Goal: Task Accomplishment & Management: Manage account settings

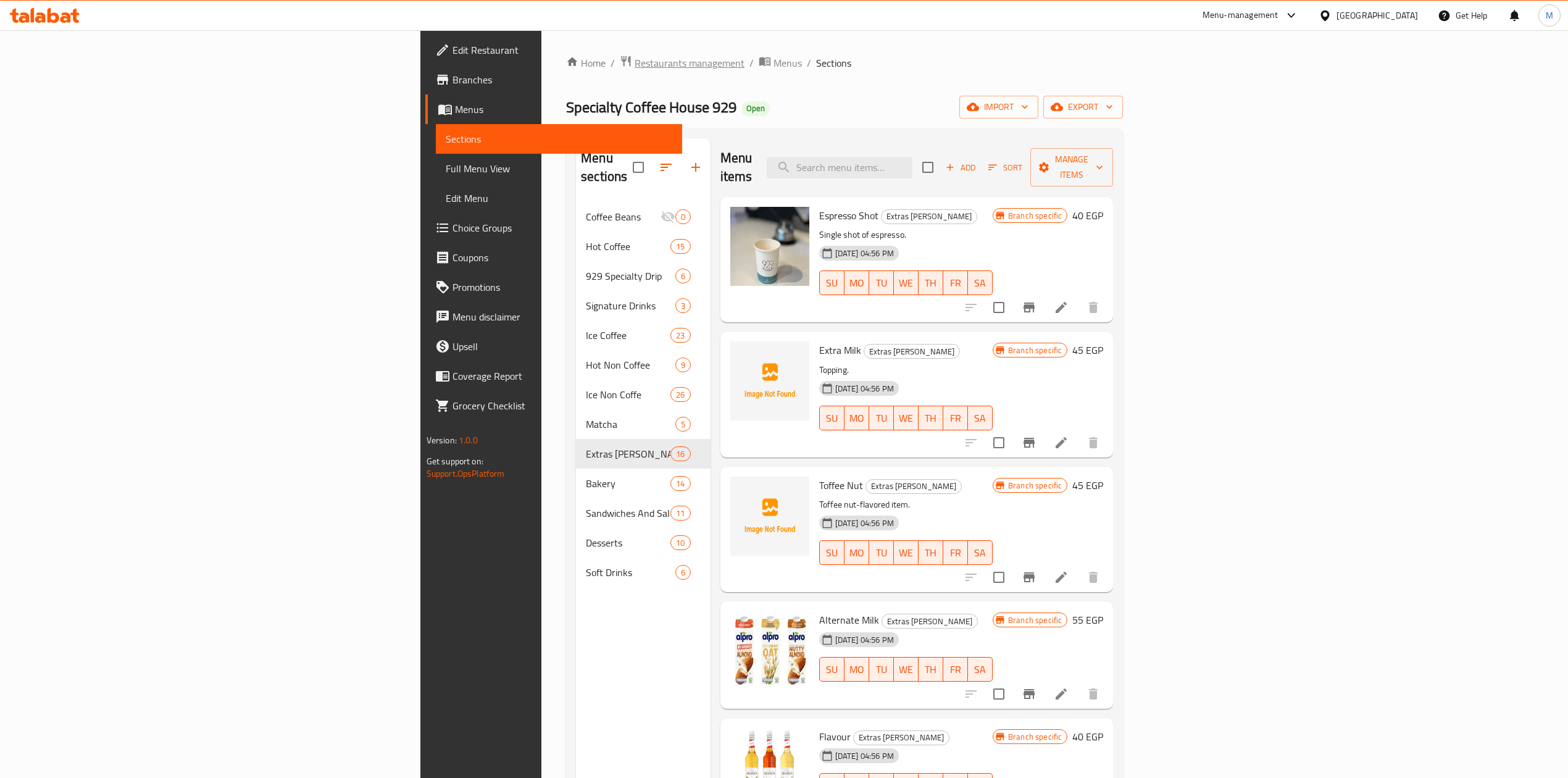
click at [634, 55] on span "Restaurants management" at bounding box center [689, 62] width 109 height 15
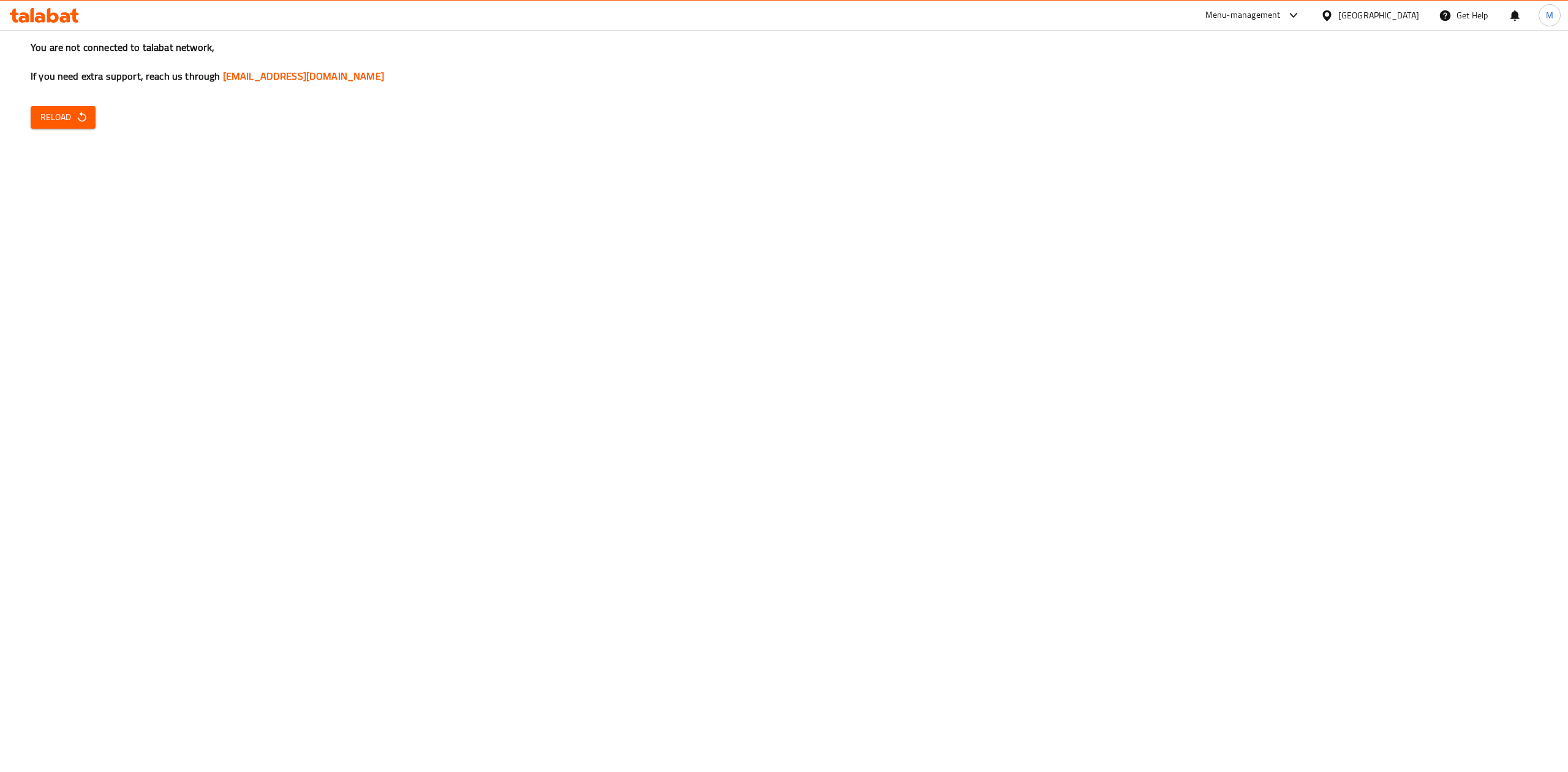
click at [73, 115] on span "Reload" at bounding box center [62, 117] width 45 height 15
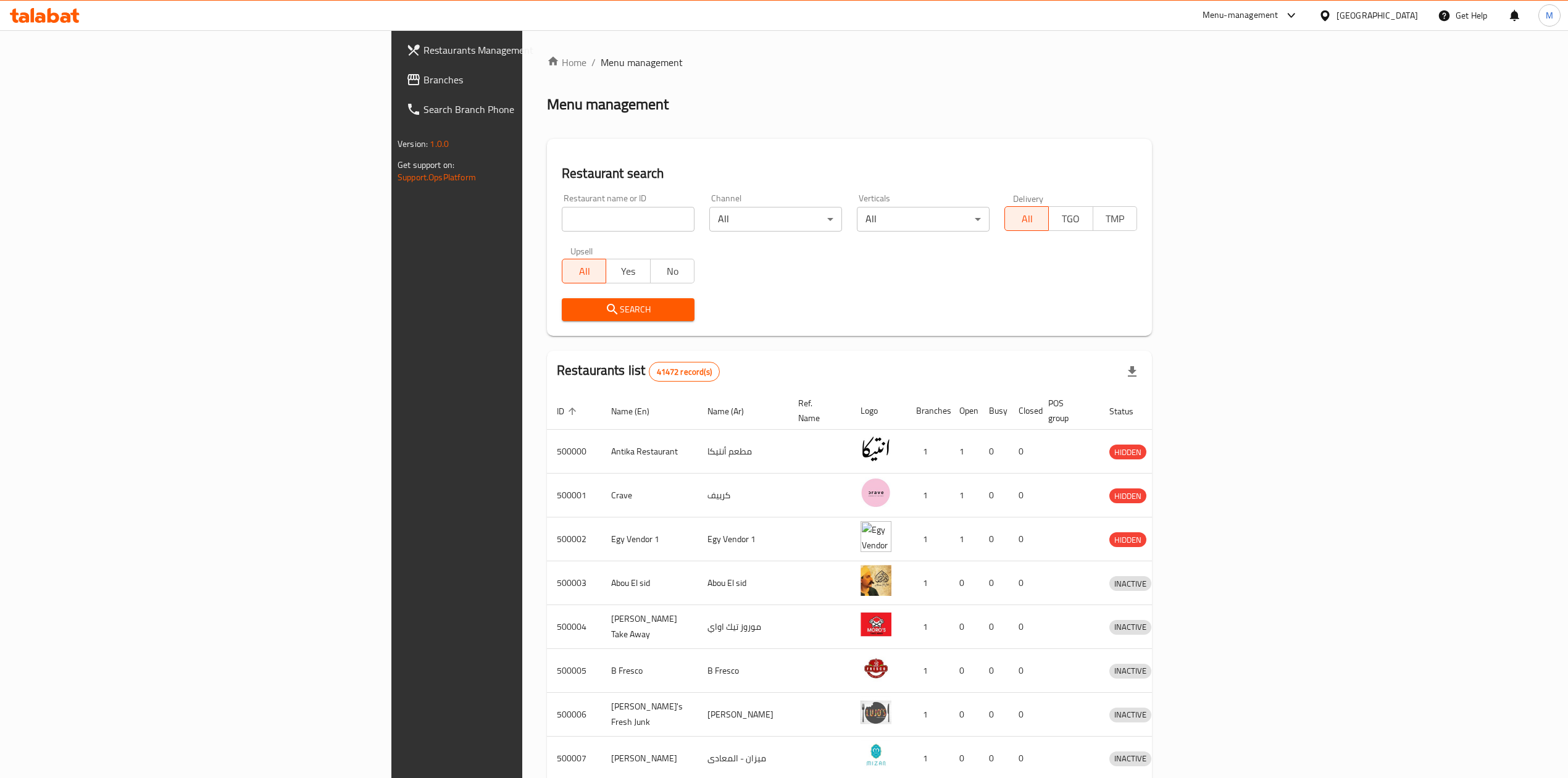
click at [1390, 6] on div "Egypt" at bounding box center [1368, 16] width 119 height 30
click at [1337, 17] on div at bounding box center [1327, 16] width 17 height 14
click at [1273, 228] on div "[GEOGRAPHIC_DATA]" at bounding box center [1324, 237] width 185 height 28
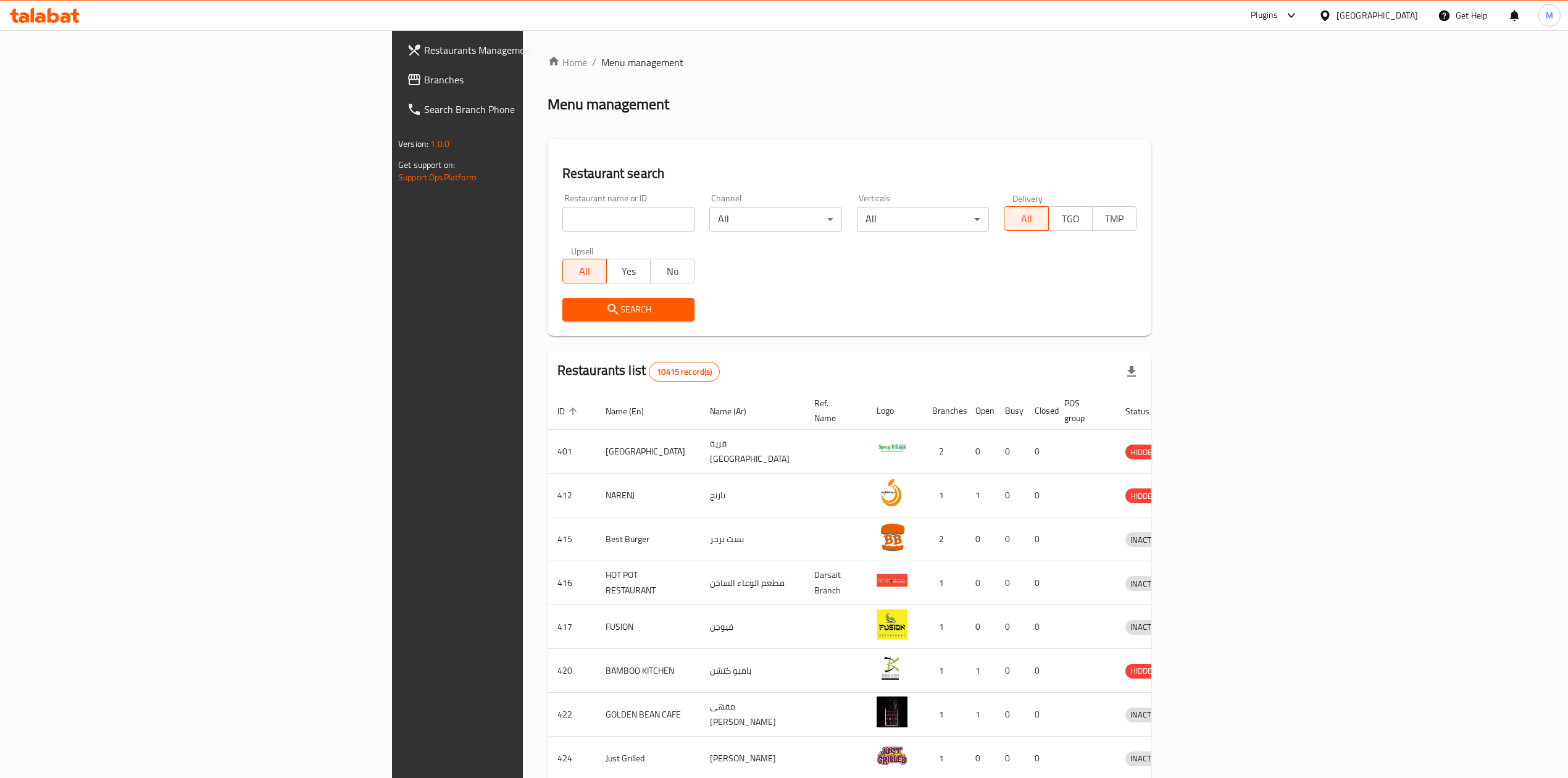
click at [563, 226] on input "search" at bounding box center [629, 219] width 133 height 24
click at [424, 82] on span "Branches" at bounding box center [534, 79] width 220 height 15
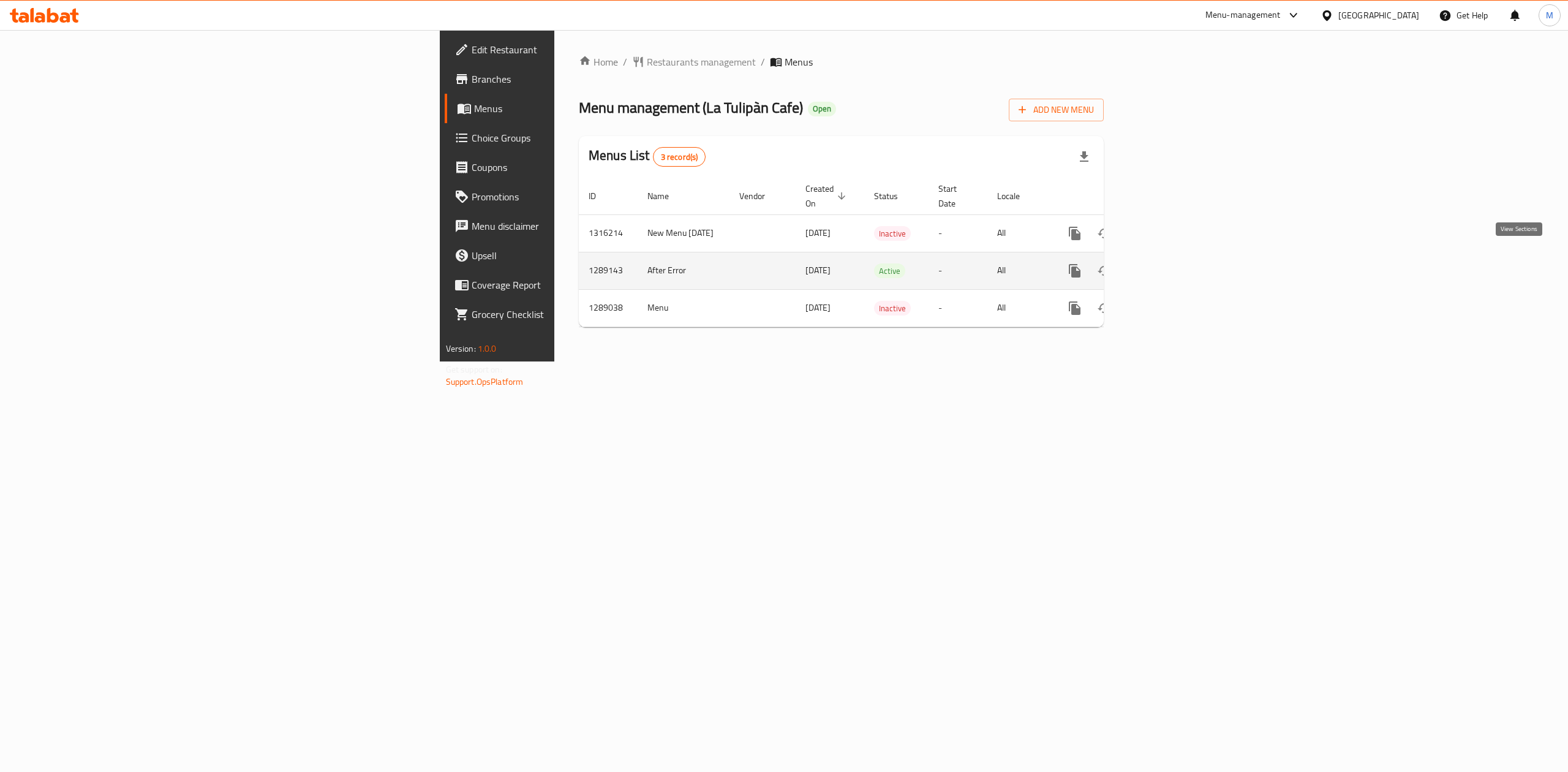
click at [1170, 263] on icon "enhanced table" at bounding box center [1163, 270] width 14 height 14
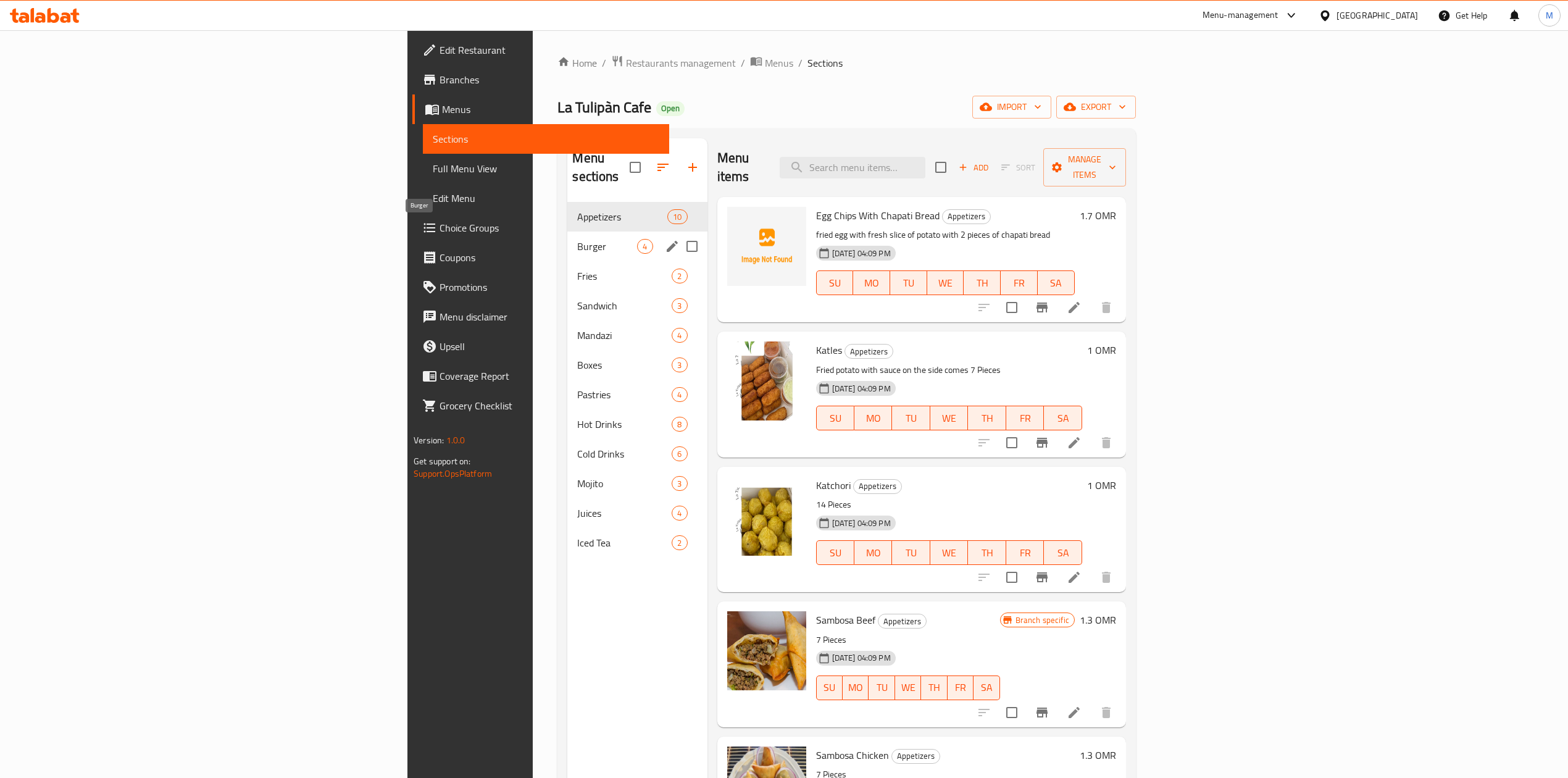
click at [577, 239] on span "Burger" at bounding box center [607, 246] width 60 height 15
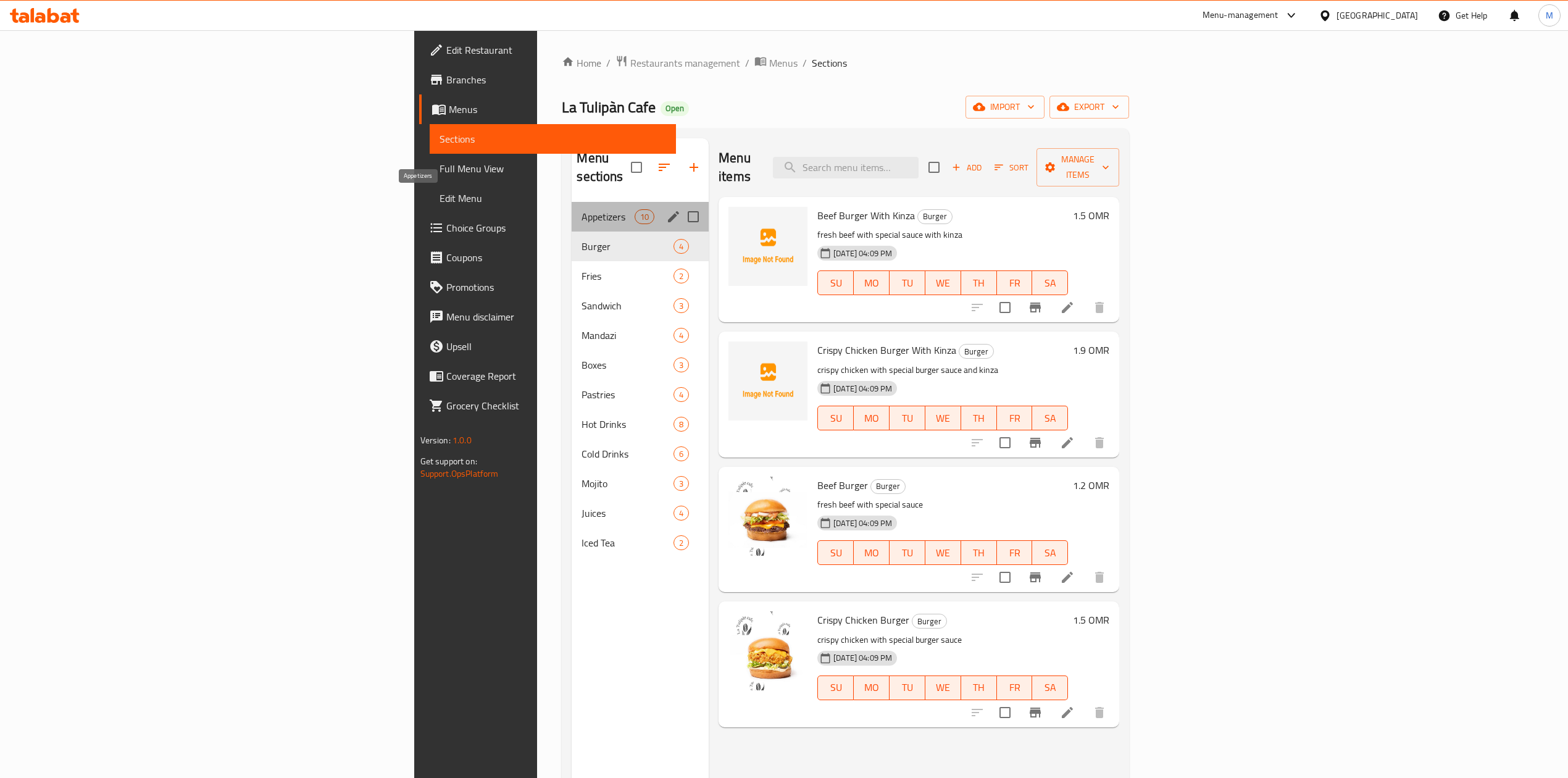
click at [581, 209] on span "Appetizers" at bounding box center [607, 216] width 52 height 15
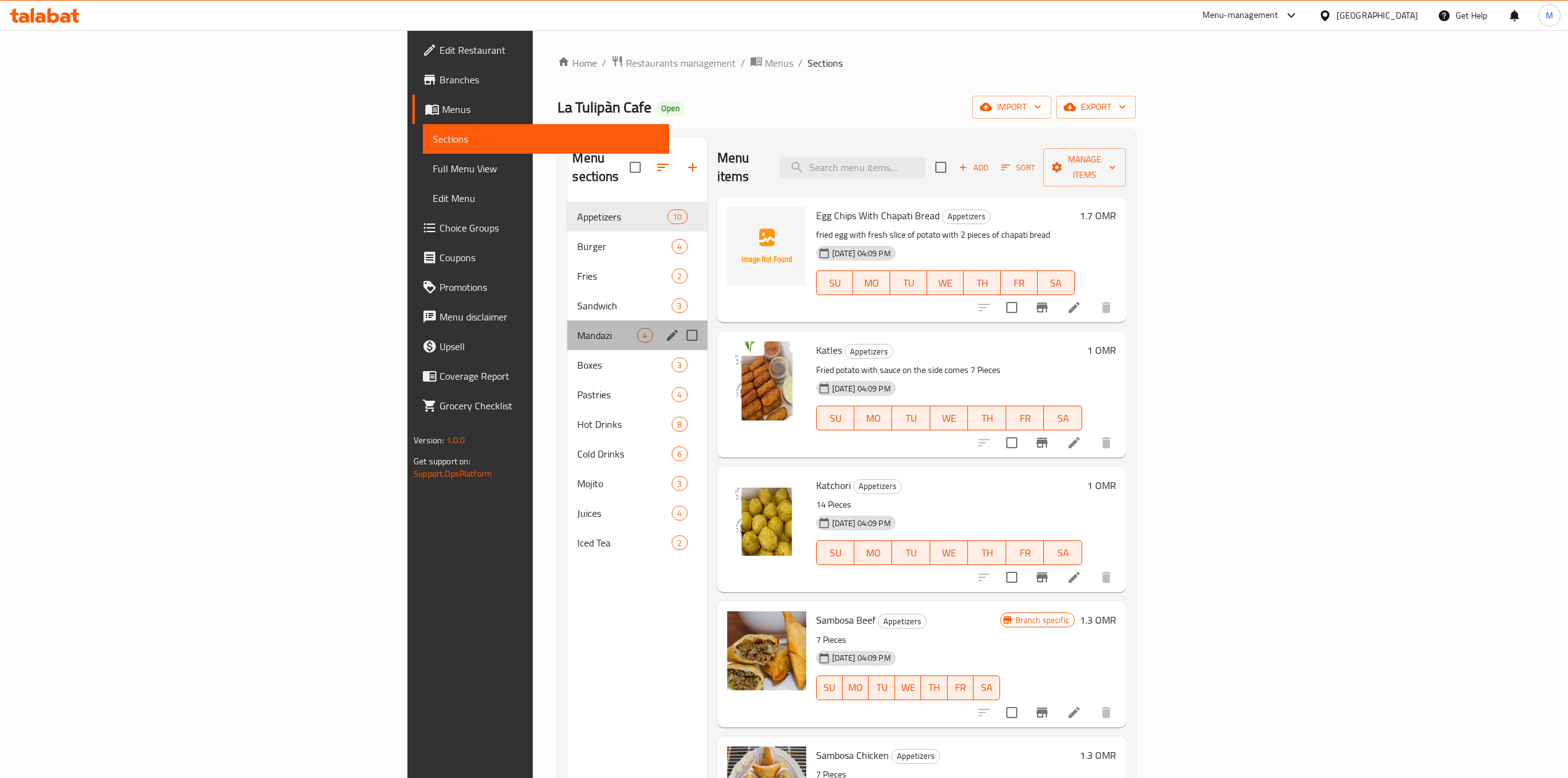
click at [568, 327] on div "Mandazi 4" at bounding box center [637, 335] width 139 height 30
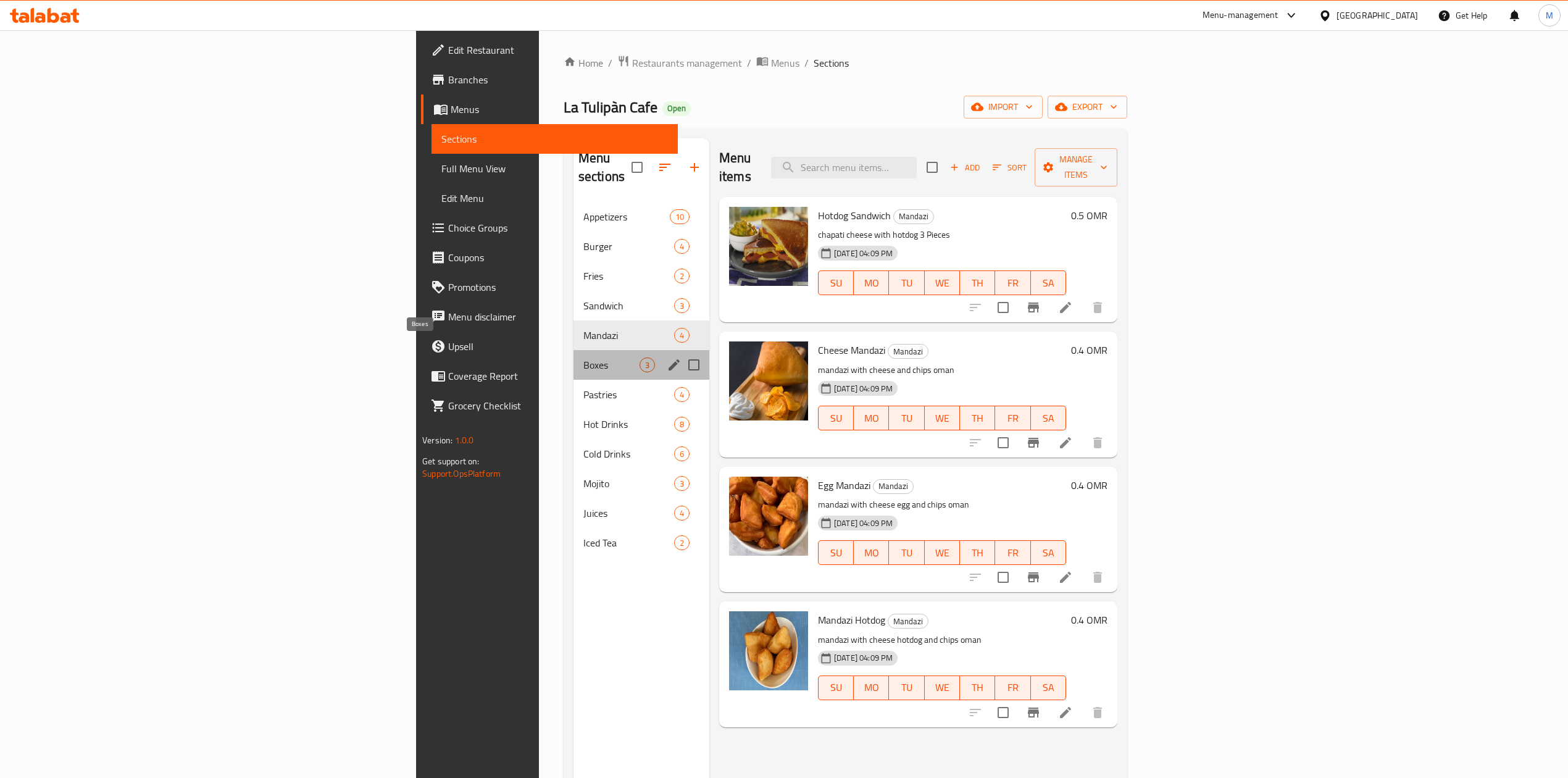
click at [583, 358] on span "Boxes" at bounding box center [611, 364] width 56 height 15
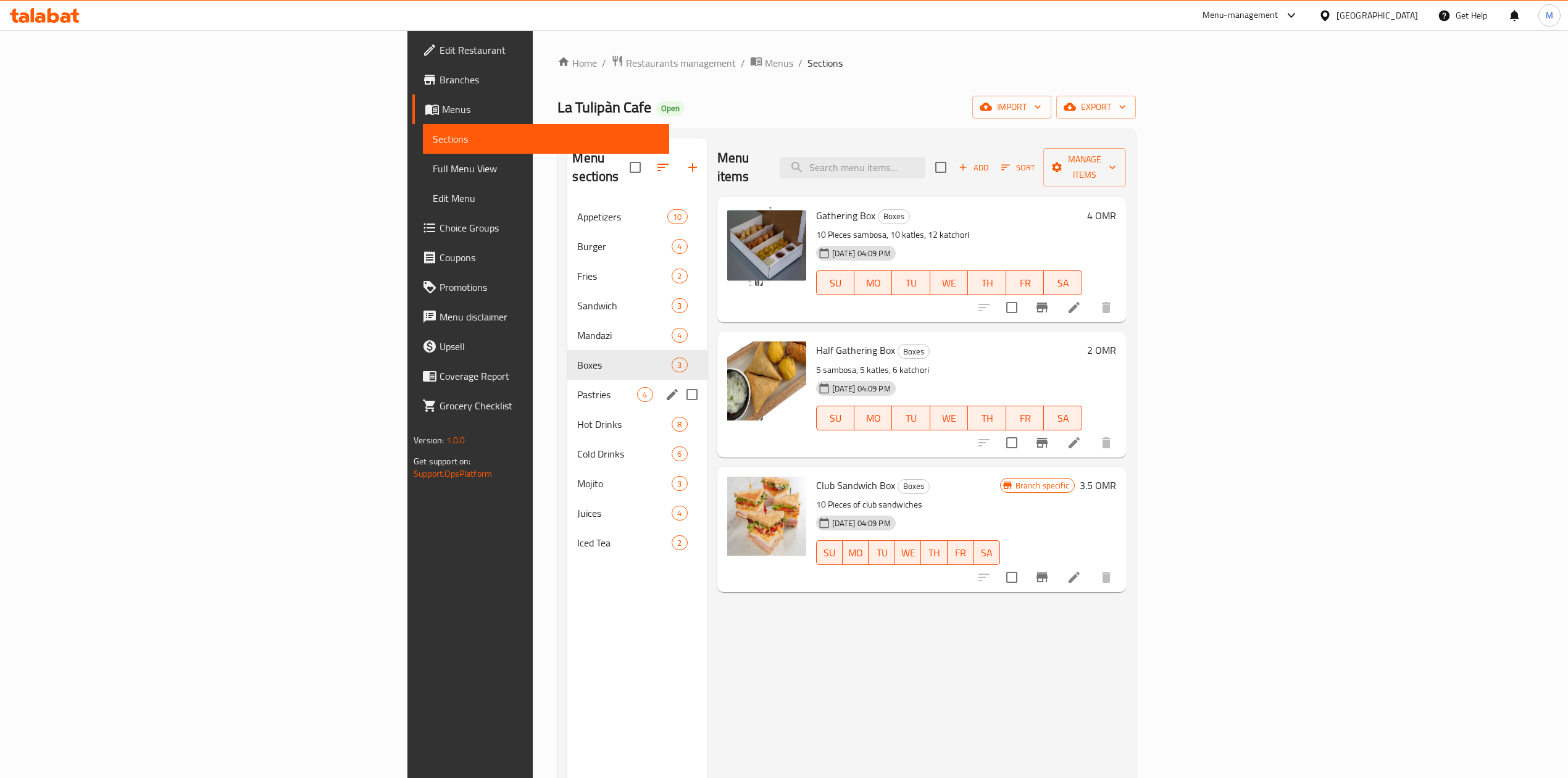
click at [568, 389] on div "Pastries 4" at bounding box center [637, 394] width 139 height 30
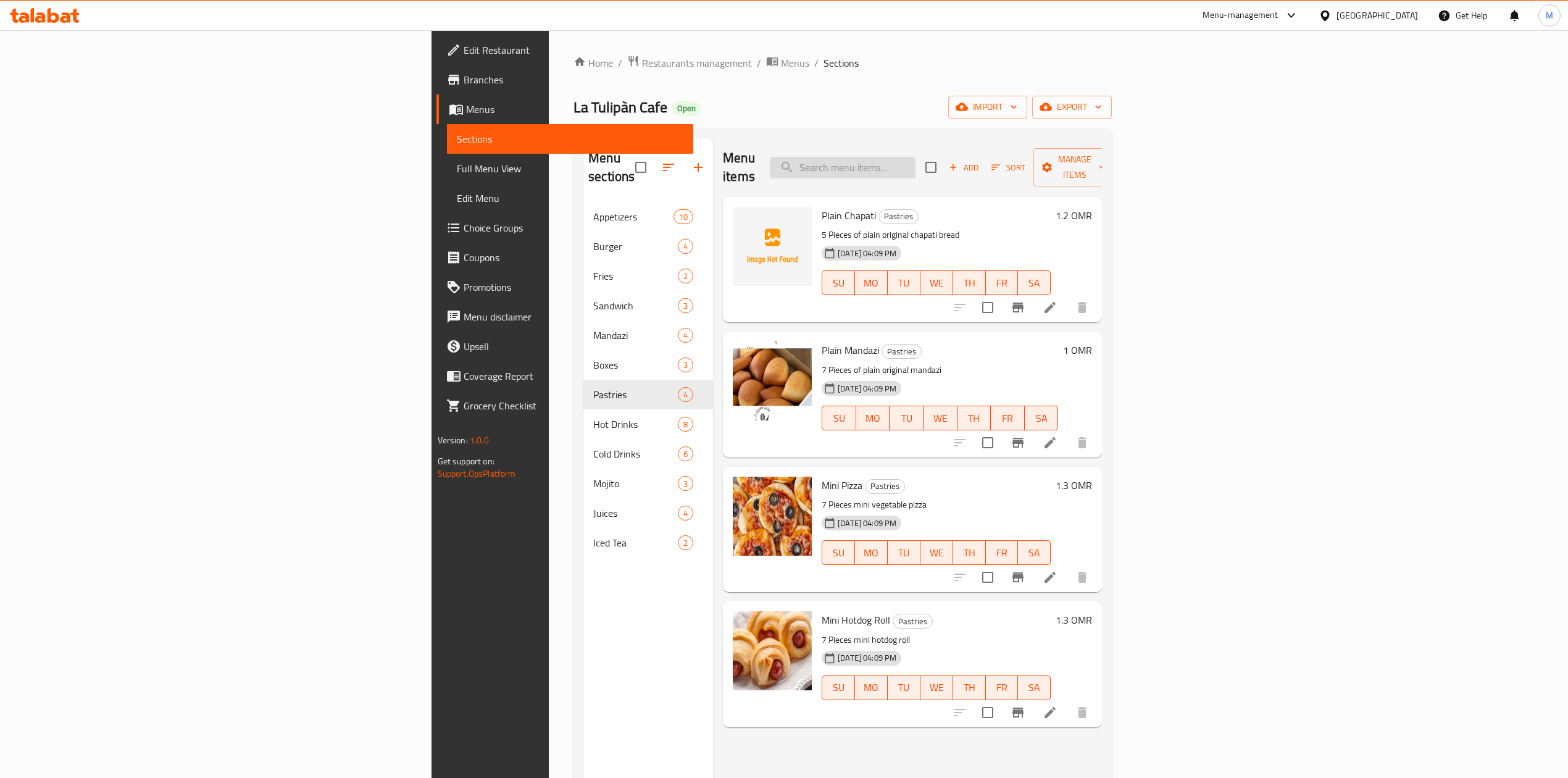
click at [915, 165] on input "search" at bounding box center [843, 168] width 145 height 21
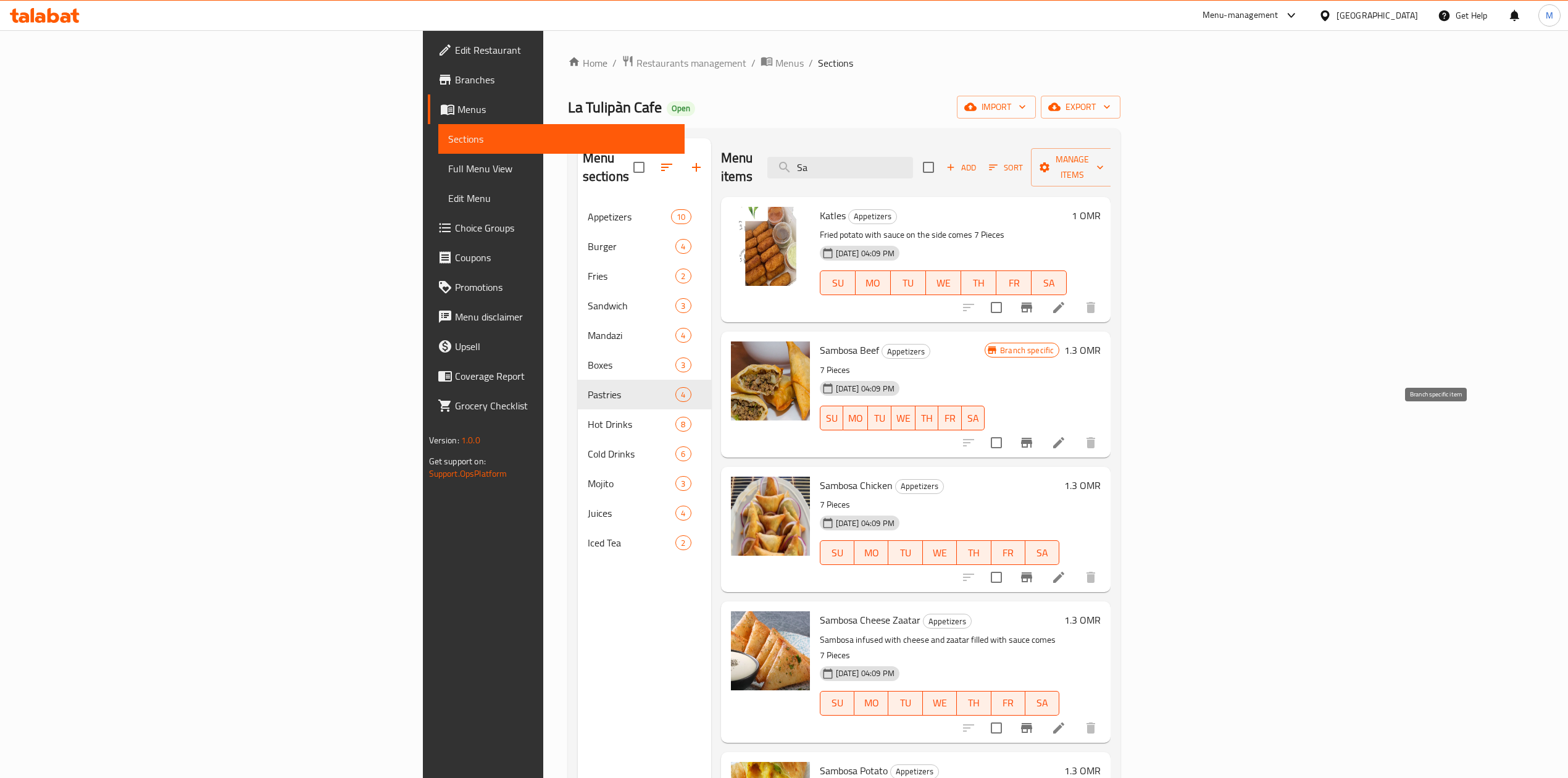
click at [1034, 435] on icon "Branch-specific-item" at bounding box center [1026, 442] width 15 height 15
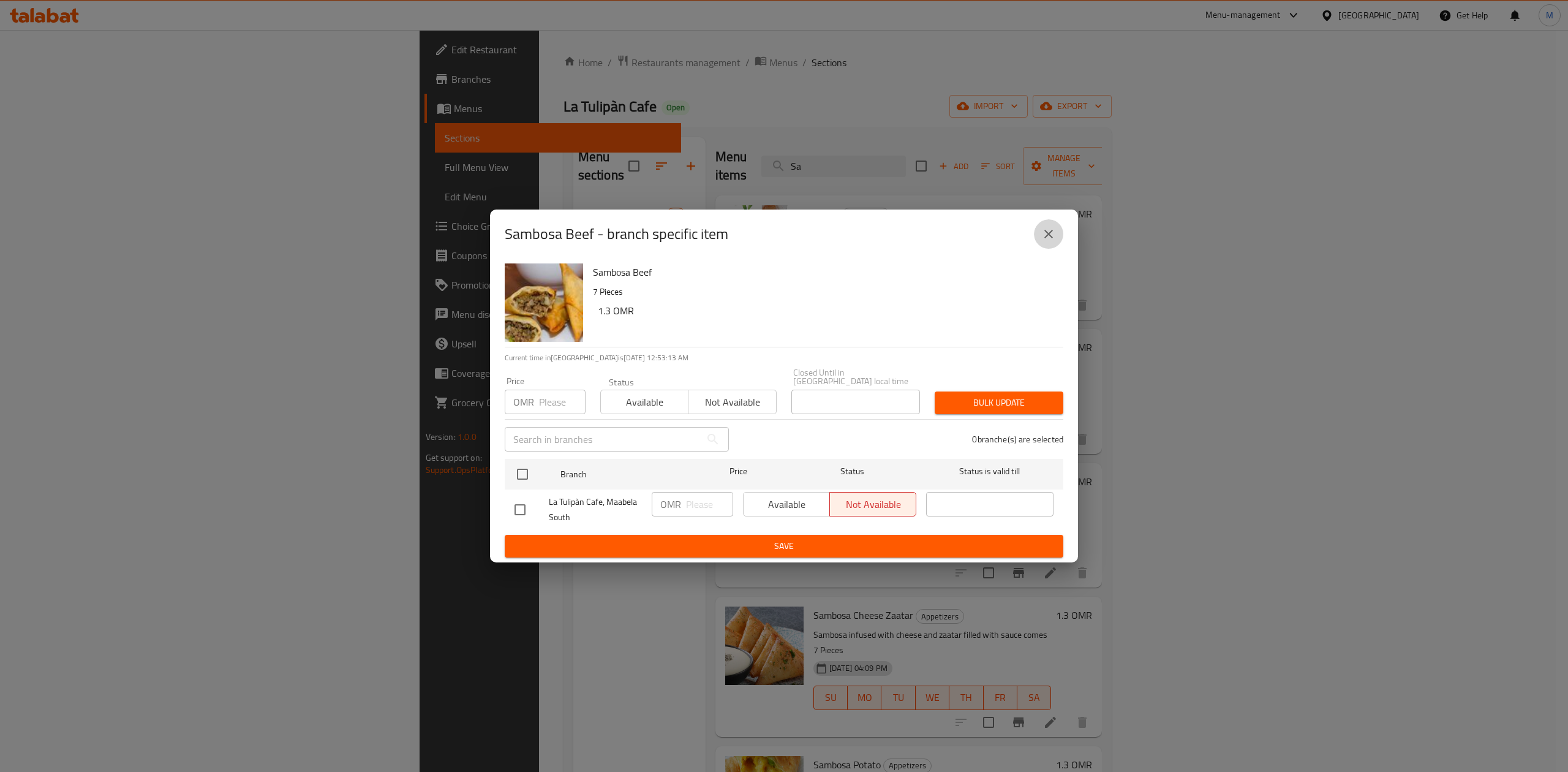
click at [1051, 241] on icon "close" at bounding box center [1048, 234] width 14 height 14
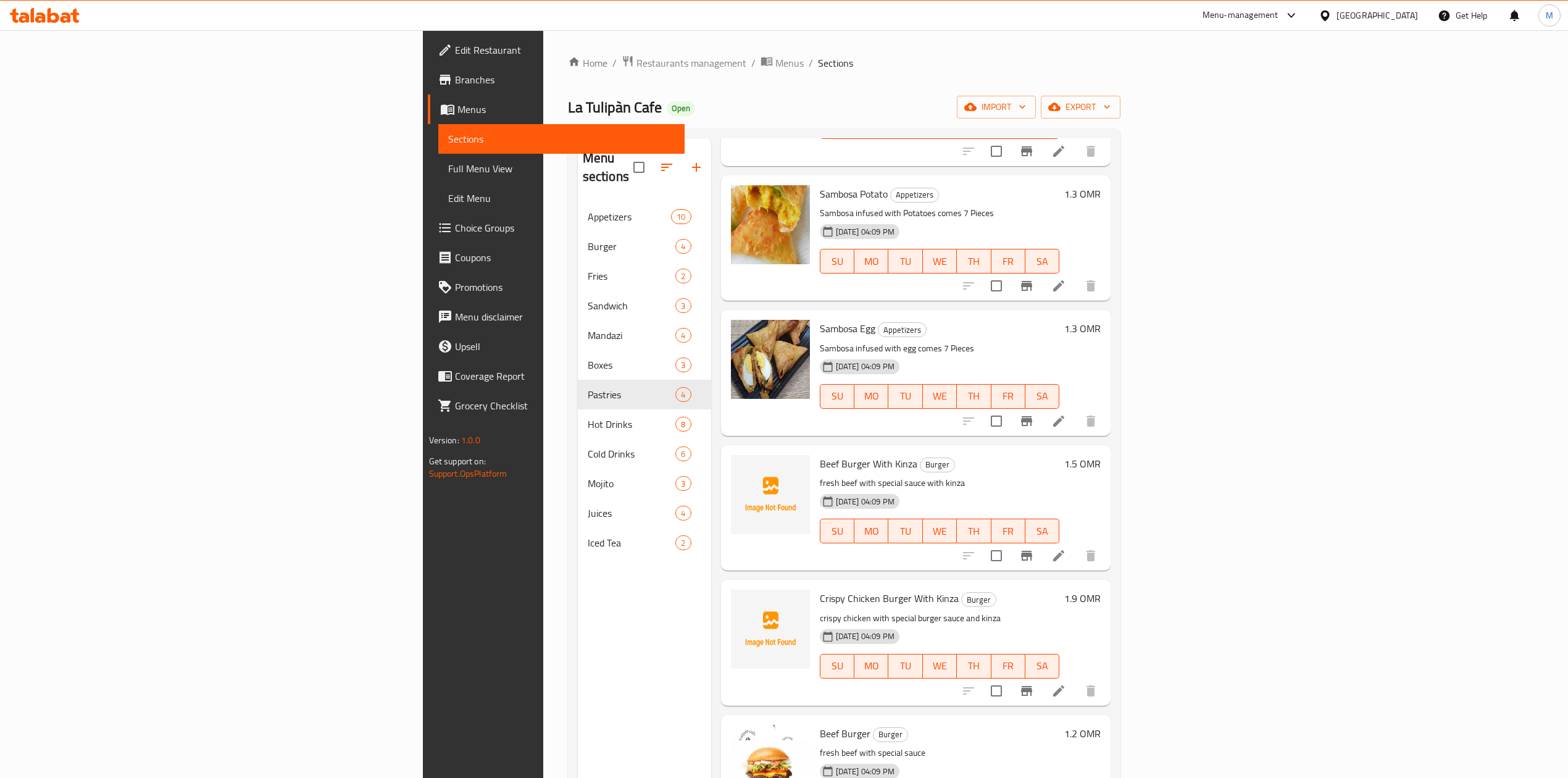
scroll to position [824, 0]
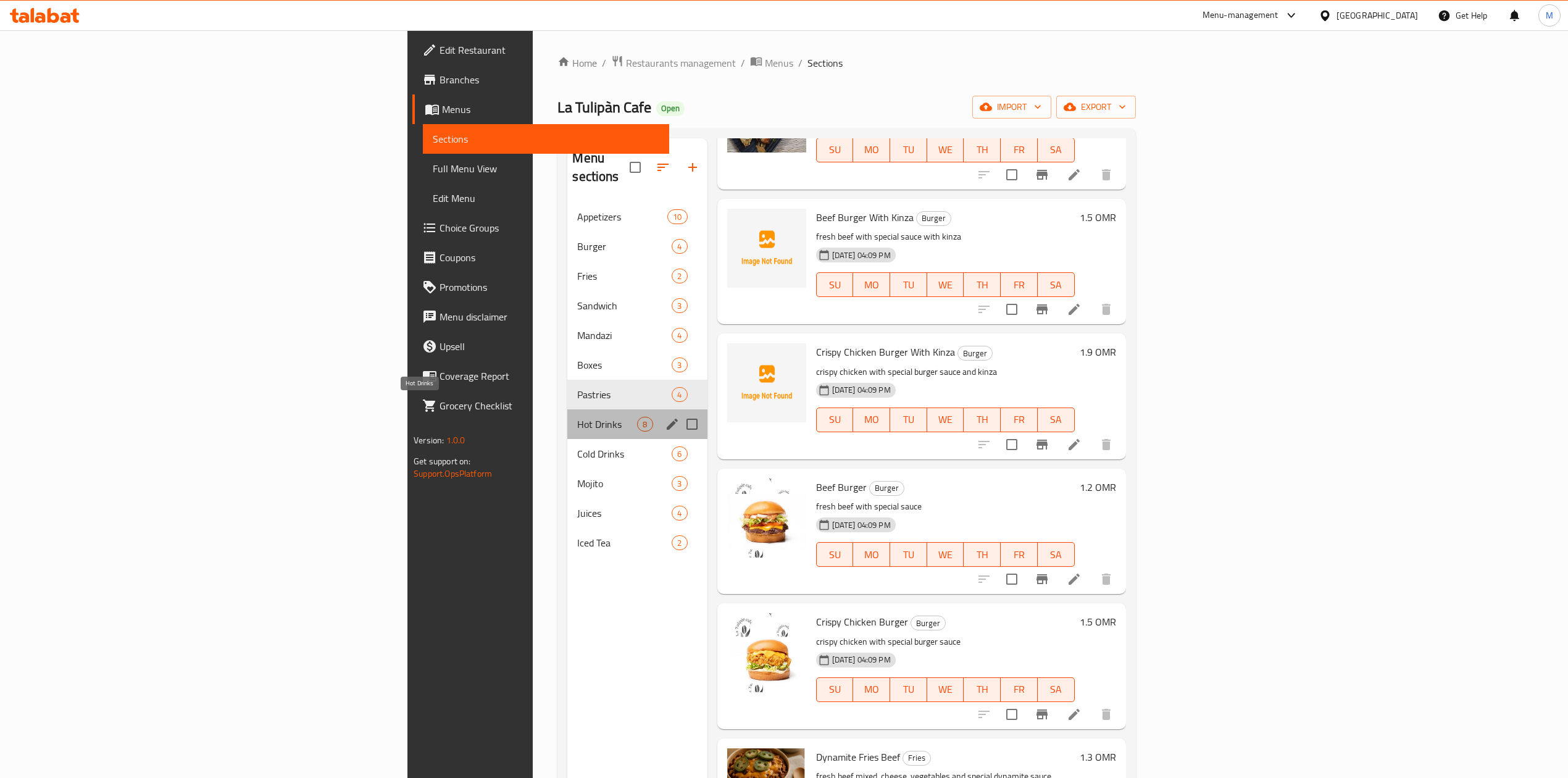
click at [577, 417] on span "Hot Drinks" at bounding box center [607, 423] width 60 height 15
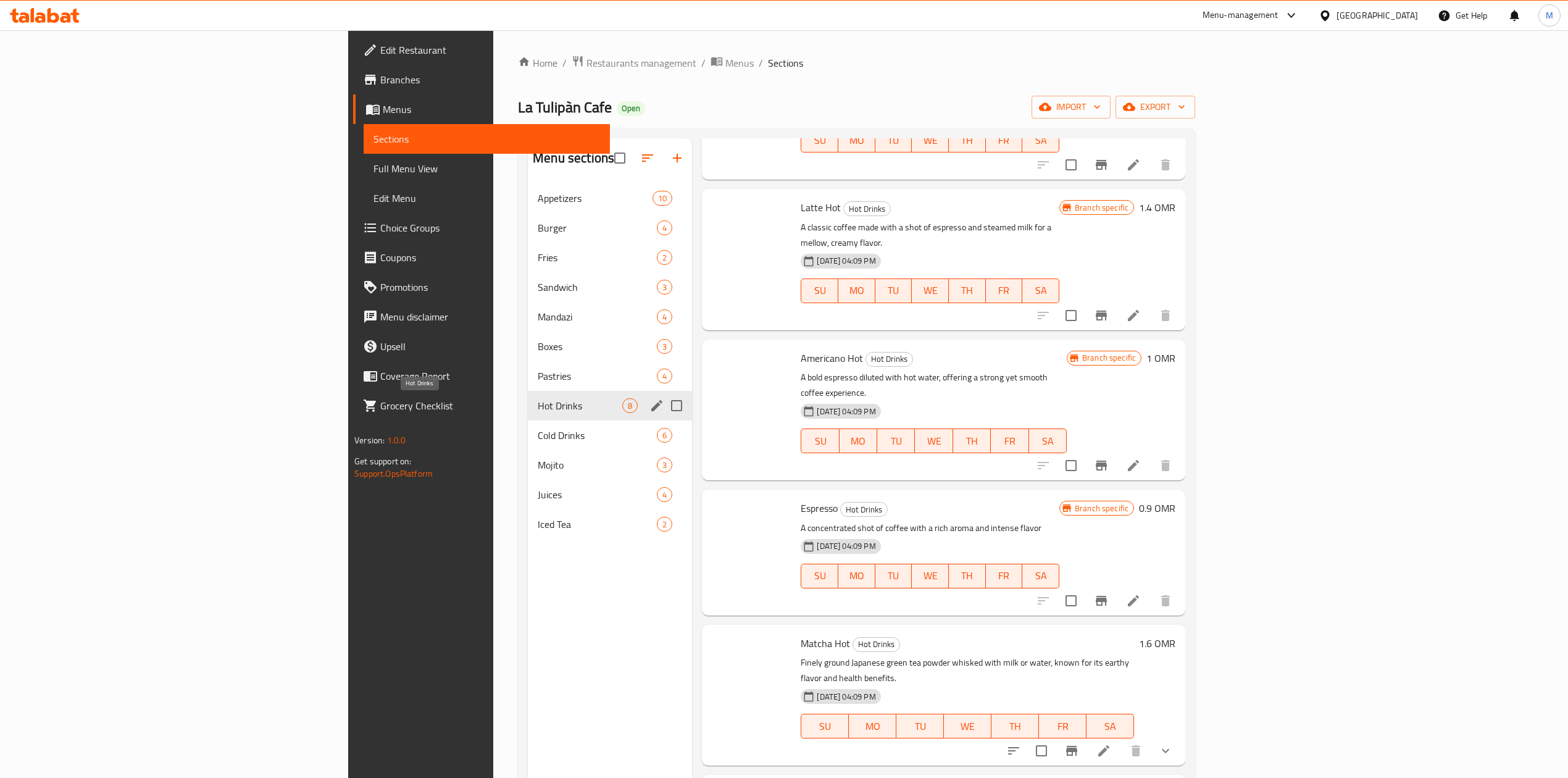
scroll to position [331, 0]
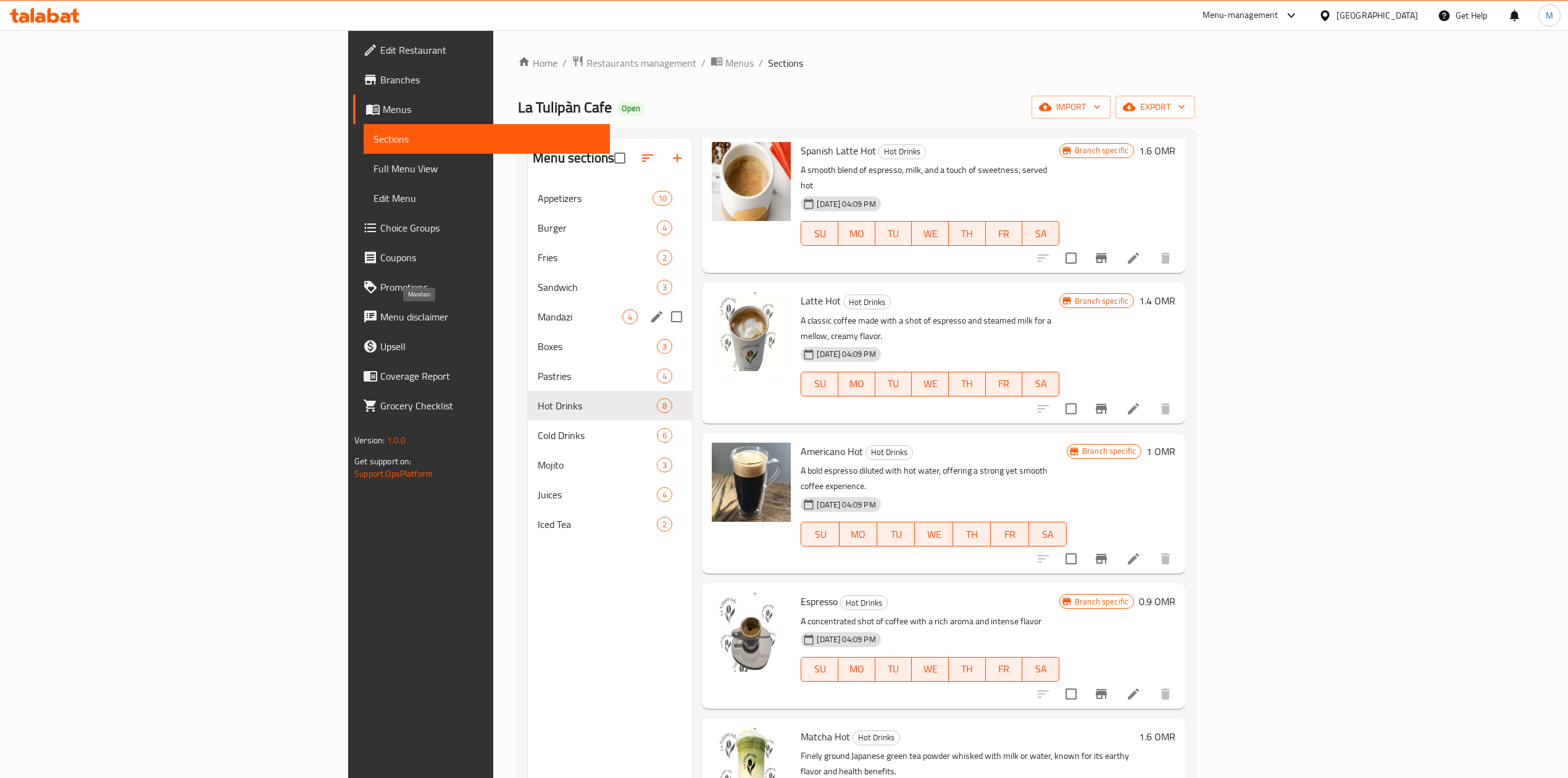
click at [538, 320] on span "Mandazi" at bounding box center [579, 316] width 84 height 15
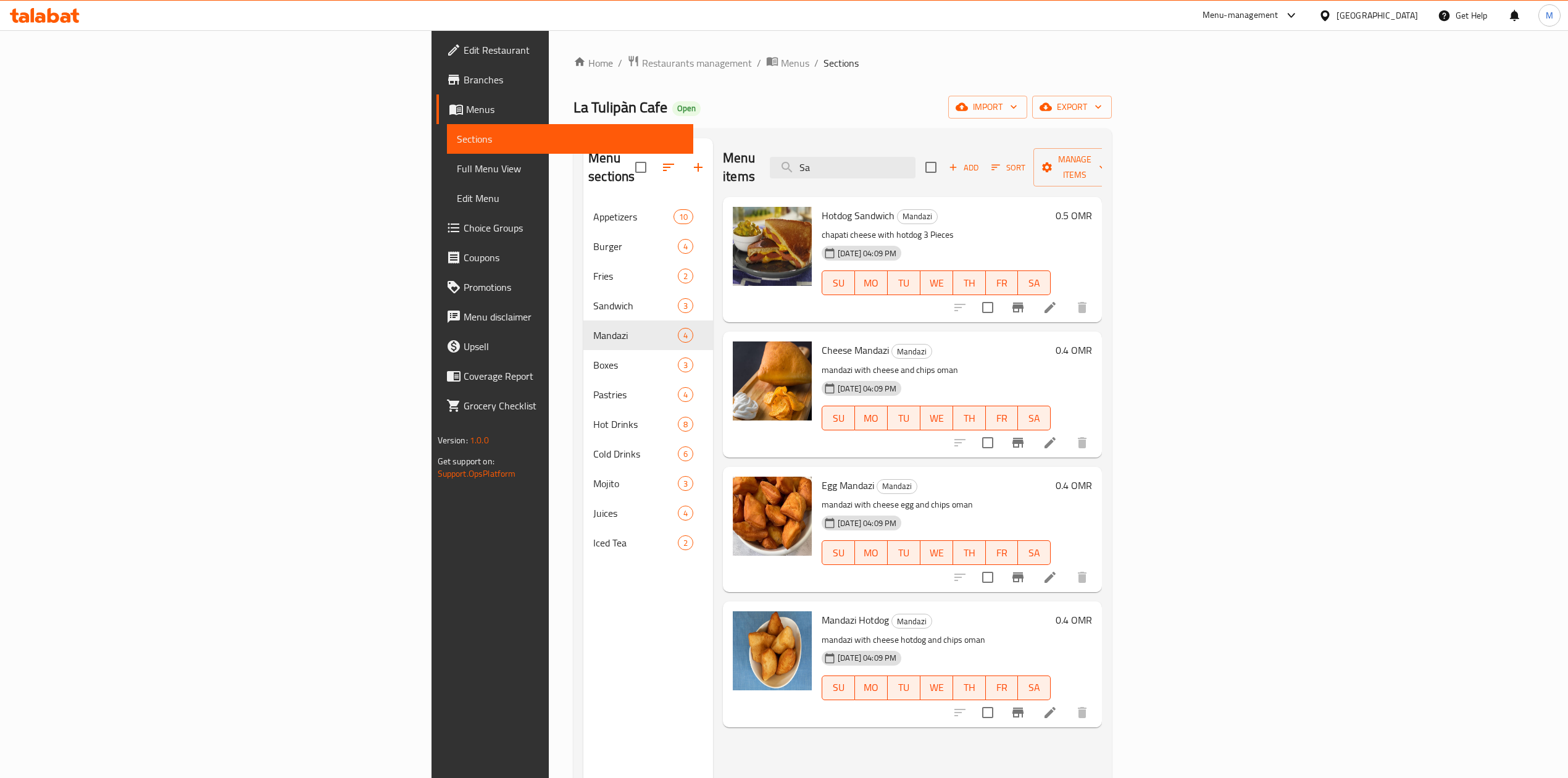
drag, startPoint x: 1259, startPoint y: 334, endPoint x: 1142, endPoint y: 213, distance: 168.3
click at [1102, 222] on div "Hotdog Sandwich Mandazi chapati cheese with hotdog 3 Pieces 15-05-2025 04:09 PM…" at bounding box center [911, 208] width 379 height 24
drag, startPoint x: 1028, startPoint y: 166, endPoint x: 1024, endPoint y: 186, distance: 20.4
click at [915, 163] on input "Sa" at bounding box center [843, 168] width 145 height 21
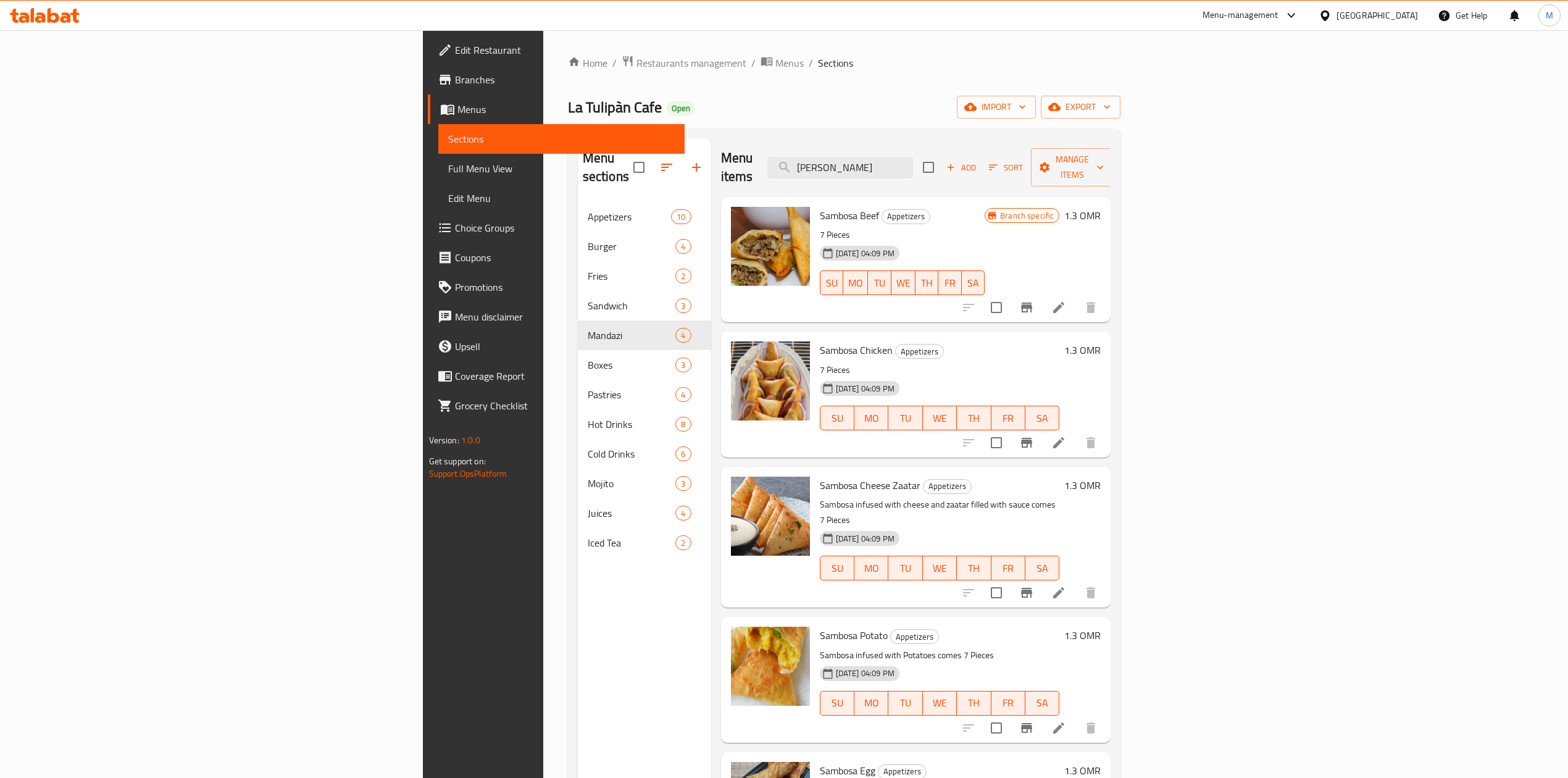
type input "[PERSON_NAME]"
click at [1041, 297] on button "Branch-specific-item" at bounding box center [1027, 307] width 30 height 30
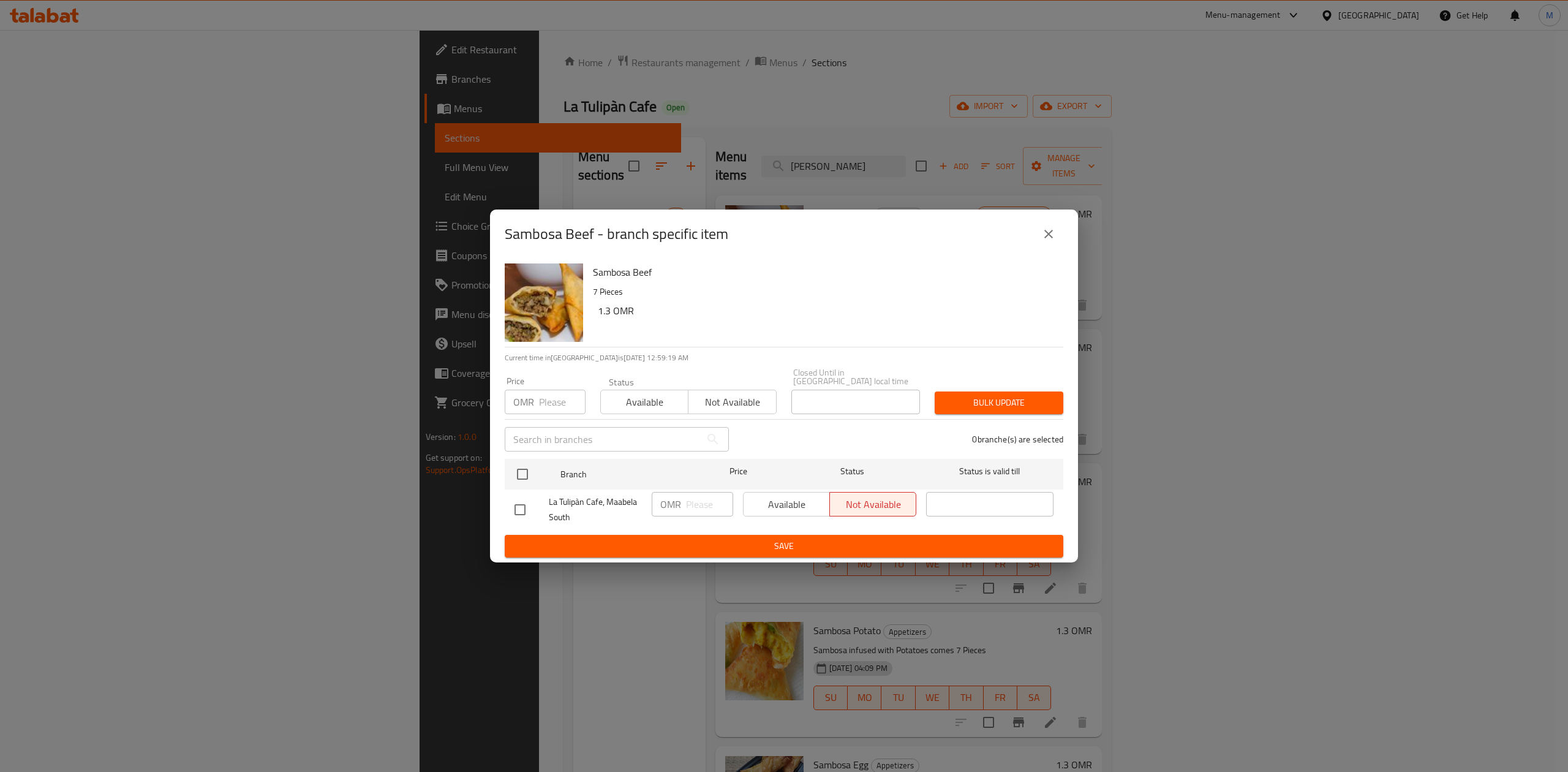
click at [1054, 237] on icon "close" at bounding box center [1048, 234] width 14 height 14
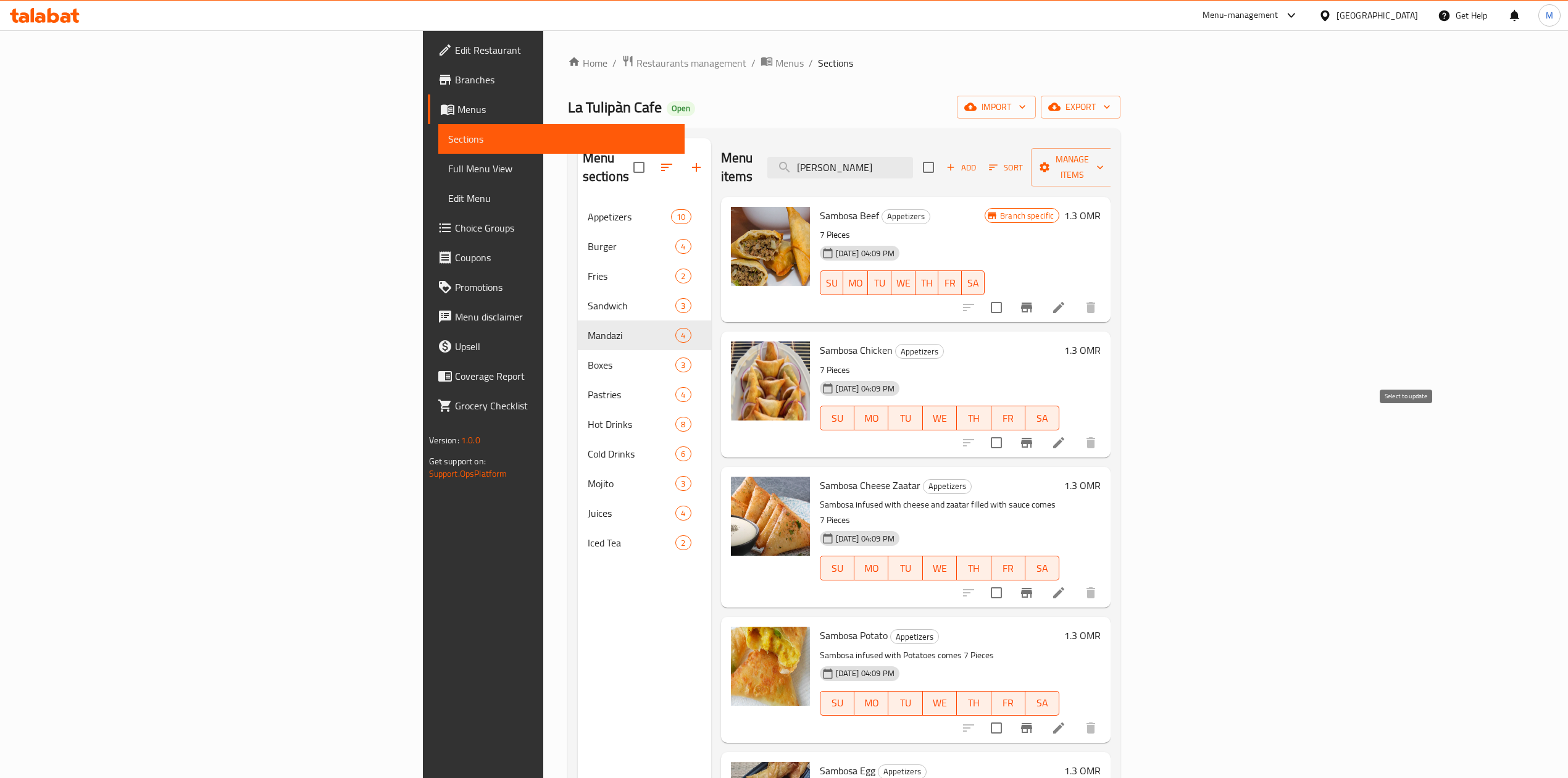
click at [1009, 430] on input "checkbox" at bounding box center [996, 443] width 26 height 26
checkbox input "false"
click at [1041, 428] on button "Branch-specific-item" at bounding box center [1027, 443] width 30 height 30
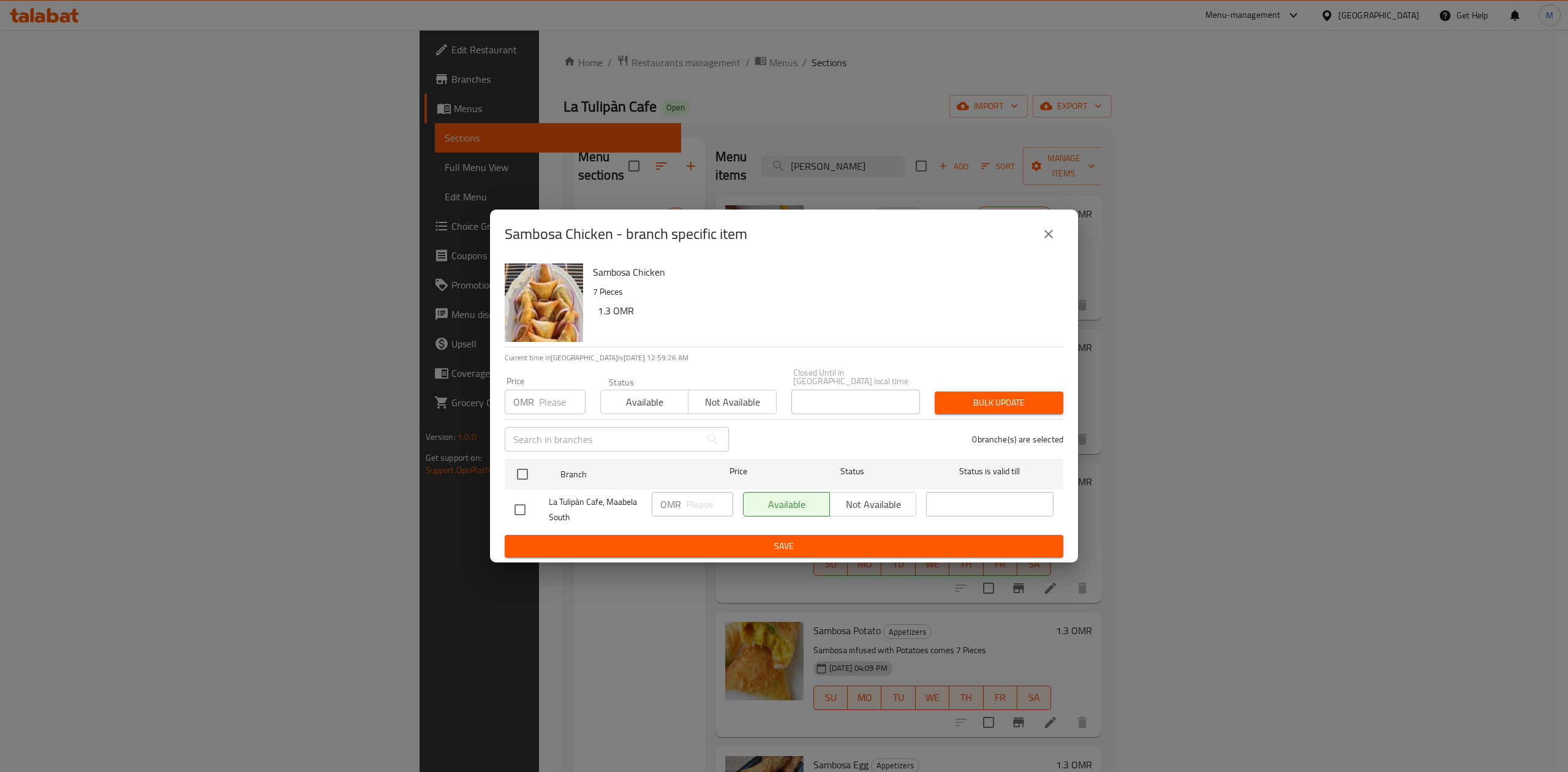
click at [1053, 231] on icon "close" at bounding box center [1048, 234] width 14 height 14
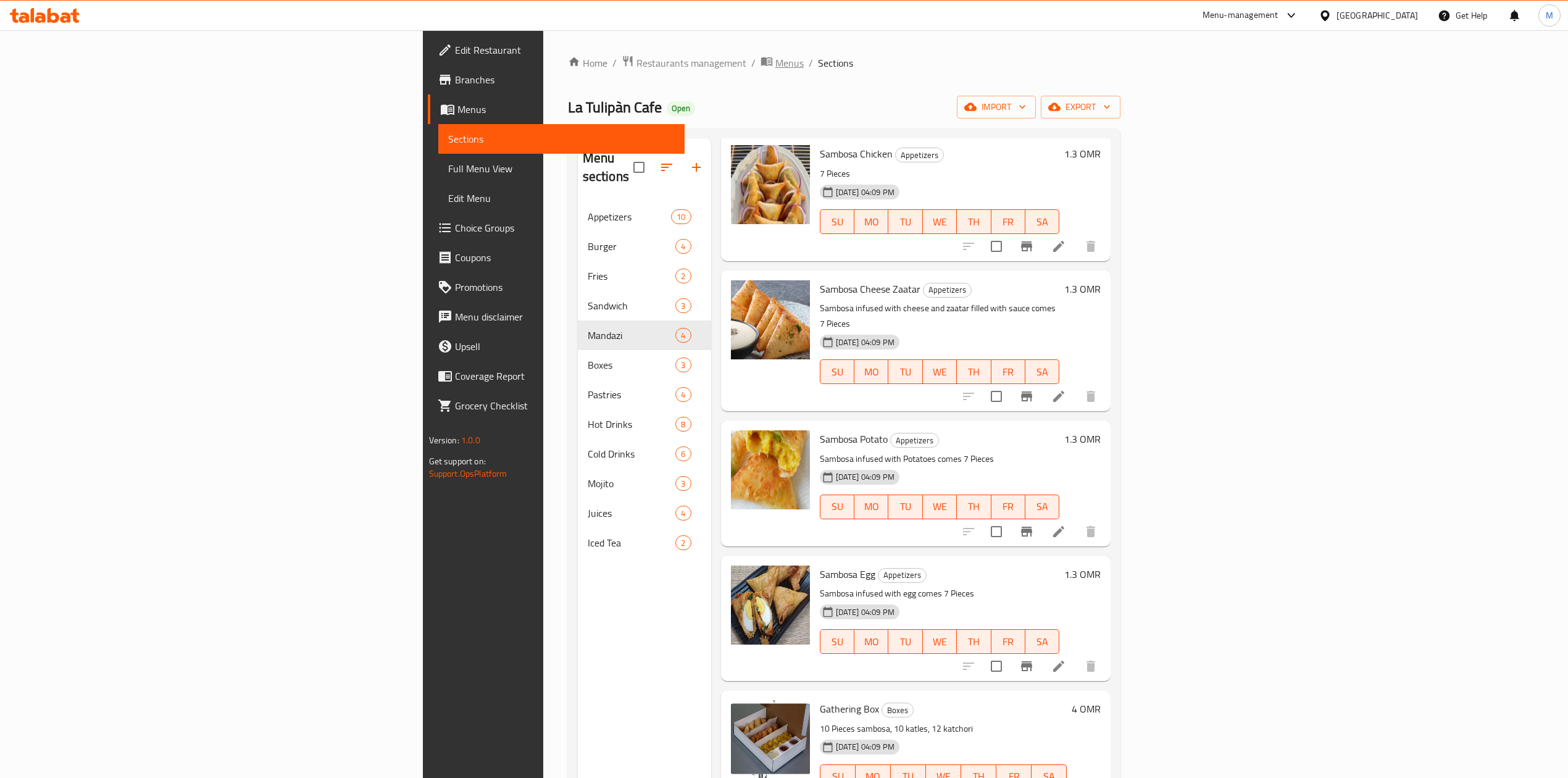
click at [760, 69] on span "breadcrumb" at bounding box center [767, 63] width 15 height 16
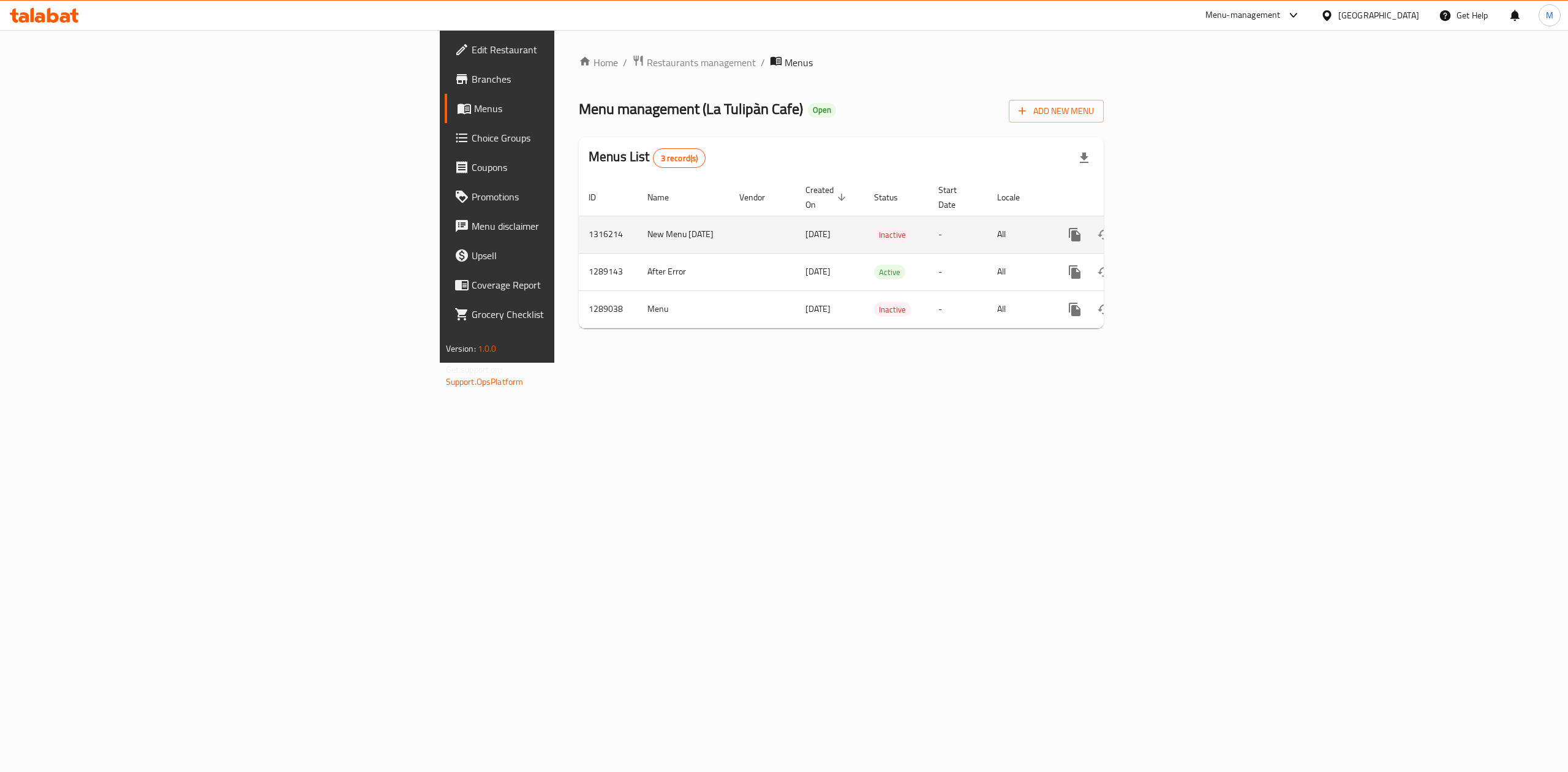
click at [1170, 227] on icon "enhanced table" at bounding box center [1163, 234] width 14 height 14
click at [1093, 117] on span "Add New Menu" at bounding box center [1056, 112] width 75 height 15
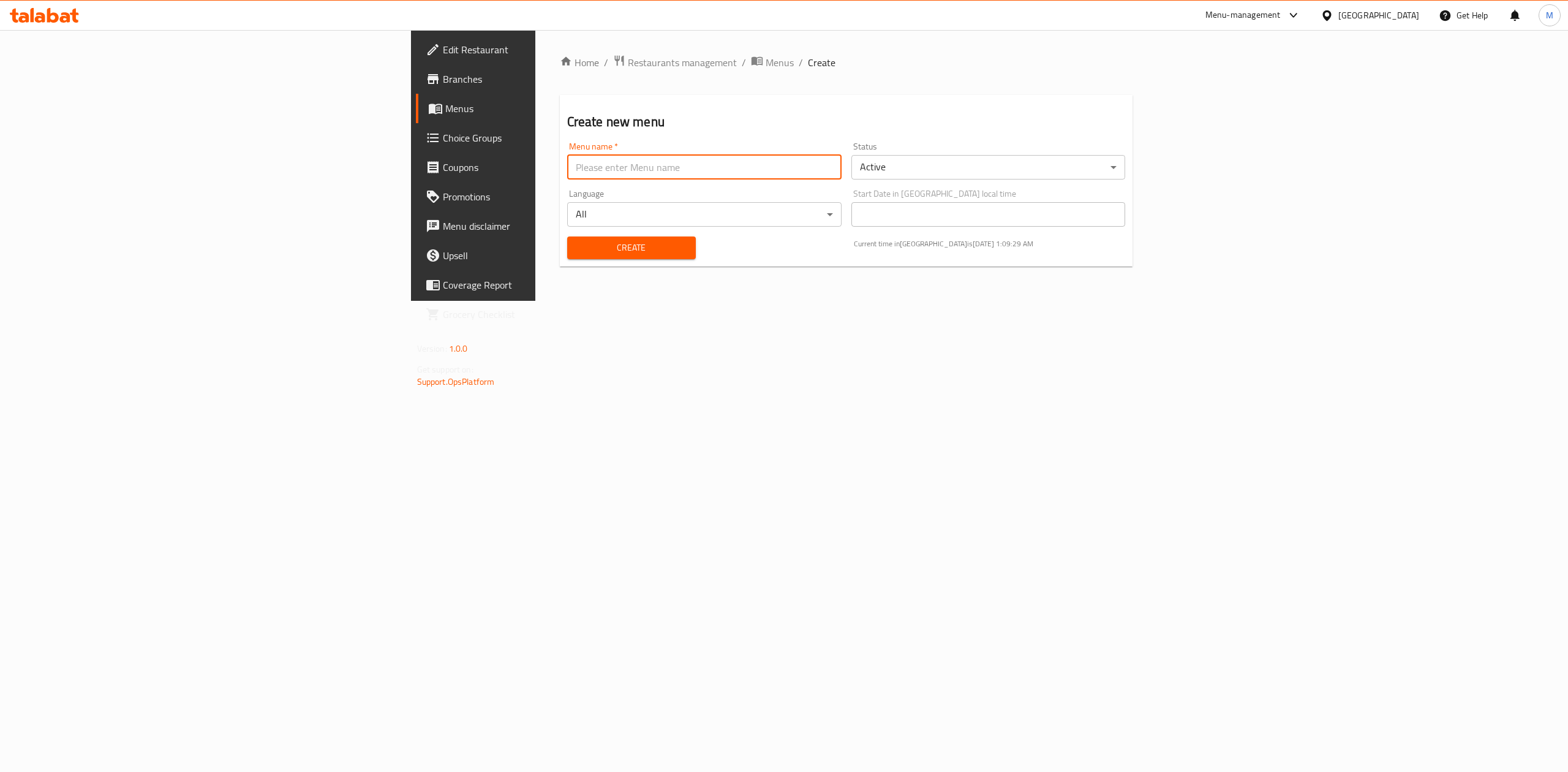
click at [630, 167] on input "text" at bounding box center [704, 166] width 275 height 24
click at [567, 175] on input "text" at bounding box center [704, 166] width 275 height 24
paste input "342818366"
click at [567, 174] on input "342818366" at bounding box center [704, 166] width 275 height 24
type input "342818366 new menu [DATE]"
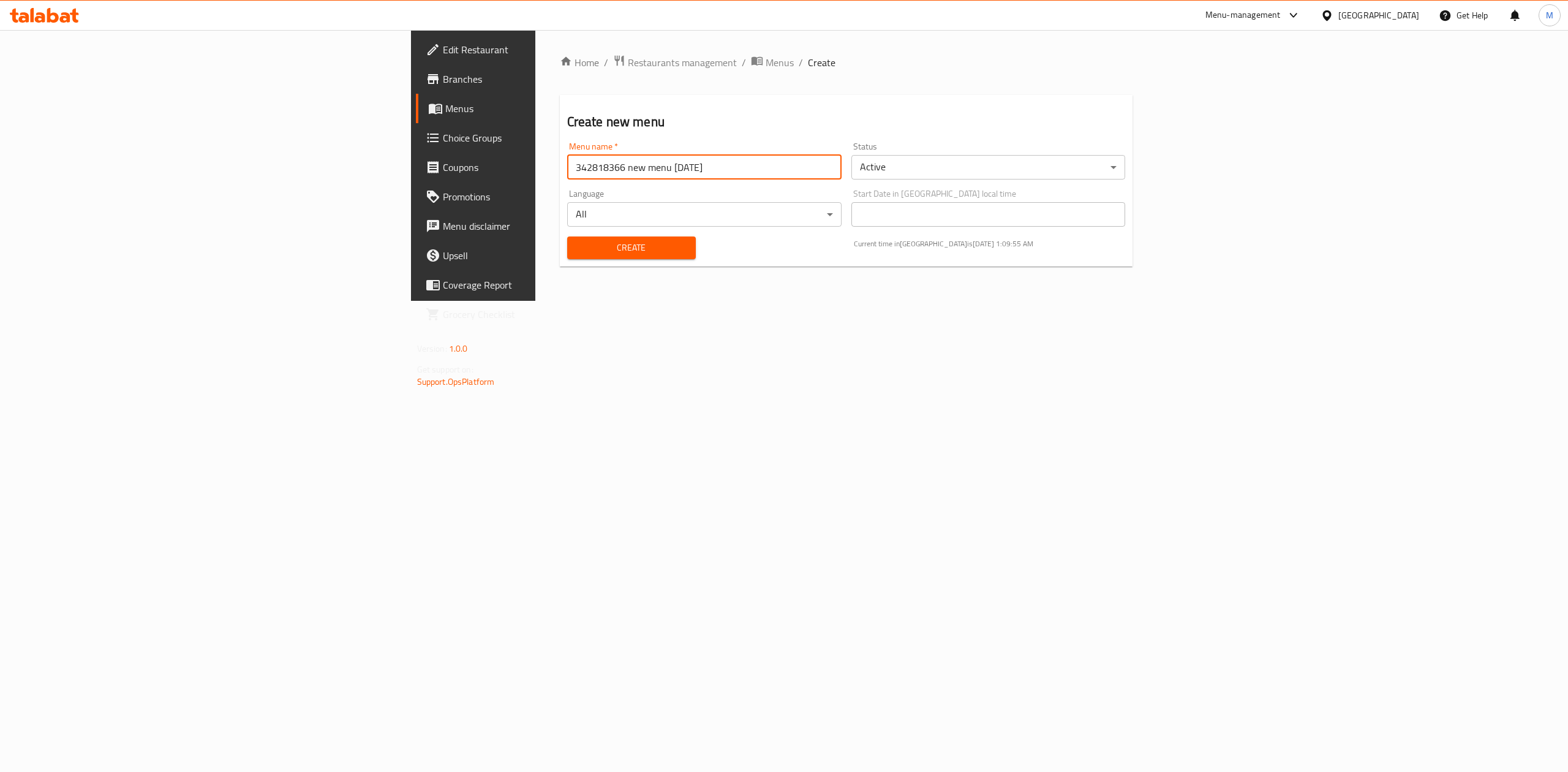
click at [968, 162] on body "​ Menu-management Oman Get Help M Edit Restaurant Branches Menus Choice Groups …" at bounding box center [784, 401] width 1568 height 742
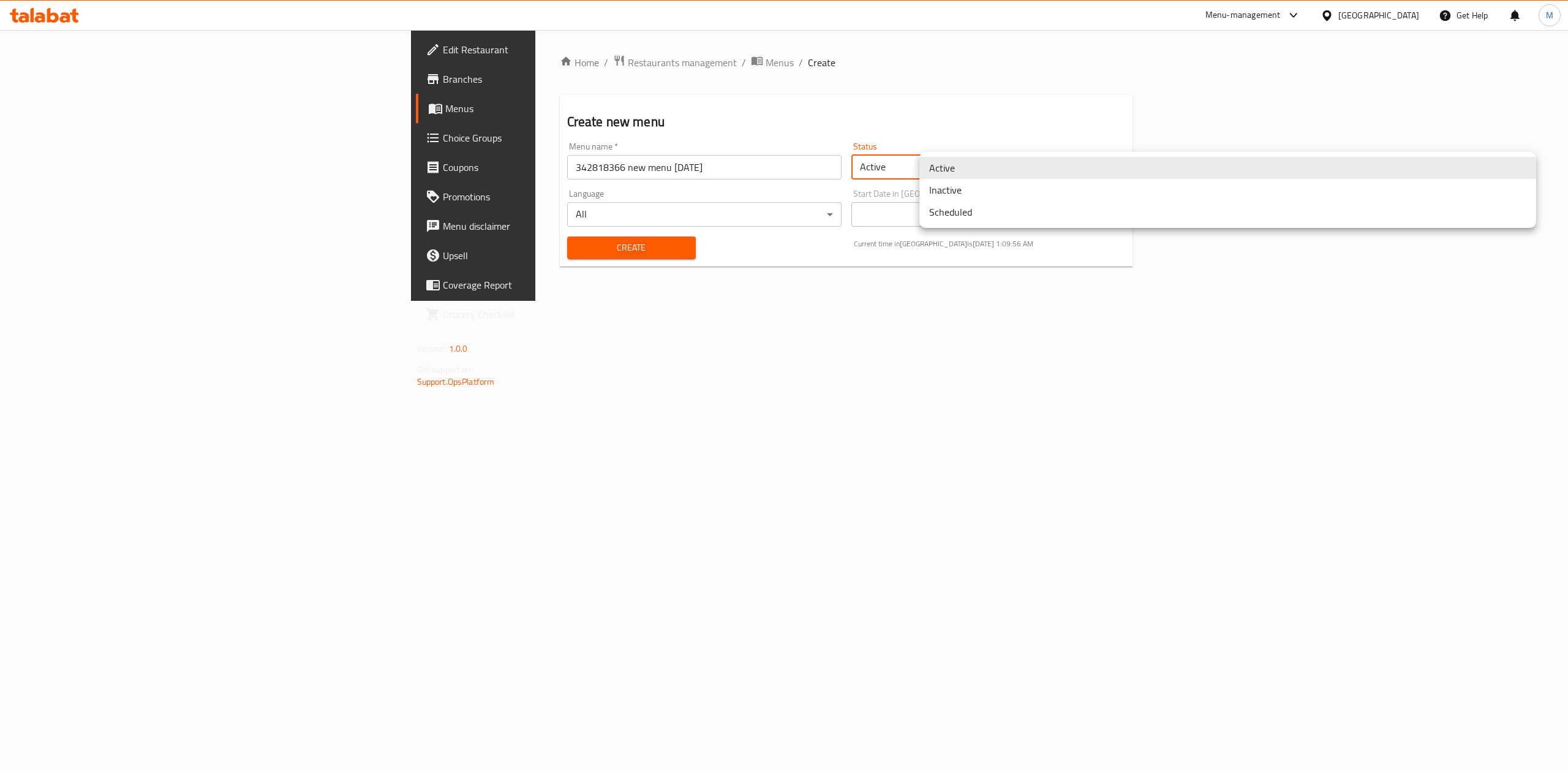
click at [953, 191] on li "Inactive" at bounding box center [1228, 189] width 617 height 22
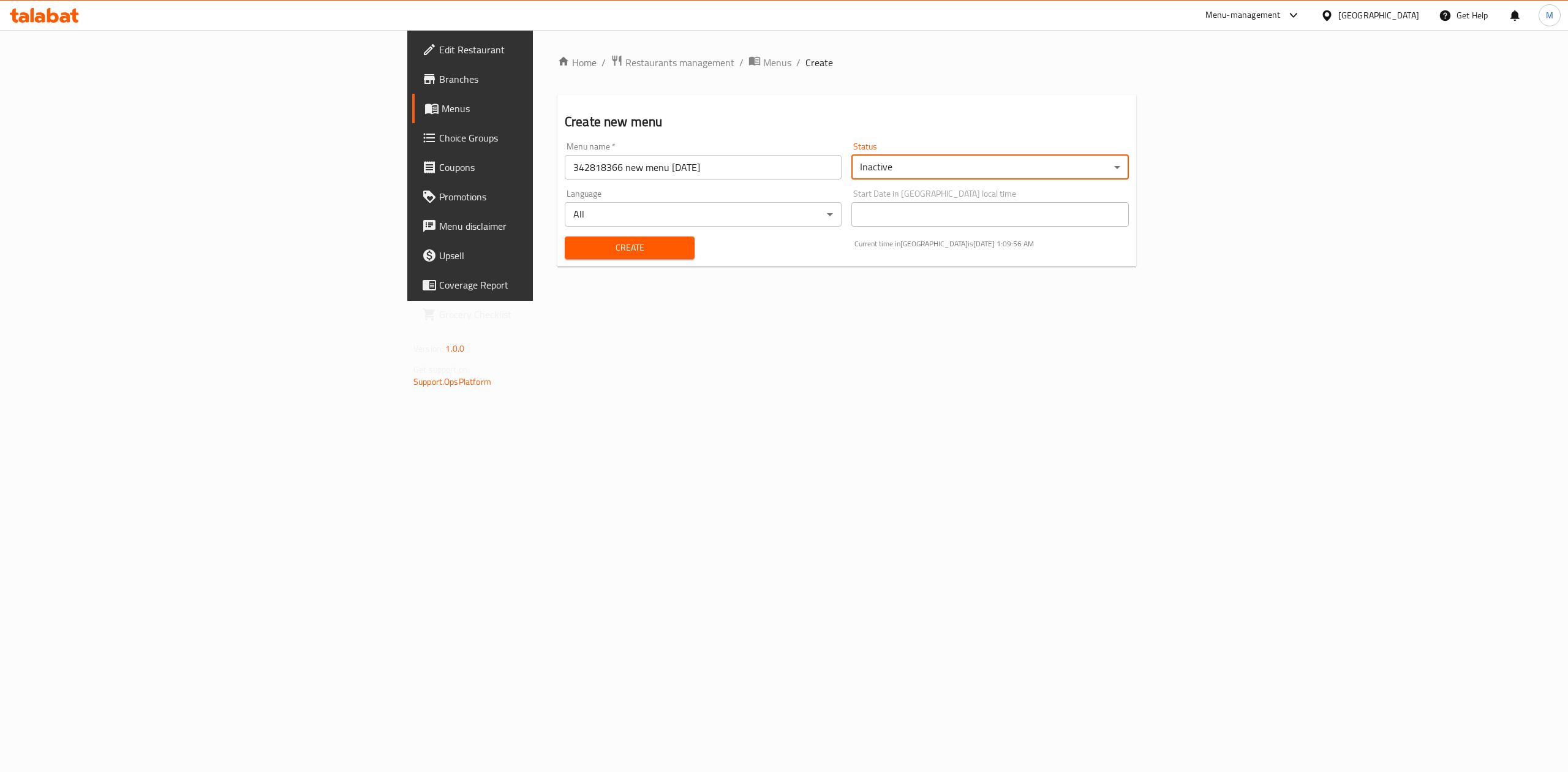
click at [575, 253] on span "Create" at bounding box center [629, 248] width 110 height 15
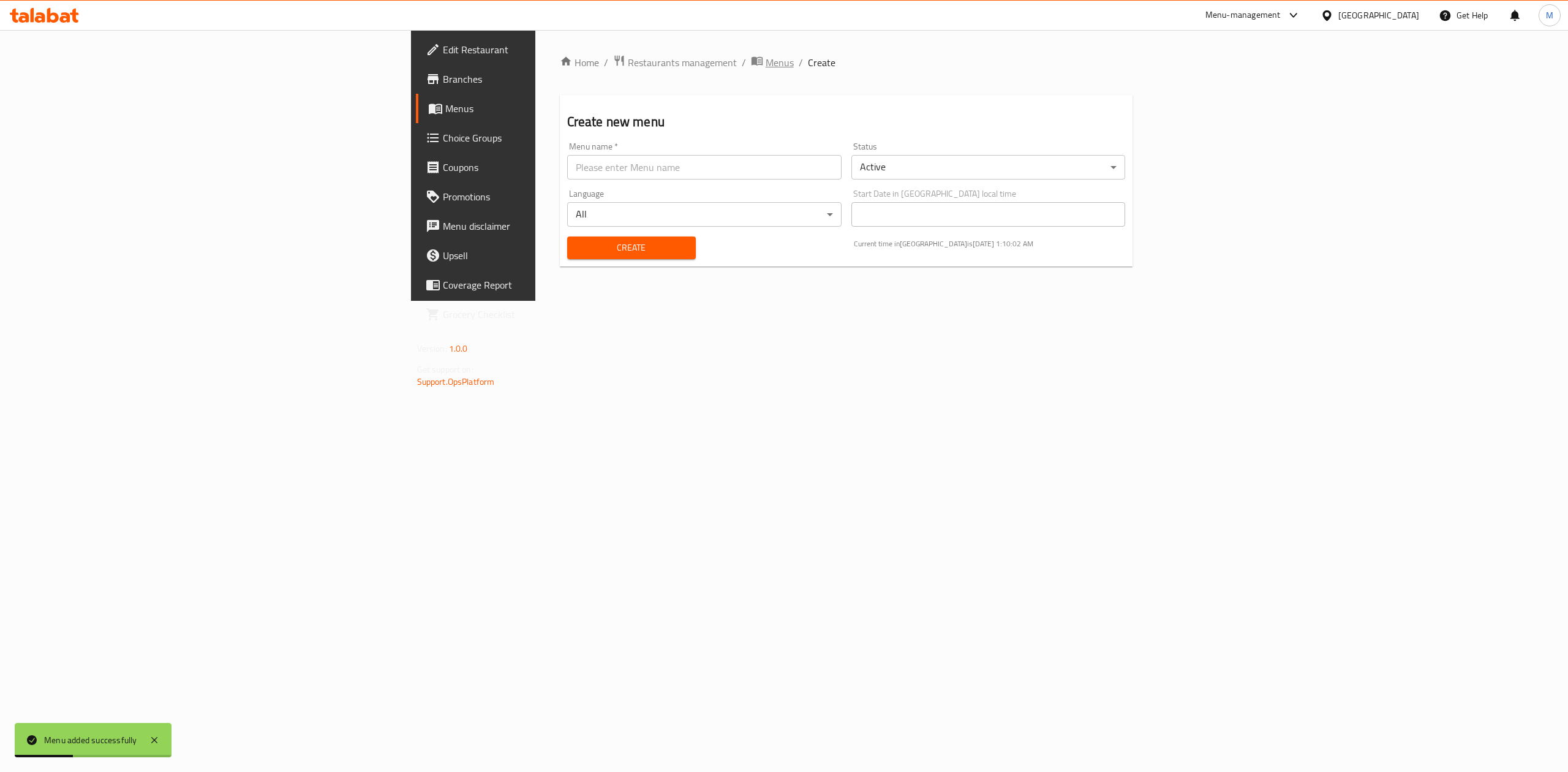
click at [766, 59] on span "Menus" at bounding box center [779, 62] width 28 height 14
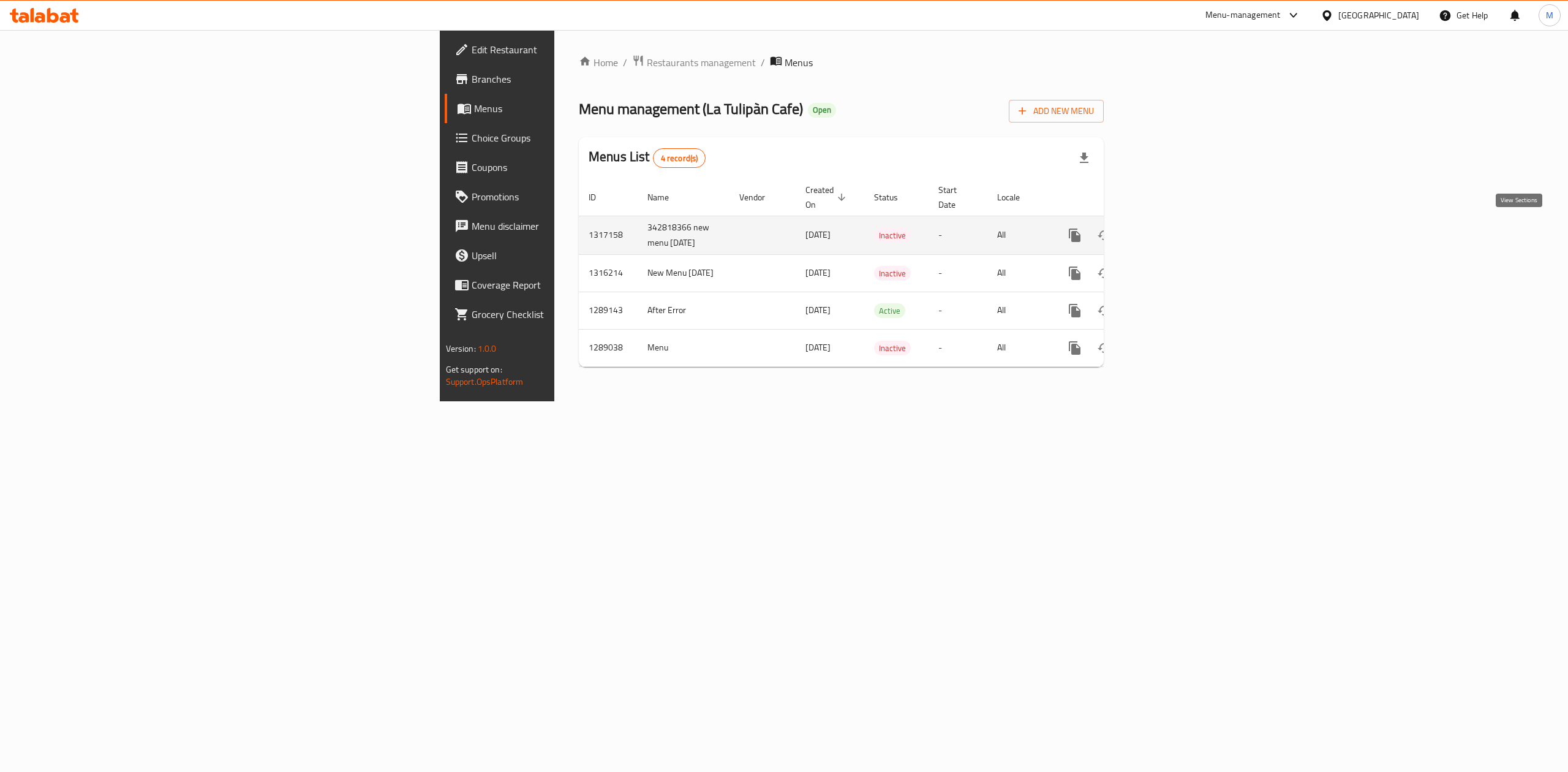
click at [1178, 229] on link "enhanced table" at bounding box center [1163, 235] width 30 height 30
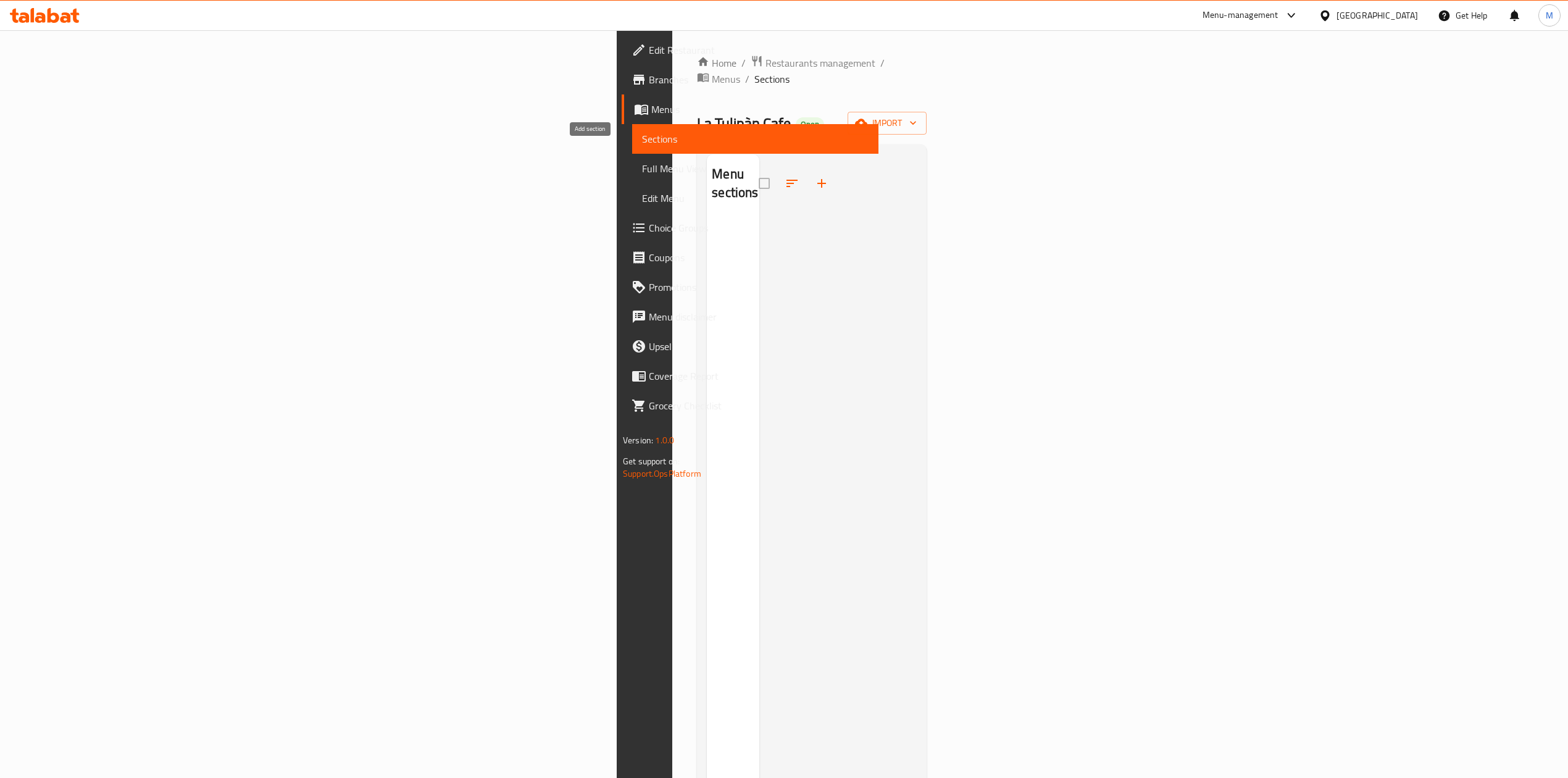
click at [815, 176] on icon "button" at bounding box center [821, 183] width 15 height 15
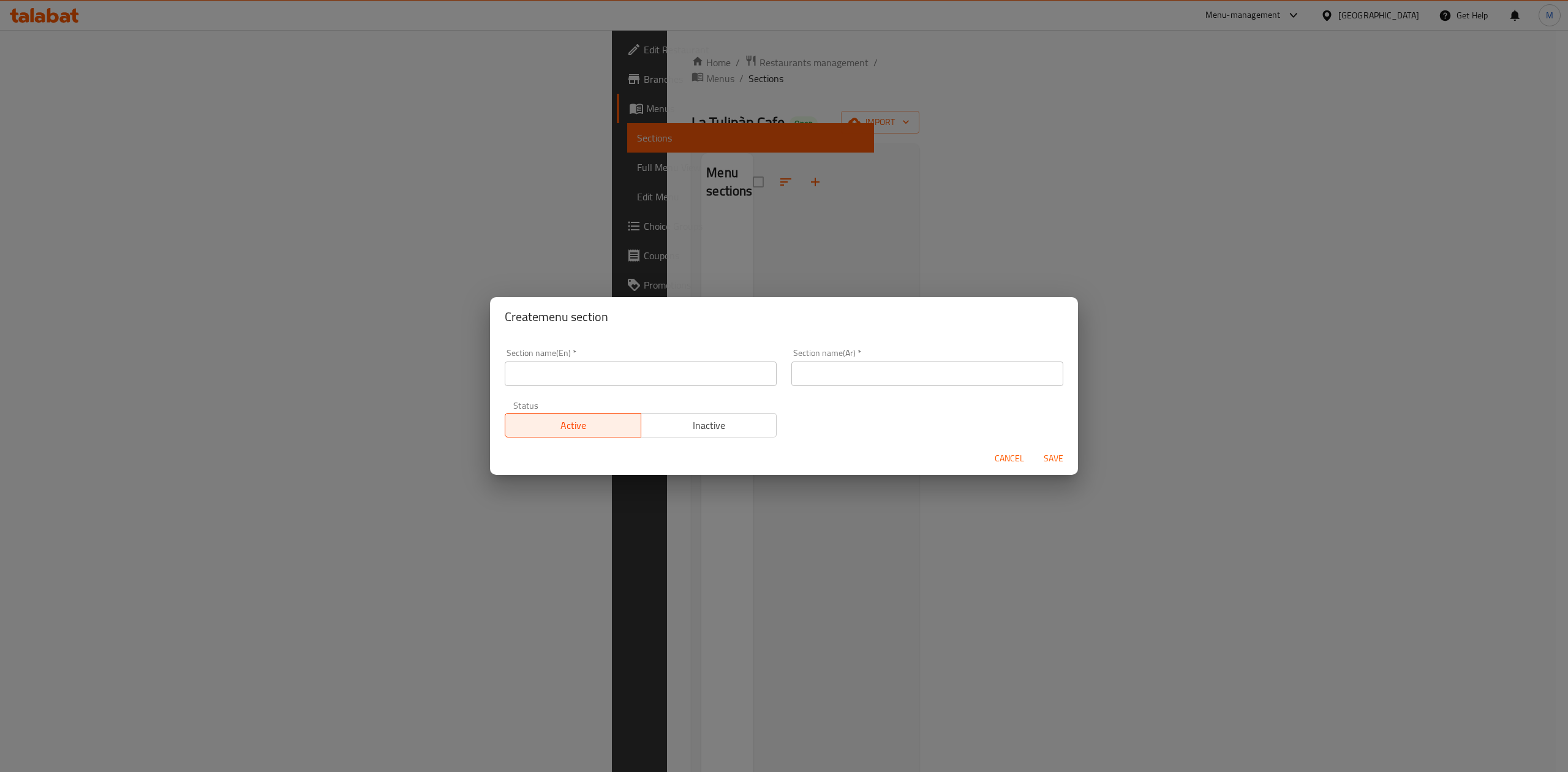
click at [692, 380] on input "text" at bounding box center [640, 373] width 272 height 24
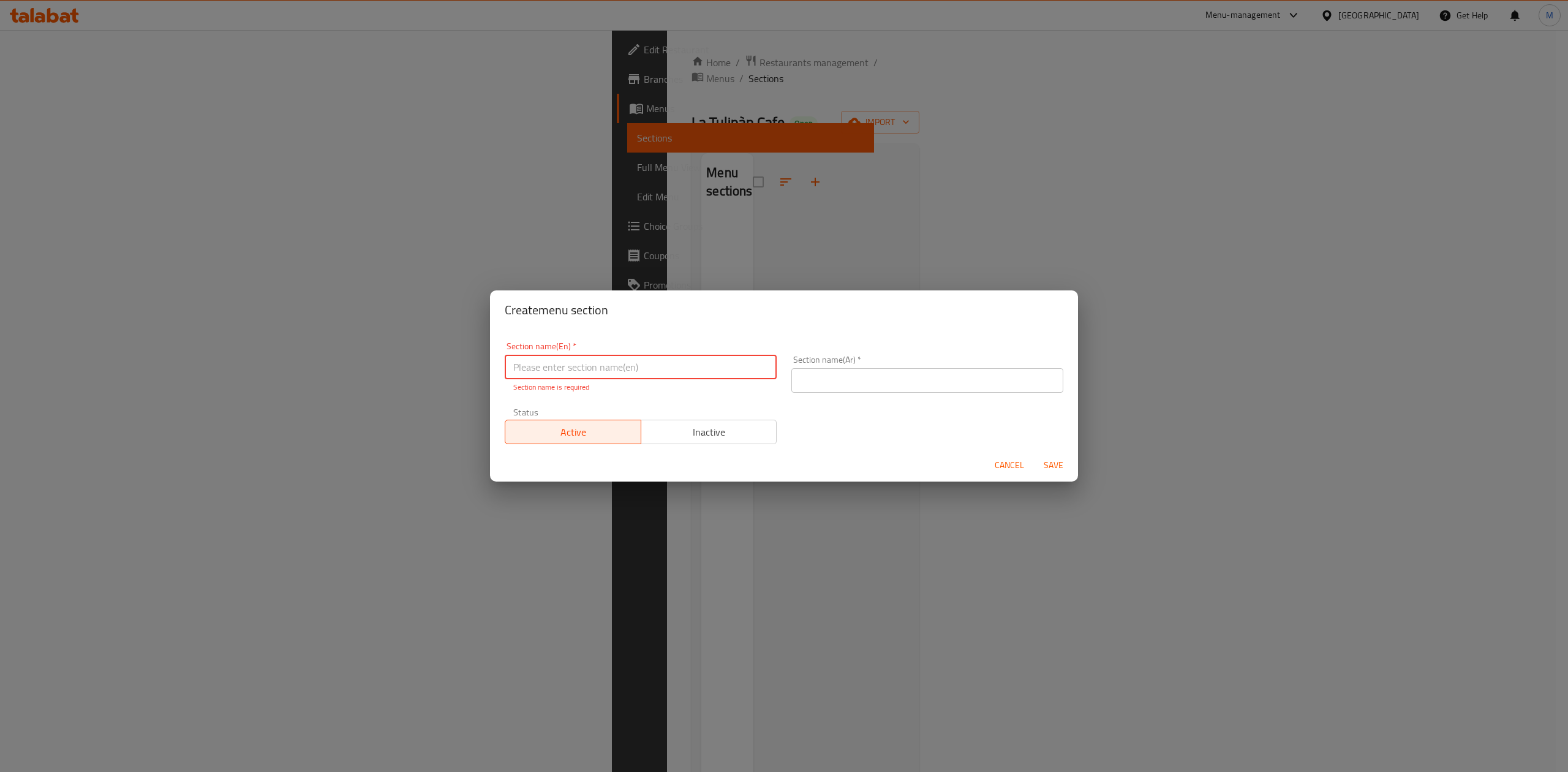
click at [698, 365] on input "text" at bounding box center [640, 366] width 272 height 24
type input "Snacks"
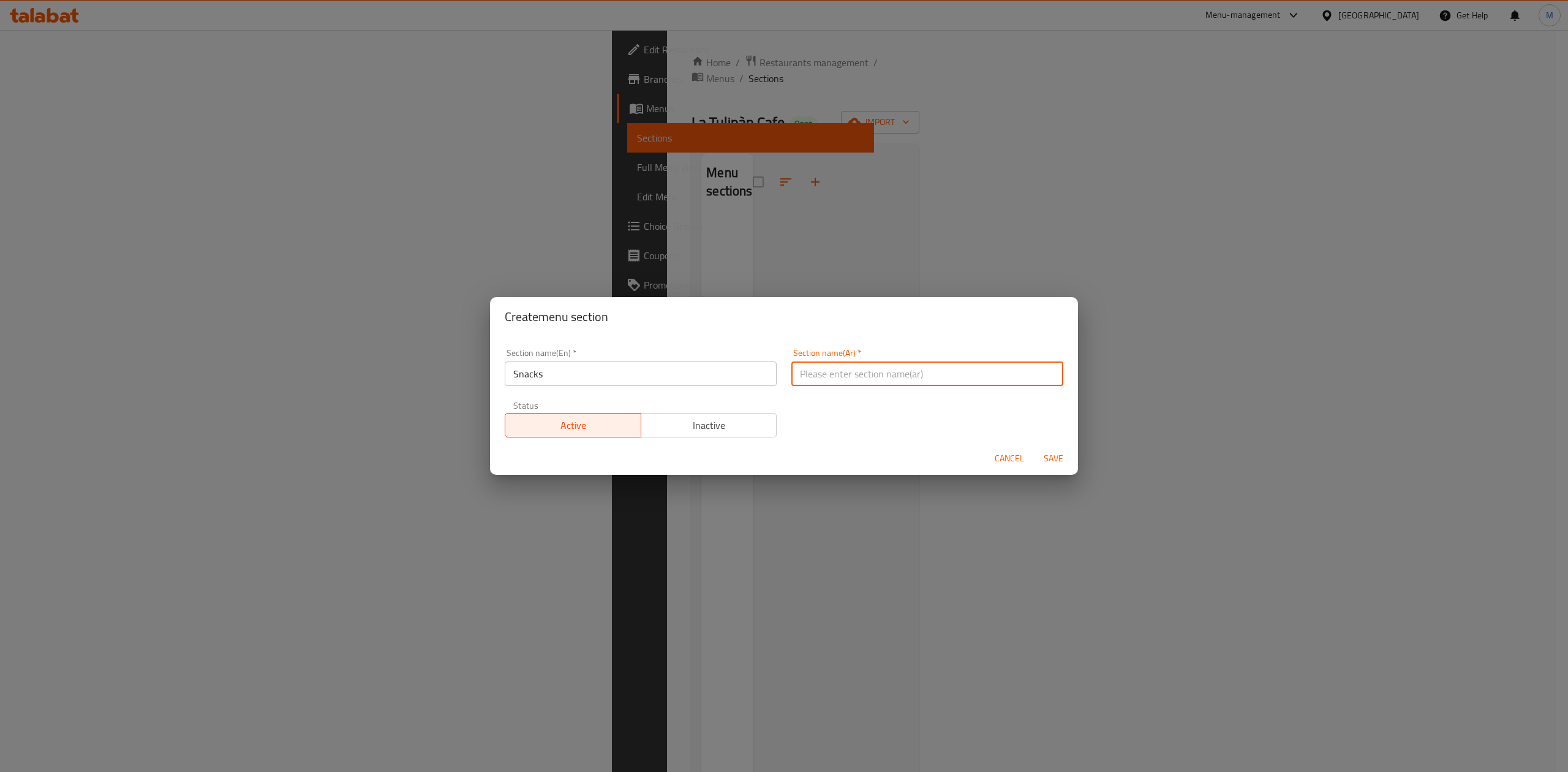
click at [873, 371] on input "text" at bounding box center [926, 373] width 272 height 24
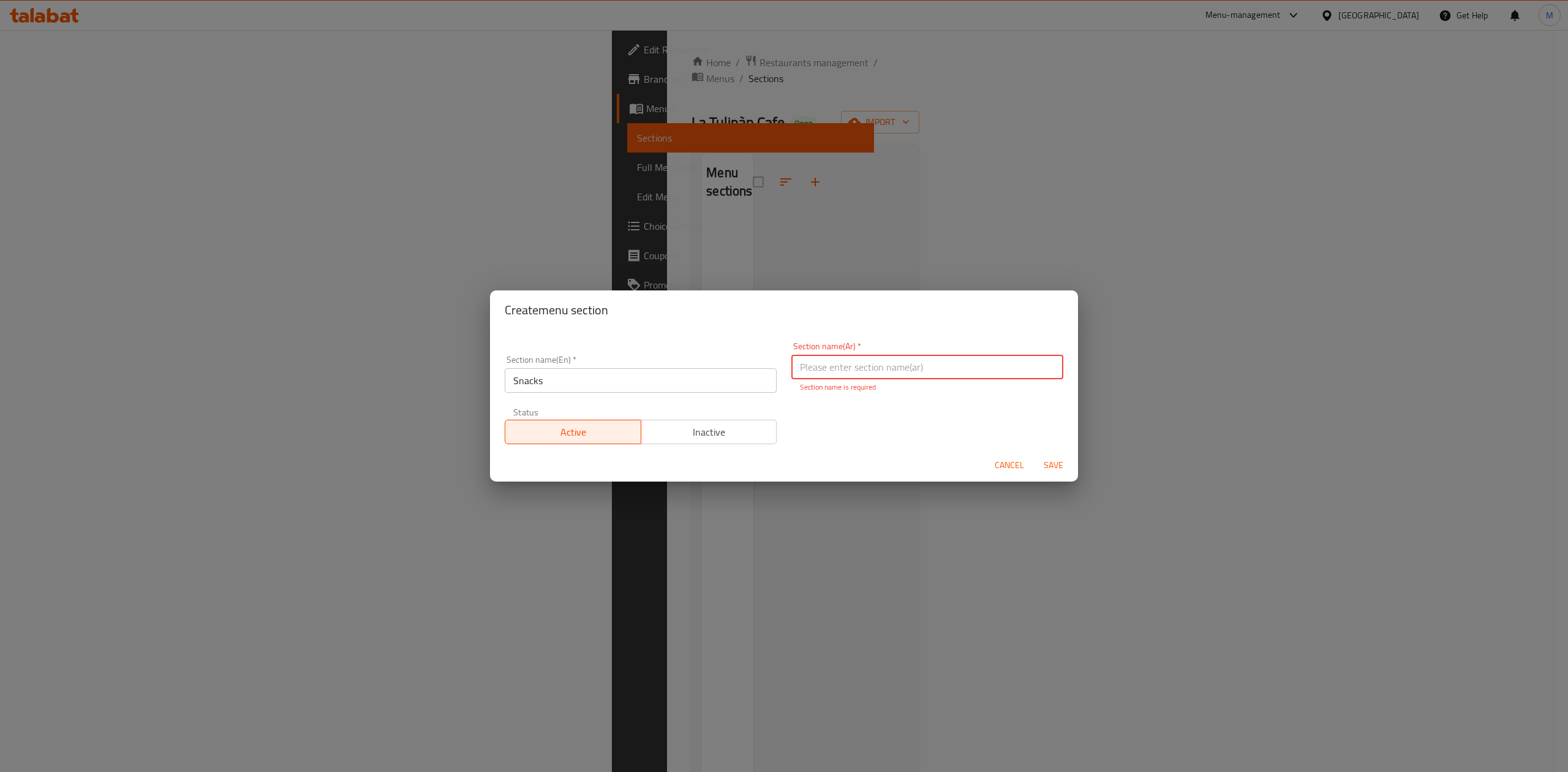
click at [910, 373] on input "text" at bounding box center [926, 366] width 272 height 24
type input "h"
type input "الخفايف"
click at [1048, 460] on span "Save" at bounding box center [1053, 465] width 30 height 15
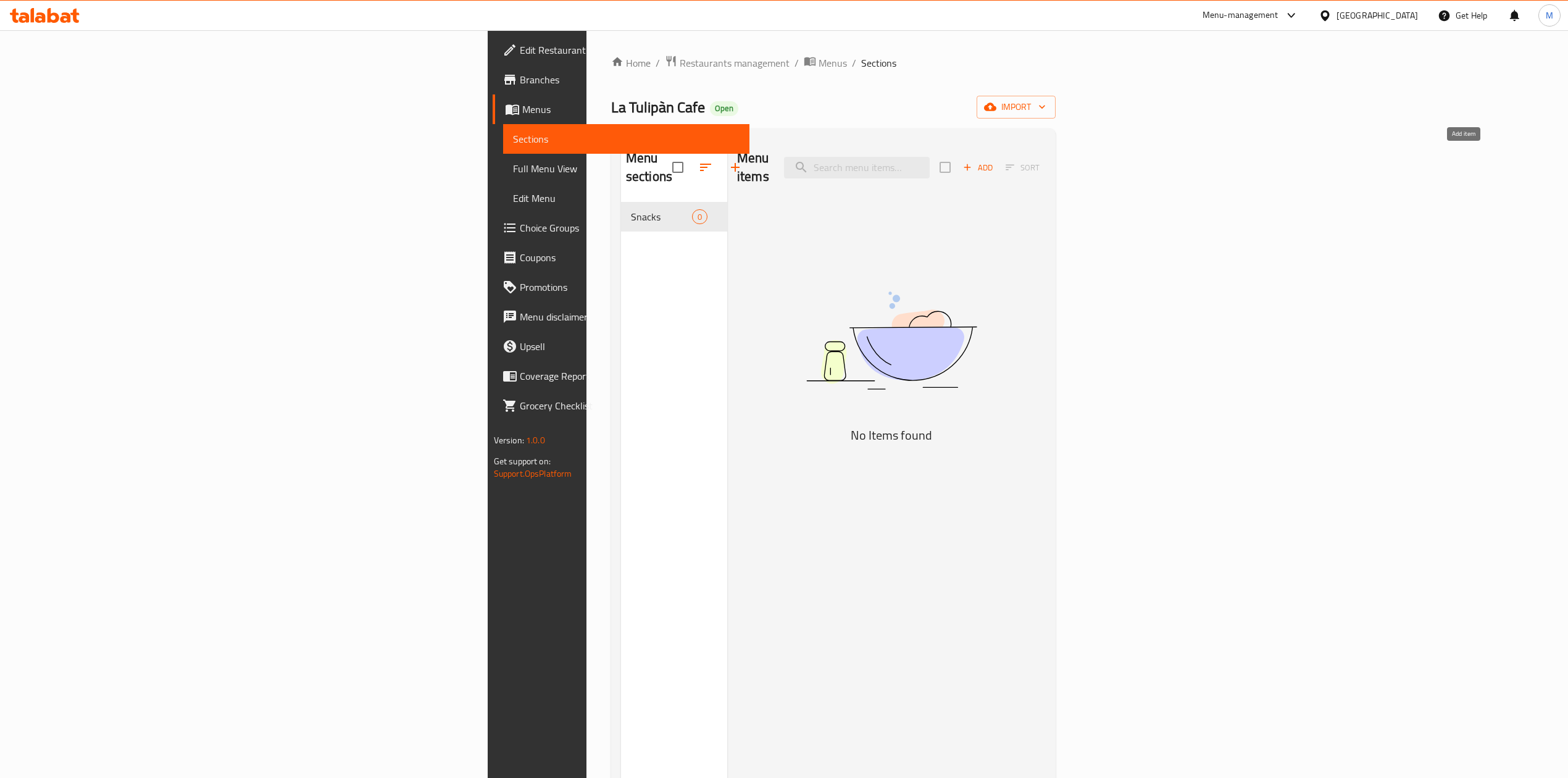
click at [995, 164] on span "Add" at bounding box center [977, 168] width 33 height 15
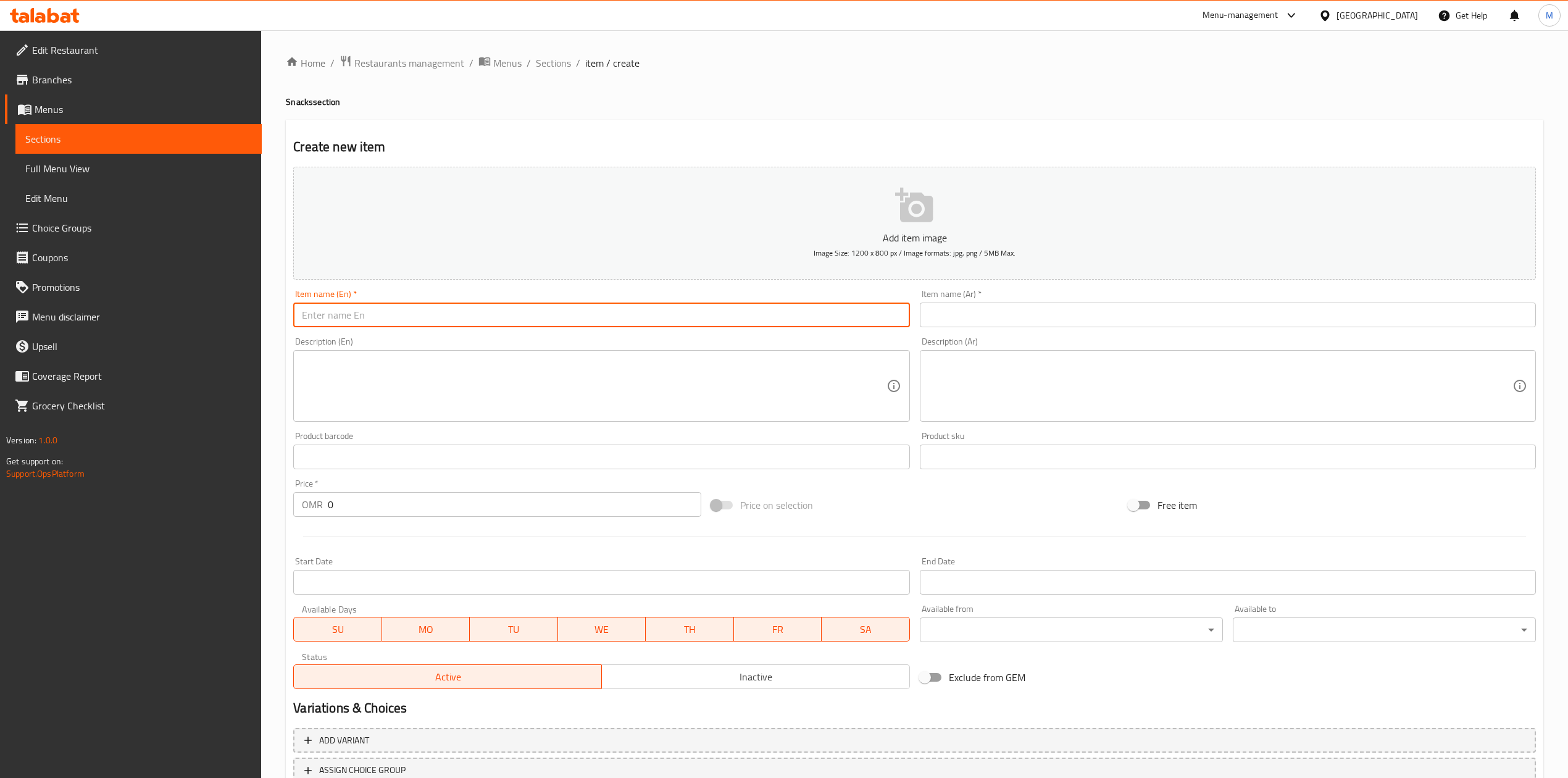
click at [516, 320] on input "text" at bounding box center [601, 314] width 616 height 24
type input "ٍ"
click at [1046, 311] on input "text" at bounding box center [1228, 314] width 616 height 24
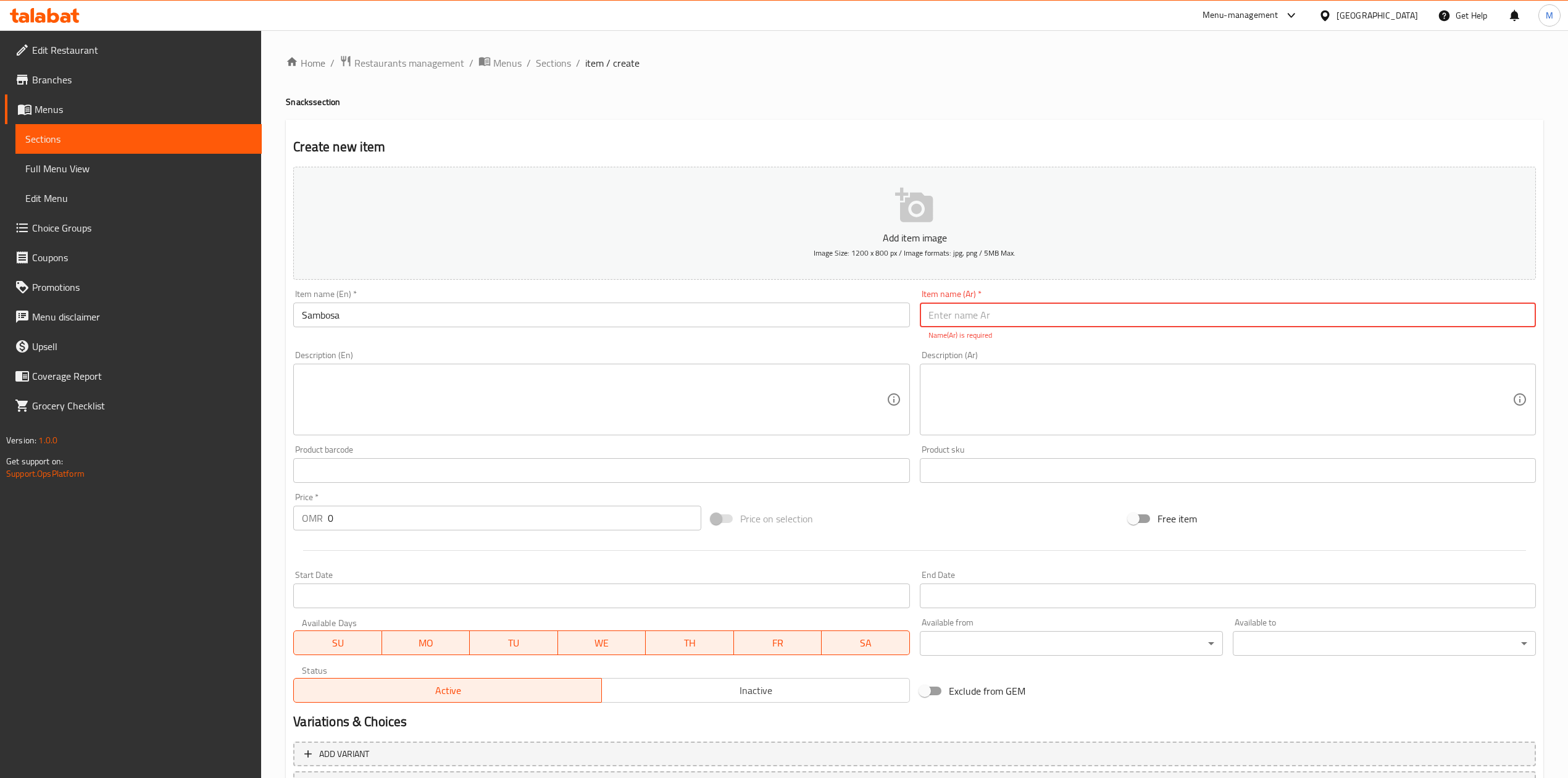
click at [966, 318] on input "text" at bounding box center [1228, 314] width 616 height 24
click at [460, 314] on input "Sambosa" at bounding box center [601, 314] width 616 height 24
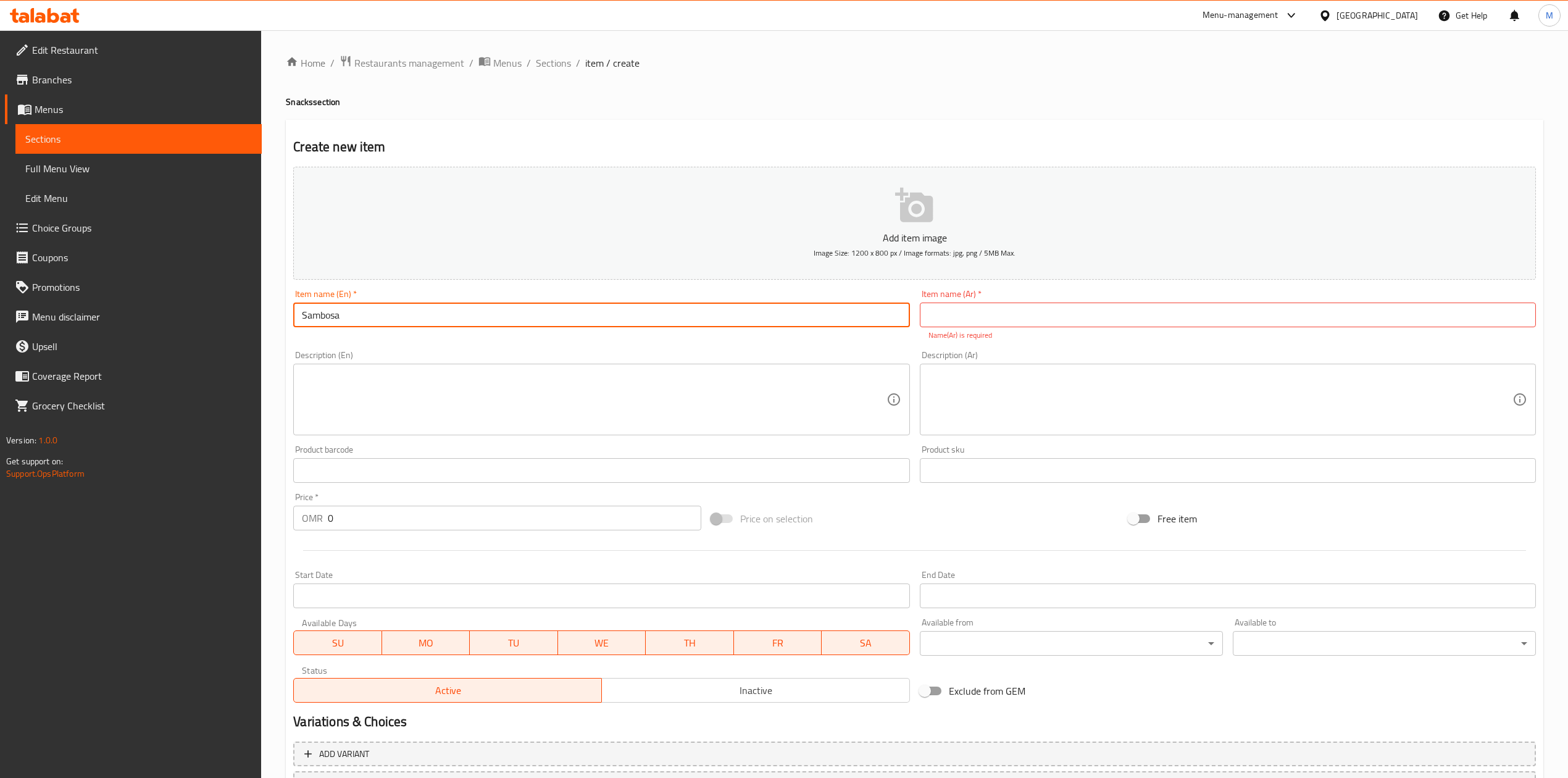
type input "Sambosa"
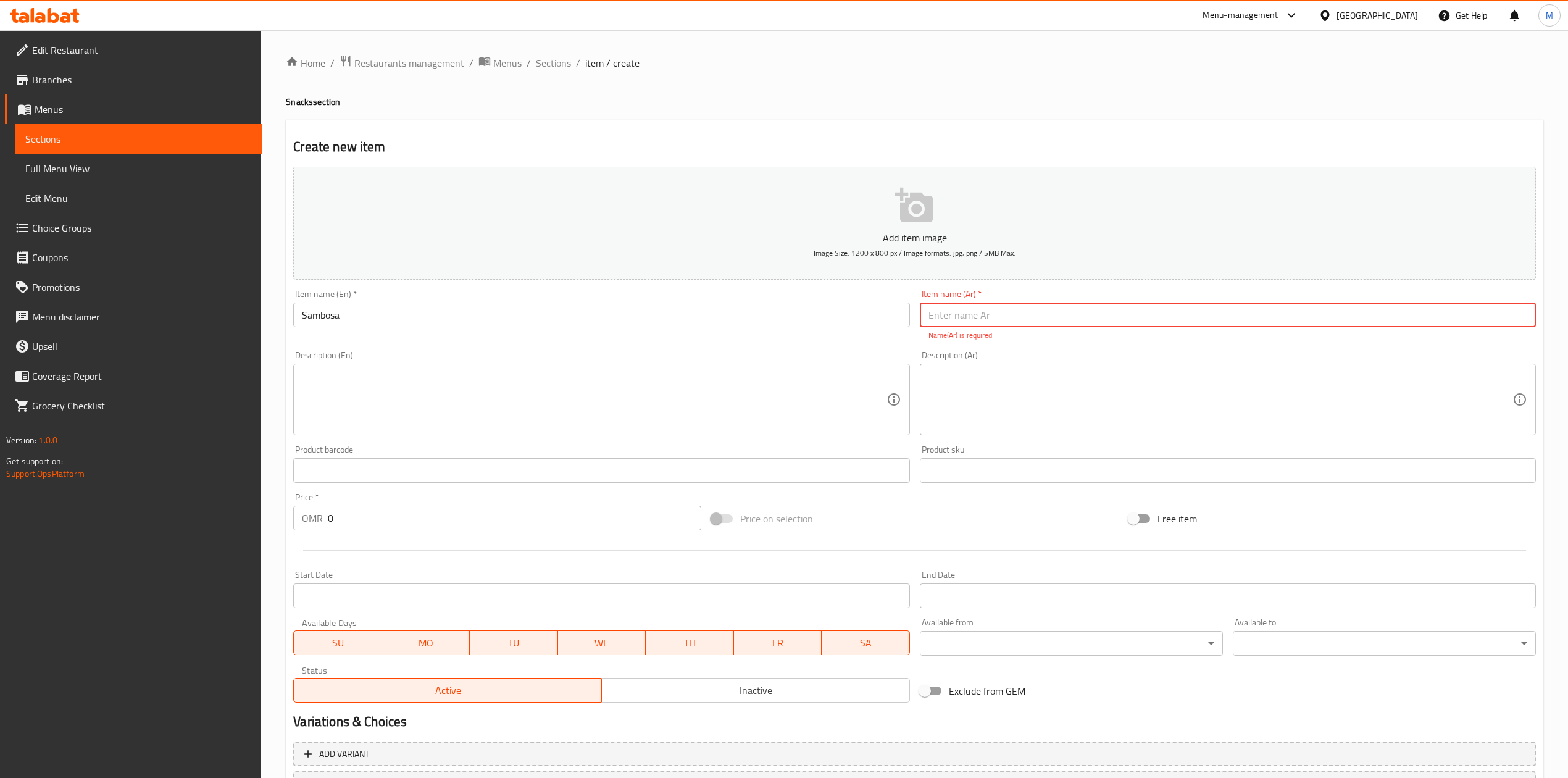
click at [971, 322] on input "text" at bounding box center [1228, 314] width 616 height 24
click at [954, 321] on input "text" at bounding box center [1228, 314] width 616 height 24
click at [1037, 314] on input "text" at bounding box center [1228, 314] width 616 height 24
click at [1066, 347] on div "Add item image Image Size: 1200 x 800 px / Image formats: jpg, png / 5MB Max. I…" at bounding box center [914, 434] width 1252 height 545
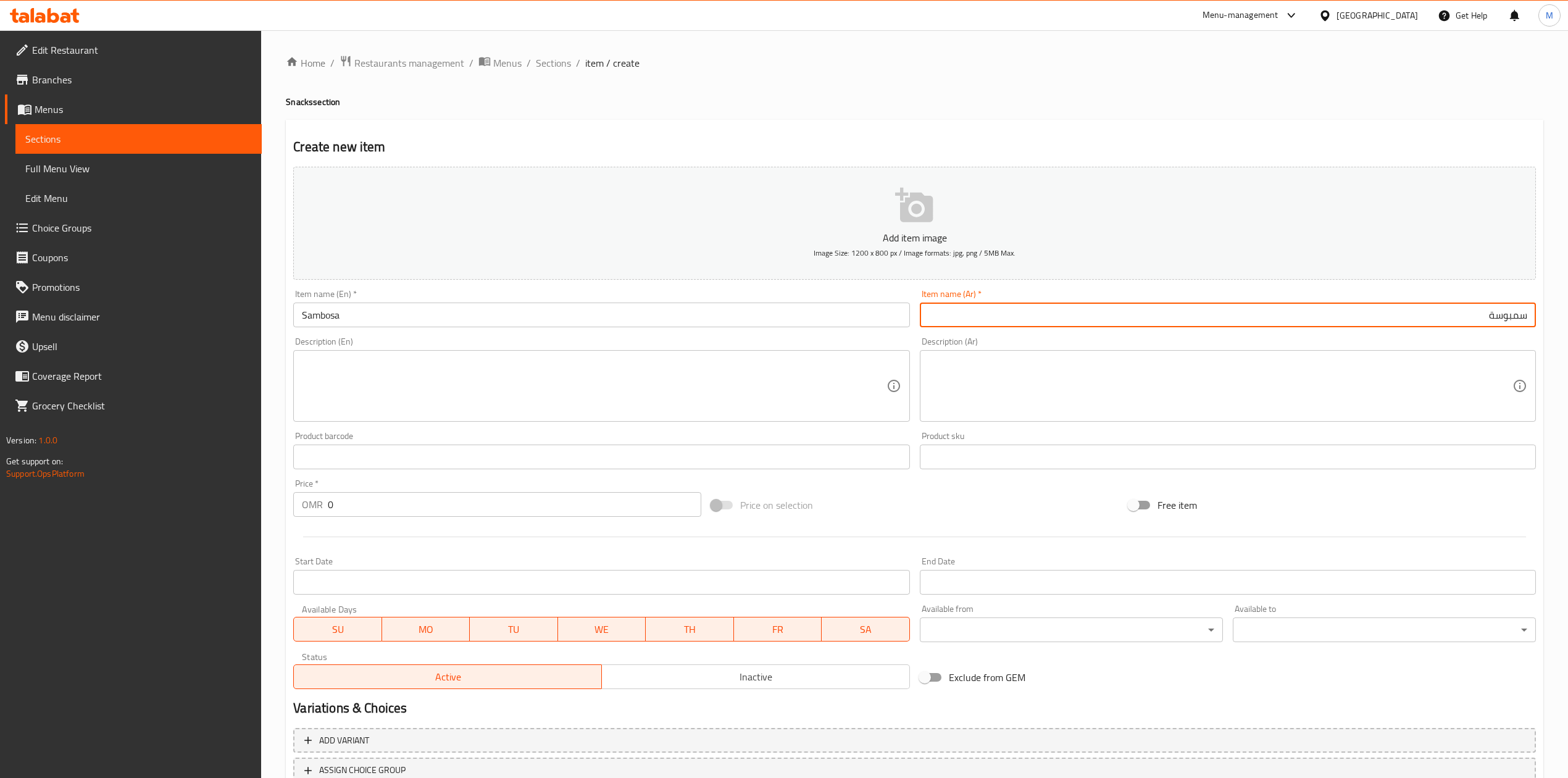
click at [1474, 314] on input "سمبوسة" at bounding box center [1228, 314] width 616 height 24
type input "سمبوسه"
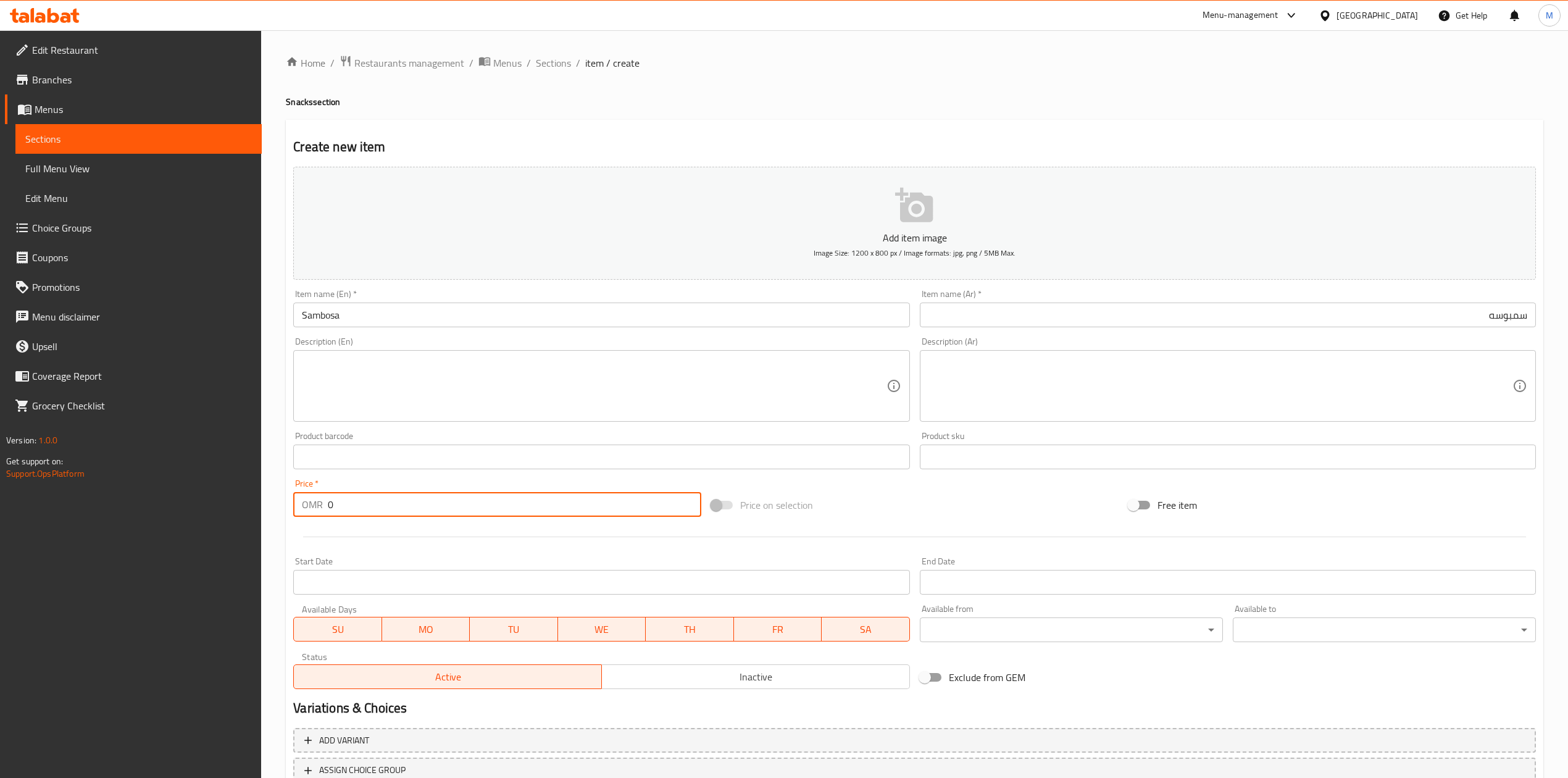
drag, startPoint x: 365, startPoint y: 500, endPoint x: 337, endPoint y: 492, distance: 29.1
click at [337, 497] on input "0" at bounding box center [513, 504] width 373 height 24
drag, startPoint x: 334, startPoint y: 510, endPoint x: 327, endPoint y: 512, distance: 7.3
click at [327, 512] on input "01.200" at bounding box center [513, 504] width 373 height 24
type input "1.200"
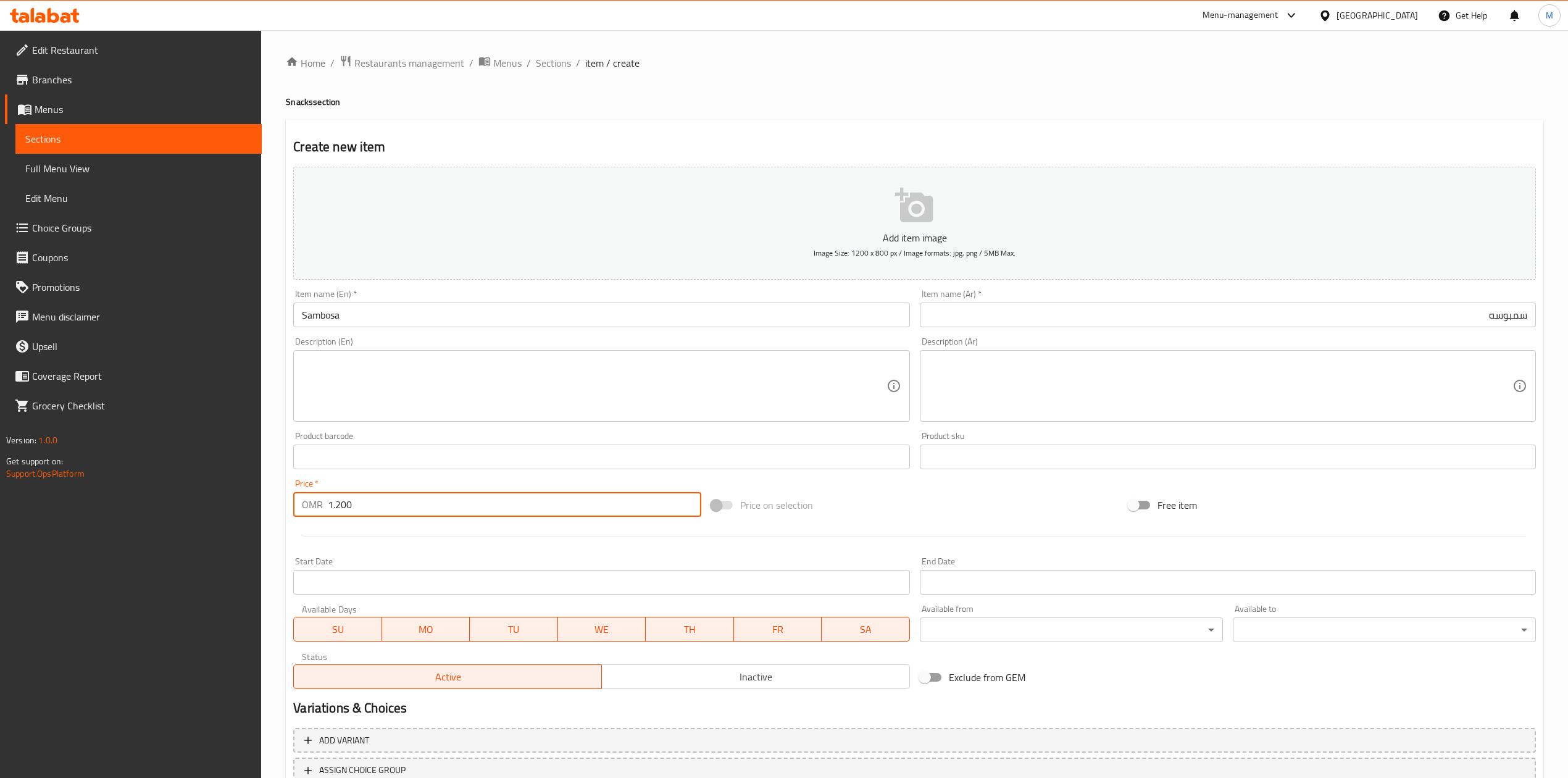
click at [464, 551] on div at bounding box center [914, 537] width 1252 height 30
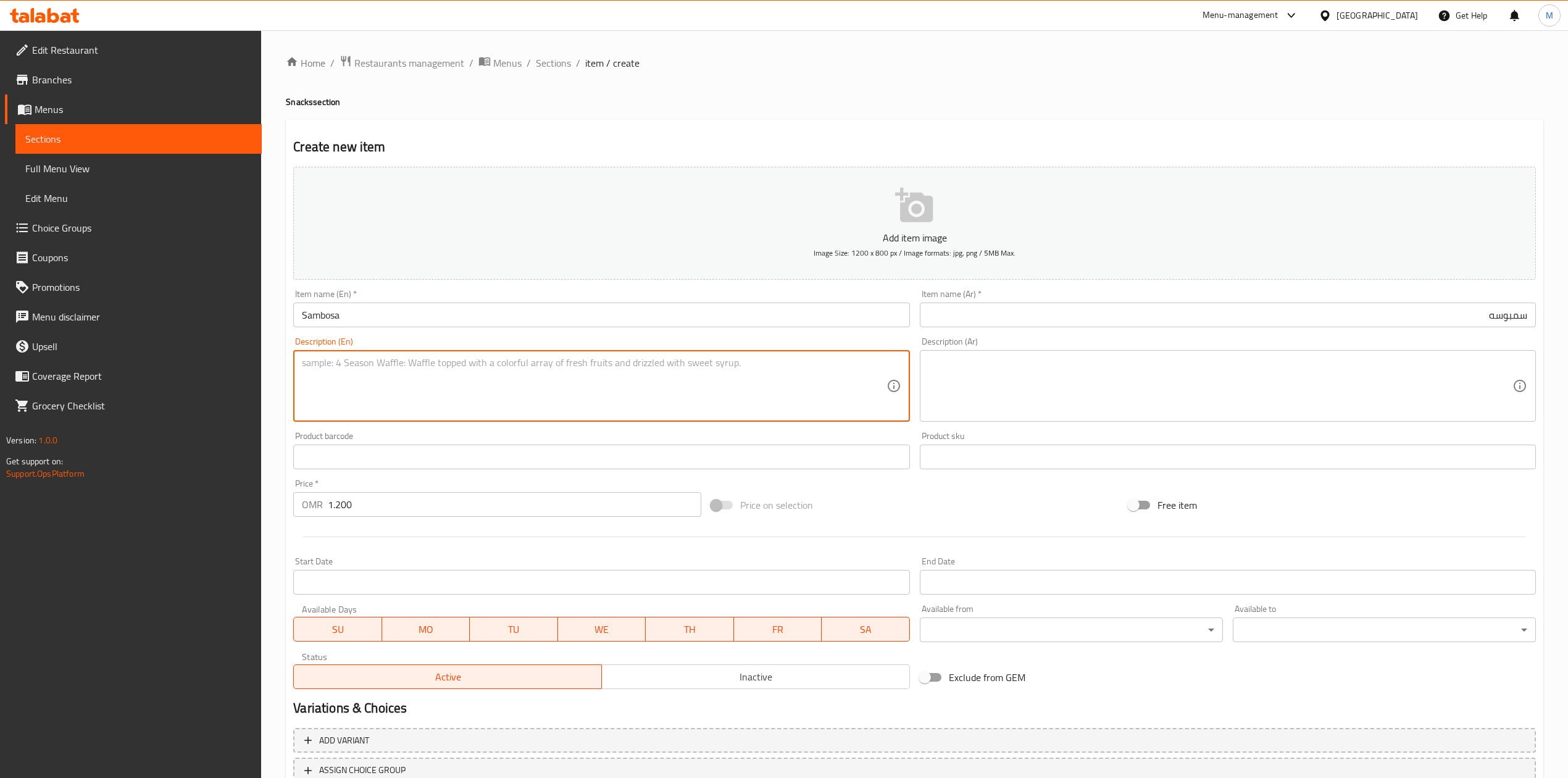
click at [756, 361] on textarea at bounding box center [594, 386] width 584 height 59
click at [499, 309] on input "Sambosa" at bounding box center [601, 314] width 616 height 24
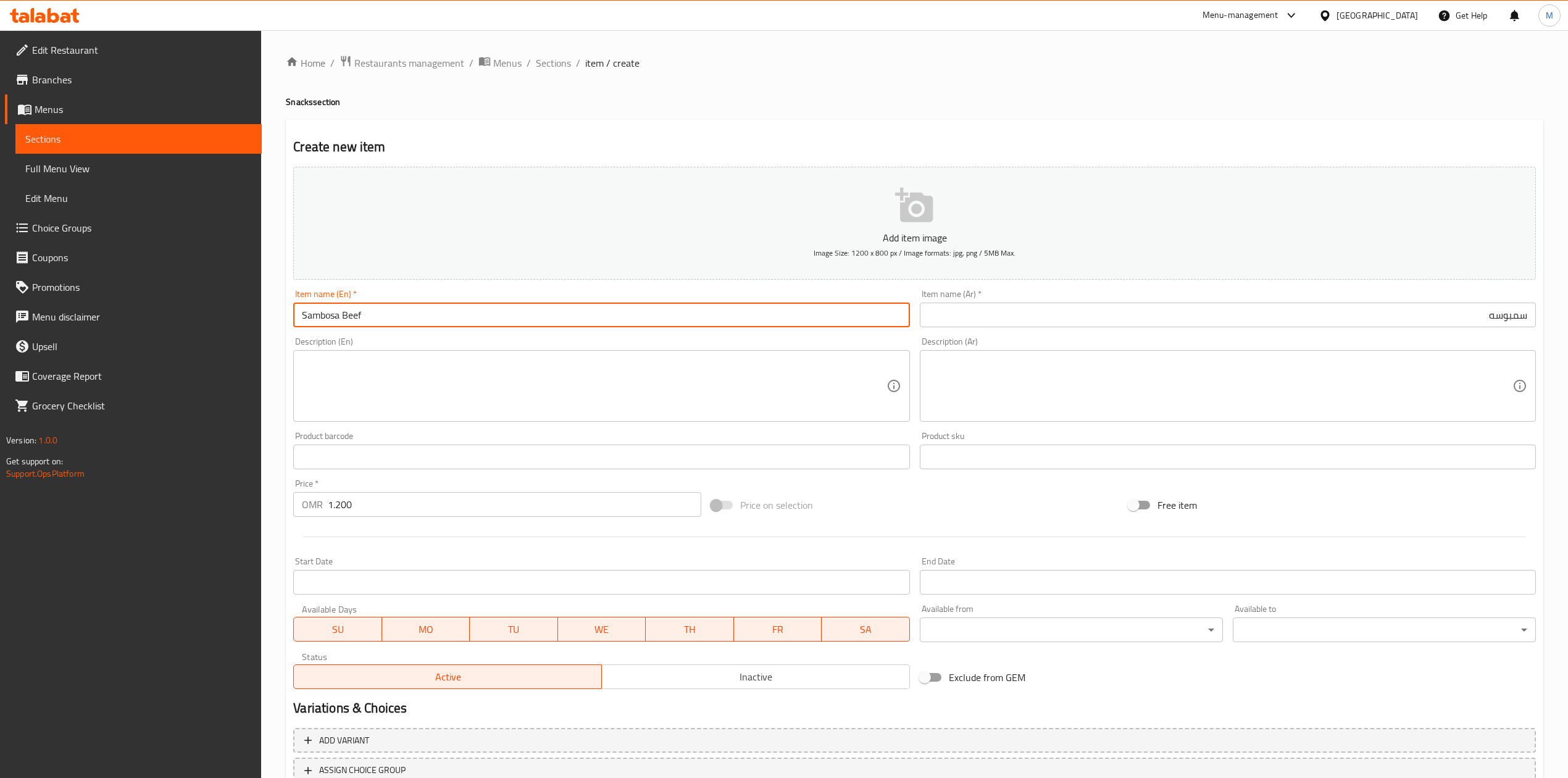
type input "Sambosa Beef"
click at [1190, 331] on div "Item name (Ar)   * سمبوسه Item name (Ar) *" at bounding box center [1228, 308] width 626 height 47
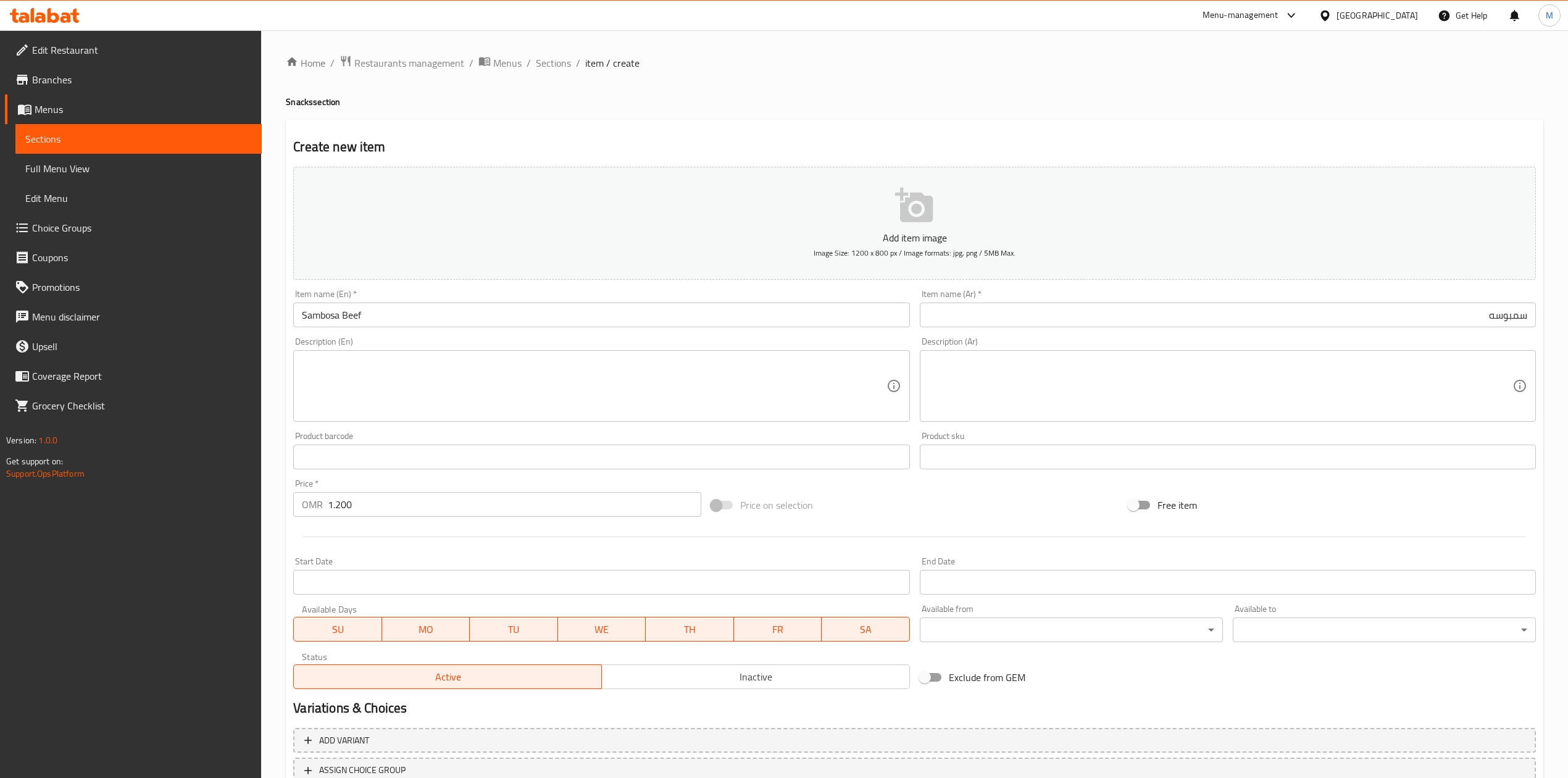
click at [1190, 319] on input "سمبوسه" at bounding box center [1228, 314] width 616 height 24
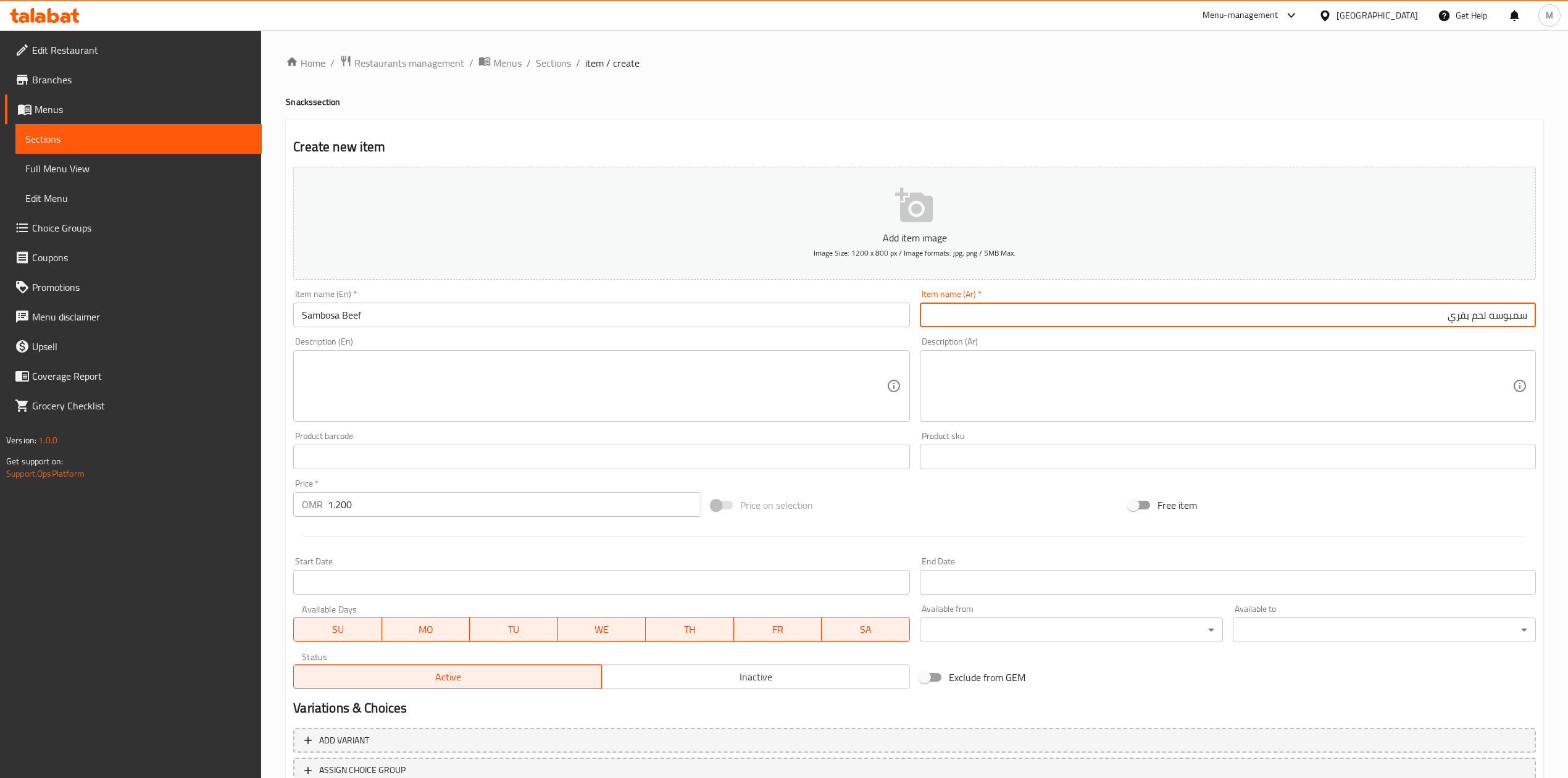
type input "سمبوسه لحم بقري"
click at [1197, 339] on div "Description (Ar) Description (Ar)" at bounding box center [1228, 379] width 616 height 84
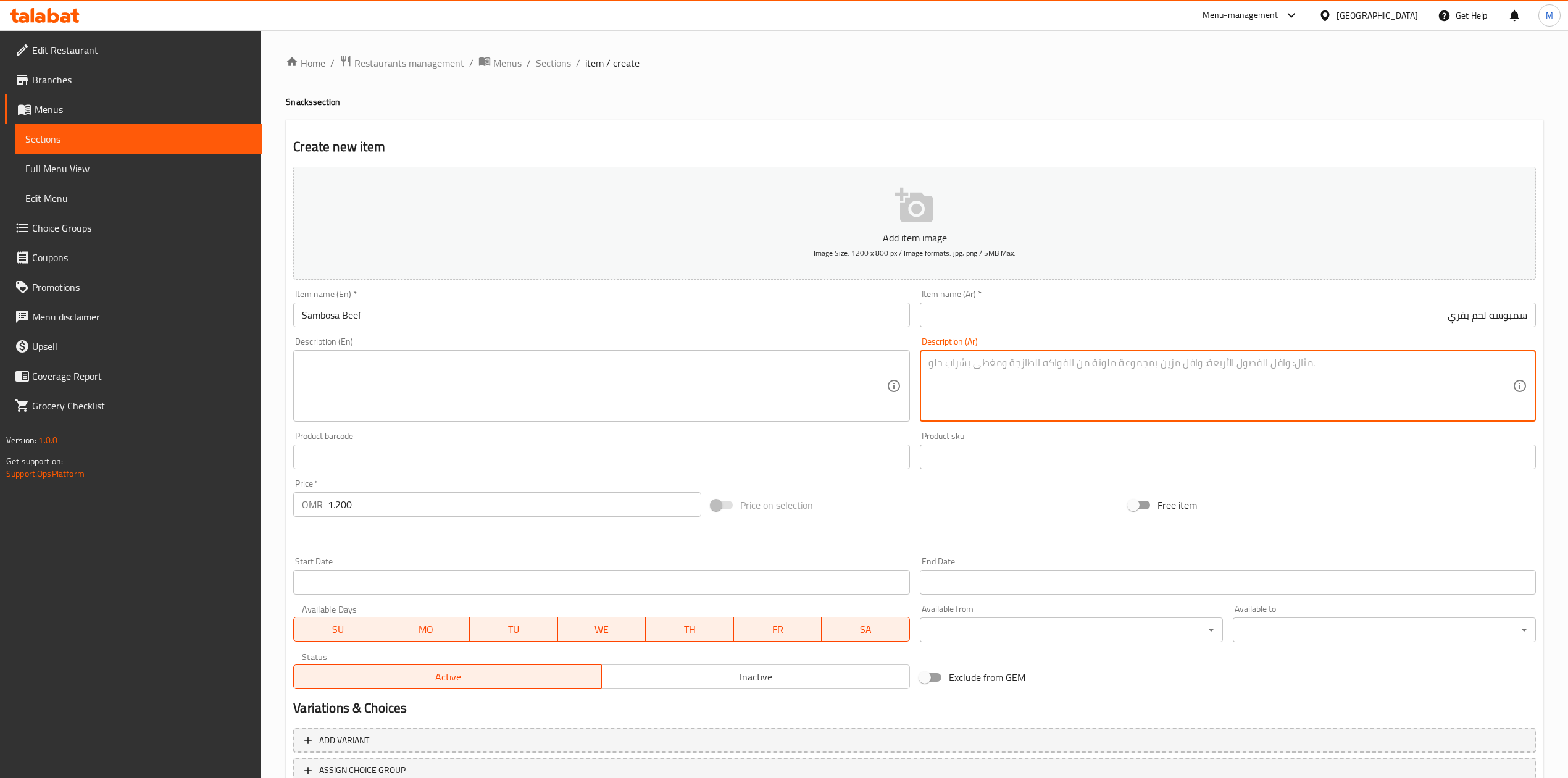
click at [1035, 384] on textarea at bounding box center [1220, 386] width 584 height 59
paste textarea "سمبوسة لحم طازج تقدم ساخنه مع توابل خاصه"
type textarea "سمبوسة لحم طازج تقدم ساخنه مع توابل خاصه"
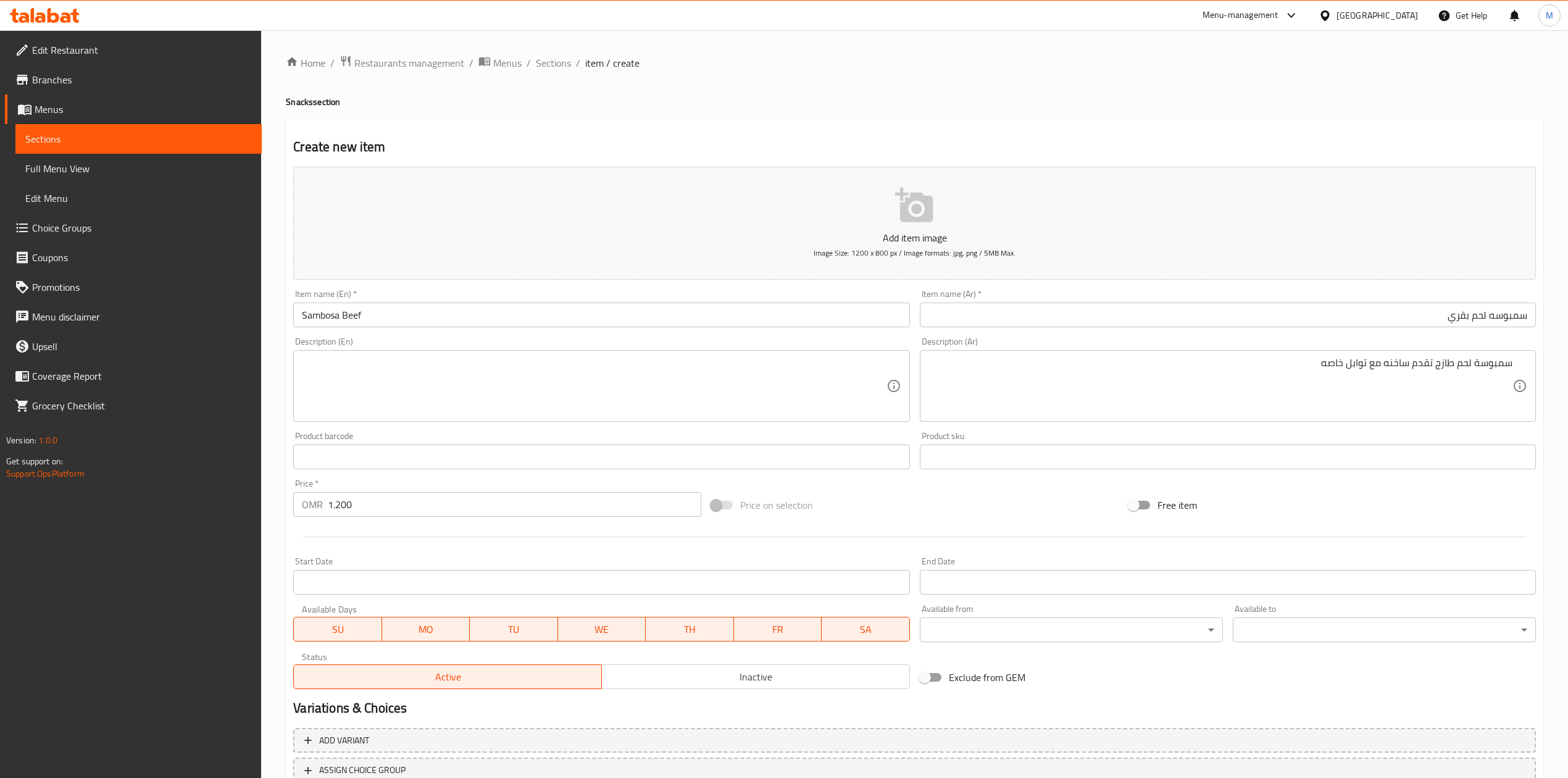
click at [1091, 437] on div "Product sku Product sku" at bounding box center [1228, 451] width 616 height 38
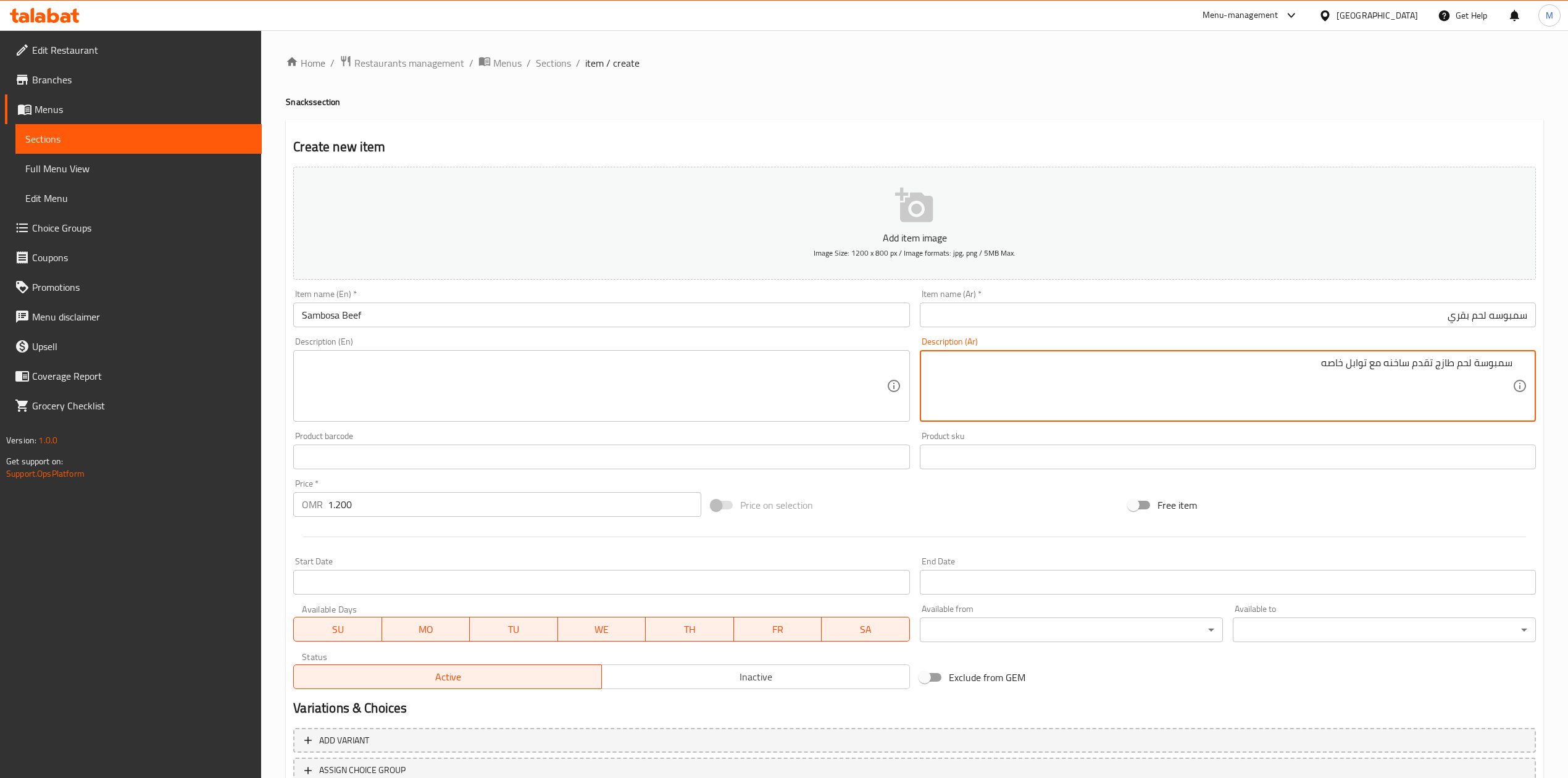
click at [1349, 367] on textarea "سمبوسة لحم طازج تقدم ساخنه مع توابل خاصه" at bounding box center [1220, 386] width 584 height 59
click at [500, 368] on textarea at bounding box center [594, 386] width 584 height 59
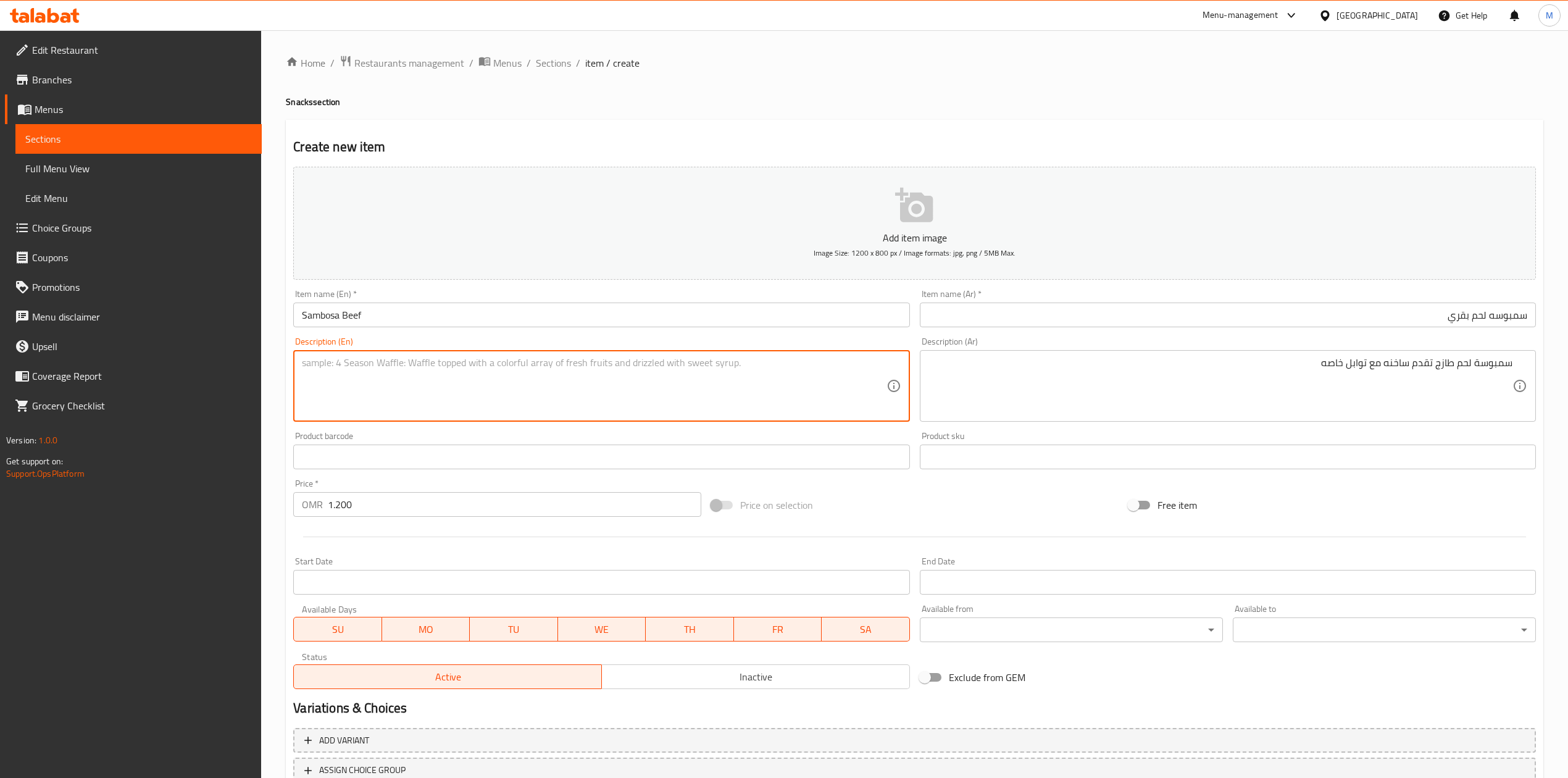
paste textarea "Fresh meat samosa served hot with special spices"
click at [367, 366] on textarea "Fresh meat samosa served hot with special spices" at bounding box center [594, 386] width 584 height 59
click at [399, 436] on div "Product barcode Product barcode" at bounding box center [601, 451] width 616 height 38
drag, startPoint x: 373, startPoint y: 367, endPoint x: 455, endPoint y: 440, distance: 109.8
click at [455, 440] on div "Product barcode Product barcode" at bounding box center [601, 451] width 616 height 38
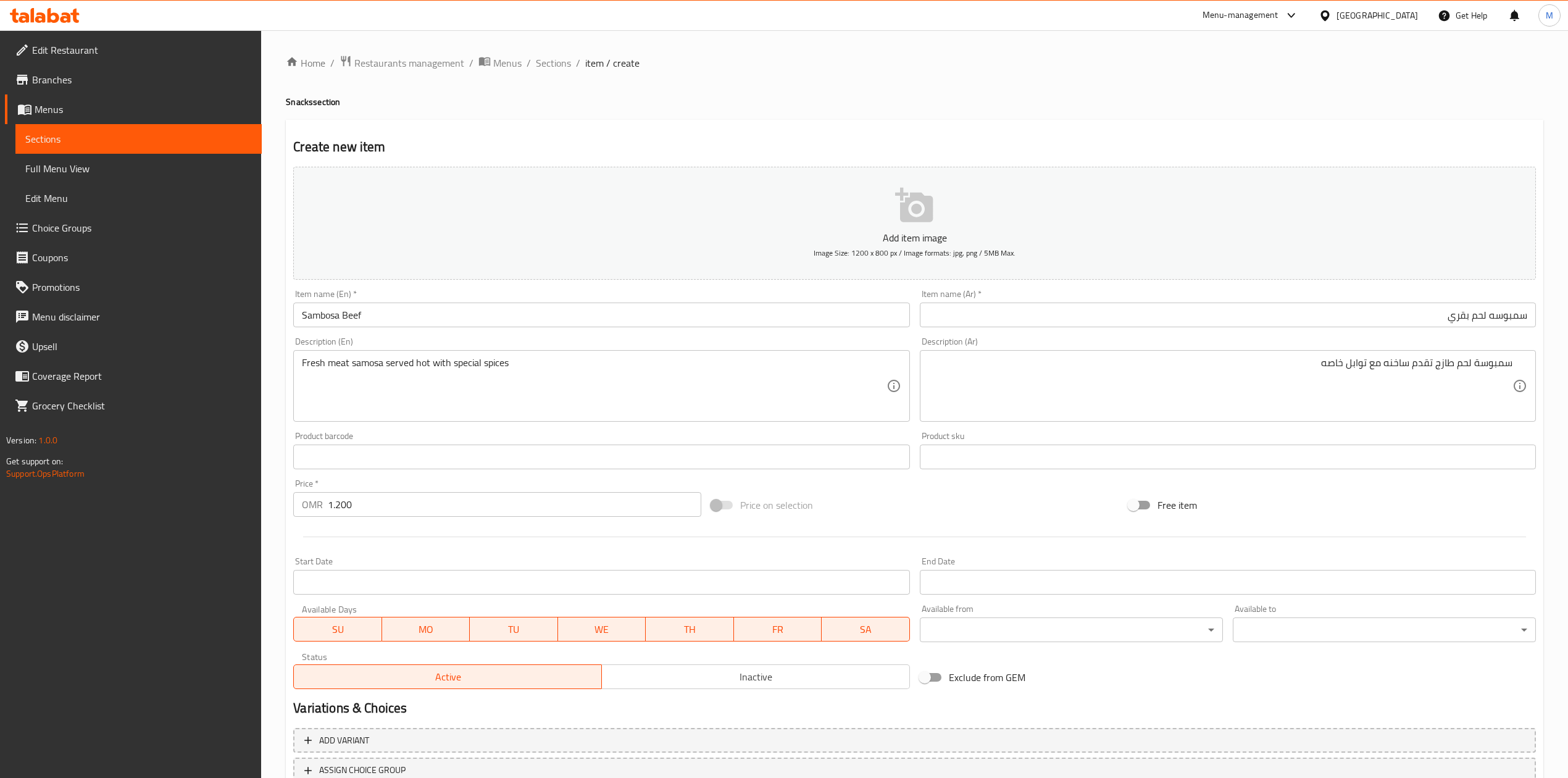
click at [499, 430] on div "Product barcode Product barcode" at bounding box center [601, 450] width 626 height 47
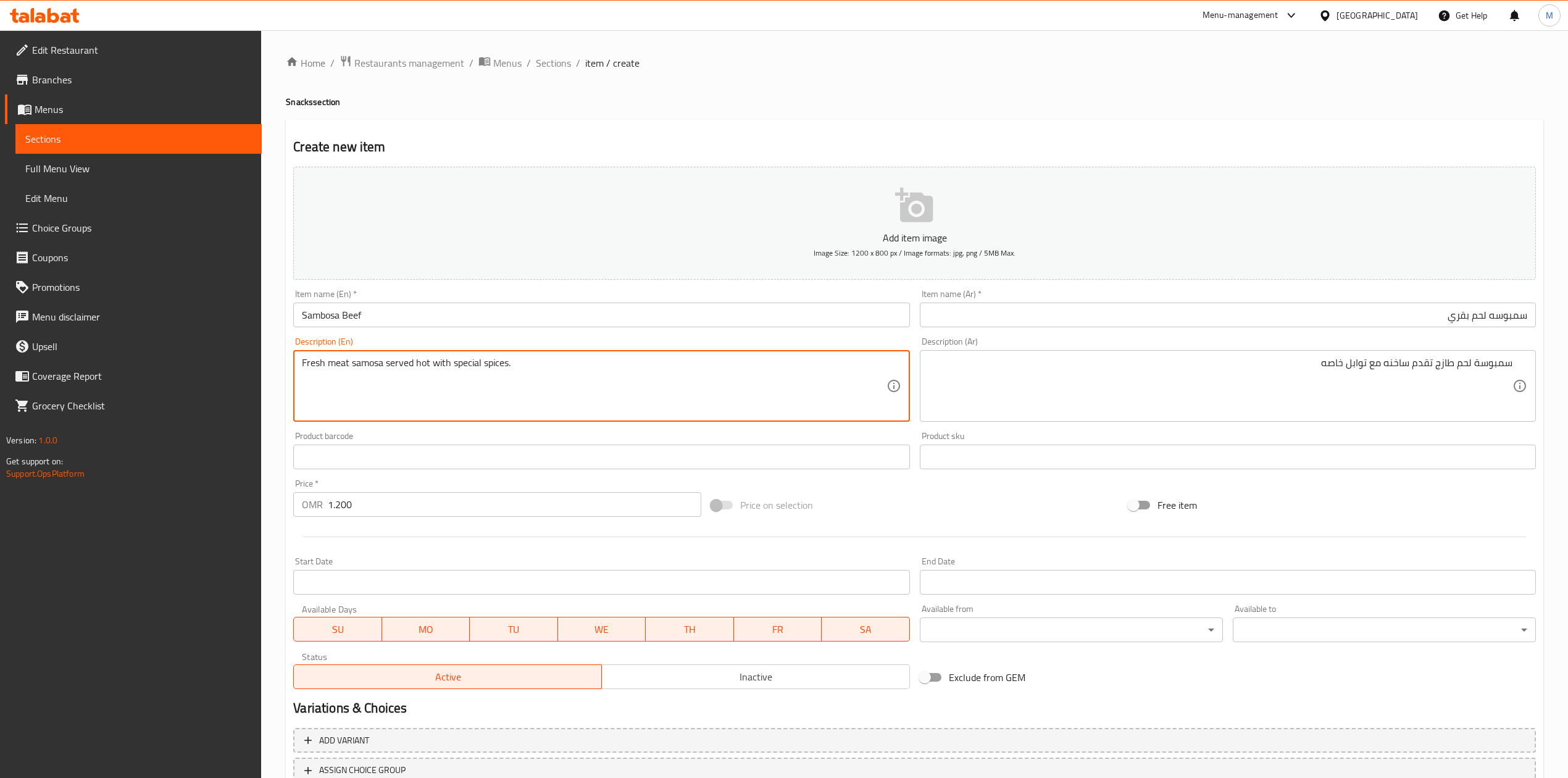
type textarea "Fresh meat samosa served hot with special spices."
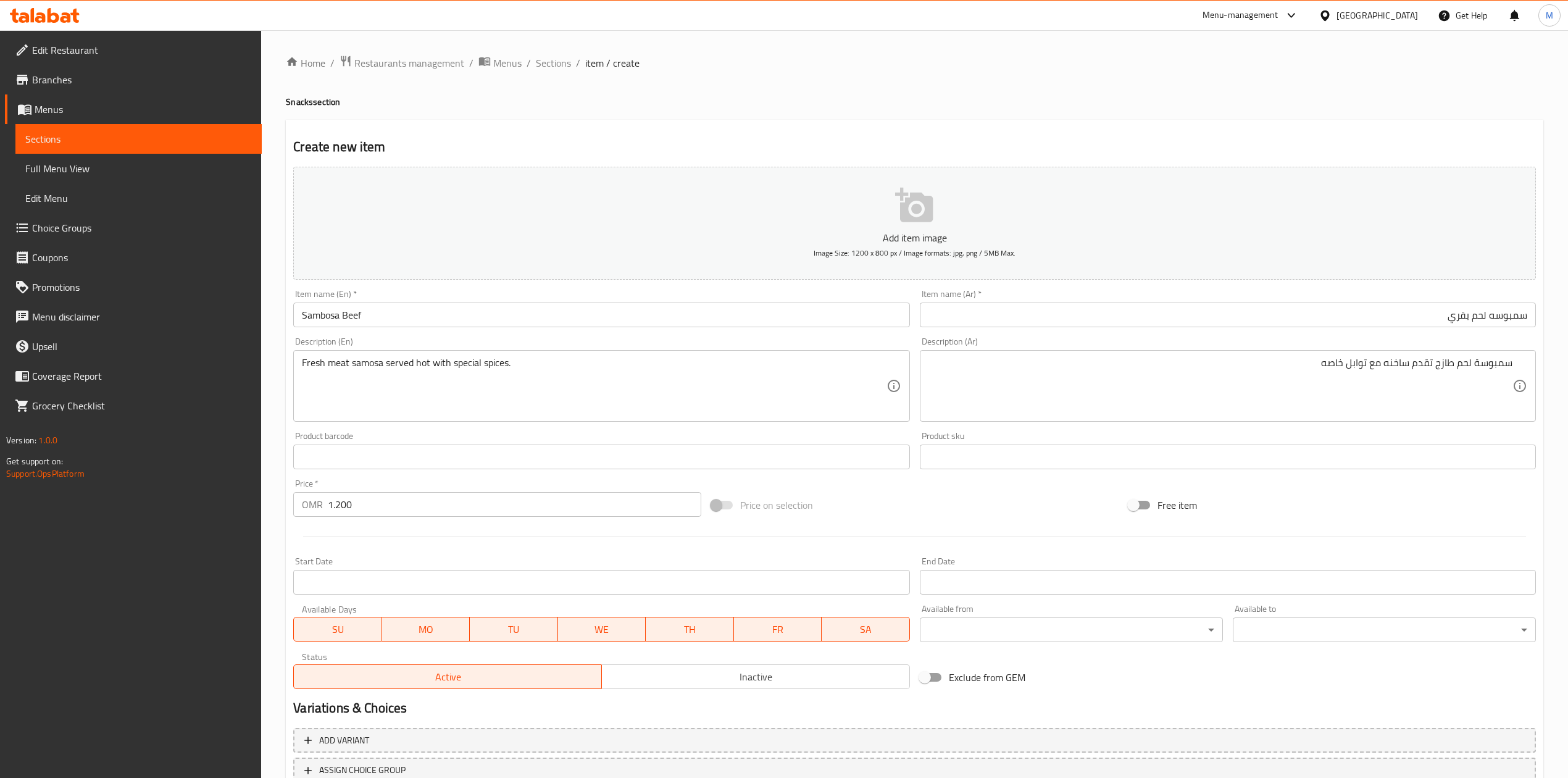
click at [1245, 352] on div "سمبوسة لحم طازج تقدم ساخنه مع توابل خاصه Description (Ar)" at bounding box center [1228, 386] width 616 height 72
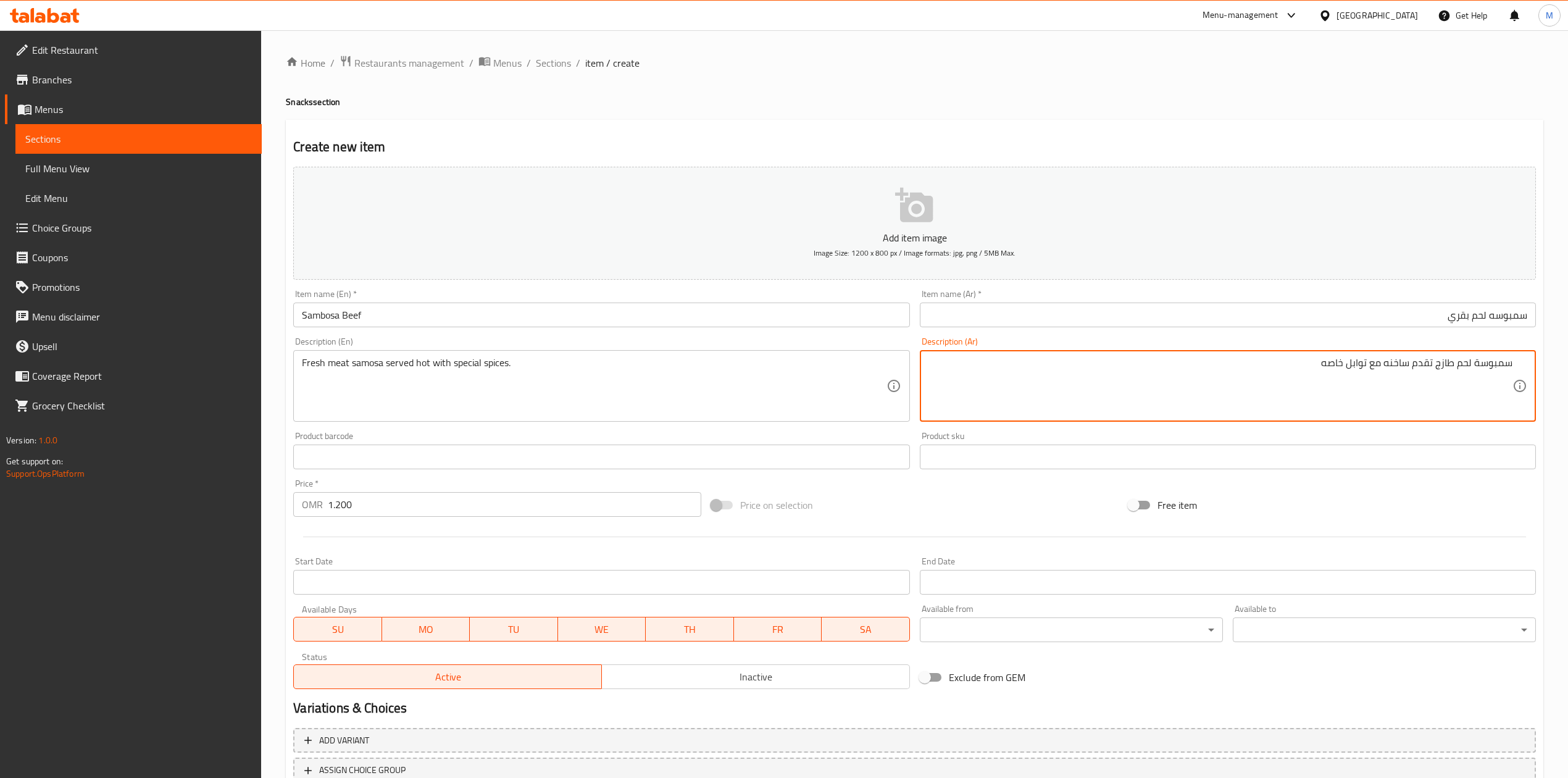
click at [1245, 361] on textarea "سمبوسة لحم طازج تقدم ساخنه مع توابل خاصه" at bounding box center [1220, 386] width 584 height 59
type textarea "سمبوسة لحم طازج تقدم ساخنه مع توابل خاصه."
click at [894, 495] on div "Price on selection" at bounding box center [914, 505] width 417 height 33
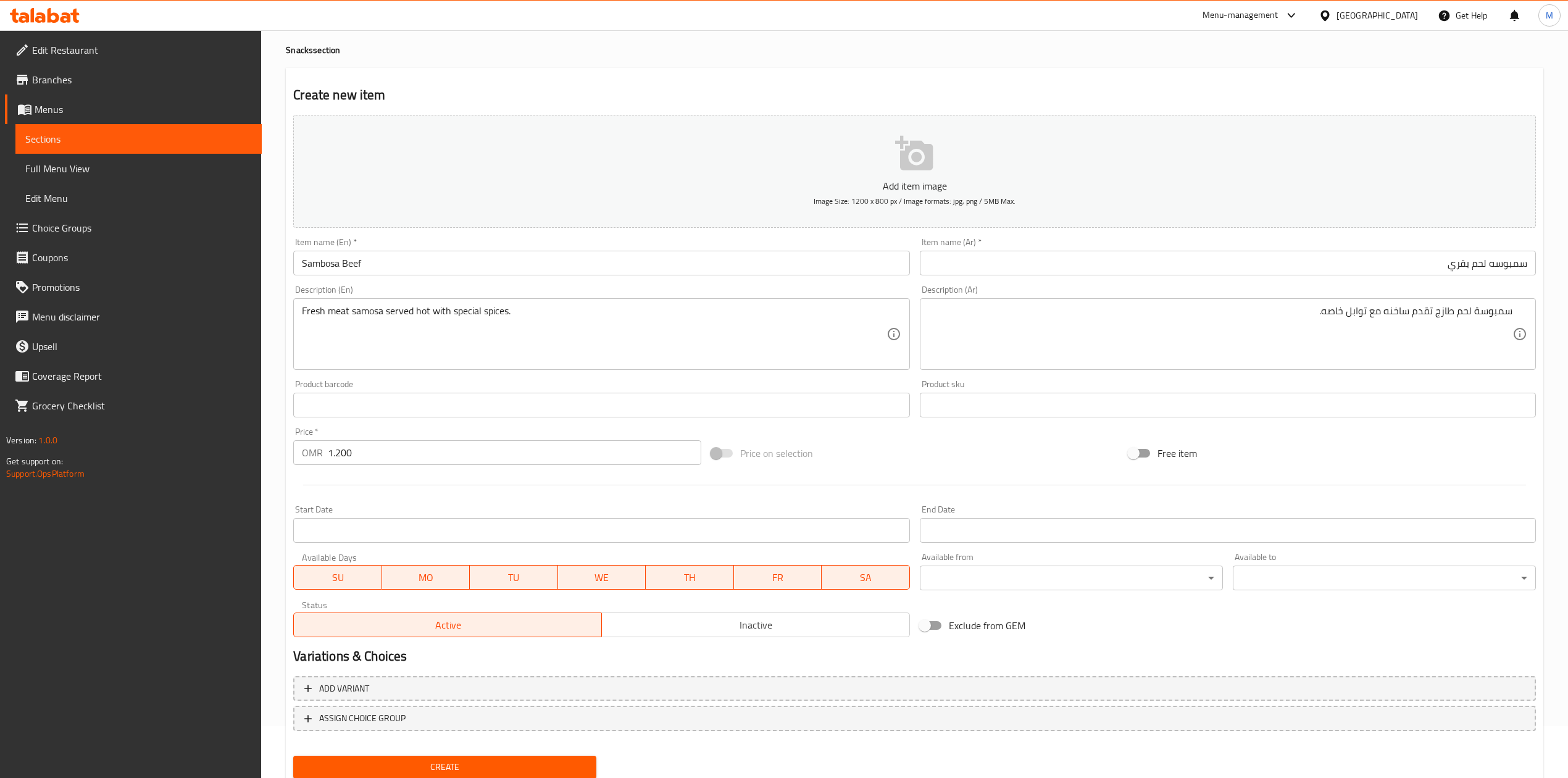
scroll to position [94, 0]
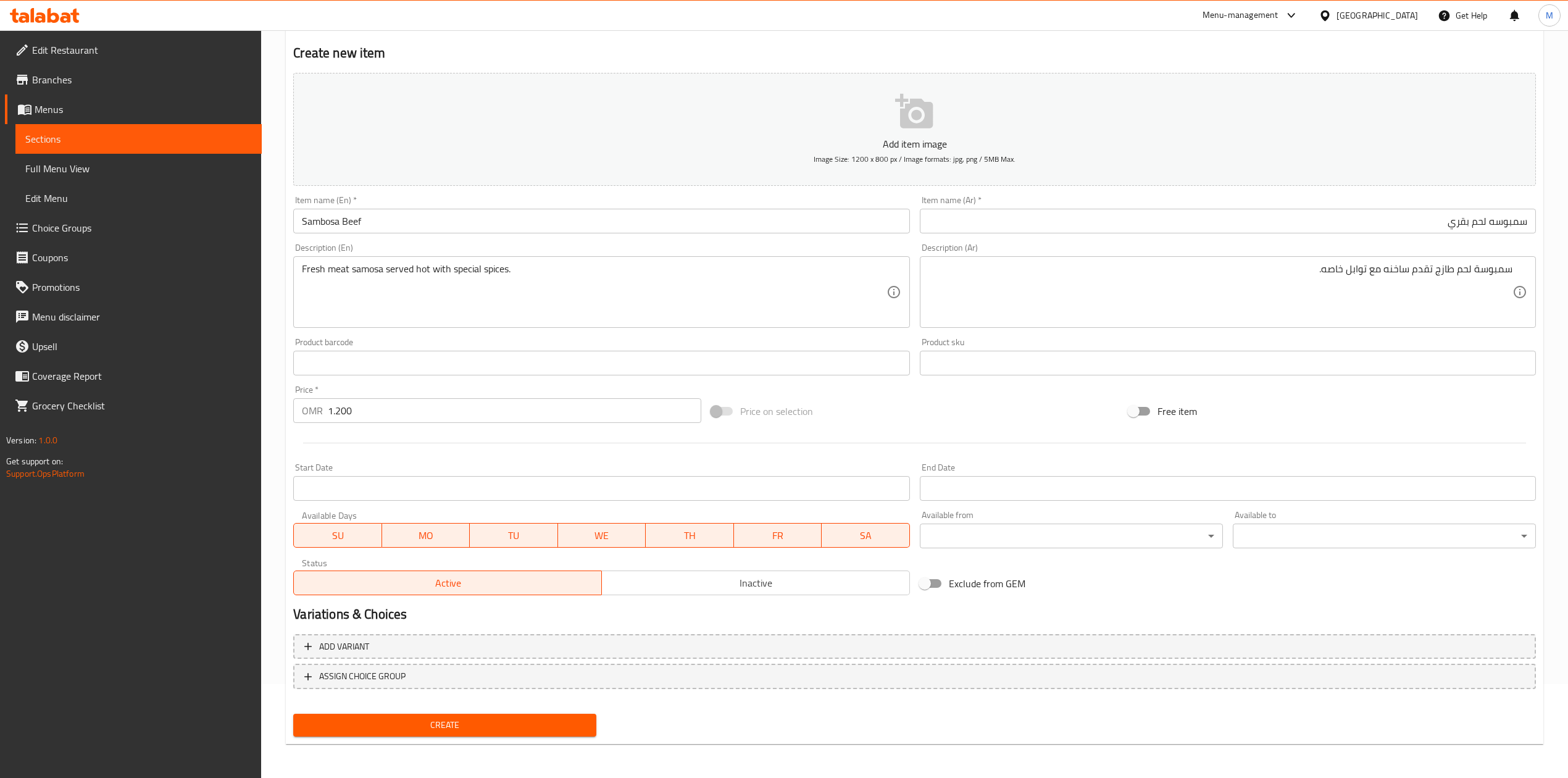
click at [583, 711] on div "Create" at bounding box center [445, 726] width 313 height 33
click at [585, 715] on button "Create" at bounding box center [445, 726] width 303 height 23
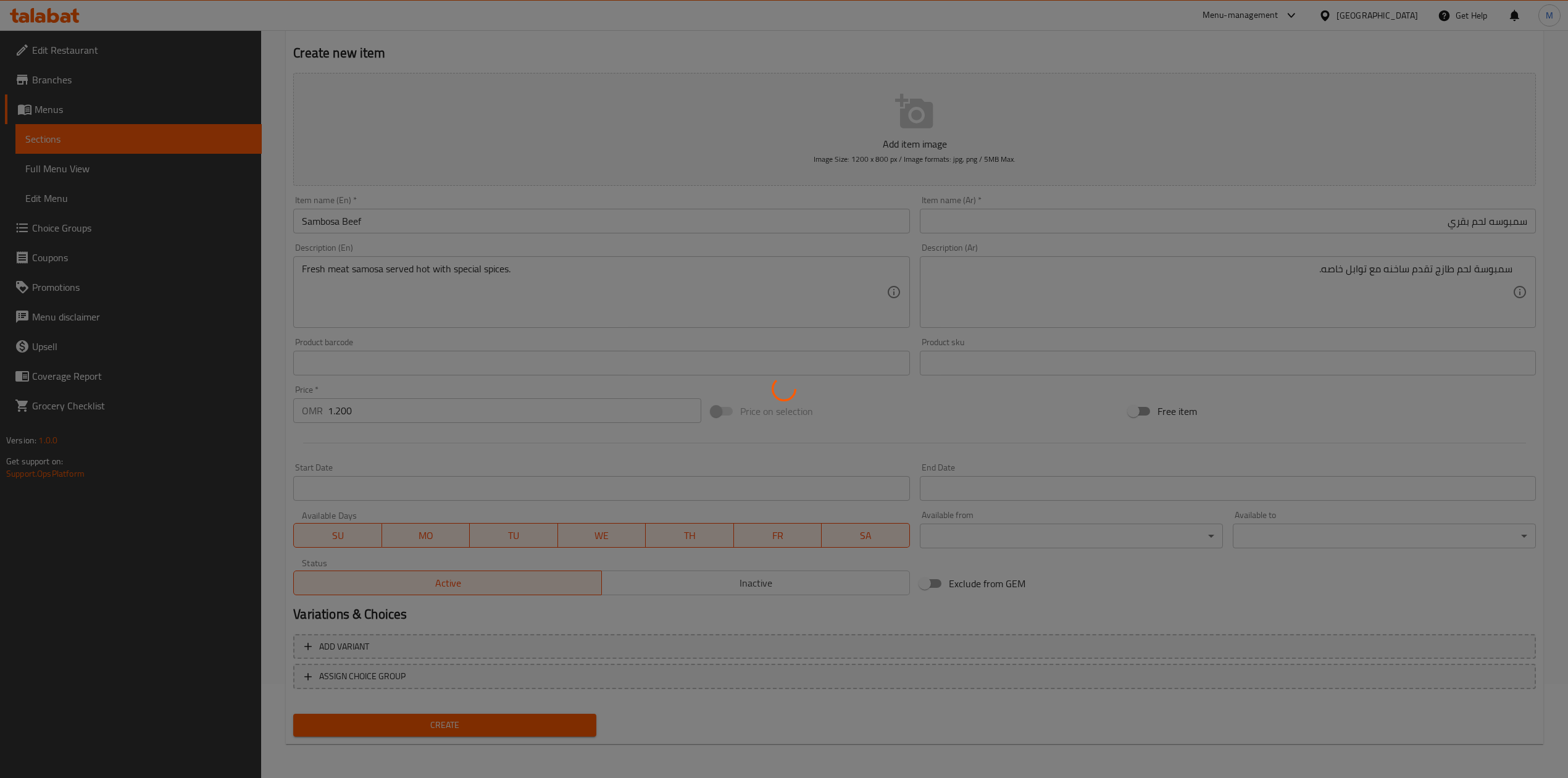
type input "0"
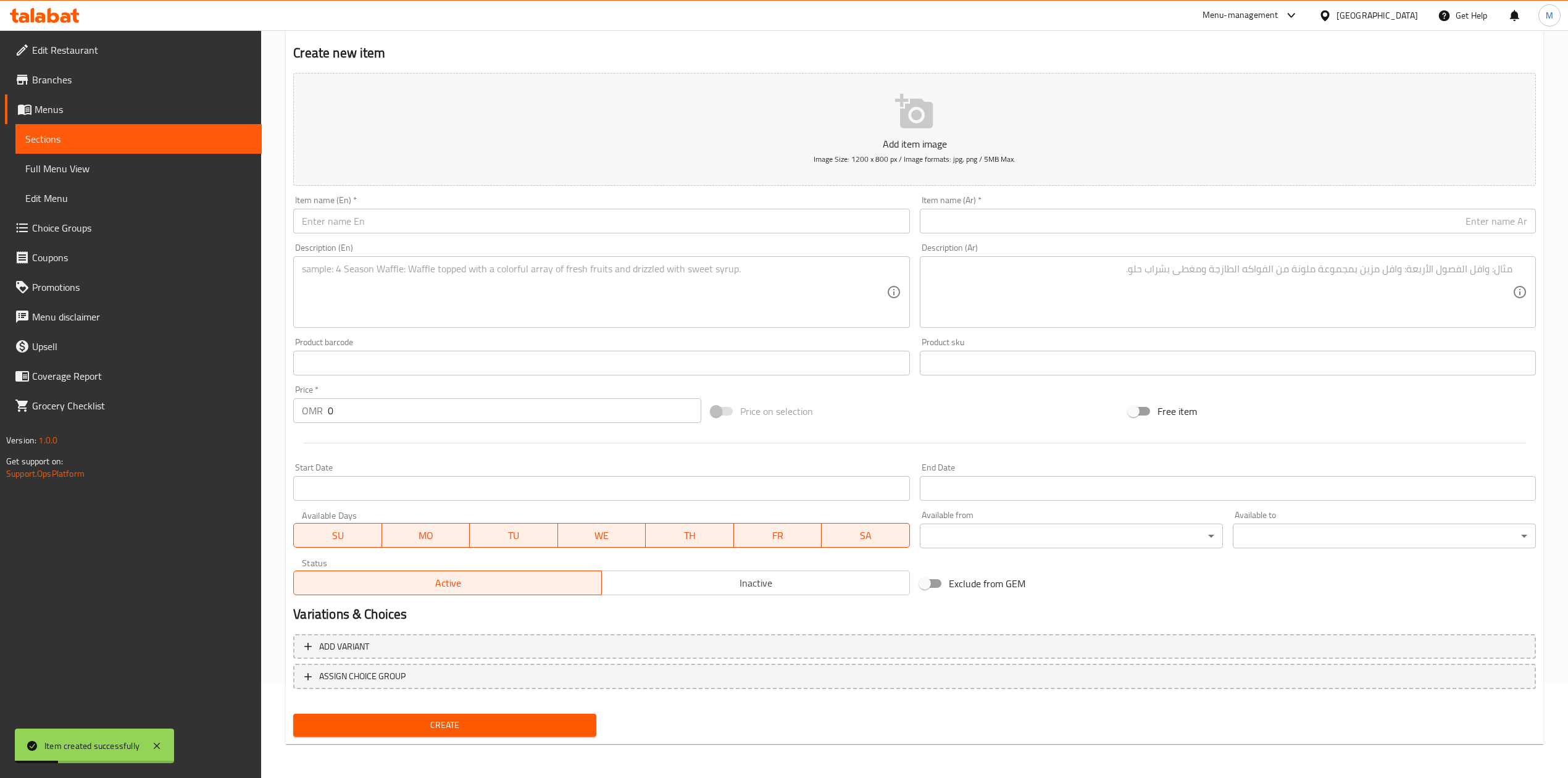
scroll to position [0, 0]
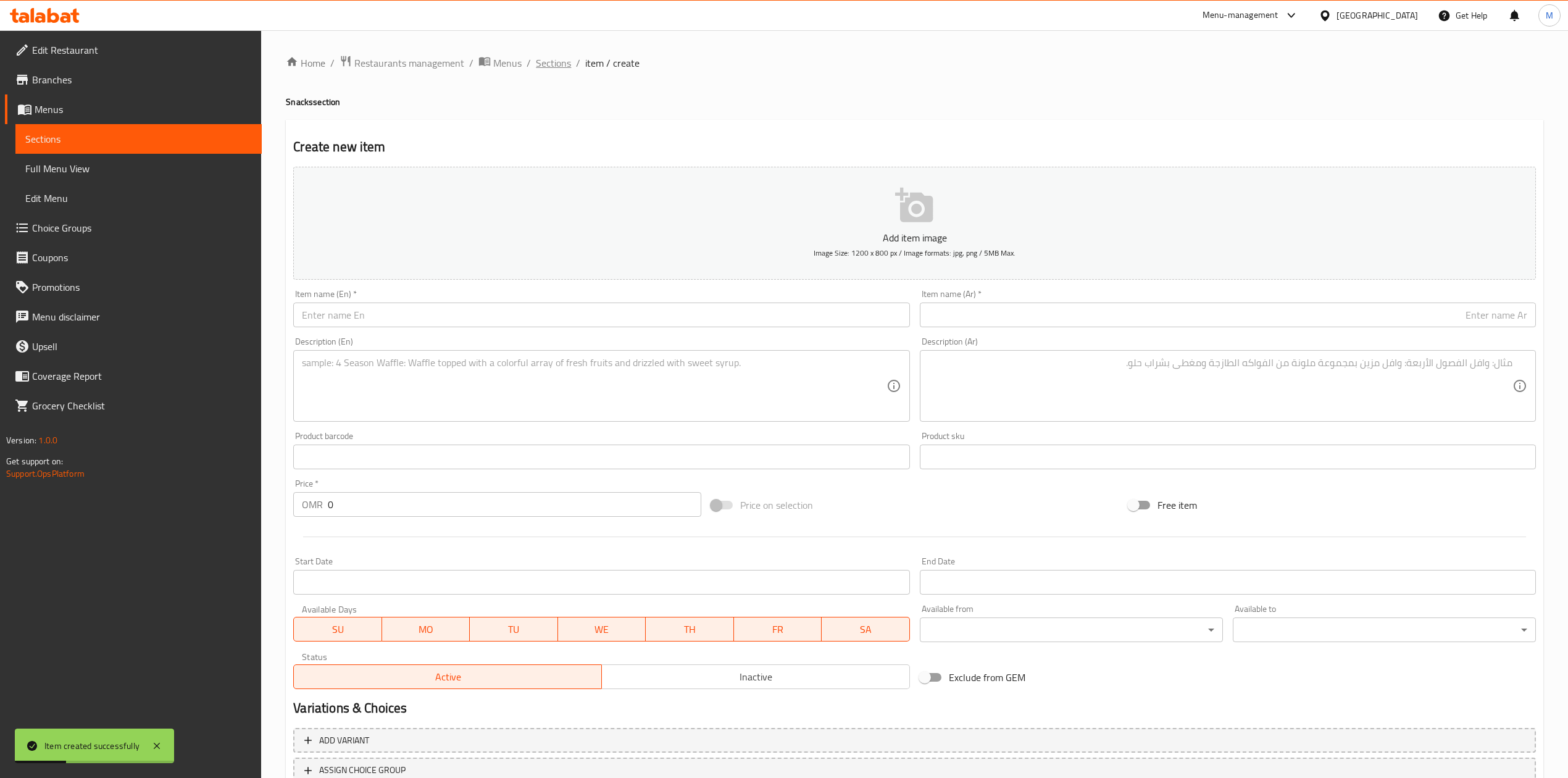
click at [549, 64] on span "Sections" at bounding box center [553, 62] width 35 height 15
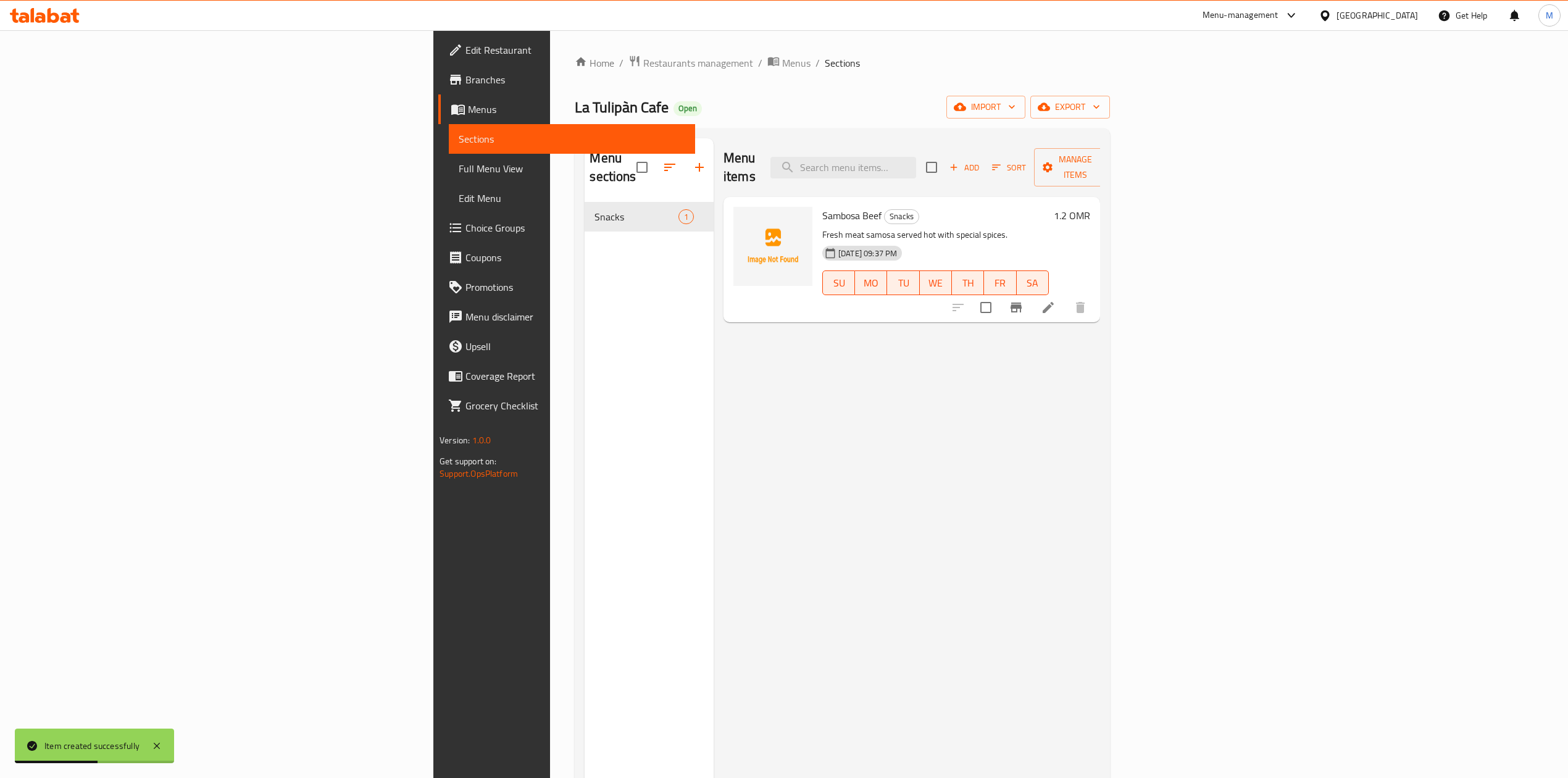
click at [1054, 302] on icon at bounding box center [1047, 307] width 11 height 11
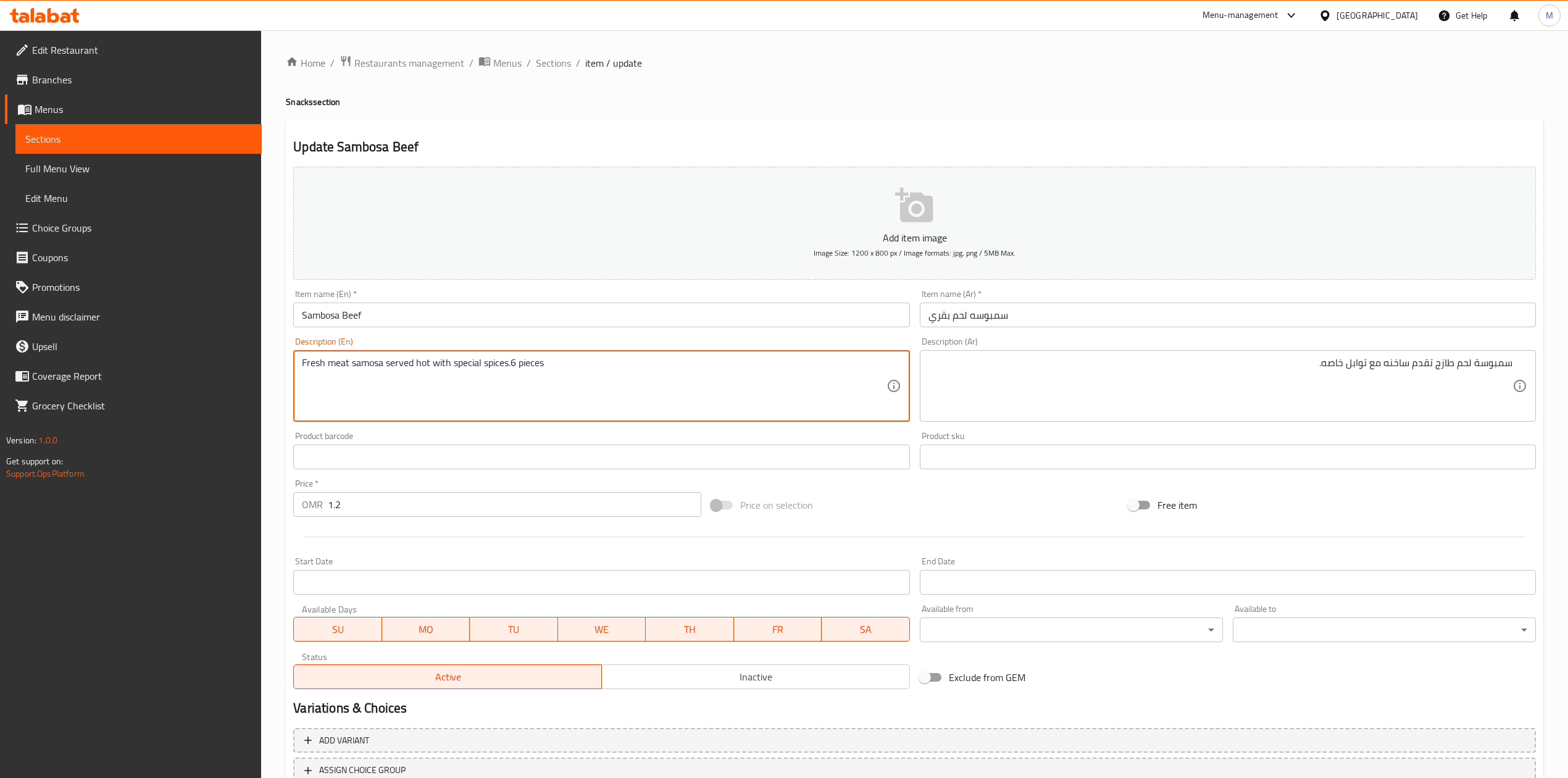
drag, startPoint x: 518, startPoint y: 368, endPoint x: 548, endPoint y: 369, distance: 30.0
click at [549, 369] on textarea "Fresh meat samosa served hot with special spices.6 Pieces" at bounding box center [594, 386] width 584 height 59
type textarea "Fresh meat samosa served hot with special spices.6 Pieces."
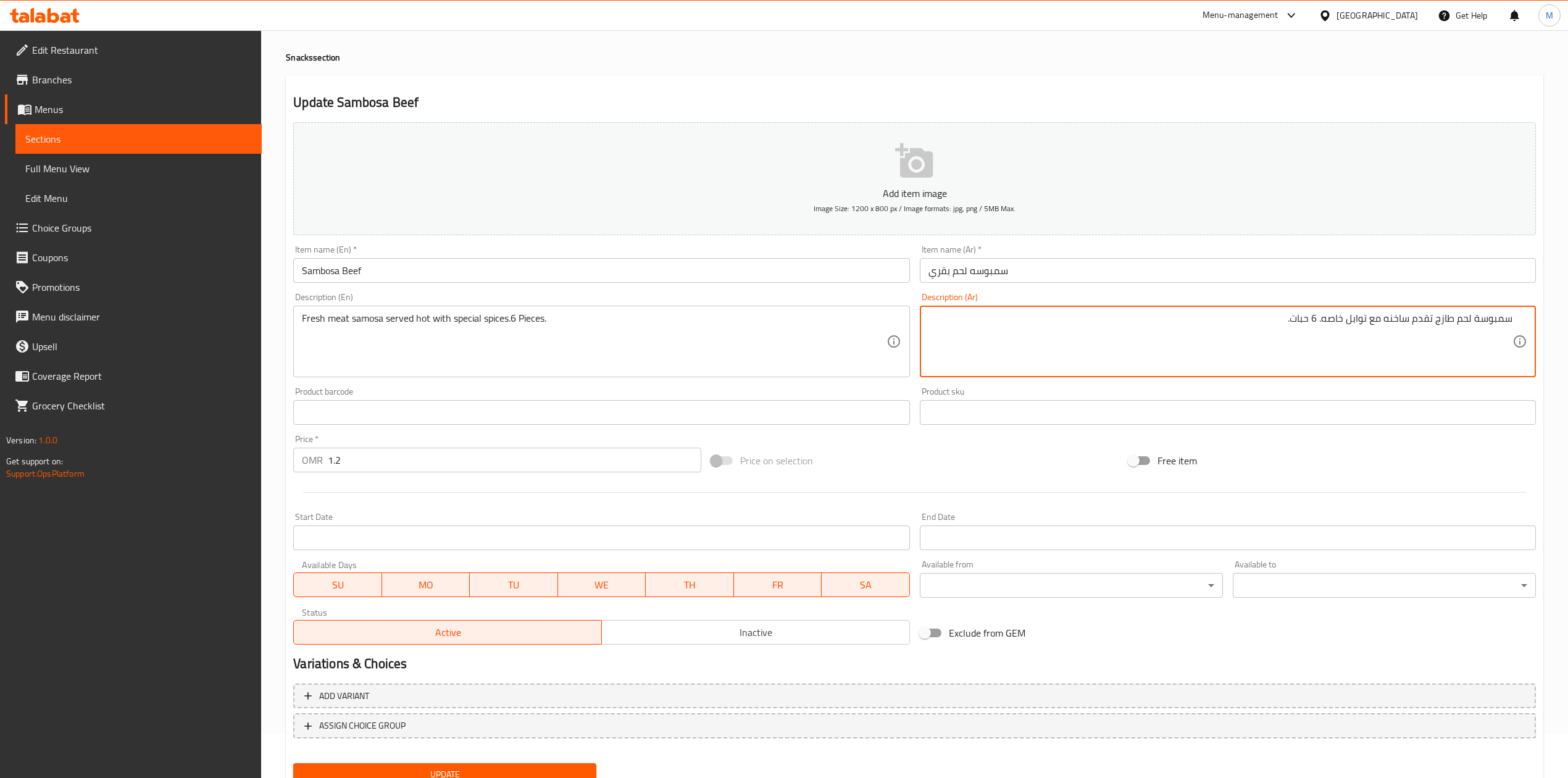
scroll to position [82, 0]
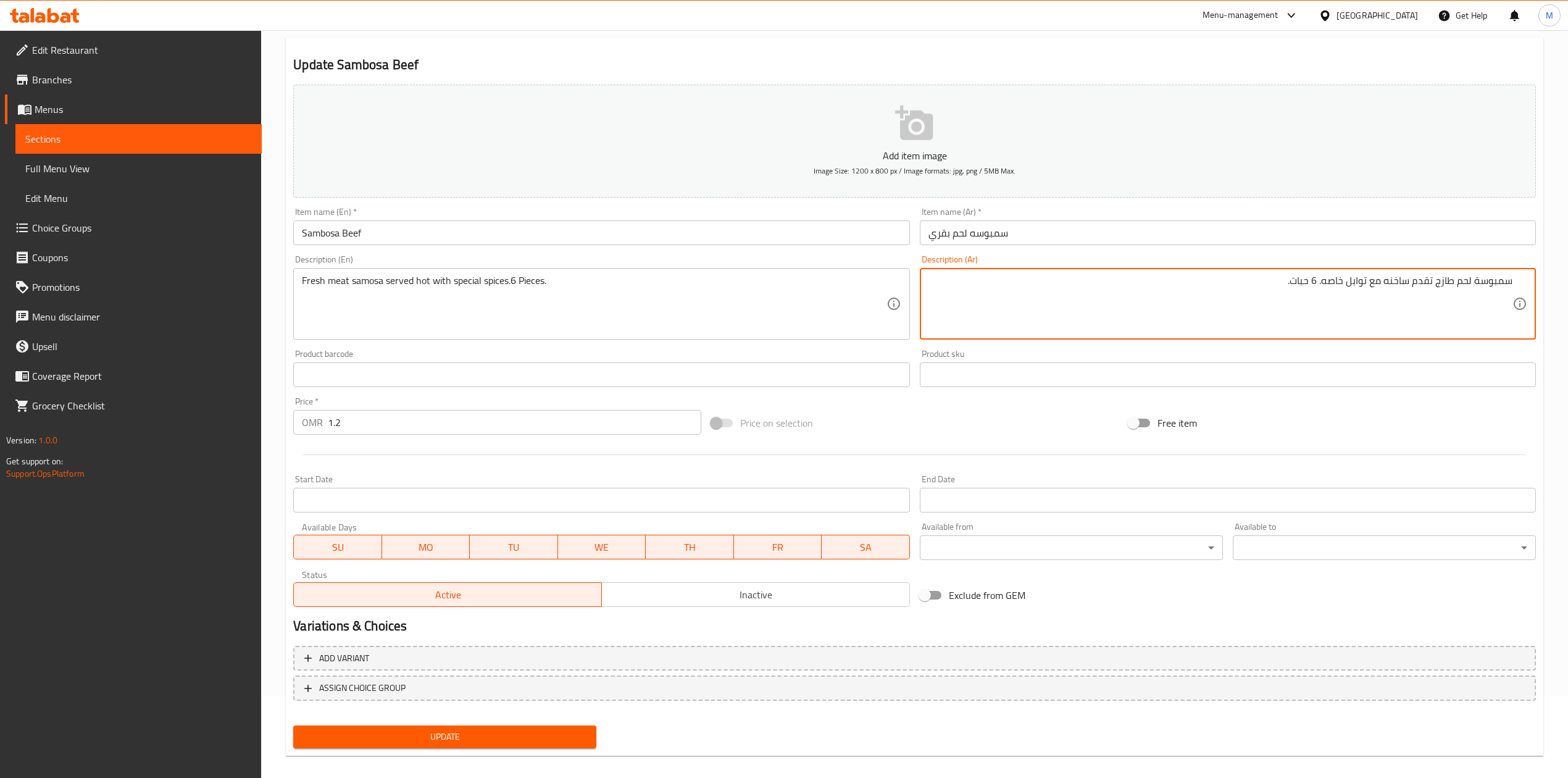
type textarea "سمبوسة لحم طازج تقدم ساخنه مع توابل خاصه. 6 حبات."
click at [549, 745] on button "Update" at bounding box center [445, 737] width 303 height 23
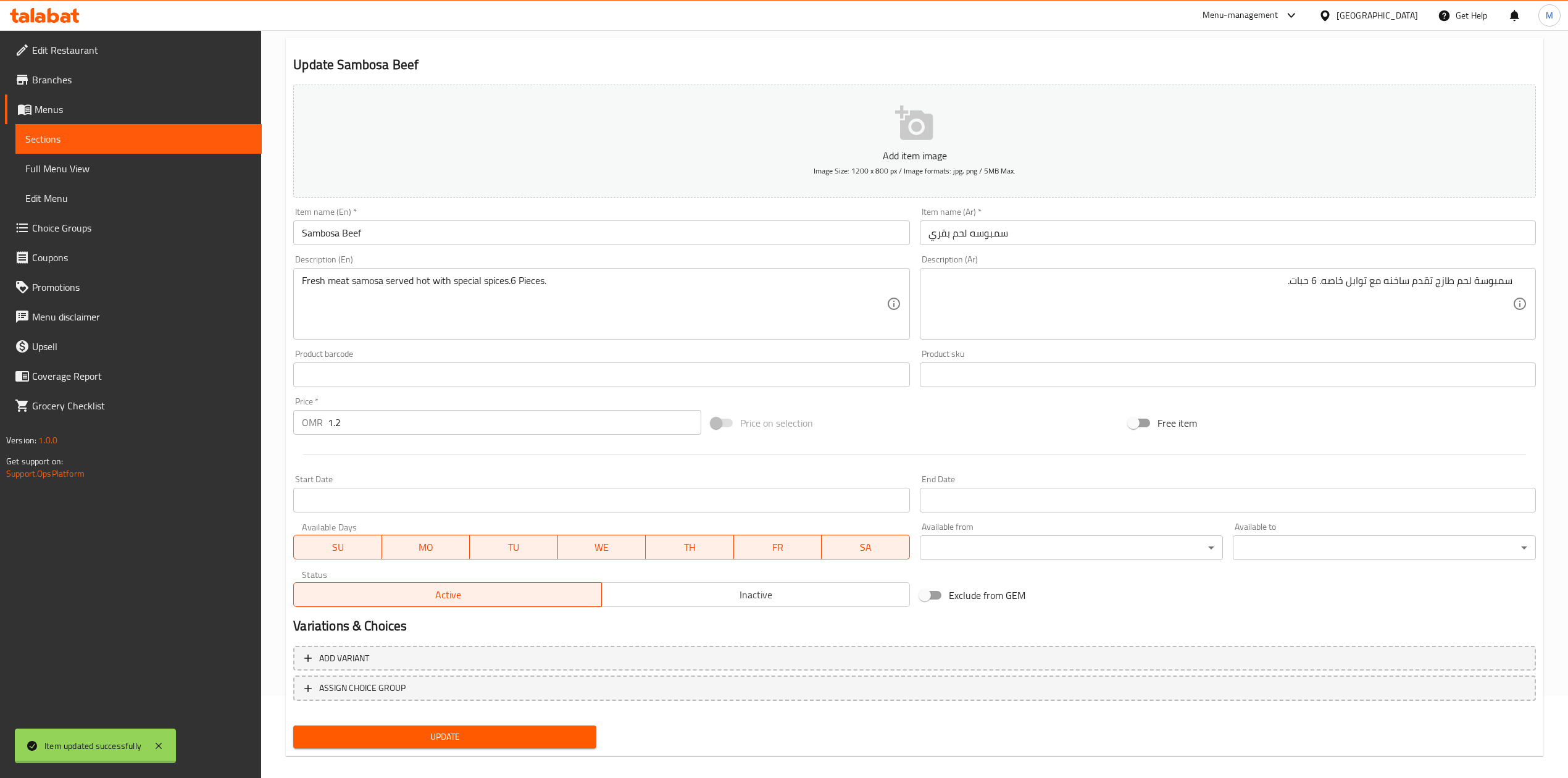
scroll to position [0, 0]
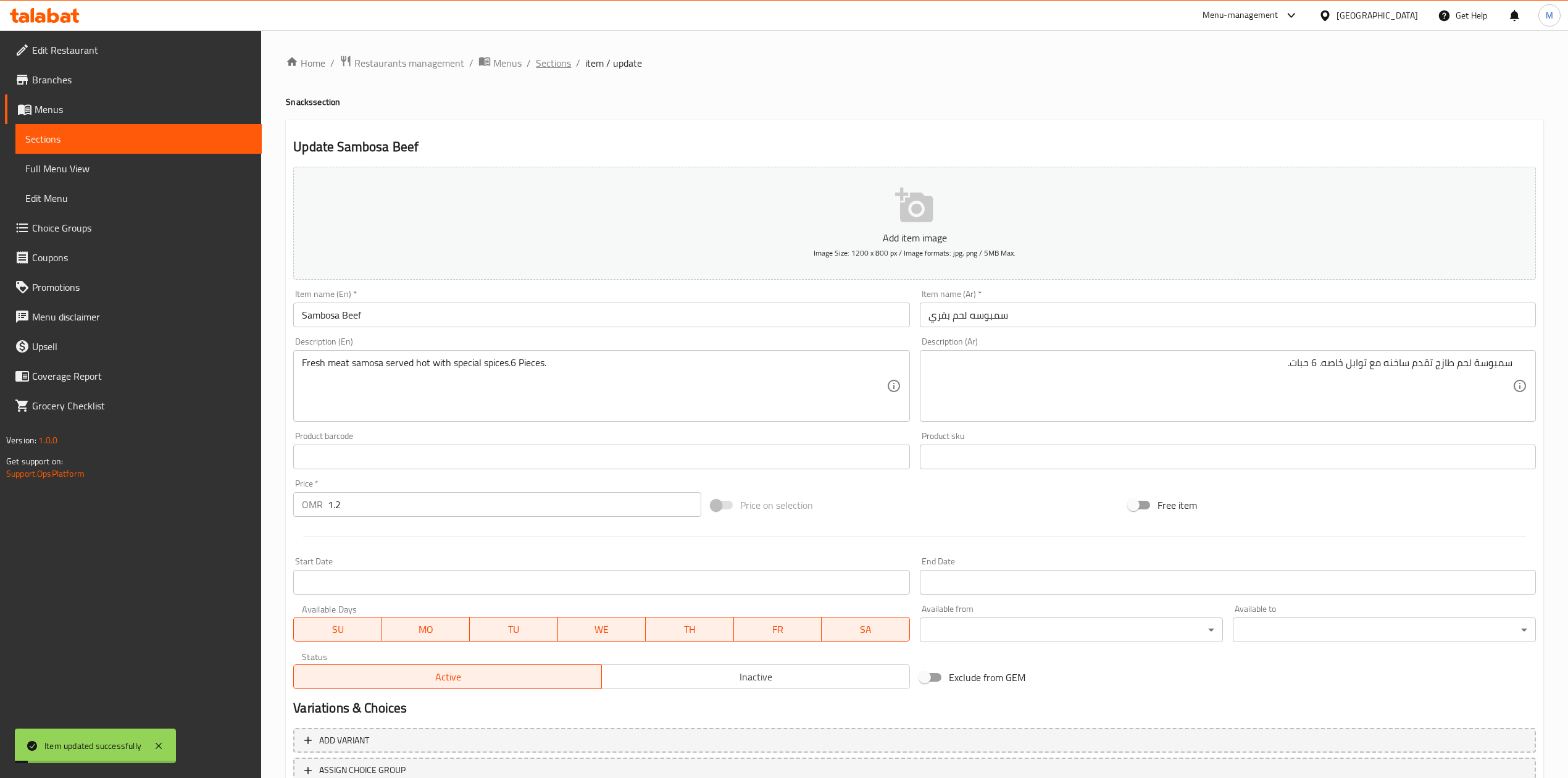
click at [549, 63] on span "Sections" at bounding box center [553, 62] width 35 height 15
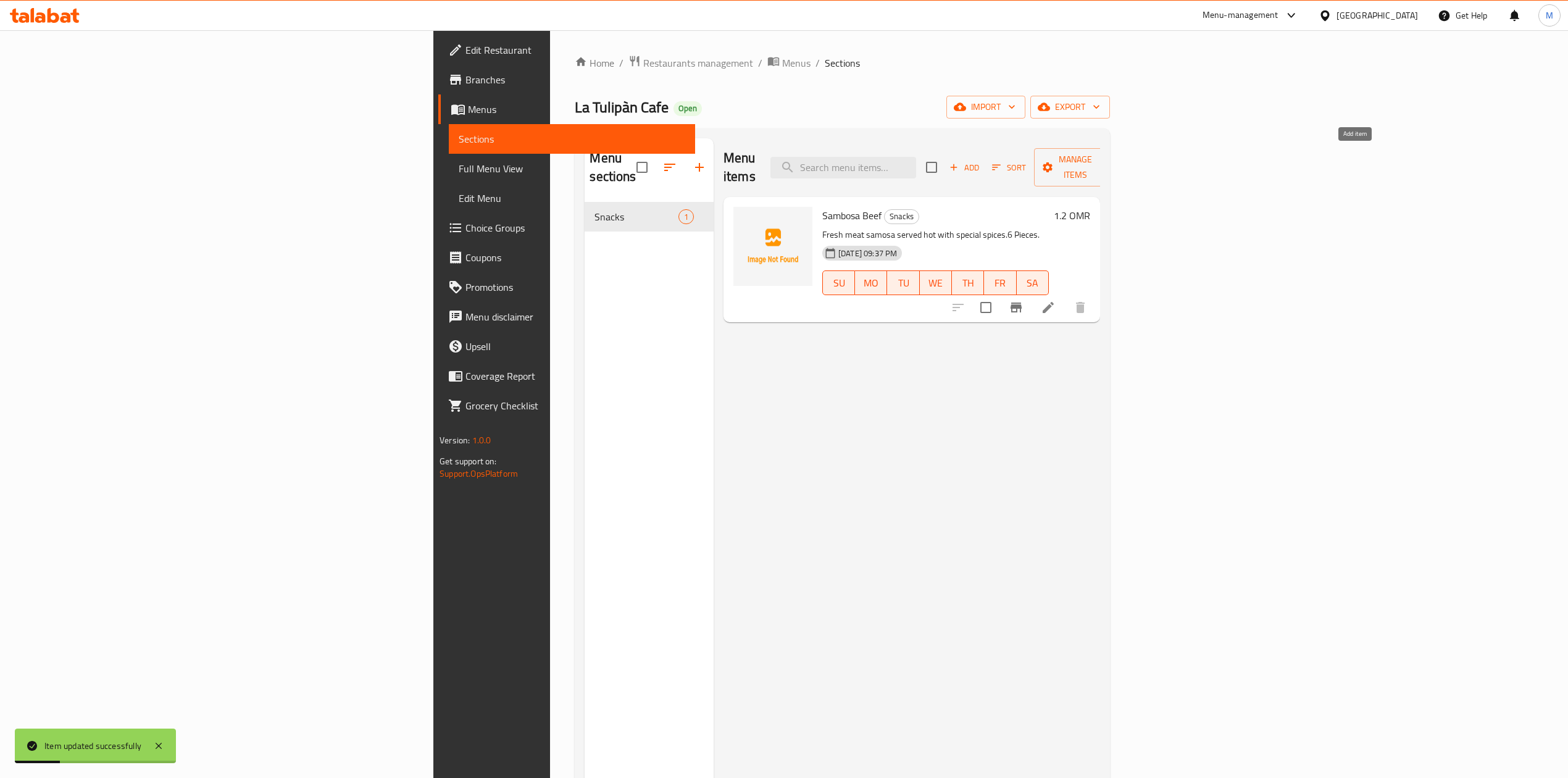
click at [981, 163] on span "Add" at bounding box center [964, 168] width 33 height 15
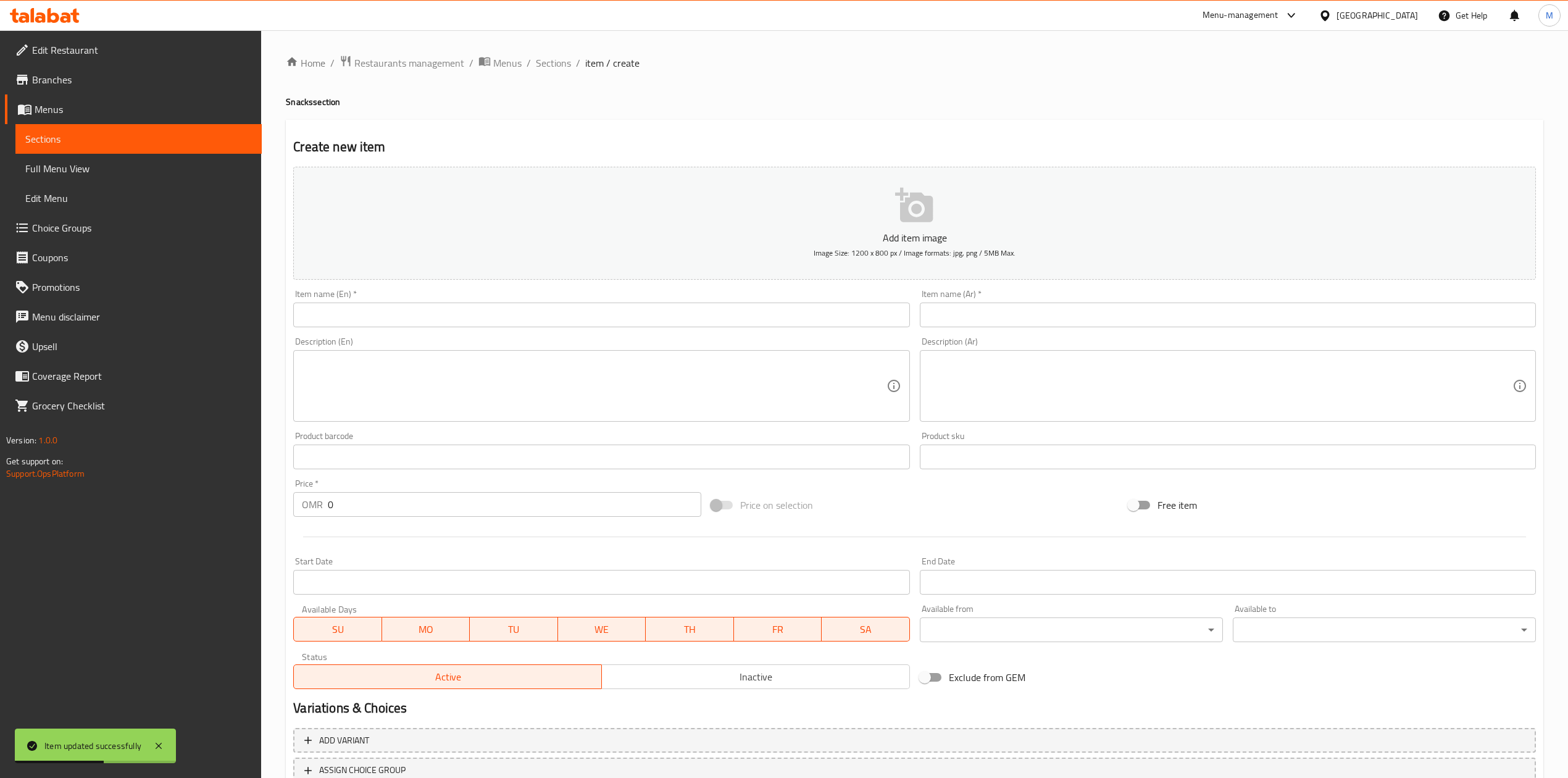
click at [488, 312] on input "text" at bounding box center [601, 314] width 616 height 24
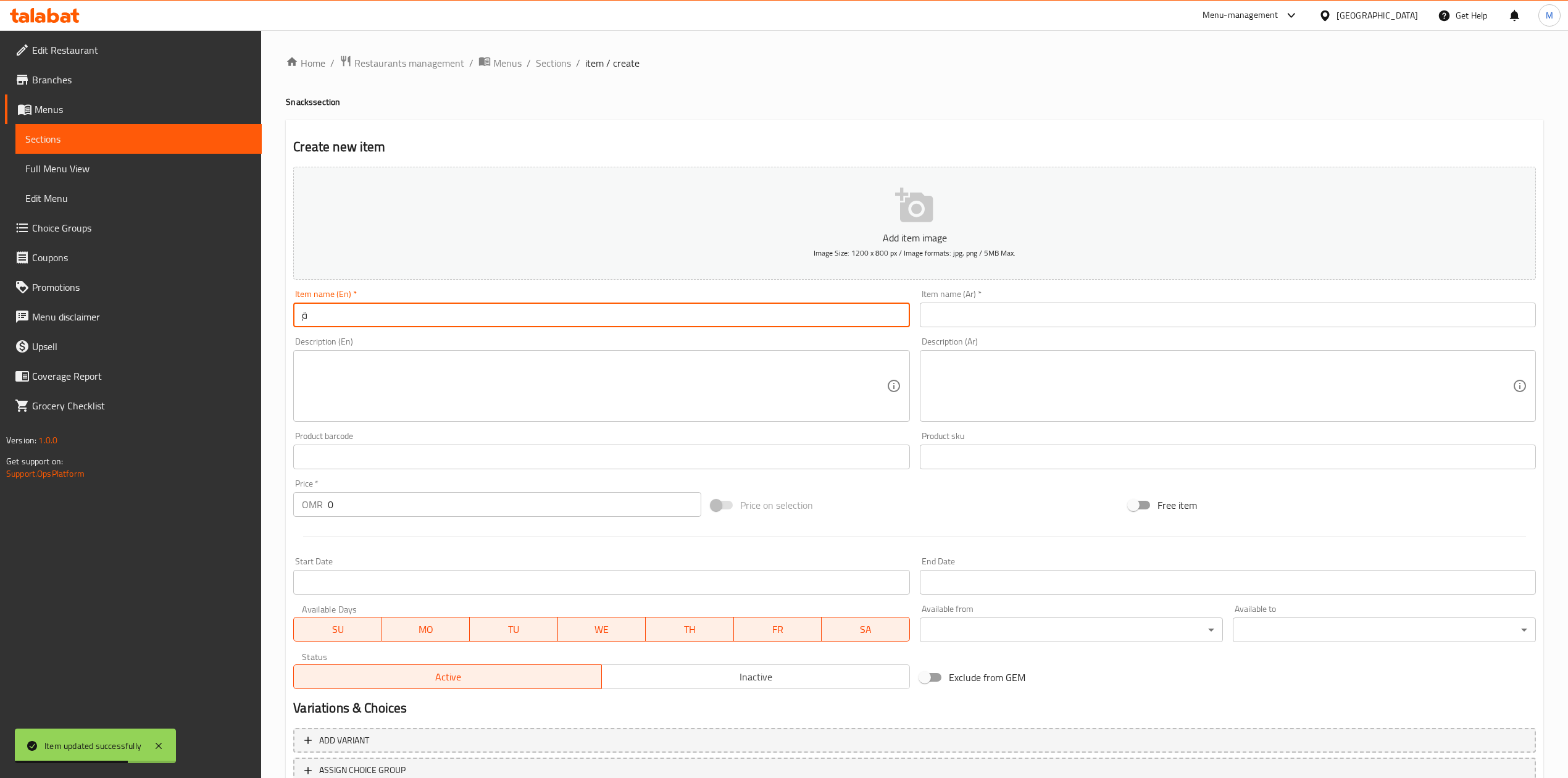
type input "ٍ"
type input "Samosa Chicken"
click at [1003, 327] on input "text" at bounding box center [1228, 314] width 616 height 24
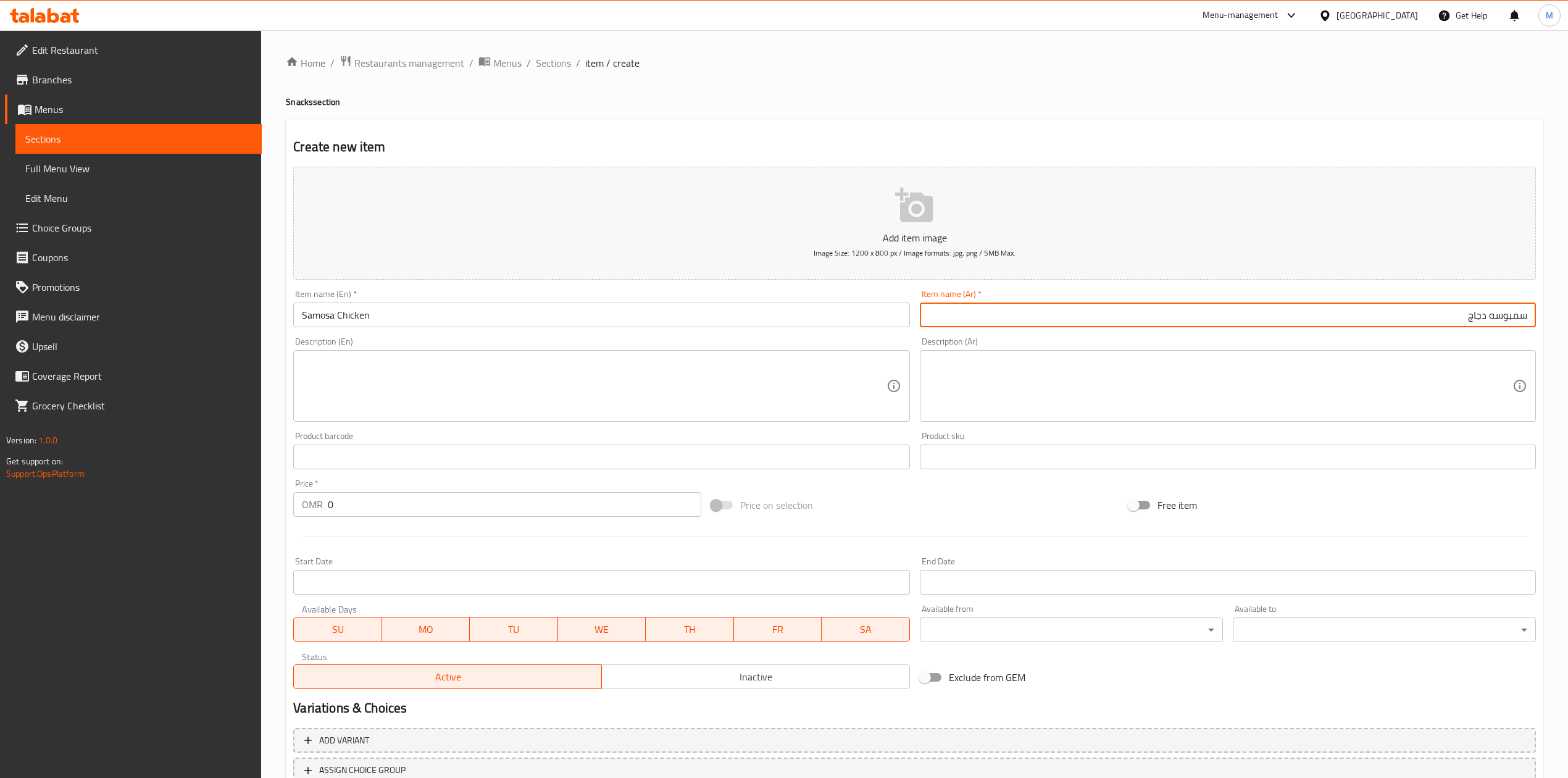
type input "سمبوسه دجاج"
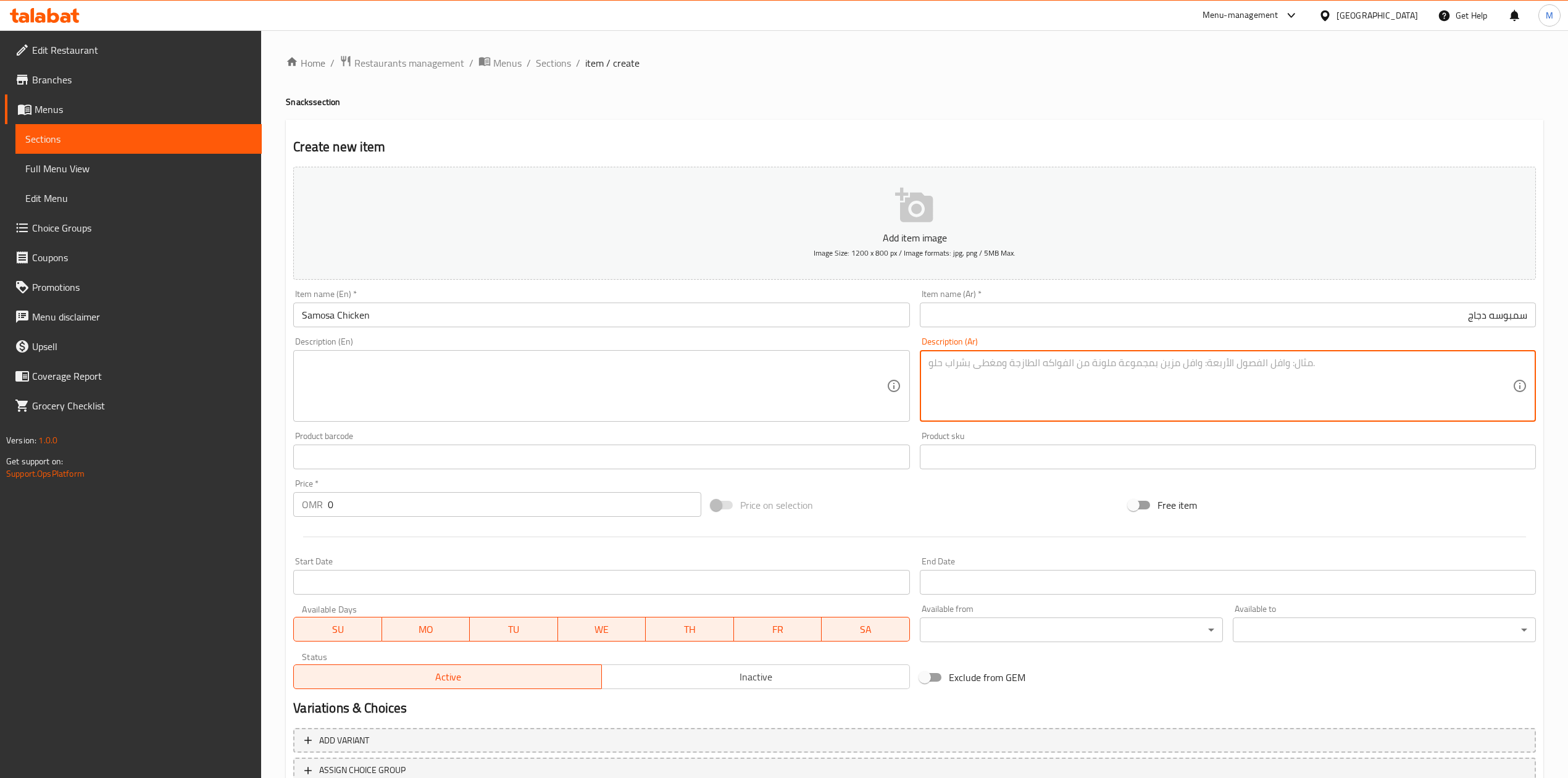
click at [1102, 386] on textarea at bounding box center [1220, 386] width 584 height 59
paste textarea "سمبوسة دجاج شهيه تقدم ساخنه مع توابل الخاصه"
click at [1243, 389] on textarea "سمبوسة دجاج شهيه تقدم ساخنه مع توابل الخاصه" at bounding box center [1220, 386] width 584 height 59
click at [1260, 364] on textarea "سمبوسة دجاج شهيه تقدم ساخنه مع توابل الخاصه" at bounding box center [1220, 386] width 584 height 59
type textarea "سمبوسة دجاج شهيه تقدم ساخنه مع توابل الخاصه. 6 حبات."
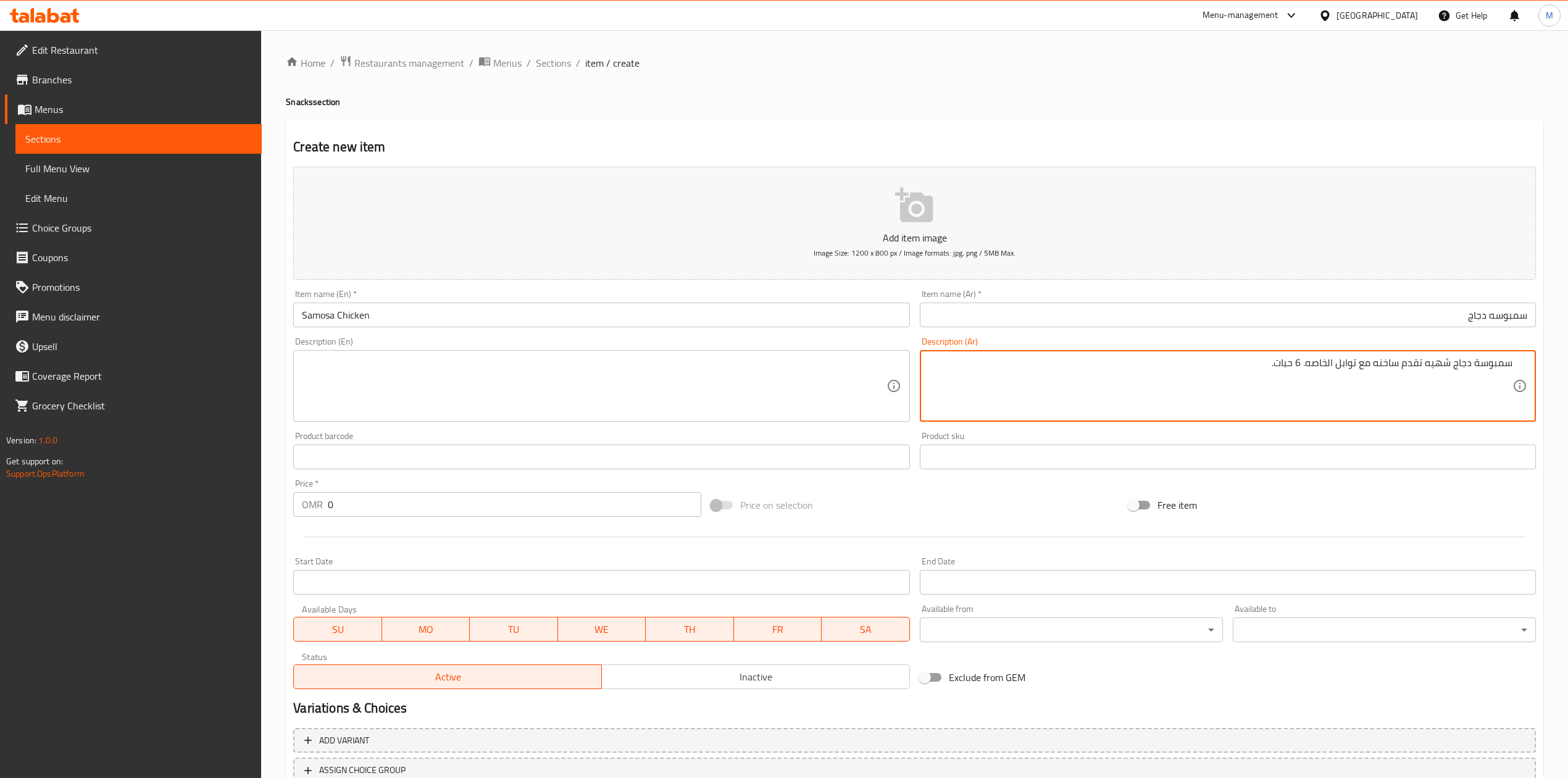
click at [1338, 364] on textarea "سمبوسة دجاج شهيه تقدم ساخنه مع توابل الخاصه. 6 حبات." at bounding box center [1220, 386] width 584 height 59
click at [384, 361] on textarea at bounding box center [594, 386] width 584 height 59
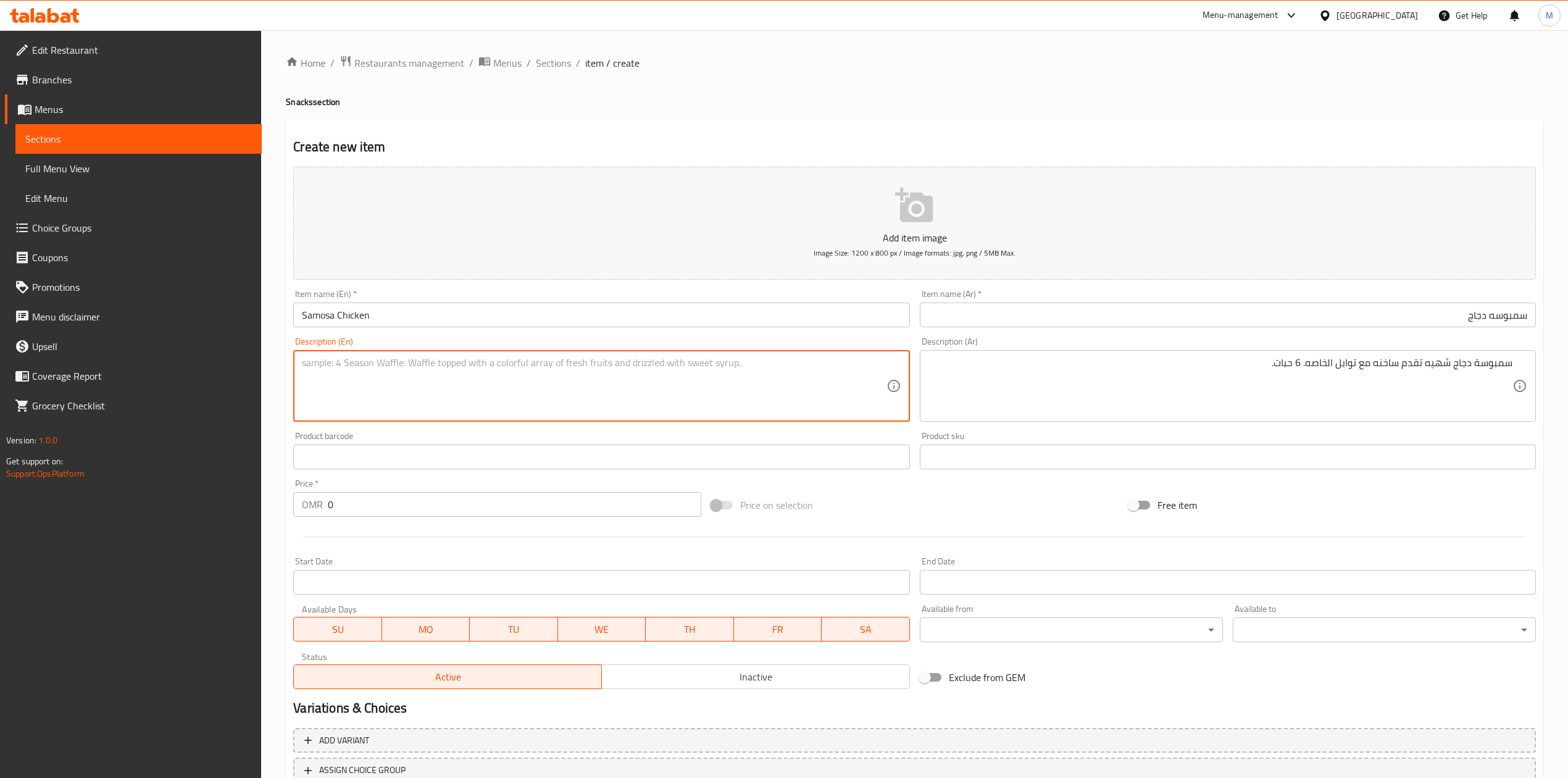
paste textarea "Delicious chicken samosas served hot with special spices. 6 pieces."
type textarea "Delicious chicken samosas served hot with special spices. 6 pieces."
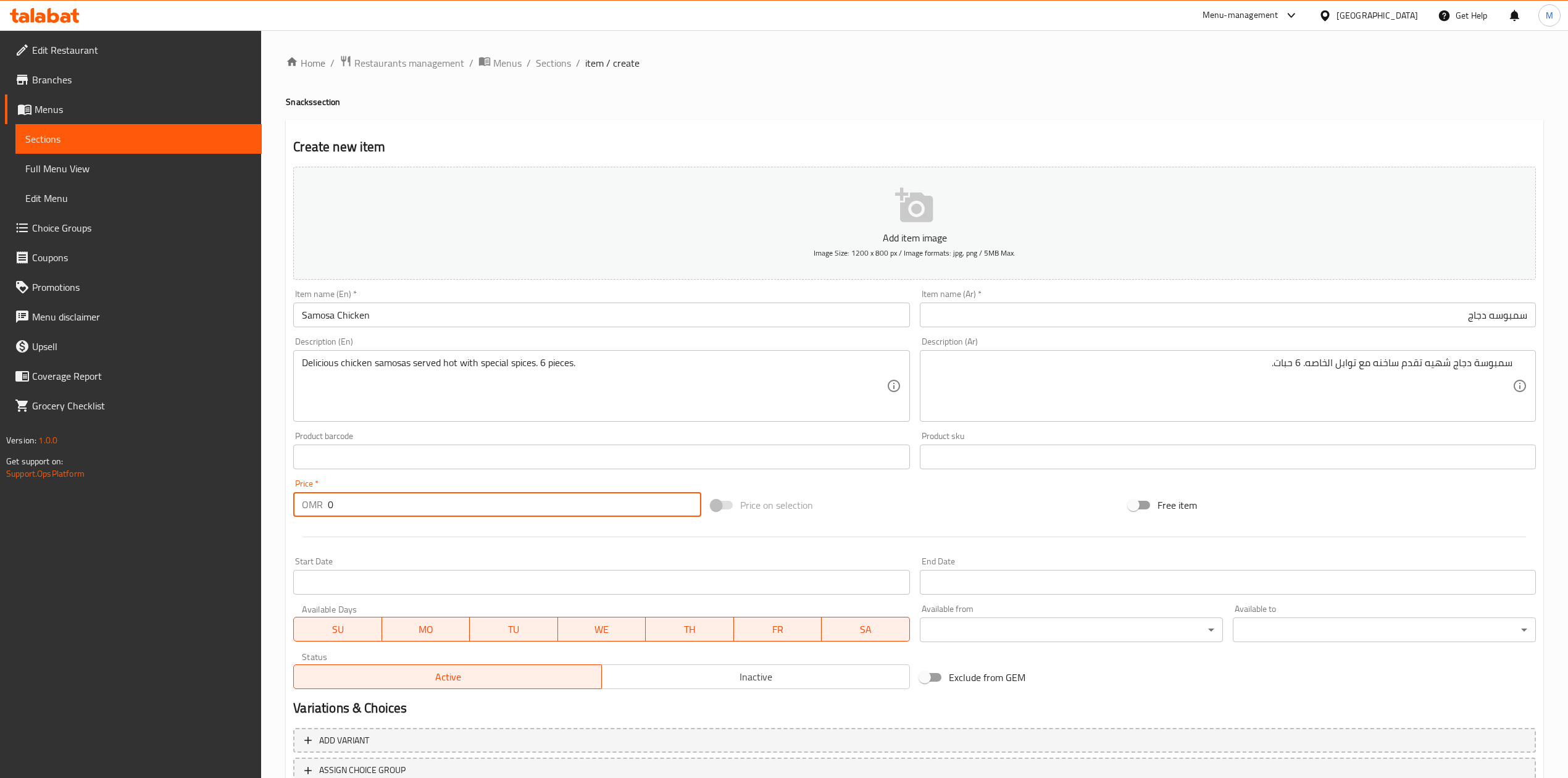
drag, startPoint x: 358, startPoint y: 512, endPoint x: 323, endPoint y: 507, distance: 35.4
click at [323, 507] on div "OMR 0 Price *" at bounding box center [497, 504] width 408 height 24
type input "1.200"
click at [361, 551] on div at bounding box center [914, 537] width 1252 height 30
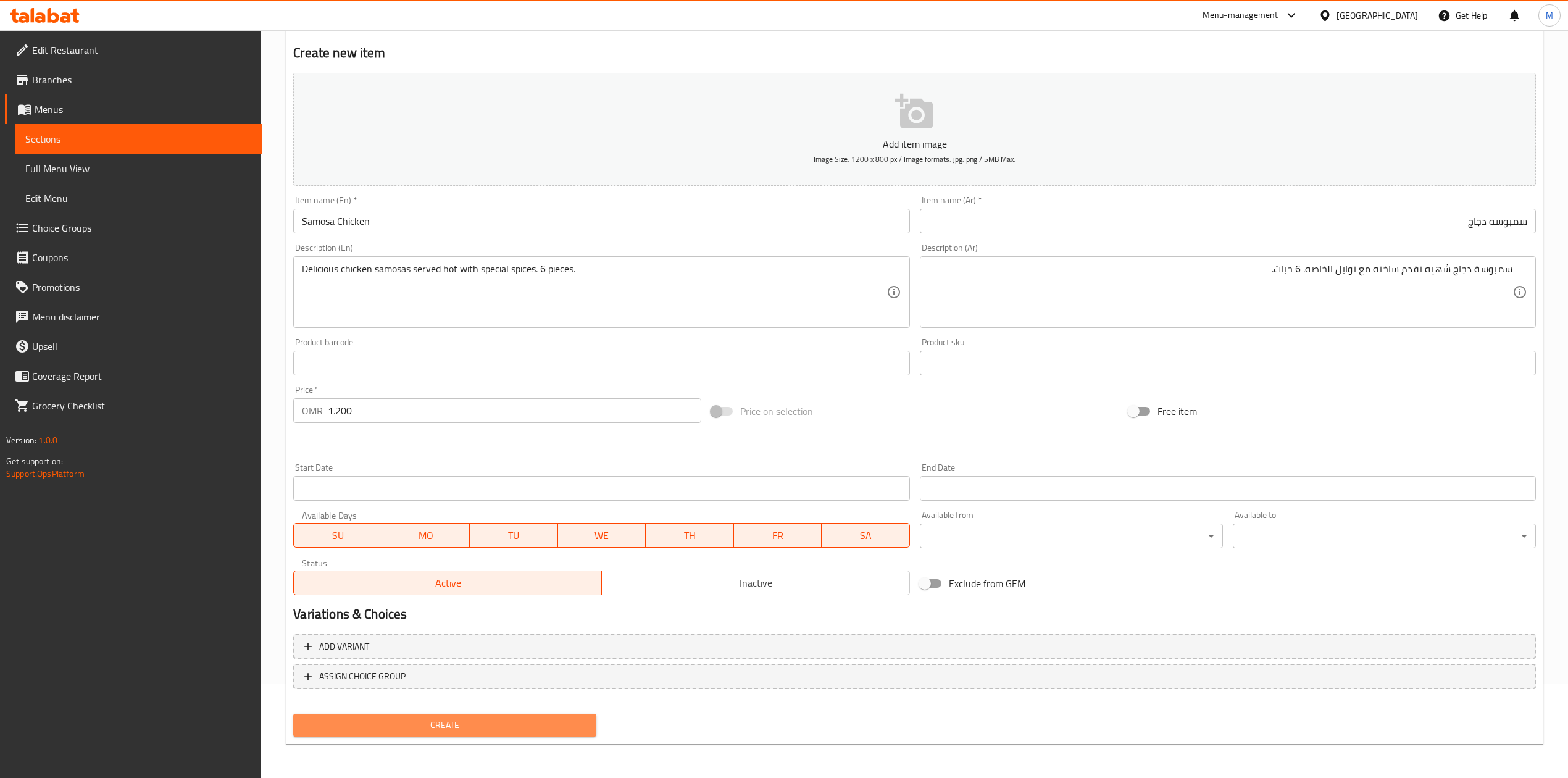
click at [544, 718] on span "Create" at bounding box center [445, 726] width 284 height 16
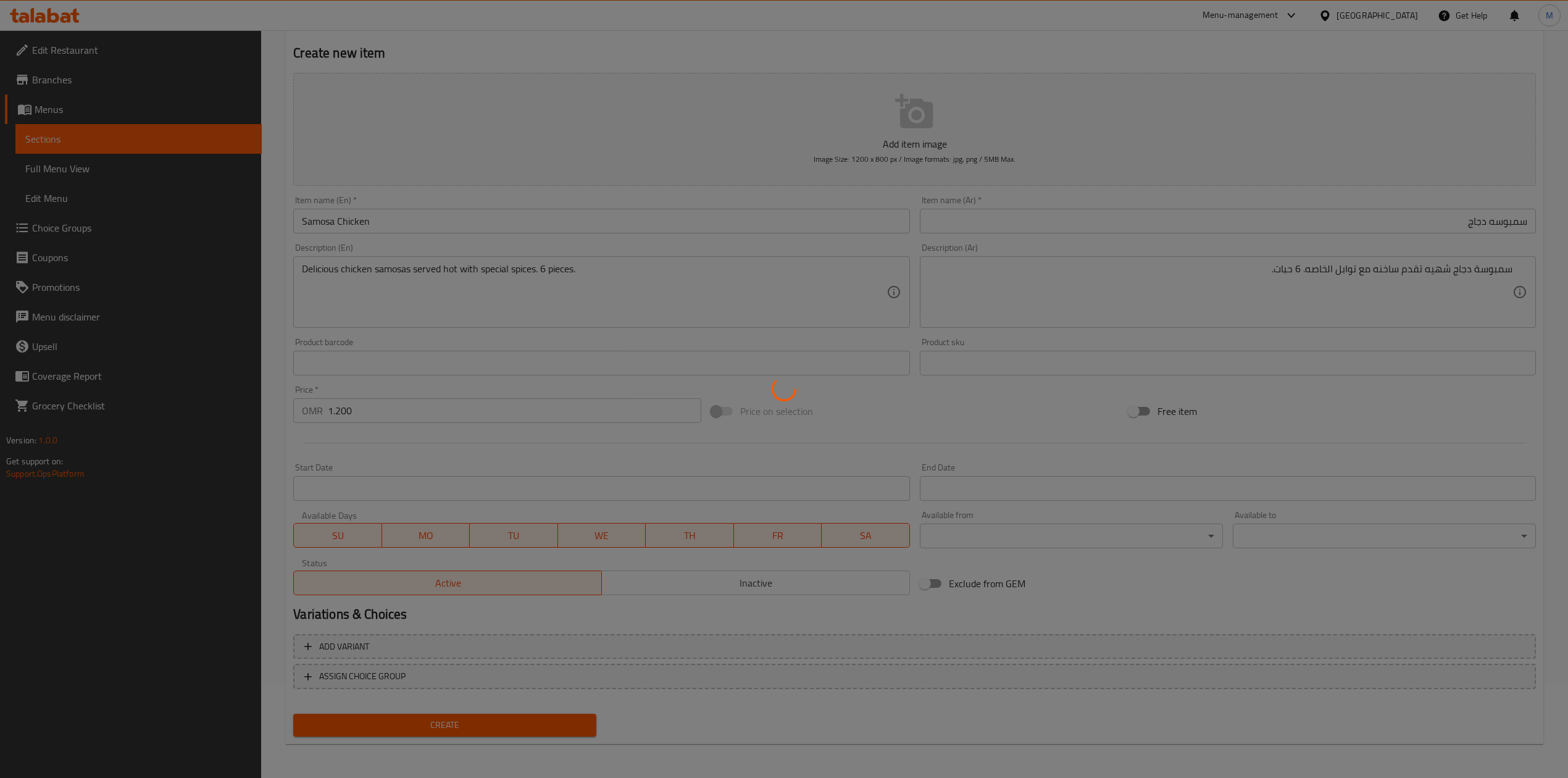
type input "0"
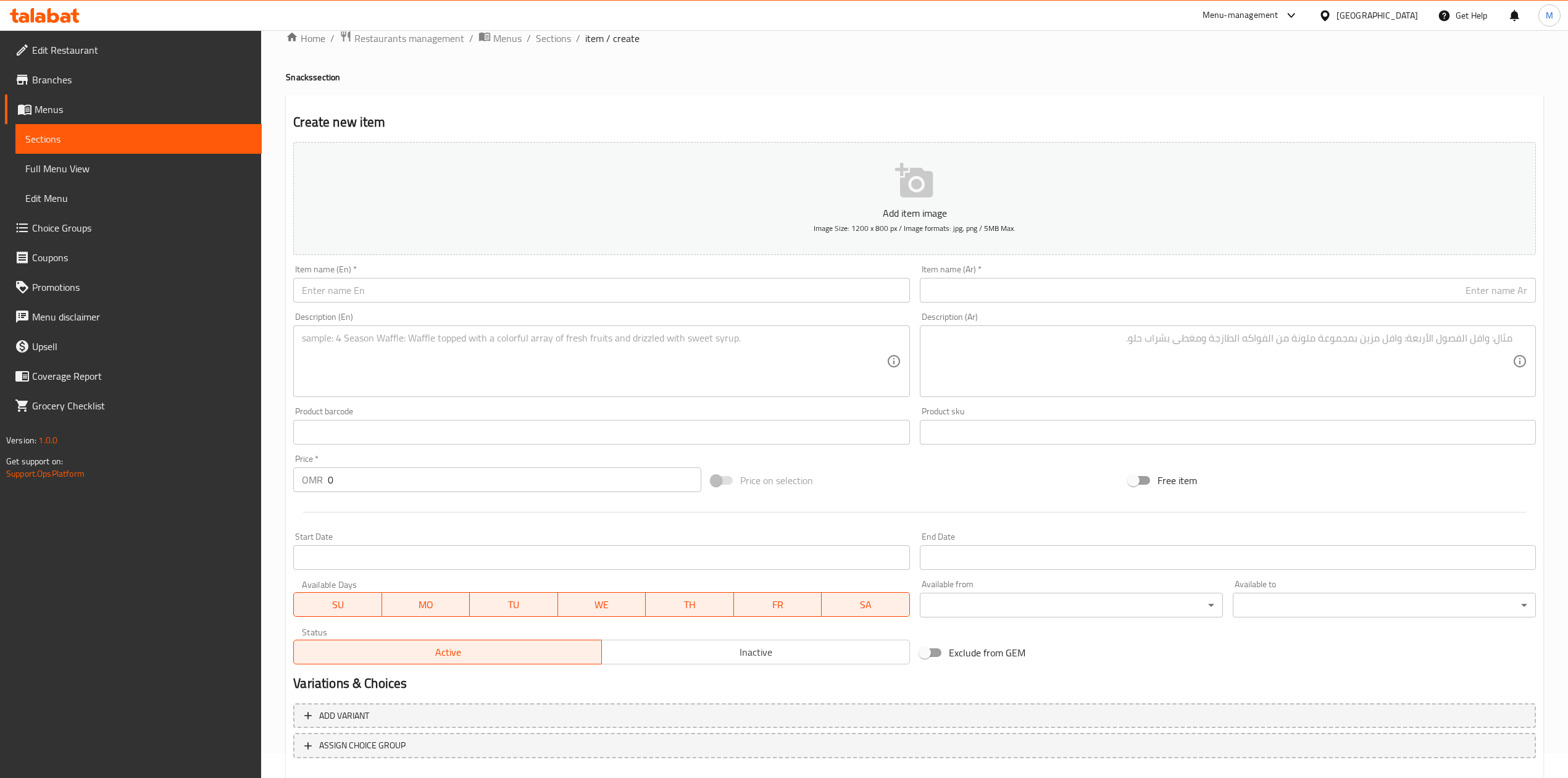
scroll to position [0, 0]
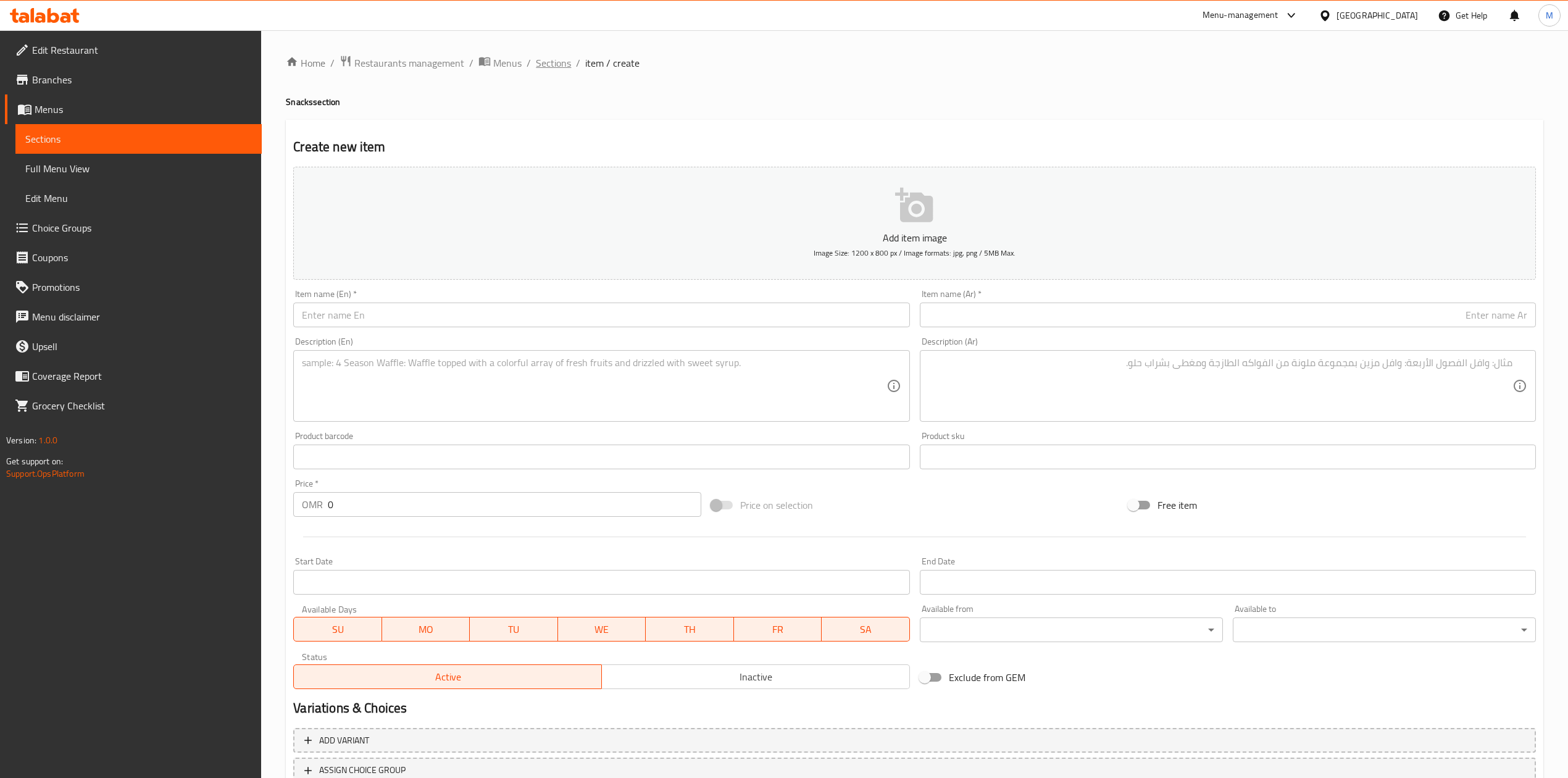
click at [548, 71] on span "Sections" at bounding box center [553, 62] width 35 height 15
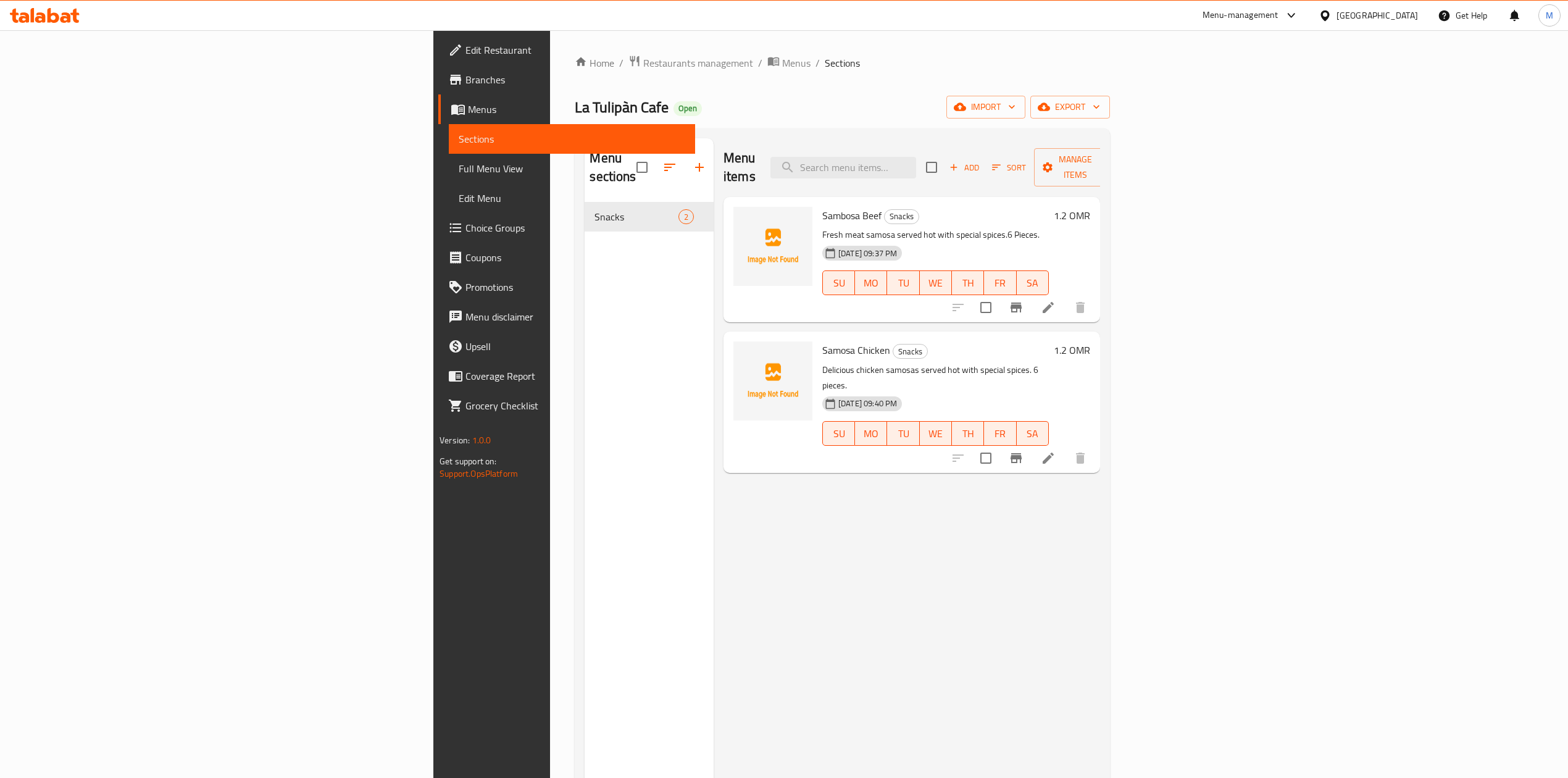
click at [981, 161] on span "Add" at bounding box center [964, 168] width 33 height 15
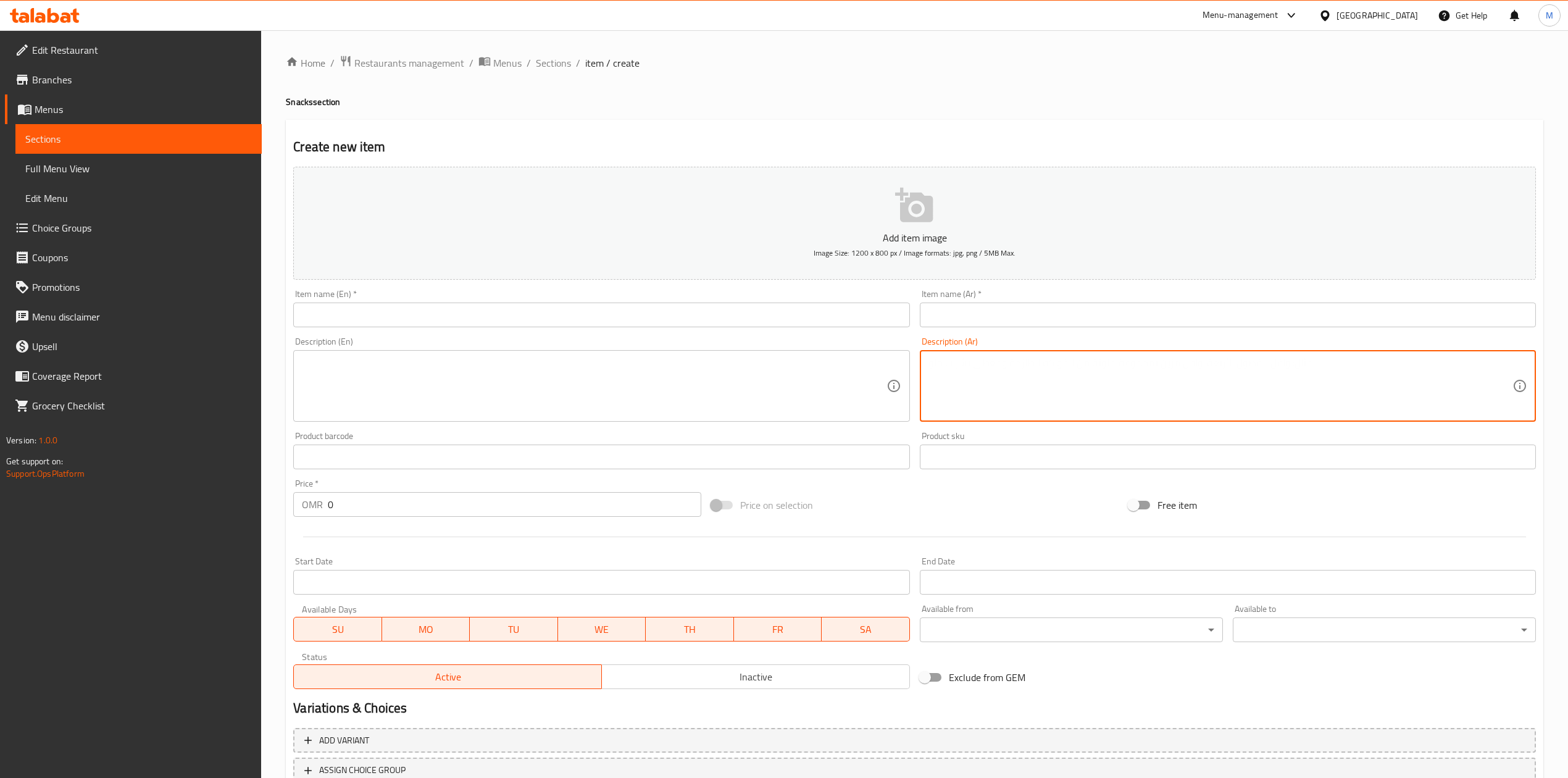
paste textarea "سمبوسة لحم طازج تقدم ساخنه مع توابل خاصه"
click at [1173, 373] on textarea "سمبوسة لحم طازج تقدم ساخنه مع توابل خاصه" at bounding box center [1220, 386] width 584 height 59
click at [1195, 366] on textarea "سمبوسة لحم طازج تقدم ساخنه مع توابل خاصه" at bounding box center [1220, 386] width 584 height 59
type textarea "سمبوسة لحم طازج تقدم ساخنه مع توابل خاصه ."
click at [1389, 371] on textarea "سمبوسة لحم طازج تقدم ساخنه مع توابل خاصه ." at bounding box center [1220, 386] width 584 height 59
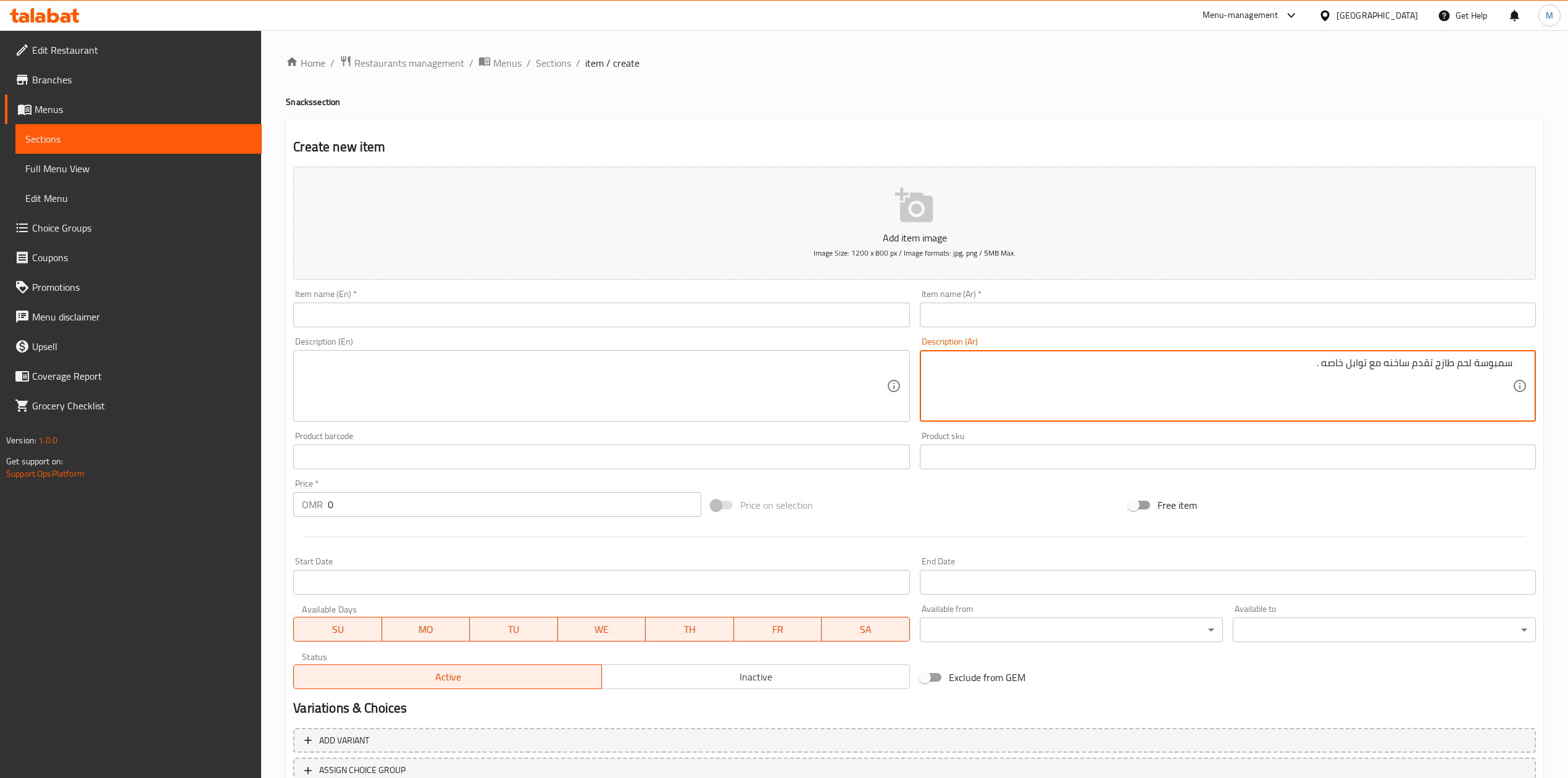
click at [1389, 371] on textarea "سمبوسة لحم طازج تقدم ساخنه مع توابل خاصه ." at bounding box center [1220, 386] width 584 height 59
paste textarea "سمبوسة جبن وبطاطس عمان شهيه تقدم ساخنه"
click at [1255, 377] on textarea "سمبوسة جبن وبطاطس عمان شهيه تقدم ساخنه" at bounding box center [1220, 386] width 584 height 59
click at [1279, 371] on textarea "سمبوسة جبن وبطاطس عمان شهيه تقدم ساخنه" at bounding box center [1220, 386] width 584 height 59
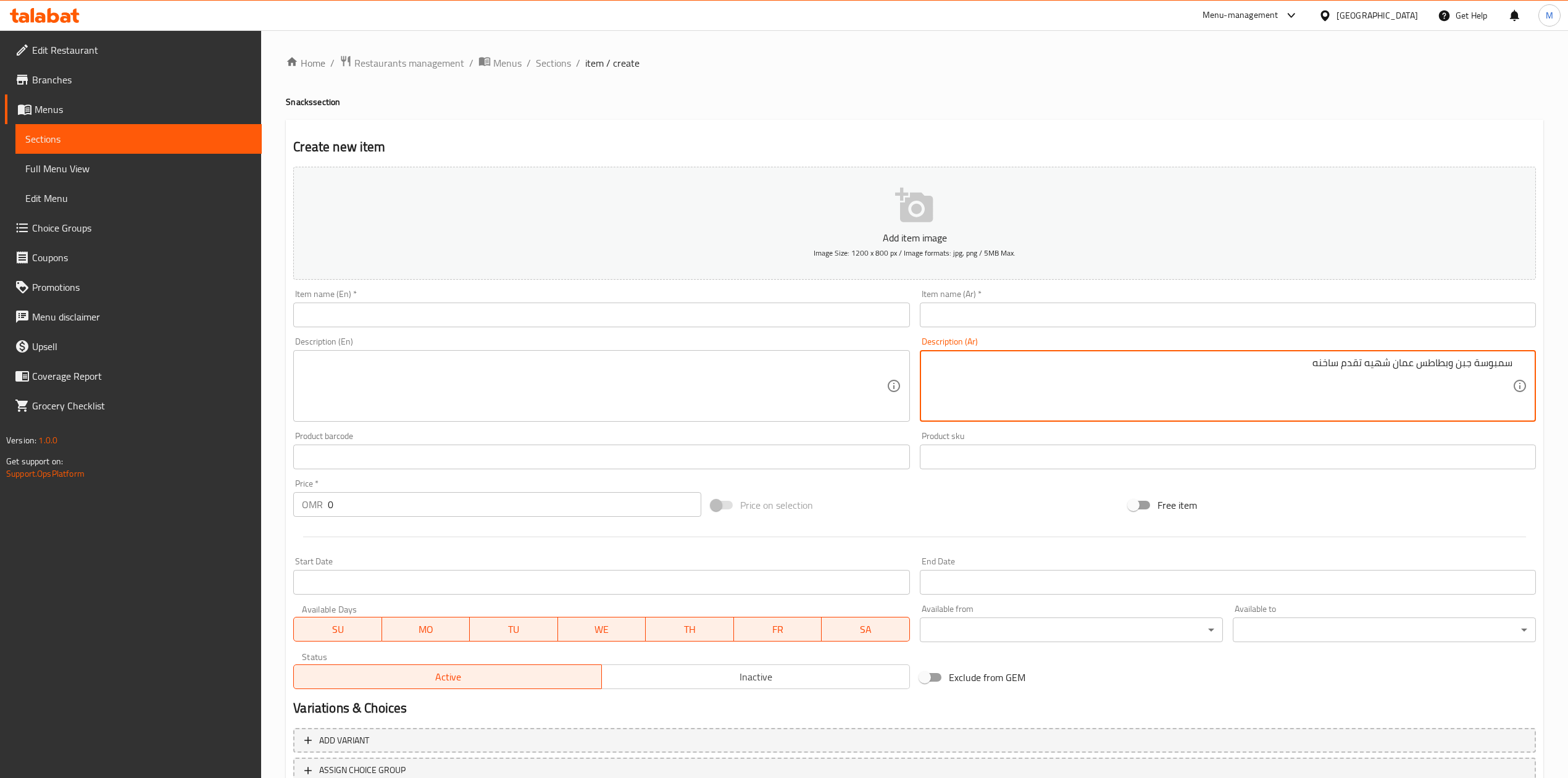
click at [1287, 366] on textarea "سمبوسة جبن وبطاطس عمان شهيه تقدم ساخنه" at bounding box center [1220, 386] width 584 height 59
type textarea "سمبوسة جبن وبطاطس عمان شهيه تقدم ساخنه. 7 حبات."
click at [675, 381] on textarea at bounding box center [594, 386] width 584 height 59
click at [1363, 370] on textarea "سمبوسة جبن وبطاطس عمان شهيه تقدم ساخنه. 7 حبات." at bounding box center [1220, 386] width 584 height 59
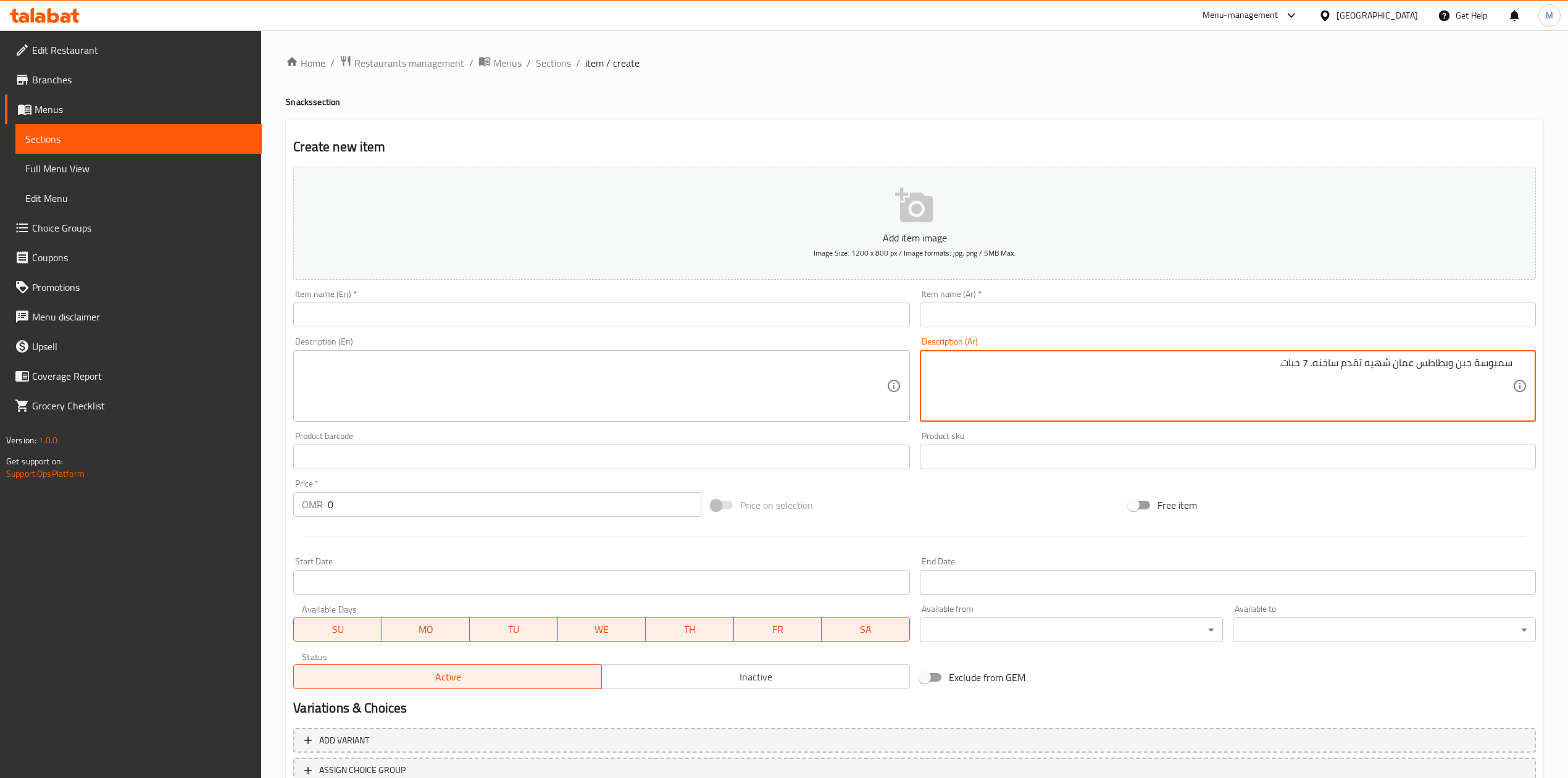
click at [1107, 319] on input "text" at bounding box center [1228, 314] width 616 height 24
paste input "سمبوسة جبن بطاطس عمان"
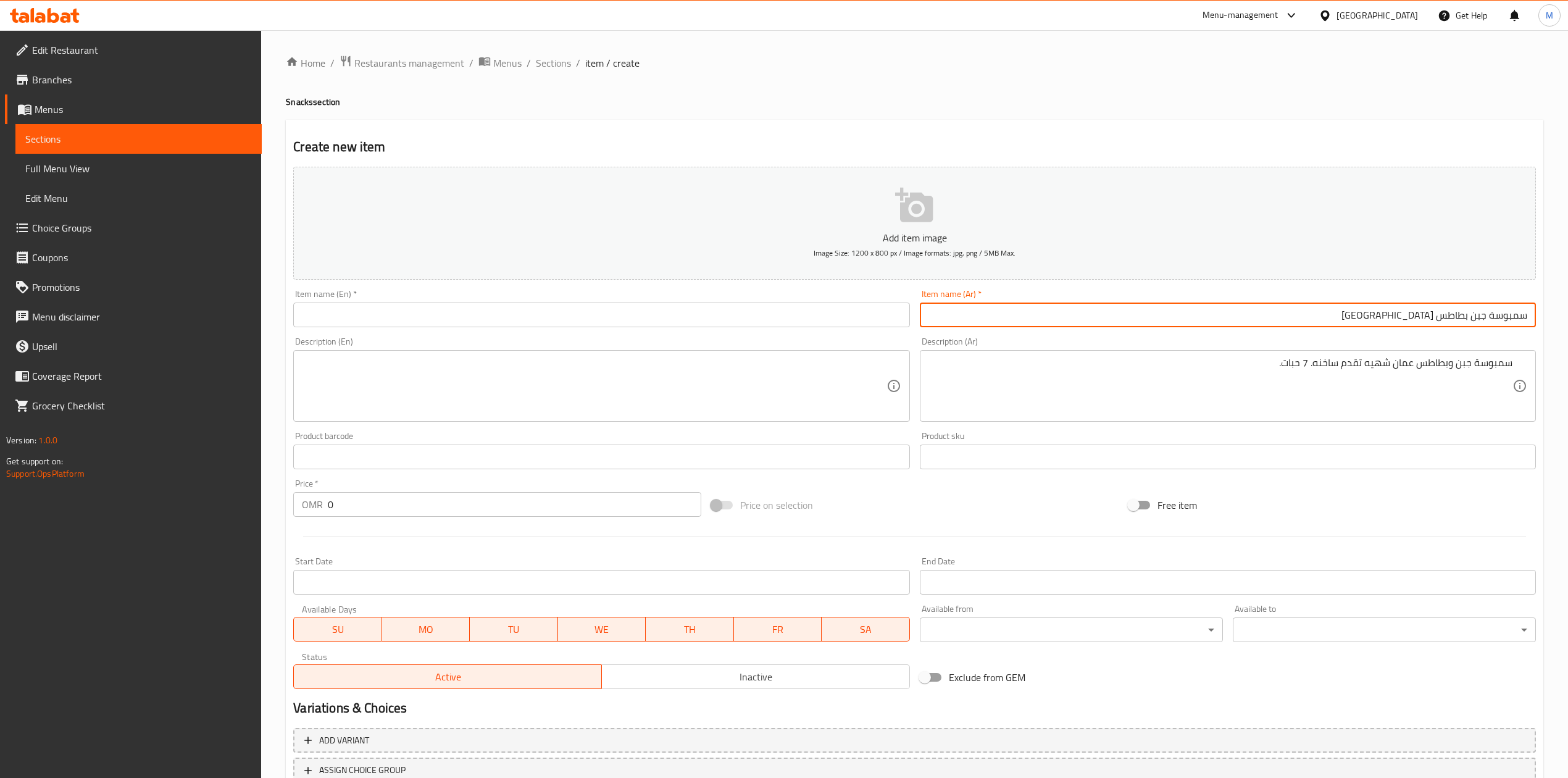
click at [1448, 317] on input "سمبوسة جبن بطاطس عمان" at bounding box center [1228, 314] width 616 height 24
type input "سمبوسة جبن بطاطس عمان"
click at [473, 313] on input "text" at bounding box center [601, 314] width 616 height 24
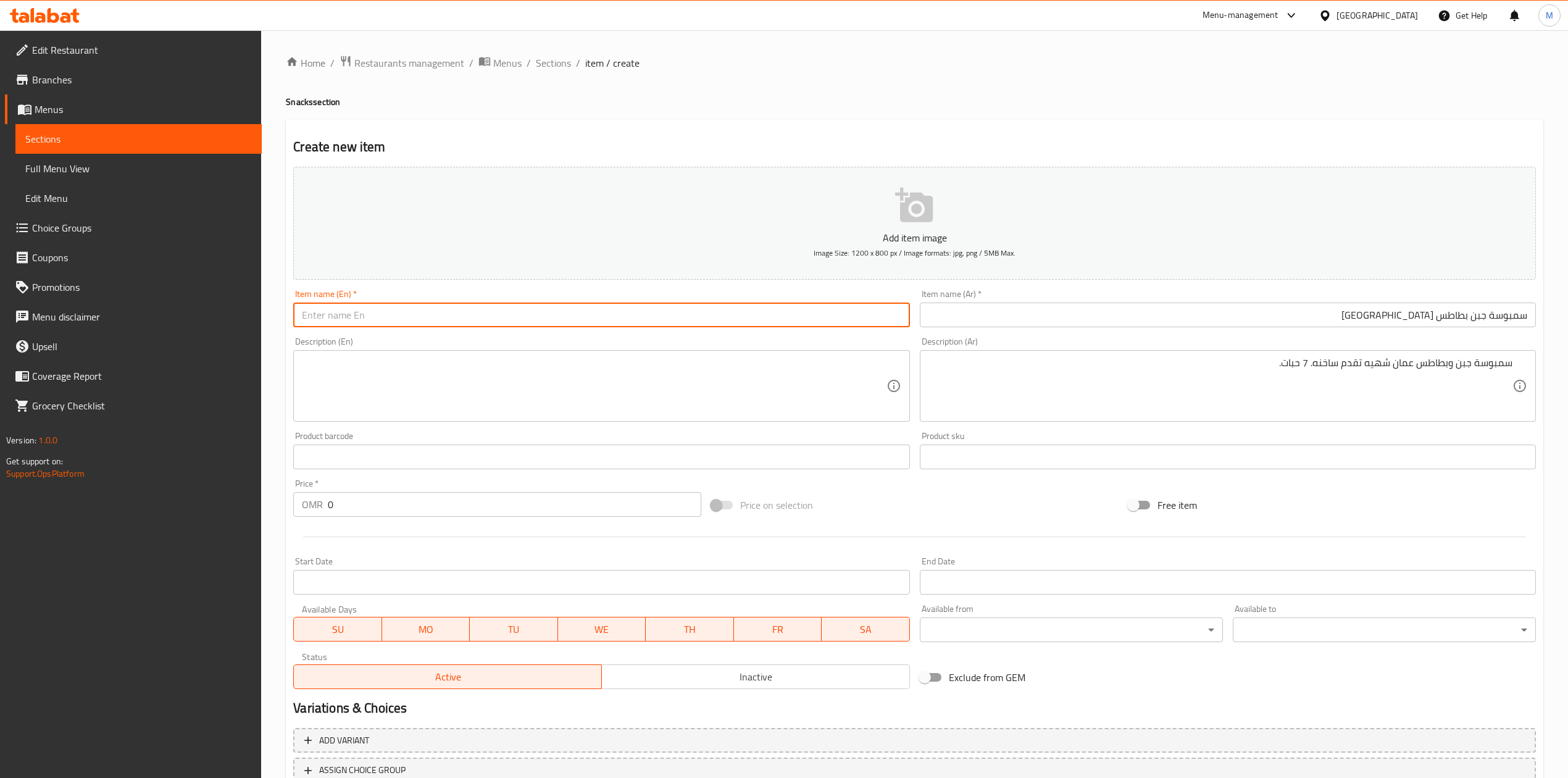
paste input "Omani Cheese and Potato Samosa"
drag, startPoint x: 329, startPoint y: 318, endPoint x: 270, endPoint y: 319, distance: 59.0
click at [270, 319] on div "Home / Restaurants management / Menus / Sections / item / create Snacks section…" at bounding box center [914, 451] width 1307 height 842
click at [352, 317] on input "Cheese and Potato Samosa" at bounding box center [601, 314] width 616 height 24
paste input "Omani"
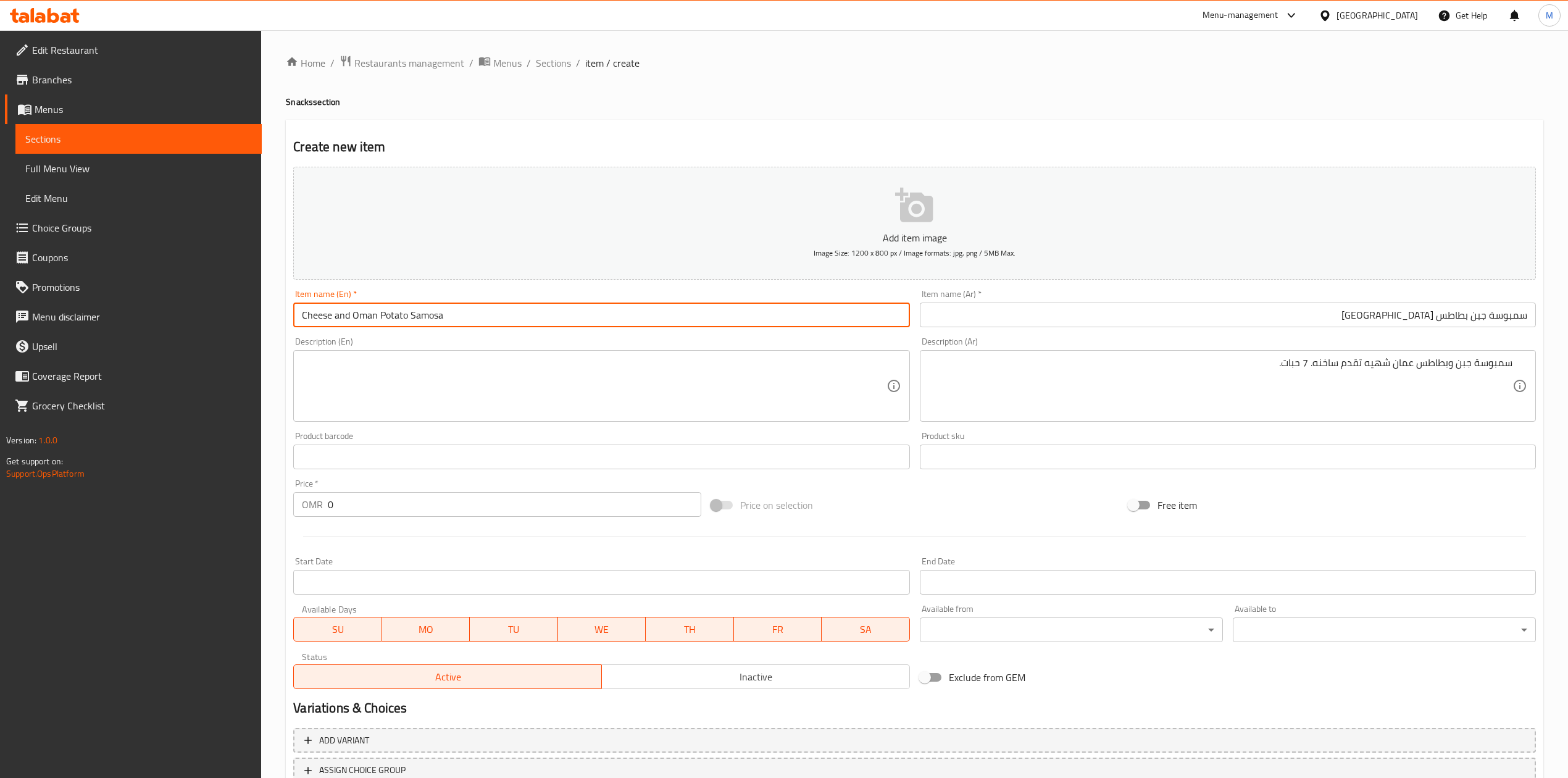
click at [460, 324] on input "Cheese and Oman Potato Samosa" at bounding box center [601, 314] width 616 height 24
type input "Cheese and Oman Potato Samosa"
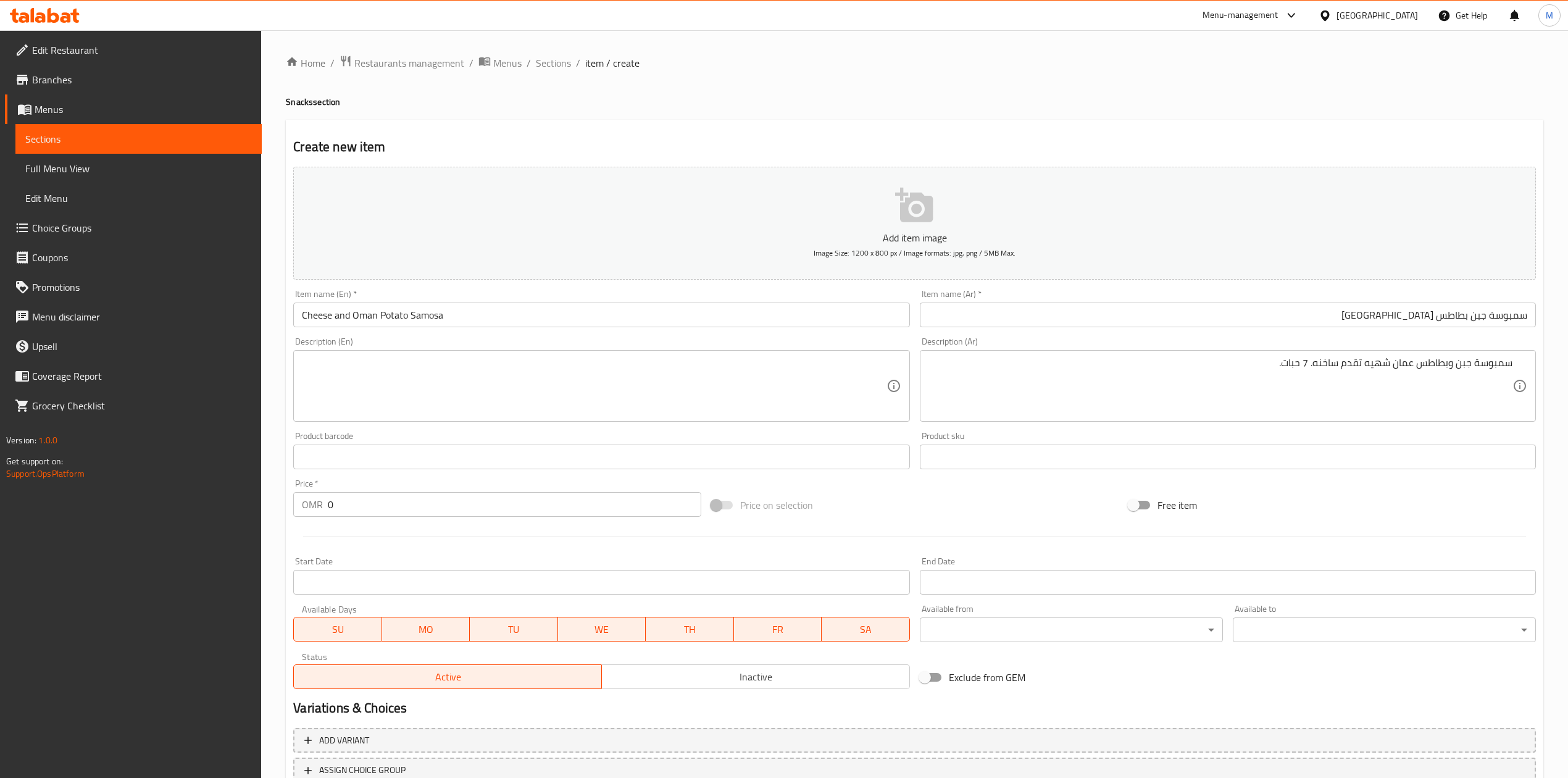
click at [473, 338] on div "Description (En) Description (En)" at bounding box center [601, 379] width 616 height 84
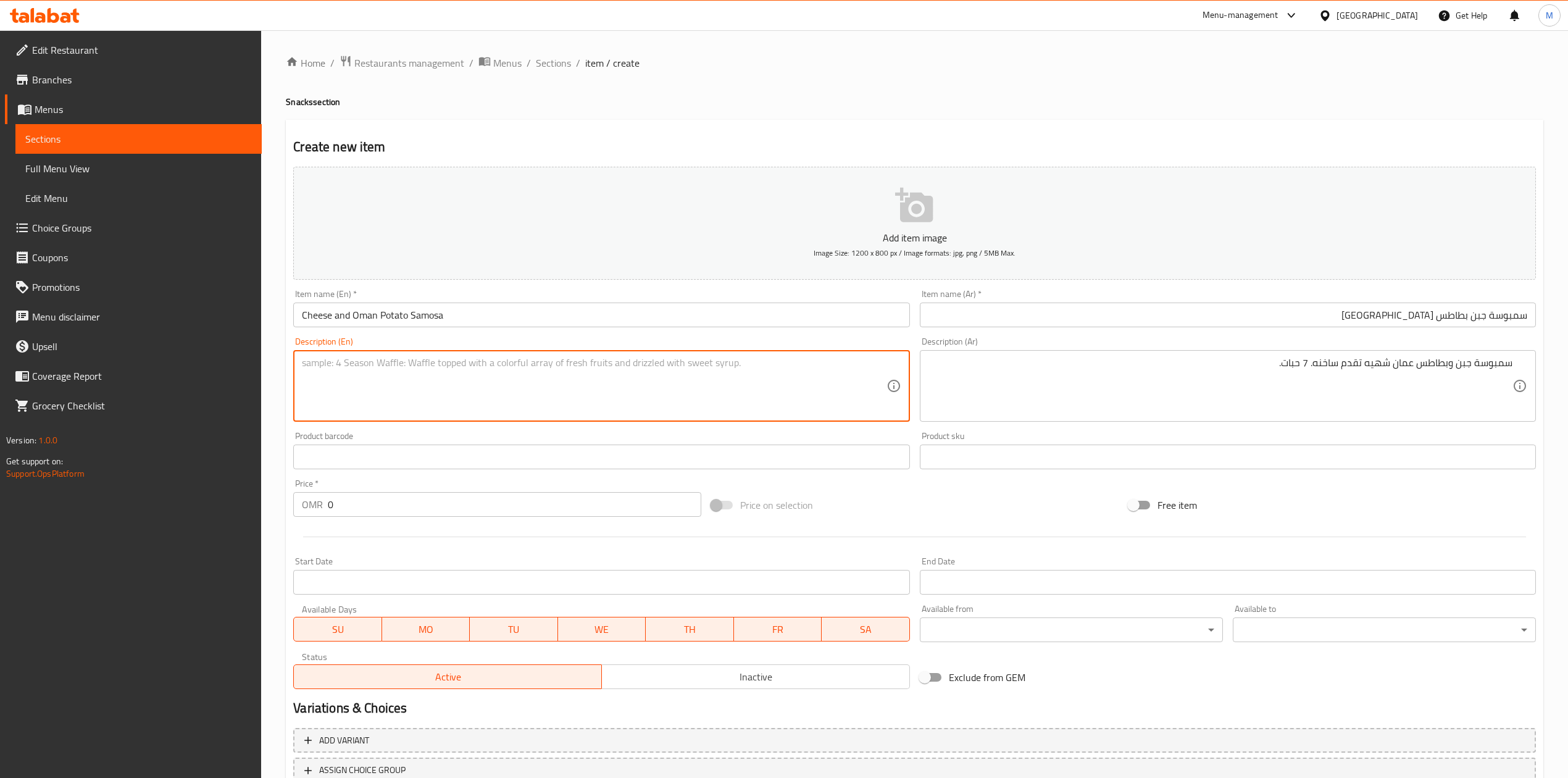
click at [744, 390] on textarea at bounding box center [594, 386] width 584 height 59
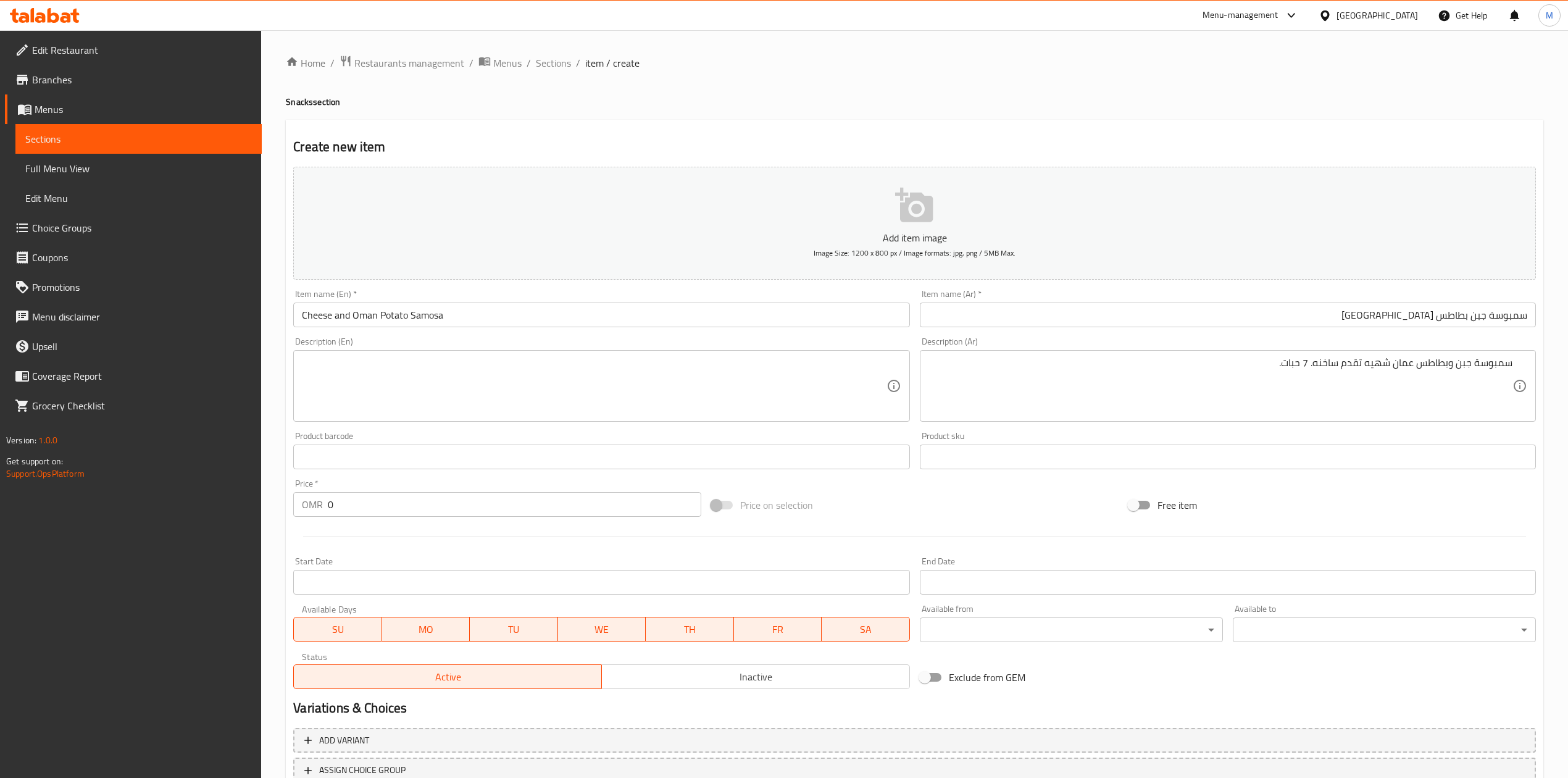
click at [1323, 354] on div "سمبوسة جبن وبطاطس عمان شهيه تقدم ساخنه. 7 حبات. Description (Ar)" at bounding box center [1228, 386] width 616 height 72
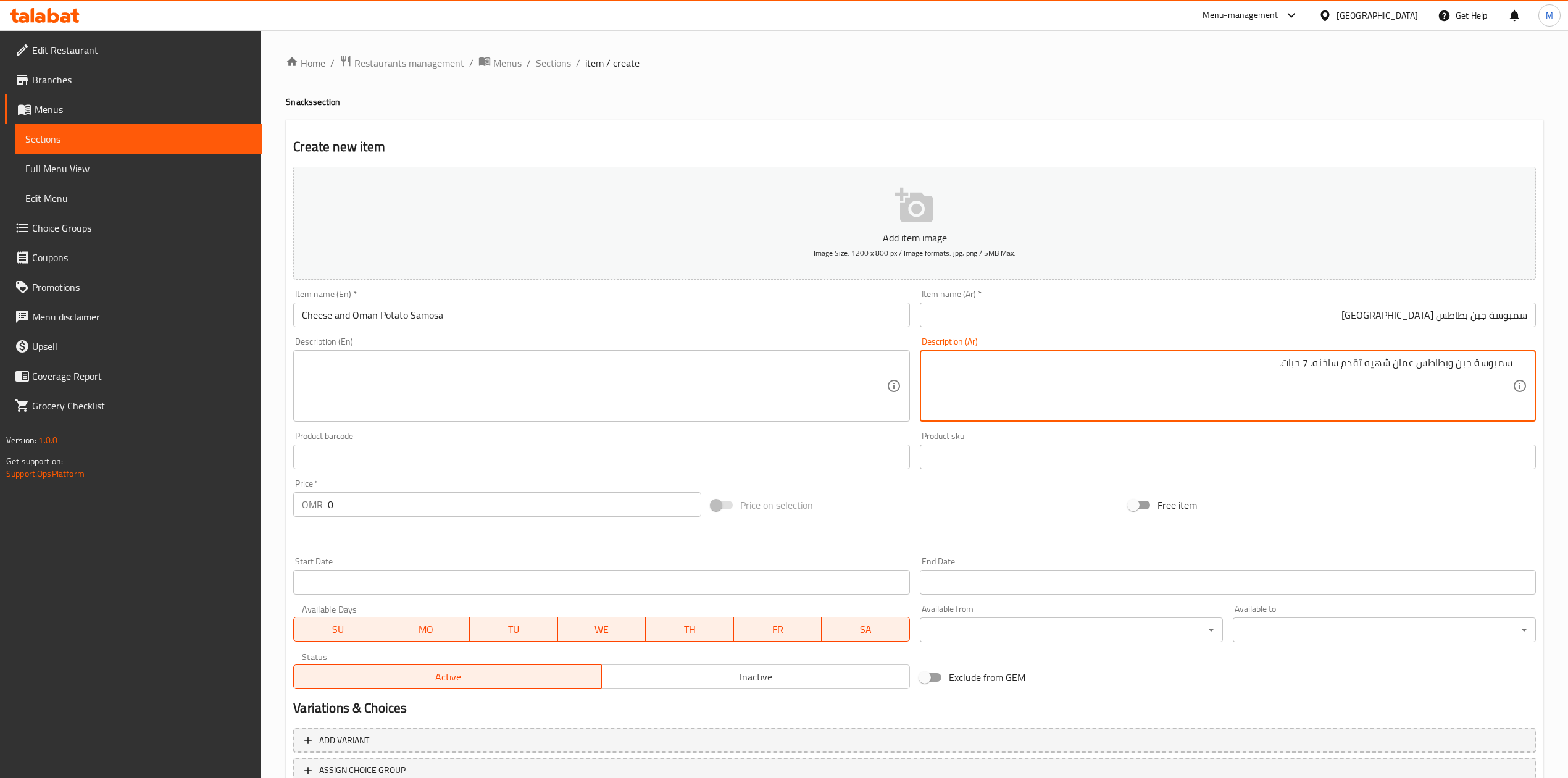
click at [1325, 363] on textarea "سمبوسة جبن وبطاطس عمان شهيه تقدم ساخنه. 7 حبات." at bounding box center [1220, 386] width 584 height 59
click at [1326, 363] on textarea "سمبوسة جبن وبطاطس عمان شهيه تقدم ساخنه. 7 حبات." at bounding box center [1220, 386] width 584 height 59
click at [491, 359] on textarea at bounding box center [594, 386] width 584 height 59
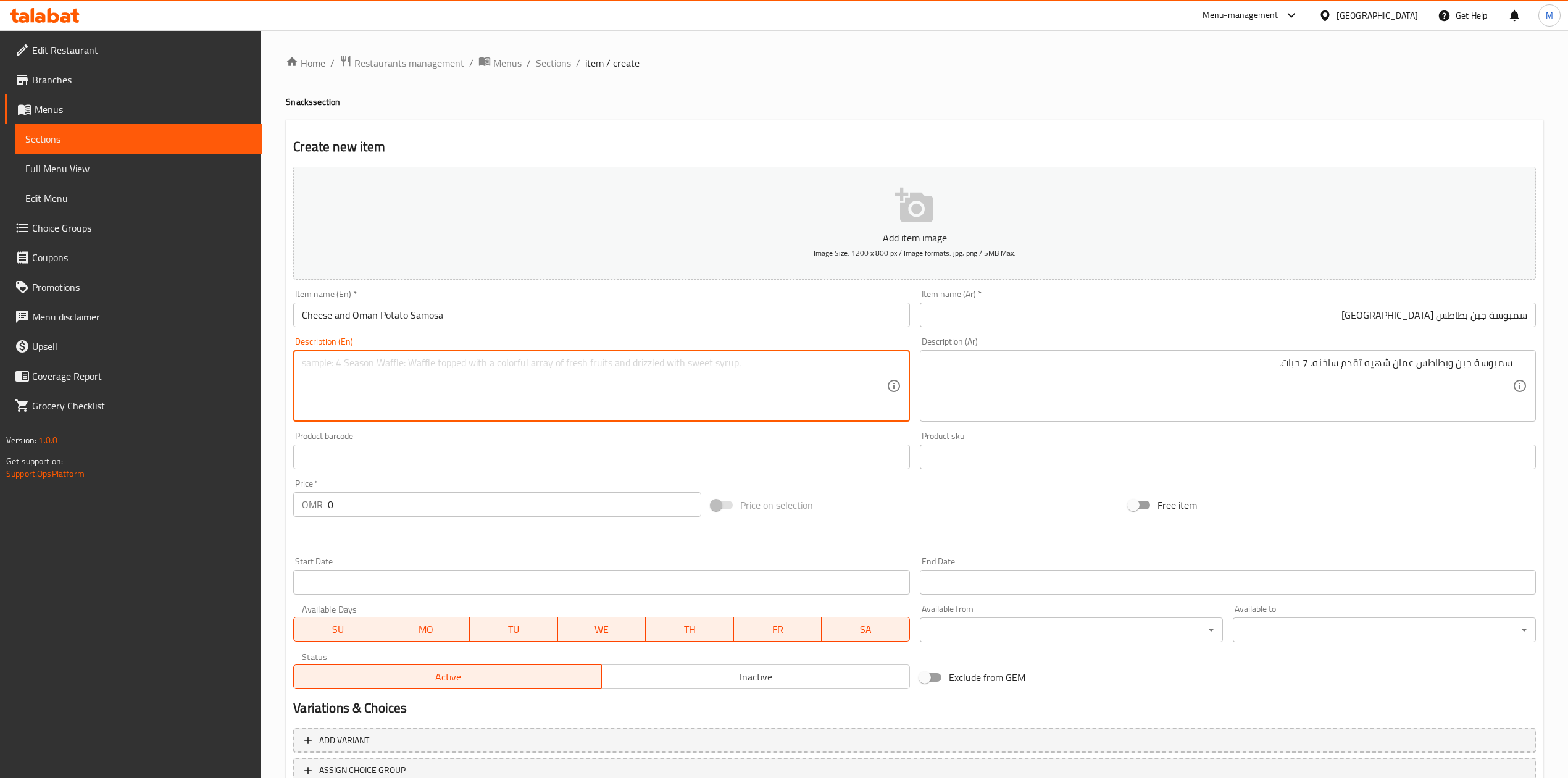
paste textarea "Delicious Omani cheese and potato samosas, served hot. 7 pieces."
drag, startPoint x: 372, startPoint y: 365, endPoint x: 341, endPoint y: 368, distance: 31.1
click at [341, 368] on textarea "Delicious Omani cheese and potato samosas, served hot. 7 pieces." at bounding box center [594, 386] width 584 height 59
click at [386, 372] on textarea "Delicious cheese and potato samosas, served hot. 7 pieces." at bounding box center [594, 386] width 584 height 59
paste textarea "Omani"
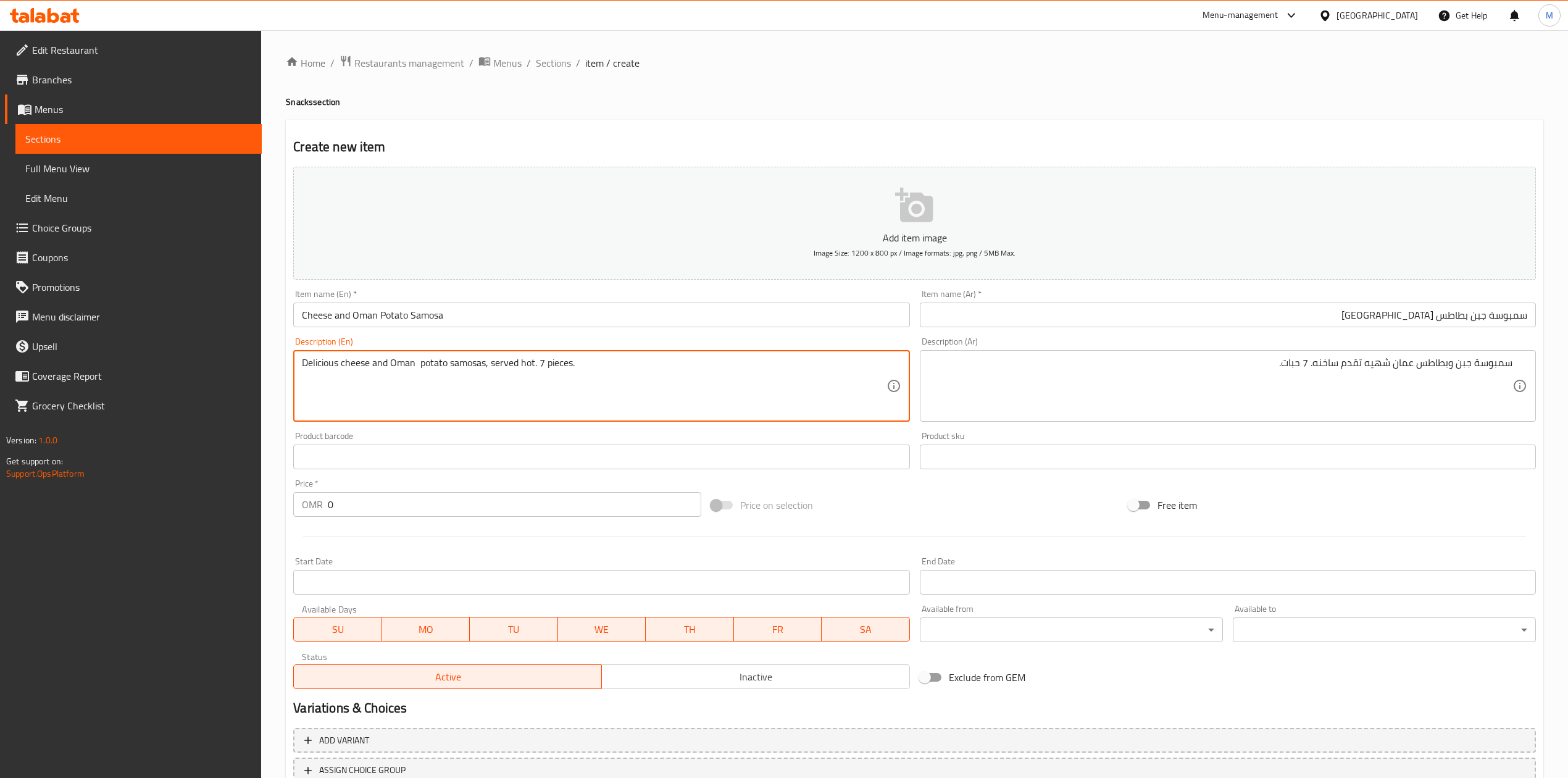
type textarea "Delicious cheese and Oman potato samosas, served hot. 7 pieces."
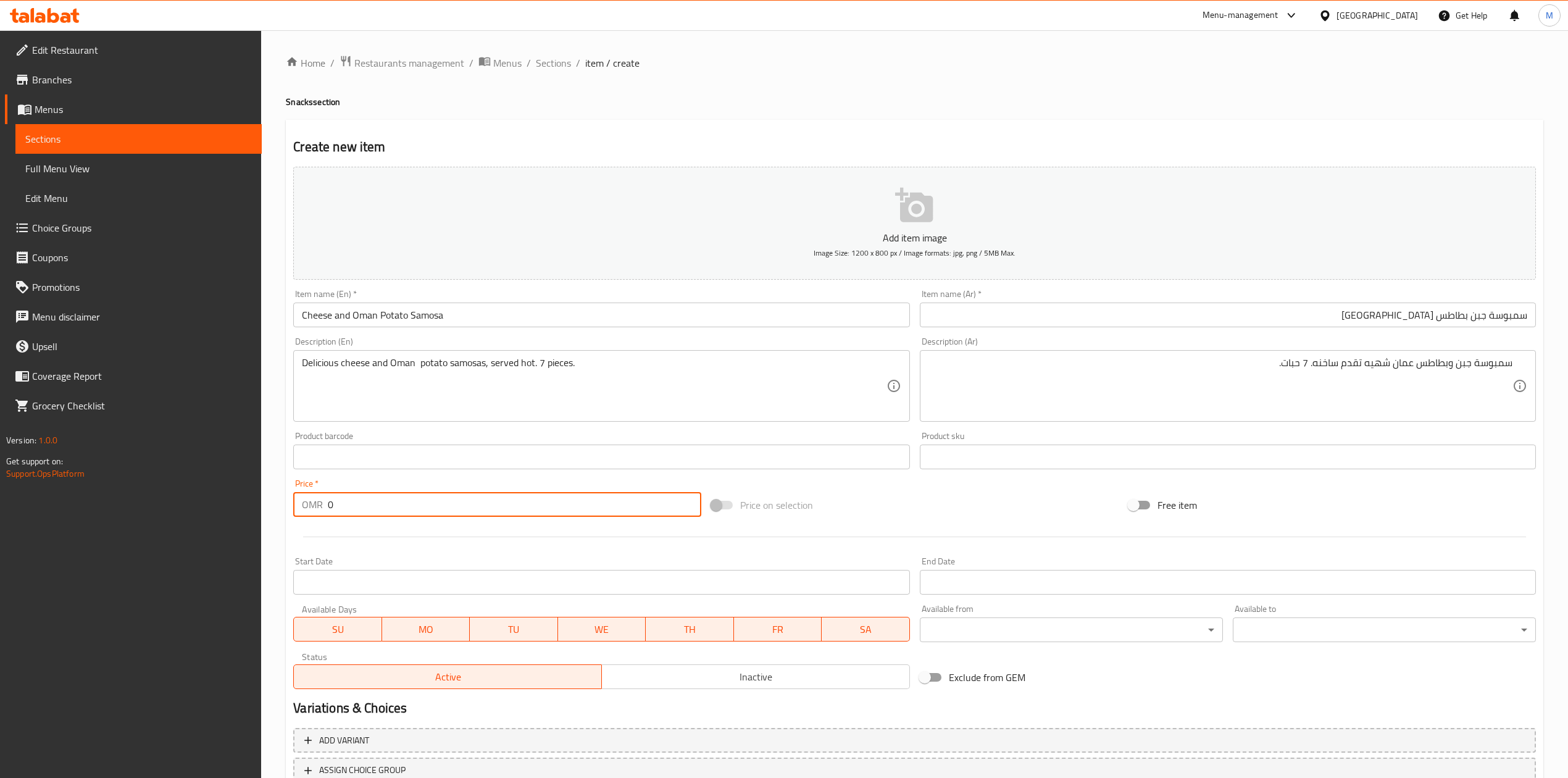
drag, startPoint x: 292, startPoint y: 502, endPoint x: 331, endPoint y: 437, distance: 75.8
click at [293, 502] on div "OMR 0 Price *" at bounding box center [497, 504] width 408 height 24
type input "1.200"
click at [575, 549] on div at bounding box center [914, 537] width 1252 height 30
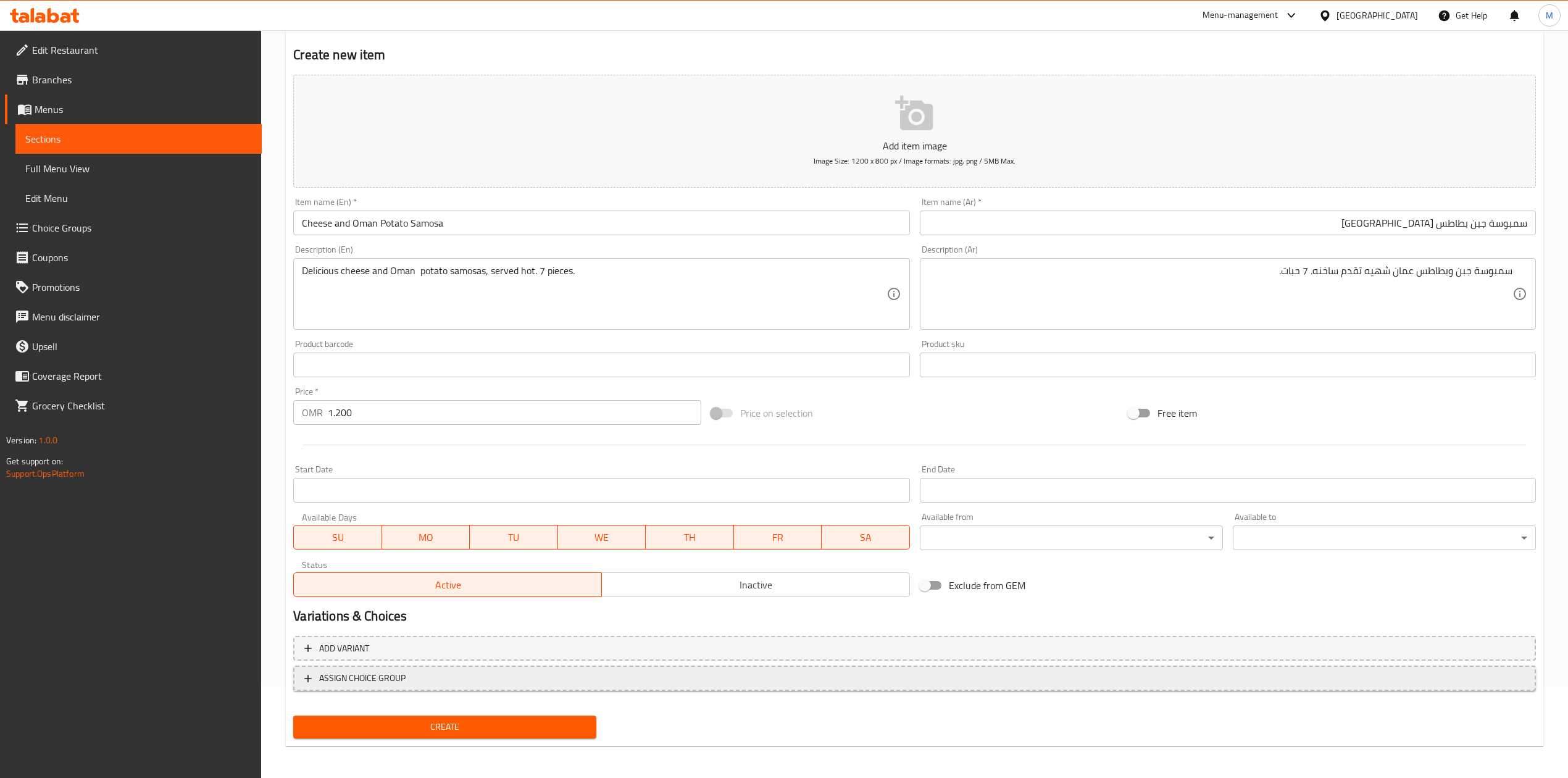
scroll to position [94, 0]
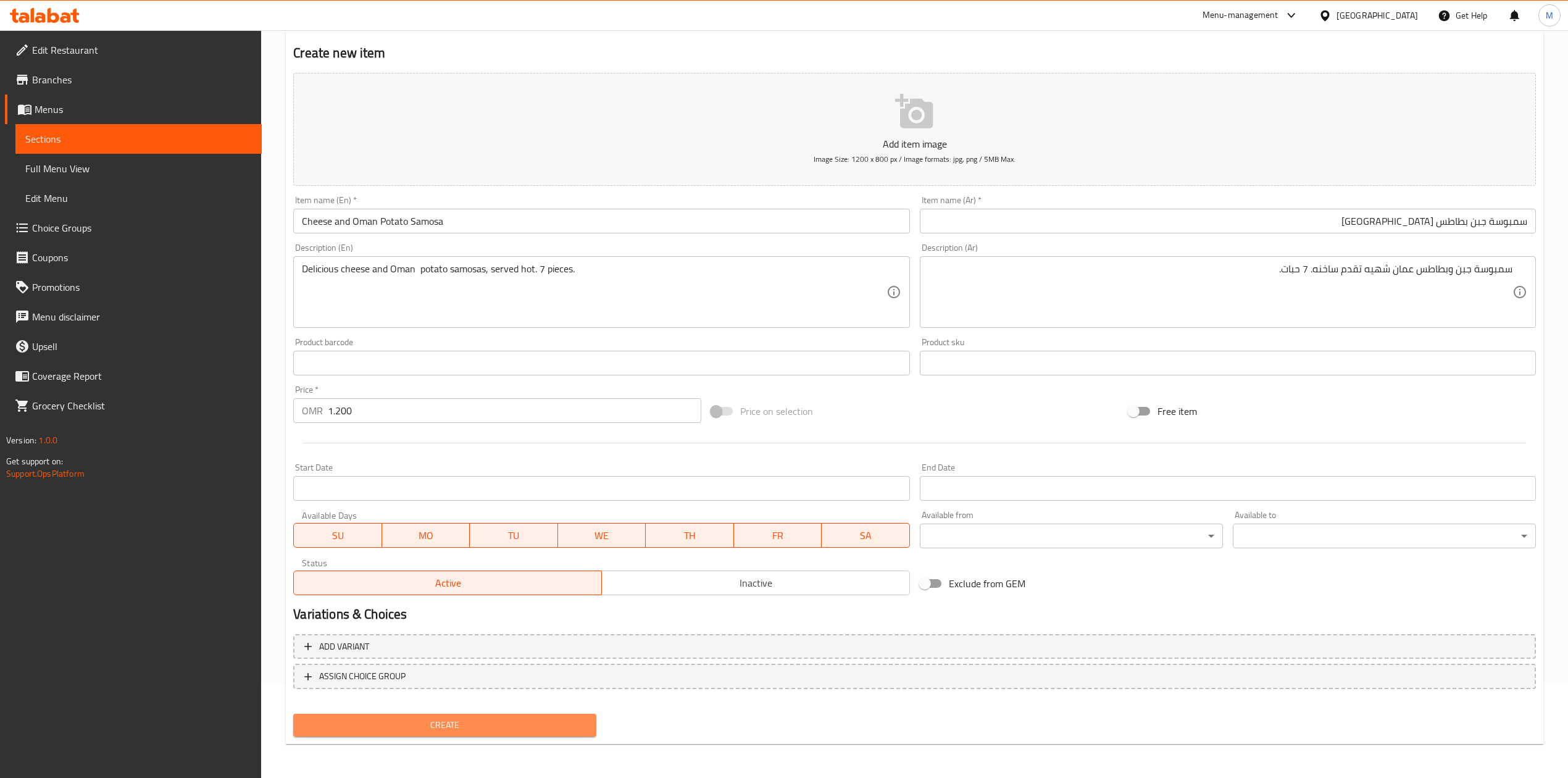
click at [540, 725] on span "Create" at bounding box center [445, 726] width 284 height 16
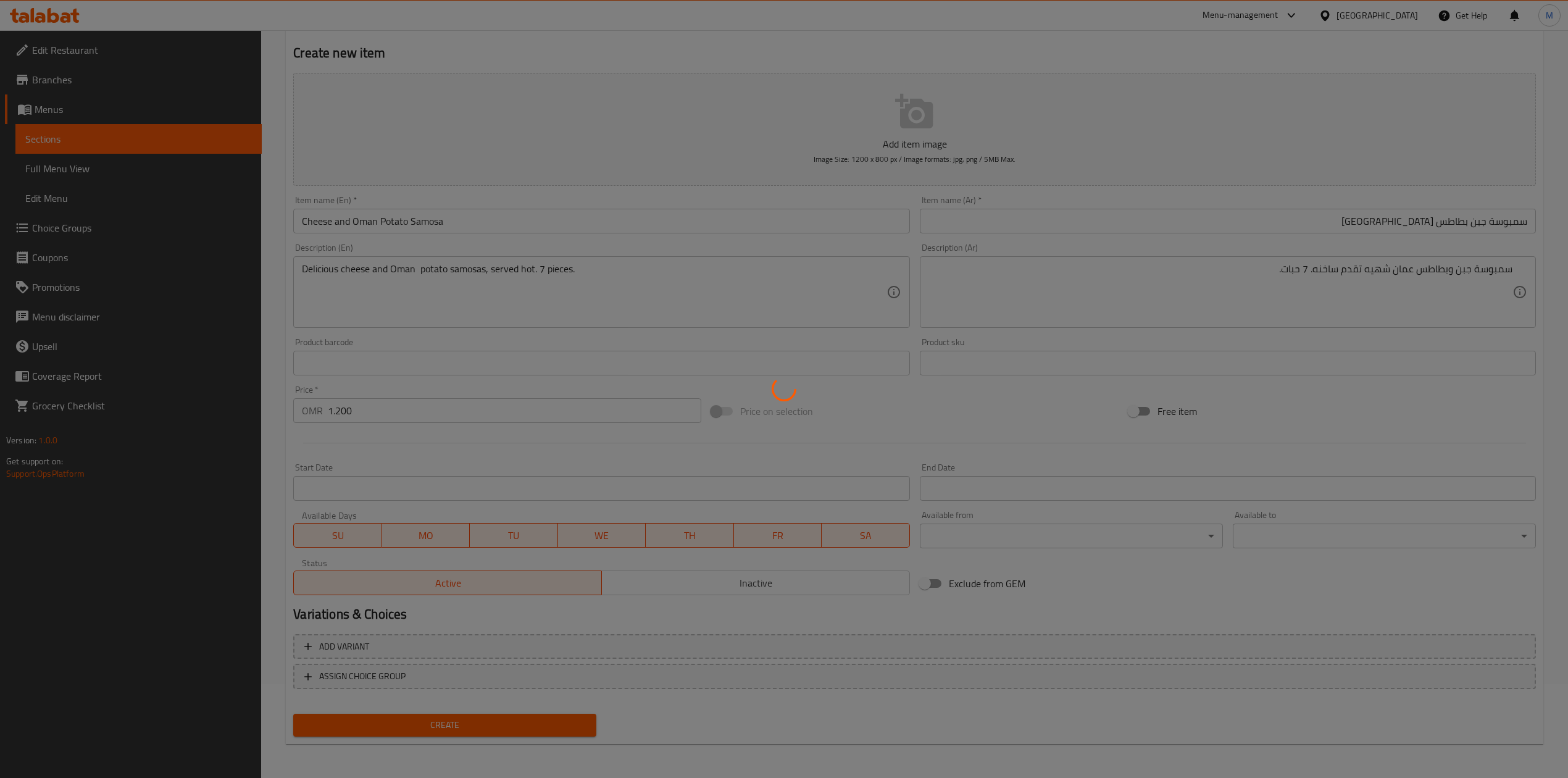
type input "0"
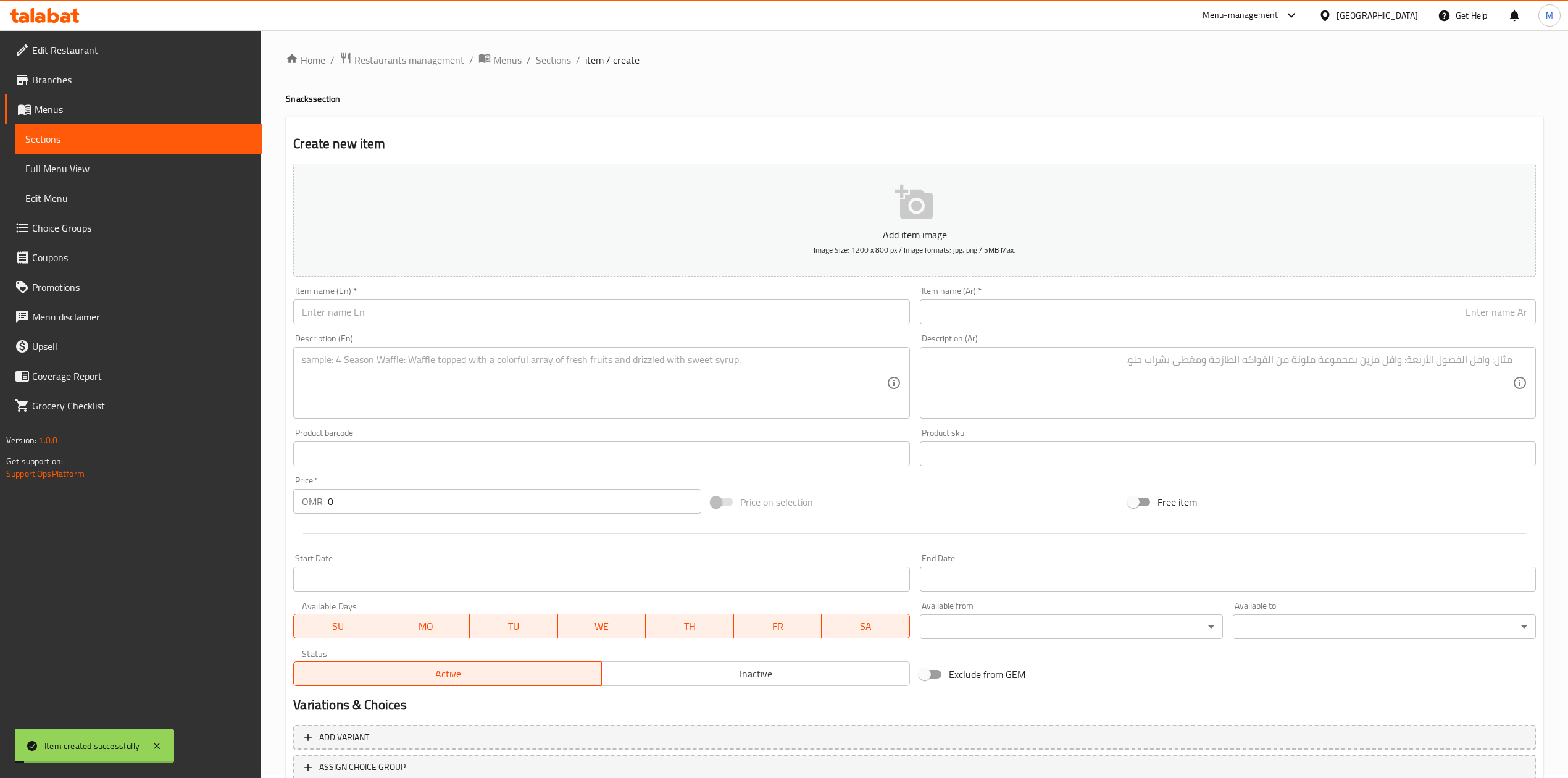
scroll to position [0, 0]
click at [561, 69] on span "Sections" at bounding box center [553, 62] width 35 height 15
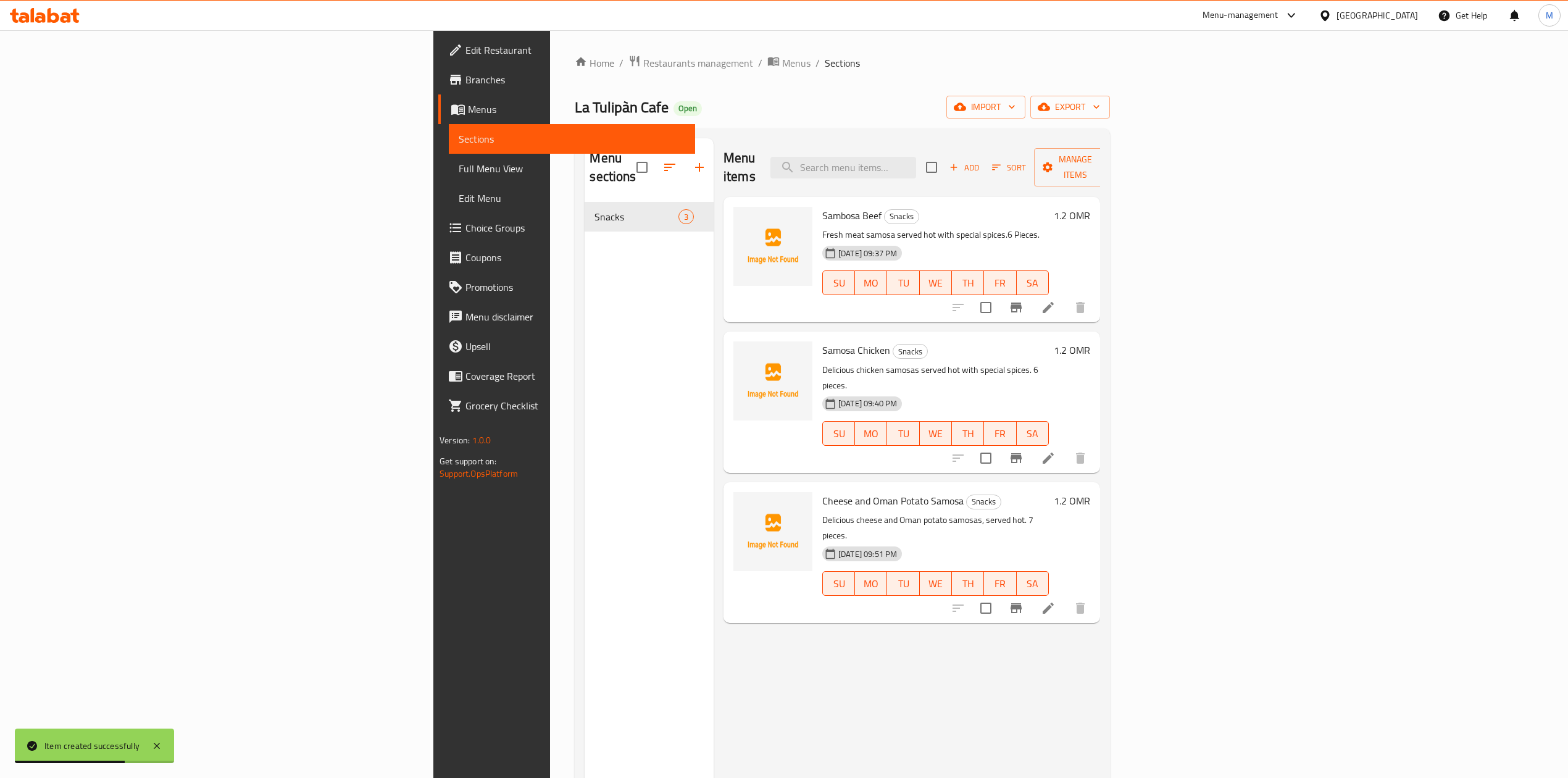
click at [981, 164] on span "Add" at bounding box center [964, 168] width 33 height 15
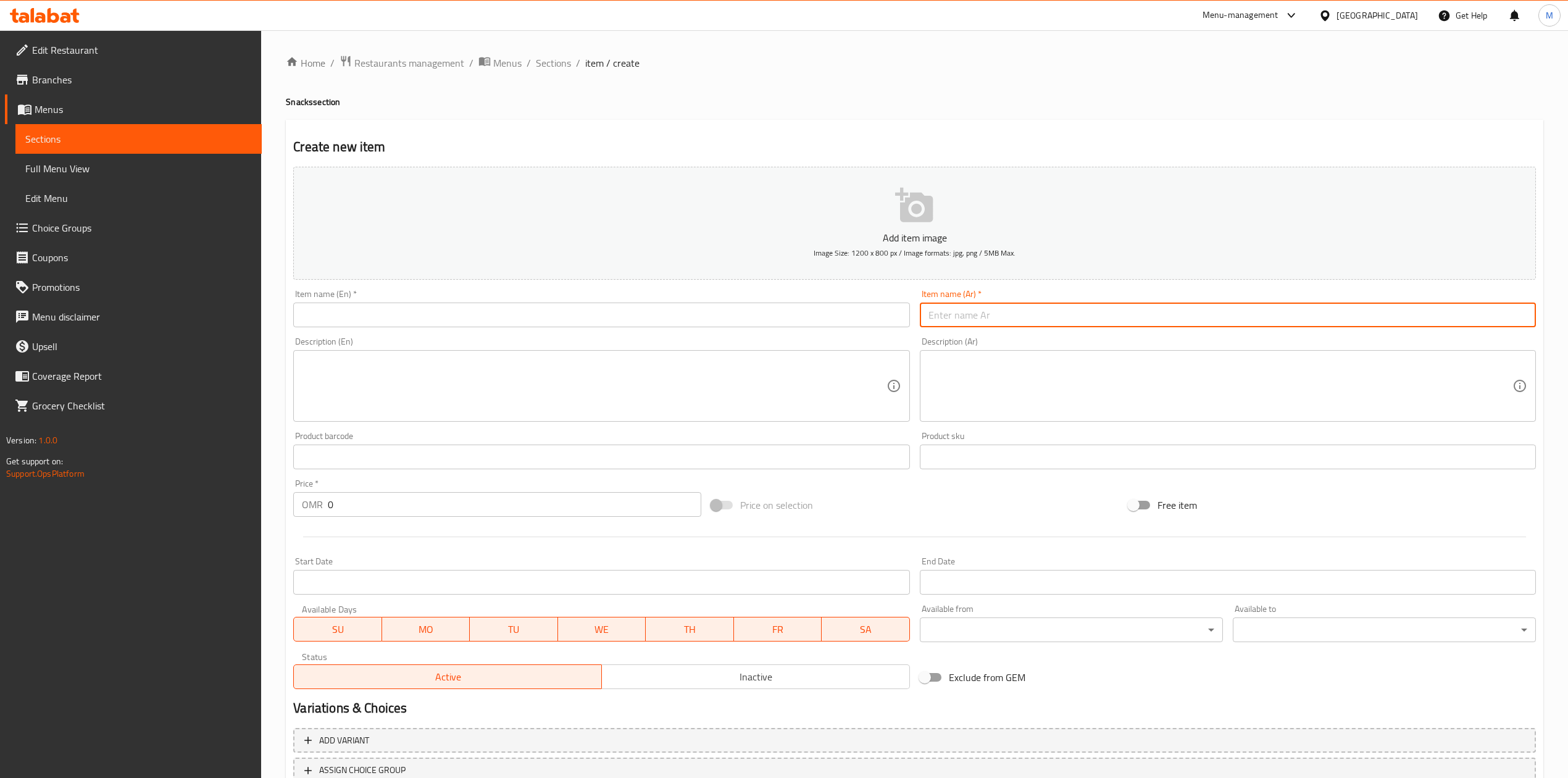
paste input "جبن نقانق"
click at [741, 314] on input "text" at bounding box center [601, 314] width 616 height 24
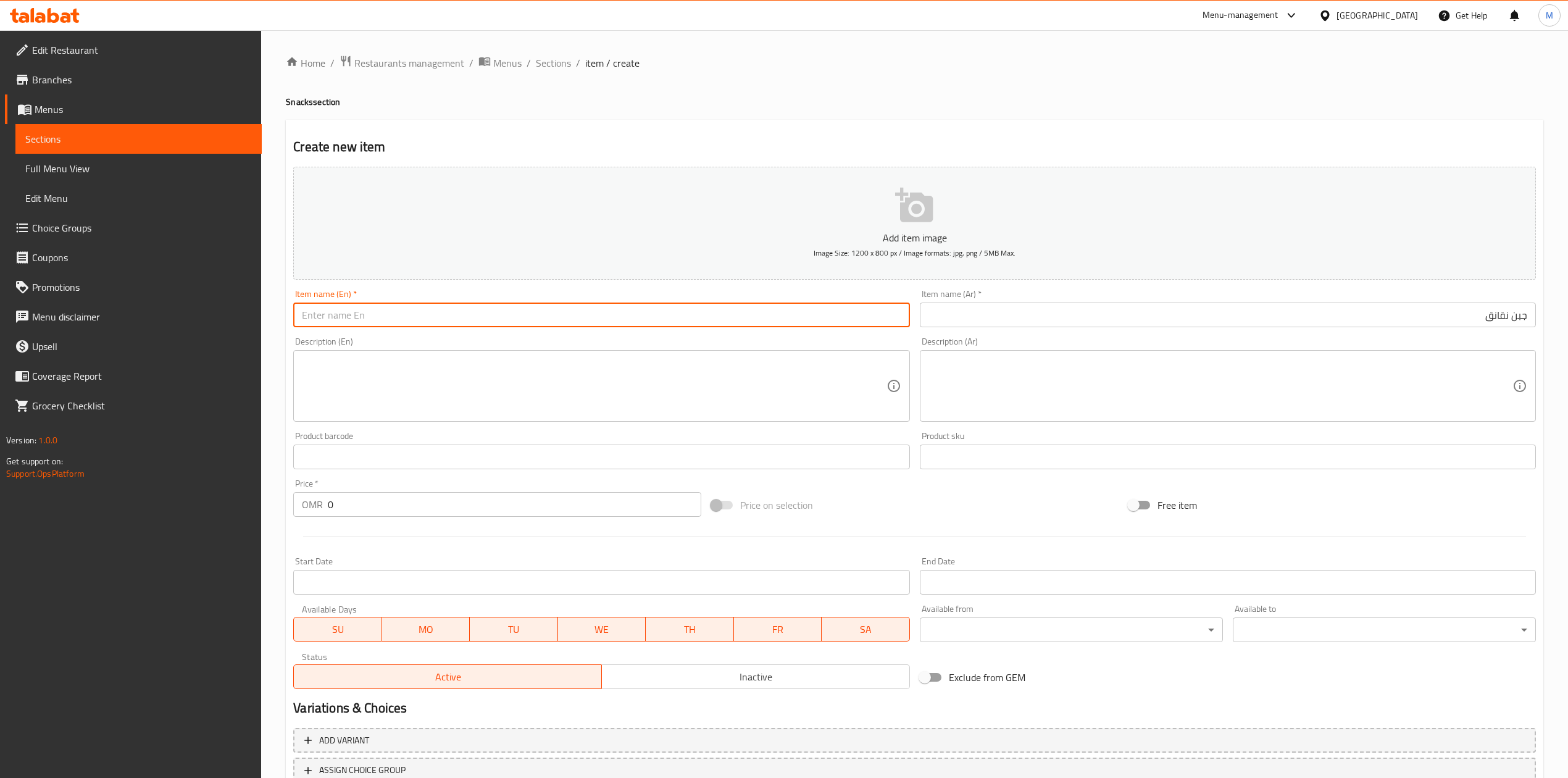
click at [1526, 320] on input "جبن نقانق" at bounding box center [1228, 314] width 616 height 24
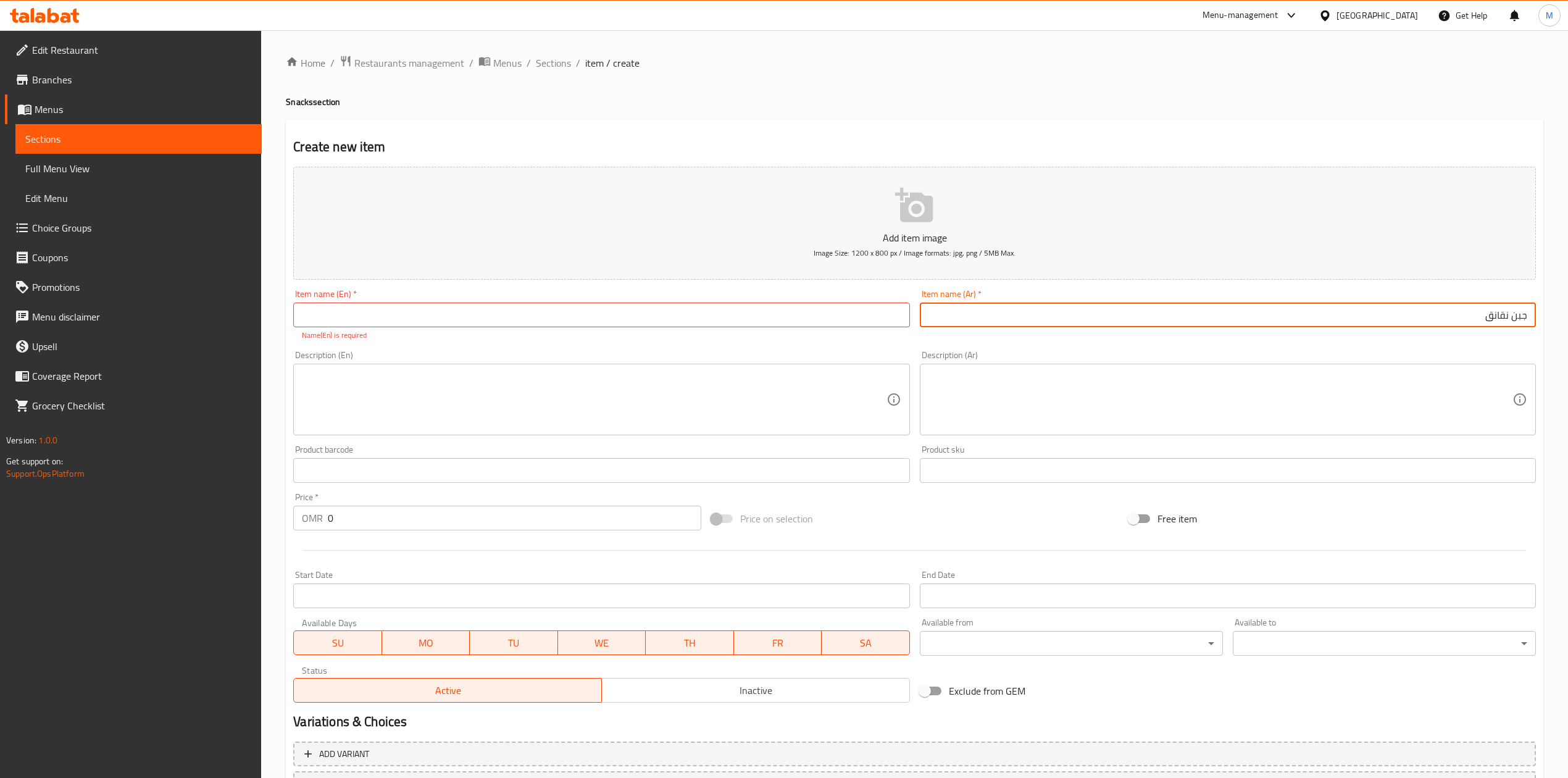
paste input "سمبوسة"
type input "سمبوسة جبن نقانق"
click at [1509, 347] on div "Description (Ar) Description (Ar)" at bounding box center [1228, 393] width 626 height 95
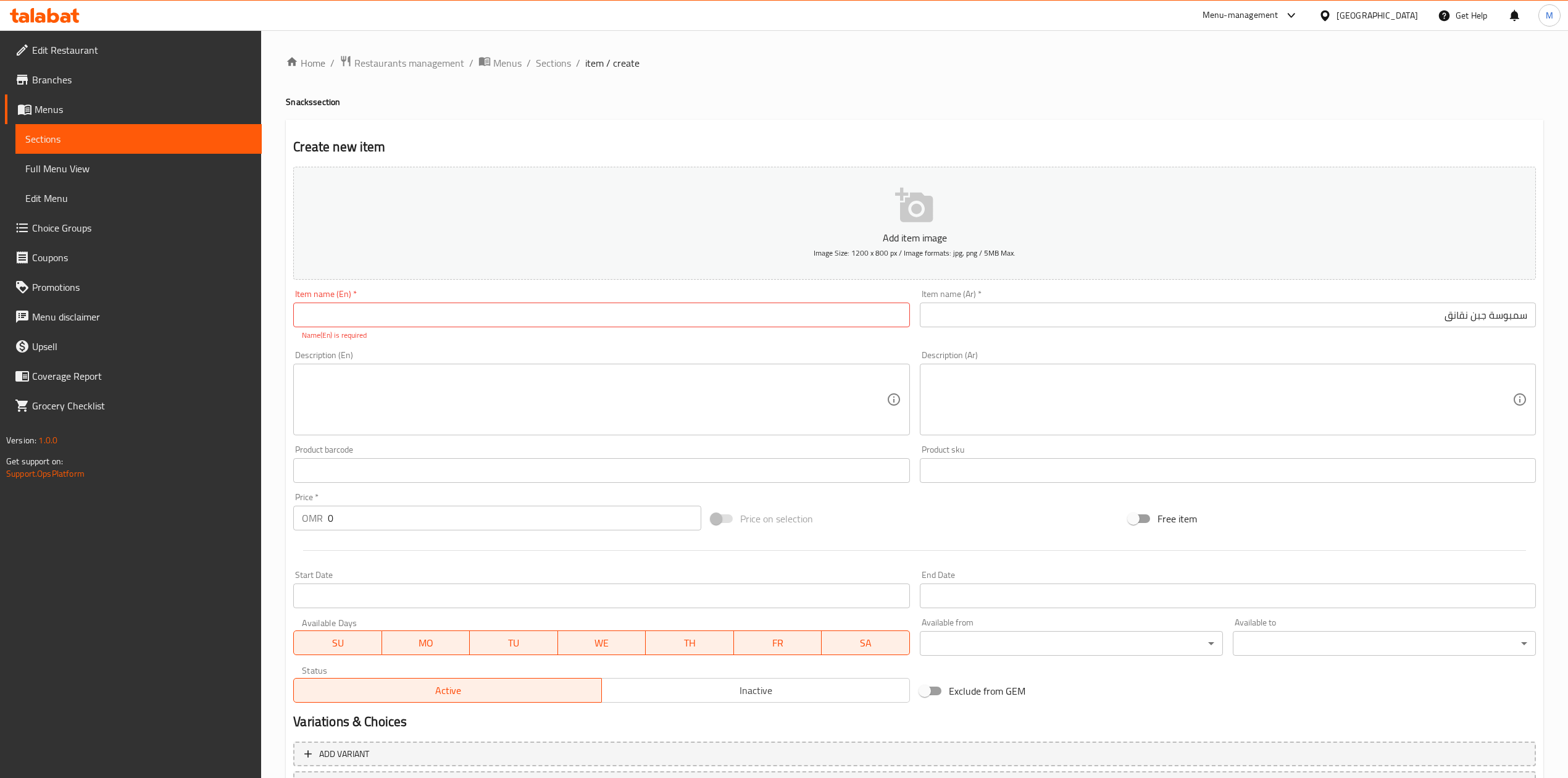
click at [1080, 422] on textarea at bounding box center [1220, 399] width 584 height 59
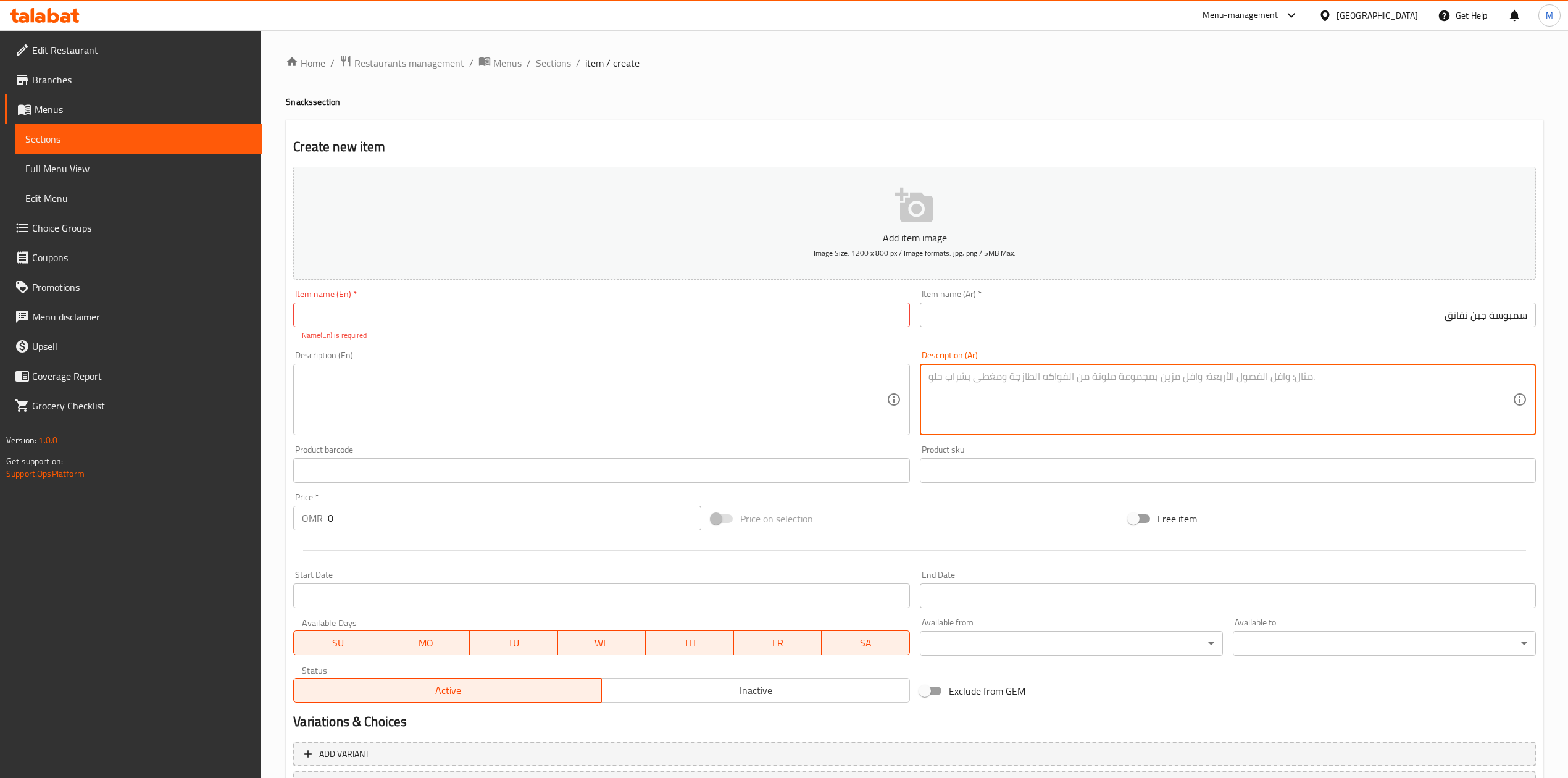
paste textarea "سمبوسة نقانق وجبن تقدم ساخنه وشهيه"
click at [1370, 378] on textarea "سمبوسة نقانق وجبن تقدم ساخنه وشهيه" at bounding box center [1220, 399] width 584 height 59
click at [1334, 379] on textarea "سمبوسة نقانق وجبن تقدم ساخنه و شهيه" at bounding box center [1220, 399] width 584 height 59
type textarea "سمبوسة نقانق وجبن تقدم ساخنه و شهيه"
click at [1520, 382] on div "سمبوسة نقانق وجبن تقدم ساخنه و شهيه Description (Ar)" at bounding box center [1228, 399] width 616 height 72
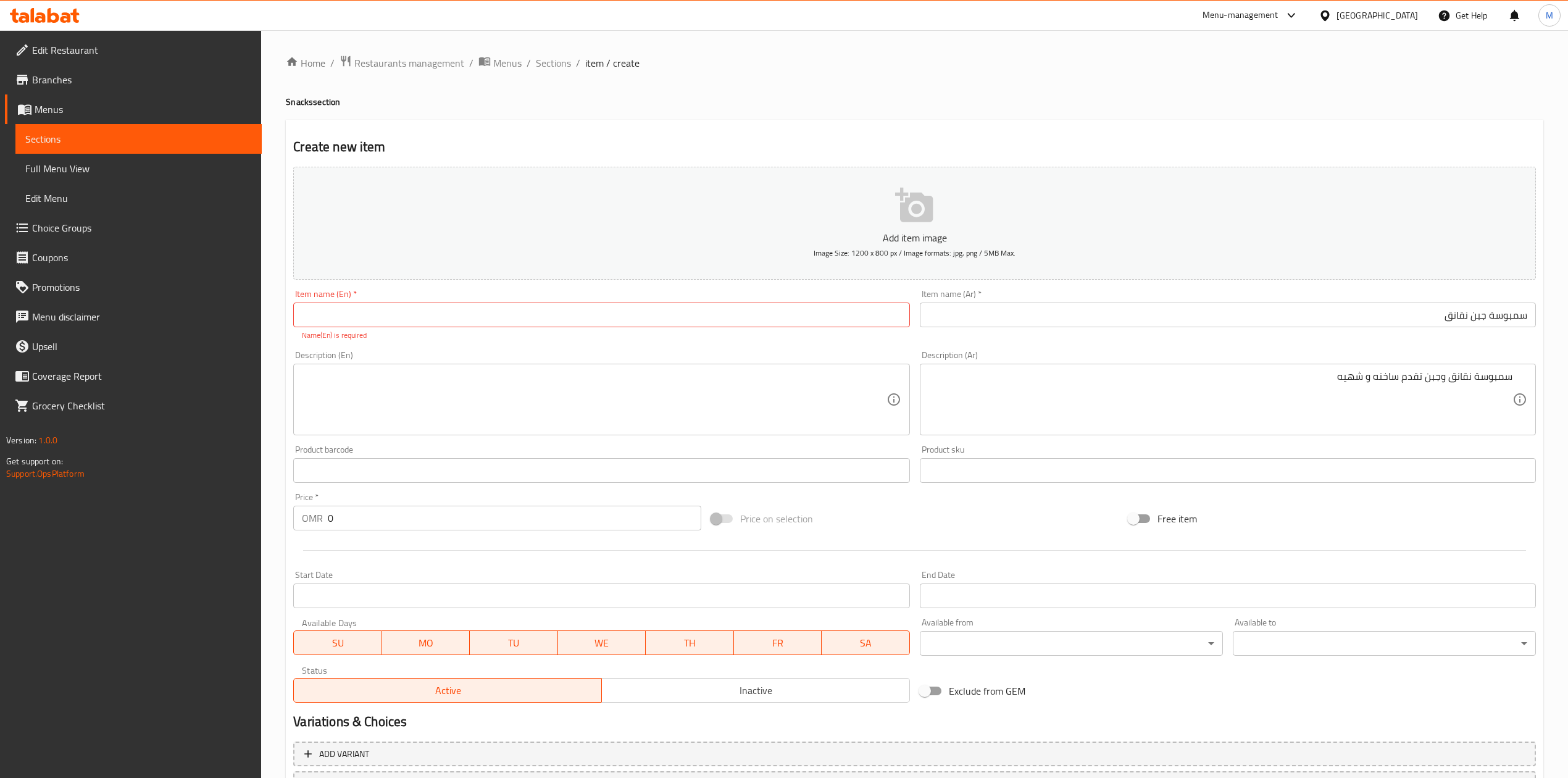
drag, startPoint x: 1513, startPoint y: 374, endPoint x: 1568, endPoint y: 374, distance: 55.0
click at [1568, 374] on html "​ Menu-management Oman Get Help M Edit Restaurant Branches Menus Sections Full …" at bounding box center [784, 389] width 1568 height 778
click at [1541, 377] on div "Create new item Add item image Image Size: 1200 x 800 px / Image formats: jpg, …" at bounding box center [914, 486] width 1257 height 732
click at [1526, 377] on div "سمبوسة نقانق وجبن تقدم ساخنه و شهيه Description (Ar)" at bounding box center [1228, 399] width 616 height 72
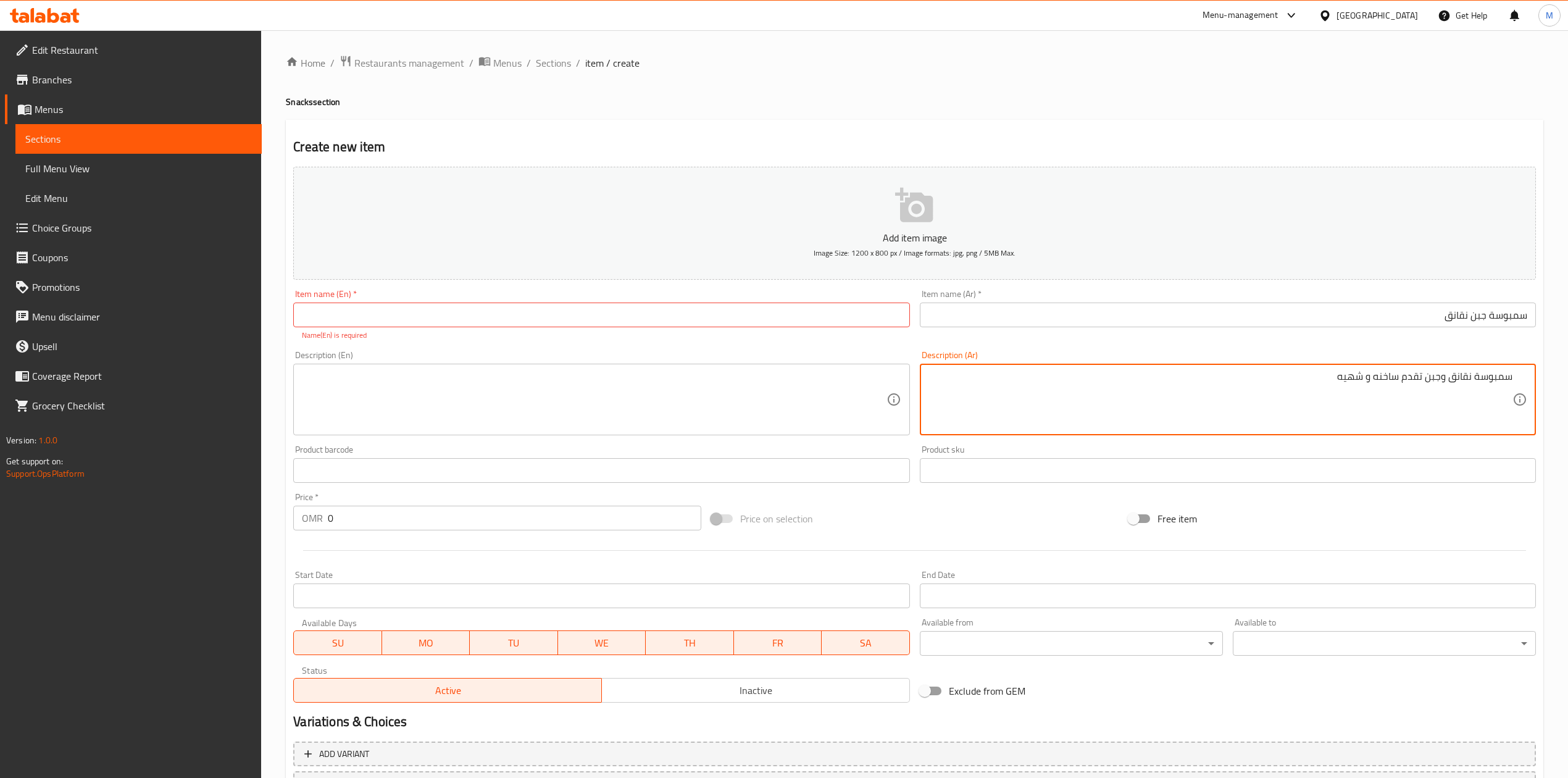
click at [1515, 379] on div "سمبوسة نقانق وجبن تقدم ساخنه و شهيه Description (Ar)" at bounding box center [1228, 399] width 616 height 72
click at [748, 329] on div "Item name (En)   * Item name (En) * Name(En) is required" at bounding box center [601, 315] width 616 height 51
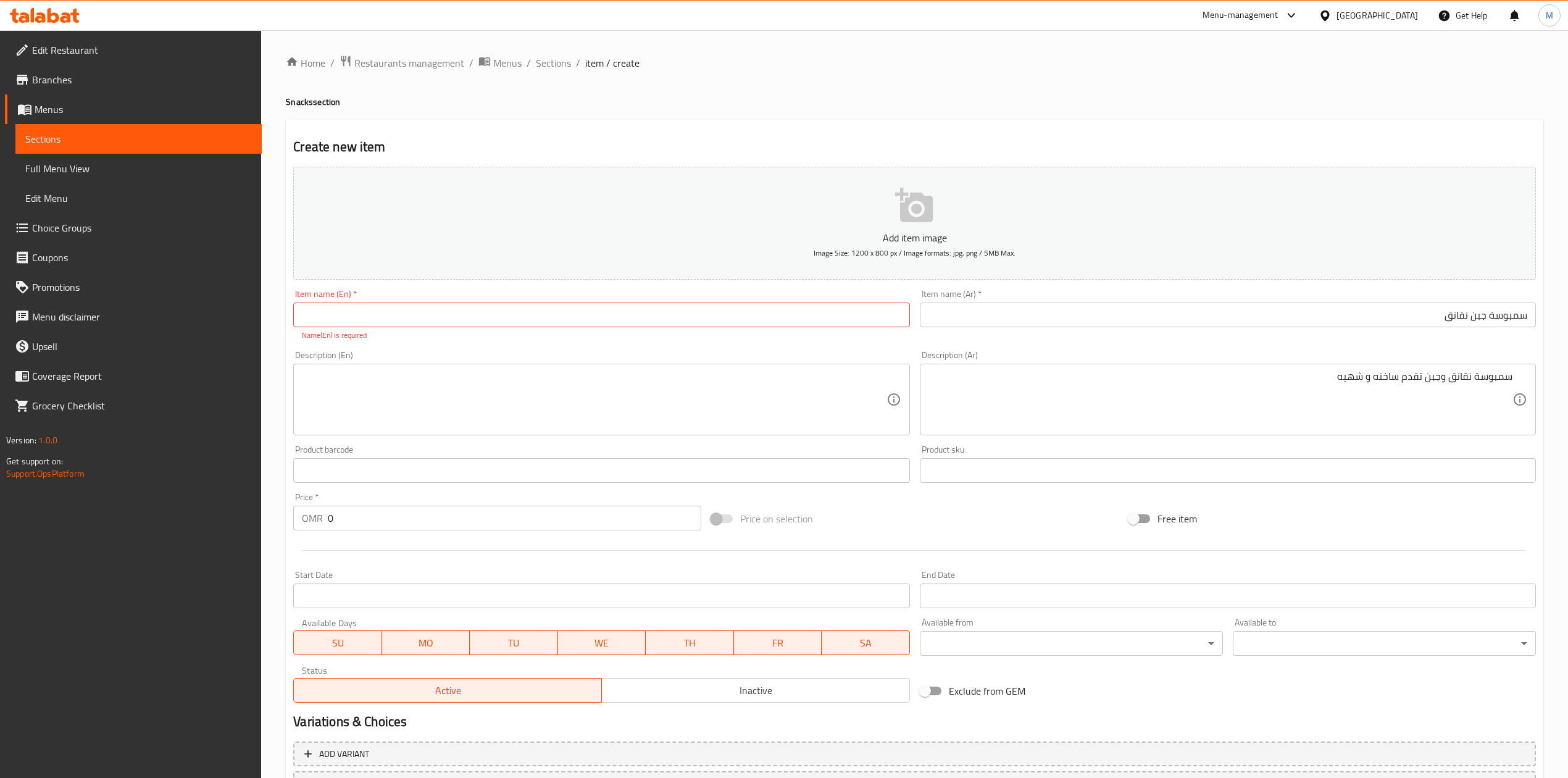
click at [744, 327] on input "text" at bounding box center [601, 314] width 616 height 24
click at [741, 314] on input "text" at bounding box center [601, 314] width 616 height 24
click at [601, 306] on input "text" at bounding box center [601, 314] width 616 height 24
type input "ٍ"
type input "Samosa Hot Dog"
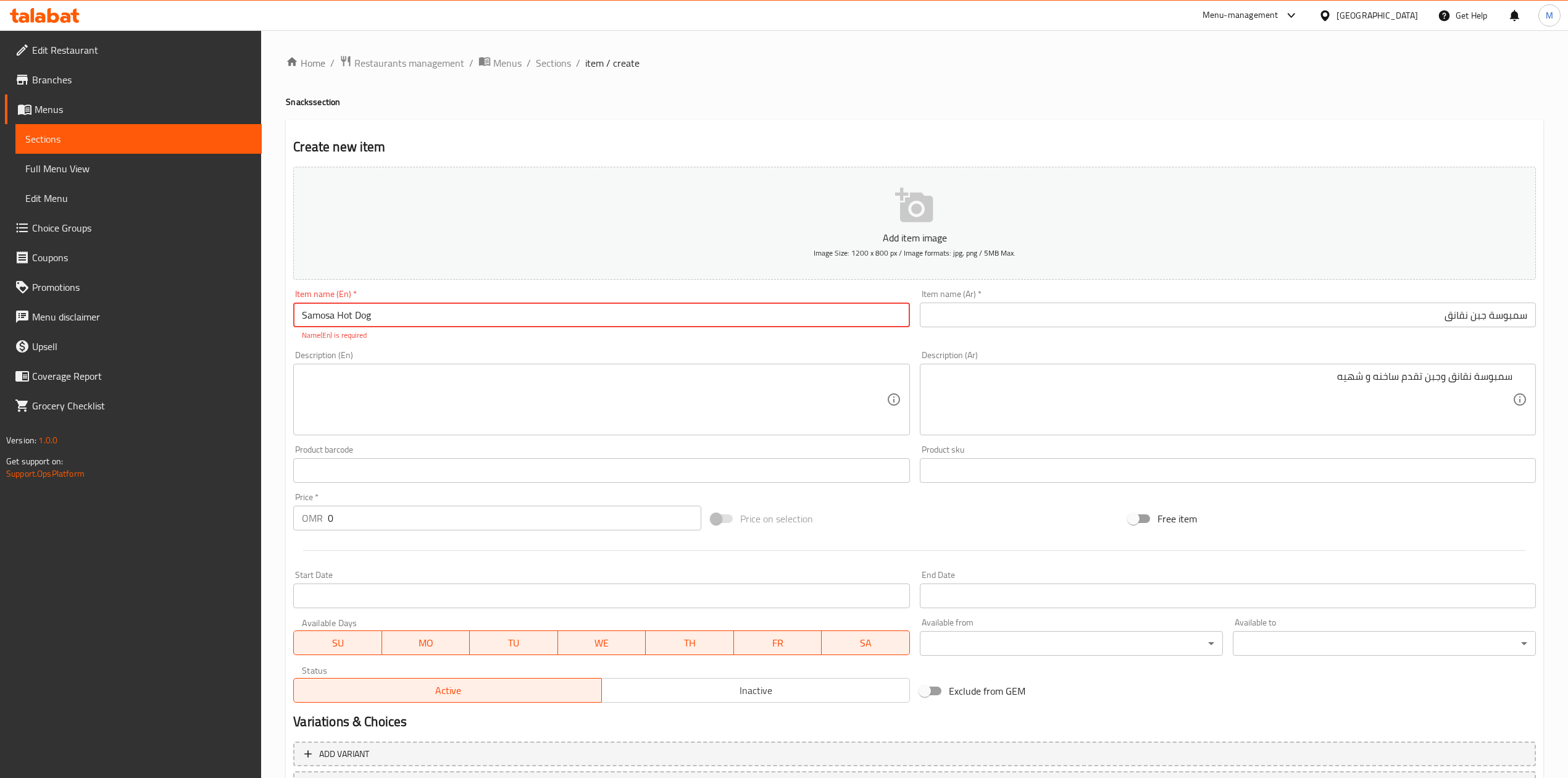
click at [610, 403] on textarea at bounding box center [594, 399] width 584 height 59
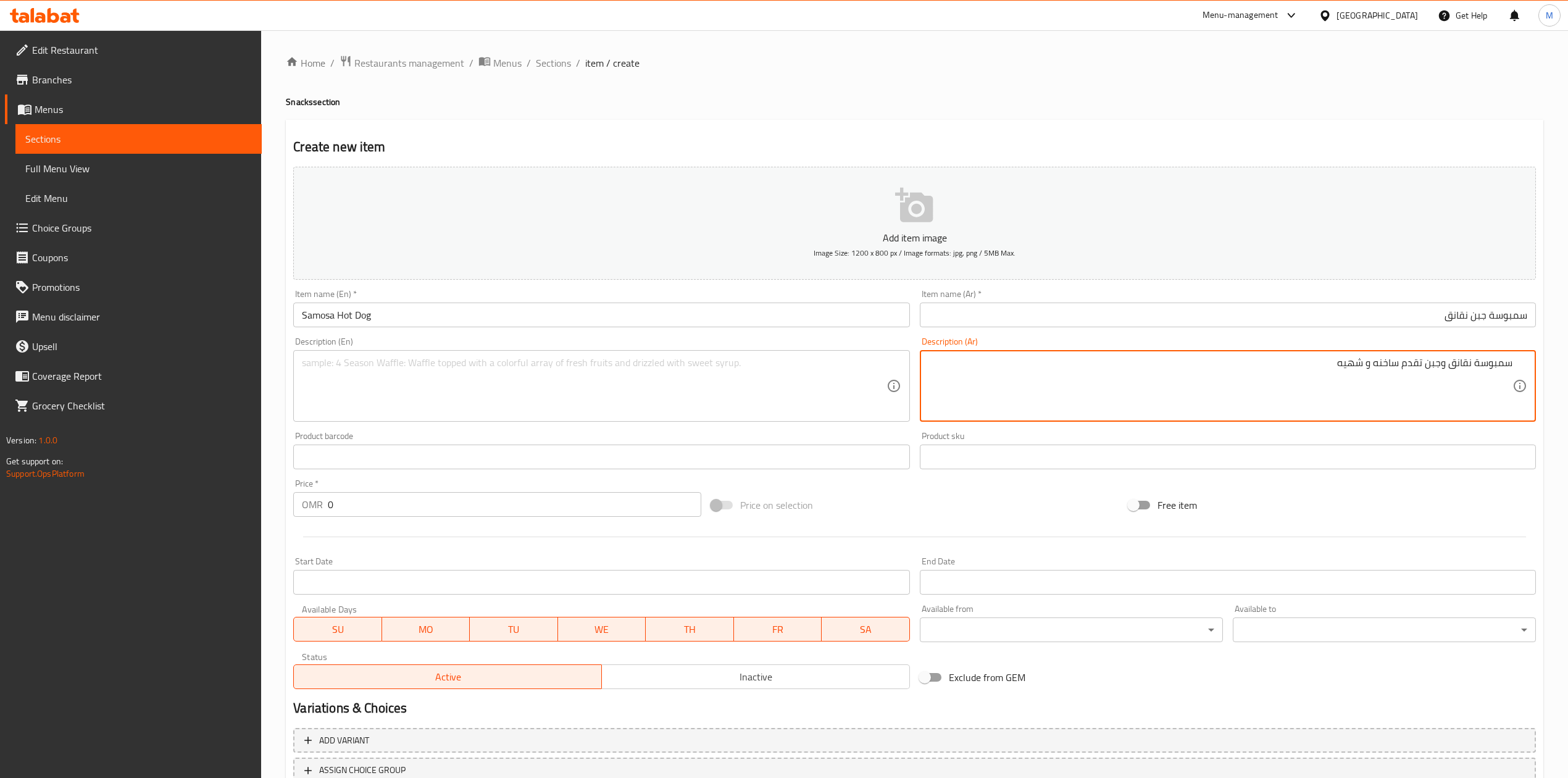
click at [1477, 368] on textarea "سمبوسة نقانق وجبن تقدم ساخنه و شهيه" at bounding box center [1220, 386] width 584 height 59
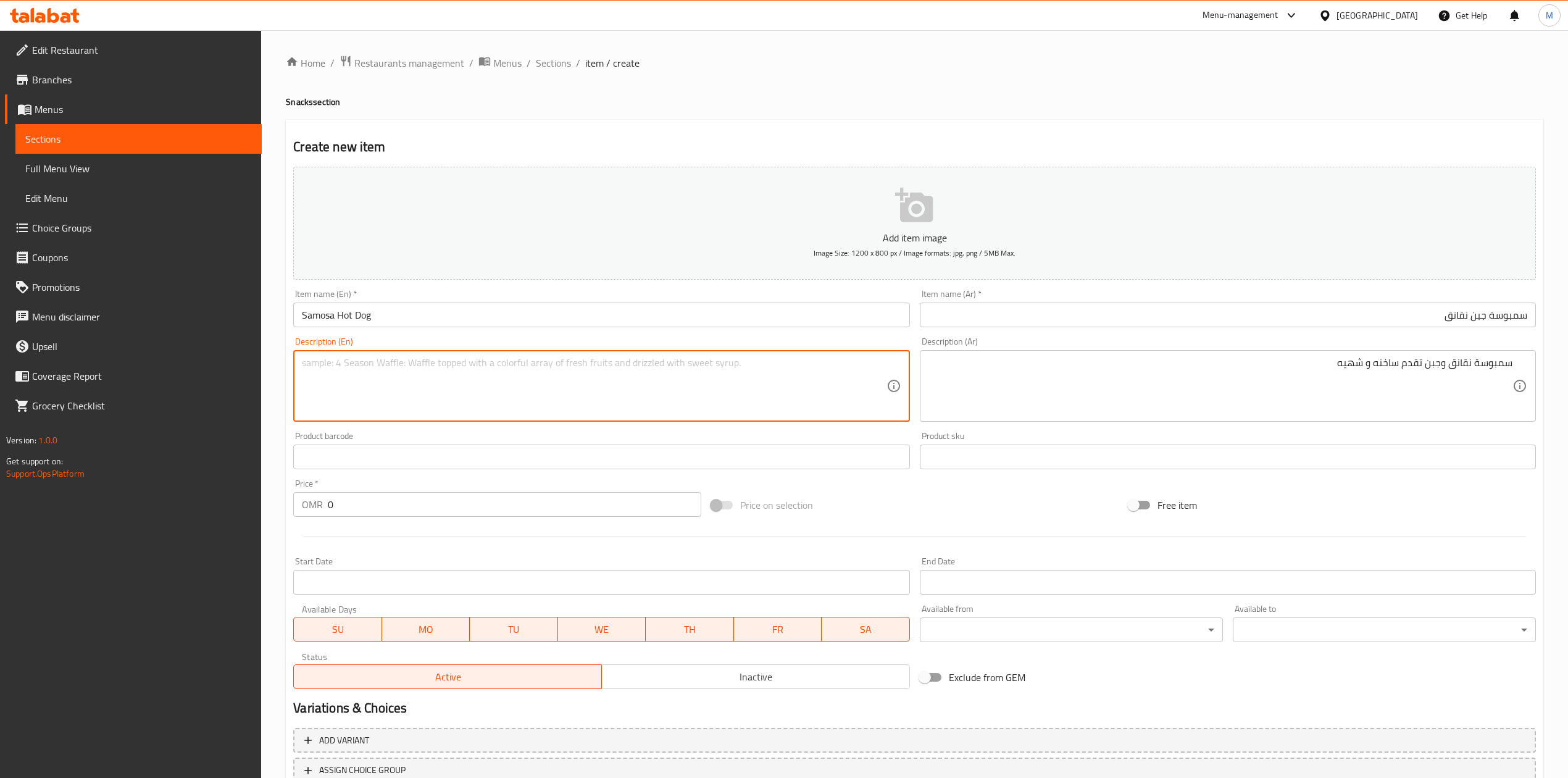
click at [618, 398] on textarea at bounding box center [594, 386] width 584 height 59
paste textarea "سمبوسة نقانق وجبن تقدم ساخنه و شهيه"
type textarea "سمبوسة نقانق وجبن تقدم ساخنه و شهيه"
click at [532, 363] on textarea "سمبوسة نقانق وجبن تقدم ساخنه و شهيه" at bounding box center [594, 386] width 584 height 59
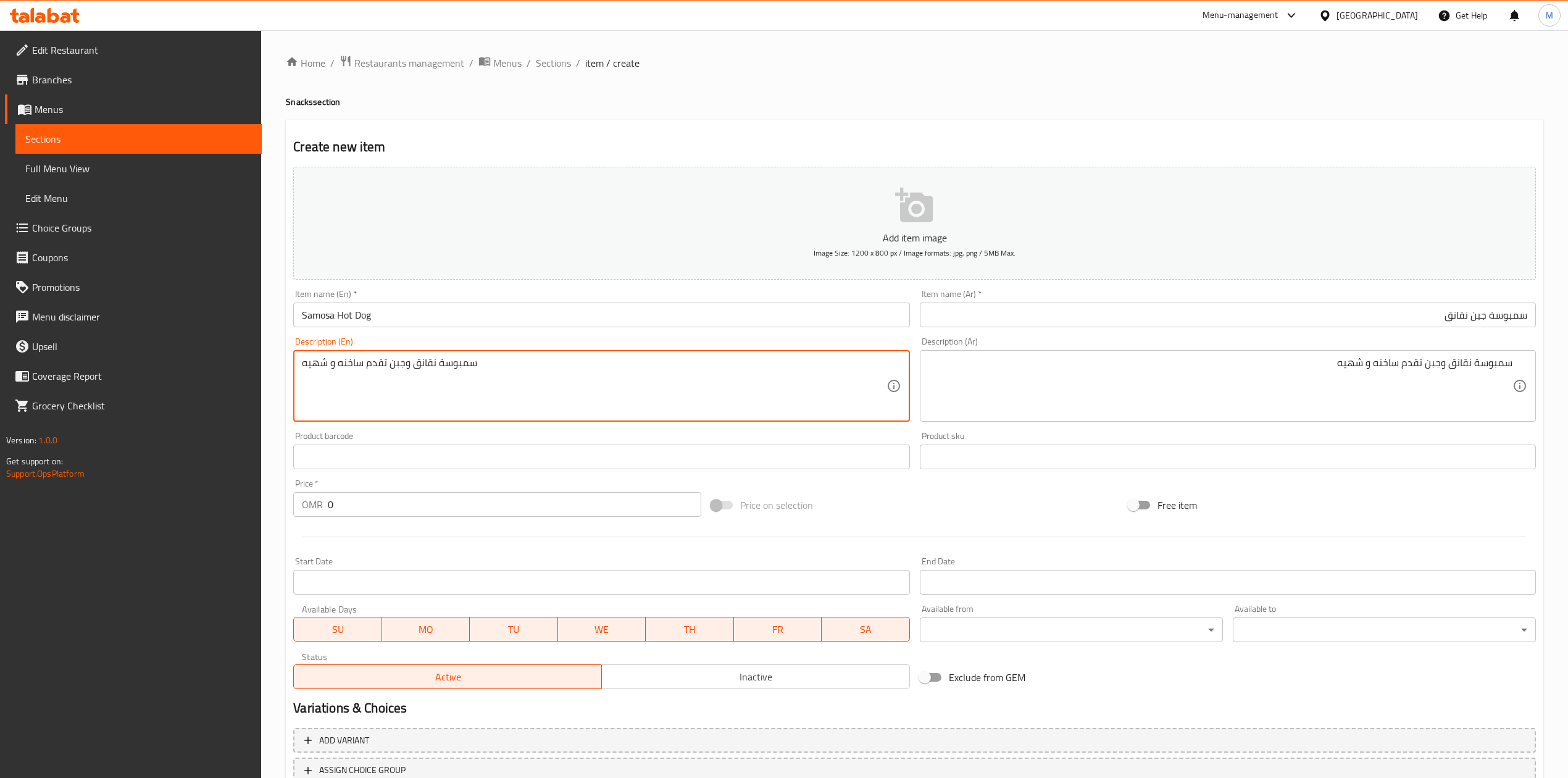
click at [532, 363] on textarea "سمبوسة نقانق وجبن تقدم ساخنه و شهيه" at bounding box center [594, 386] width 584 height 59
click at [463, 381] on textarea at bounding box center [594, 386] width 584 height 59
paste textarea "Sausage and cheese samosa served hot and delicious"
drag, startPoint x: 333, startPoint y: 361, endPoint x: 293, endPoint y: 363, distance: 40.0
click at [293, 363] on div "Sausage and cheese samosa served hot and delicious Description (En)" at bounding box center [601, 386] width 616 height 72
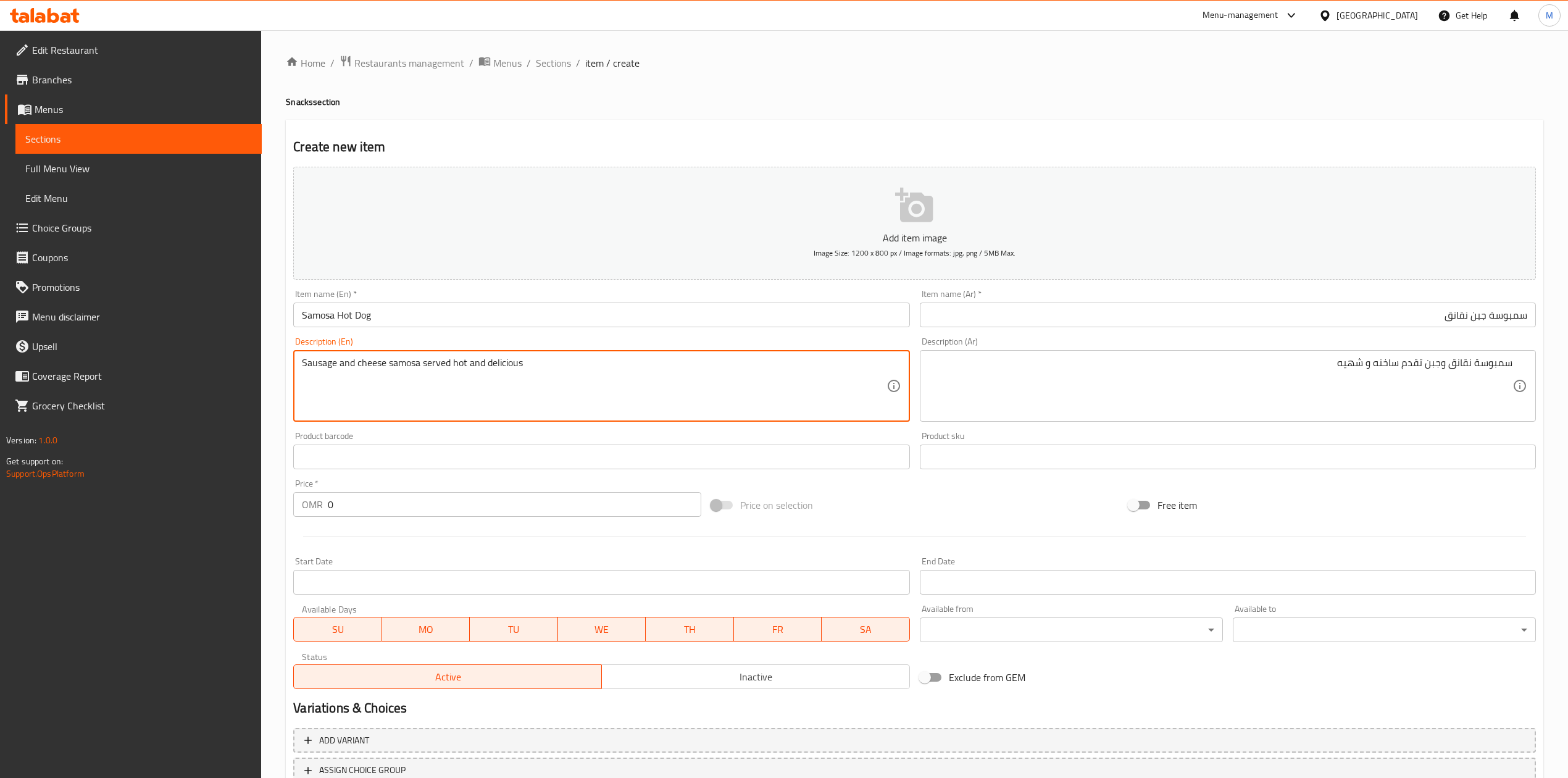
click at [314, 367] on textarea "Sausage and cheese samosa served hot and delicious" at bounding box center [594, 386] width 584 height 59
click at [327, 368] on textarea "Sausage and cheese samosa served hot and delicious" at bounding box center [594, 386] width 584 height 59
drag, startPoint x: 338, startPoint y: 367, endPoint x: 290, endPoint y: 370, distance: 48.1
click at [290, 370] on div "Description (En) Sausage and cheese samosa served hot and delicious Description…" at bounding box center [601, 380] width 626 height 95
type textarea "Hotdog and cheese samosa served hot and delicious. 7 Pieces"
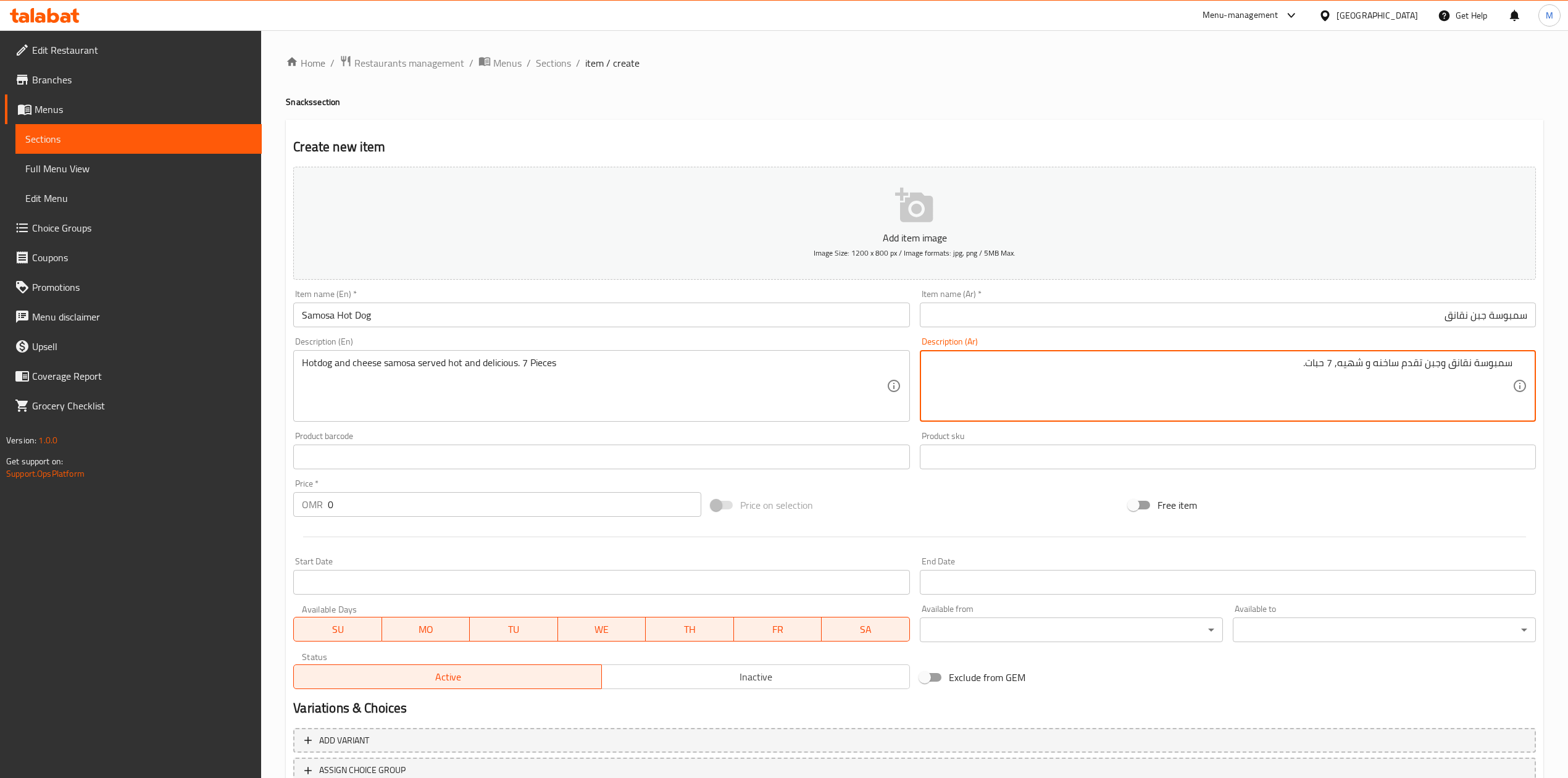
type textarea "سمبوسة نقانق وجبن تقدم ساخنه و شهيه, 7 حبات."
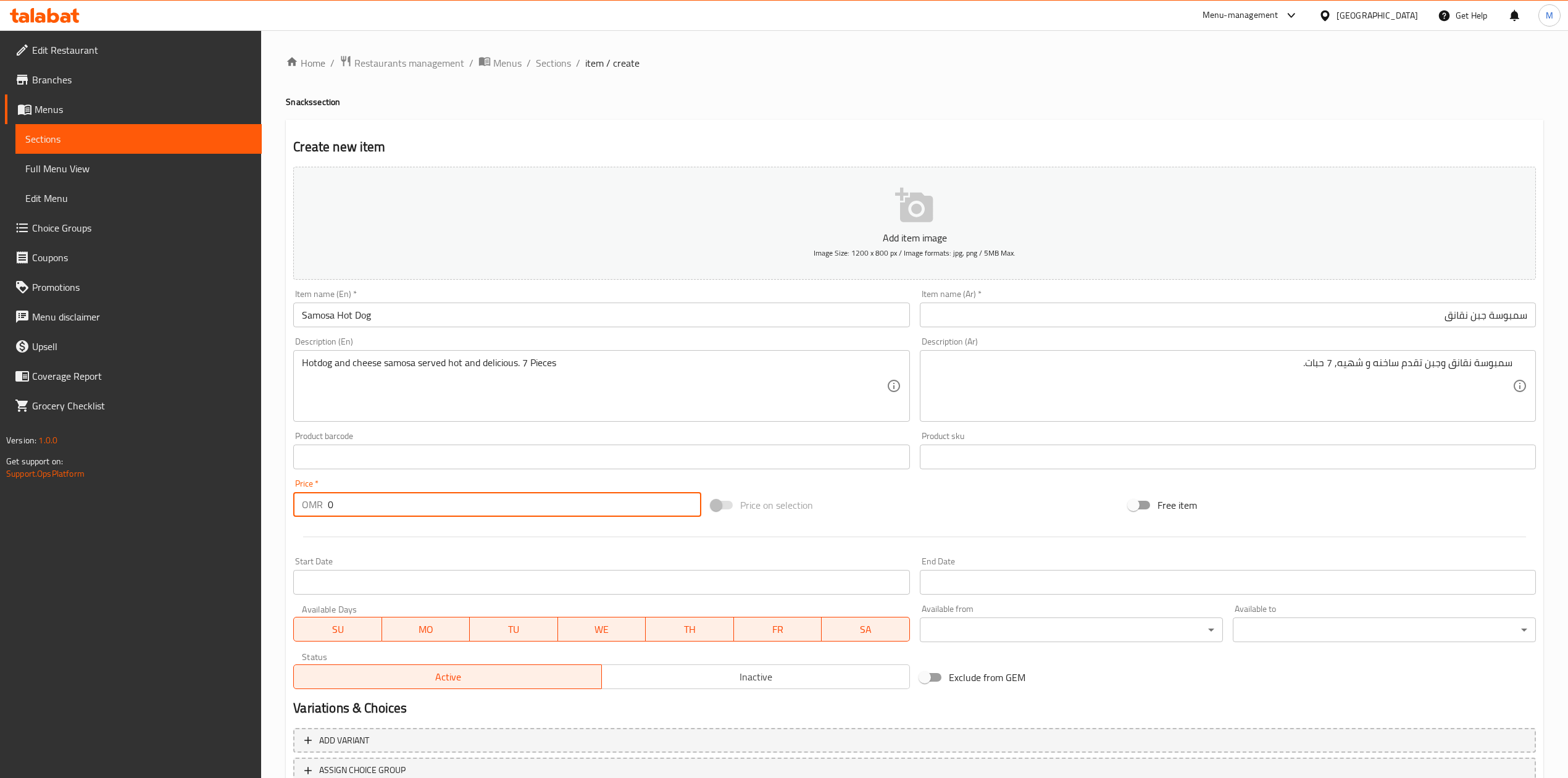
drag, startPoint x: 352, startPoint y: 510, endPoint x: 322, endPoint y: 507, distance: 30.1
click at [322, 507] on div "OMR 0 Price *" at bounding box center [497, 504] width 408 height 24
type input "1.200"
click at [413, 545] on div at bounding box center [914, 537] width 1252 height 30
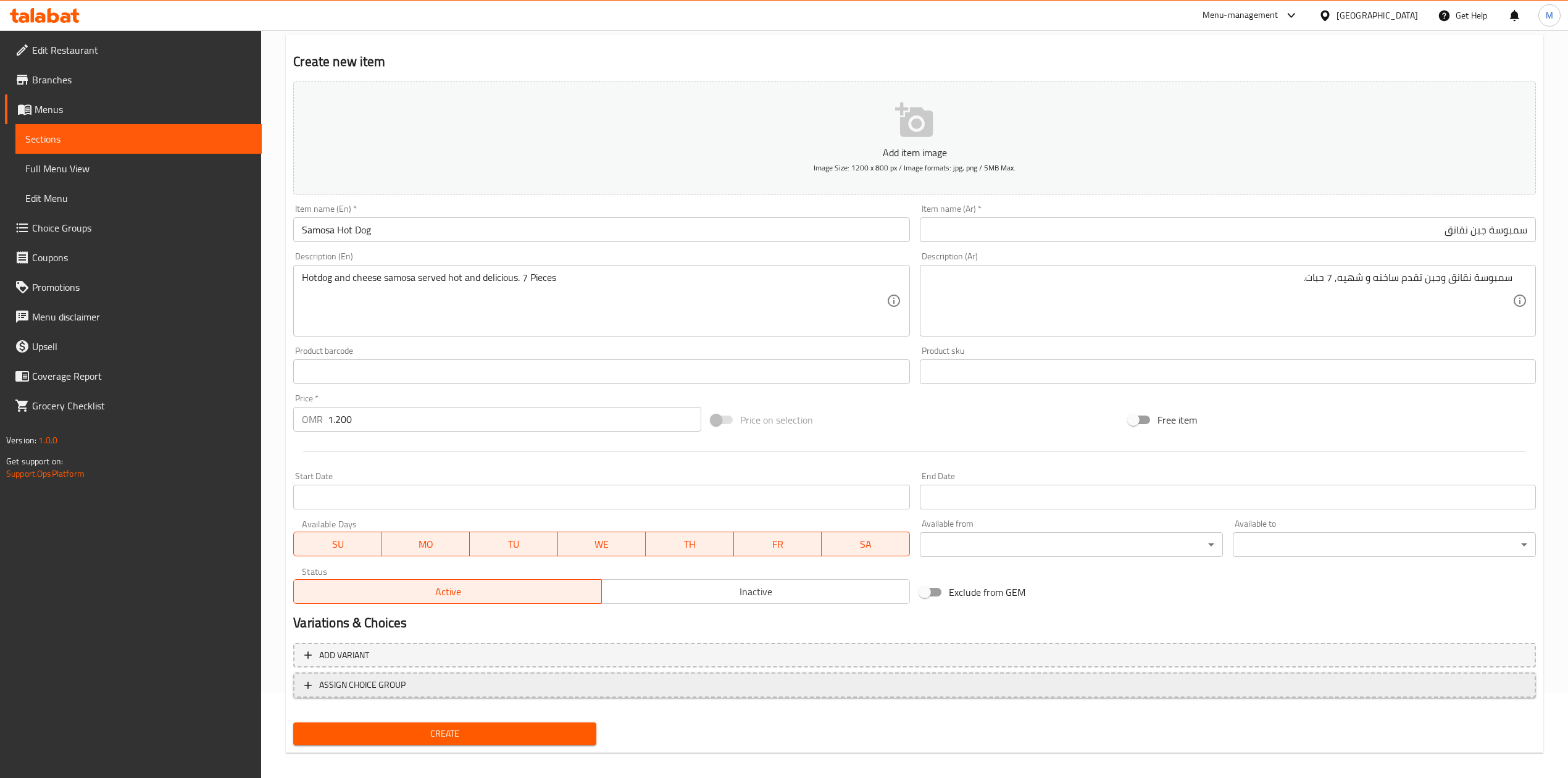
scroll to position [94, 0]
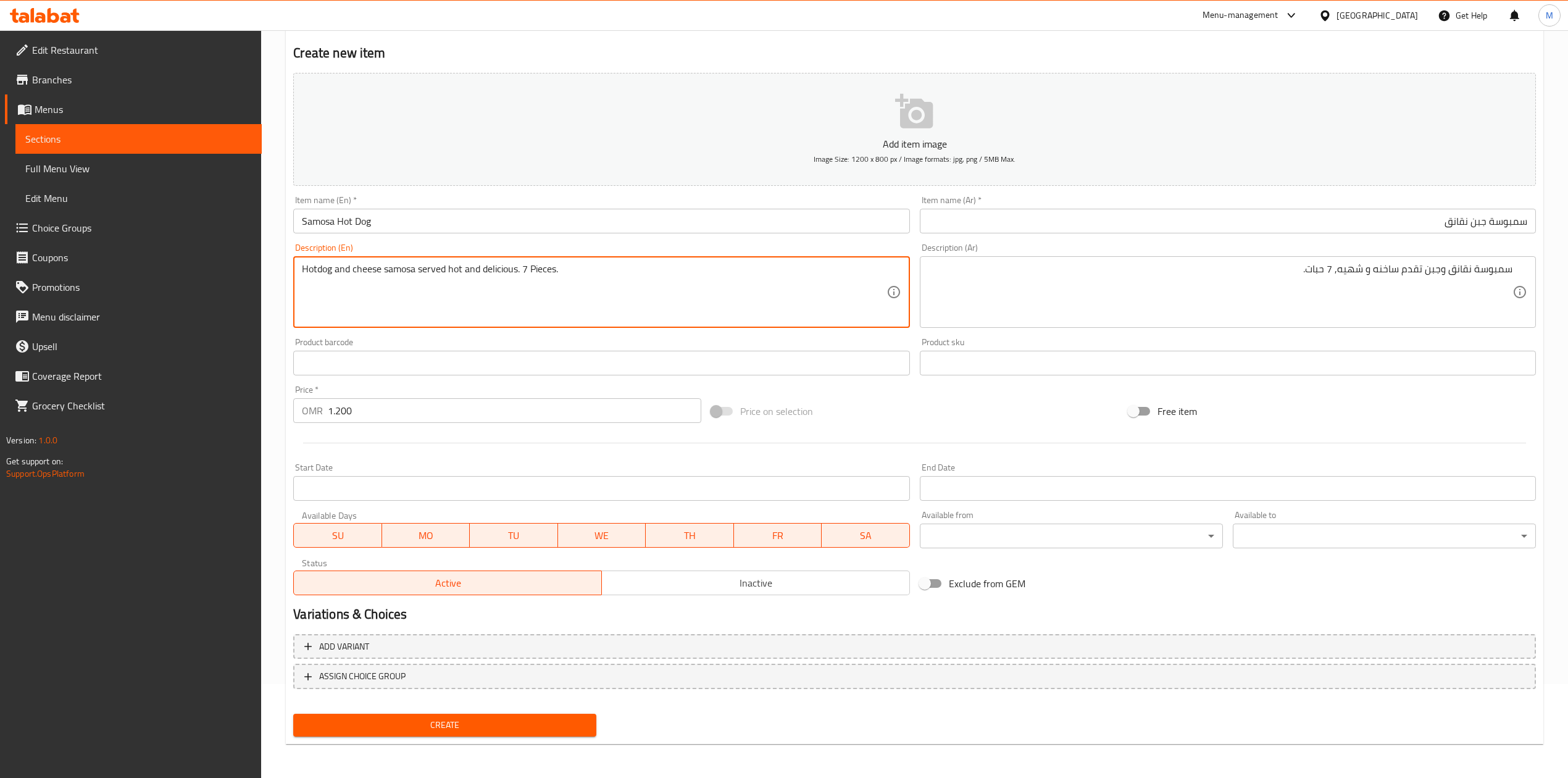
type textarea "Hotdog and cheese samosa served hot and delicious. 7 Pieces."
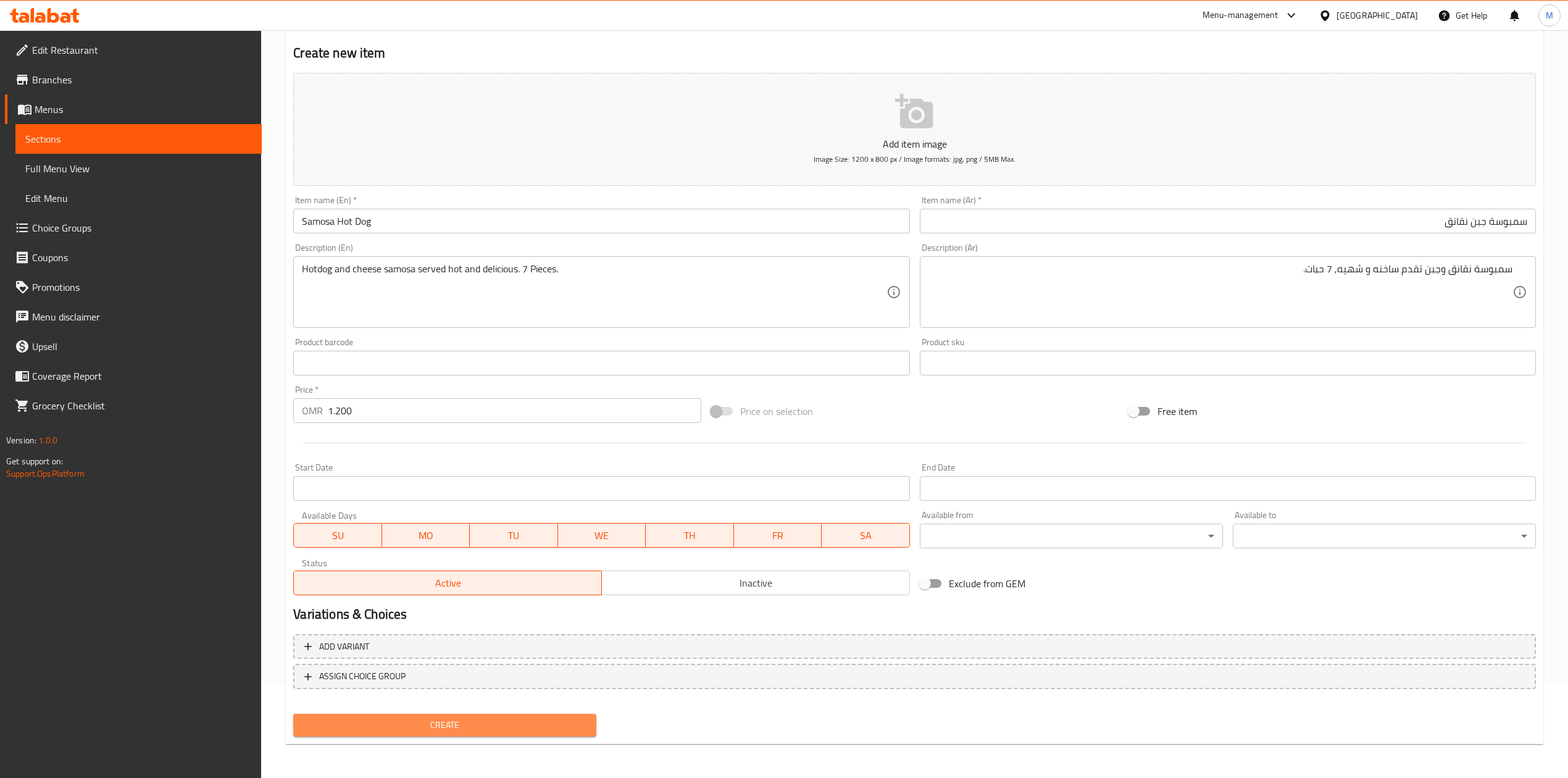
click at [537, 722] on span "Create" at bounding box center [445, 726] width 284 height 16
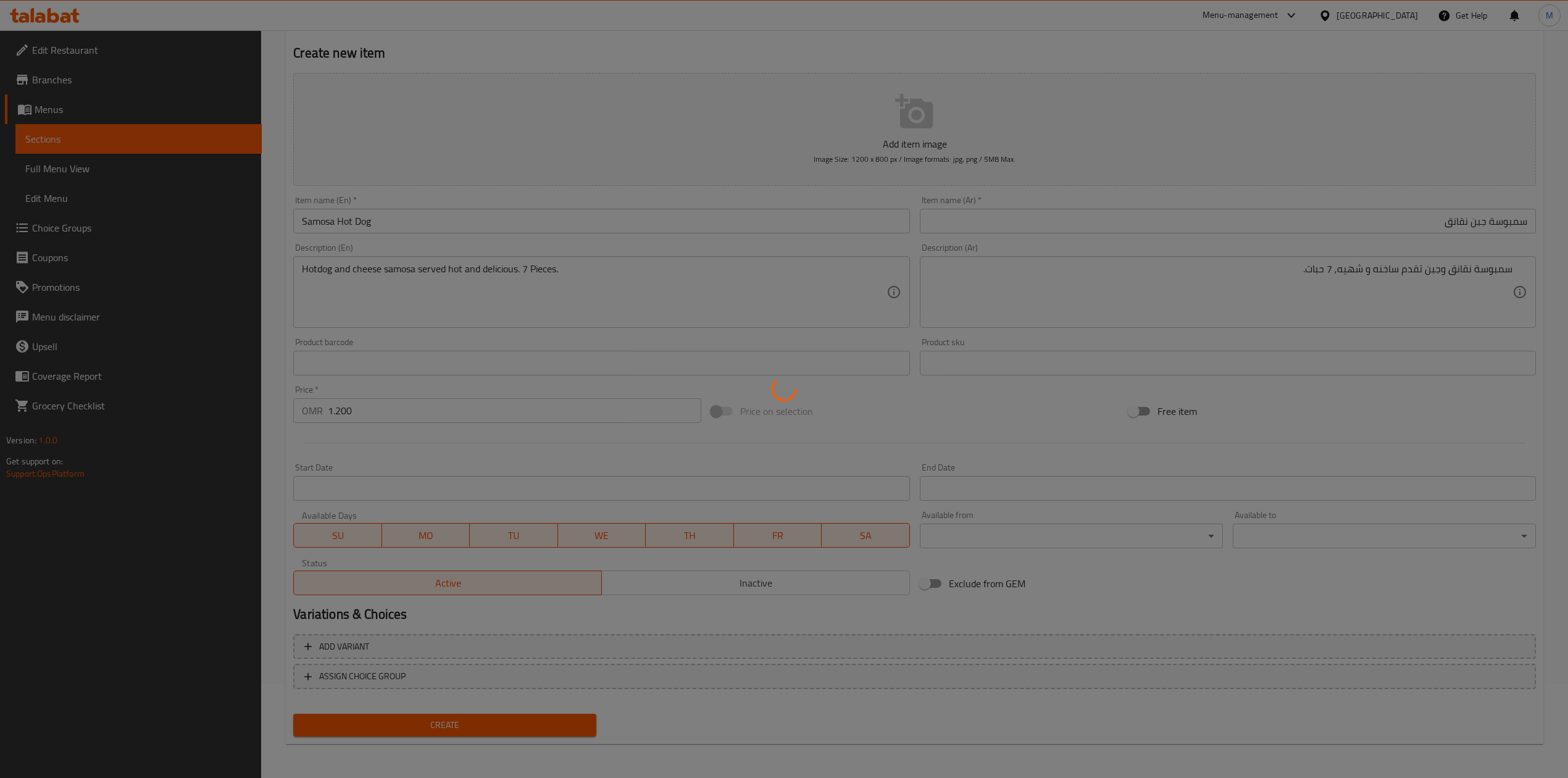
type input "0"
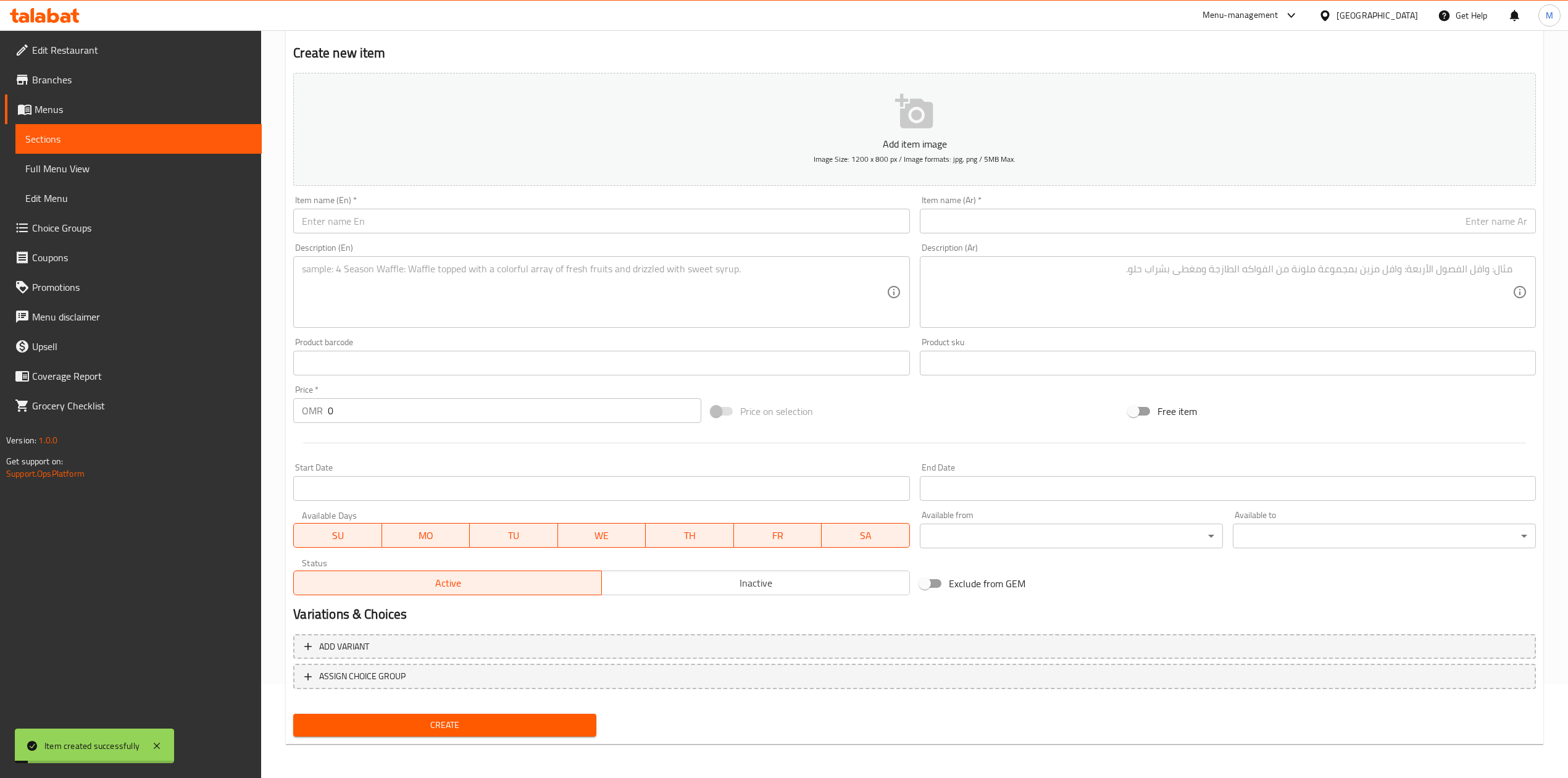
scroll to position [0, 0]
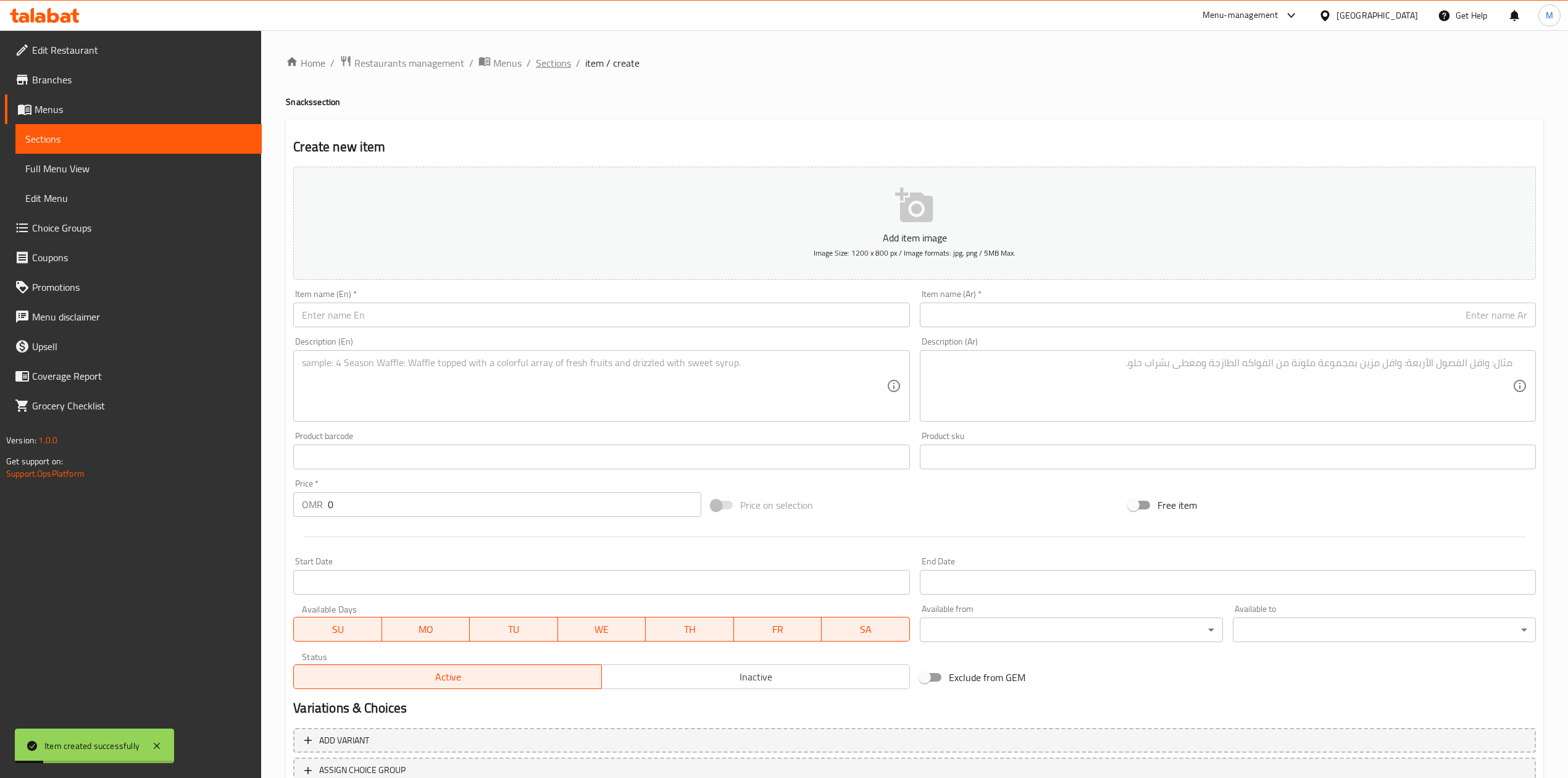
click at [565, 60] on span "Sections" at bounding box center [553, 62] width 35 height 15
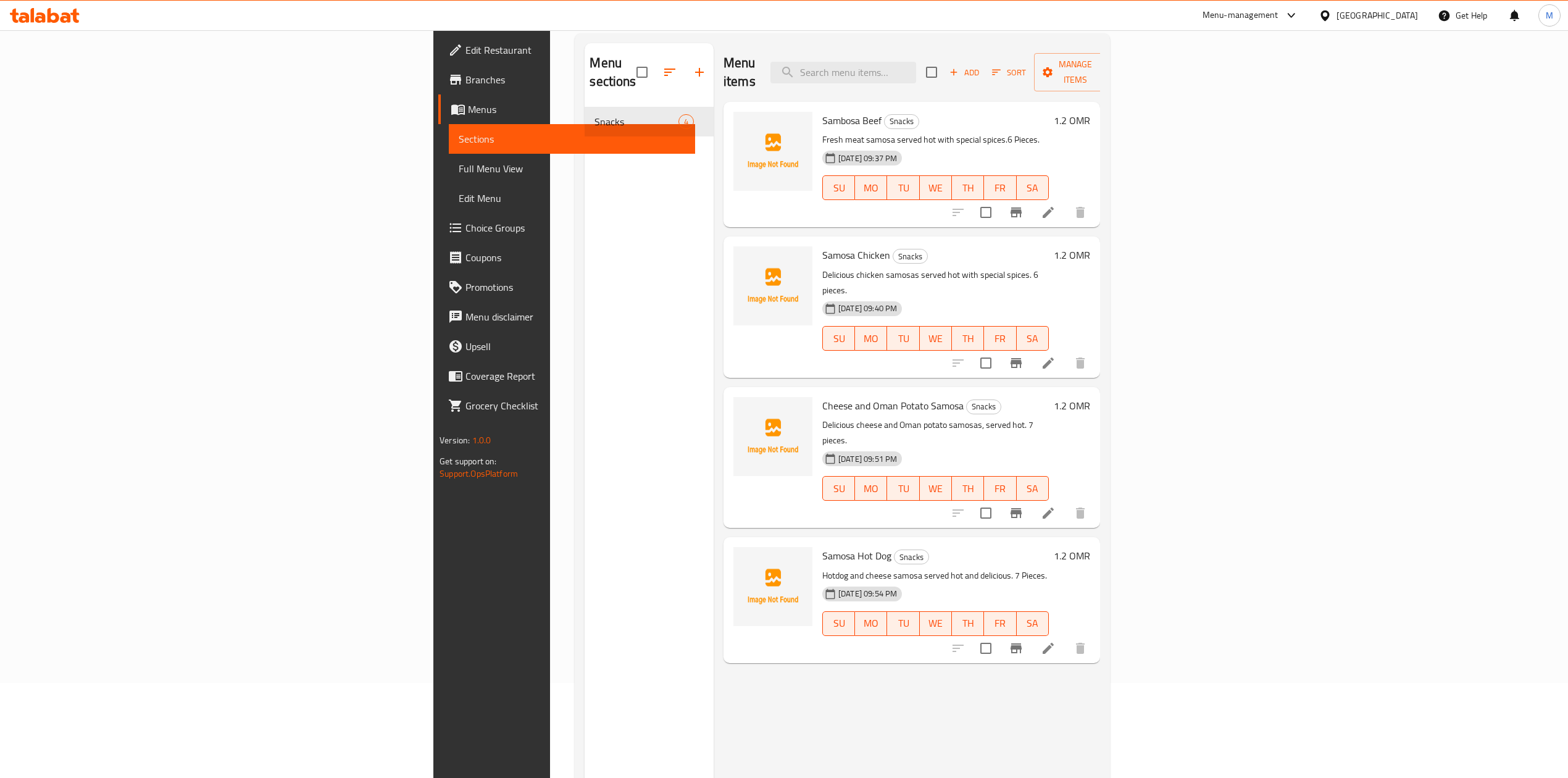
scroll to position [173, 0]
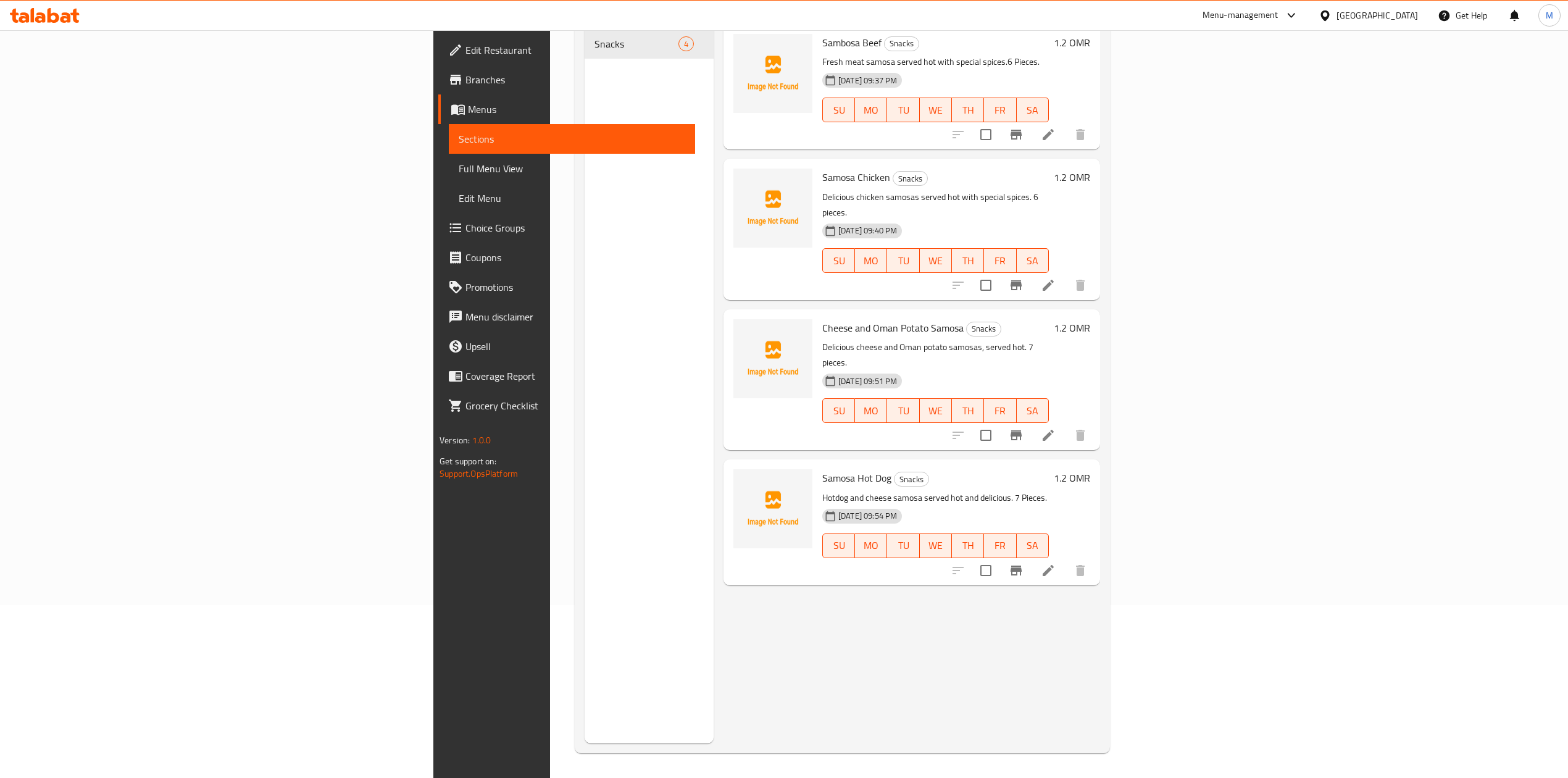
drag, startPoint x: 599, startPoint y: 3, endPoint x: 304, endPoint y: 46, distance: 298.1
click at [302, 28] on div "Menu-management Oman Get Help M" at bounding box center [784, 16] width 1568 height 30
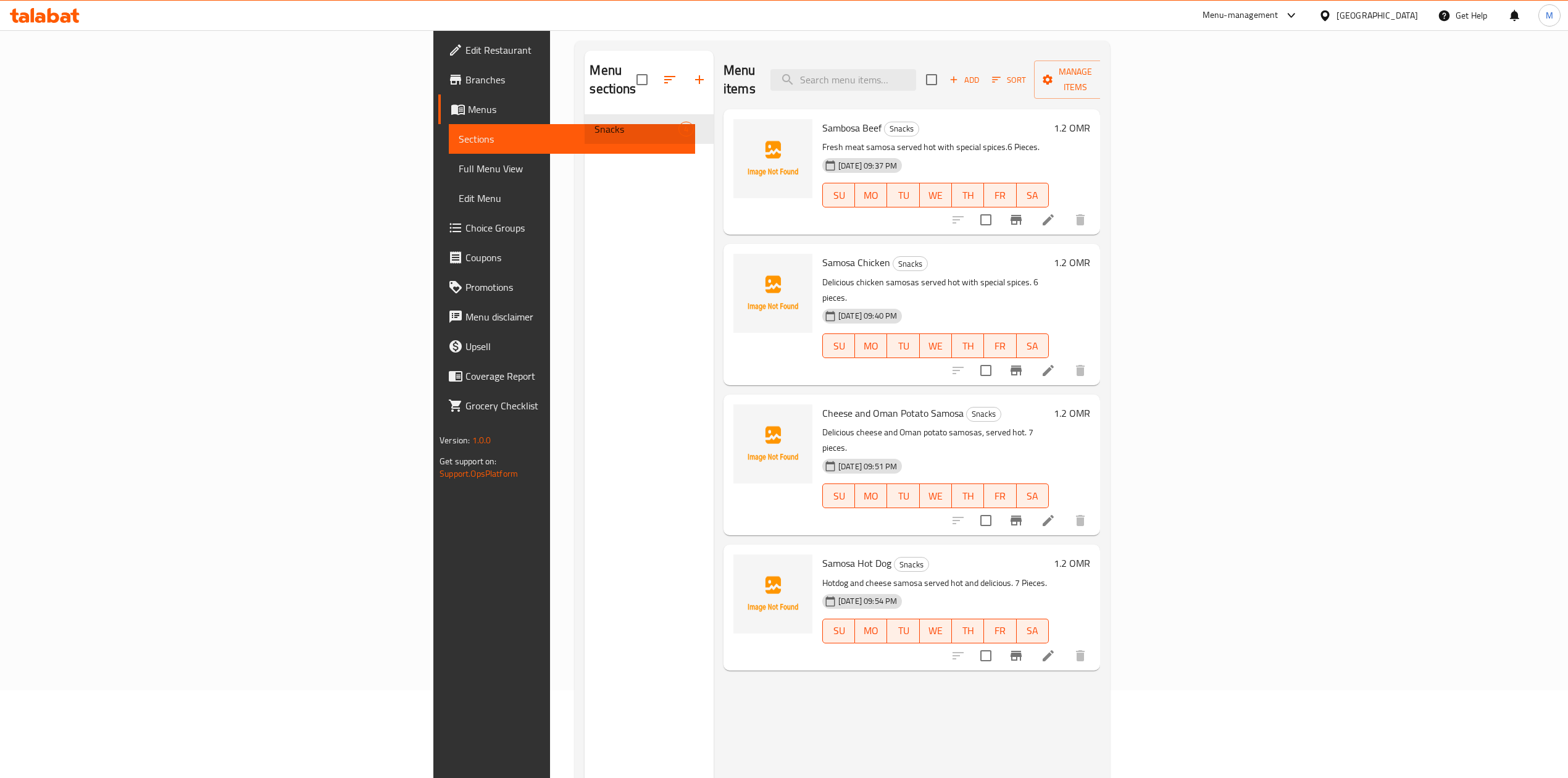
scroll to position [0, 0]
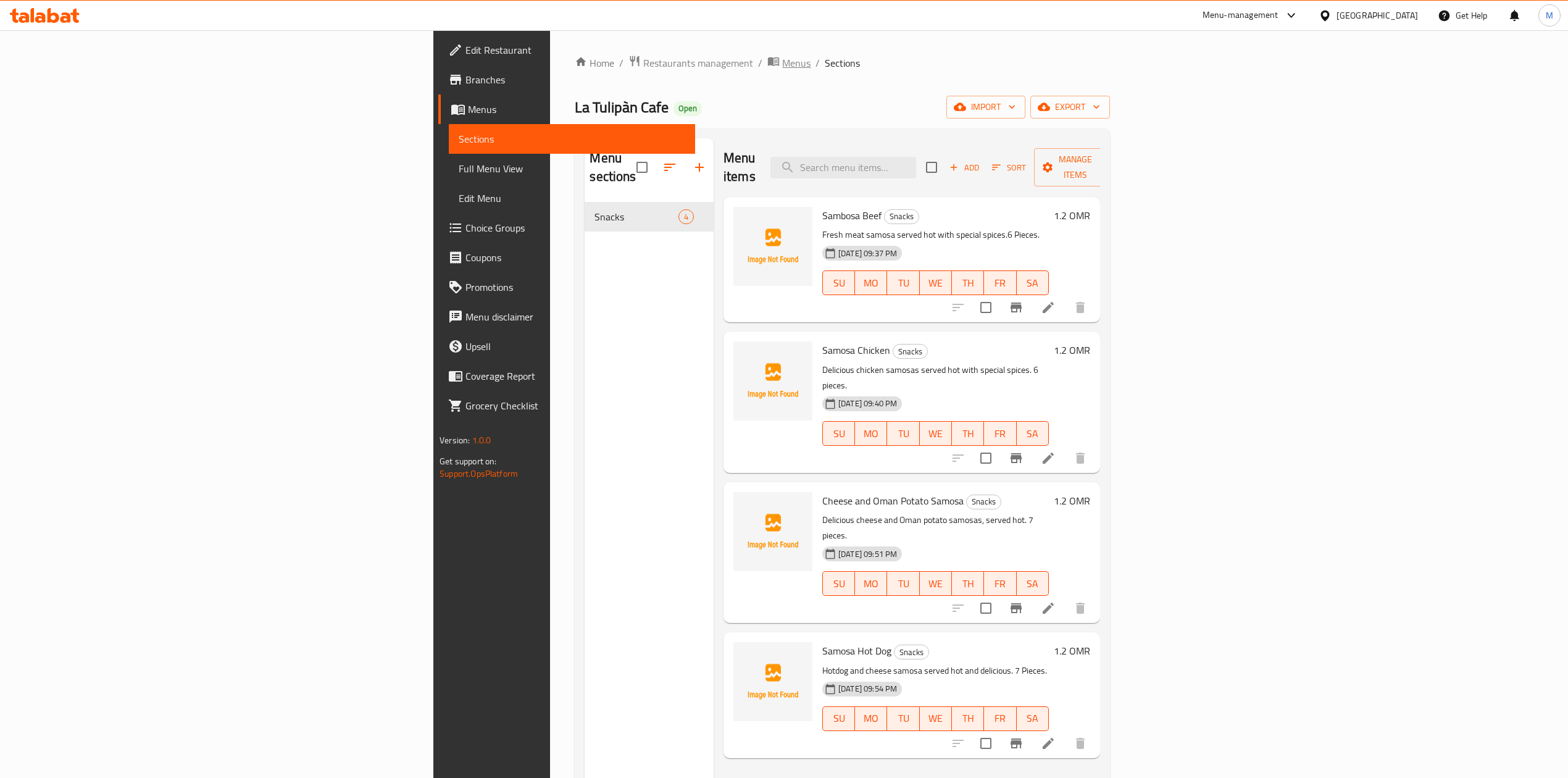
click at [783, 65] on span "Menus" at bounding box center [796, 62] width 28 height 15
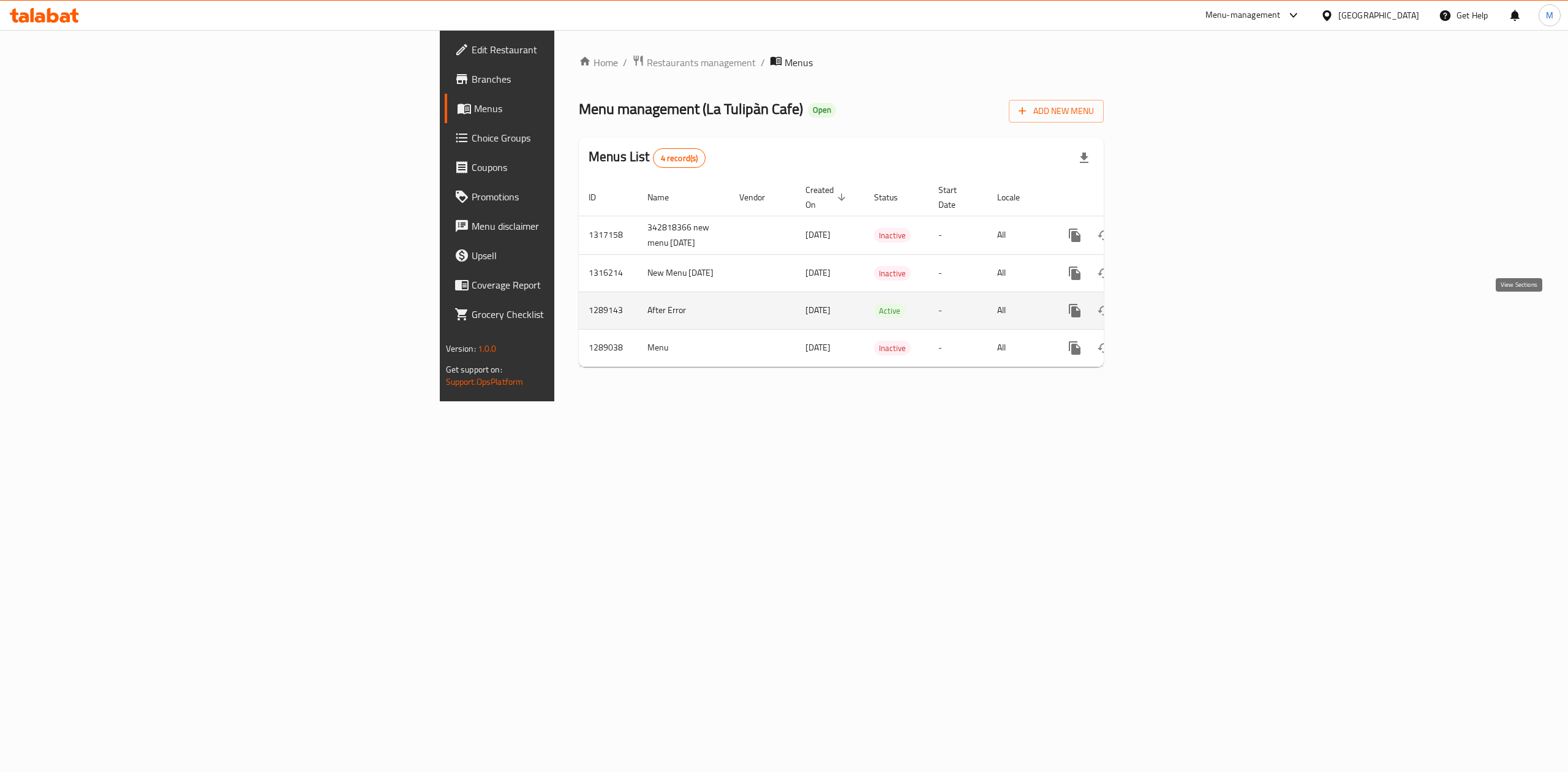
click at [1170, 310] on icon "enhanced table" at bounding box center [1163, 310] width 14 height 14
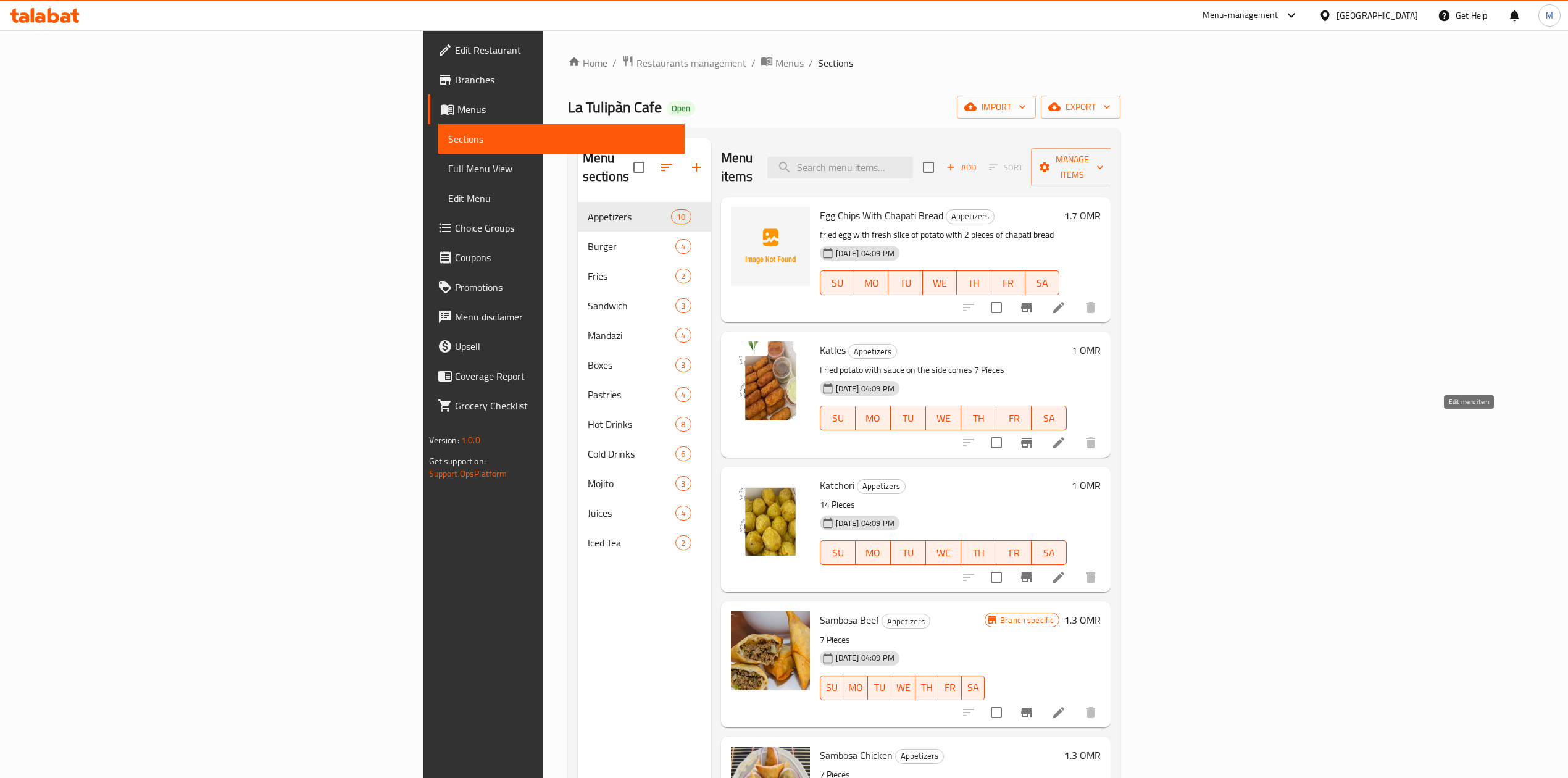
click at [1066, 435] on icon at bounding box center [1058, 442] width 15 height 15
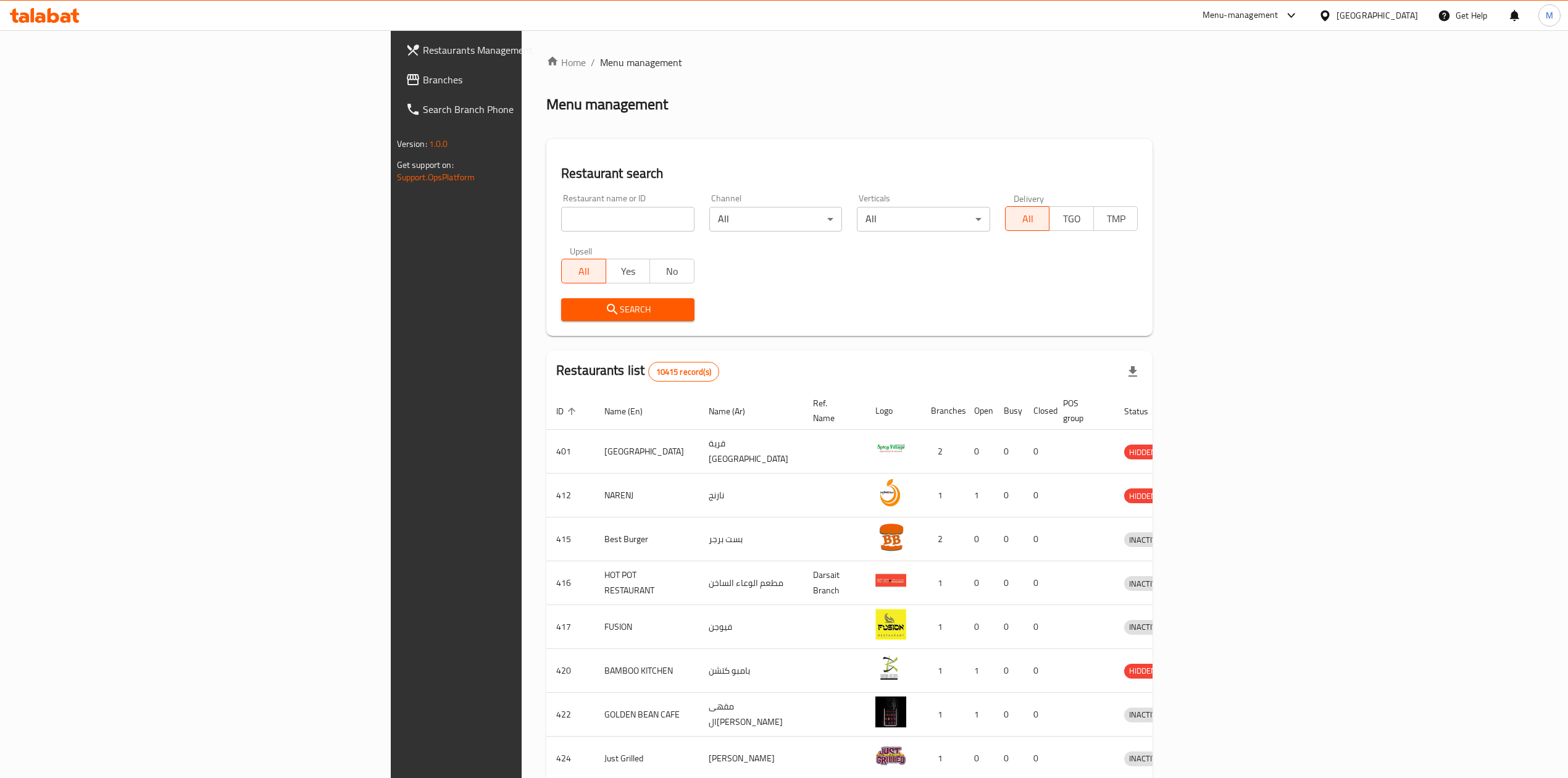
click at [561, 207] on input "search" at bounding box center [628, 219] width 134 height 24
click at [423, 79] on span "Branches" at bounding box center [533, 79] width 220 height 15
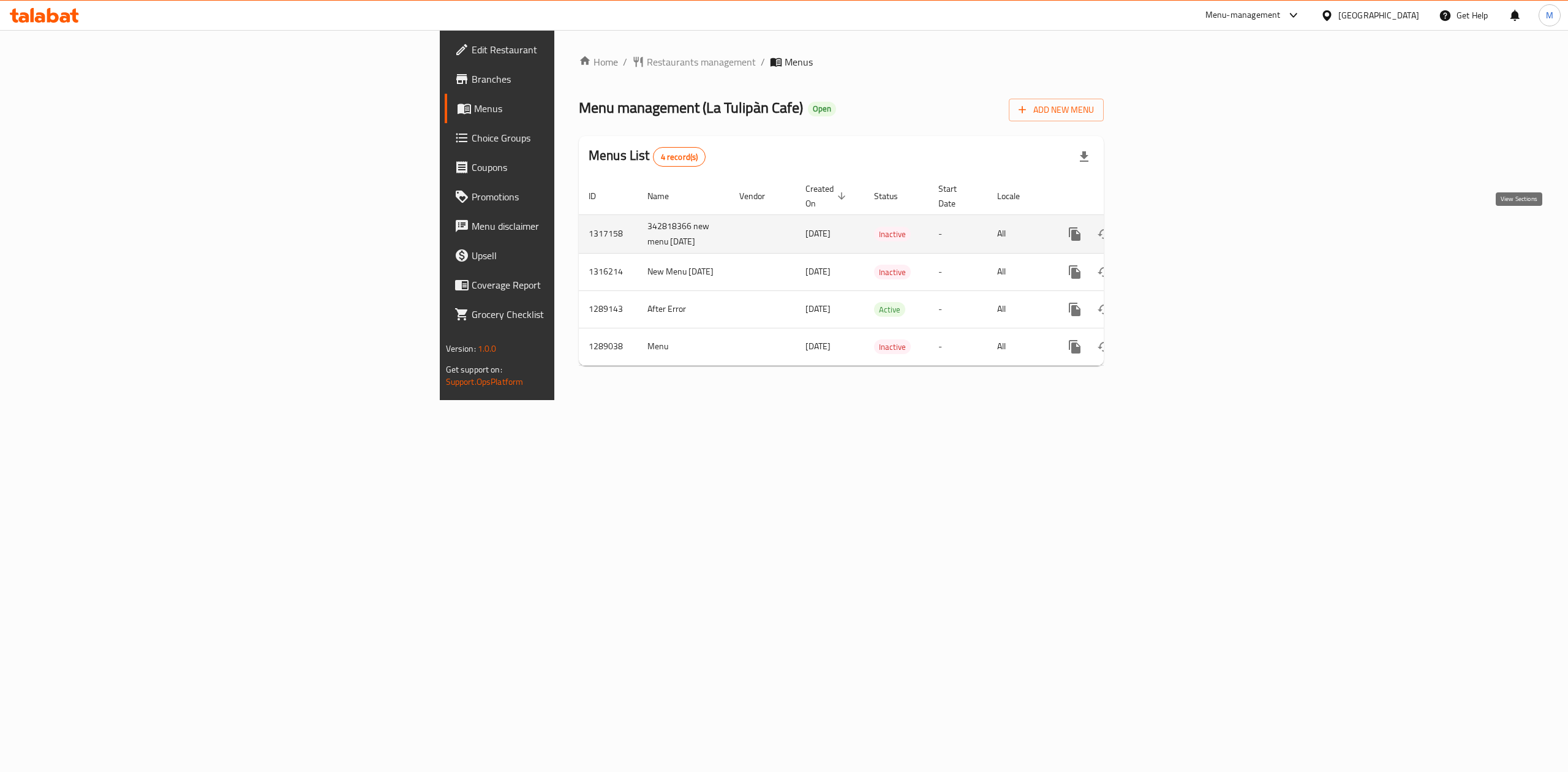
click at [1170, 227] on icon "enhanced table" at bounding box center [1163, 234] width 14 height 14
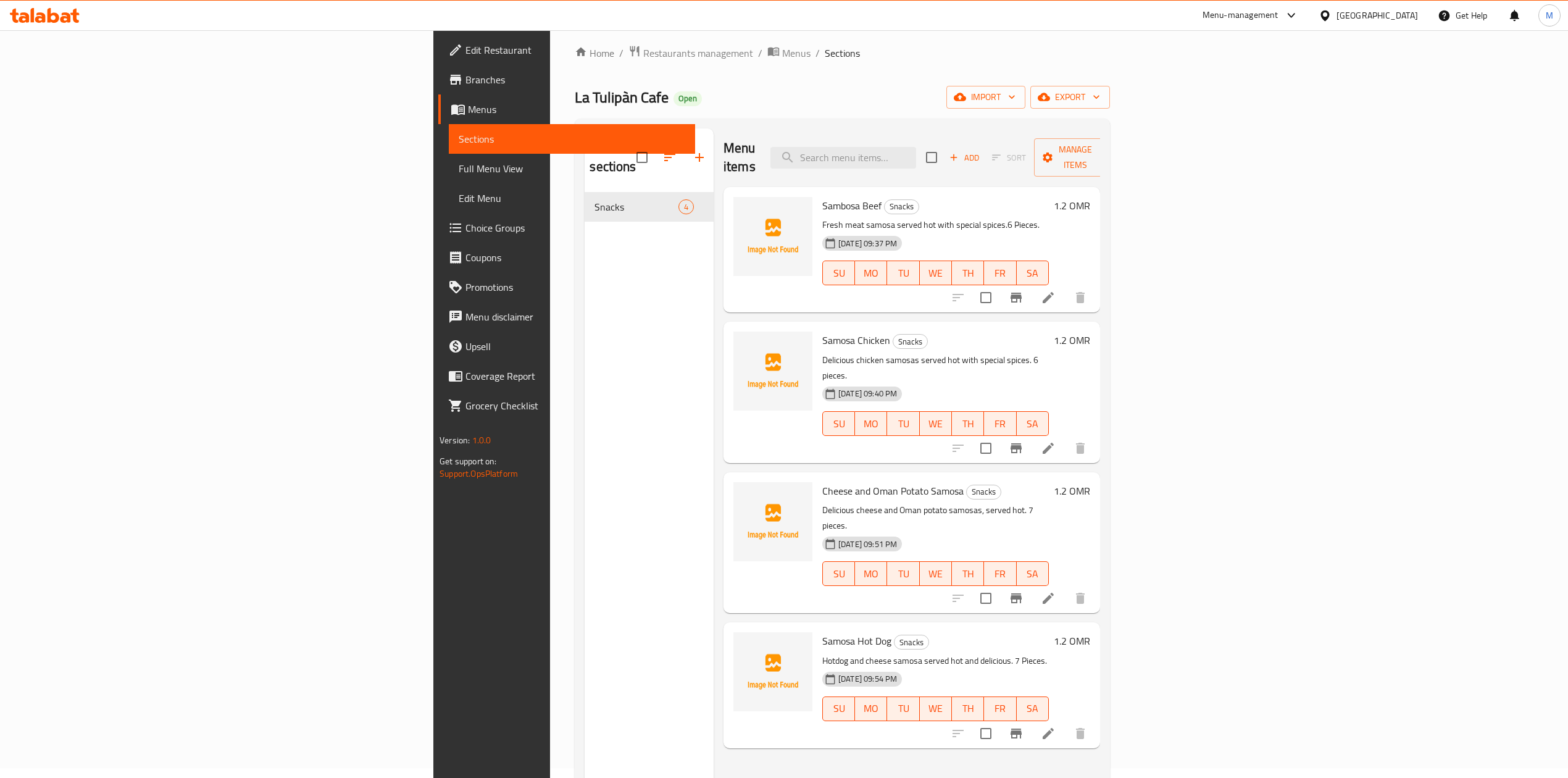
scroll to position [9, 0]
click at [981, 156] on span "Add" at bounding box center [964, 159] width 33 height 15
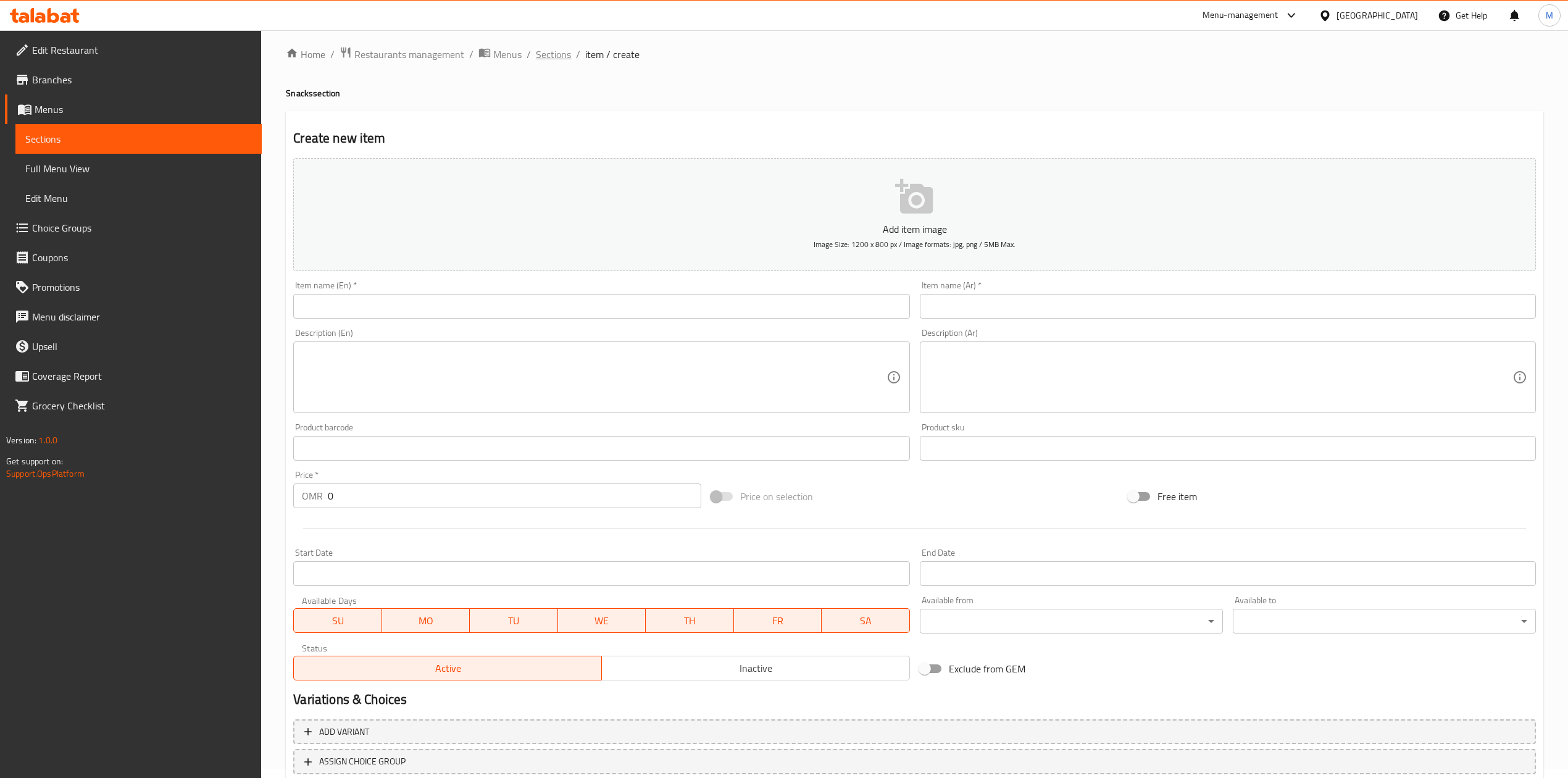
click at [556, 52] on span "Sections" at bounding box center [553, 53] width 35 height 15
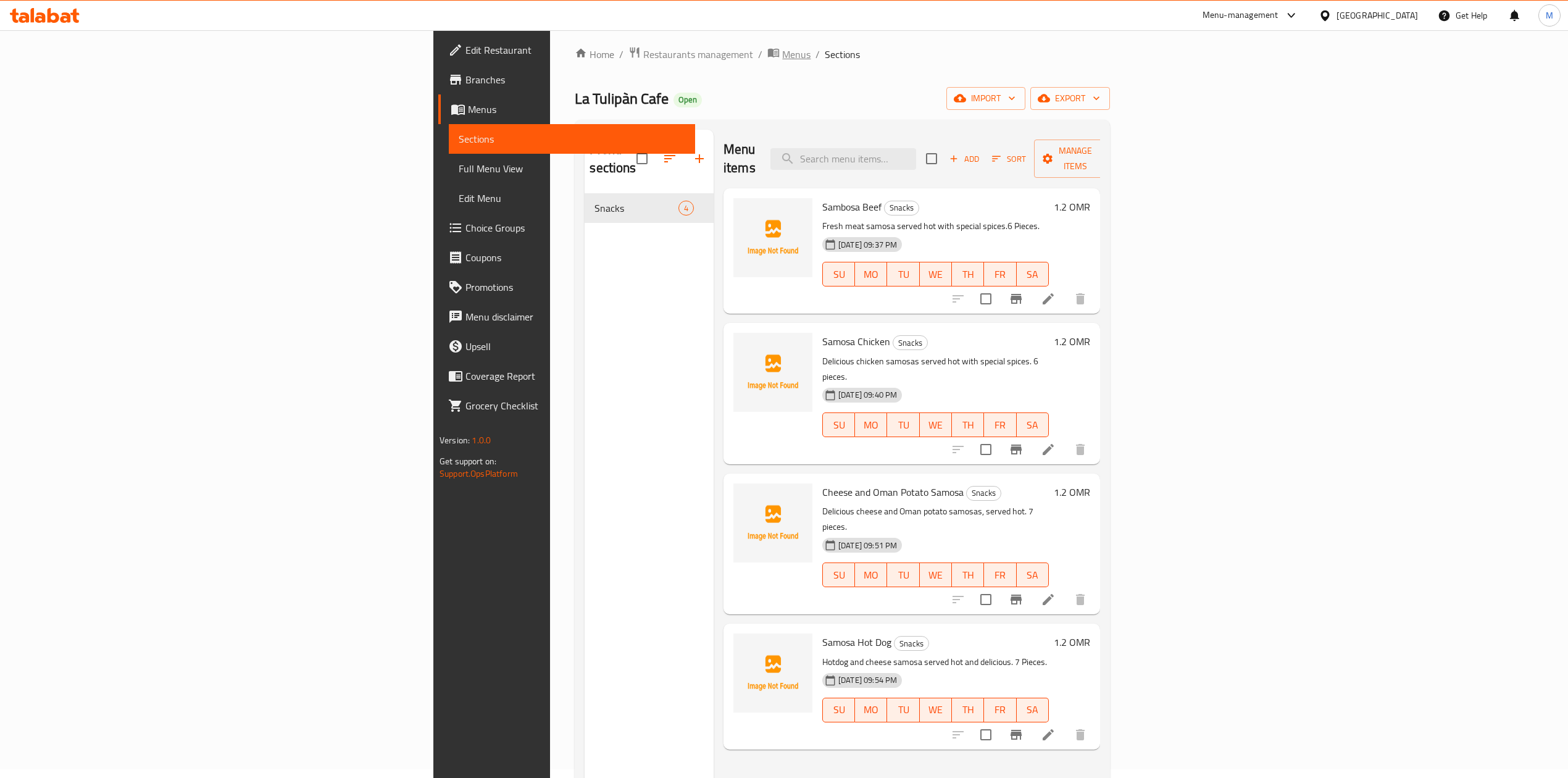
click at [783, 52] on span "Menus" at bounding box center [796, 53] width 28 height 15
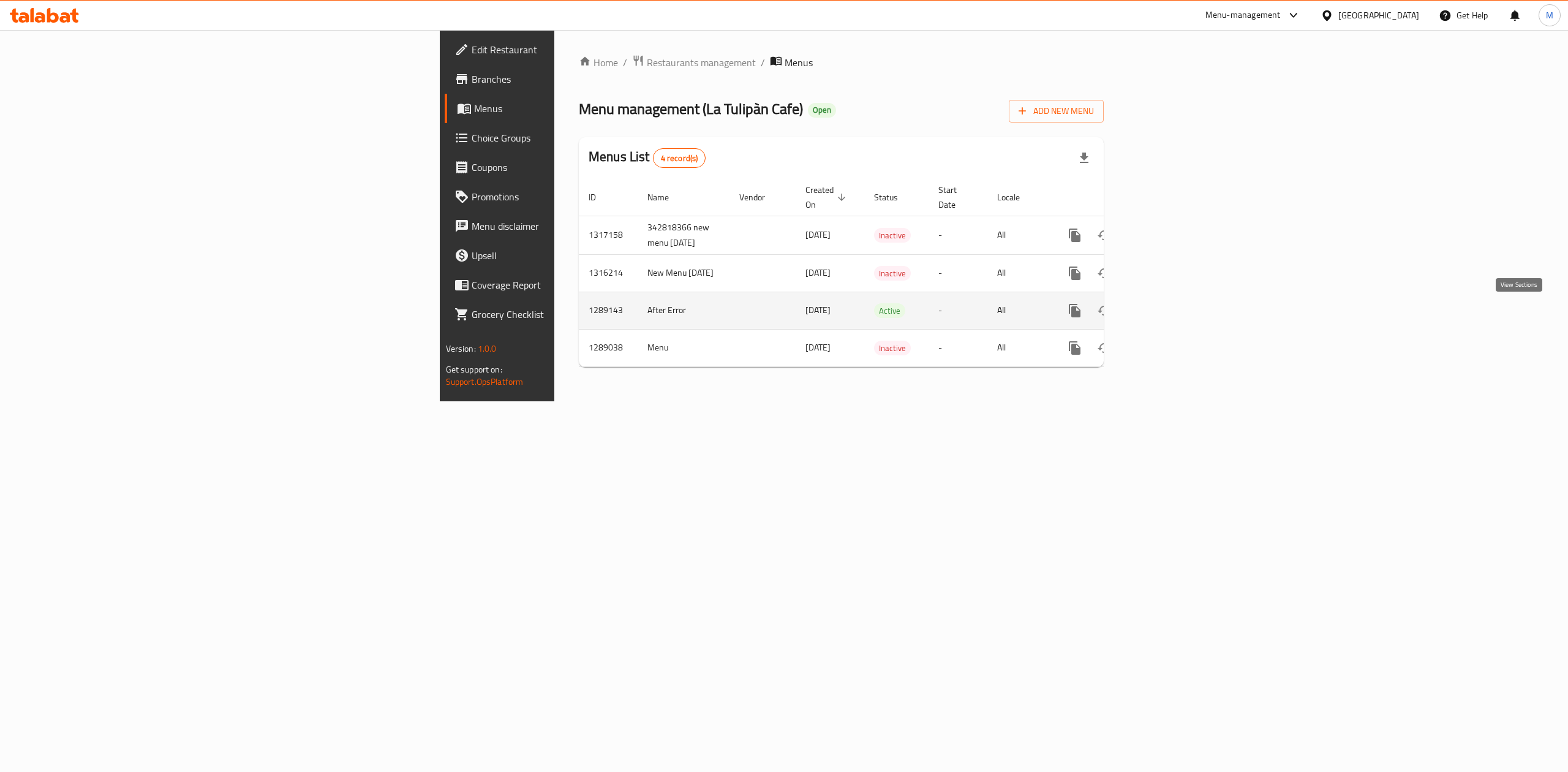
click at [1168, 316] on icon "enhanced table" at bounding box center [1163, 310] width 11 height 11
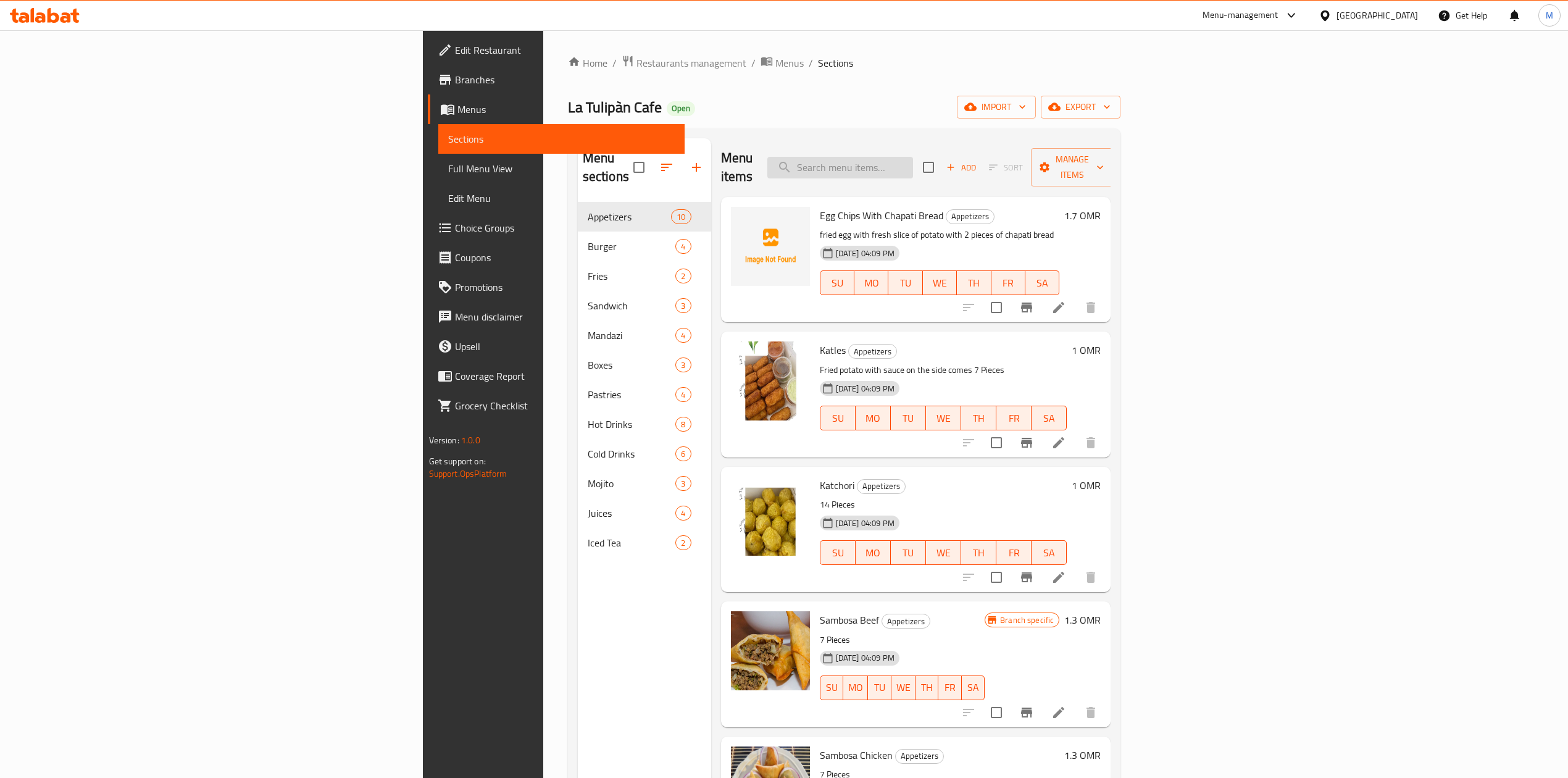
click at [913, 164] on input "search" at bounding box center [840, 168] width 145 height 21
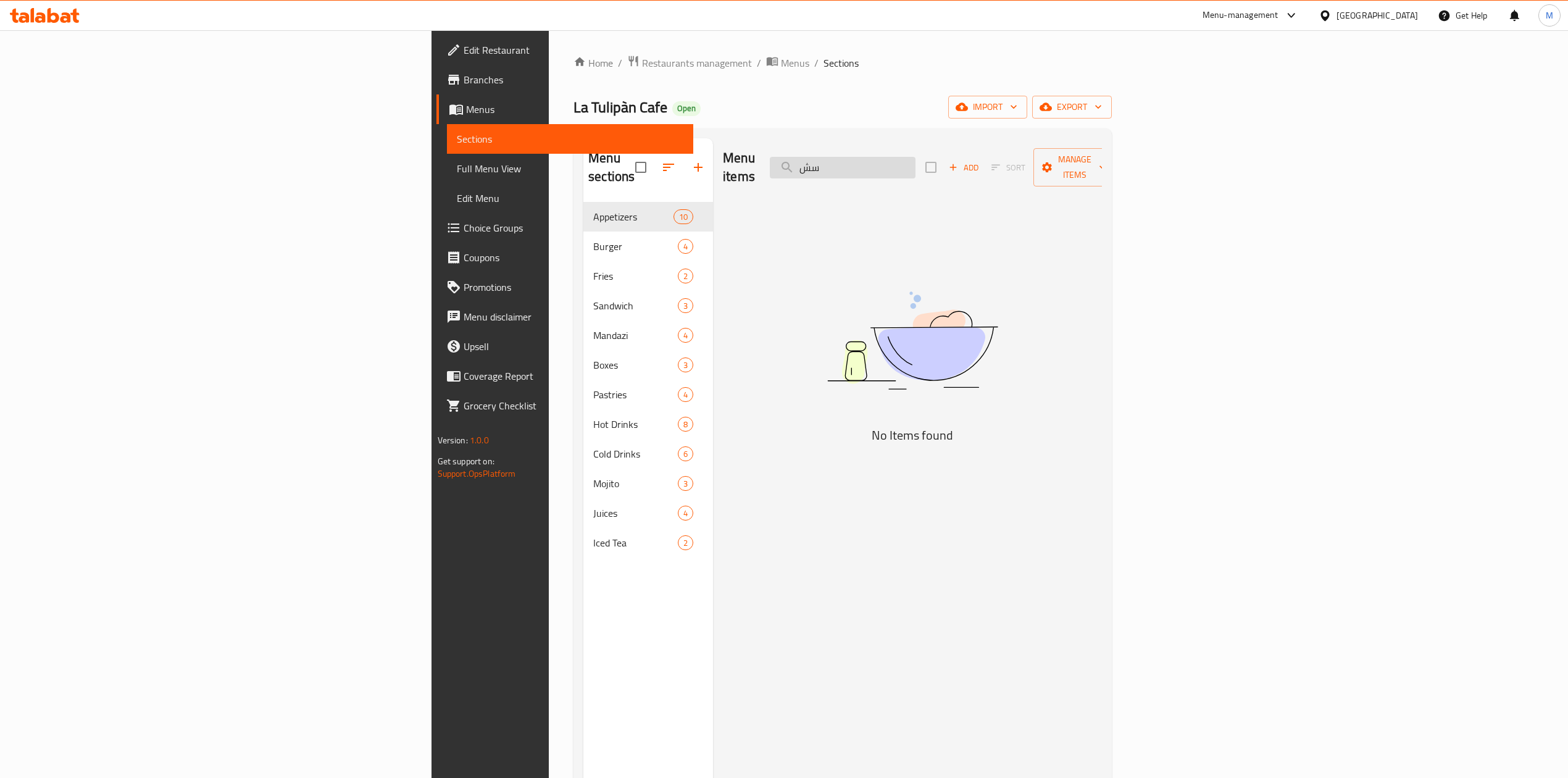
type input "س"
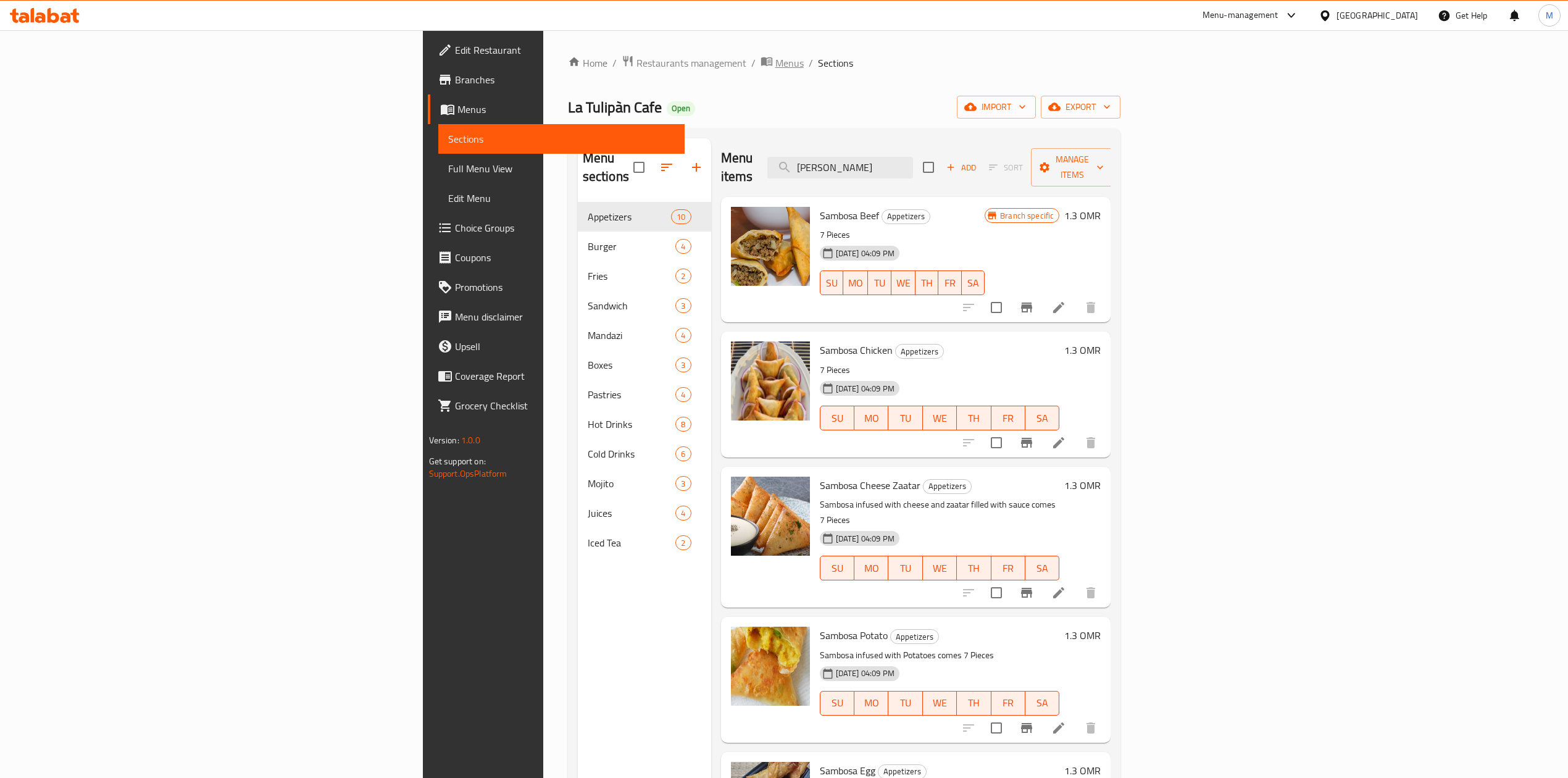
type input "[PERSON_NAME]"
click at [776, 63] on span "Menus" at bounding box center [789, 62] width 28 height 15
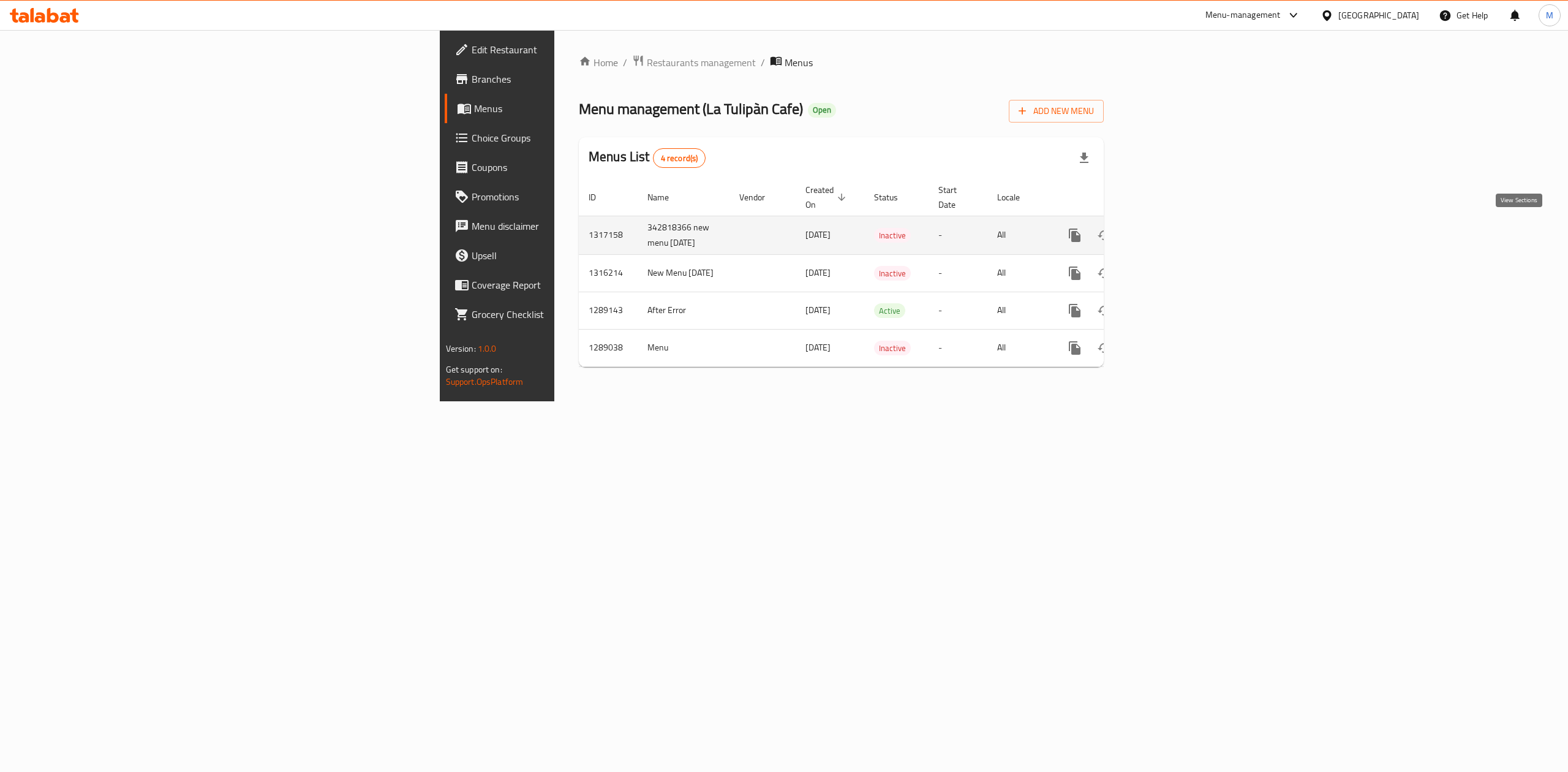
click at [1178, 229] on link "enhanced table" at bounding box center [1163, 235] width 30 height 30
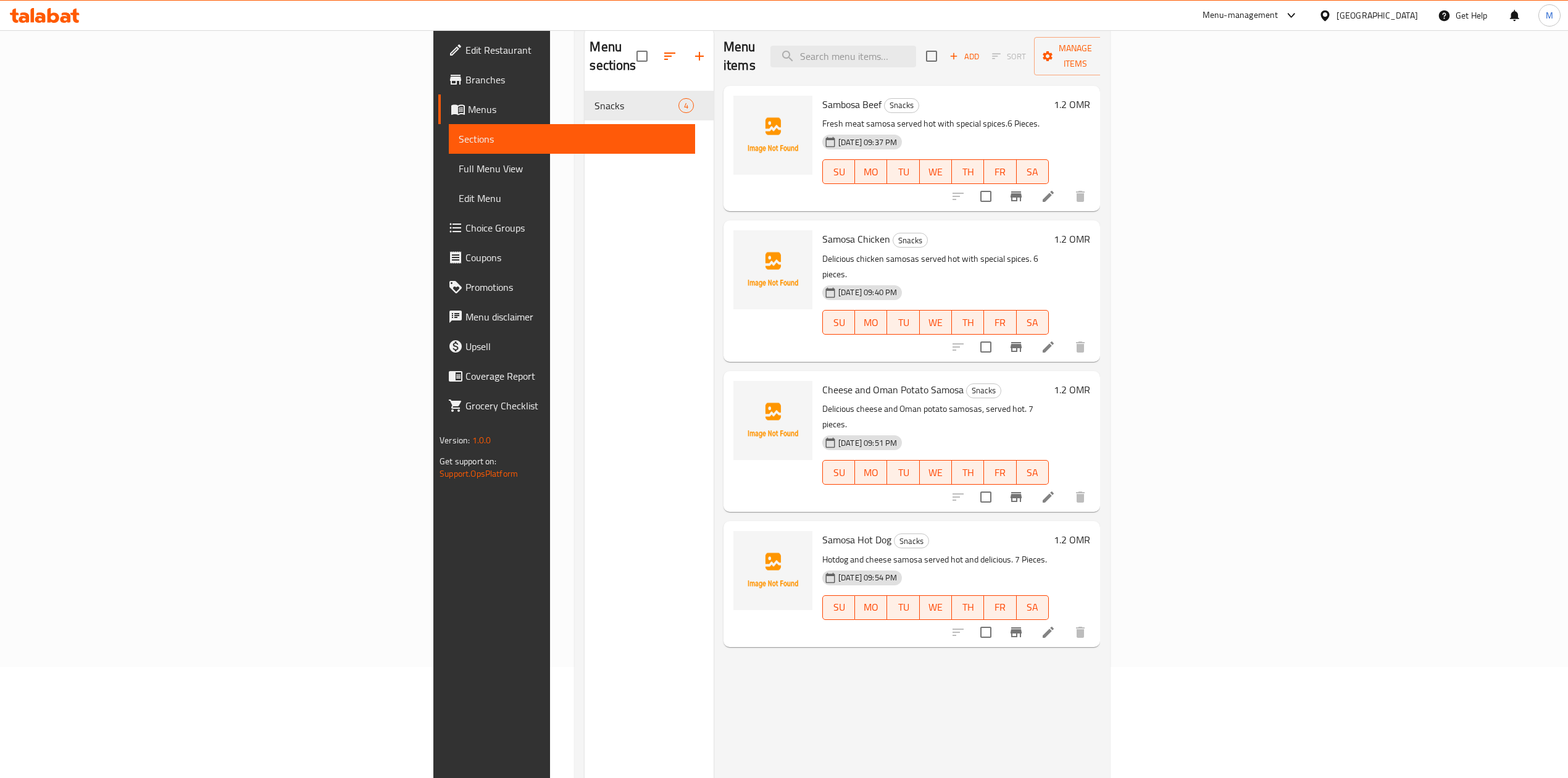
scroll to position [82, 0]
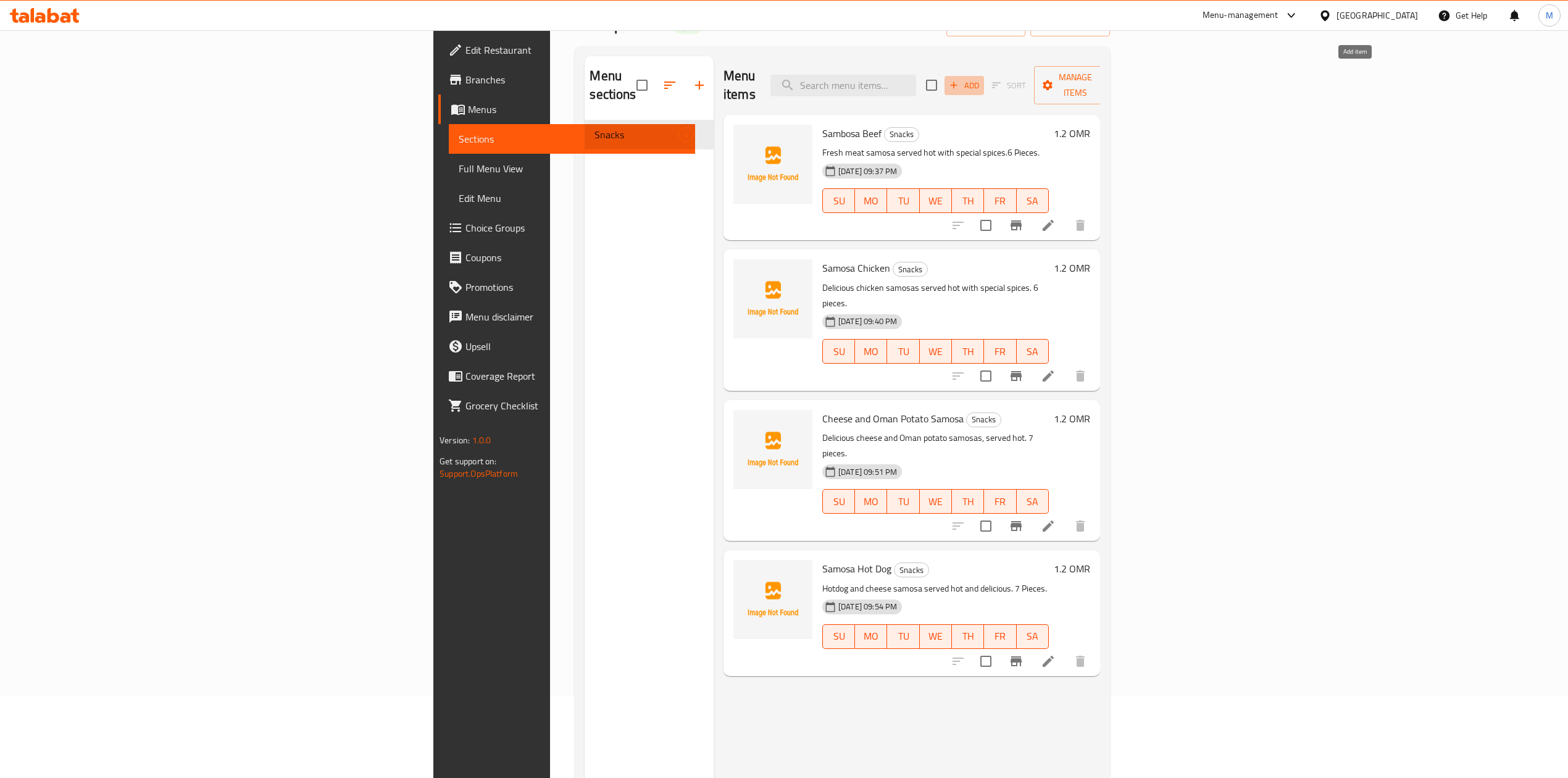
click at [984, 84] on button "Add" at bounding box center [964, 85] width 40 height 19
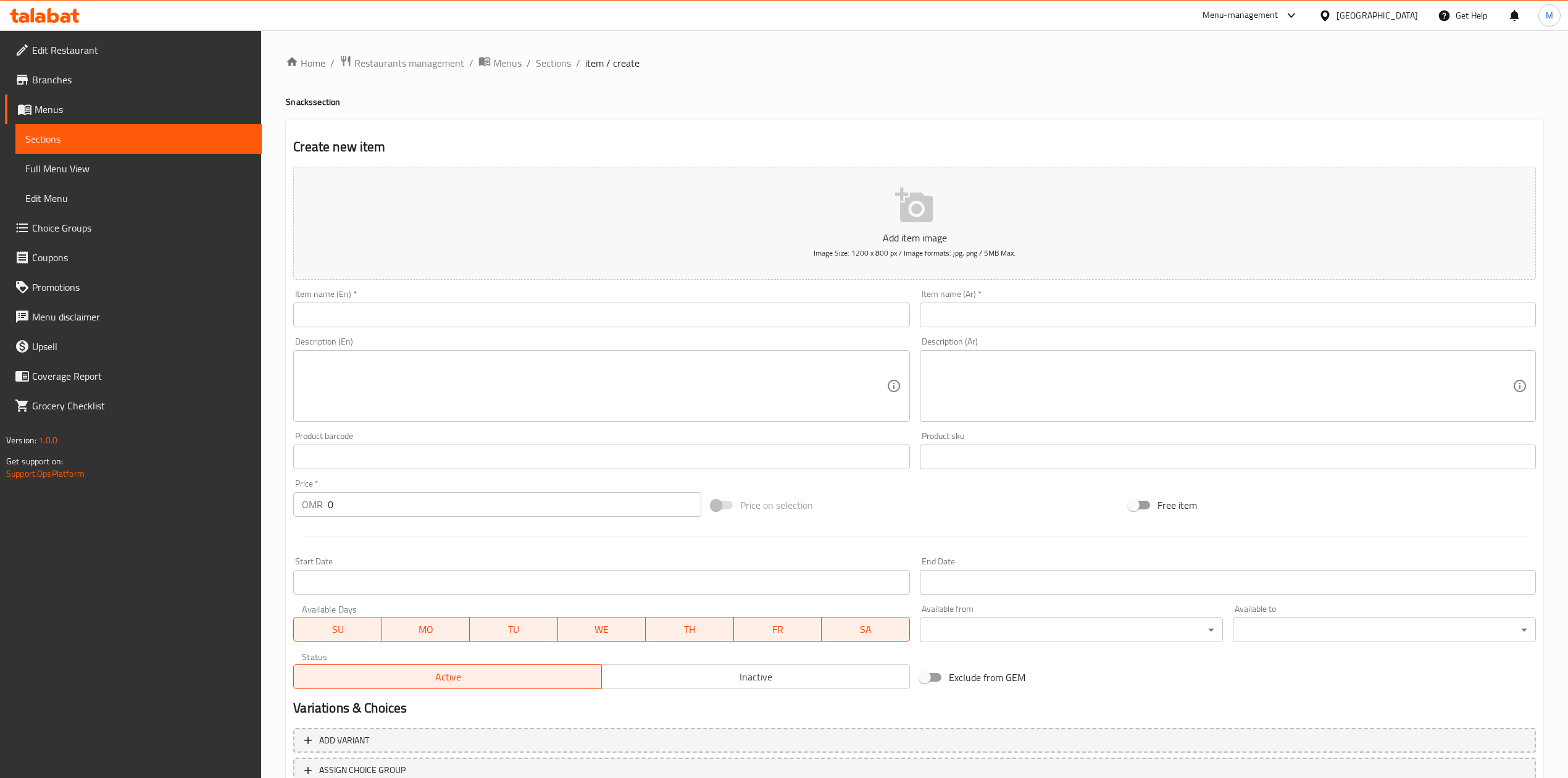
click at [495, 316] on input "text" at bounding box center [601, 314] width 616 height 24
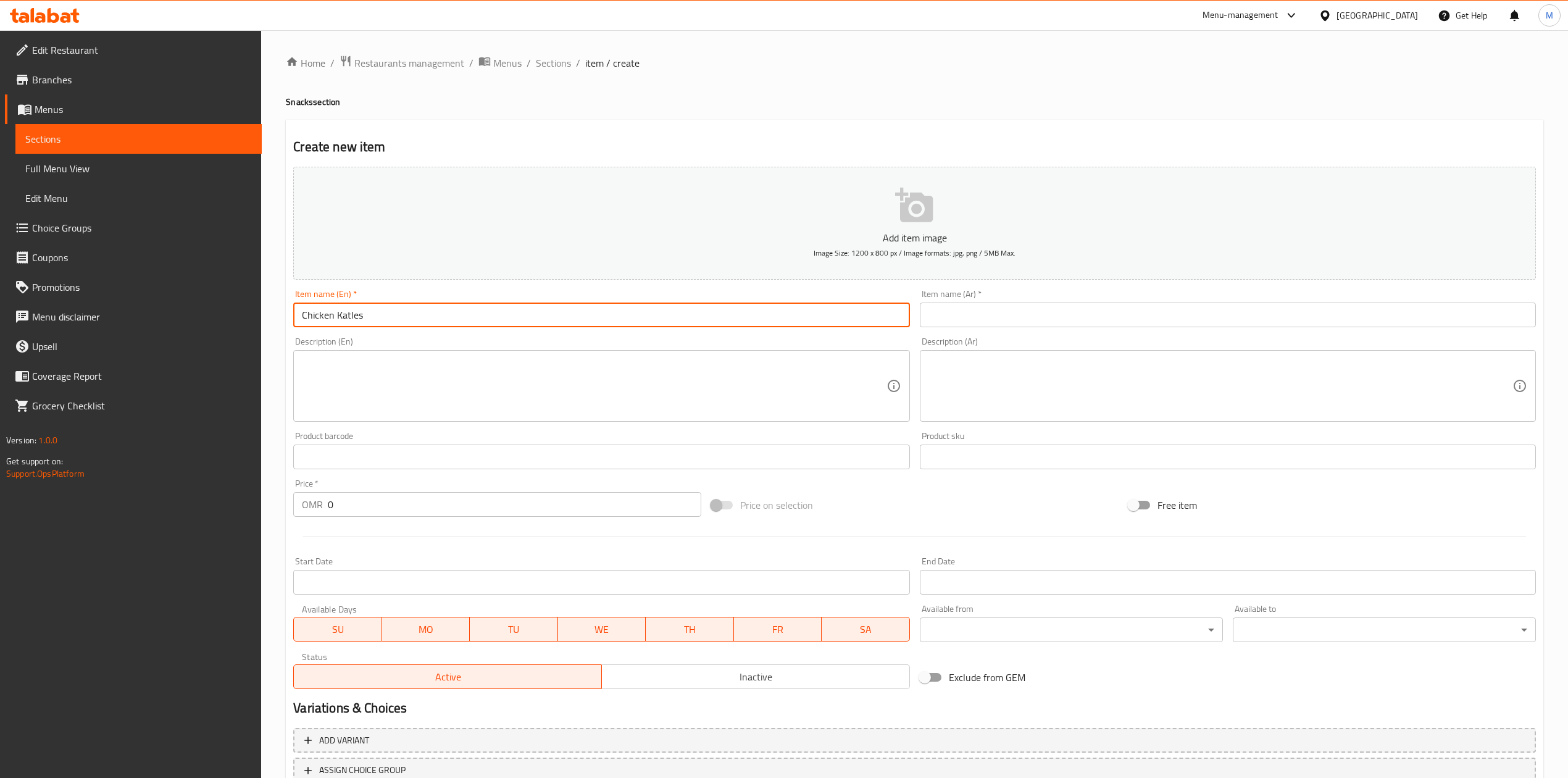
type input "Chicken Katles"
click at [976, 312] on input "text" at bounding box center [1228, 314] width 616 height 24
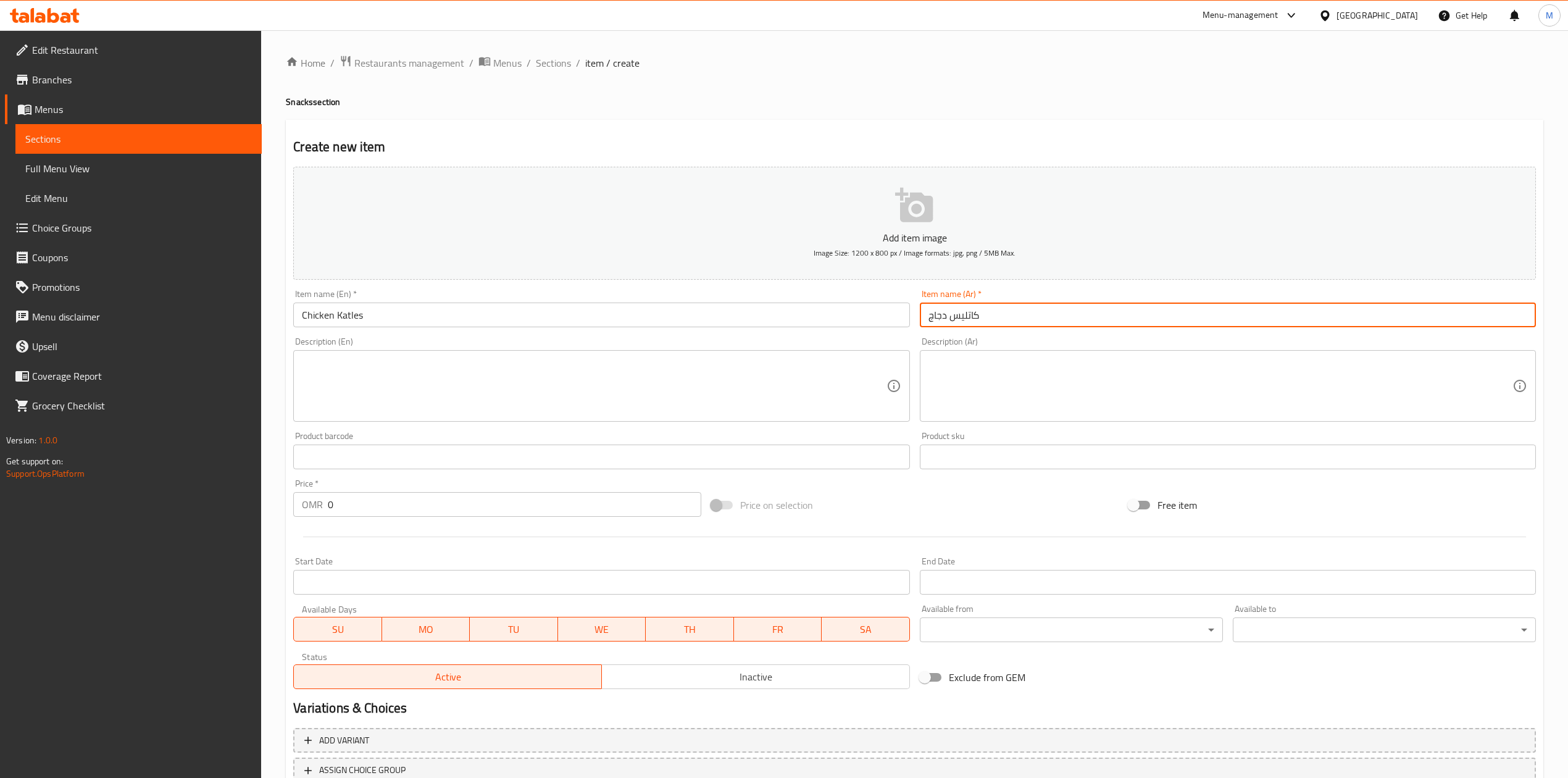
type input "كاتليس دجاج"
drag, startPoint x: 1144, startPoint y: 418, endPoint x: 1144, endPoint y: 411, distance: 7.0
click at [1144, 416] on div "Description (Ar)" at bounding box center [1228, 386] width 616 height 72
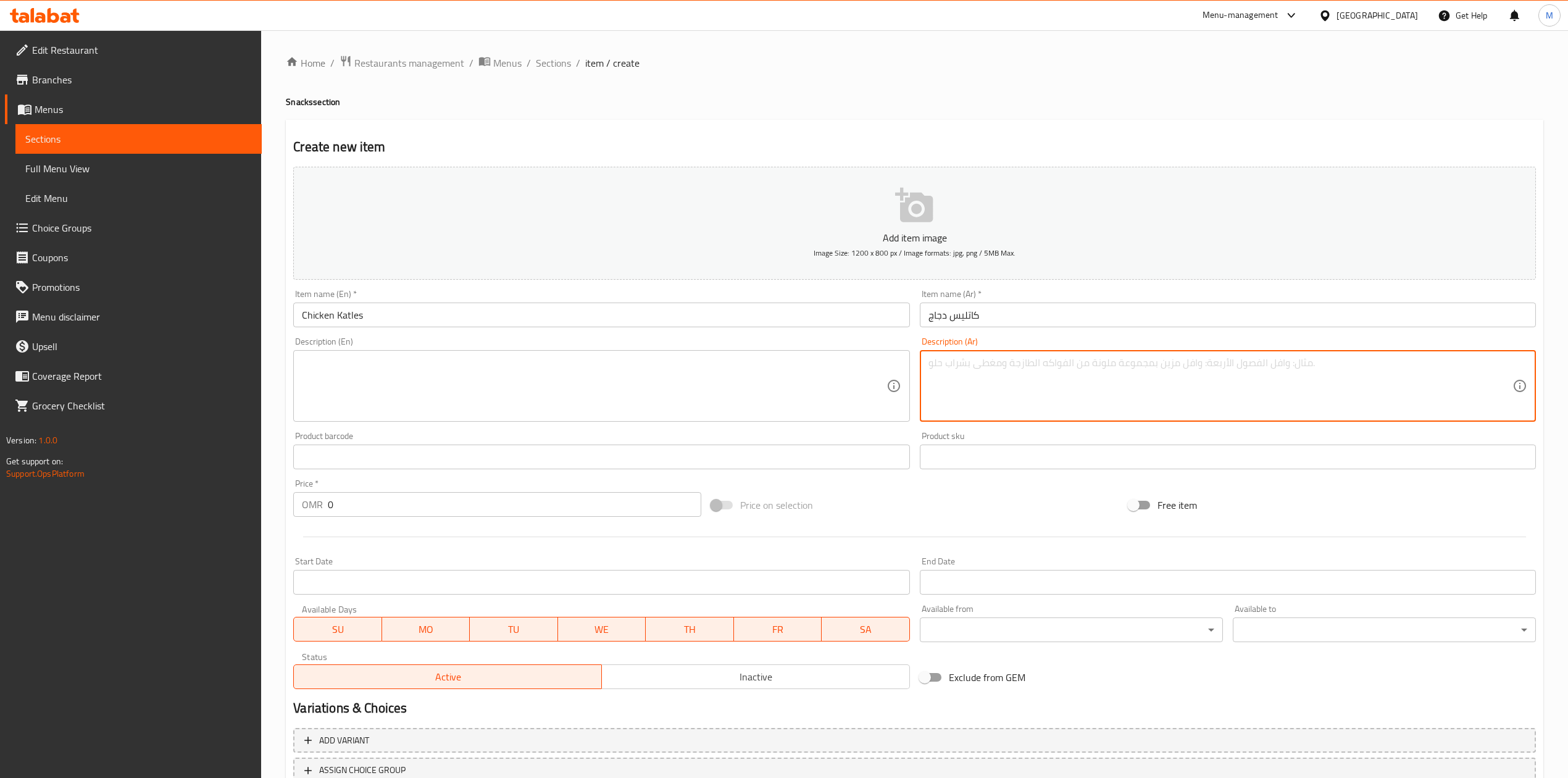
paste textarea "كتلس دجاج يقدم ساخن بطعم شهي"
click at [1332, 359] on textarea "كتلس دجاج يقدم ساخن بطعم شهي" at bounding box center [1220, 386] width 584 height 59
click at [1332, 361] on textarea "كتلس دجاج يقدم ساخن بطعم شهي. 4 حبات." at bounding box center [1220, 386] width 584 height 59
click at [1332, 360] on textarea "كتلس دجاج يقدم ساخن بطعم شهي. 4 حبات." at bounding box center [1220, 386] width 584 height 59
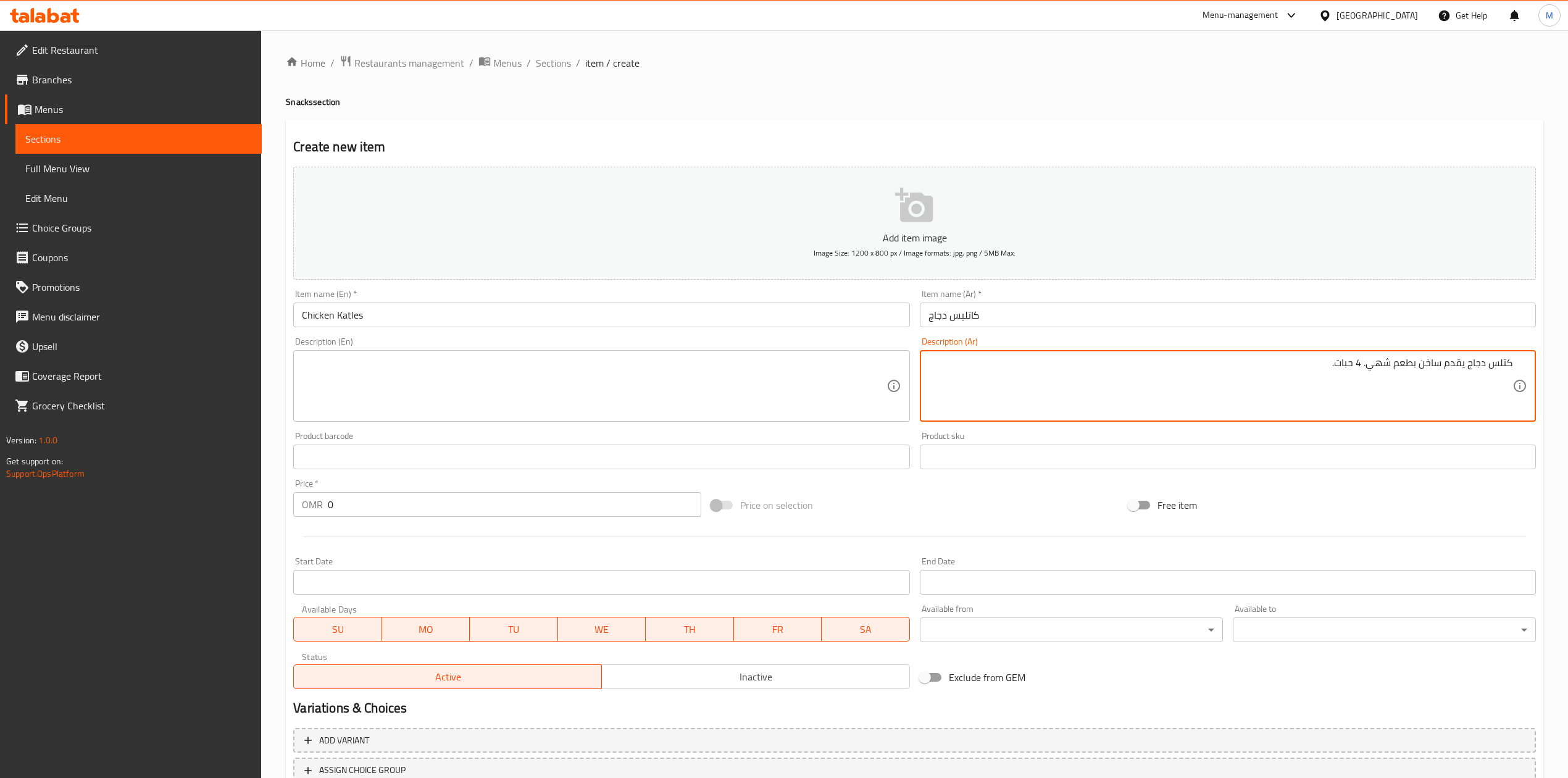
click at [1347, 360] on textarea "كتلس دجاج يقدم ساخن بطعم شهي. 4 حبات." at bounding box center [1220, 386] width 584 height 59
type textarea "كتلس دجاج يقدم ساخن بطعم شهي. 4 حبات."
click at [433, 379] on textarea at bounding box center [594, 386] width 584 height 59
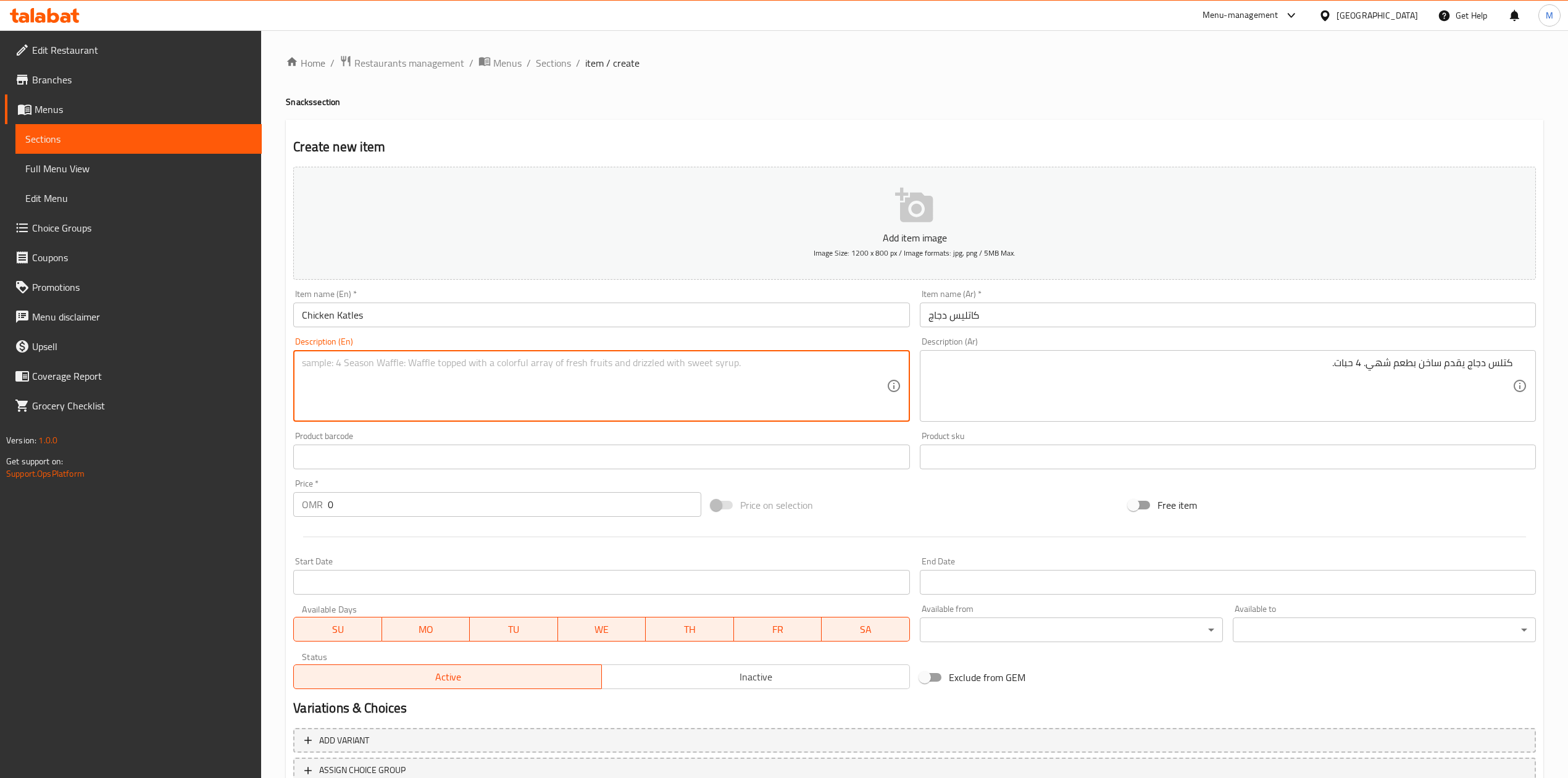
paste textarea "Delicious hot chicken cutlets. 4 pieces."
type textarea "Delicious hot chicken cutlets. 4 pieces."
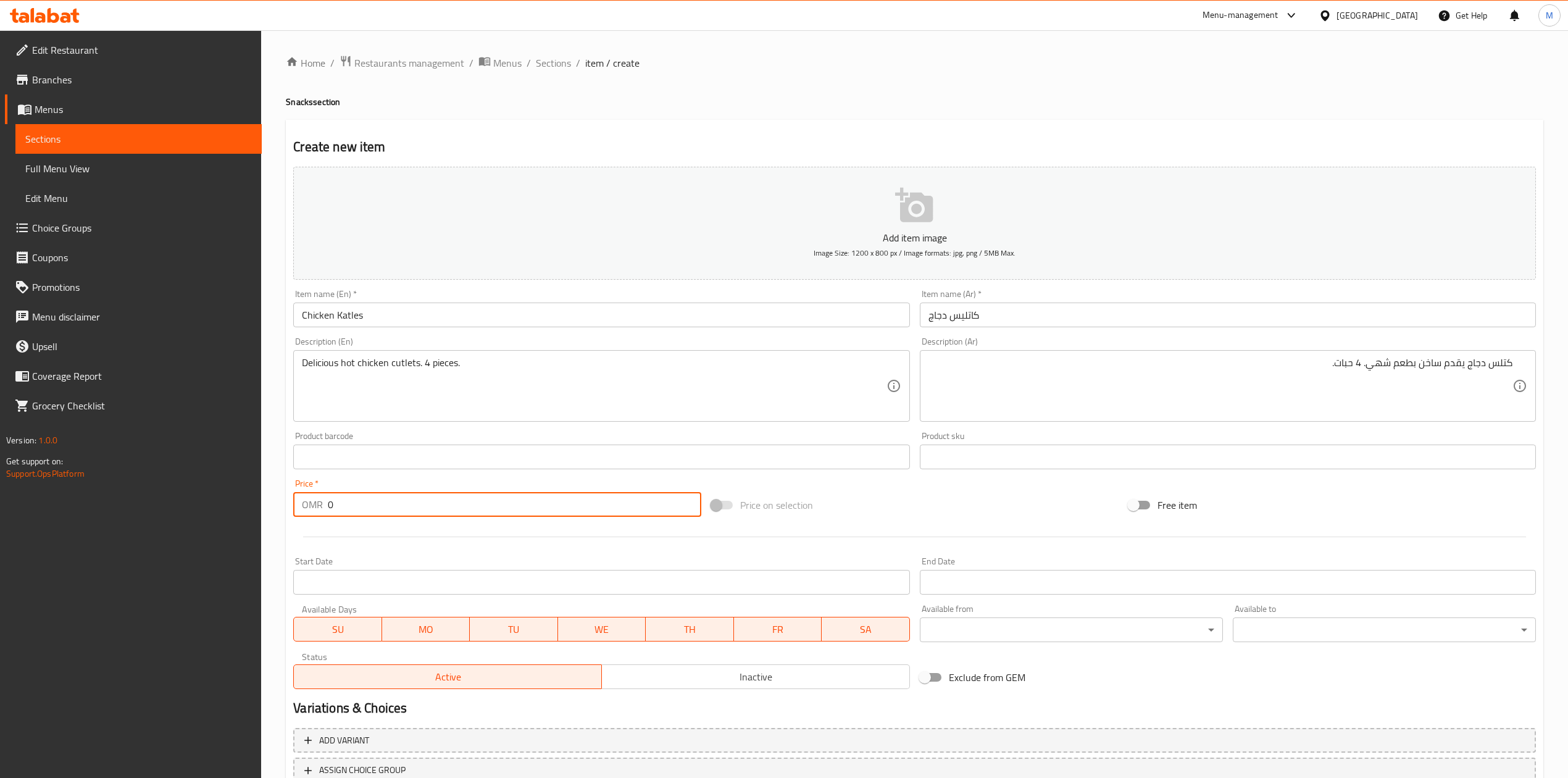
drag, startPoint x: 302, startPoint y: 502, endPoint x: 297, endPoint y: 494, distance: 9.4
click at [297, 500] on div "OMR 0 Price *" at bounding box center [497, 504] width 408 height 24
type input "0.600"
click at [374, 532] on div at bounding box center [914, 537] width 1252 height 30
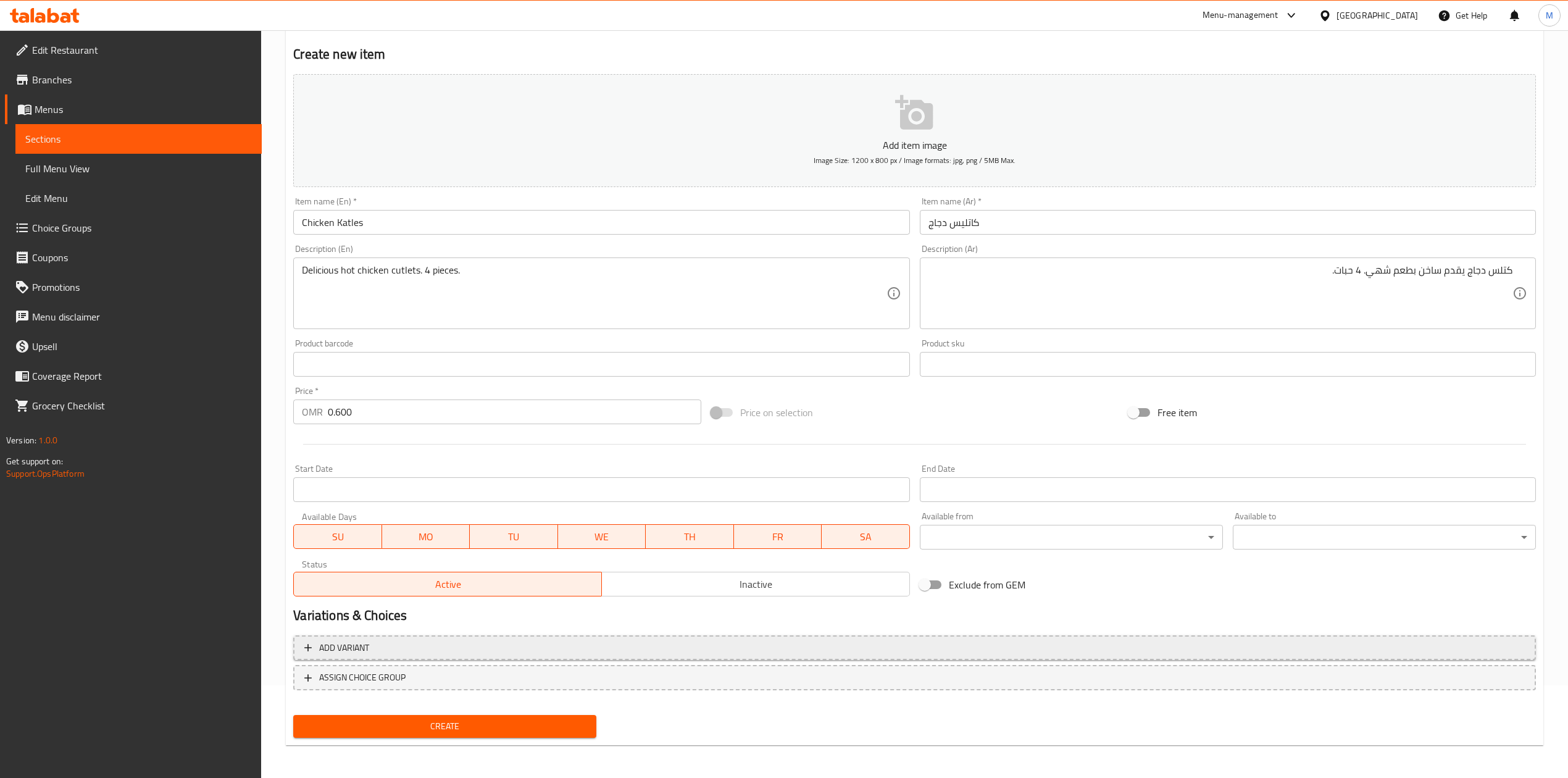
scroll to position [94, 0]
click at [487, 714] on button "Create" at bounding box center [445, 726] width 303 height 23
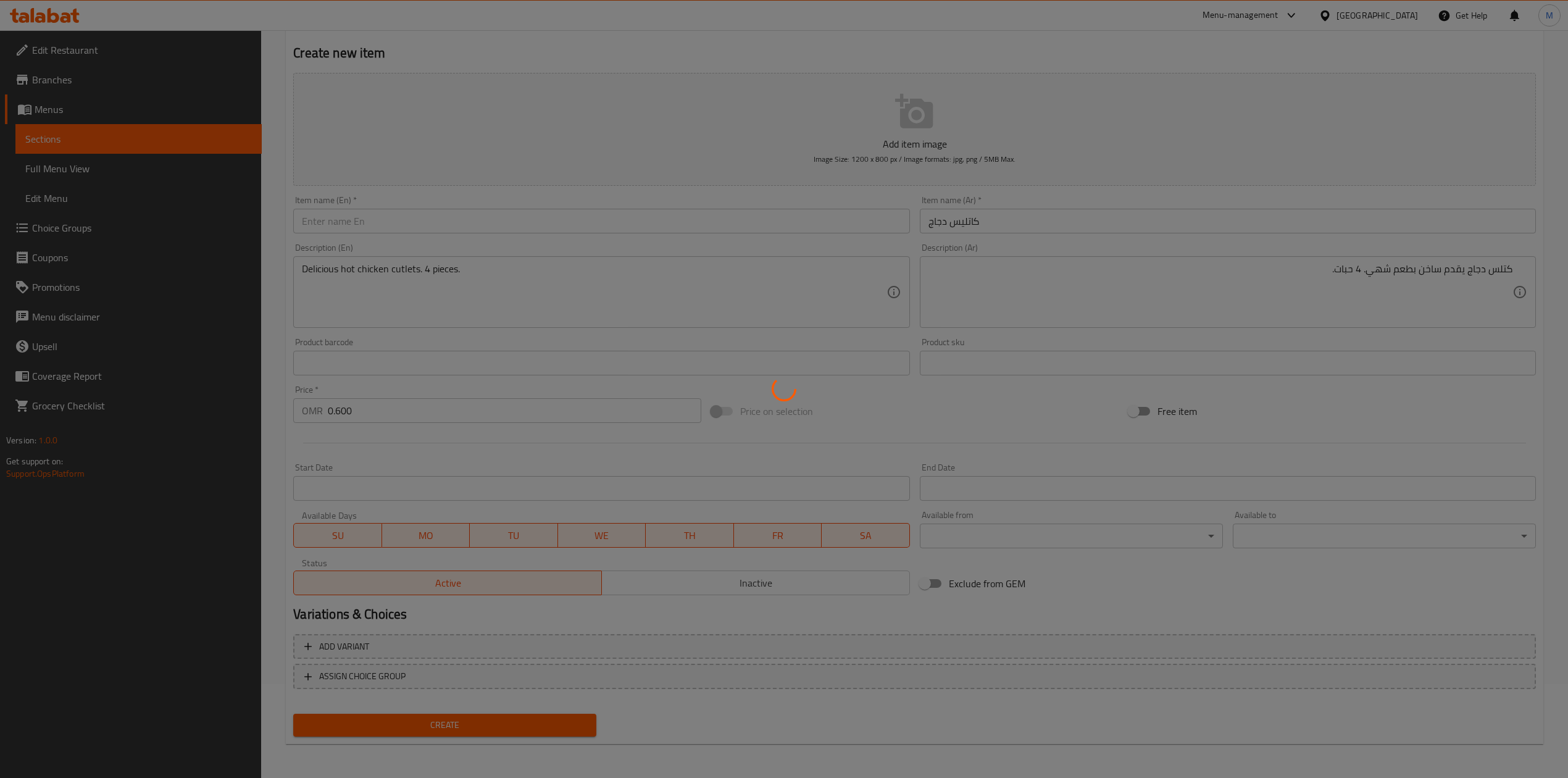
type input "0"
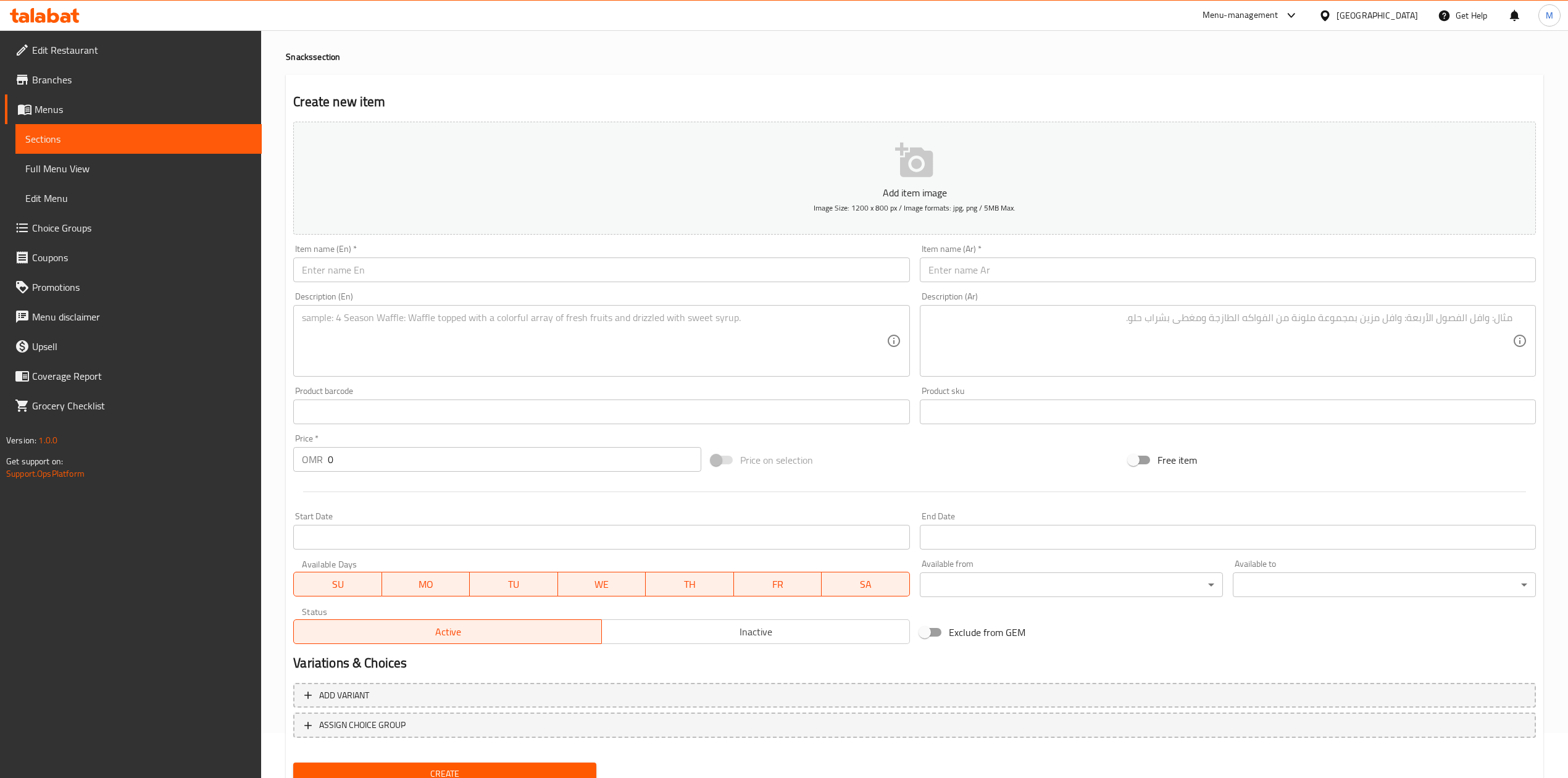
scroll to position [0, 0]
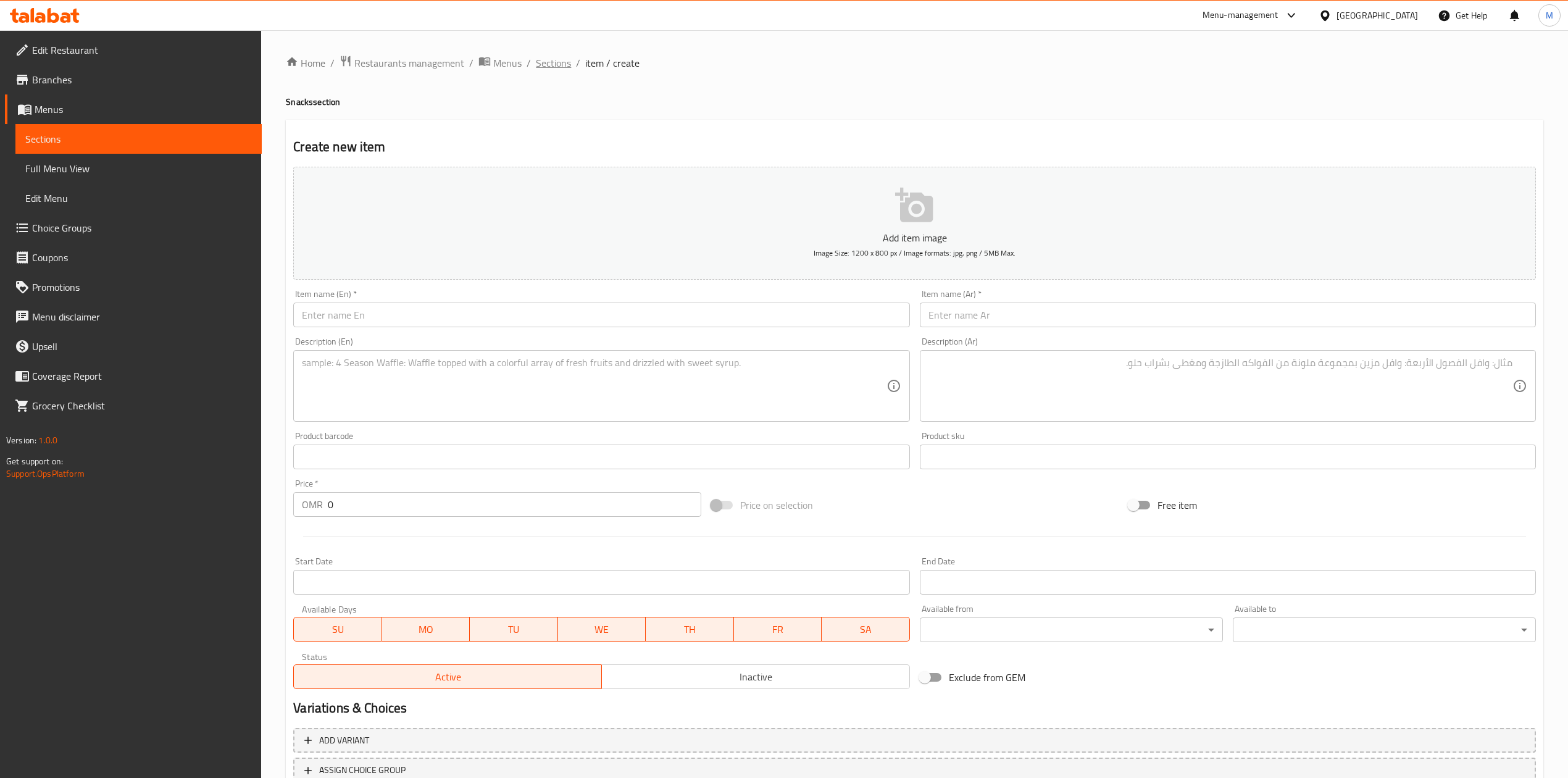
click at [554, 67] on span "Sections" at bounding box center [553, 62] width 35 height 15
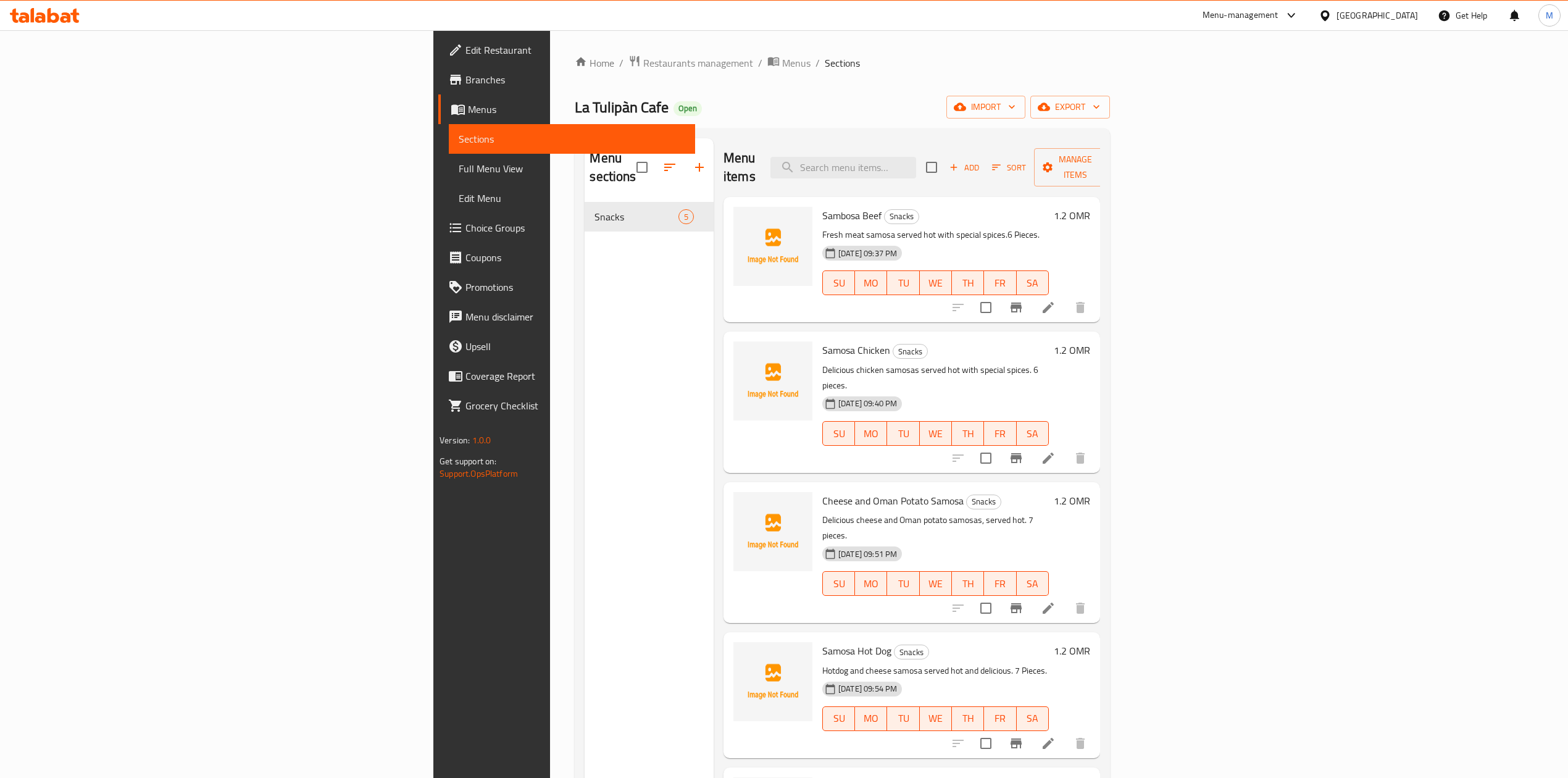
click at [981, 161] on span "Add" at bounding box center [964, 168] width 33 height 15
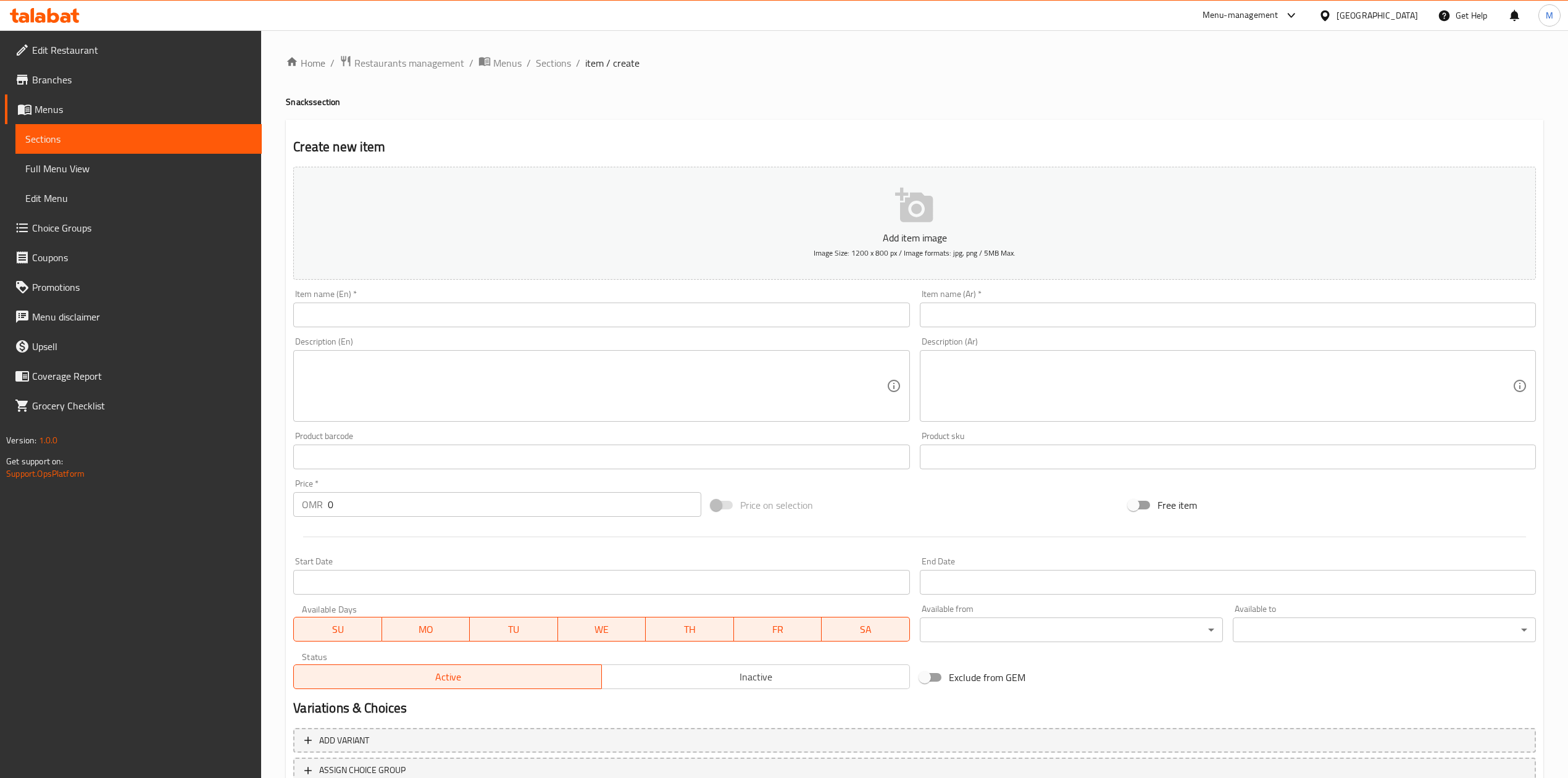
click at [996, 317] on input "text" at bounding box center [1228, 314] width 616 height 24
paste input "كتشوري"
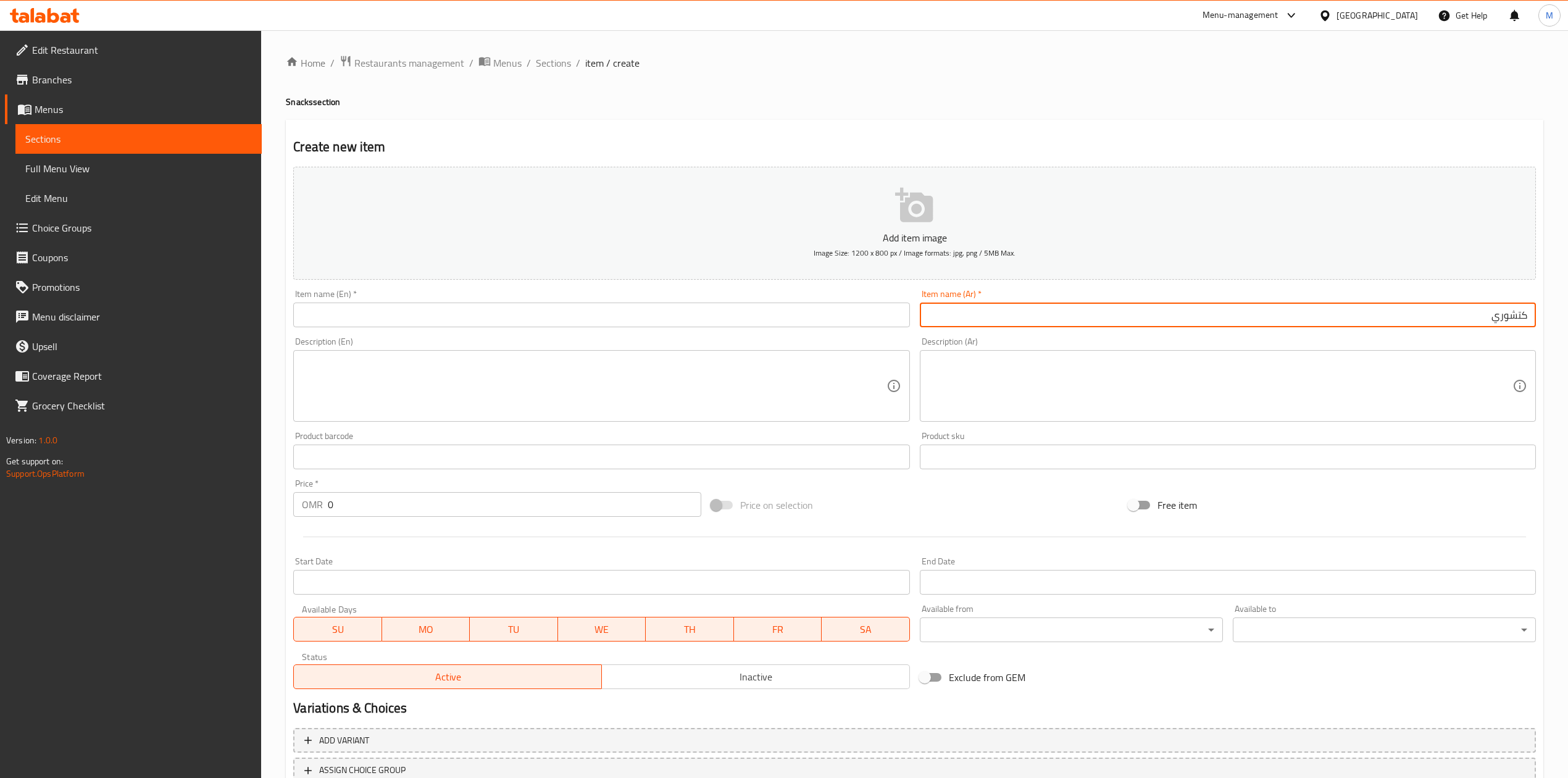
type input "كتشوري"
click at [583, 309] on input "text" at bounding box center [601, 314] width 616 height 24
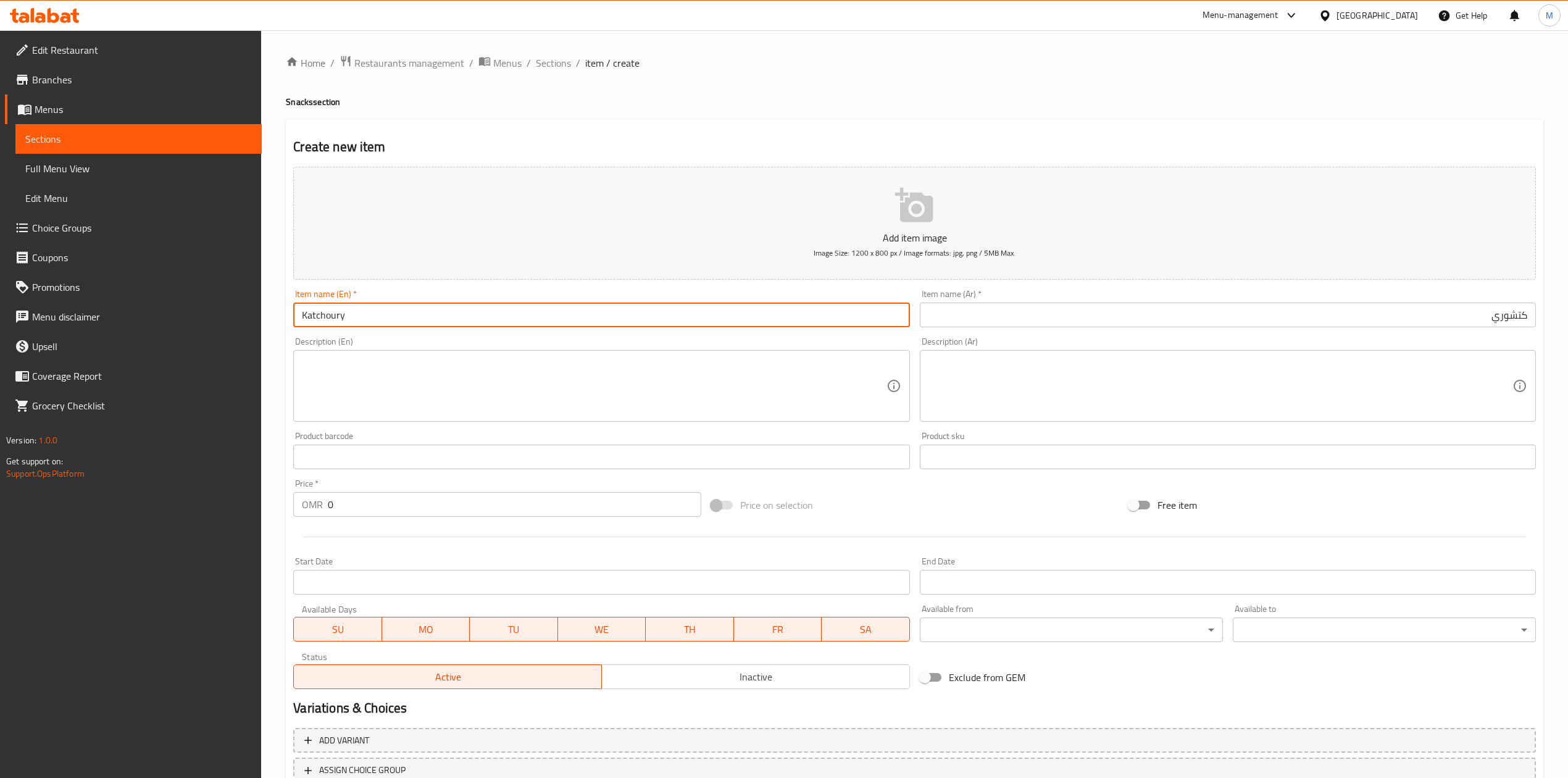
type input "Katchoury"
click at [549, 378] on textarea at bounding box center [594, 386] width 584 height 59
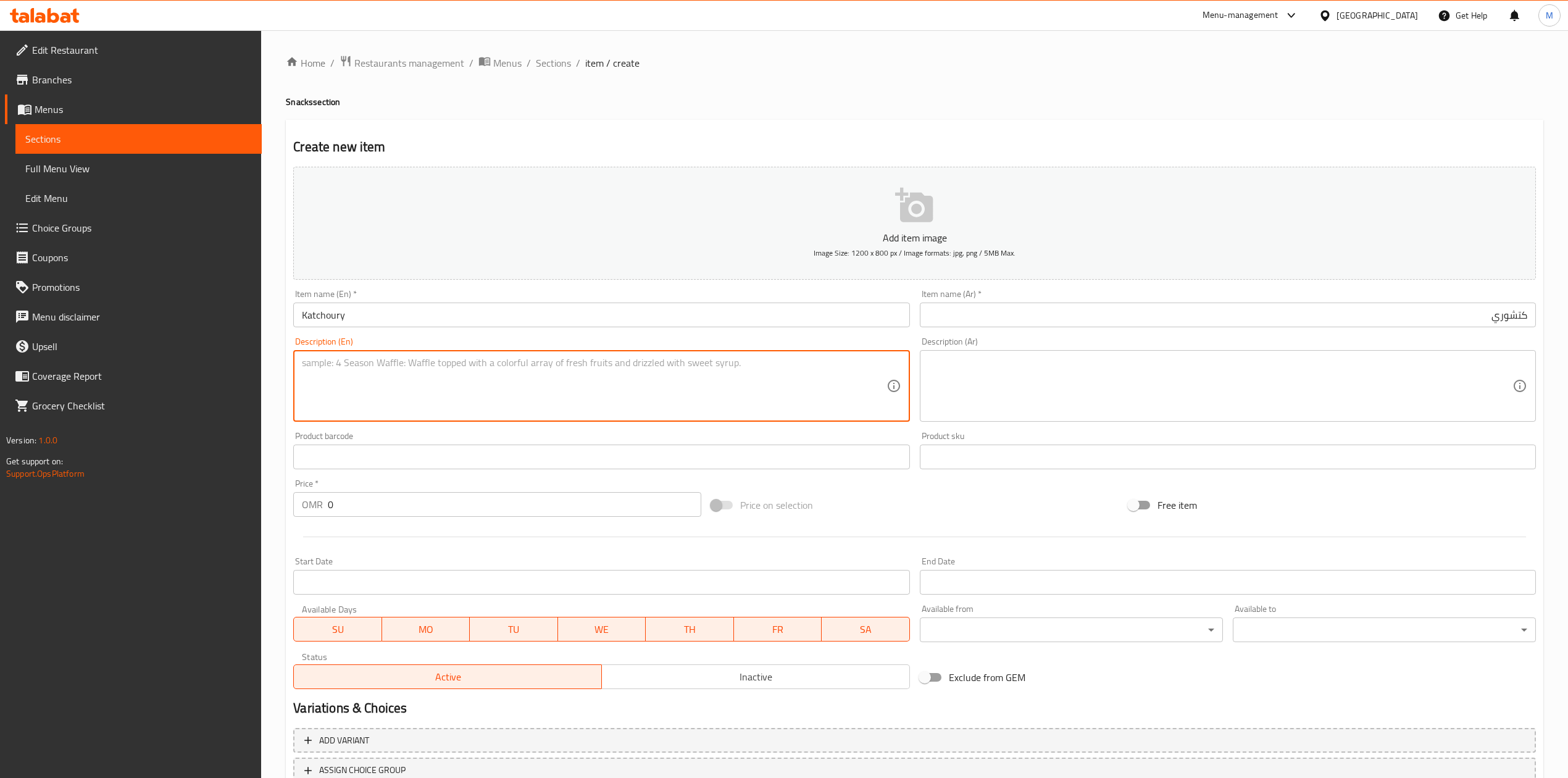
click at [1186, 386] on textarea at bounding box center [1220, 386] width 584 height 59
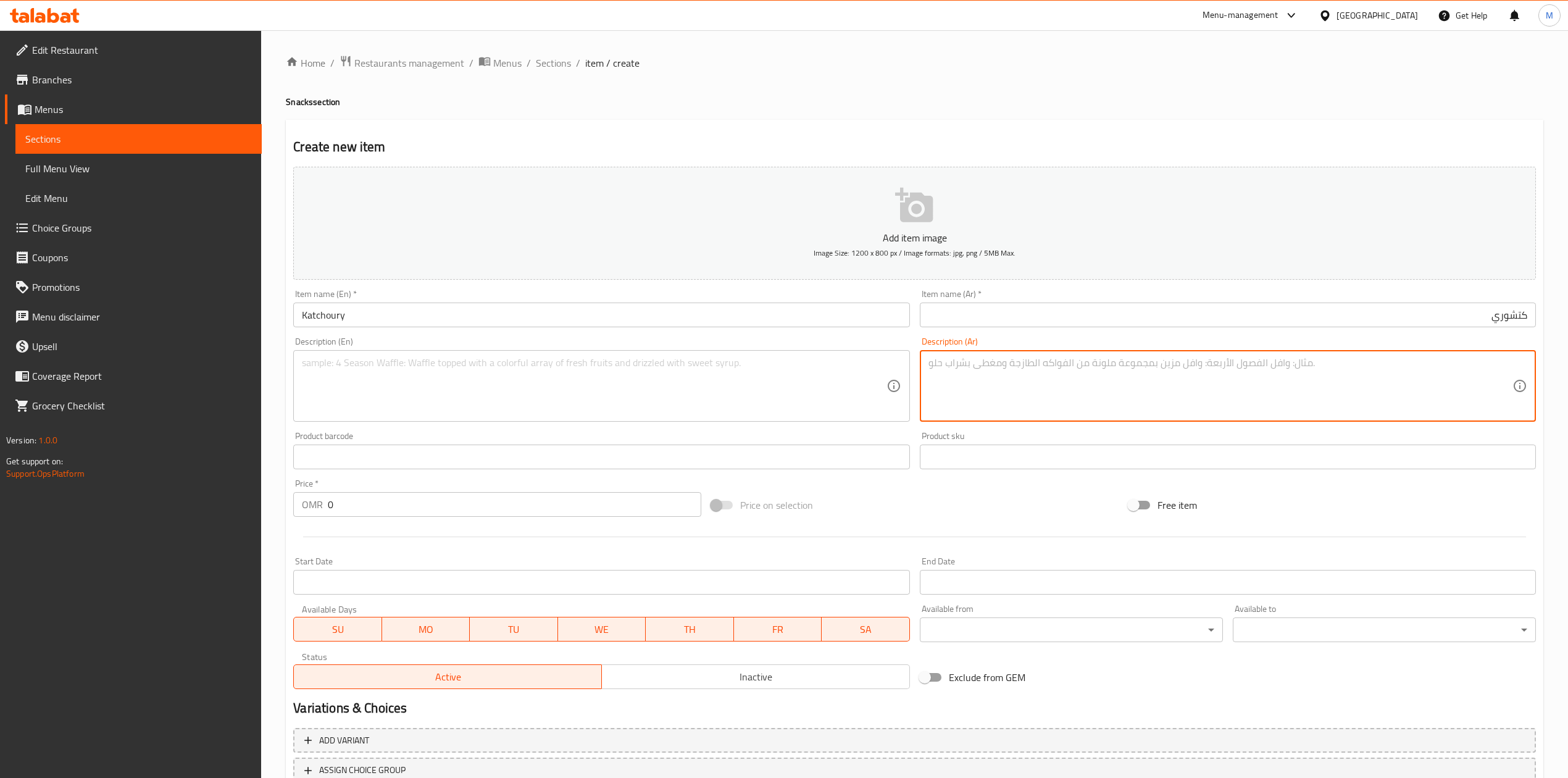
paste textarea "بطاط يقدم مع توابل خاصه وليمون"
click at [1415, 370] on textarea "بطاط يقدم مع توابل خاصه وليمون. 8 حبات." at bounding box center [1220, 386] width 584 height 59
type textarea "بطاط يقدم مع توابل خاصه وليمون. 8 حبات."
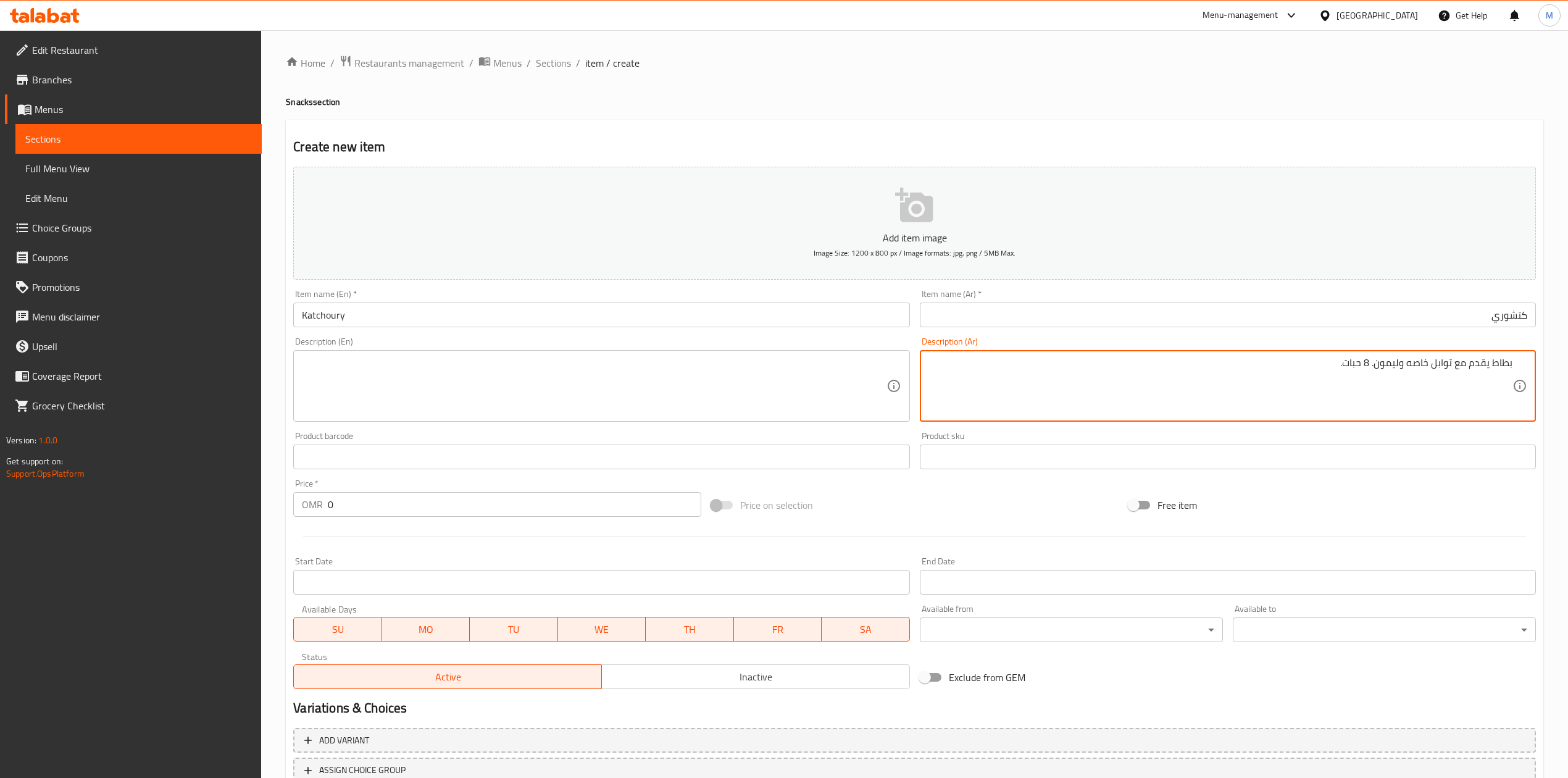
click at [525, 361] on textarea at bounding box center [594, 386] width 584 height 59
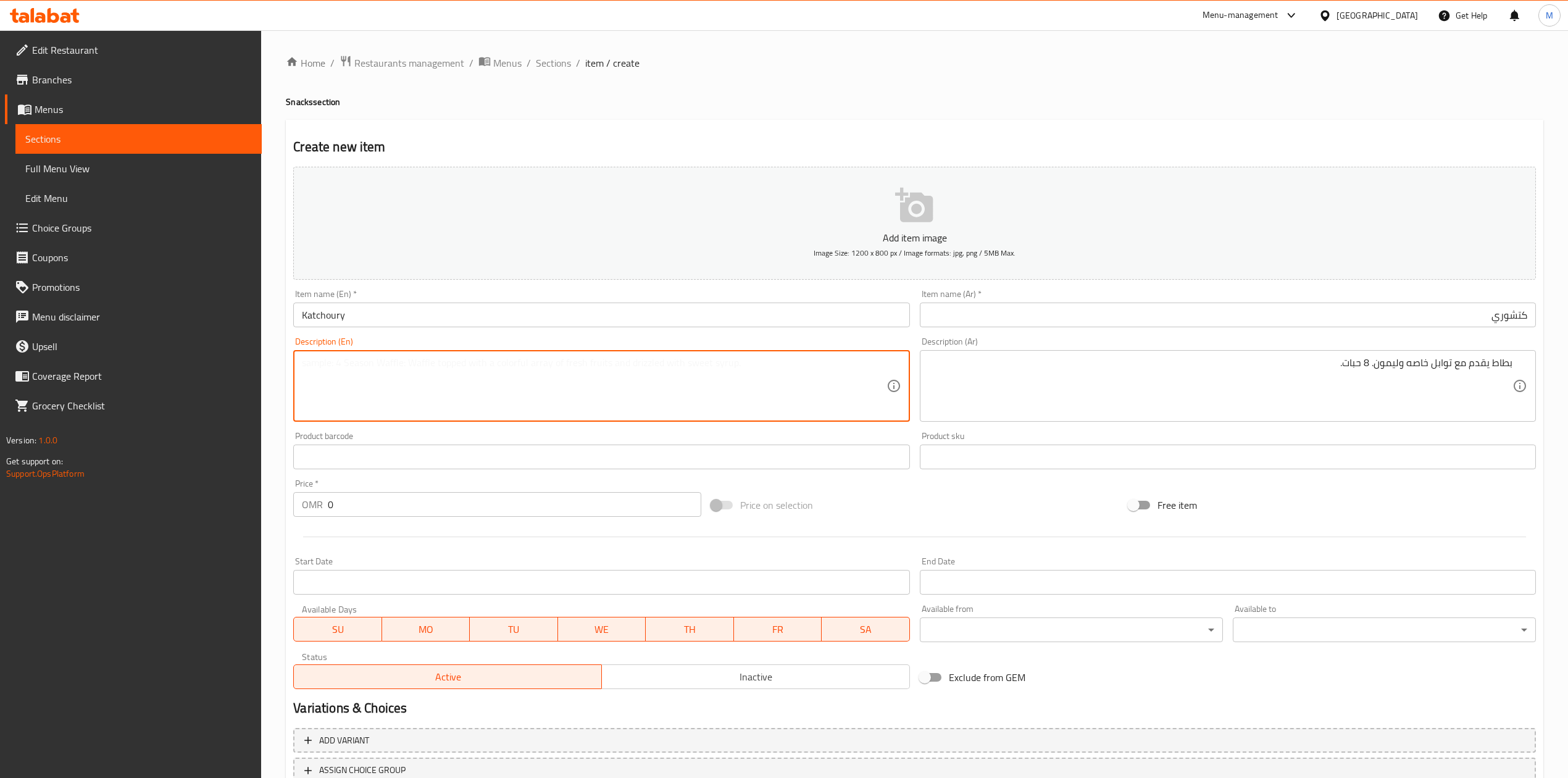
paste textarea "Potatoes served with special spices and lemon. 8 pieces."
type textarea "Potatoes served with special spices and lemon. 8 pieces."
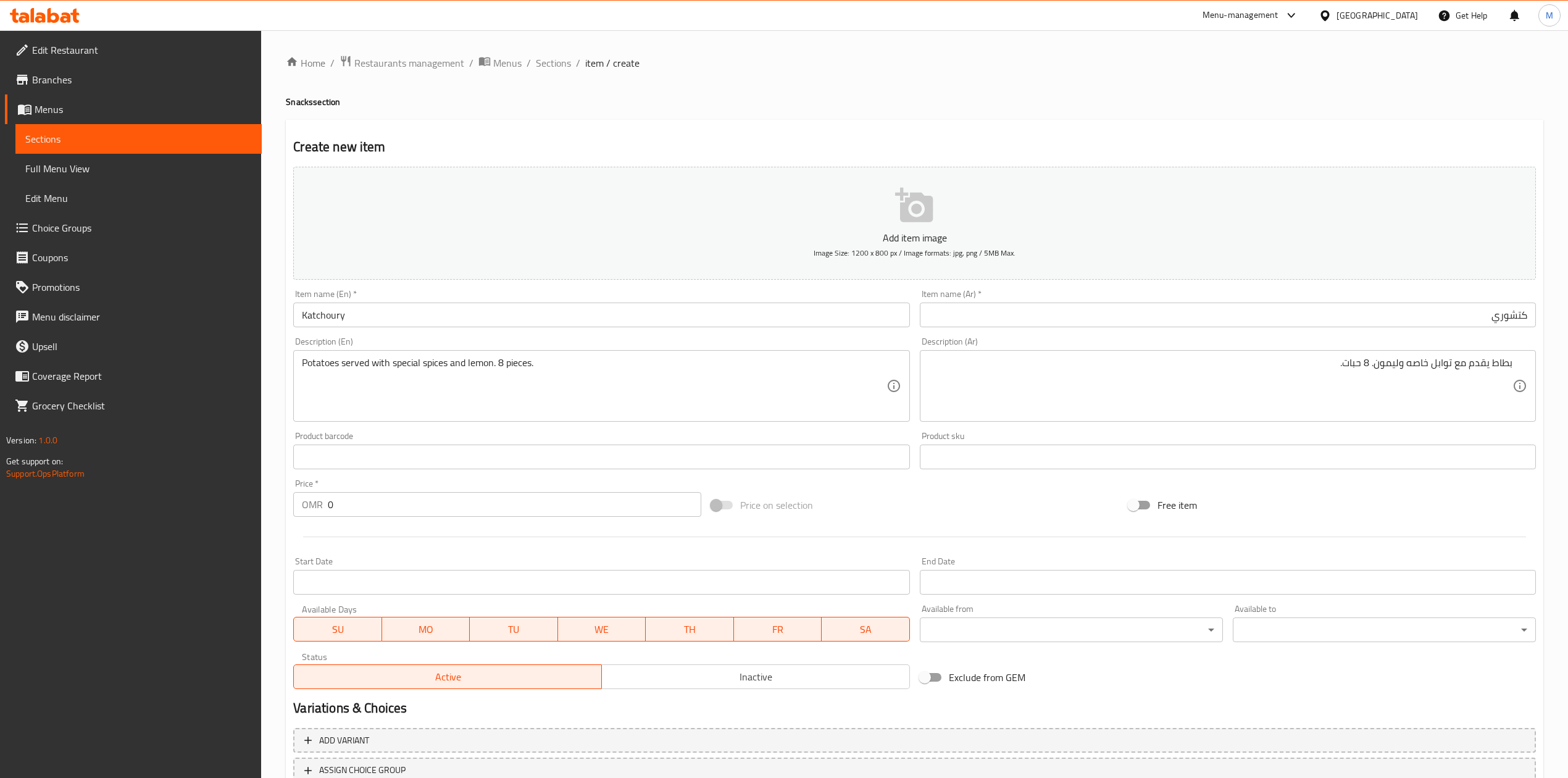
click at [551, 432] on div "Product barcode Product barcode" at bounding box center [601, 451] width 616 height 38
drag, startPoint x: 356, startPoint y: 508, endPoint x: 318, endPoint y: 502, distance: 38.5
click at [318, 502] on div "OMR 0 Price *" at bounding box center [497, 504] width 408 height 24
type input "0.600"
click at [385, 545] on div at bounding box center [914, 537] width 1252 height 30
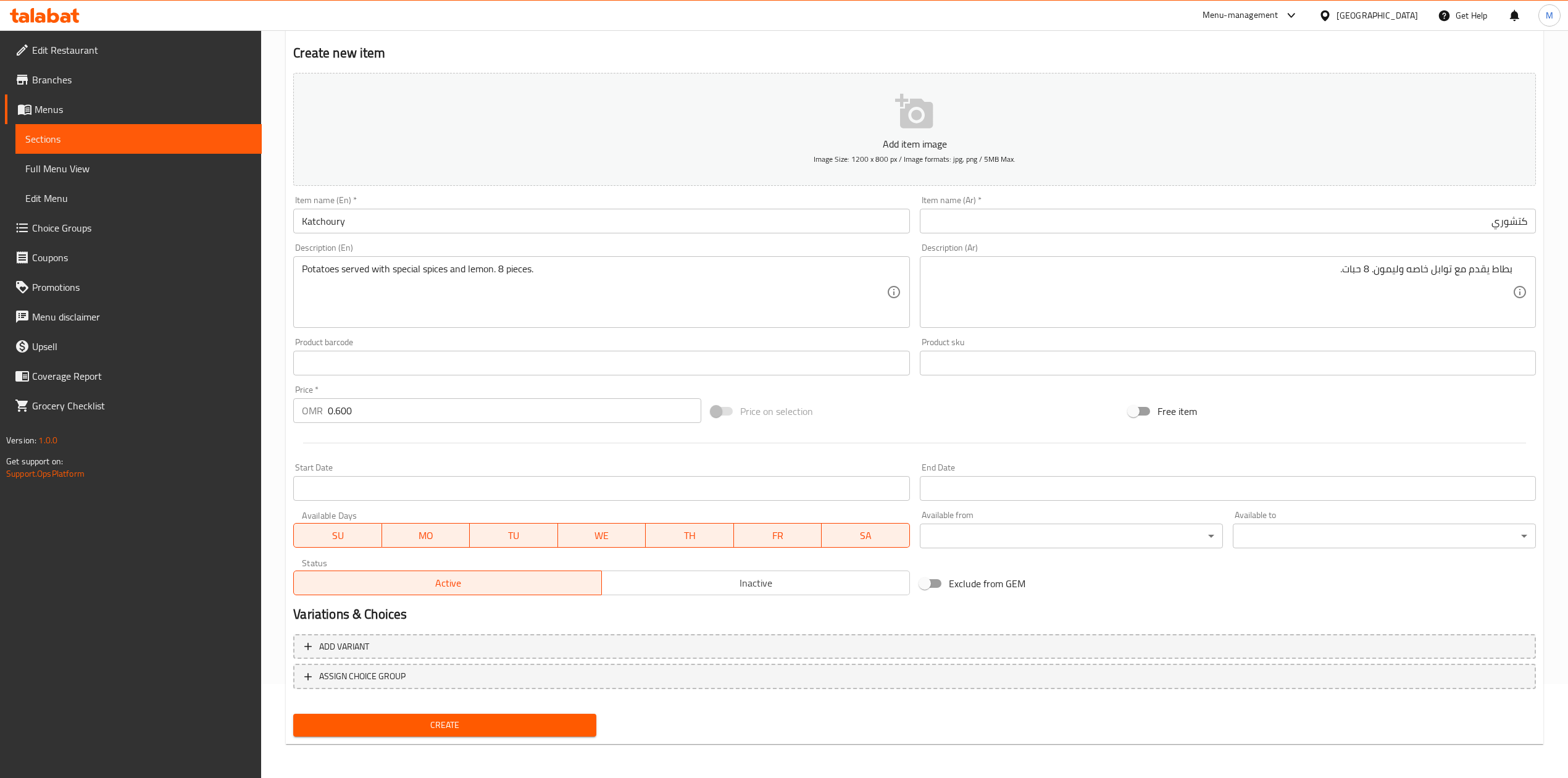
click at [480, 720] on span "Create" at bounding box center [445, 726] width 284 height 16
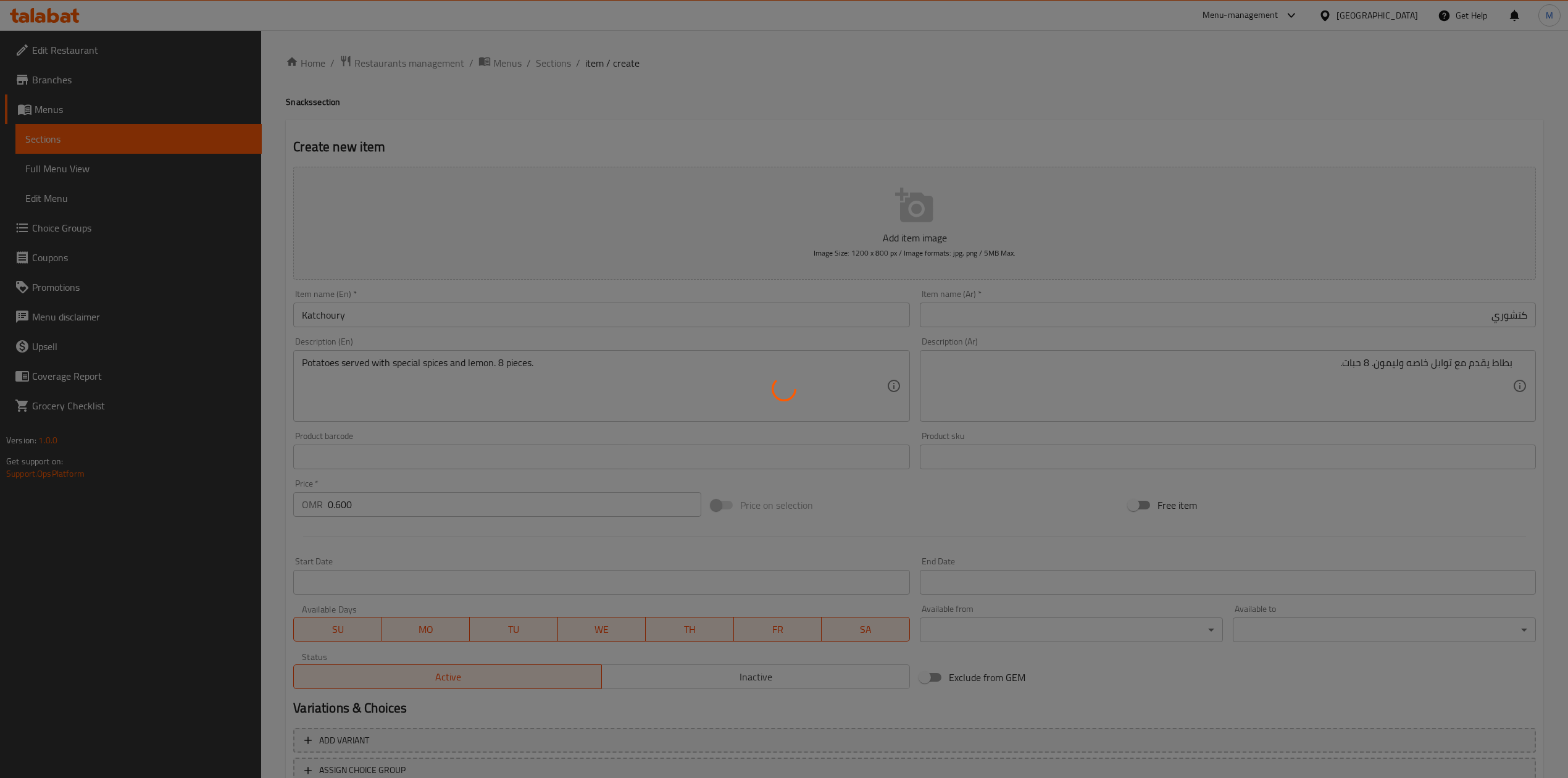
type input "0"
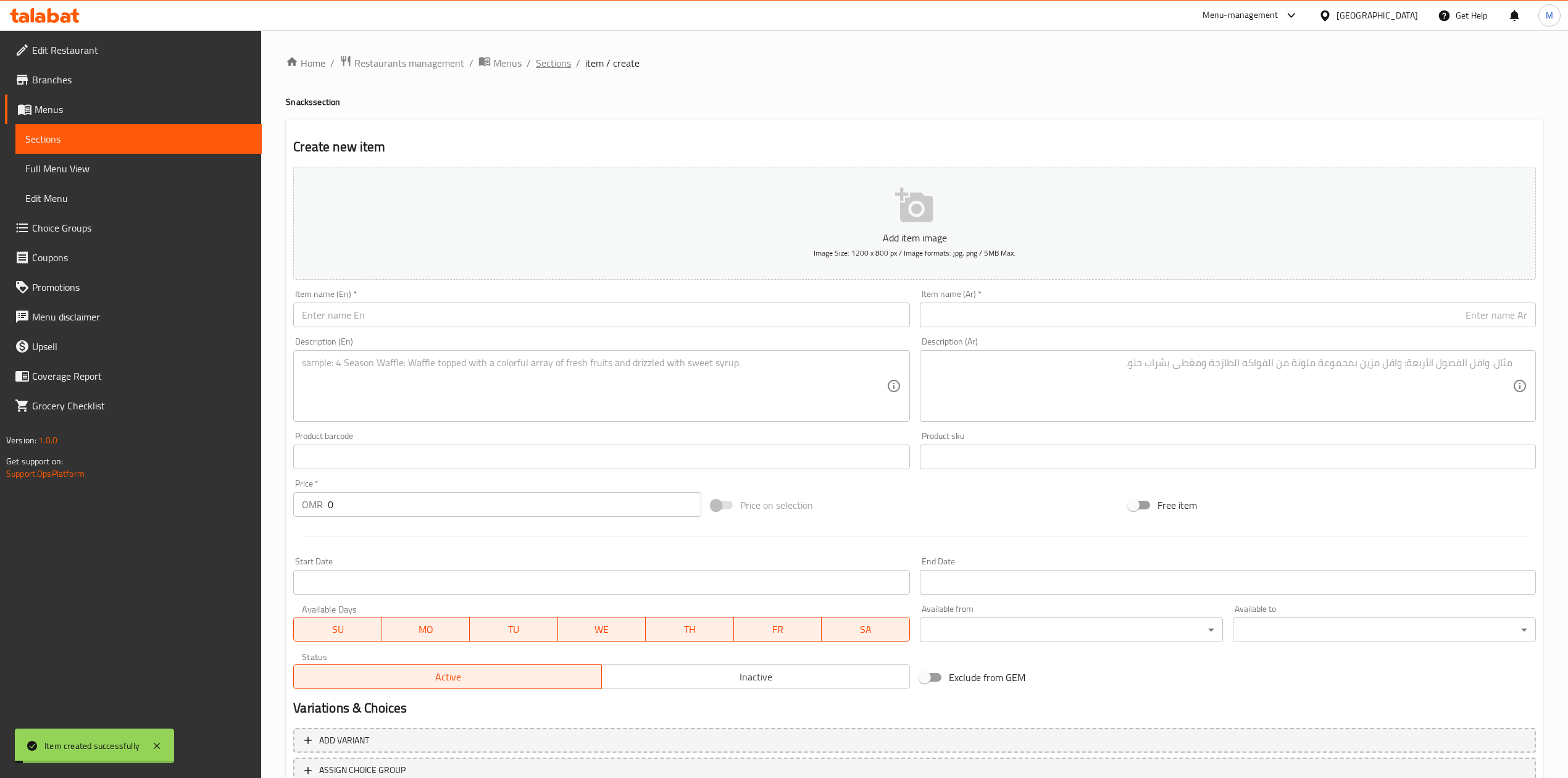
click at [544, 67] on span "Sections" at bounding box center [553, 62] width 35 height 15
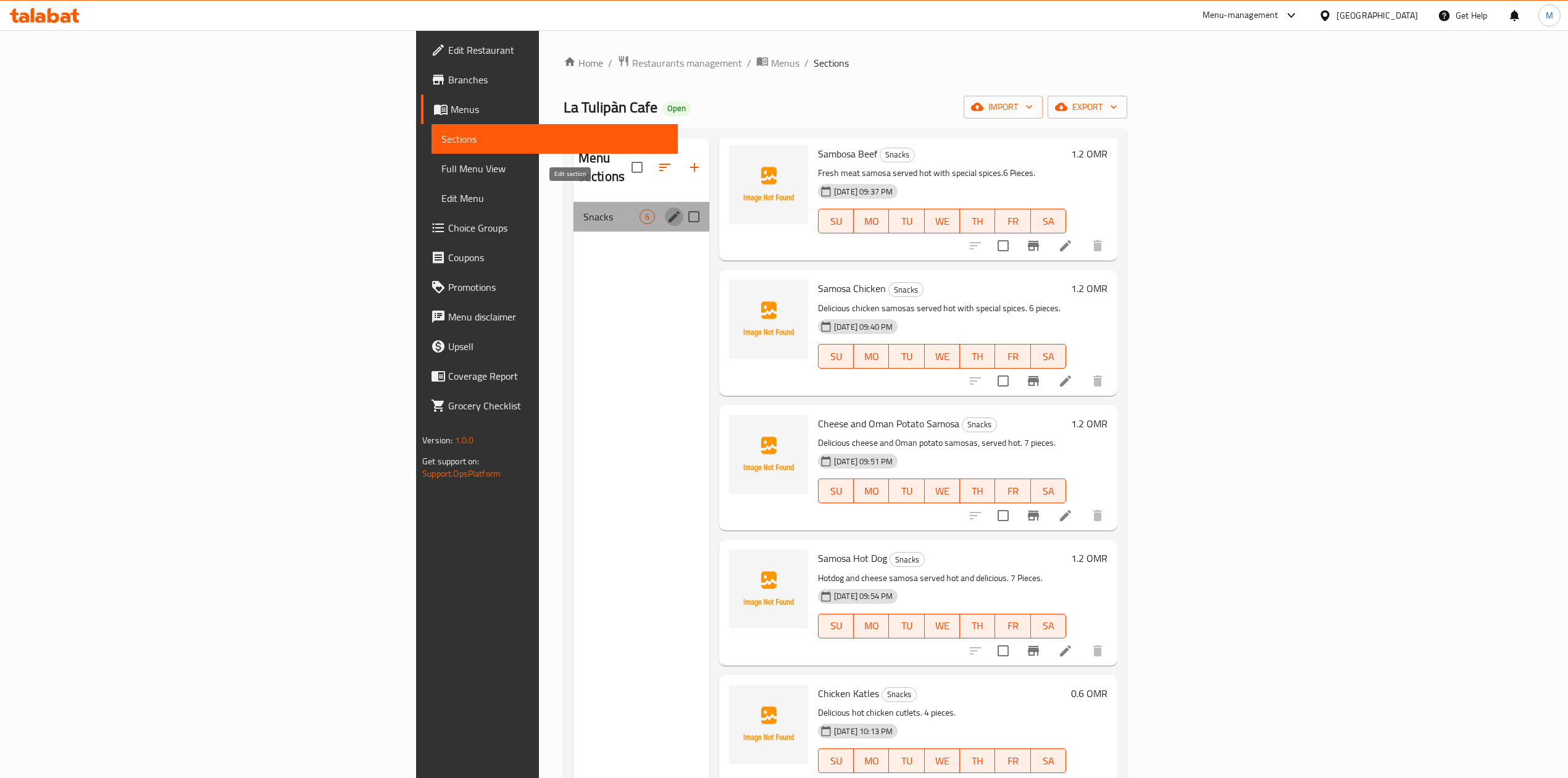
click at [666, 209] on icon "edit" at bounding box center [673, 216] width 15 height 15
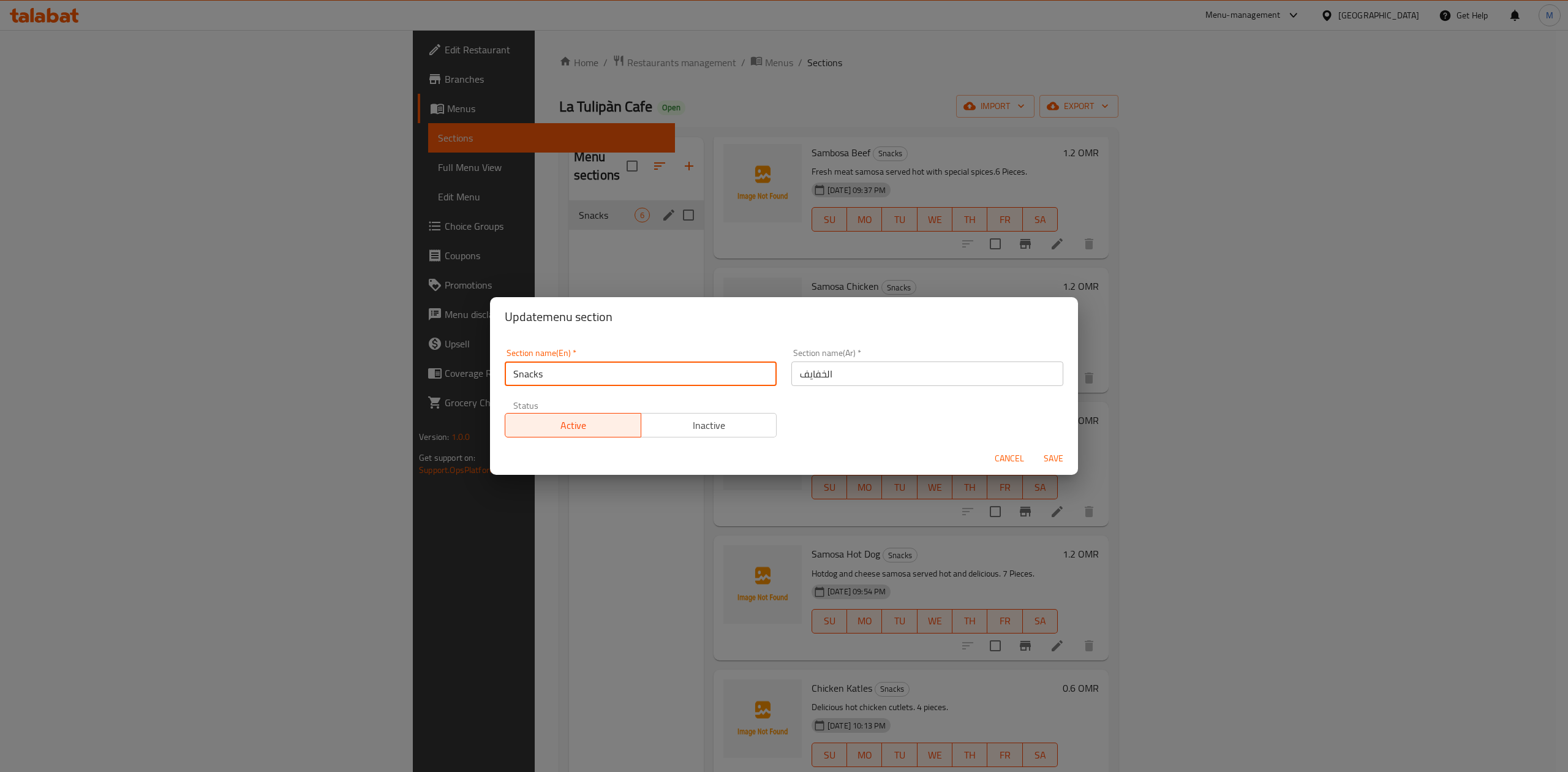
drag, startPoint x: 529, startPoint y: 370, endPoint x: 476, endPoint y: 368, distance: 53.0
click at [476, 368] on div "Update menu section Section name(En)   * Snacks Section name(En) * Section name…" at bounding box center [784, 386] width 1568 height 772
type input "ِ"
type input "Appetizers"
drag, startPoint x: 540, startPoint y: 381, endPoint x: 893, endPoint y: 370, distance: 353.2
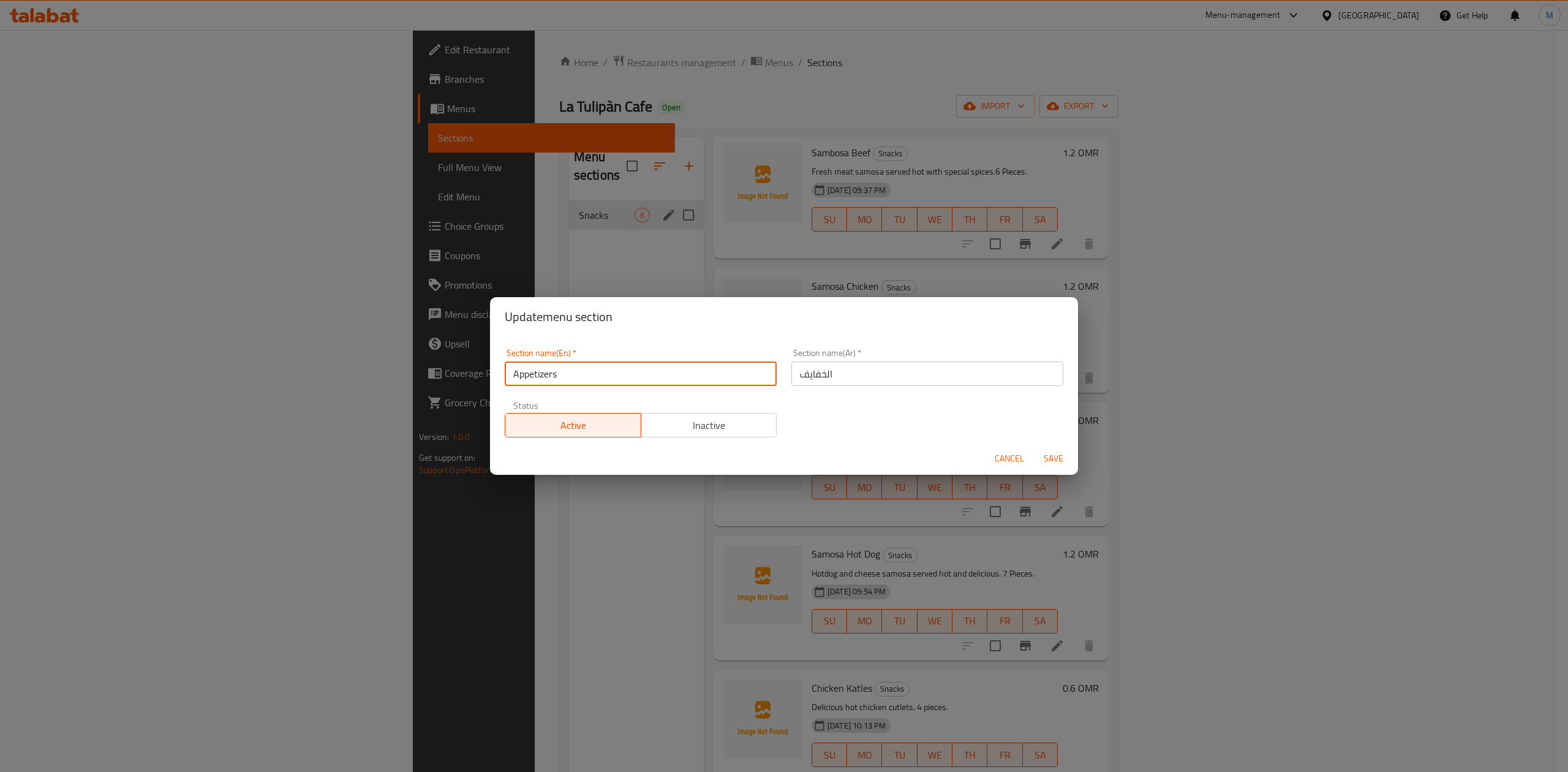
click at [893, 370] on input "الخفايف" at bounding box center [926, 373] width 272 height 24
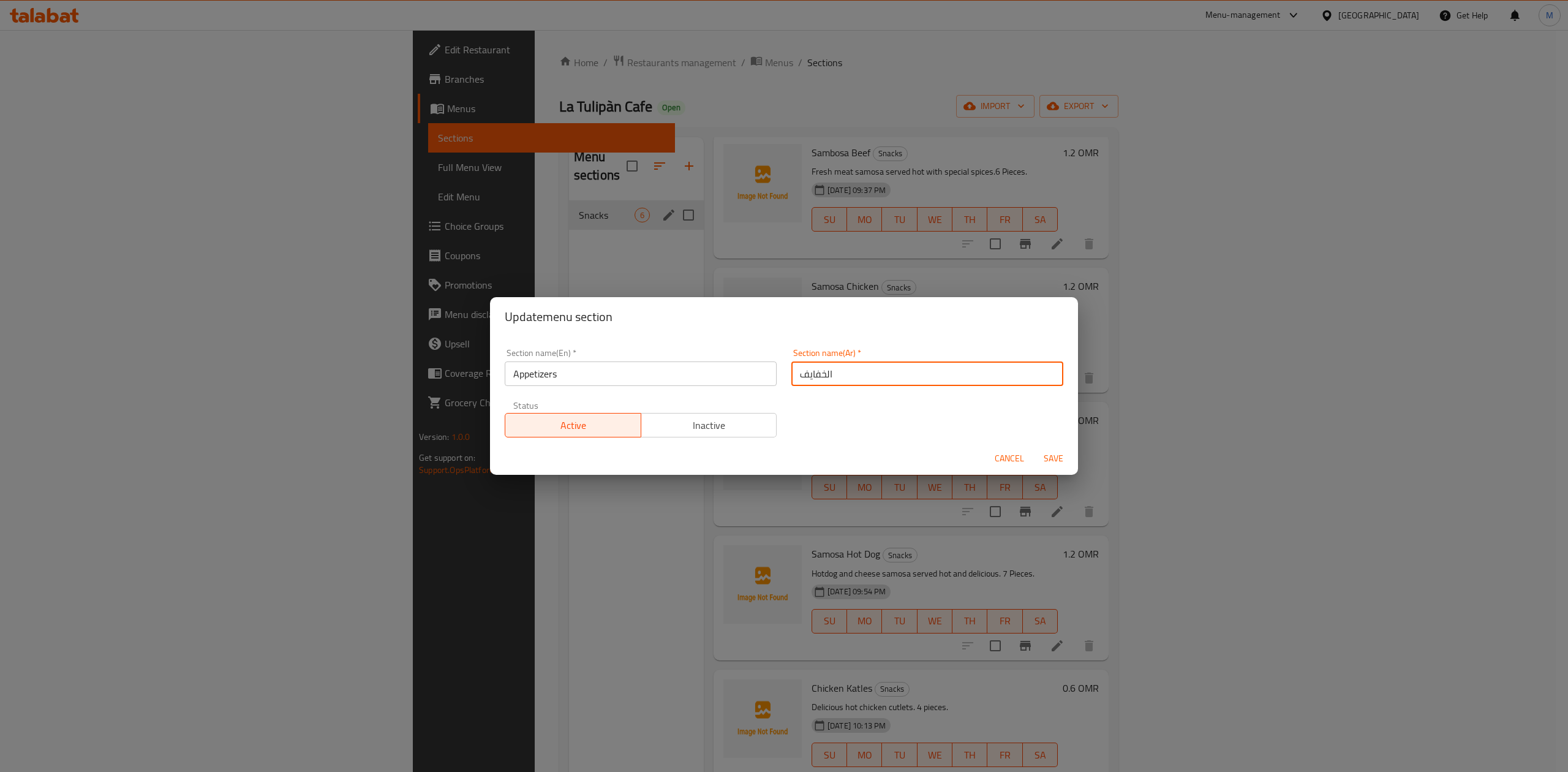
click at [893, 370] on input "الخفايف" at bounding box center [926, 373] width 272 height 24
type input "مقبلات"
click at [797, 425] on div "Section name(En)   * Appetizers Section name(En) * Section name(Ar)   * مقبلات …" at bounding box center [784, 393] width 574 height 104
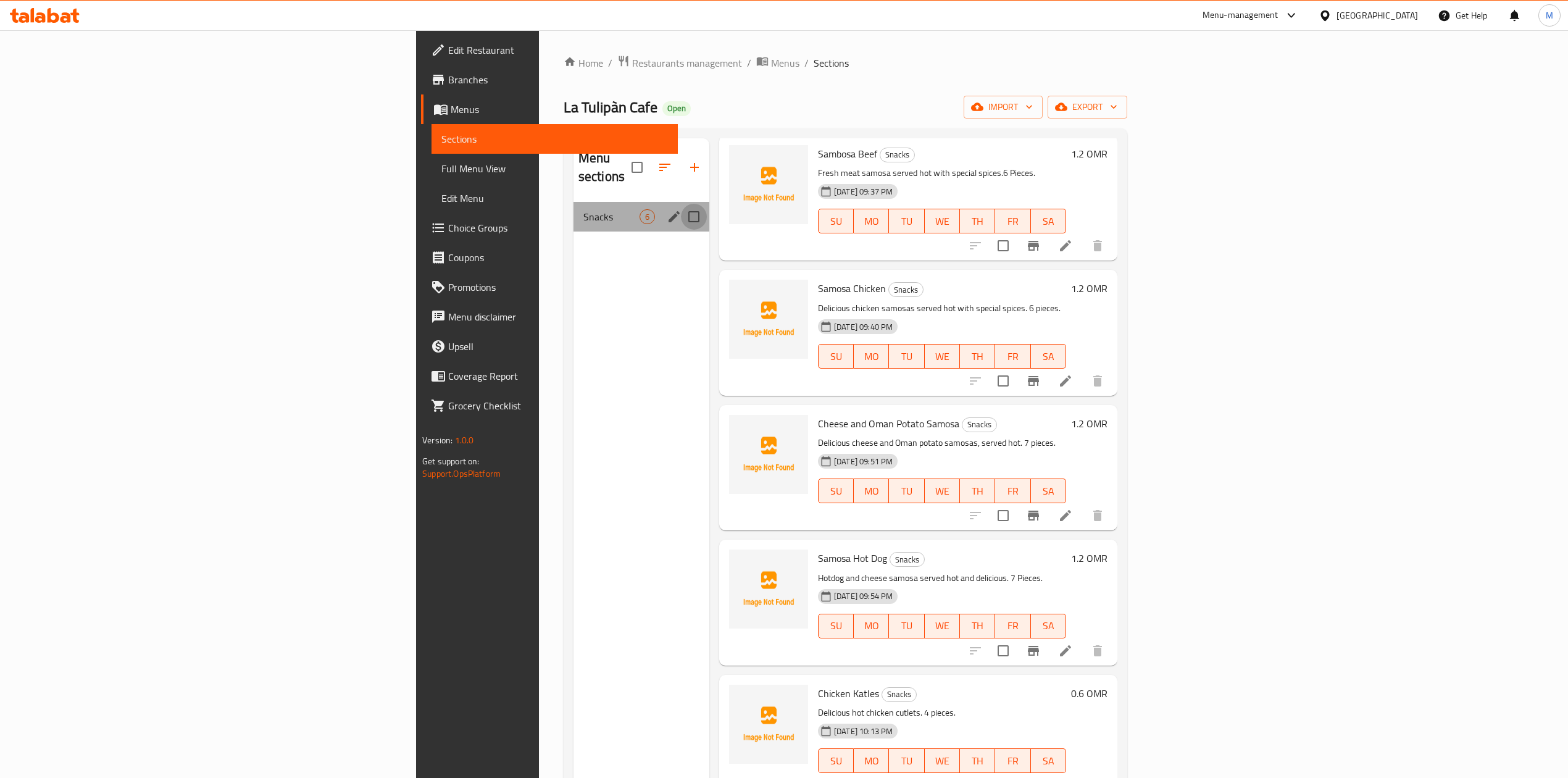
click at [681, 203] on input "Menu sections" at bounding box center [693, 216] width 26 height 26
checkbox input "true"
click at [681, 203] on input "Menu sections" at bounding box center [693, 216] width 26 height 26
checkbox input "false"
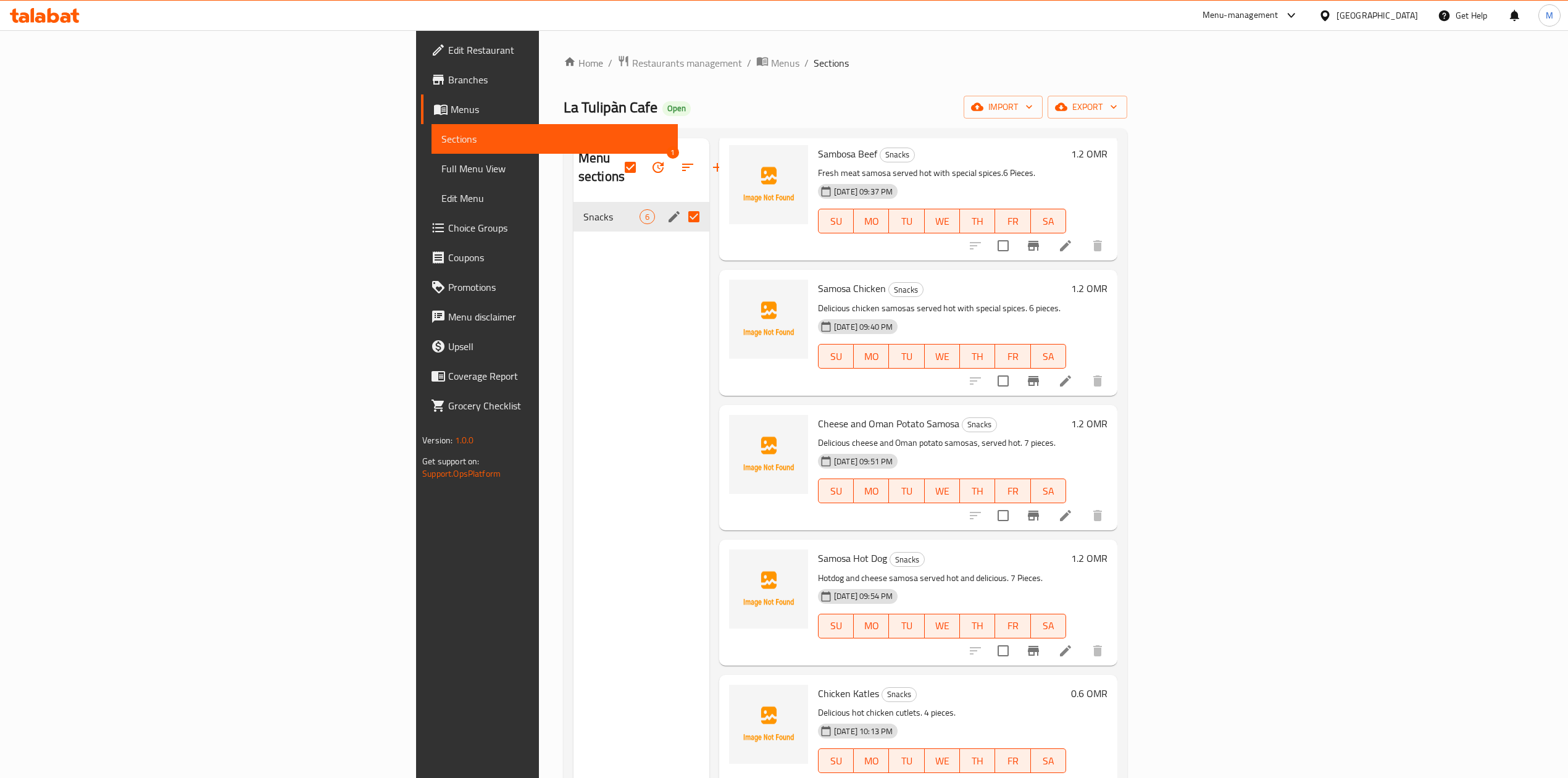
checkbox input "false"
click at [681, 203] on input "Menu sections" at bounding box center [693, 216] width 26 height 26
checkbox input "true"
click at [666, 209] on icon "edit" at bounding box center [673, 216] width 15 height 15
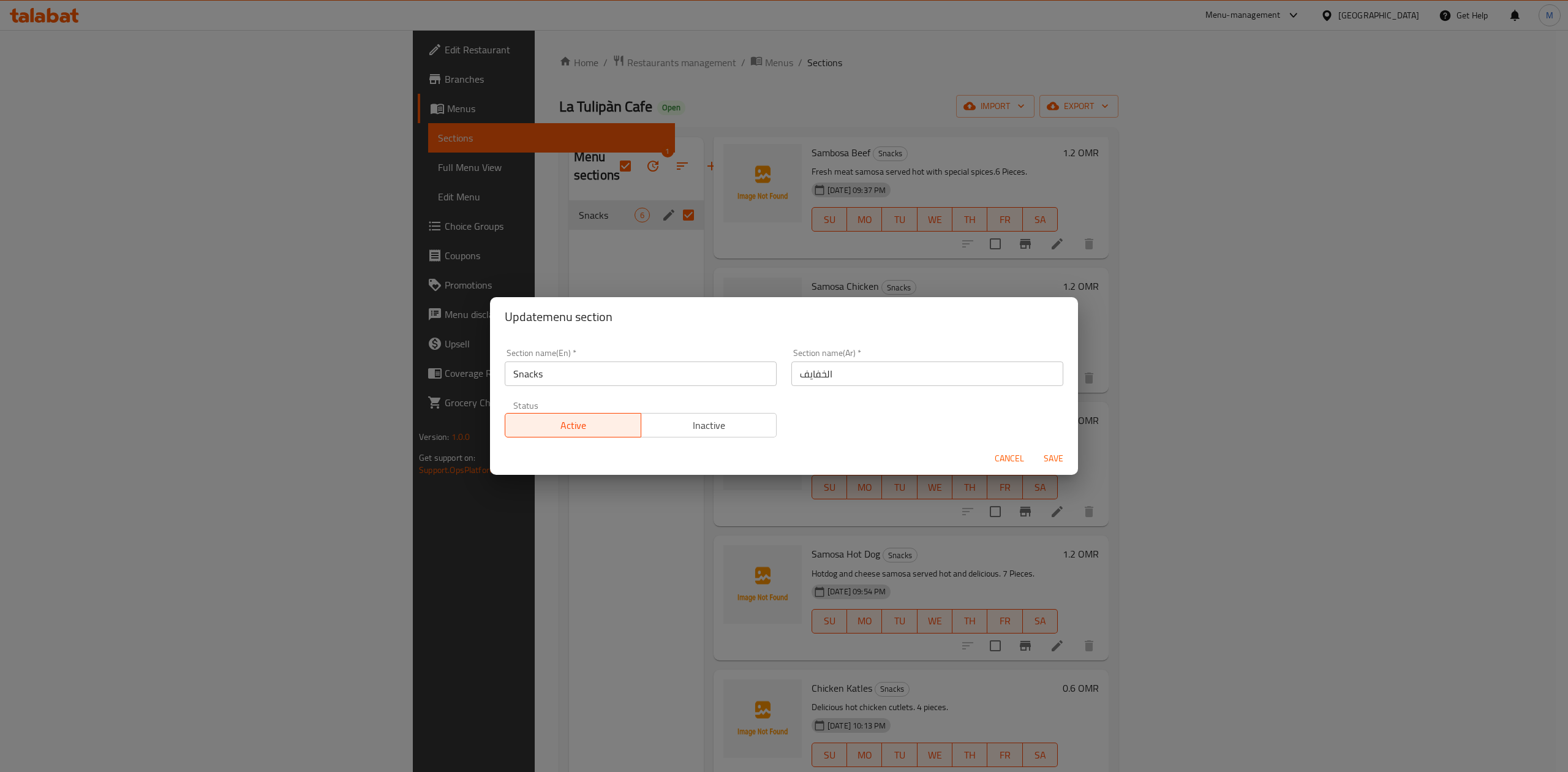
click at [623, 376] on input "Snacks" at bounding box center [640, 373] width 272 height 24
type input "ِ"
type input "Appetizers"
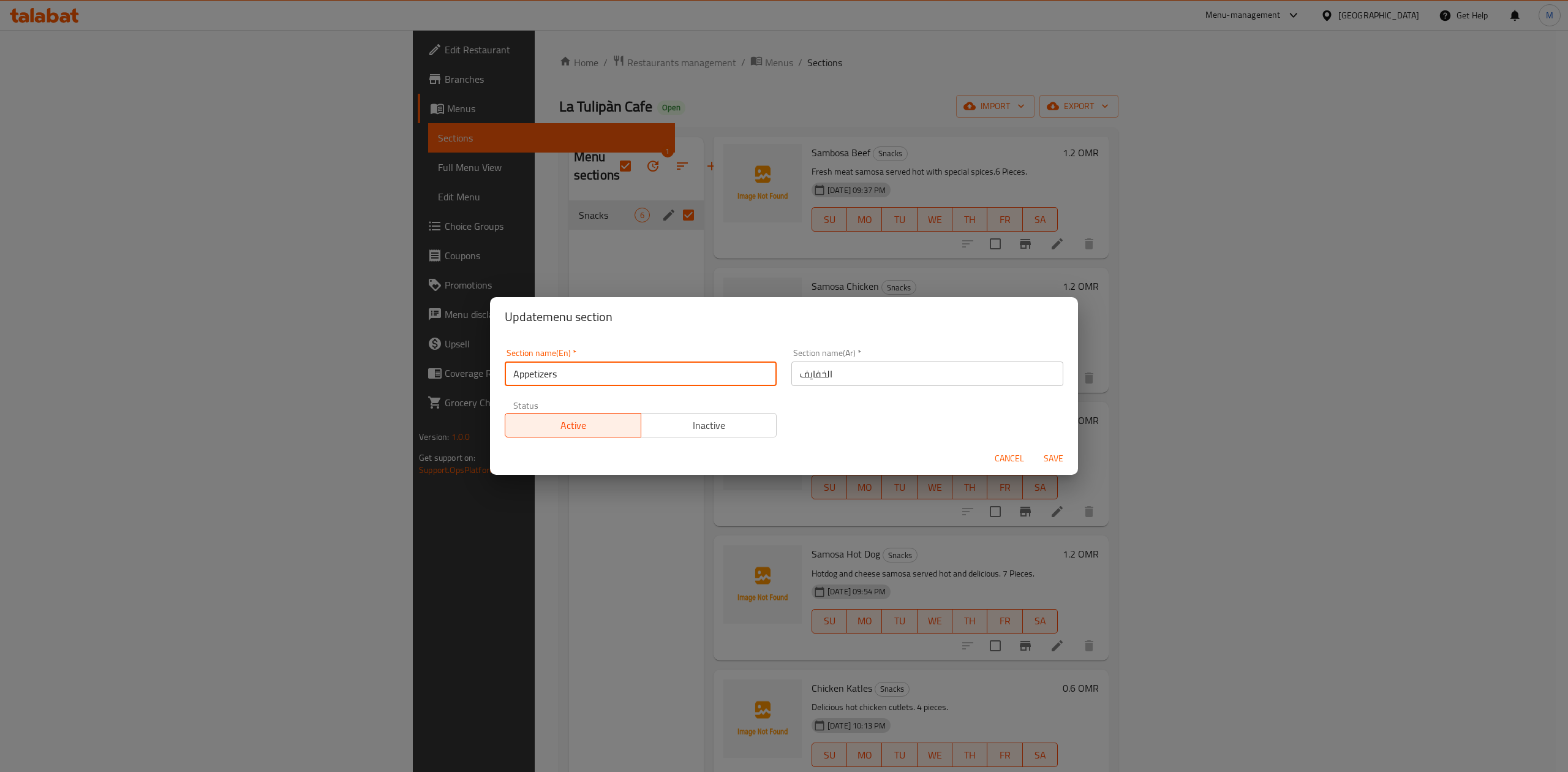
click at [845, 375] on input "الخفايف" at bounding box center [926, 373] width 272 height 24
click at [845, 374] on input "الخفايف" at bounding box center [926, 373] width 272 height 24
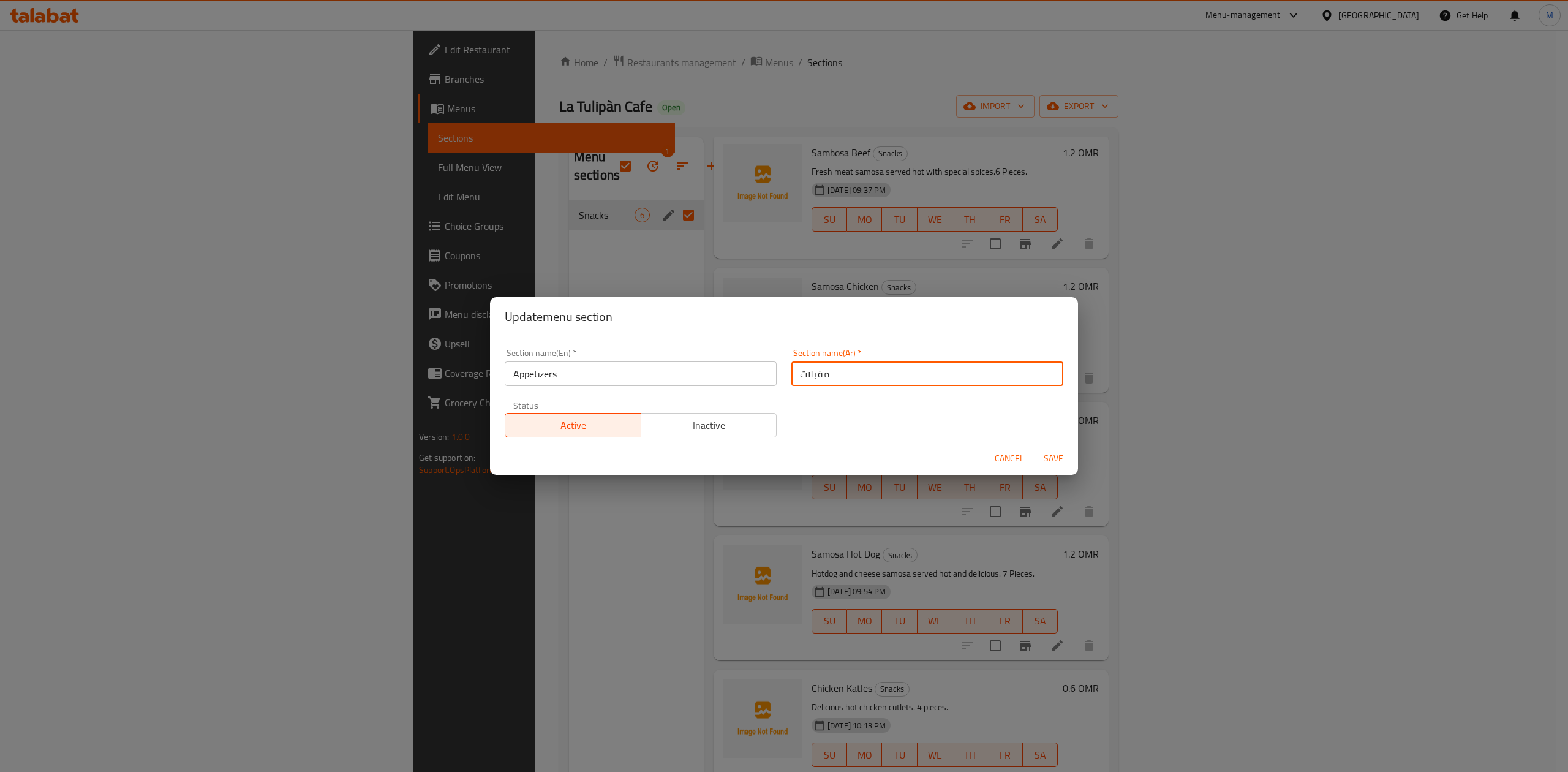
type input "مقبلات"
click at [828, 421] on div "Section name(En)   * Appetizers Section name(En) * Section name(Ar)   * مقبلات …" at bounding box center [784, 393] width 574 height 104
click at [1051, 456] on span "Save" at bounding box center [1053, 459] width 30 height 15
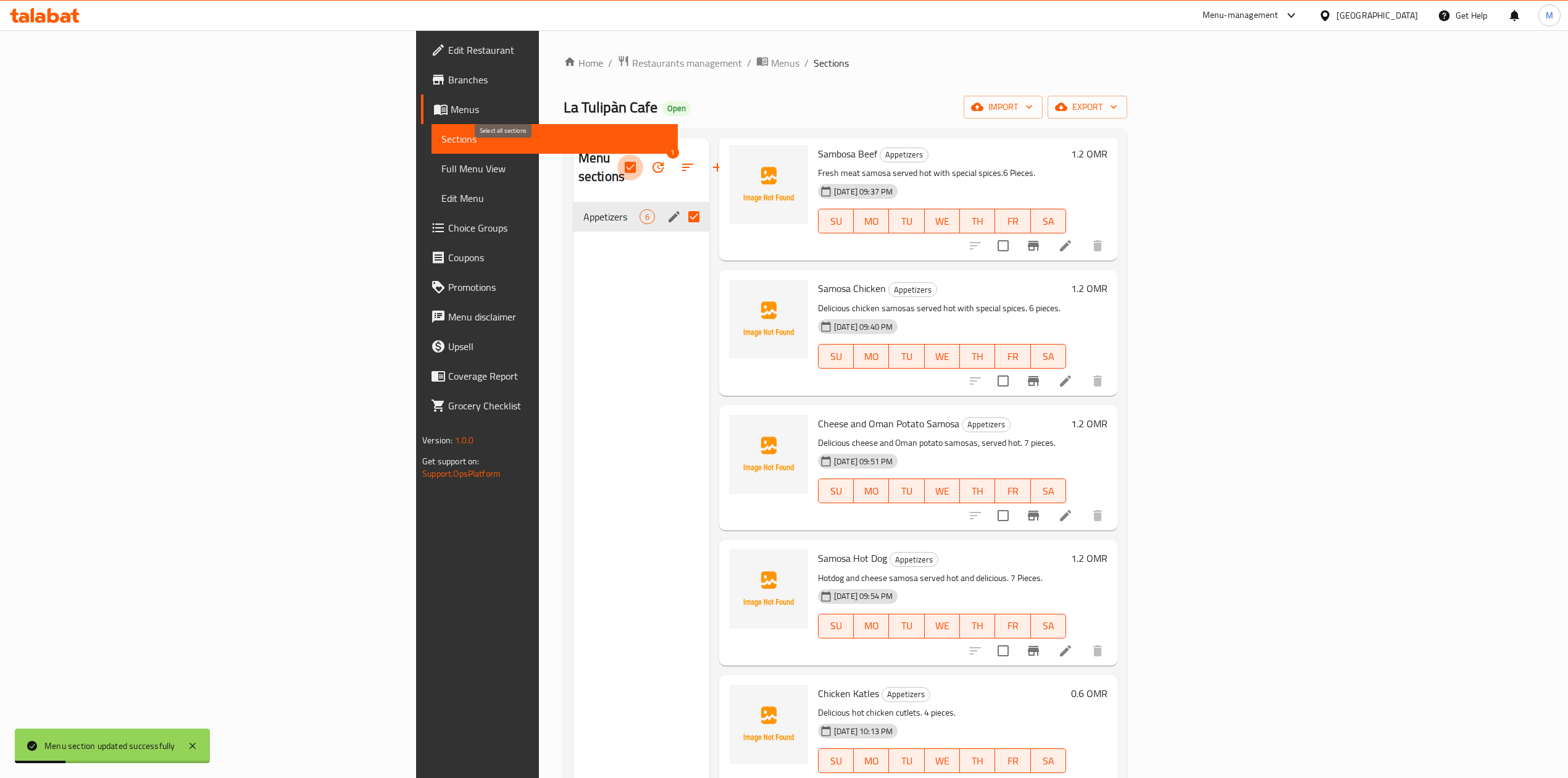
click at [617, 156] on input "checkbox" at bounding box center [630, 167] width 26 height 26
checkbox input "false"
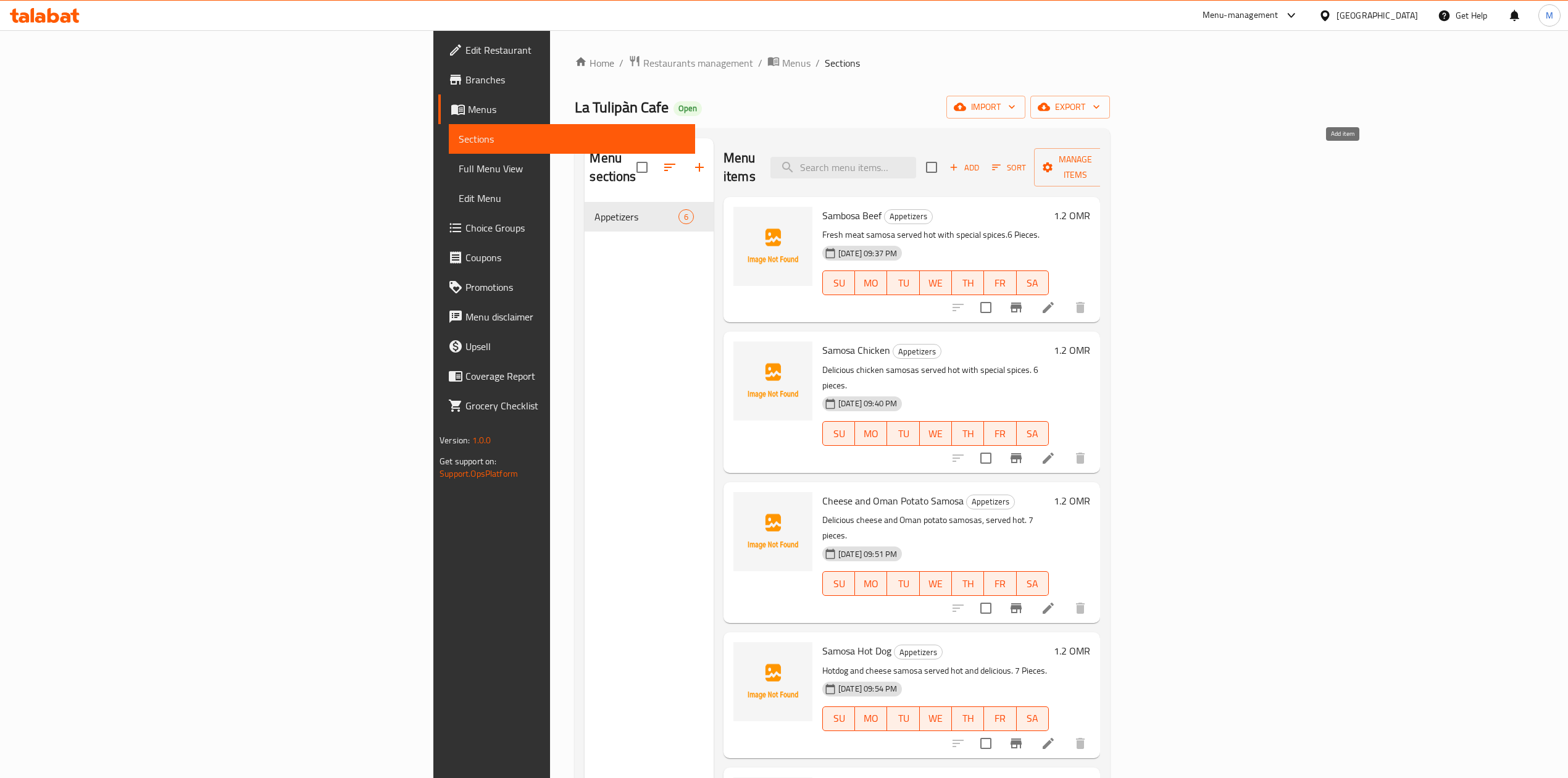
click at [981, 161] on span "Add" at bounding box center [964, 168] width 33 height 15
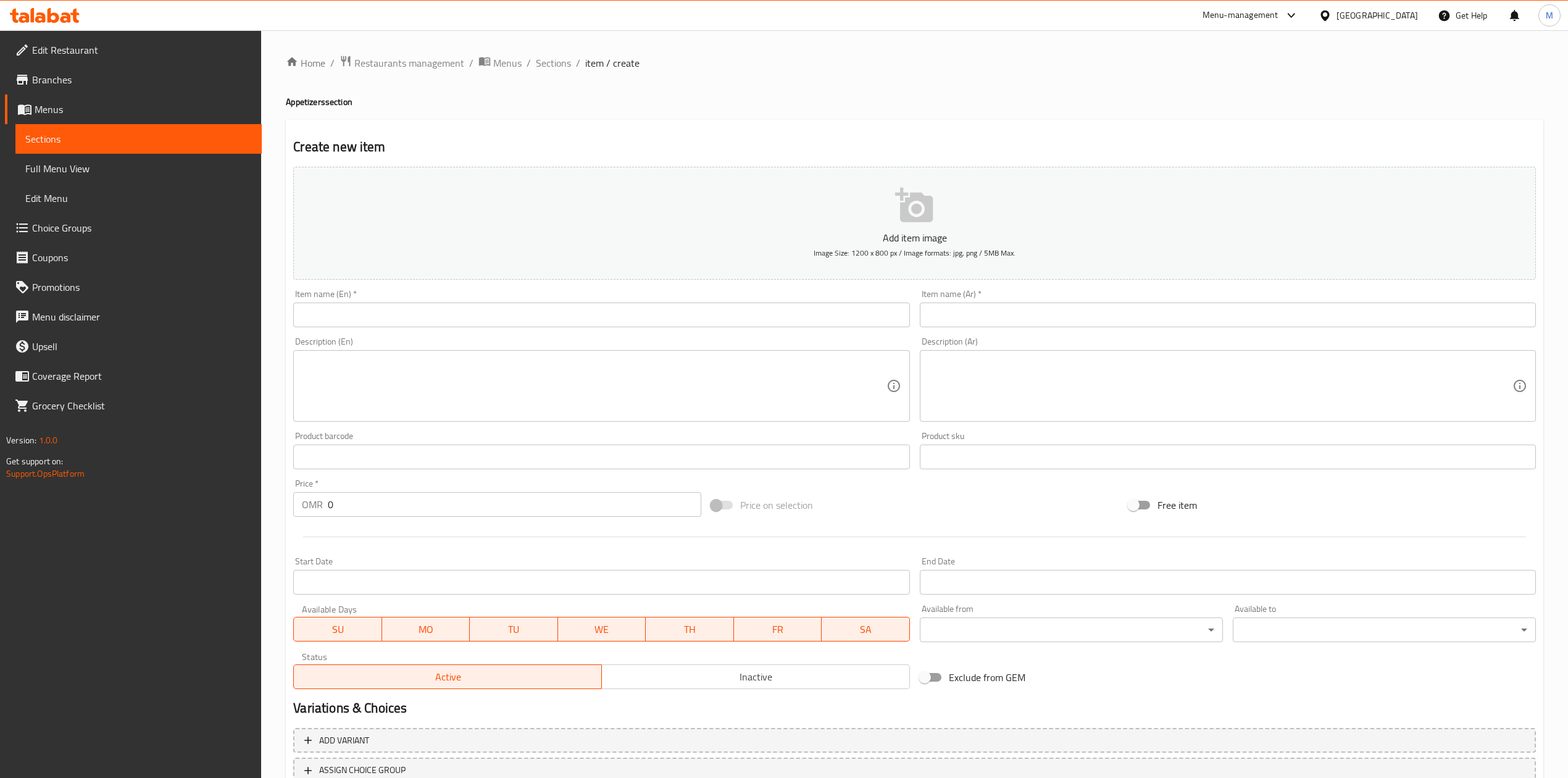
click at [714, 327] on input "text" at bounding box center [601, 314] width 616 height 24
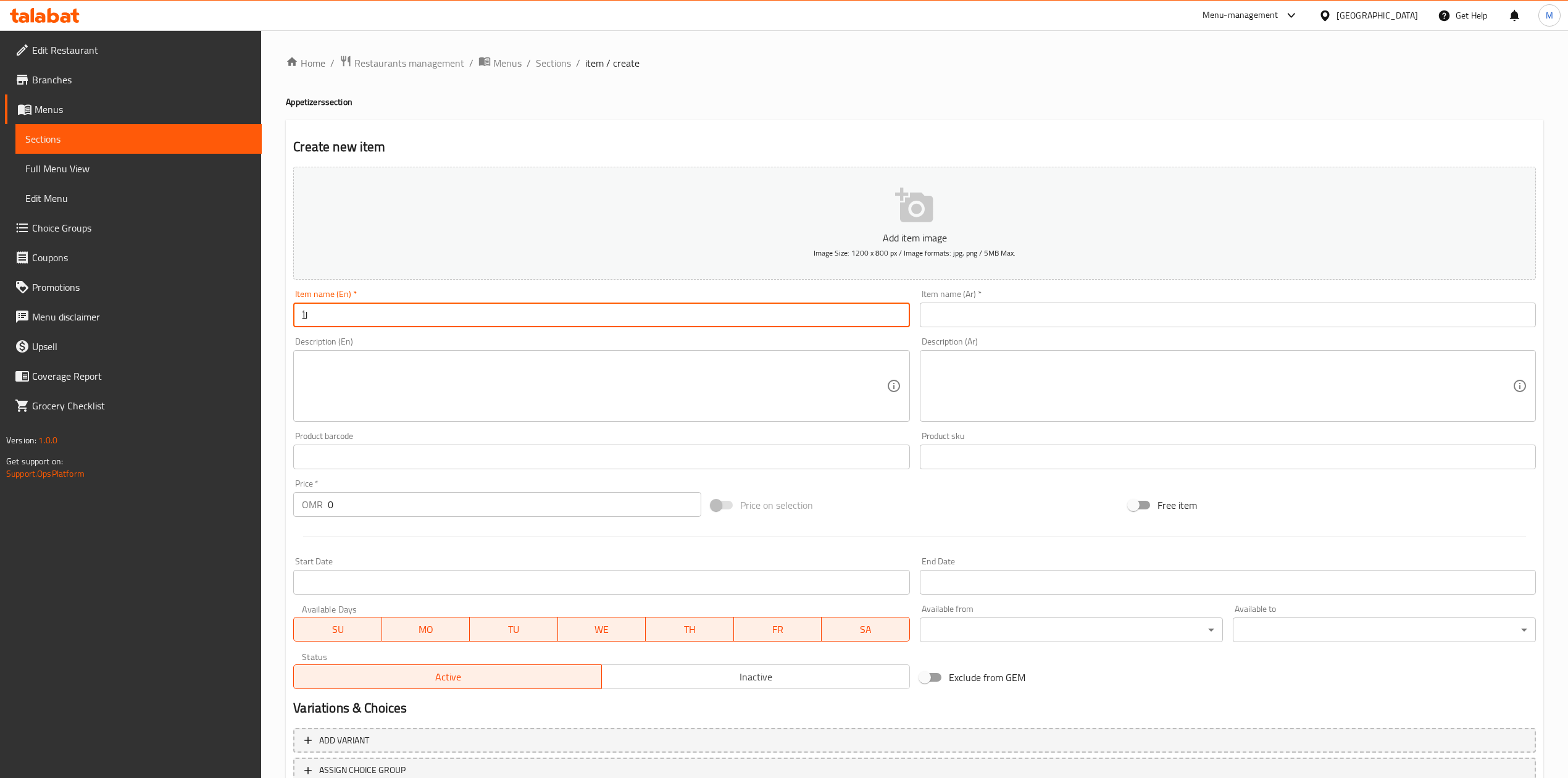
type input "ل"
type input "Gathering Box"
click at [934, 304] on input "text" at bounding box center [1228, 314] width 616 height 24
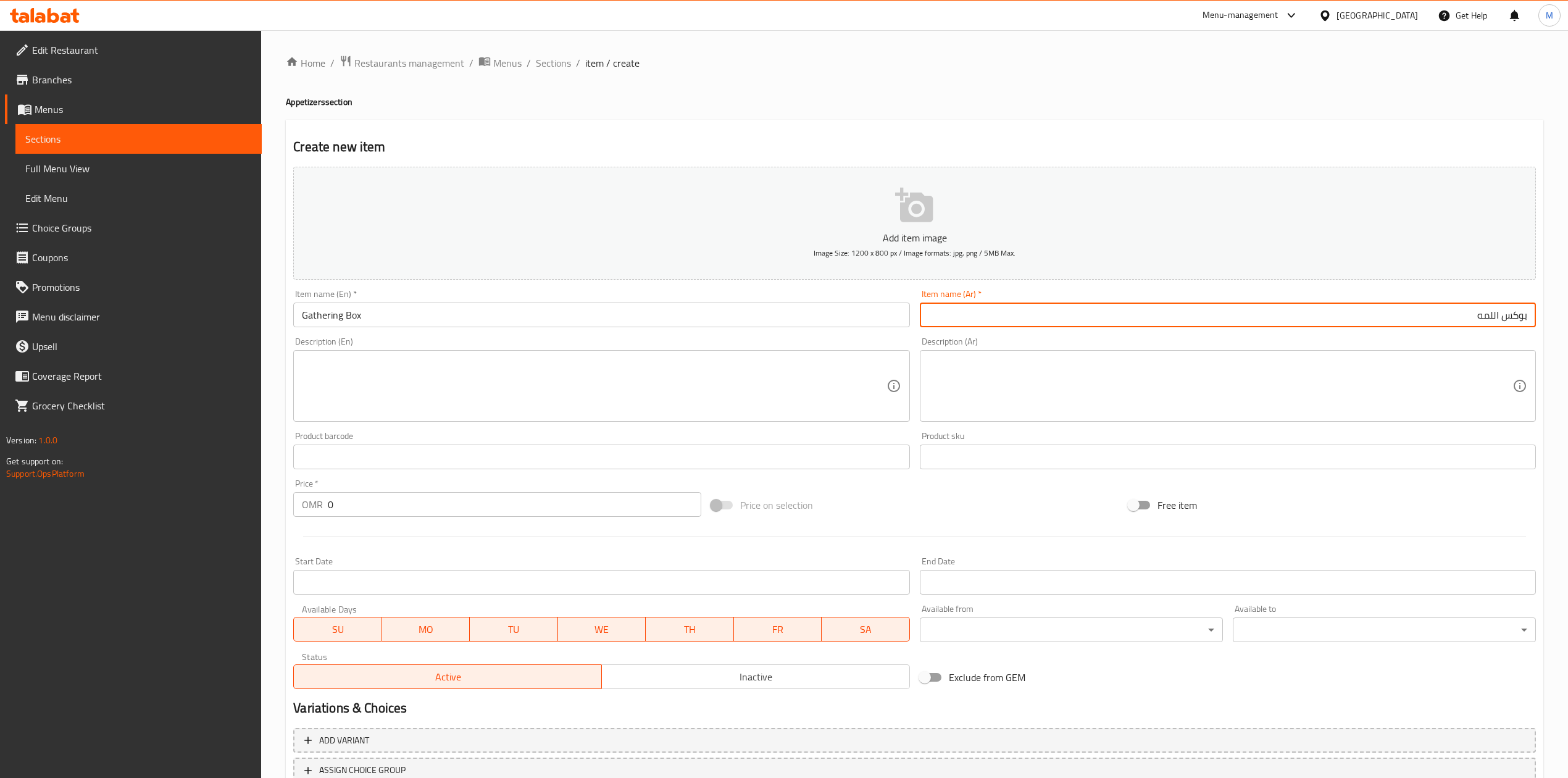
type input "بوكس اللمه"
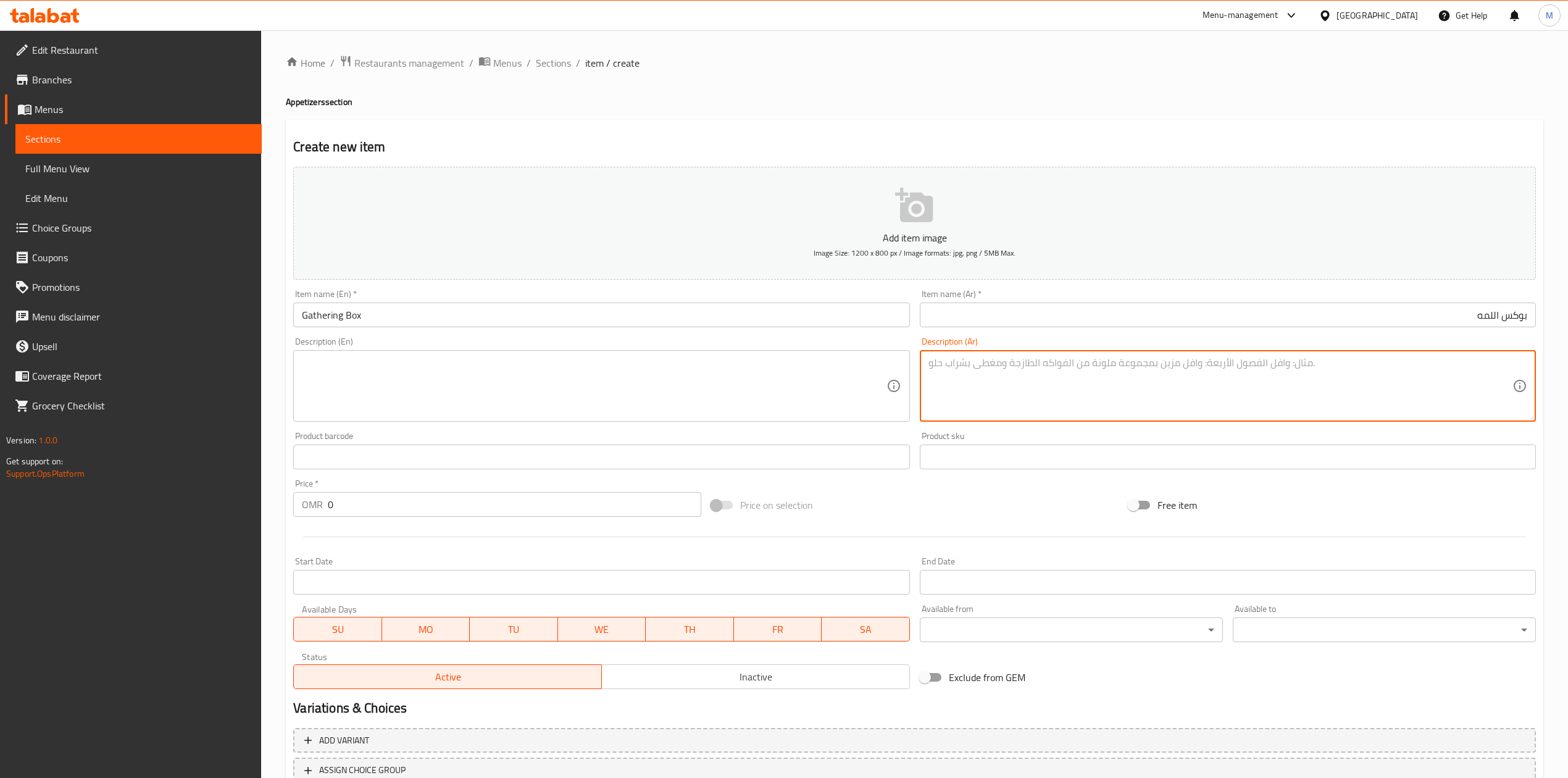
click at [1158, 401] on textarea at bounding box center [1220, 386] width 584 height 59
paste textarea "8 قطع سمبوسه دجاج\لحم"
click at [1351, 361] on textarea "8 قطع سمبوسه دجاج\لحم" at bounding box center [1220, 386] width 584 height 59
click at [1424, 364] on textarea "8 قطع سمبوسه دجاج\لحم" at bounding box center [1220, 386] width 584 height 59
click at [1325, 350] on div "Description (Ar) 8 قطع سمبوسه دجاج او لحم Description (Ar)" at bounding box center [1228, 379] width 616 height 84
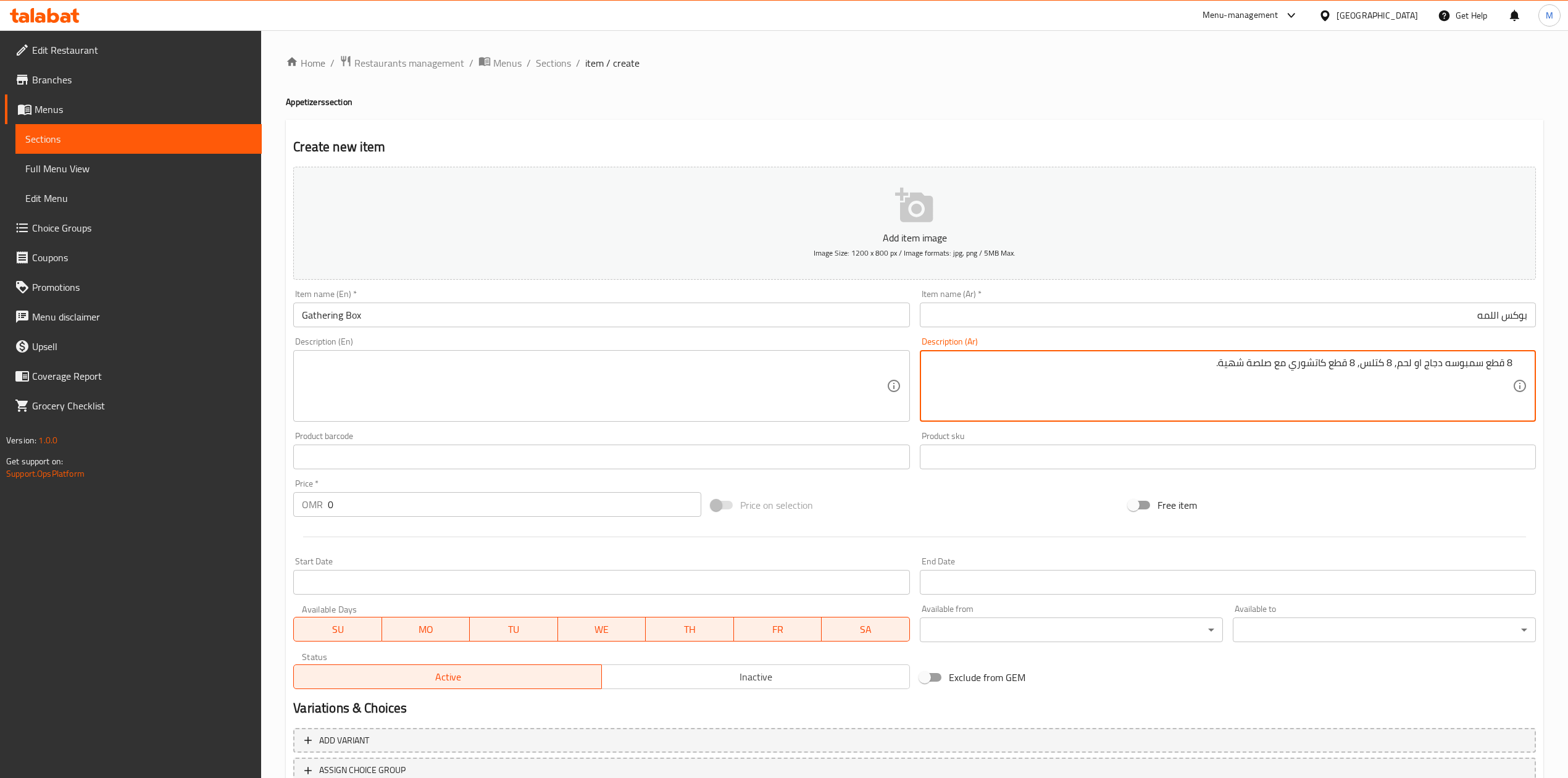
type textarea "8 قطع سمبوسه دجاج او لحم, 8 كتلس, 8 قطع كاتشوري مع صلصة شهية."
click at [614, 369] on textarea at bounding box center [594, 386] width 584 height 59
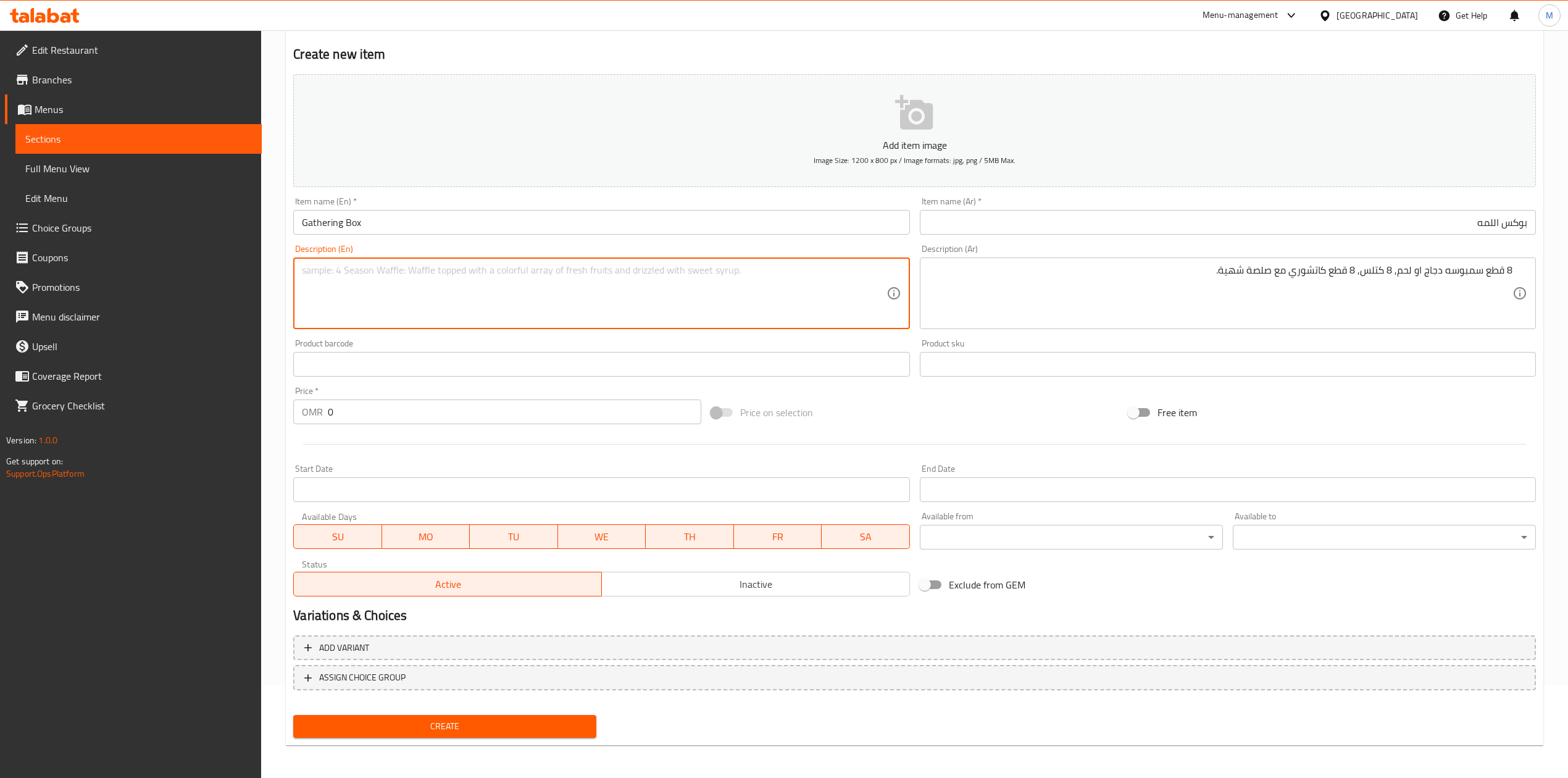
scroll to position [94, 0]
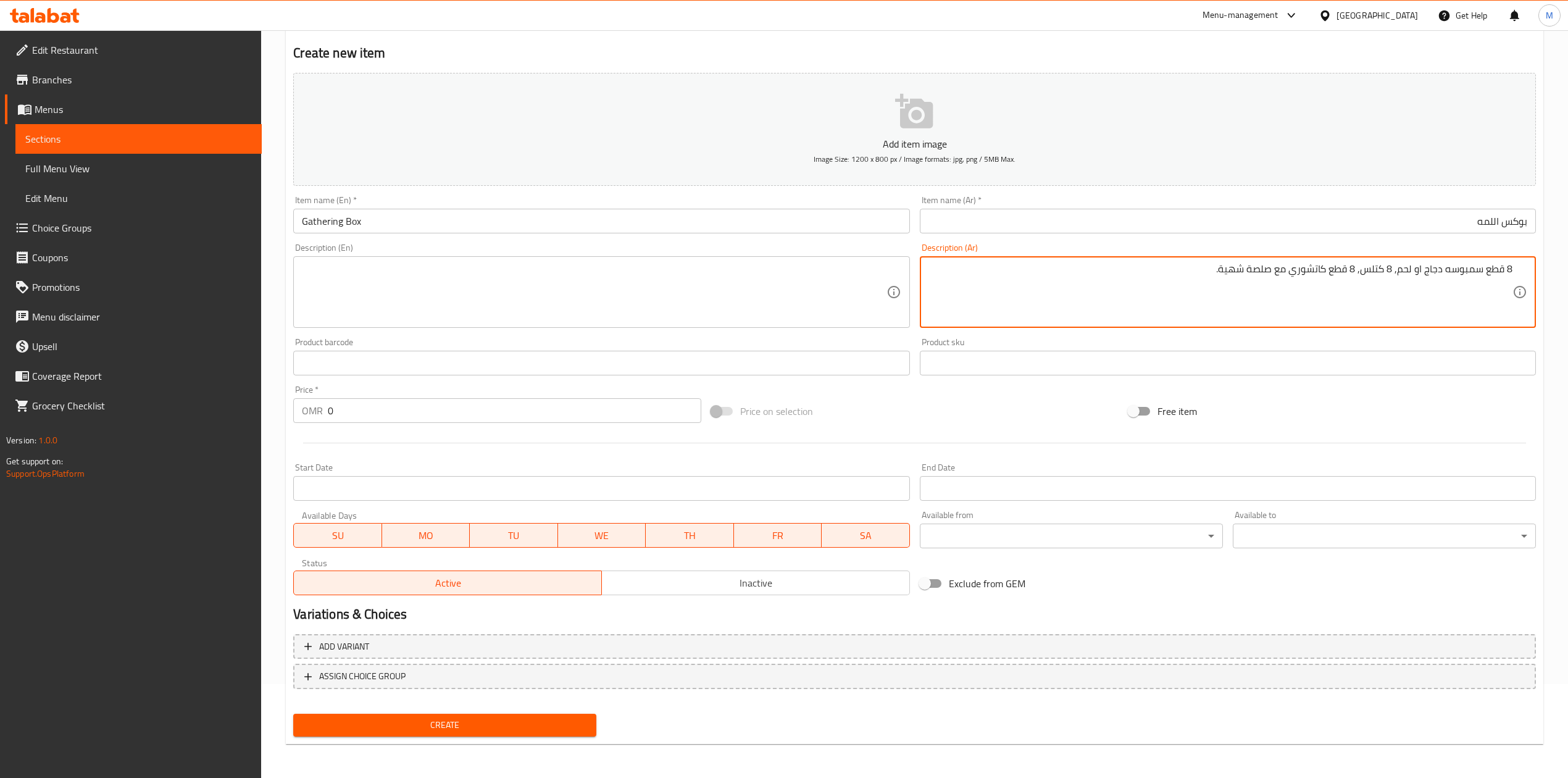
click at [1337, 270] on textarea "8 قطع سمبوسه دجاج او لحم, 8 كتلس, 8 قطع كاتشوري مع صلصة شهية." at bounding box center [1220, 293] width 584 height 59
click at [484, 282] on textarea at bounding box center [594, 293] width 584 height 59
paste textarea "8 pieces of chicken or meat samosa, 8 cutlets, 8 pieces of kachori with delicio…"
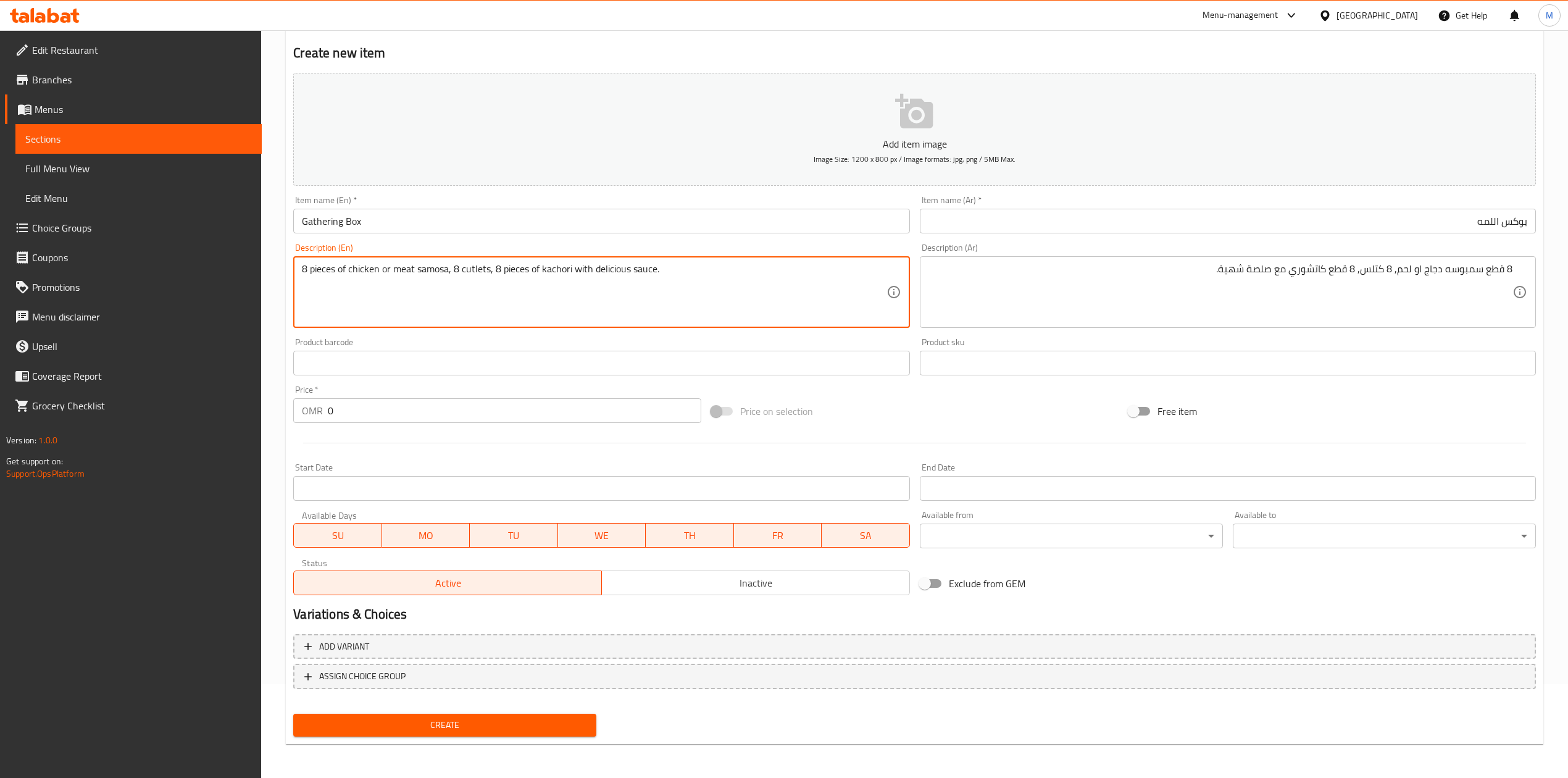
click at [410, 269] on textarea "8 pieces of chicken or meat samosa, 8 cutlets, 8 pieces of kachori with delicio…" at bounding box center [594, 293] width 584 height 59
drag, startPoint x: 413, startPoint y: 269, endPoint x: 395, endPoint y: 269, distance: 18.0
click at [395, 269] on textarea "8 pieces of chicken or meat samosa, 8 cutlets, 8 pieces of kachori with delicio…" at bounding box center [594, 293] width 584 height 59
type textarea "8 pieces of chicken or beef samosa, 8 cutlets, 8 pieces of kachori with delicio…"
click at [519, 339] on div "Product barcode Product barcode" at bounding box center [601, 357] width 616 height 38
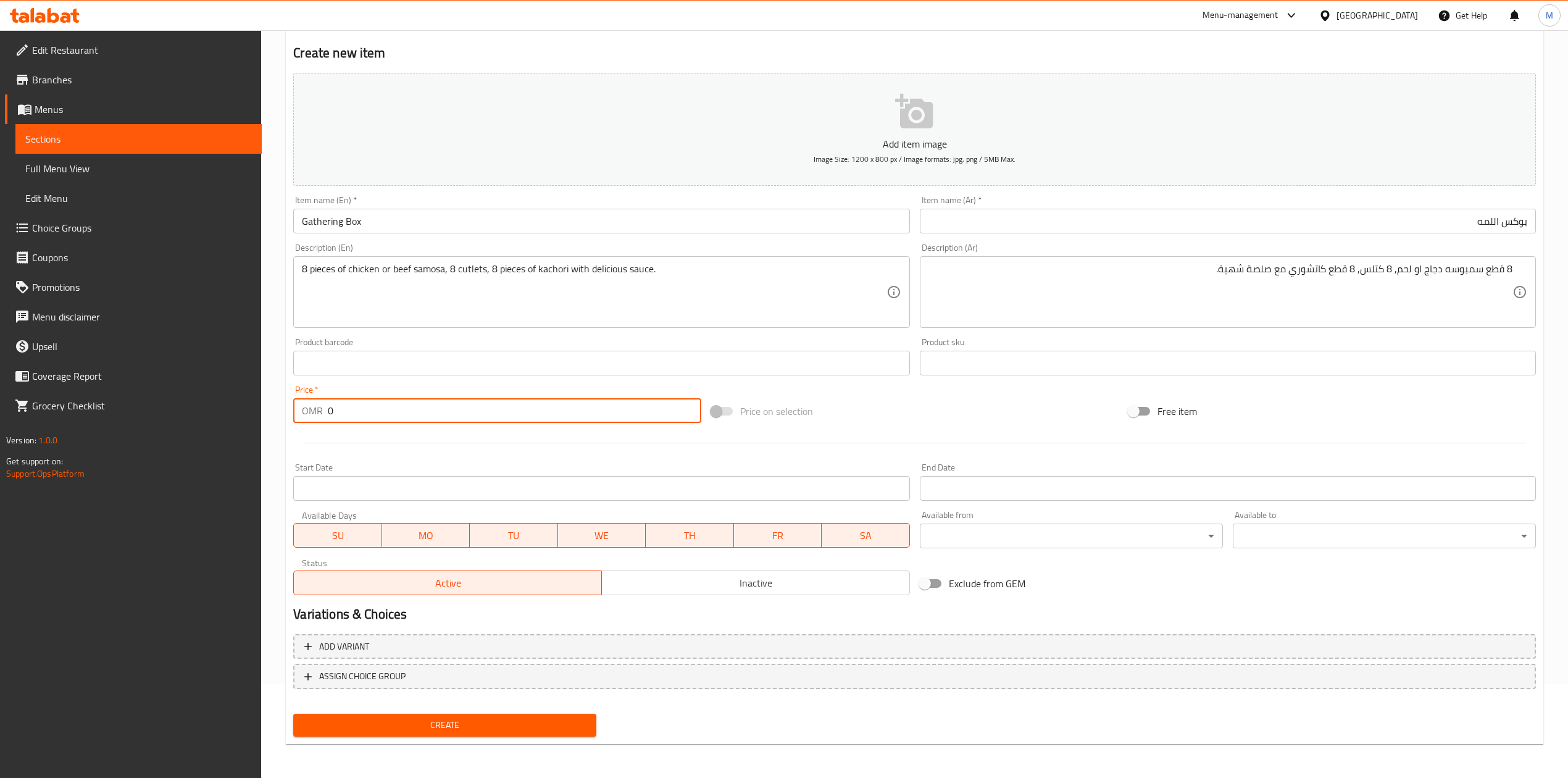
drag, startPoint x: 354, startPoint y: 401, endPoint x: 300, endPoint y: 403, distance: 54.0
click at [301, 403] on div "OMR 0 Price *" at bounding box center [497, 410] width 408 height 24
type input "3.800"
click at [401, 452] on div at bounding box center [914, 443] width 1252 height 30
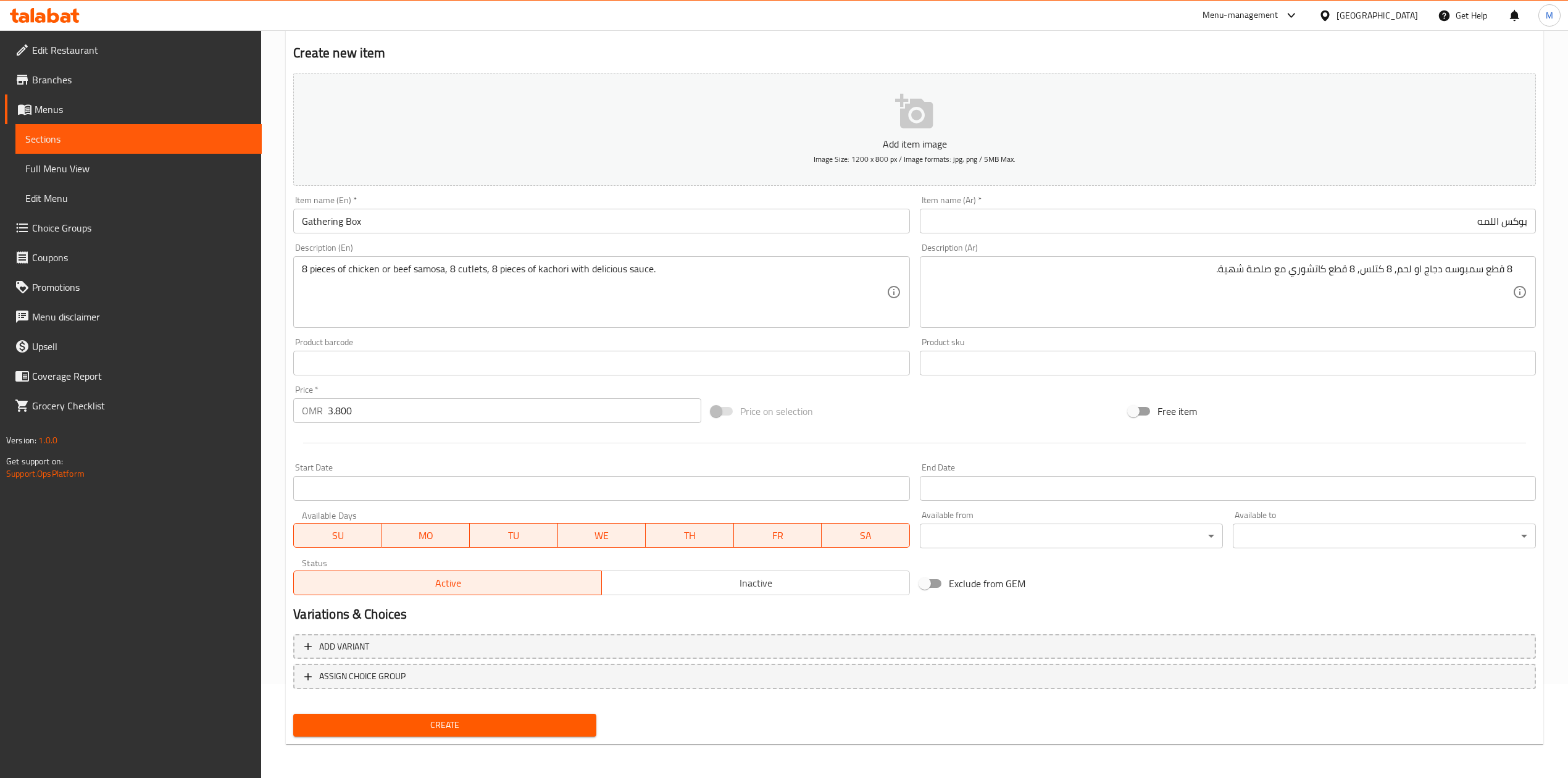
click at [516, 737] on div "Create" at bounding box center [445, 726] width 313 height 33
click at [524, 728] on span "Create" at bounding box center [445, 726] width 284 height 16
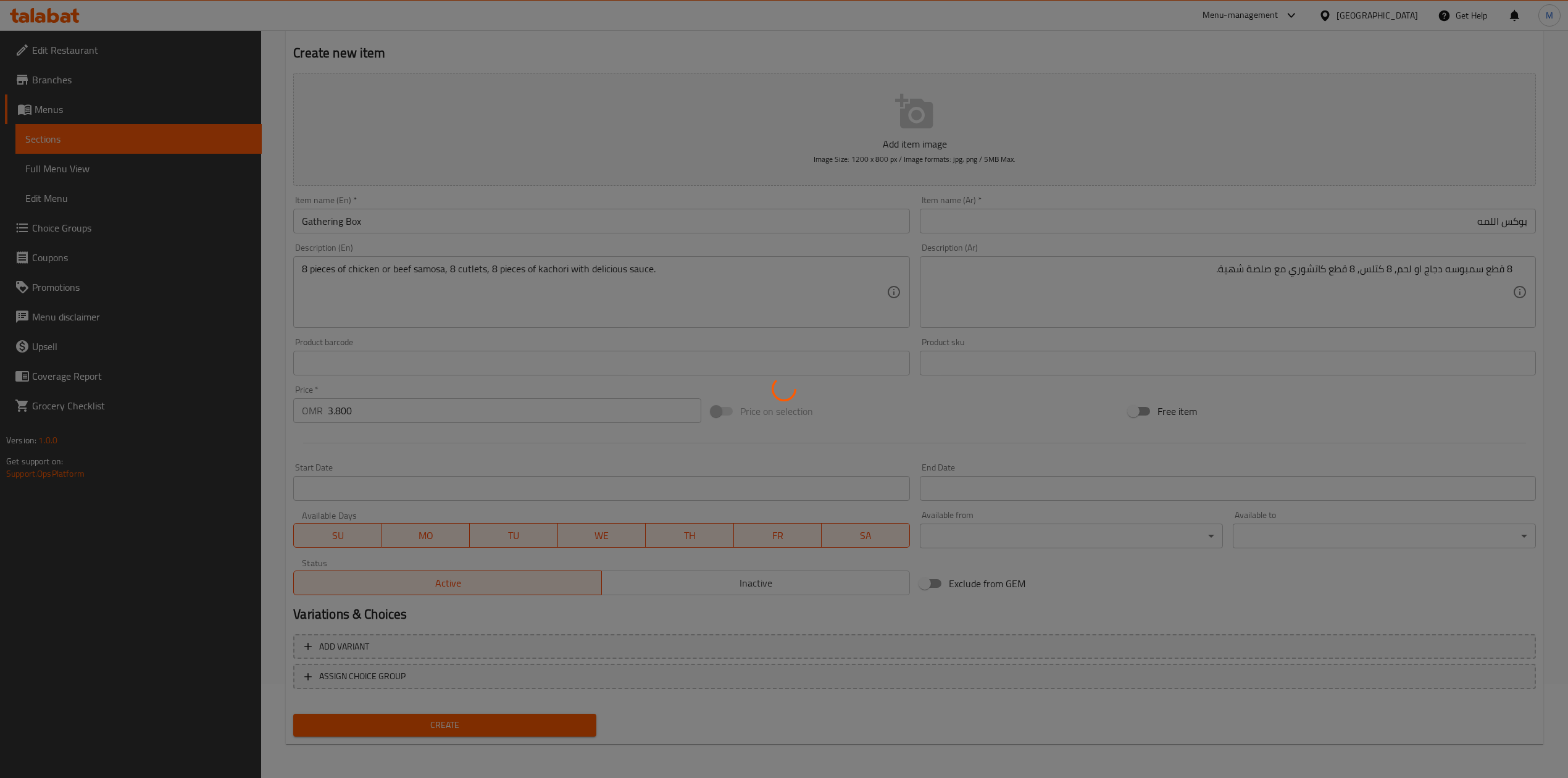
type input "0"
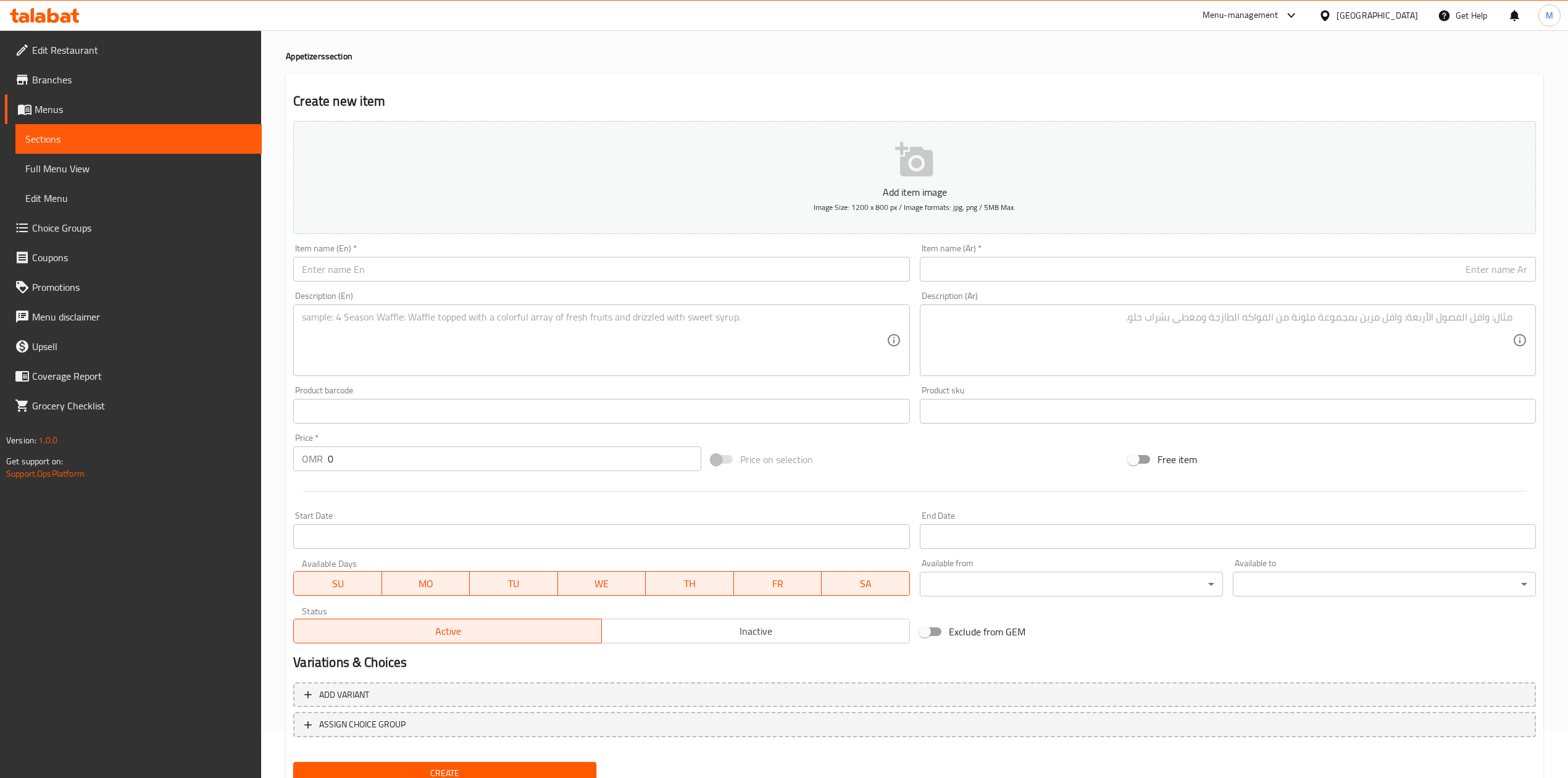
scroll to position [0, 0]
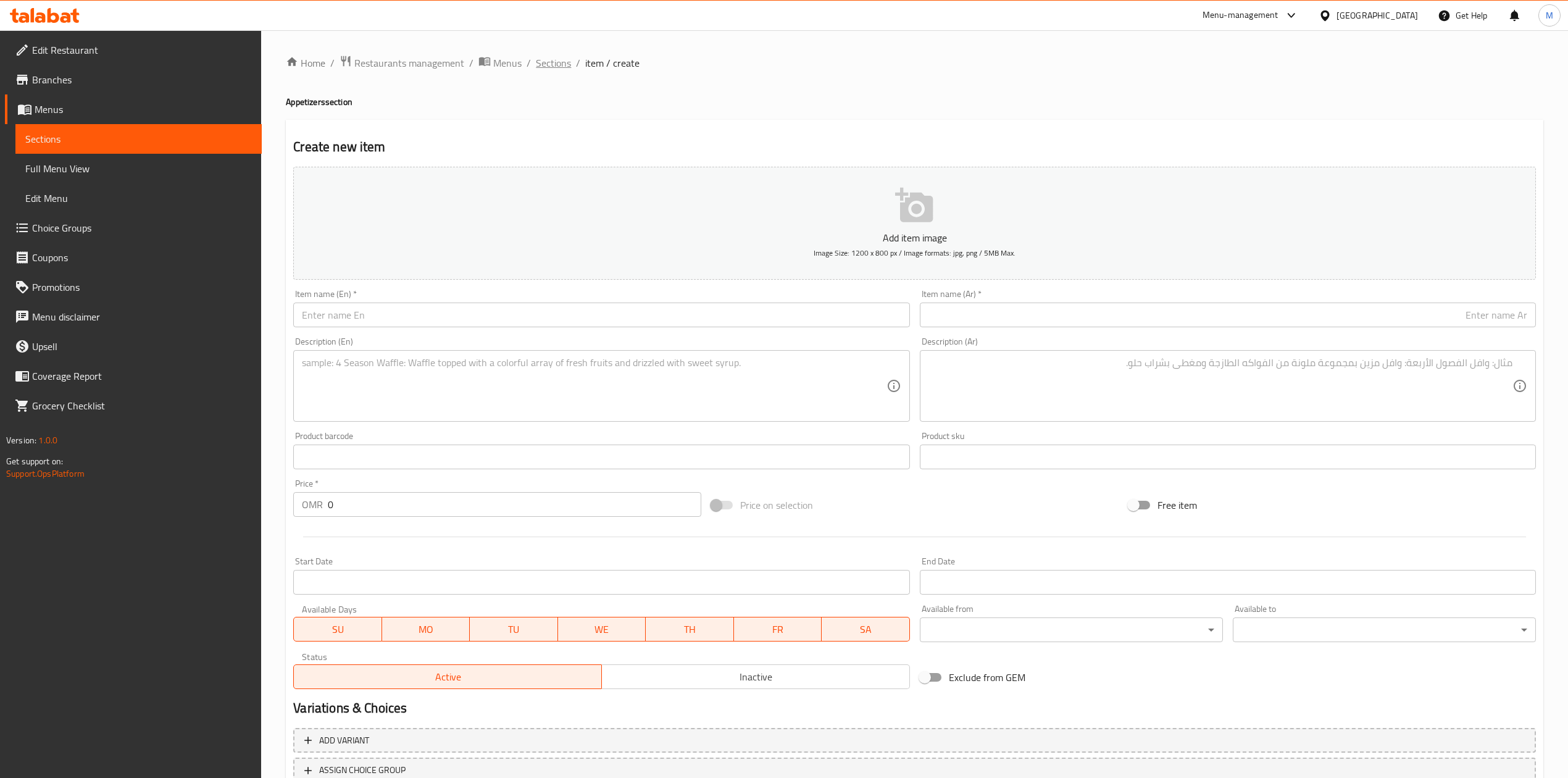
click at [568, 71] on span "Sections" at bounding box center [553, 62] width 35 height 15
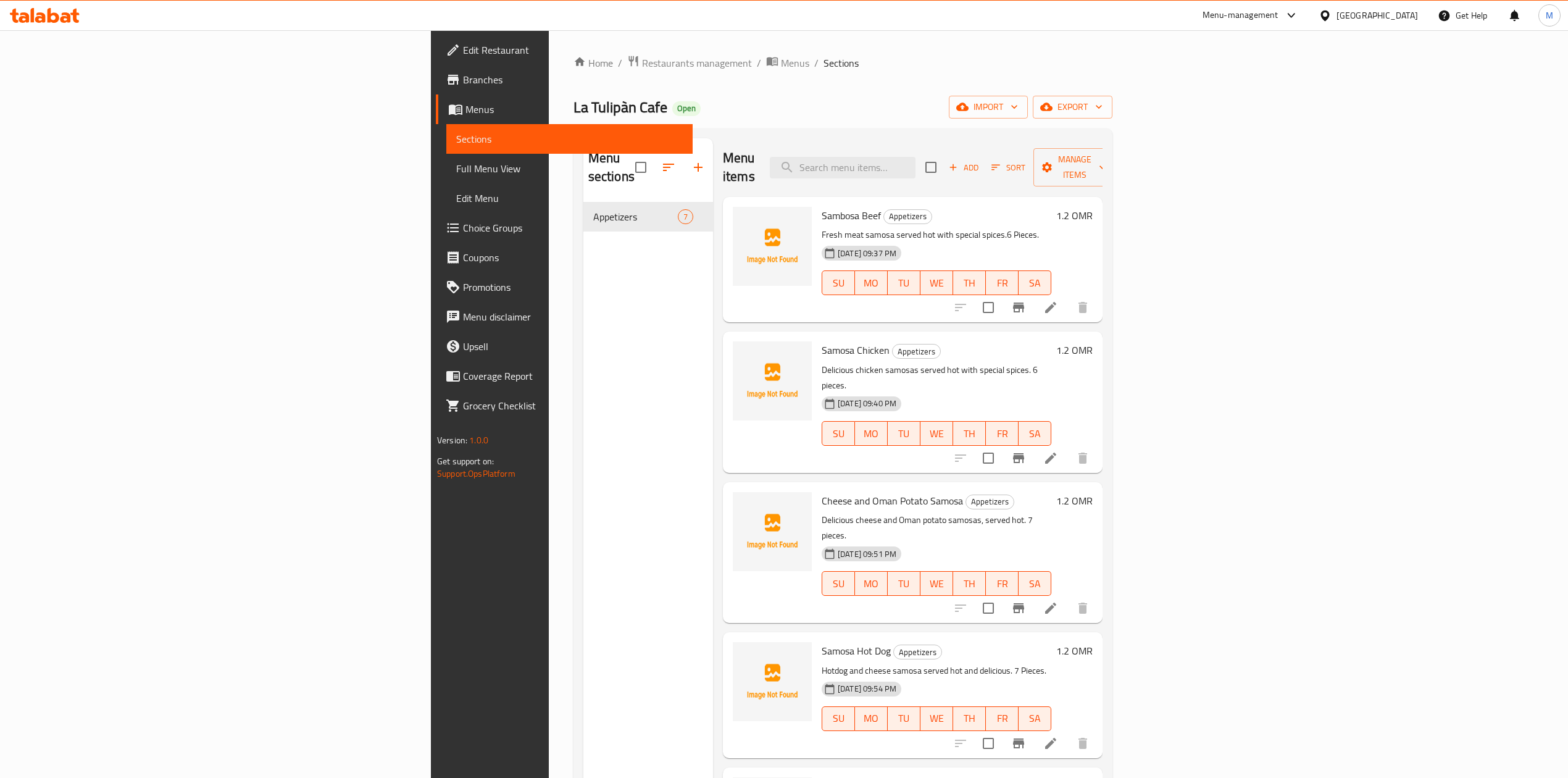
click at [463, 229] on span "Choice Groups" at bounding box center [572, 228] width 220 height 15
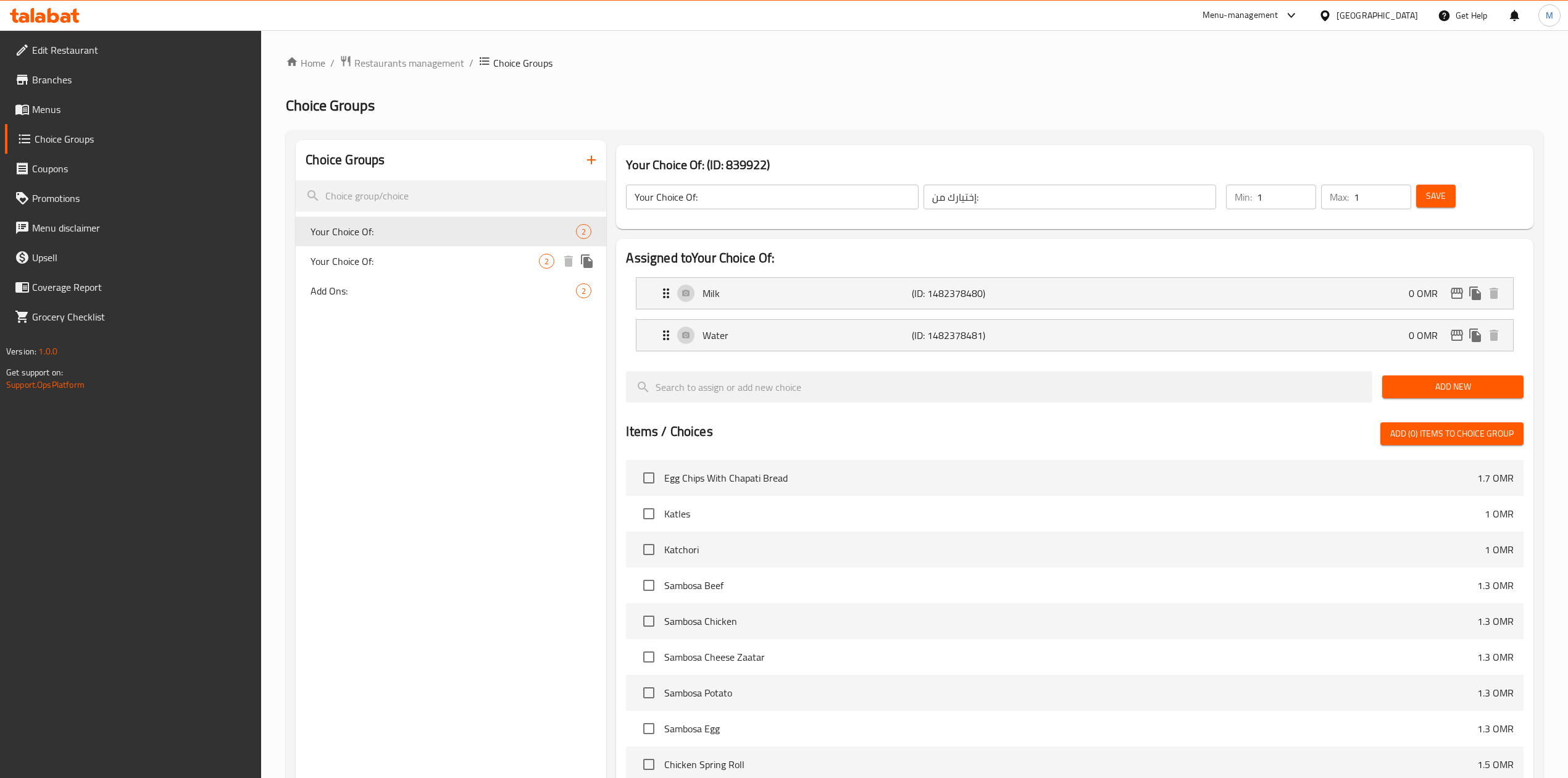
click at [365, 261] on span "Your Choice Of:" at bounding box center [425, 261] width 229 height 15
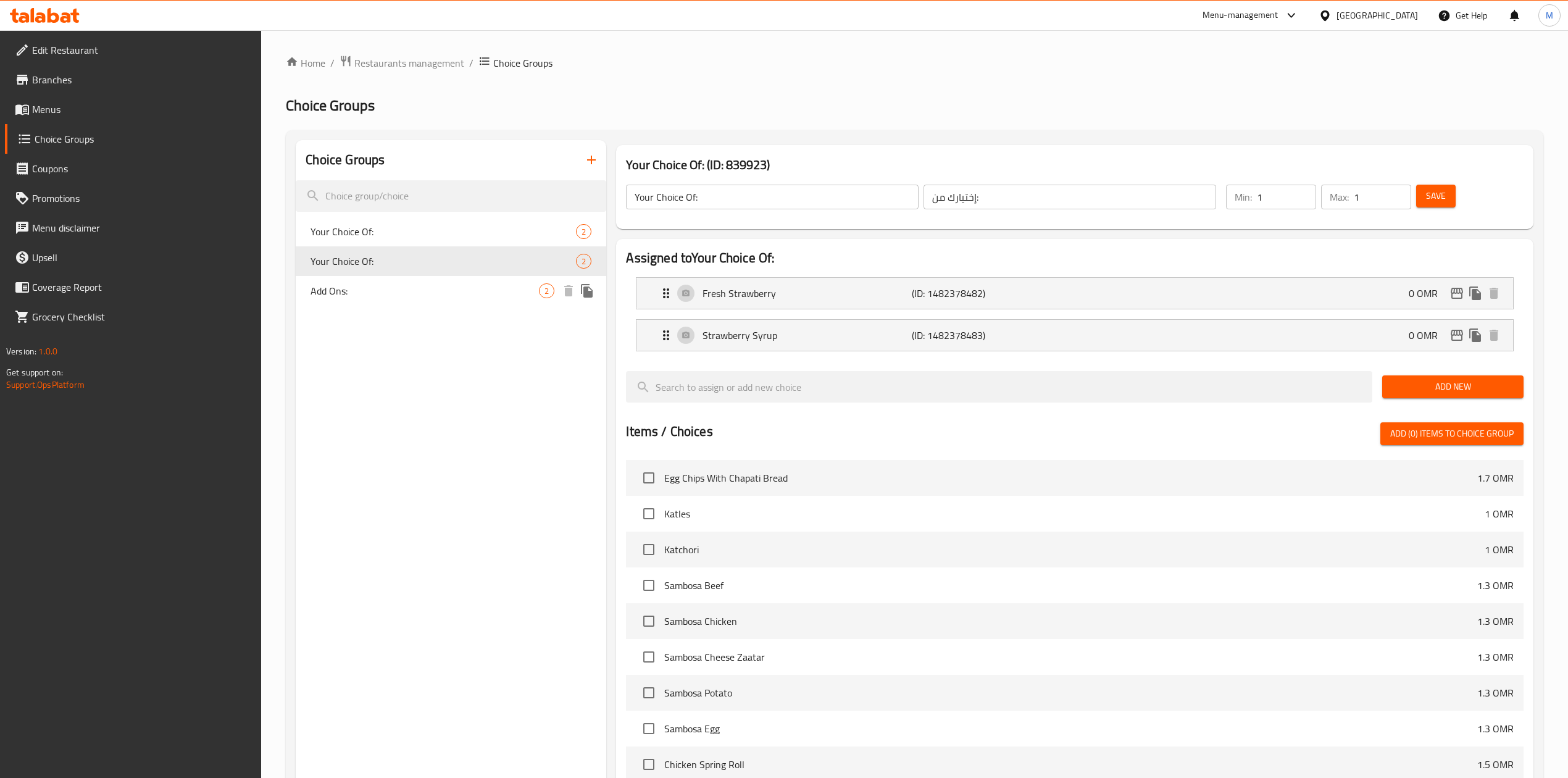
click at [352, 284] on span "Add Ons:" at bounding box center [425, 291] width 229 height 15
type input "Add Ons:"
type input "الإضافات:"
type input "0"
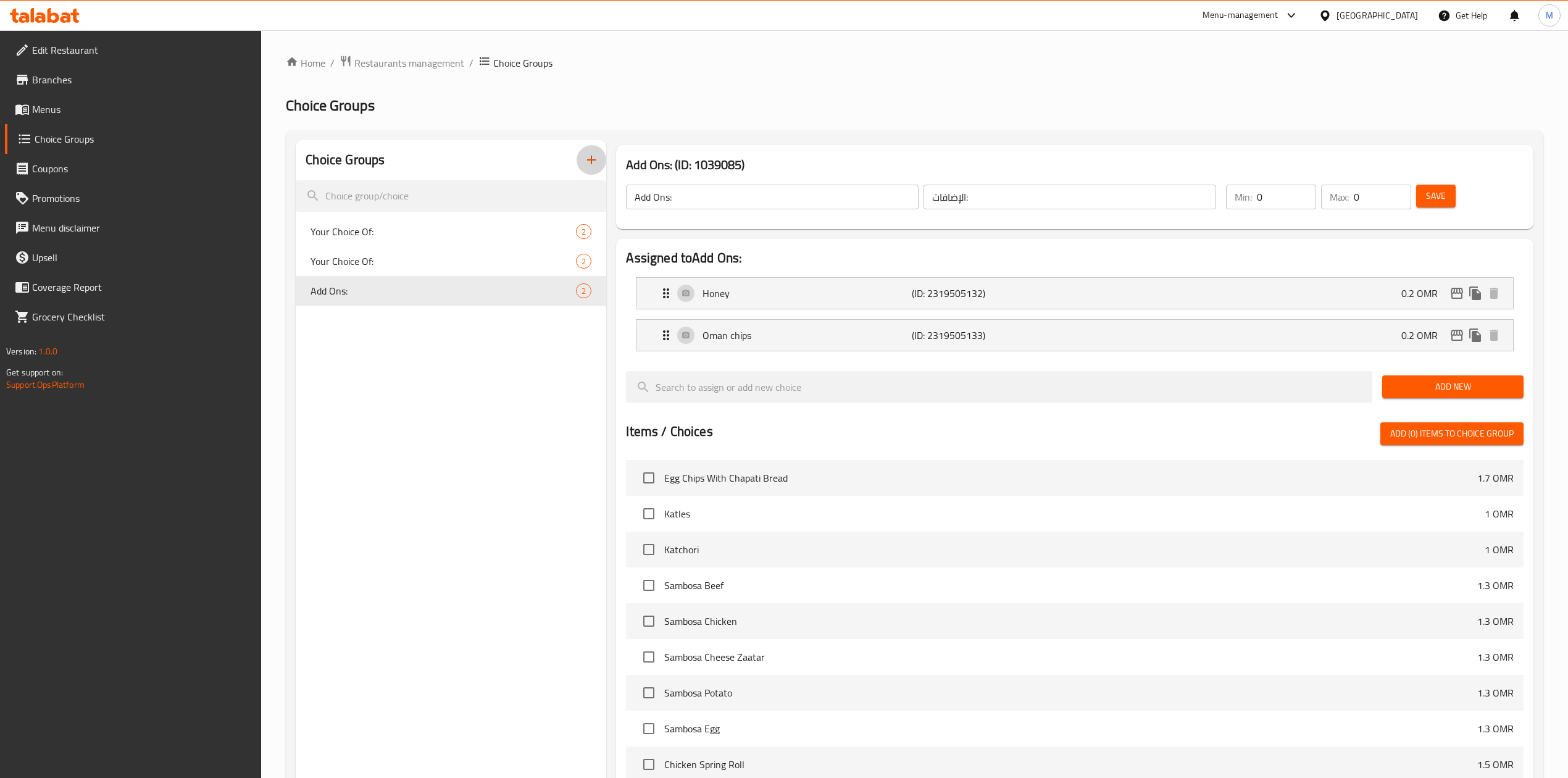
click at [586, 157] on icon "button" at bounding box center [591, 159] width 15 height 15
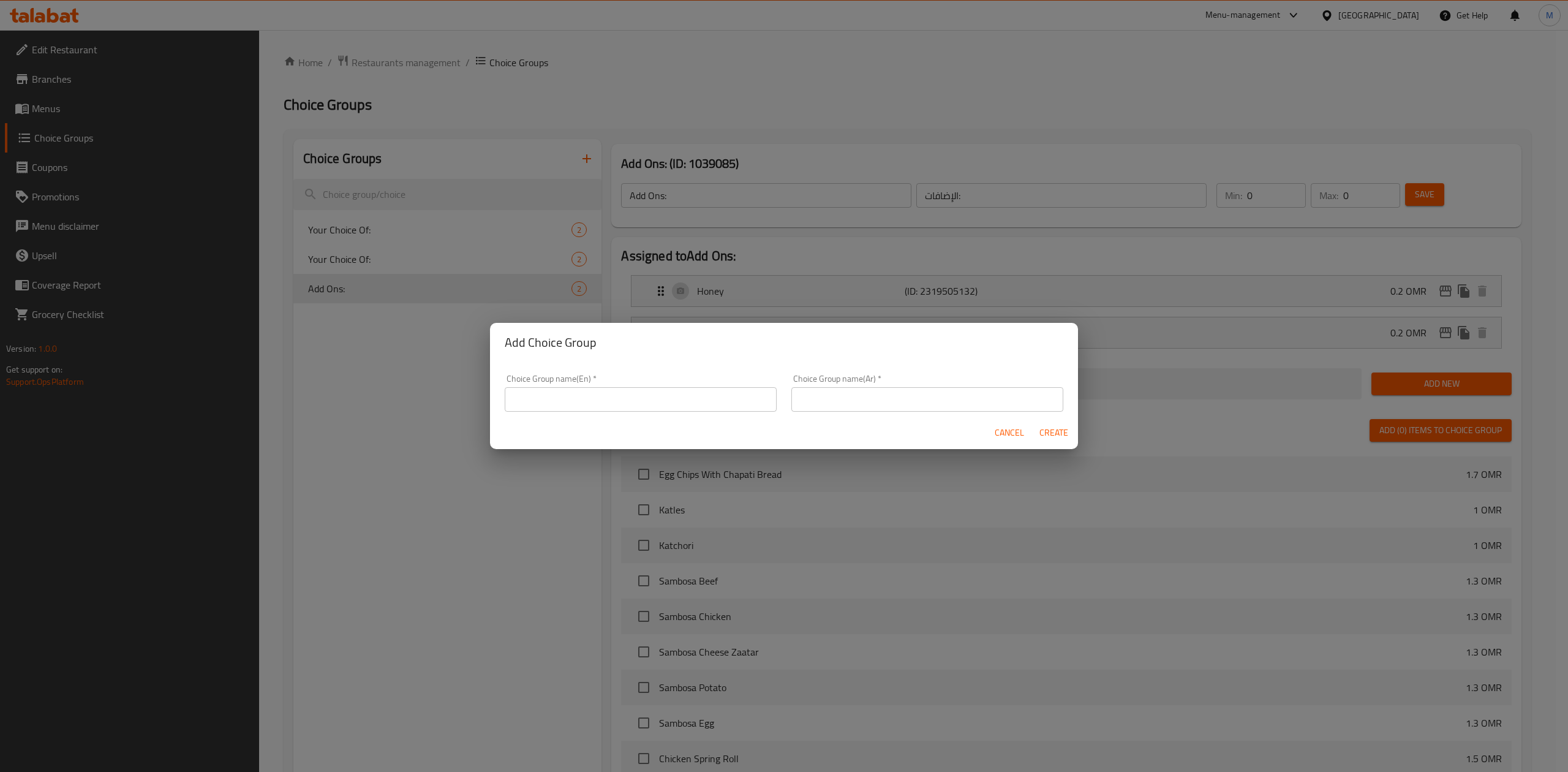
click at [609, 389] on input "text" at bounding box center [640, 399] width 272 height 24
type input "Your Choice of [GEOGRAPHIC_DATA] :"
click at [917, 379] on div "Choice Group name(Ar)   * Choice Group name(Ar) *" at bounding box center [926, 392] width 272 height 37
click at [919, 403] on input "text" at bounding box center [926, 399] width 272 height 24
type input "اختيارك من السمبوسه :"
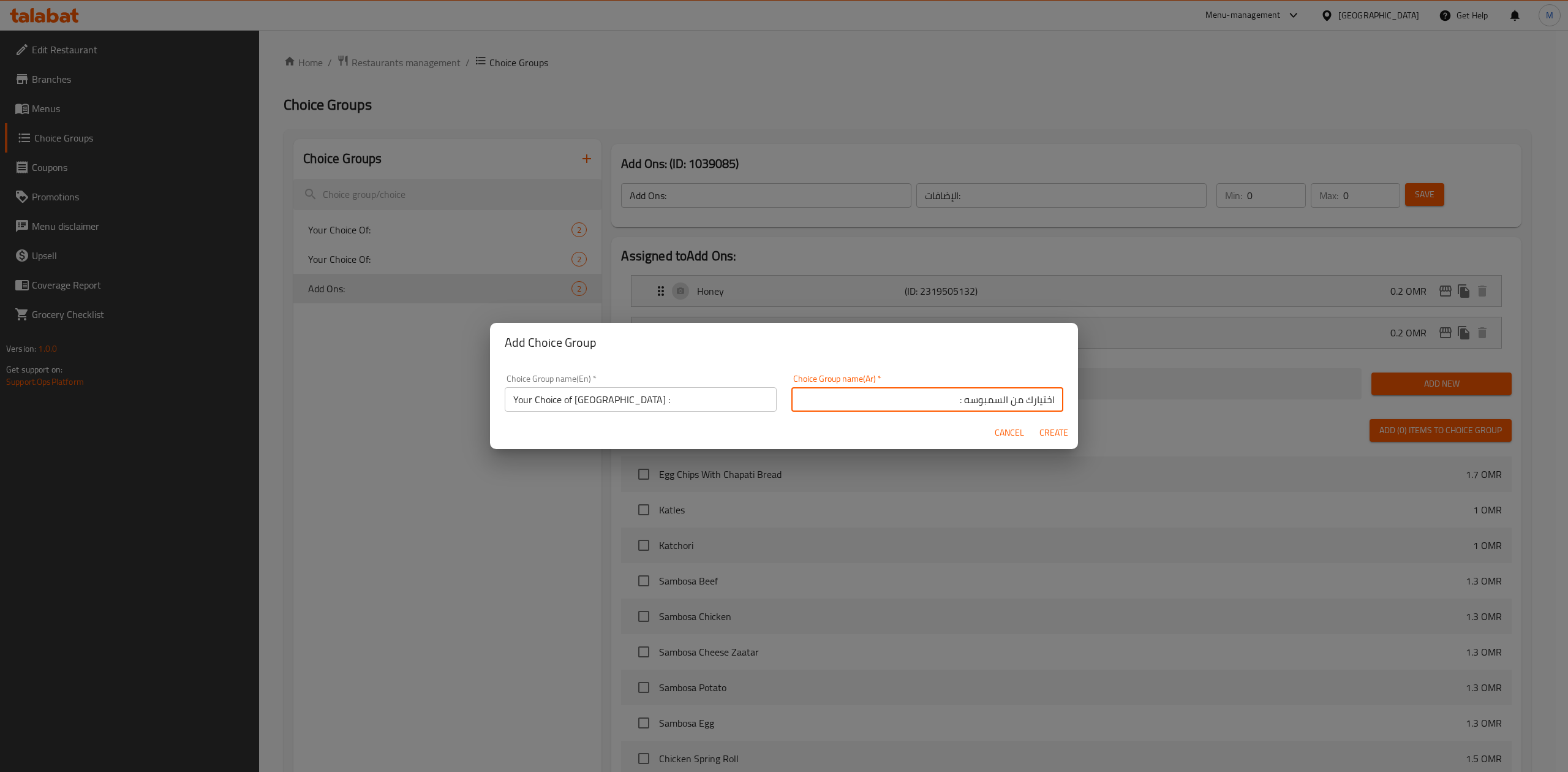
click at [1066, 425] on span "Create" at bounding box center [1053, 433] width 30 height 15
type input "Your Choice of [GEOGRAPHIC_DATA] :"
type input "اختيارك من السمبوسه :"
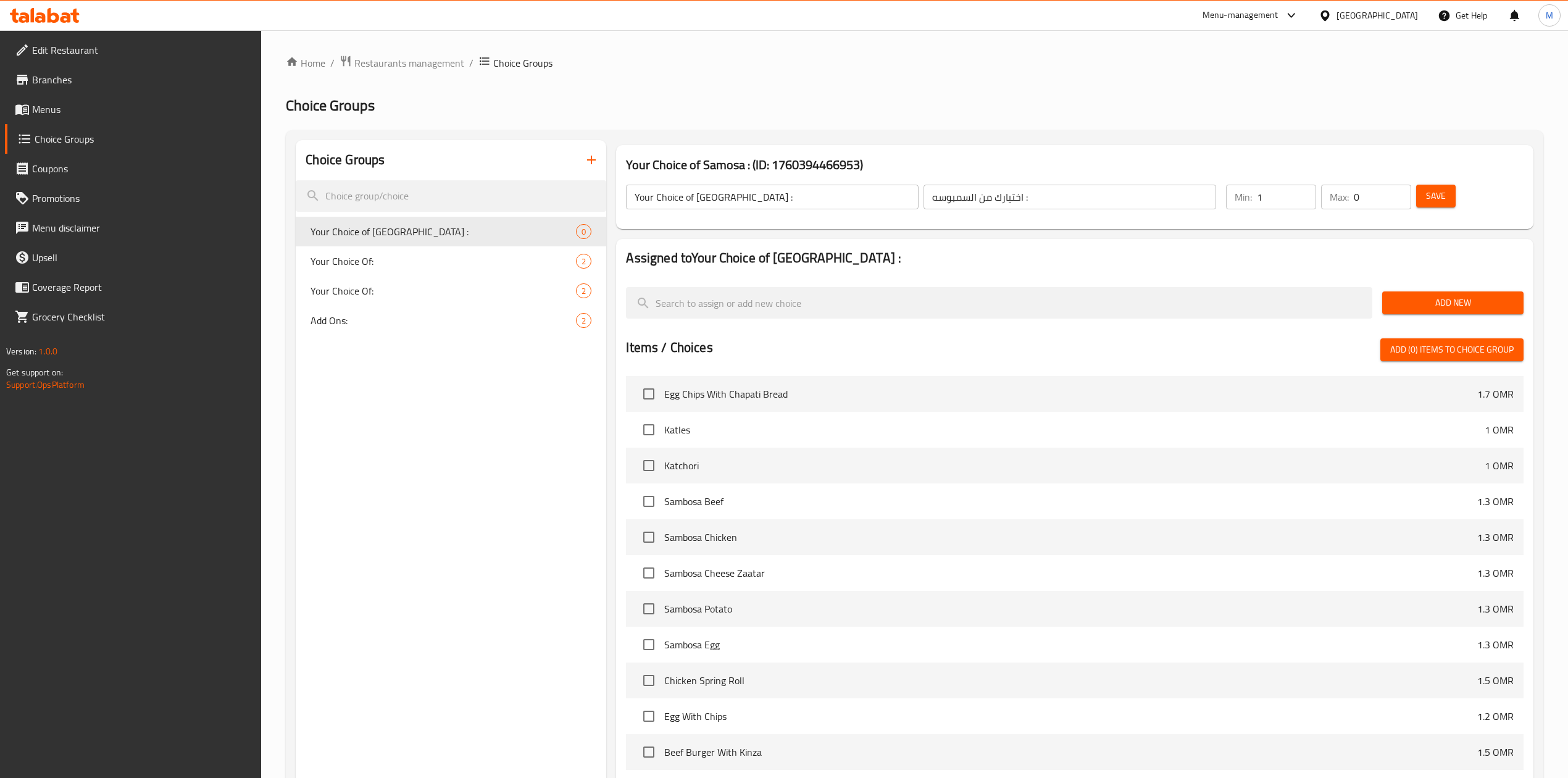
type input "1"
click at [1302, 193] on input "1" at bounding box center [1286, 197] width 59 height 24
type input "1"
click at [1398, 190] on input "1" at bounding box center [1382, 197] width 57 height 24
click at [1421, 299] on span "Add New" at bounding box center [1453, 303] width 122 height 16
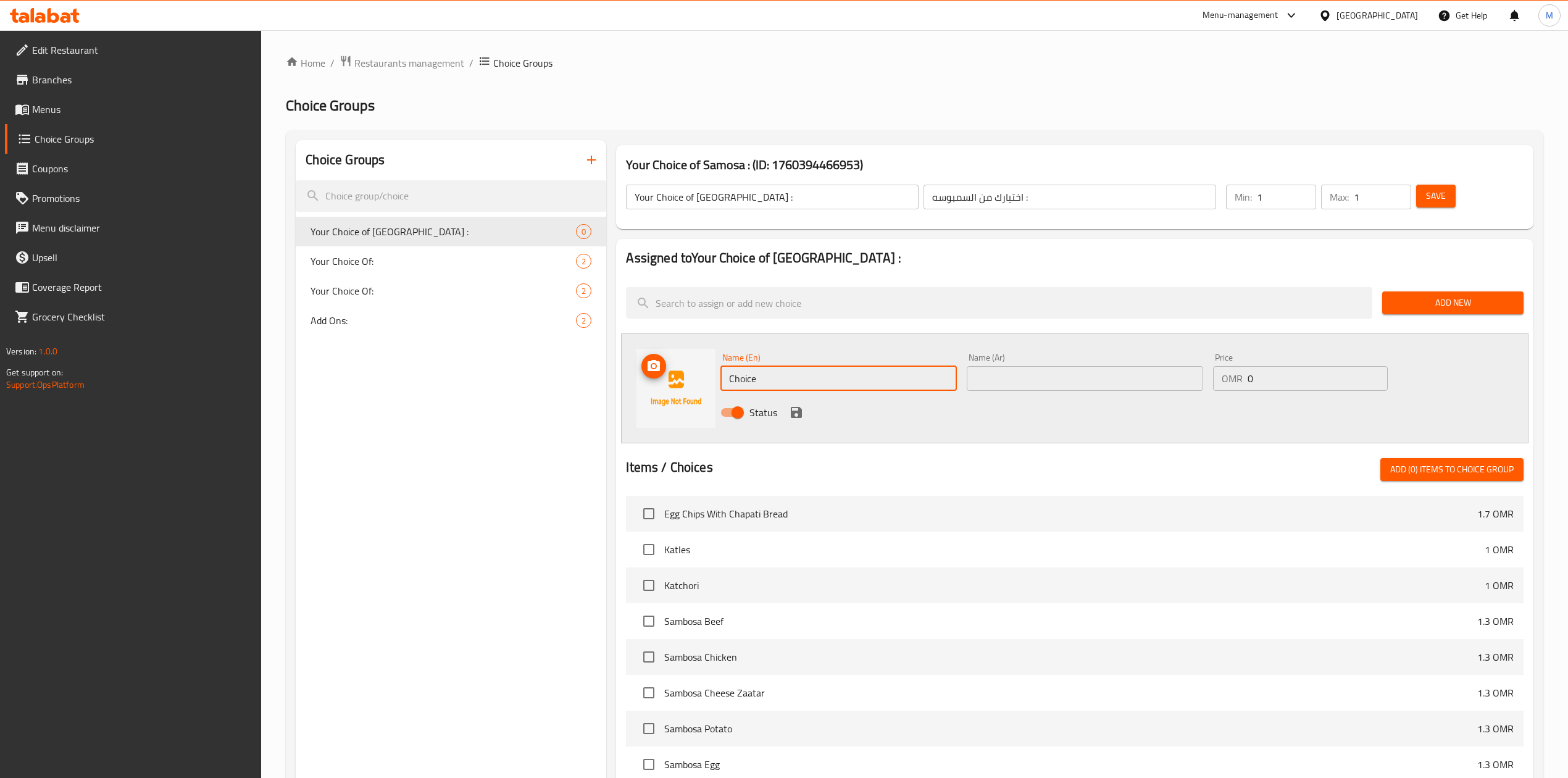
drag, startPoint x: 790, startPoint y: 384, endPoint x: 694, endPoint y: 387, distance: 96.0
click at [694, 387] on div "Name (En) Choice Name (En) Name (Ar) Name (Ar) Price OMR 0 Price Status" at bounding box center [1074, 388] width 907 height 109
type input "ل"
type input "Beef"
click at [1010, 376] on input "text" at bounding box center [1085, 378] width 236 height 24
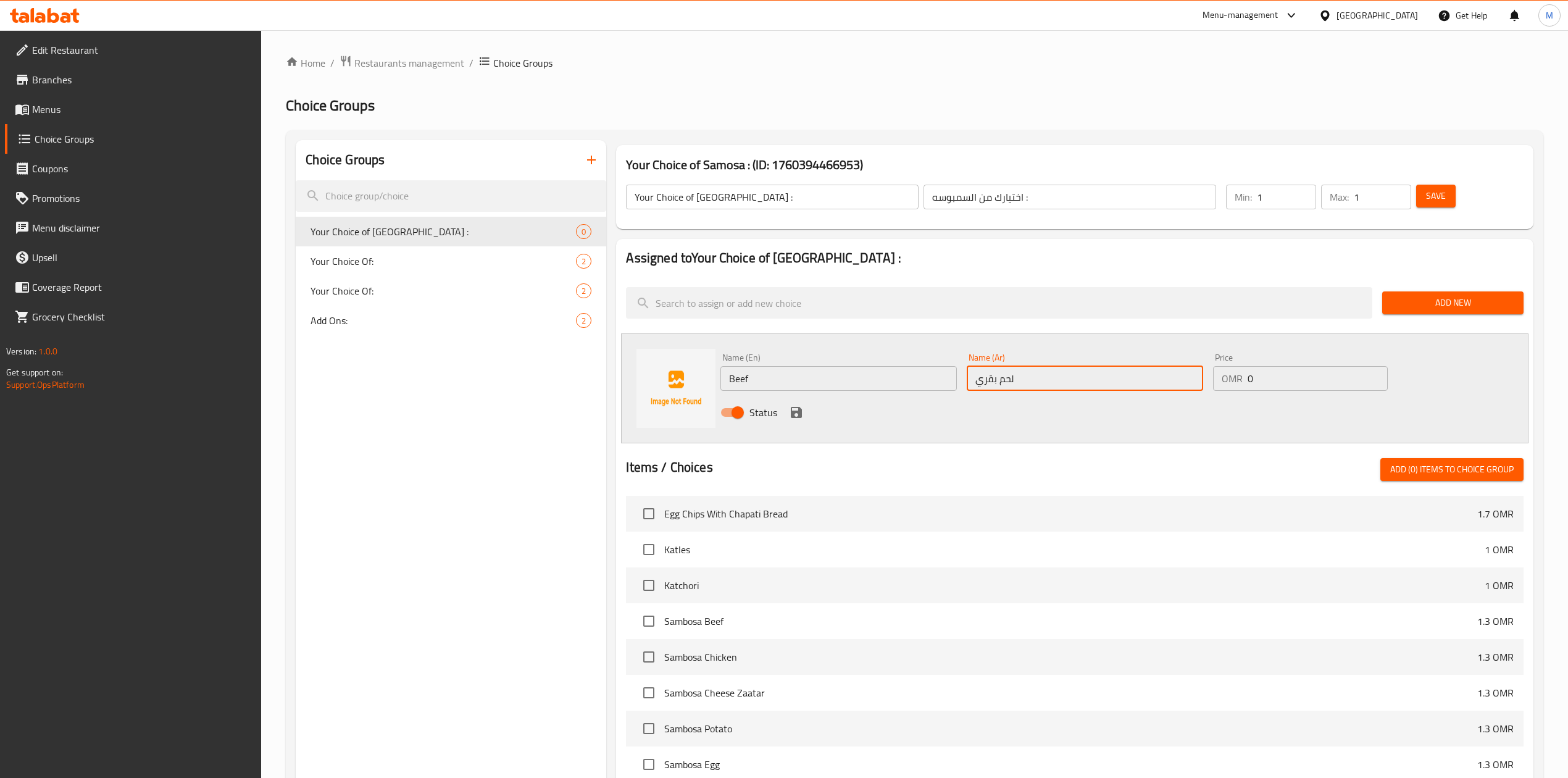
type input "لحم بقري"
click at [790, 411] on icon "save" at bounding box center [795, 412] width 11 height 11
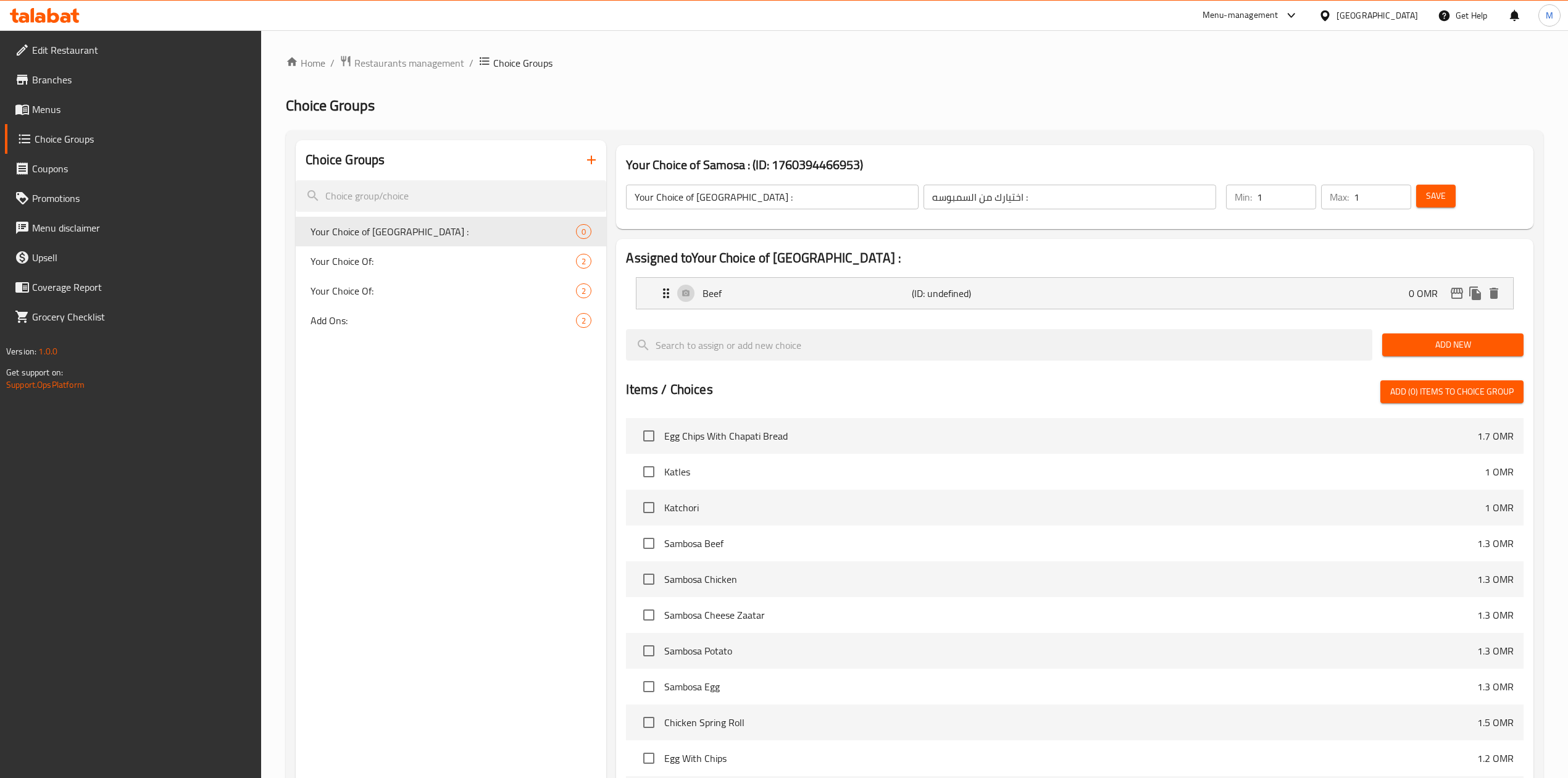
click at [1413, 348] on span "Add New" at bounding box center [1453, 345] width 122 height 16
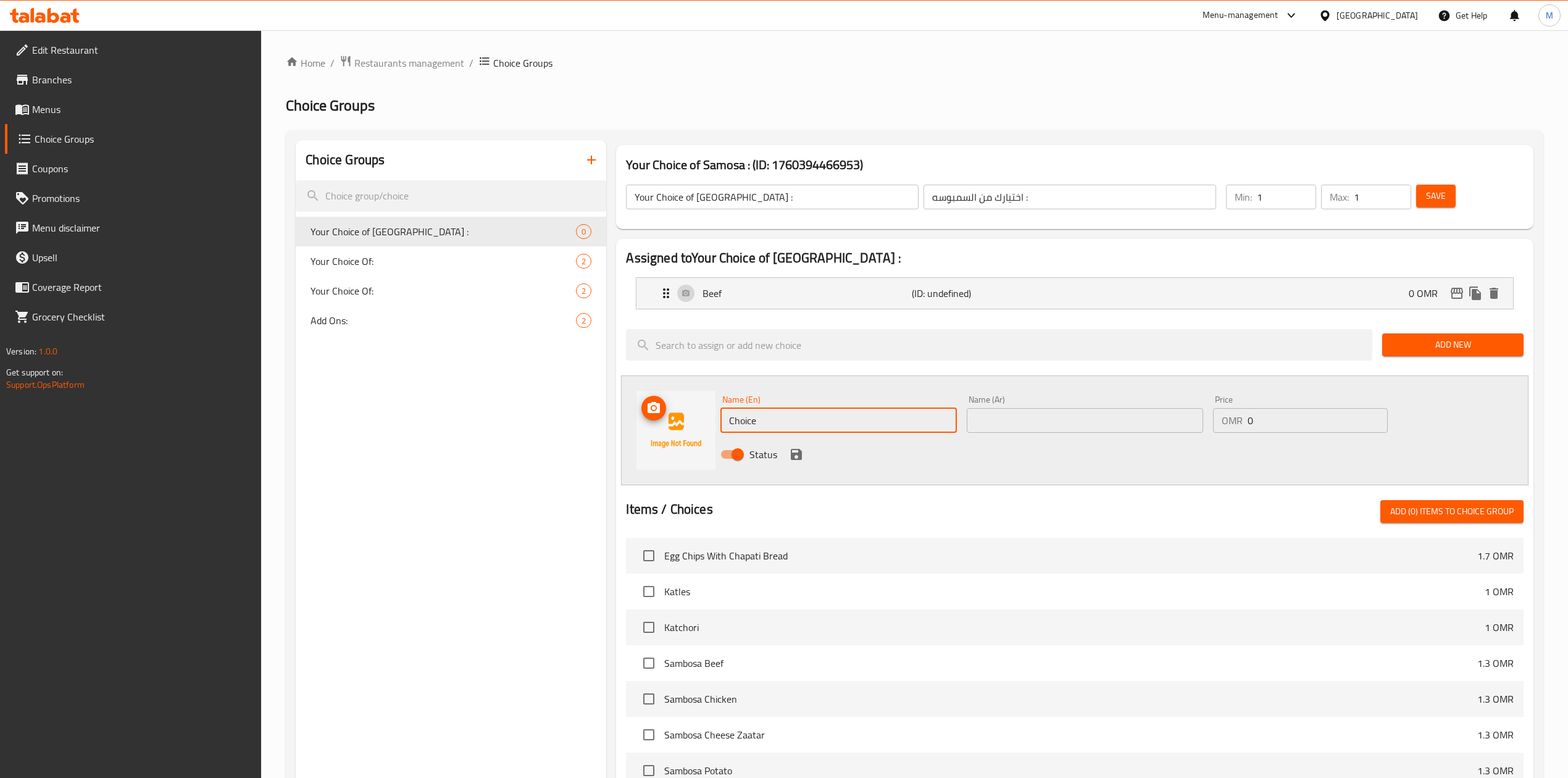
drag, startPoint x: 841, startPoint y: 418, endPoint x: 699, endPoint y: 422, distance: 142.1
click at [699, 423] on div "Name (En) Choice Name (En) Name (Ar) Name (Ar) Price OMR 0 Price Status" at bounding box center [1074, 430] width 907 height 109
type input "}"
type input "Chicken"
click at [1137, 427] on input "text" at bounding box center [1085, 420] width 236 height 24
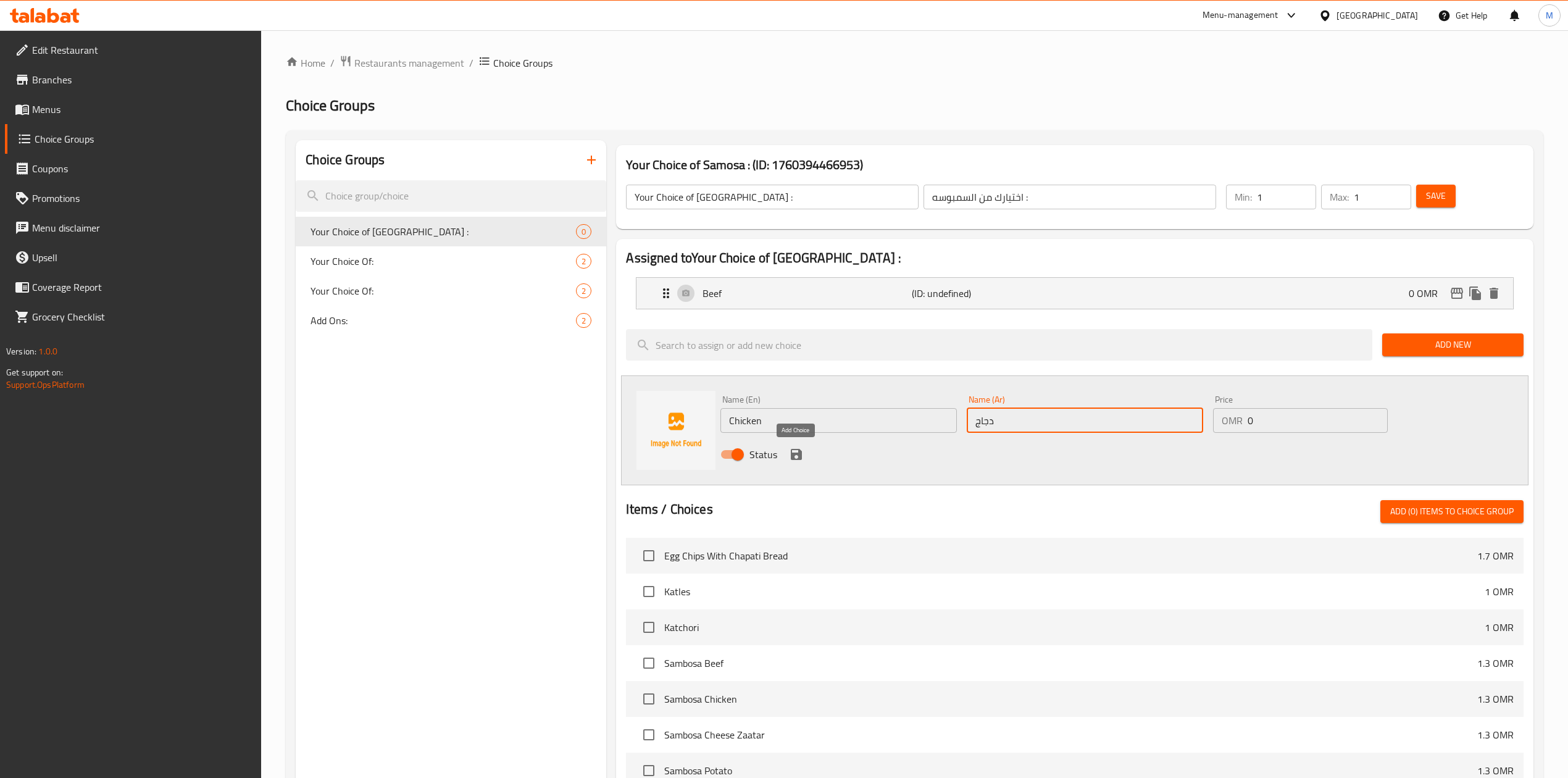
type input "دجاج"
click at [797, 452] on icon "save" at bounding box center [796, 453] width 15 height 15
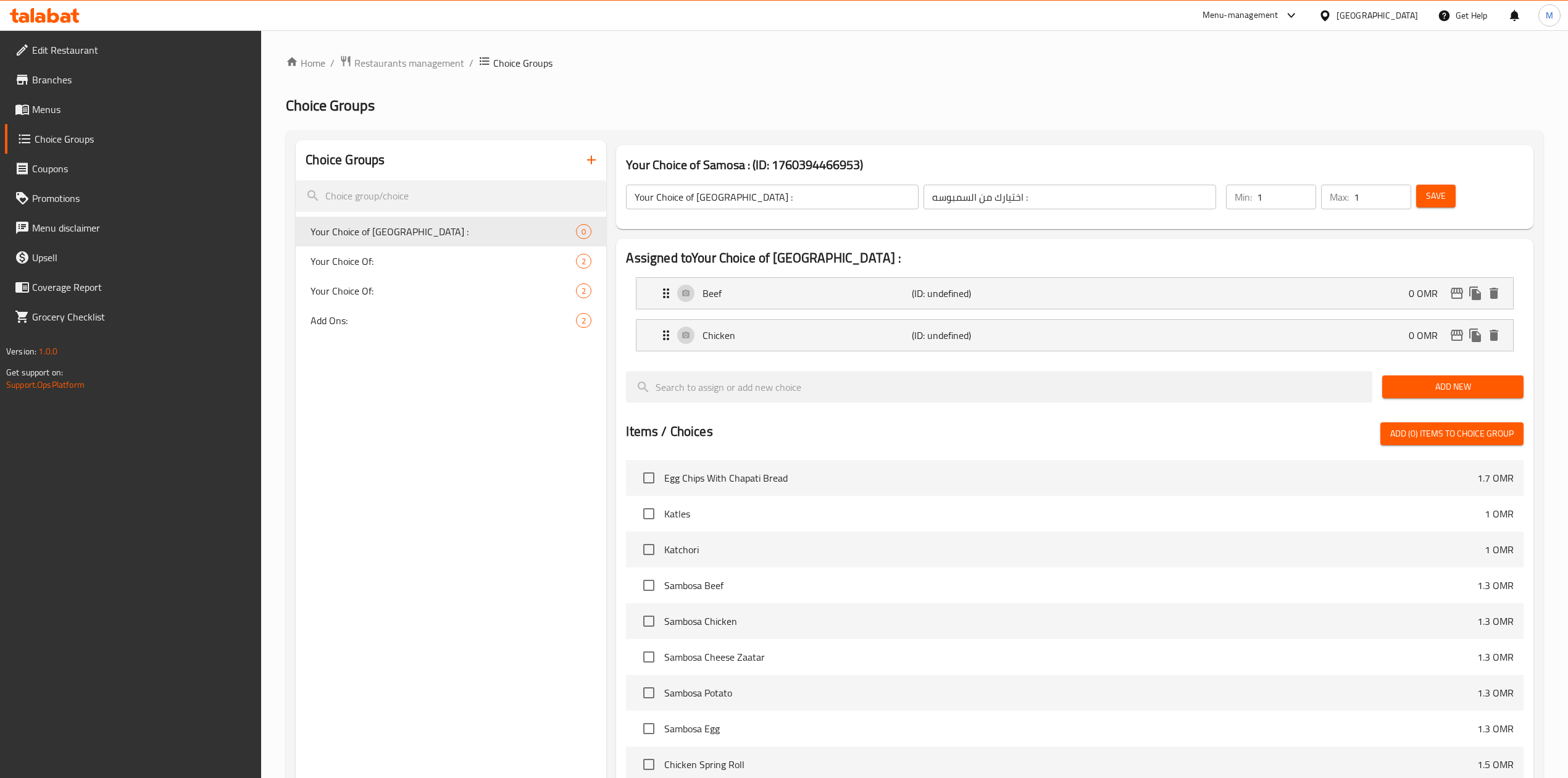
click at [1437, 203] on span "Save" at bounding box center [1435, 196] width 19 height 16
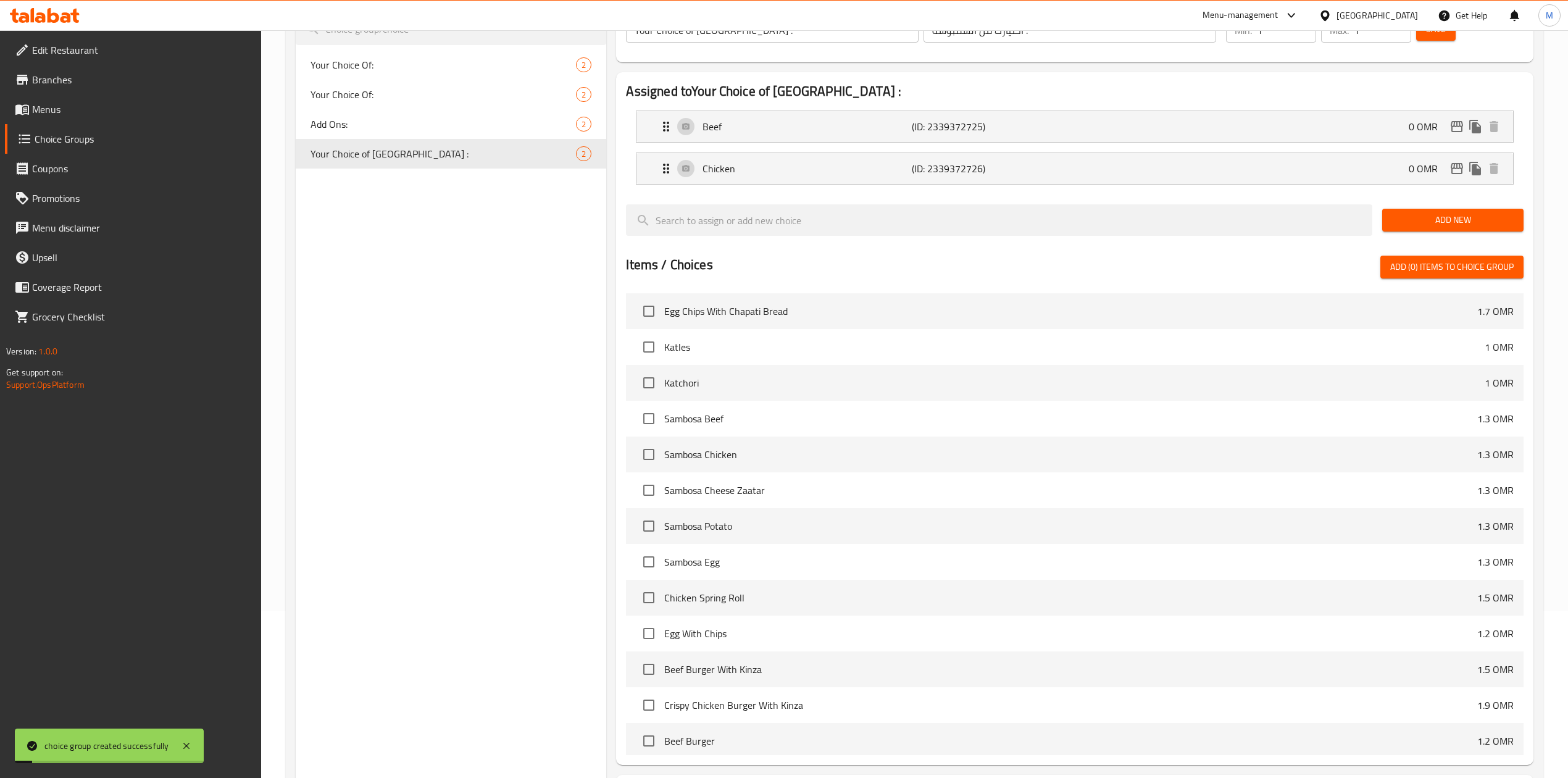
scroll to position [280, 0]
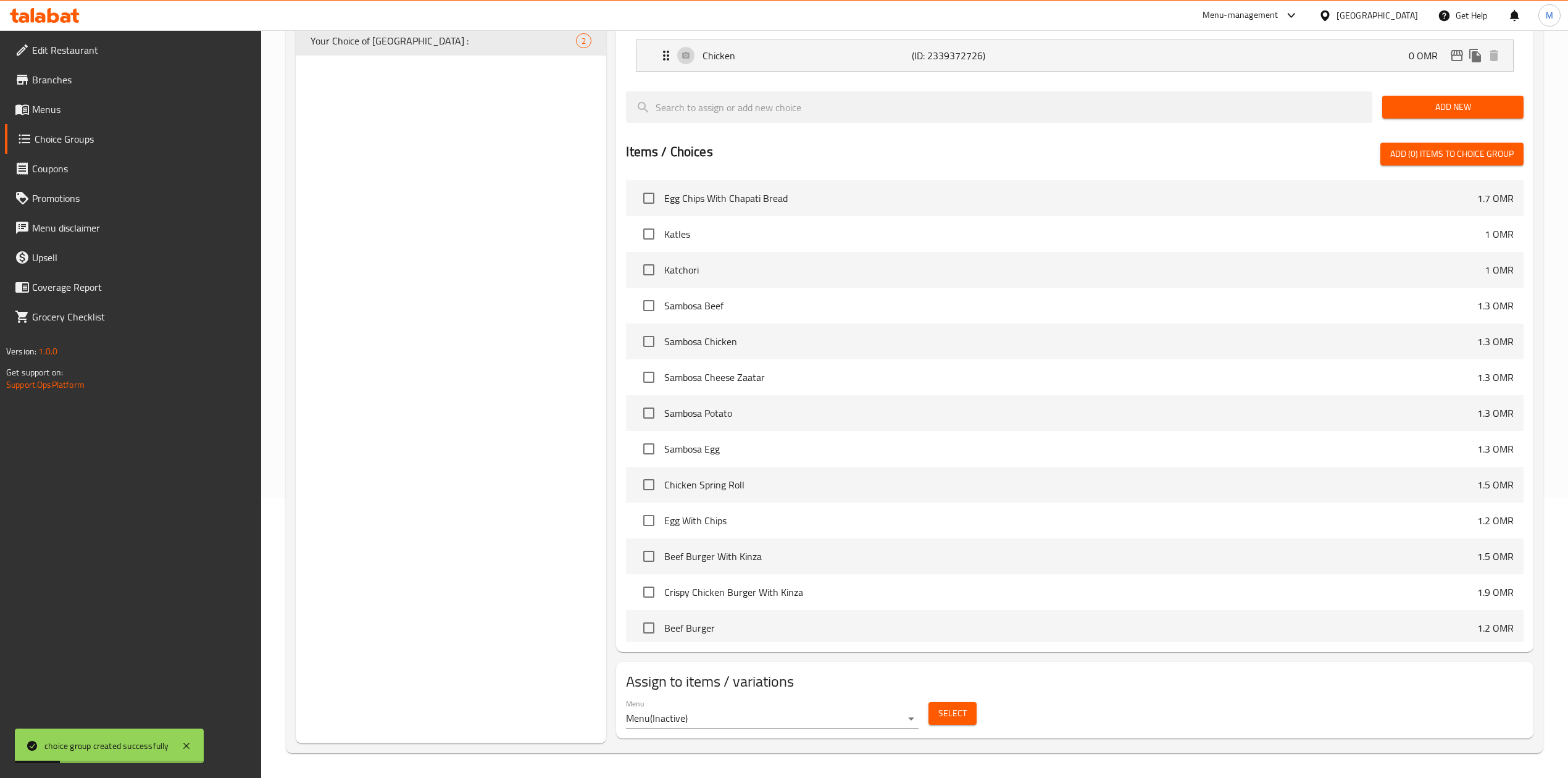
click at [935, 715] on button "Select" at bounding box center [953, 714] width 48 height 23
click at [873, 498] on body "choice group created successfully ​ Menu-management [GEOGRAPHIC_DATA] Get Help …" at bounding box center [784, 125] width 1568 height 748
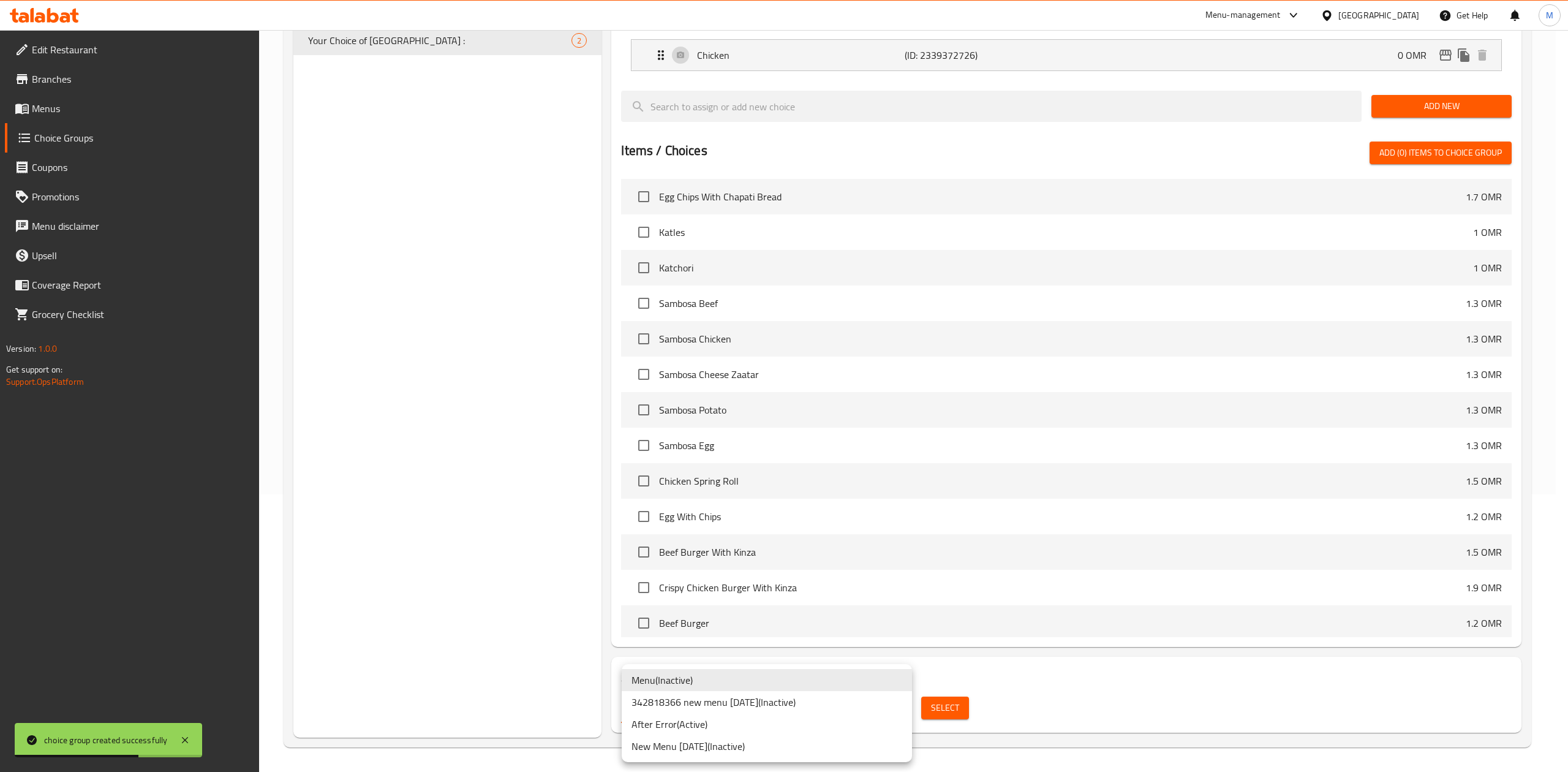
click at [788, 704] on li "342818366 new menu [DATE] ( Inactive )" at bounding box center [767, 702] width 290 height 22
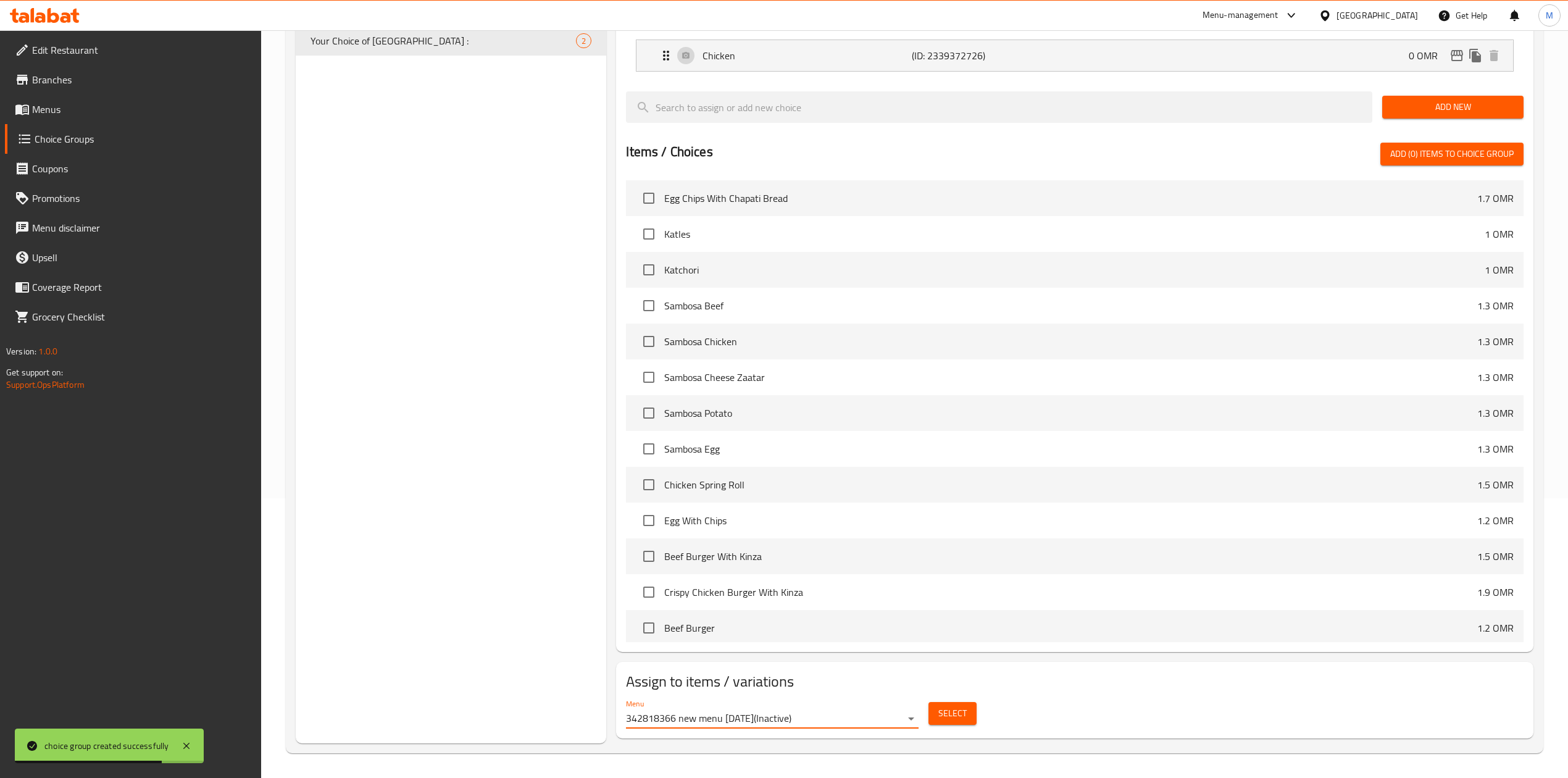
click at [934, 709] on button "Select" at bounding box center [953, 714] width 48 height 23
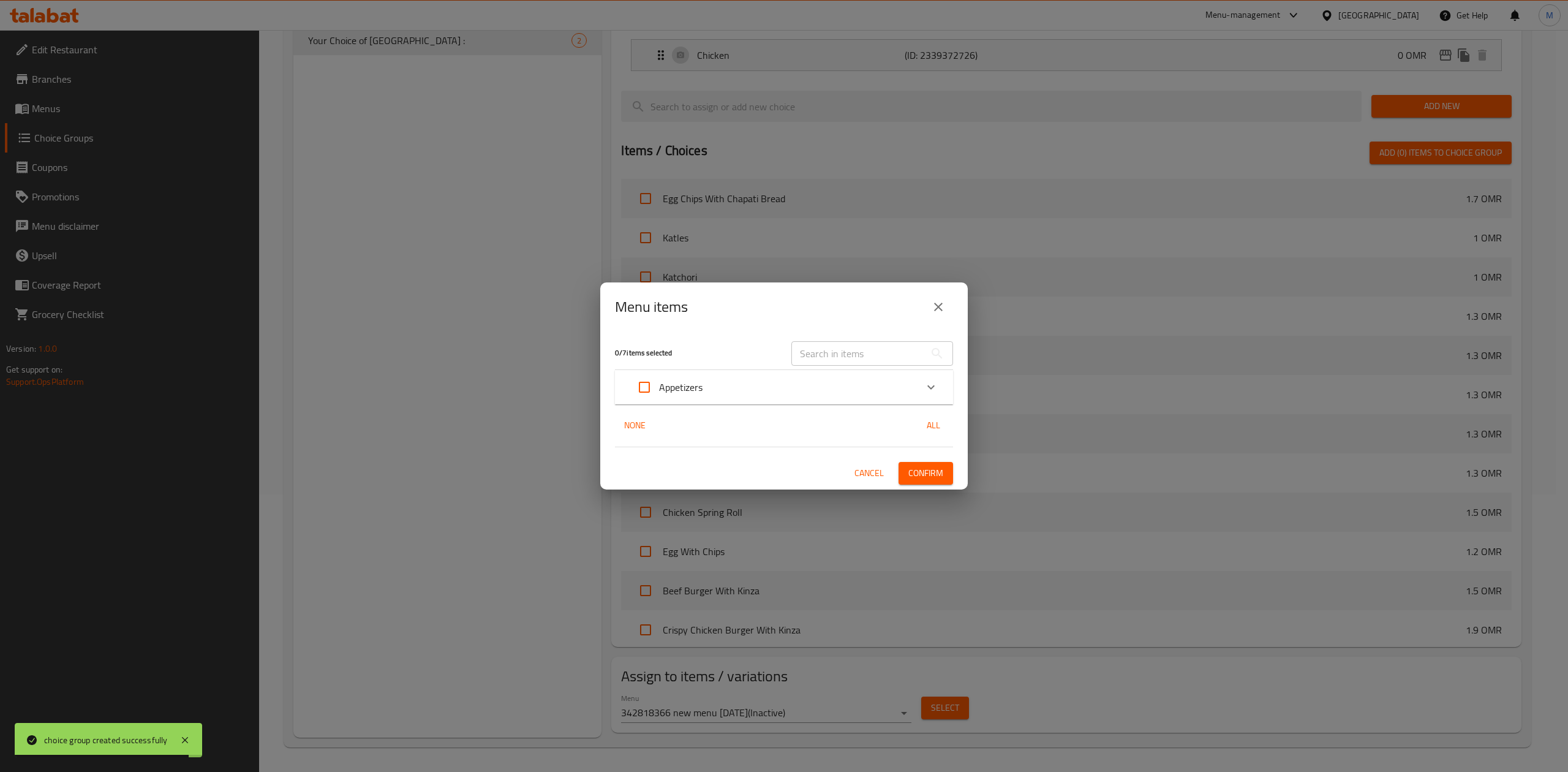
click at [721, 387] on div "Appetizers" at bounding box center [772, 387] width 286 height 30
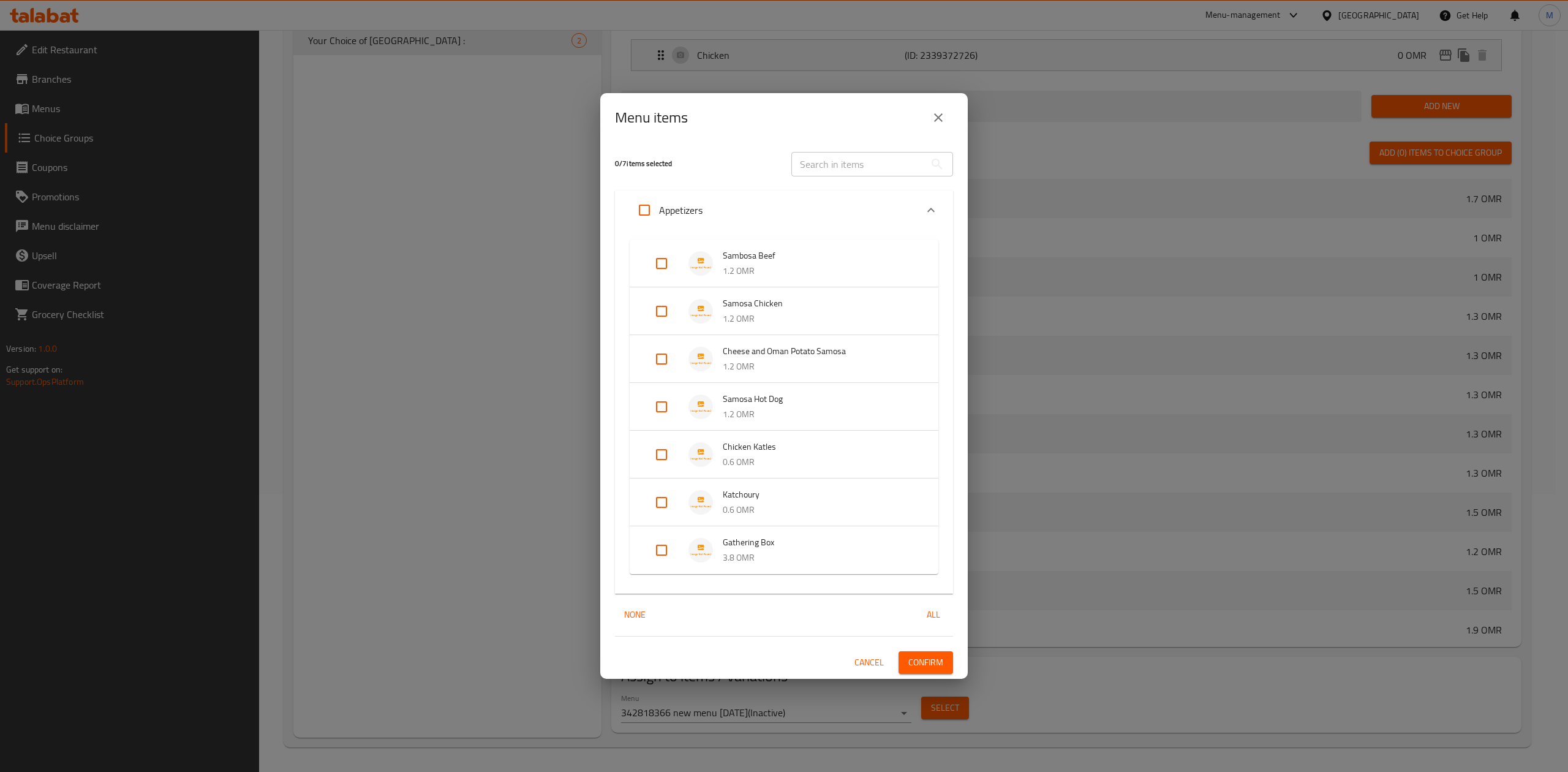
click at [668, 544] on input "Expand" at bounding box center [661, 550] width 30 height 30
checkbox input "true"
click at [941, 669] on span "Confirm" at bounding box center [925, 667] width 35 height 15
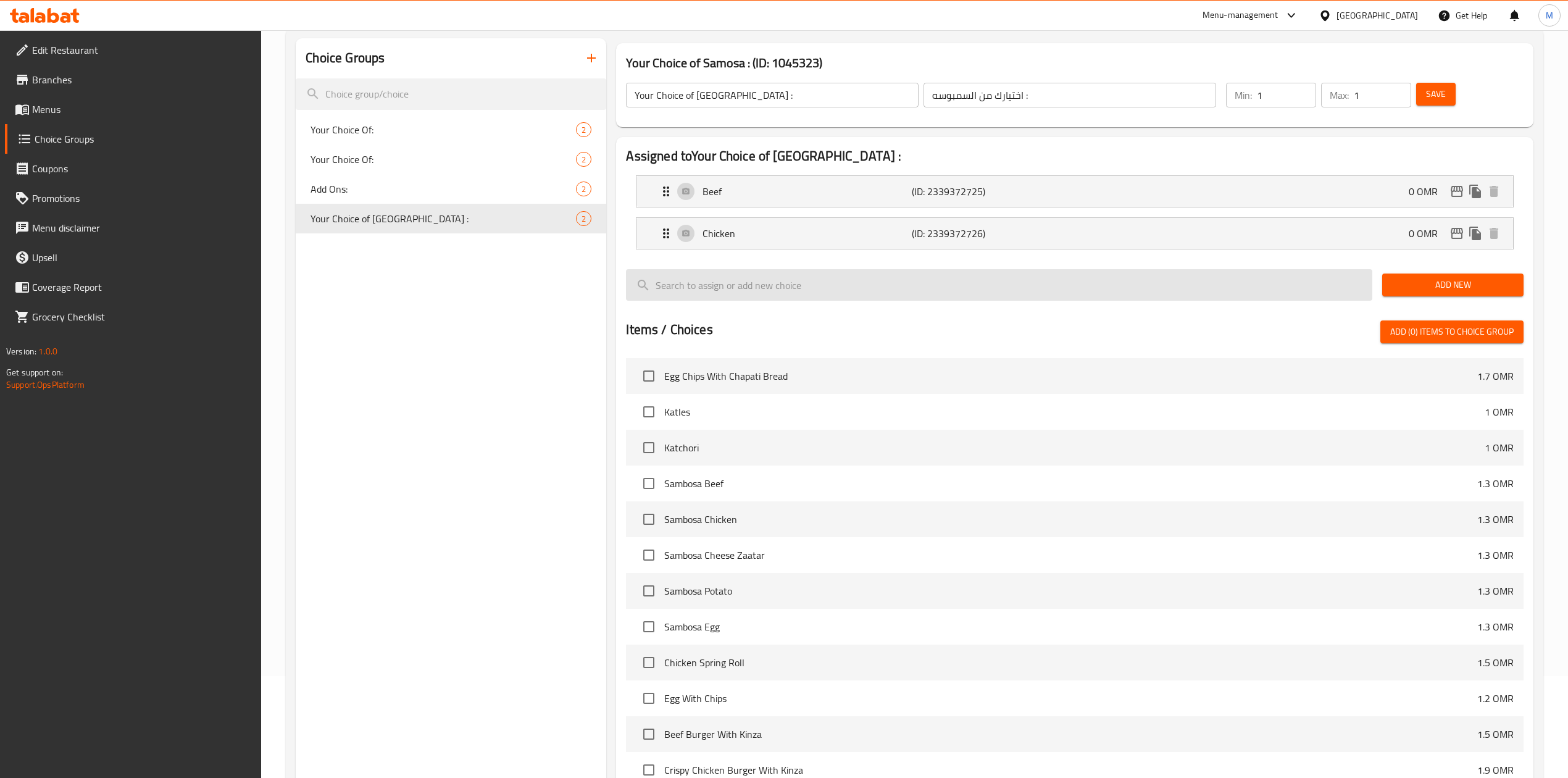
scroll to position [0, 0]
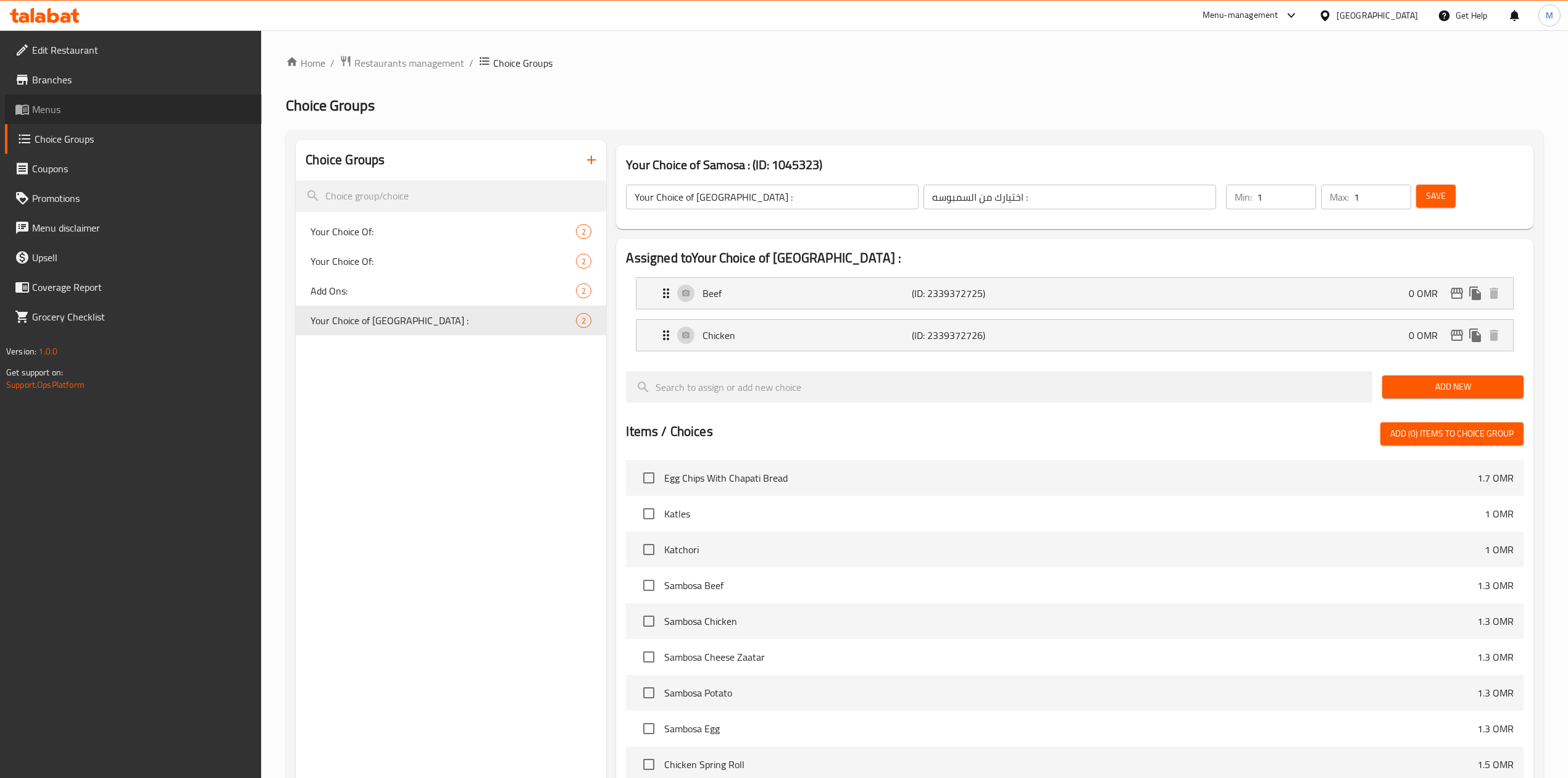
click at [135, 116] on span "Menus" at bounding box center [141, 109] width 220 height 15
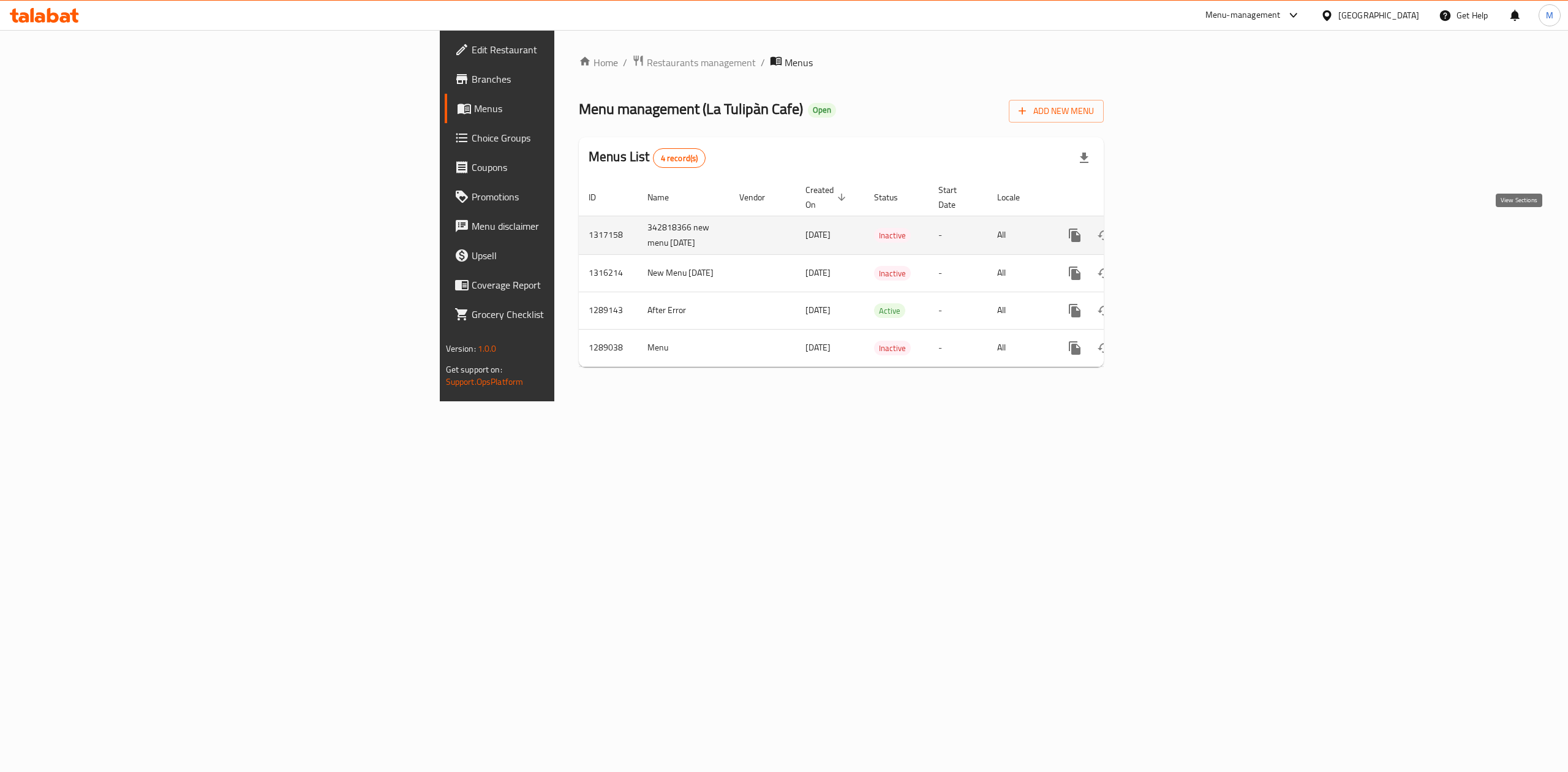
click at [1178, 220] on link "enhanced table" at bounding box center [1163, 235] width 30 height 30
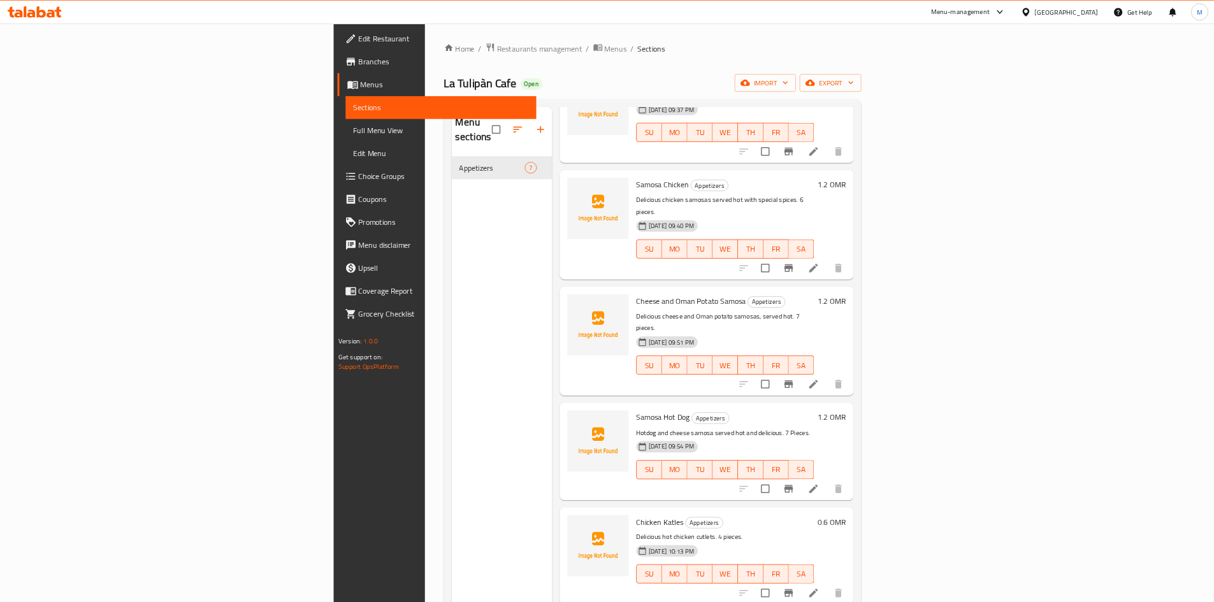
scroll to position [203, 0]
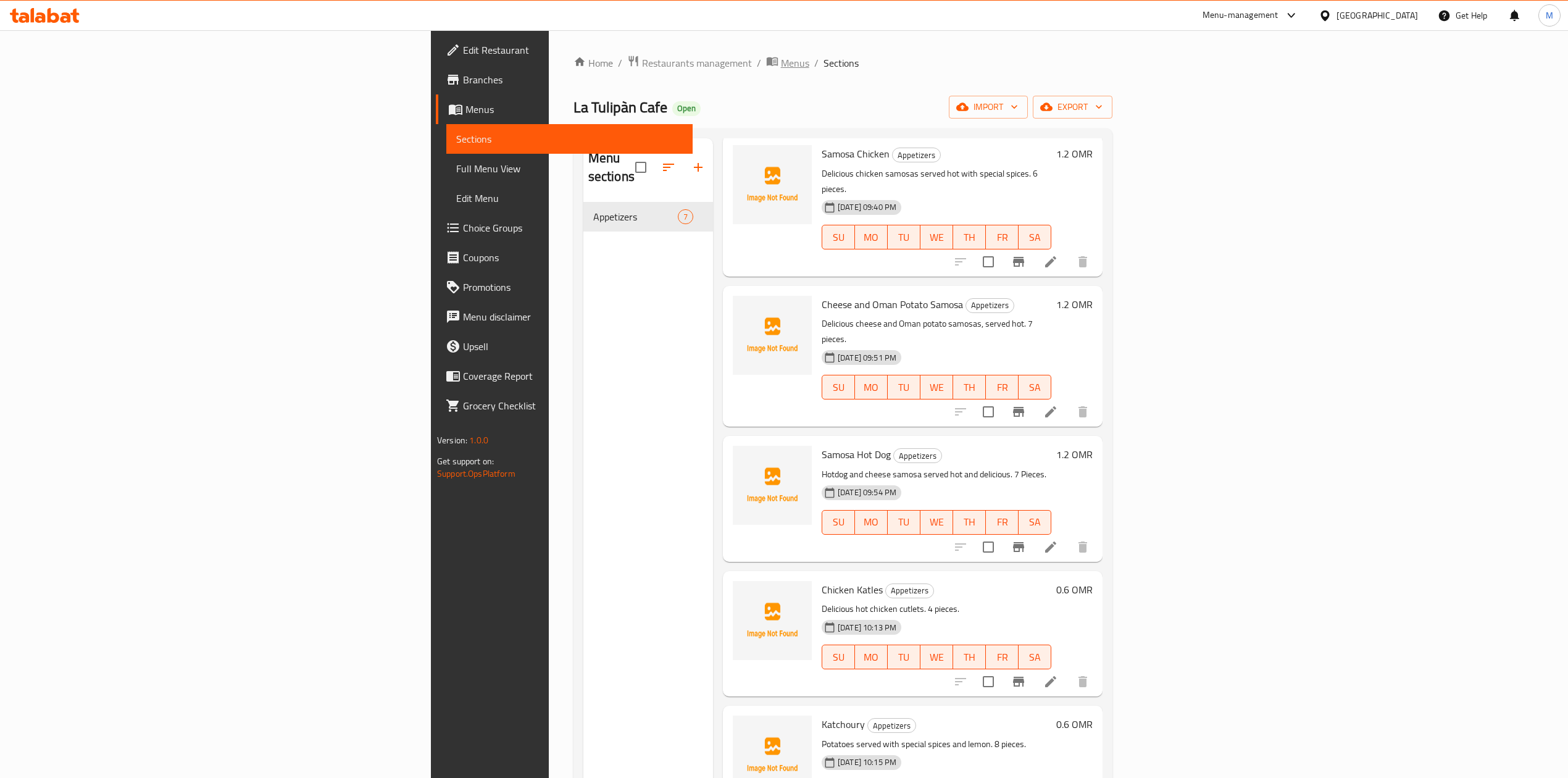
click at [781, 62] on span "Menus" at bounding box center [794, 62] width 28 height 15
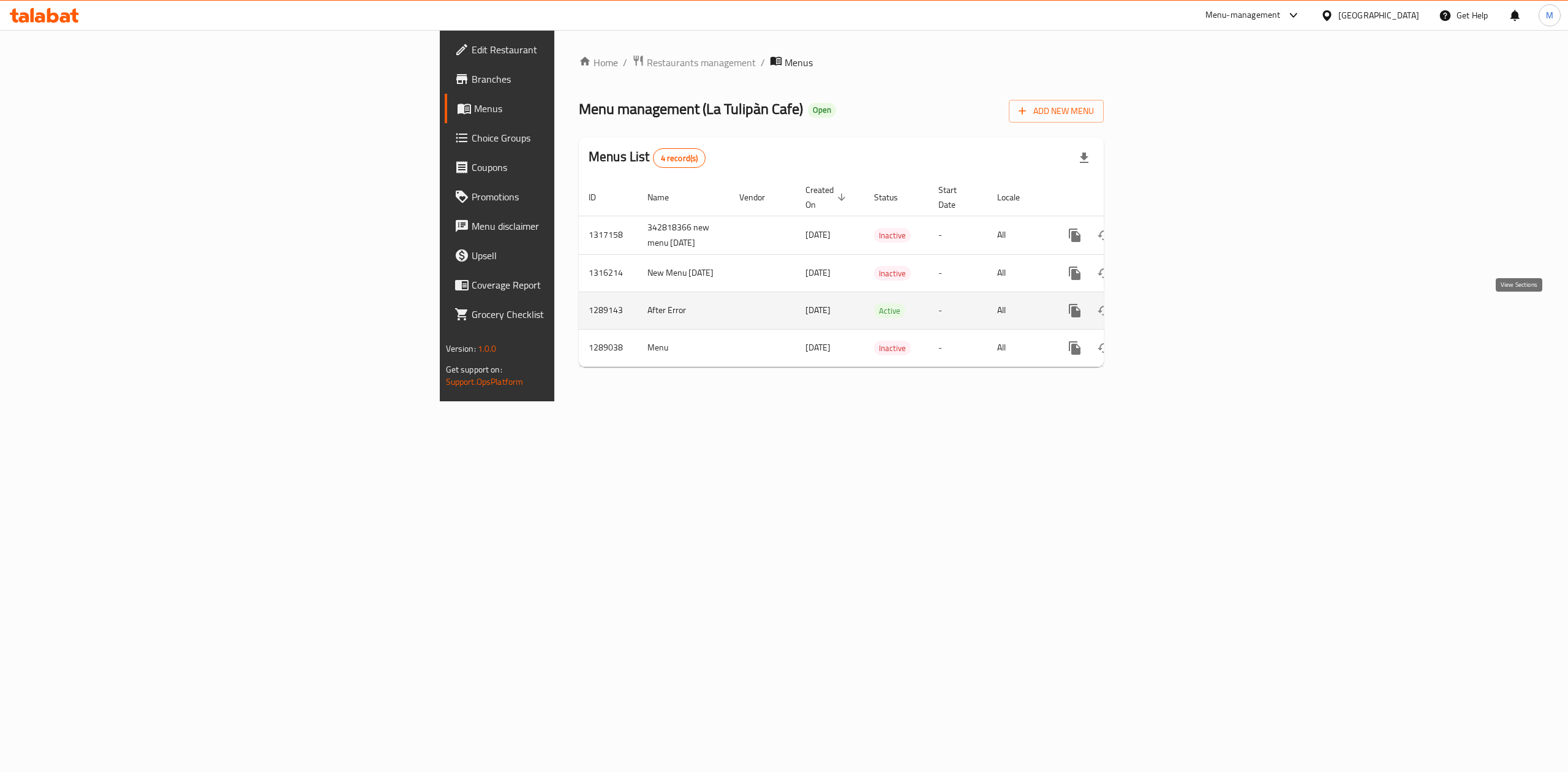
click at [1178, 317] on link "enhanced table" at bounding box center [1163, 311] width 30 height 30
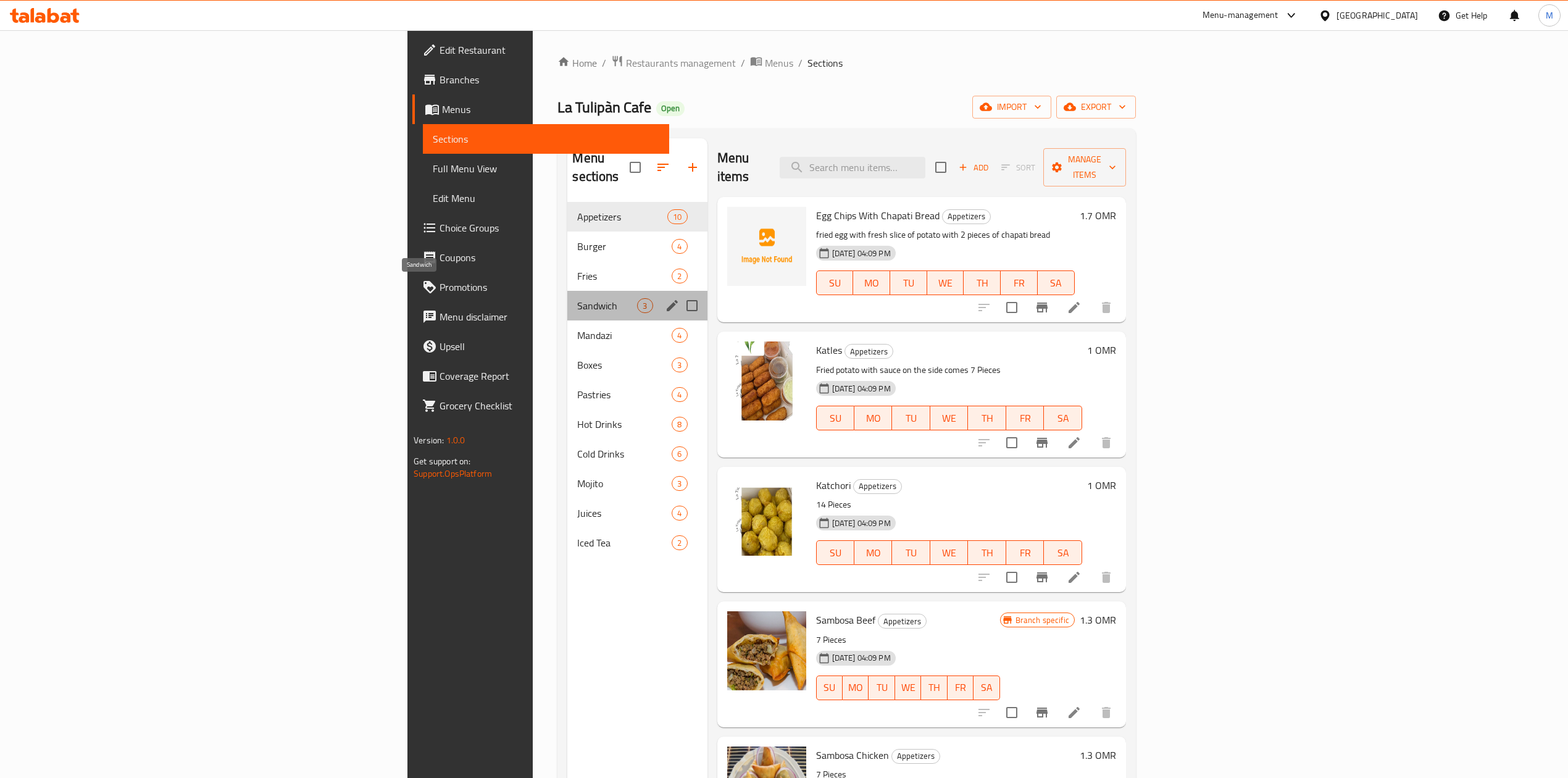
click at [577, 298] on span "Sandwich" at bounding box center [607, 305] width 60 height 15
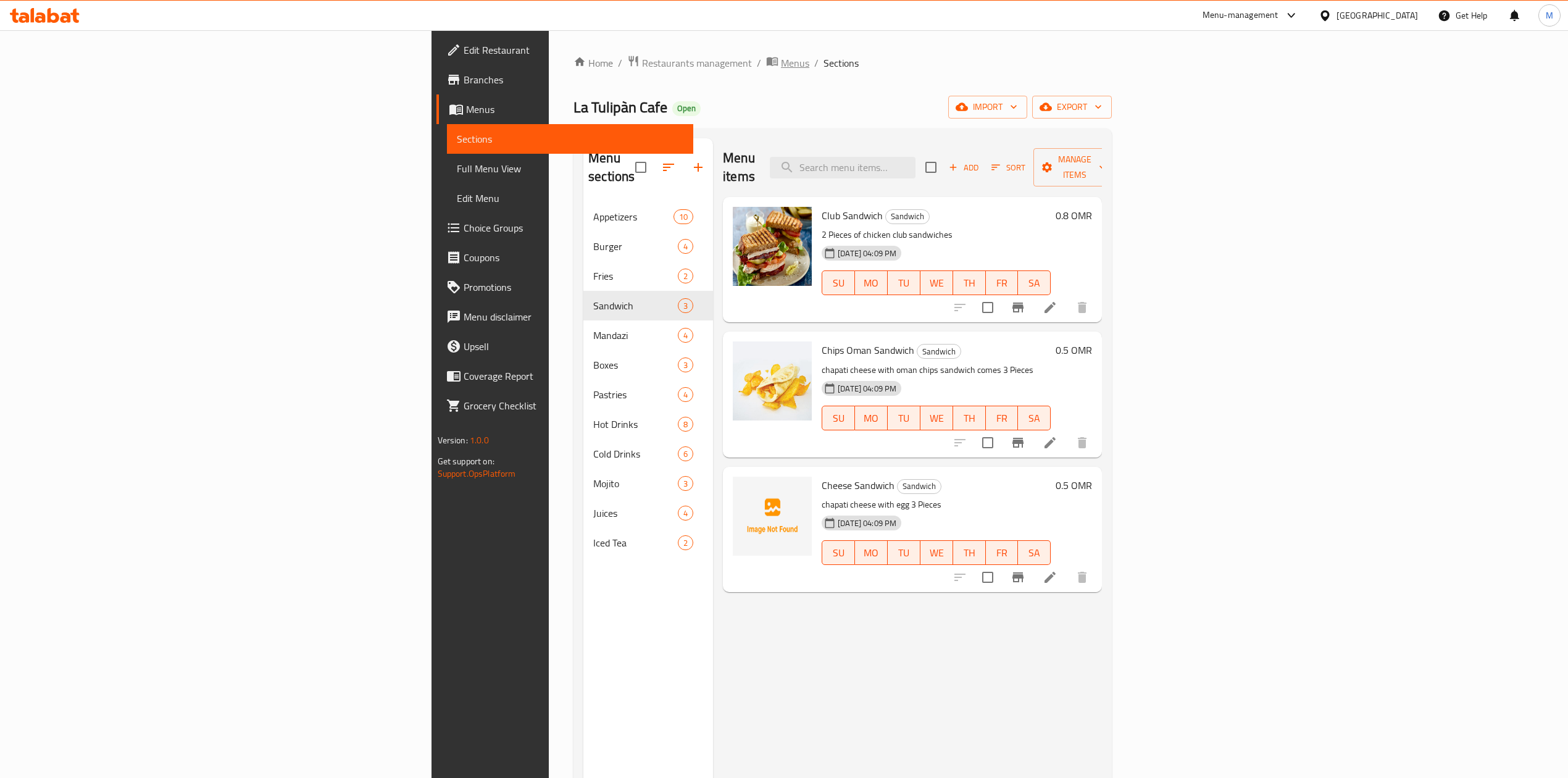
click at [781, 66] on span "Menus" at bounding box center [794, 62] width 28 height 15
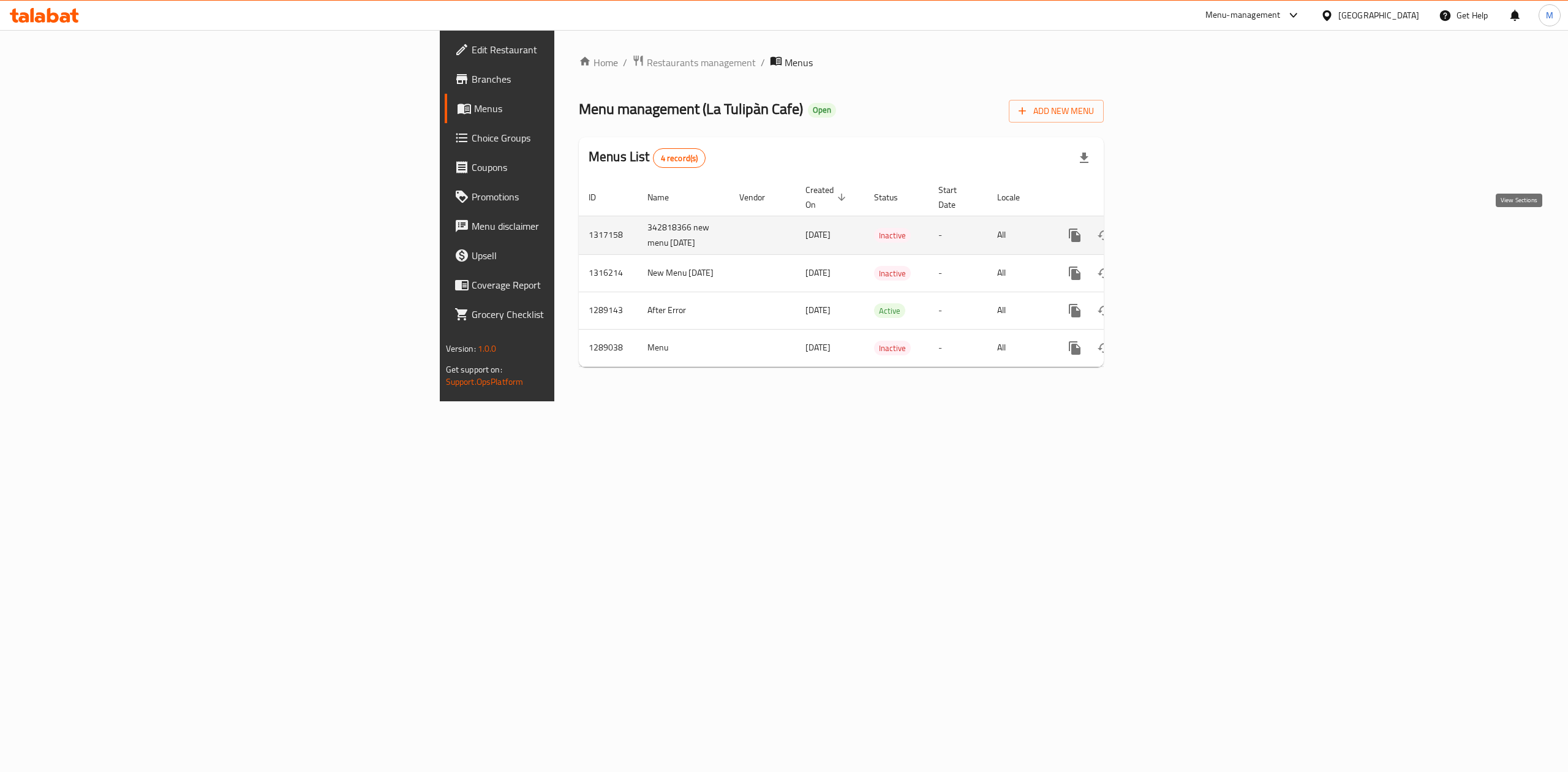
click at [1170, 236] on icon "enhanced table" at bounding box center [1163, 235] width 14 height 14
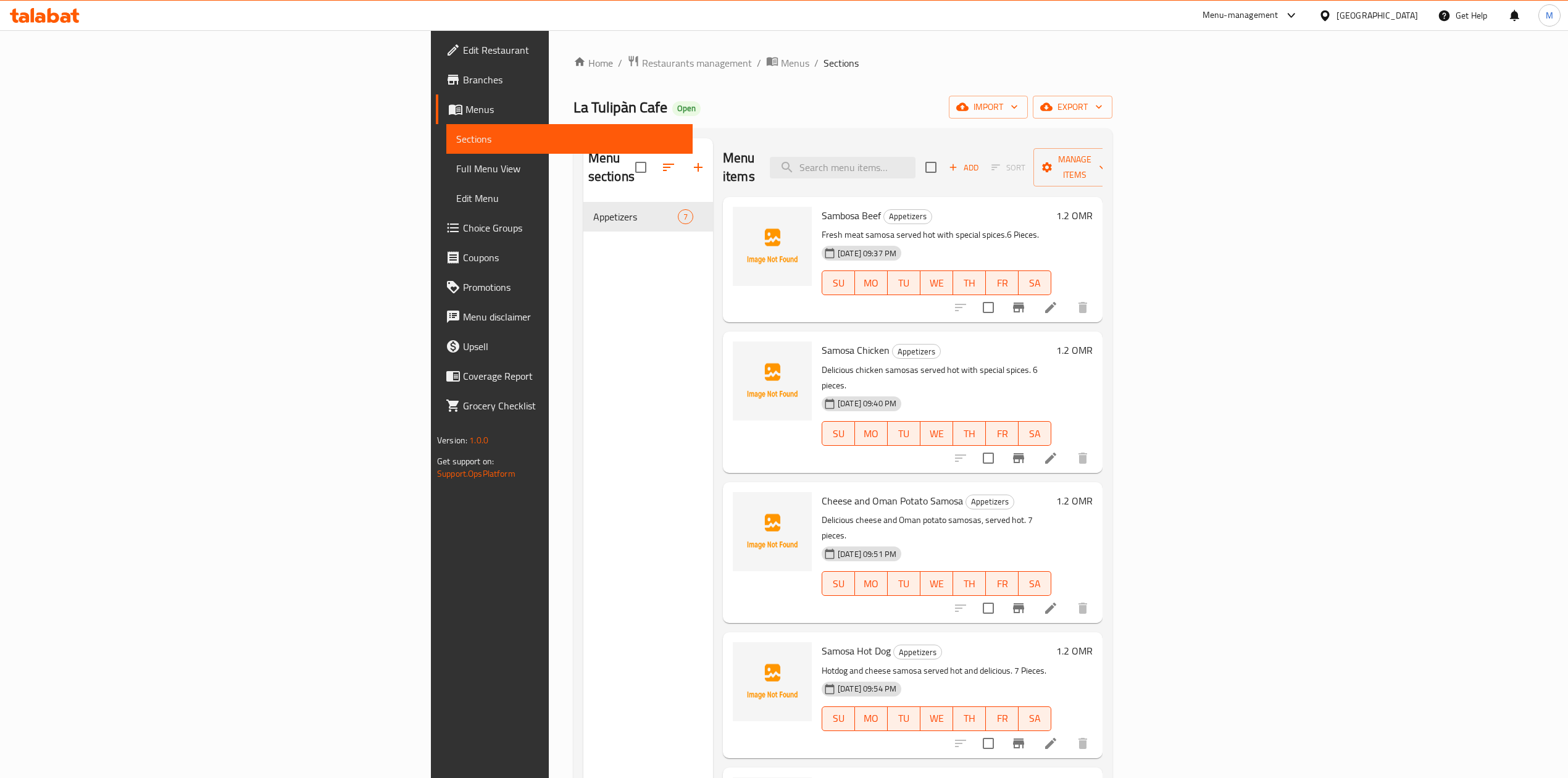
click at [684, 166] on button "button" at bounding box center [698, 167] width 30 height 30
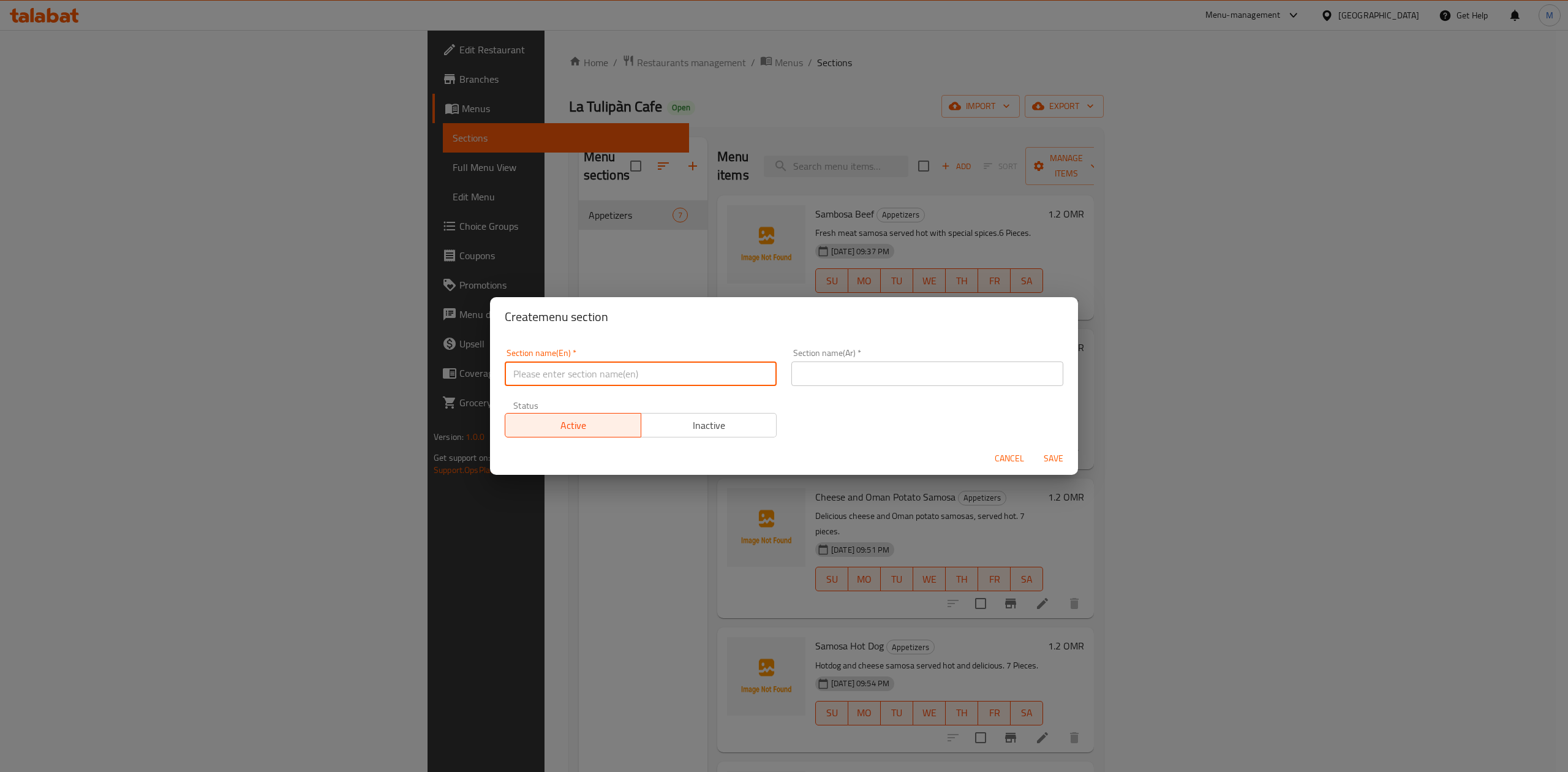
click at [610, 381] on input "text" at bounding box center [640, 373] width 272 height 24
type input "ٍSandwich"
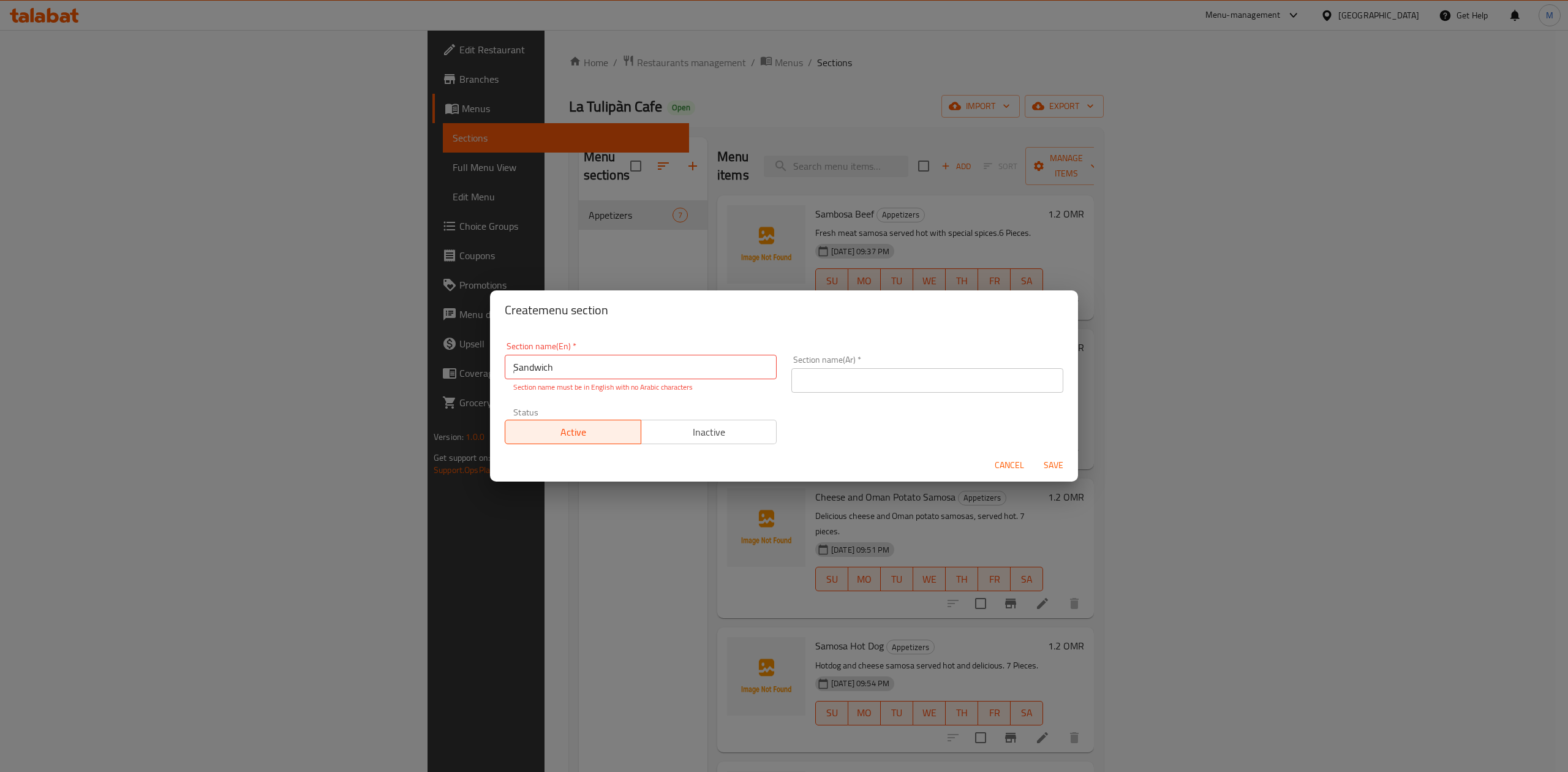
click at [844, 387] on div "Section name(Ar)   * Section name(Ar) *" at bounding box center [927, 374] width 286 height 52
click at [845, 376] on input "text" at bounding box center [926, 380] width 272 height 24
type input "ساندويتش"
click at [826, 417] on div "Section name(En)   * ٍSandwich Section name(En) * Section name must be in Engli…" at bounding box center [784, 393] width 574 height 117
click at [1048, 463] on span "Save" at bounding box center [1053, 465] width 30 height 15
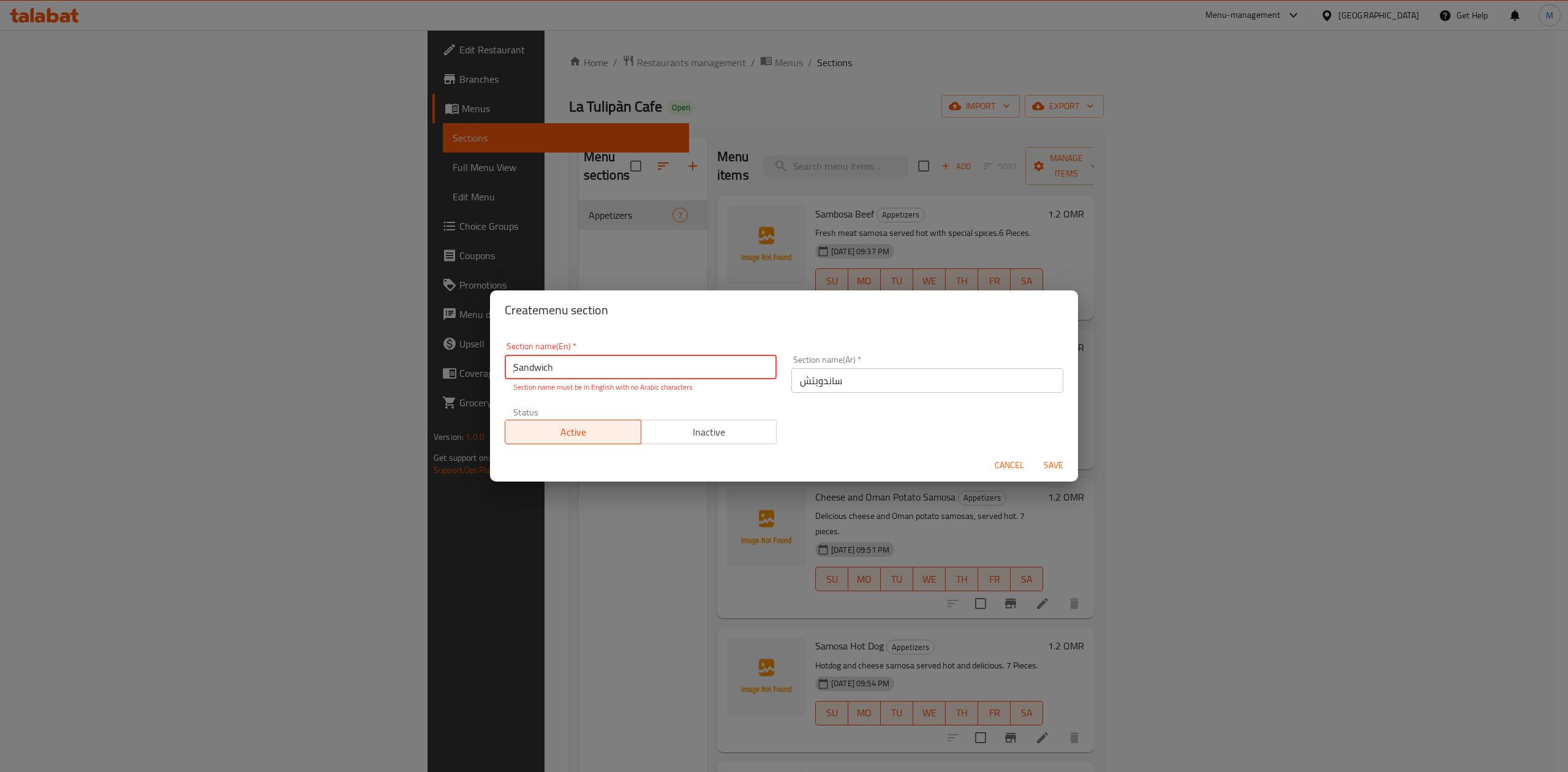
click at [591, 367] on input "ٍSandwich" at bounding box center [640, 366] width 272 height 24
click at [701, 400] on div "Status Active Inactive" at bounding box center [641, 426] width 286 height 52
click at [828, 418] on div "Section name(En)   * ٍSandwich Section name(En) * Section name must be in Engli…" at bounding box center [784, 393] width 574 height 117
click at [643, 371] on input "ٍSandwich" at bounding box center [640, 366] width 272 height 24
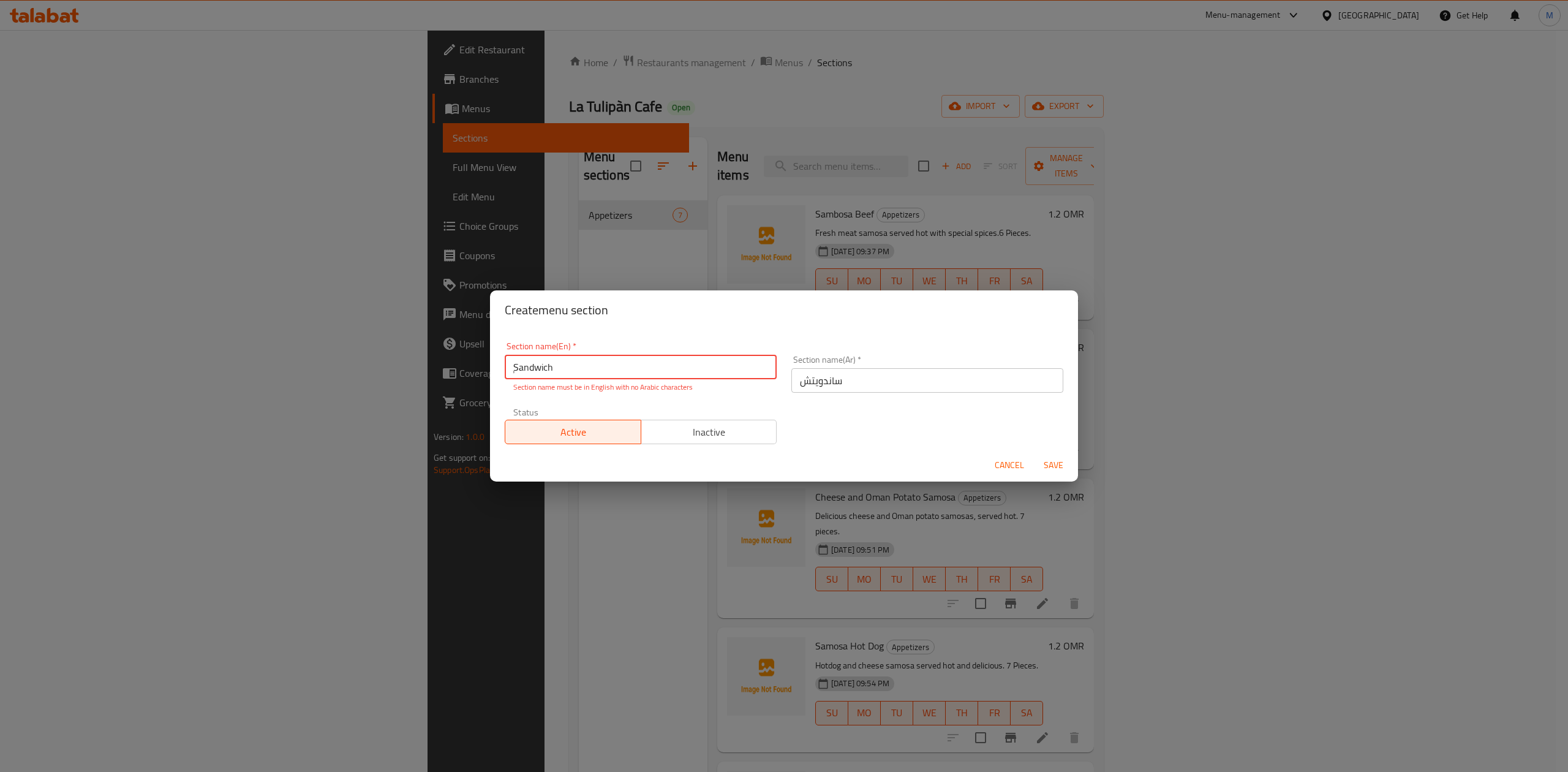
click at [643, 371] on input "ٍSandwich" at bounding box center [640, 366] width 272 height 24
click at [891, 400] on div "Section name(En)   * Section name(En) * Section name is required Section name(A…" at bounding box center [784, 393] width 574 height 117
click at [799, 311] on h2 "Create menu section" at bounding box center [783, 310] width 558 height 19
click at [687, 365] on input "text" at bounding box center [640, 366] width 272 height 24
paste input "ٍSandwich"
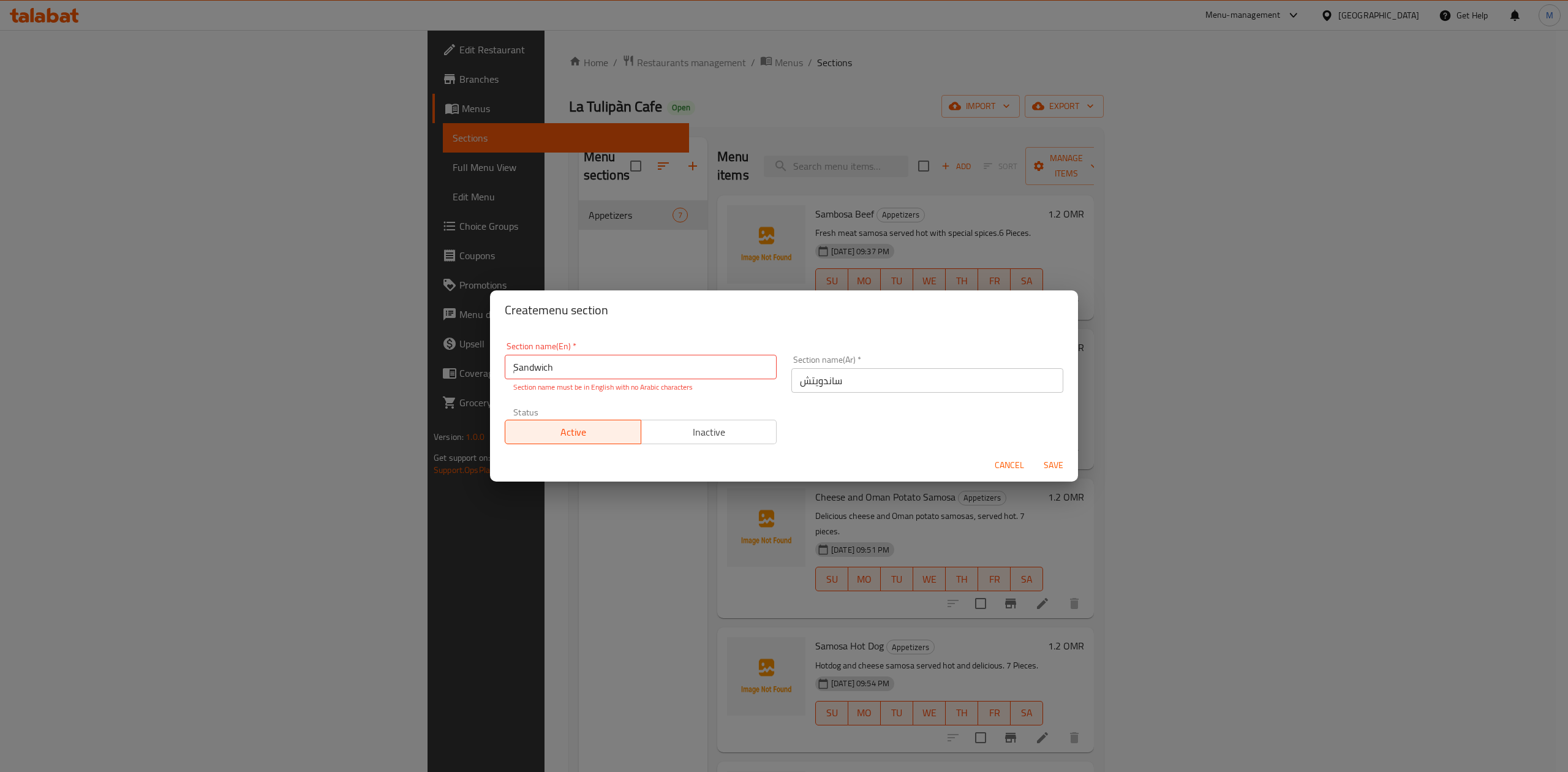
click at [694, 396] on div "Section name(En)   * ٍSandwich Section name(En) * Section name must be in Engli…" at bounding box center [641, 367] width 286 height 65
click at [1044, 461] on span "Save" at bounding box center [1053, 465] width 30 height 15
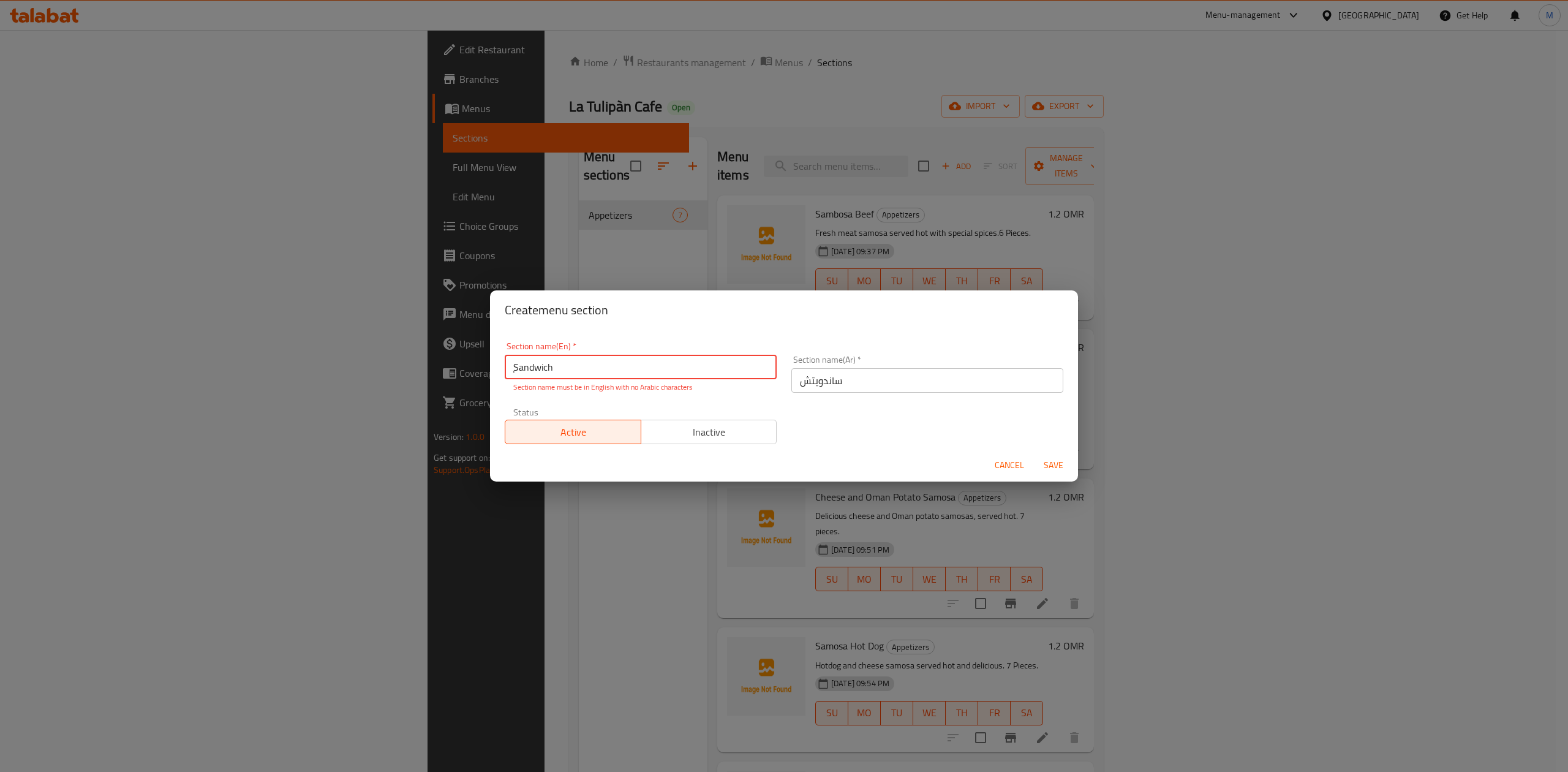
click at [1044, 461] on span "Save" at bounding box center [1053, 465] width 30 height 15
click at [860, 383] on input "ساندويتش" at bounding box center [926, 380] width 272 height 24
click at [625, 371] on input "ٍSandwich" at bounding box center [640, 366] width 272 height 24
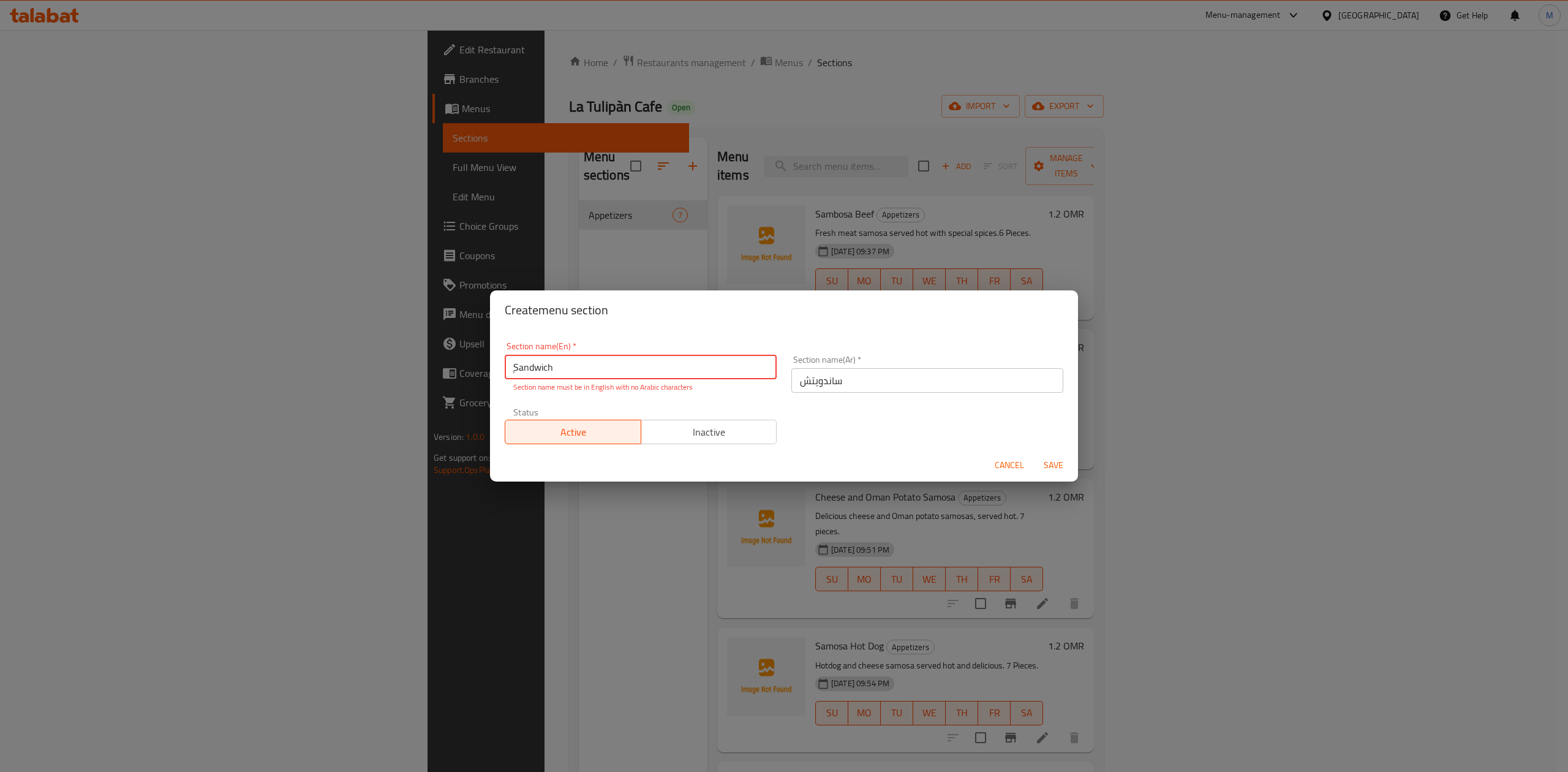
click at [517, 367] on input "ٍSandwich" at bounding box center [640, 366] width 272 height 24
click at [919, 452] on div "Cancel Save" at bounding box center [784, 465] width 588 height 33
click at [1055, 461] on span "Save" at bounding box center [1053, 465] width 30 height 15
click at [512, 361] on input "ٍٍٍSandwich" at bounding box center [640, 366] width 272 height 24
click at [541, 359] on input "ٍٍٍSandwich" at bounding box center [640, 366] width 272 height 24
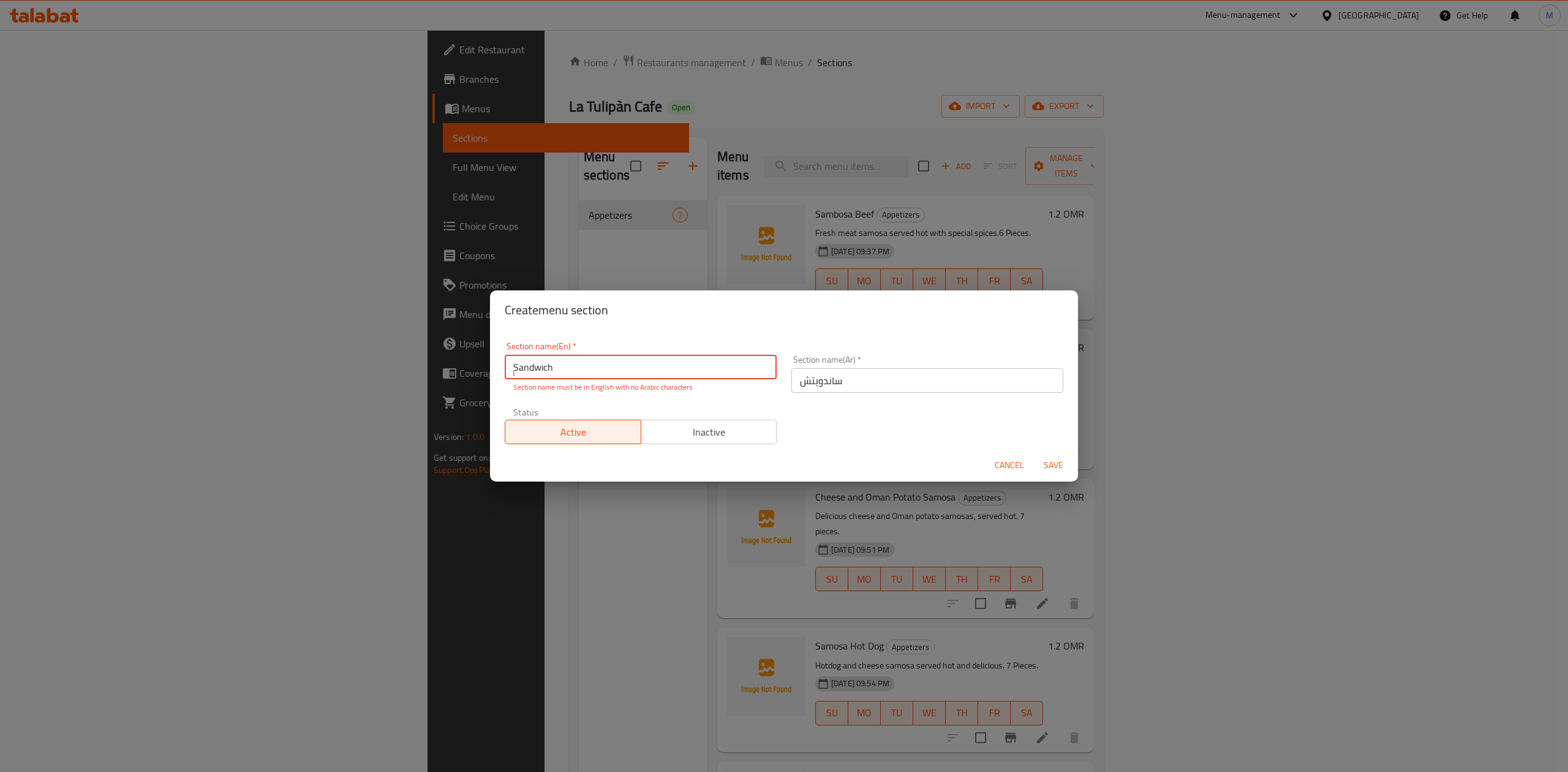
click at [541, 359] on input "ٍٍٍSandwich" at bounding box center [640, 366] width 272 height 24
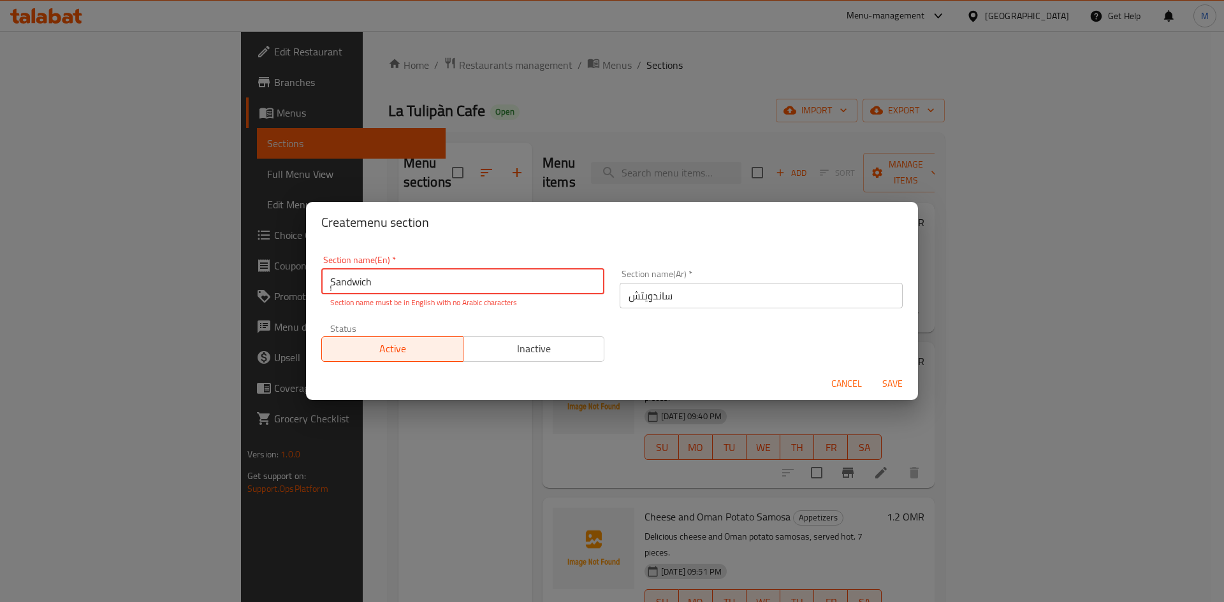
click at [411, 282] on input "ٍٍٍSandwich" at bounding box center [462, 281] width 283 height 25
type input "ٍ"
click at [493, 330] on div "Active Inactive" at bounding box center [462, 343] width 283 height 38
click at [855, 384] on span "Cancel" at bounding box center [846, 384] width 31 height 16
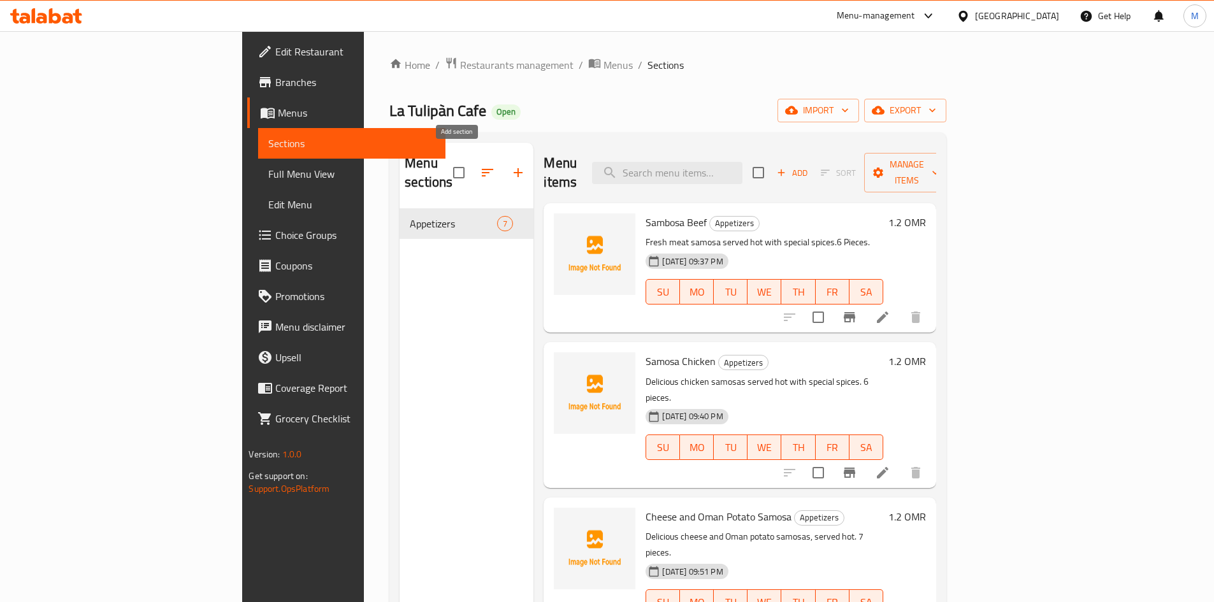
click at [511, 165] on icon "button" at bounding box center [518, 172] width 15 height 15
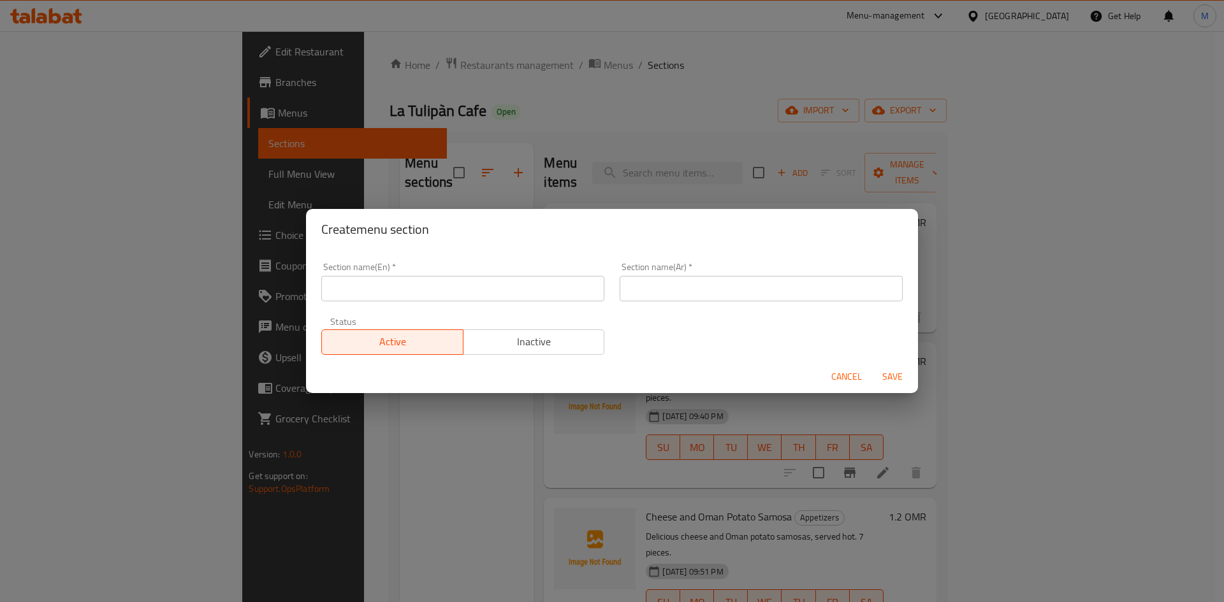
drag, startPoint x: 393, startPoint y: 315, endPoint x: 395, endPoint y: 297, distance: 17.9
click at [393, 314] on div "Status Active Inactive" at bounding box center [463, 336] width 298 height 54
click at [395, 297] on input "text" at bounding box center [462, 288] width 283 height 25
type input "Sandwiches"
click at [704, 289] on input "text" at bounding box center [761, 288] width 283 height 25
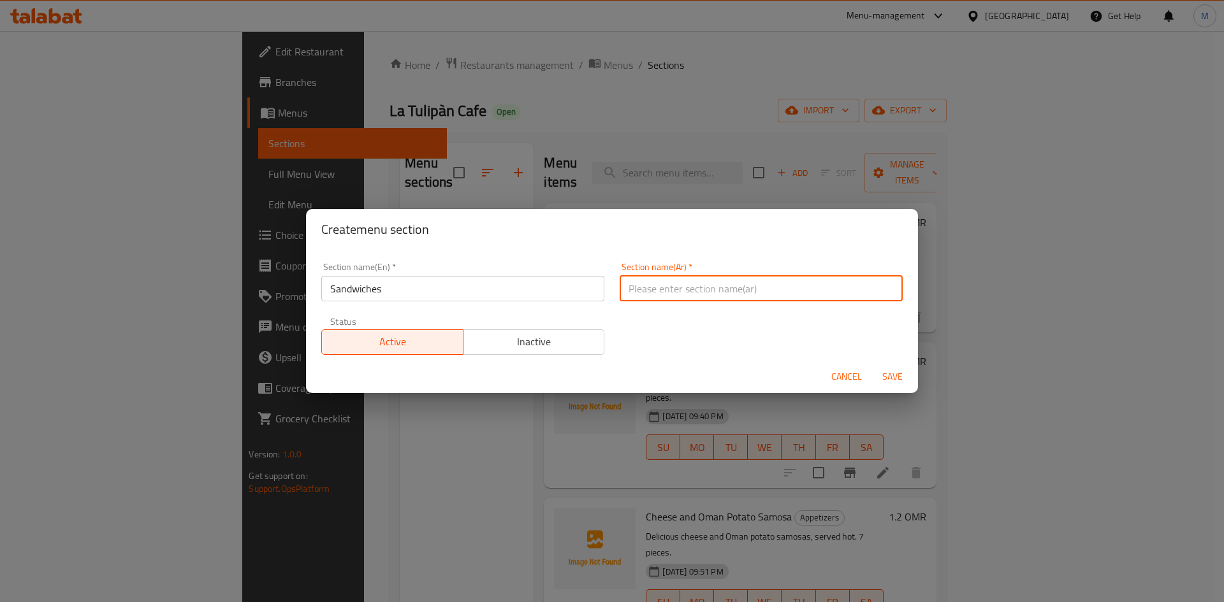
type input "s"
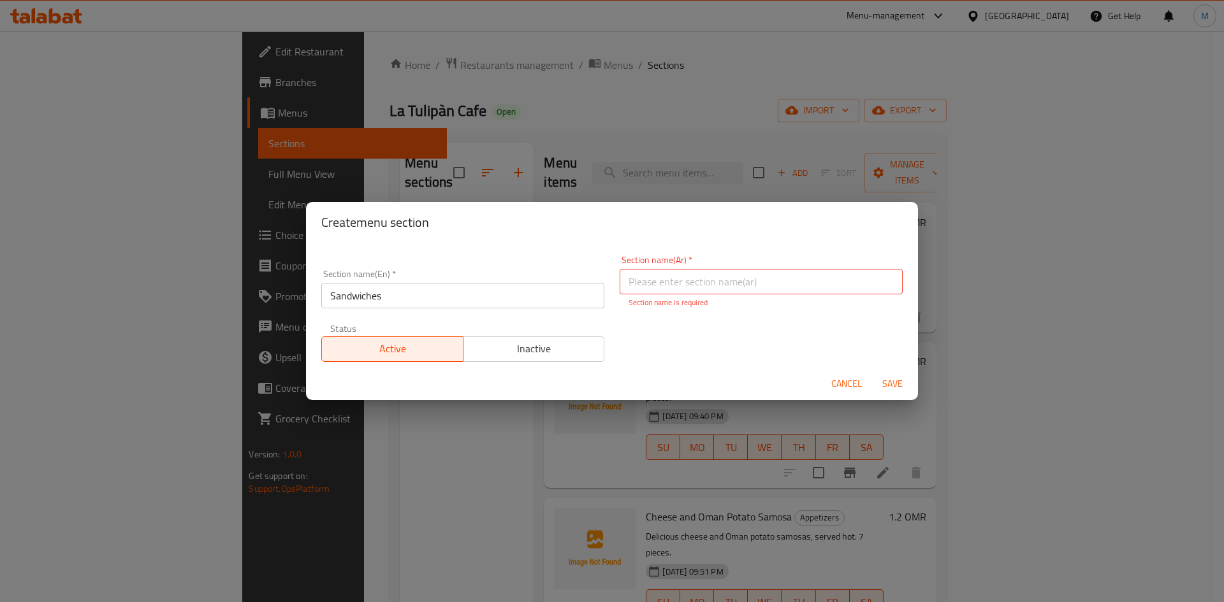
click at [678, 273] on input "text" at bounding box center [761, 281] width 283 height 25
type input "ساندويتشات"
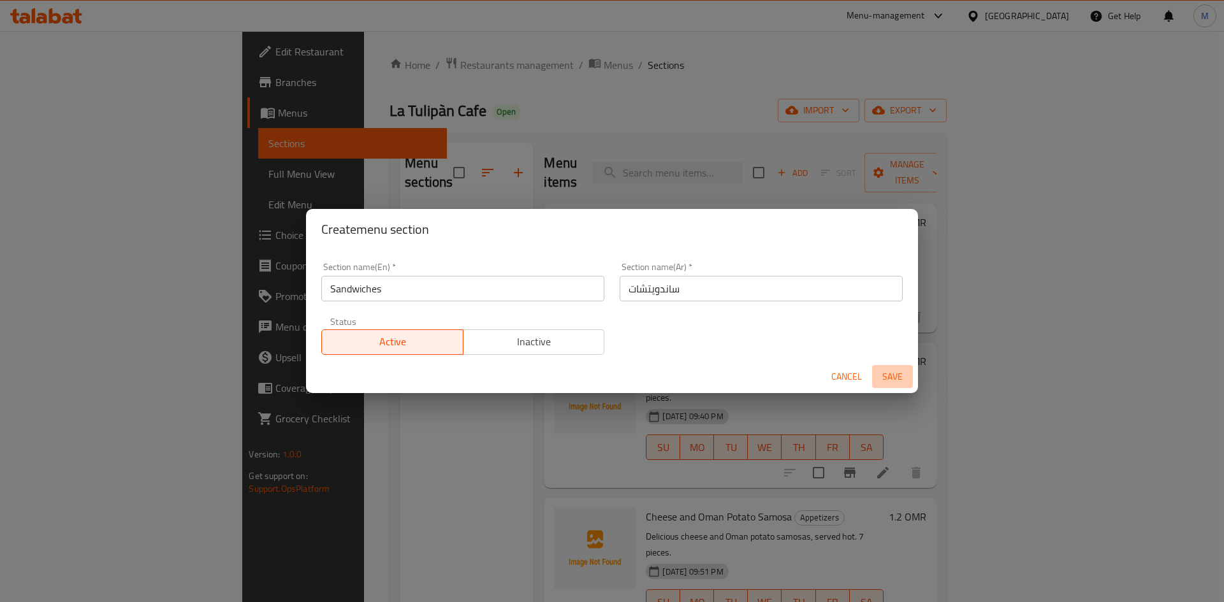
click at [885, 382] on span "Save" at bounding box center [892, 377] width 31 height 16
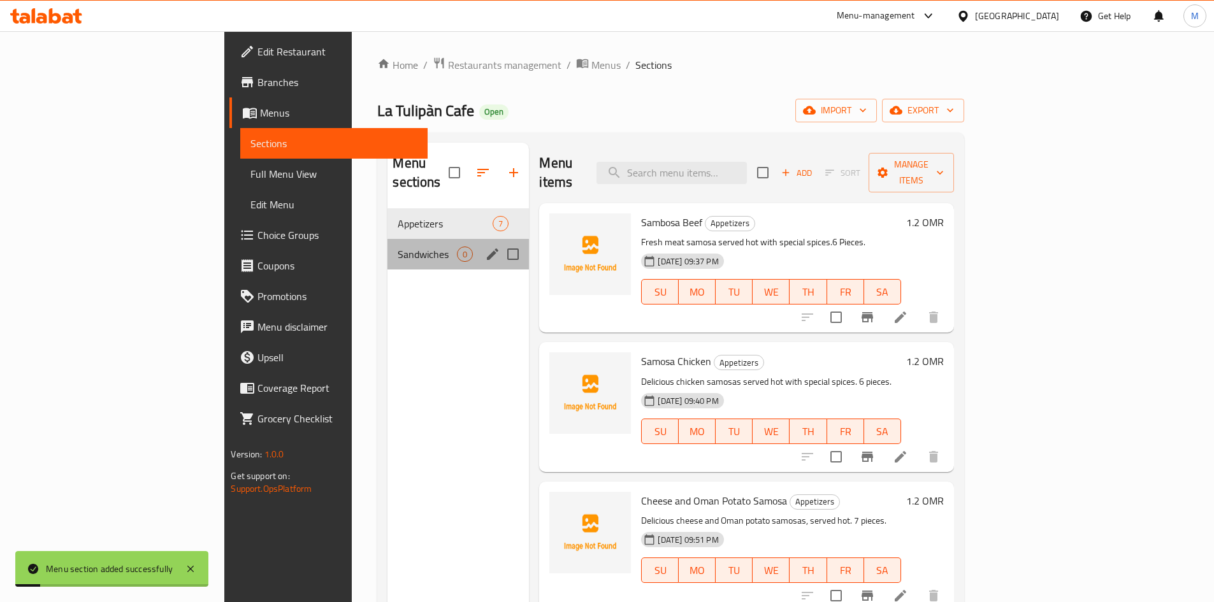
click at [398, 247] on span "Sandwiches" at bounding box center [427, 254] width 59 height 15
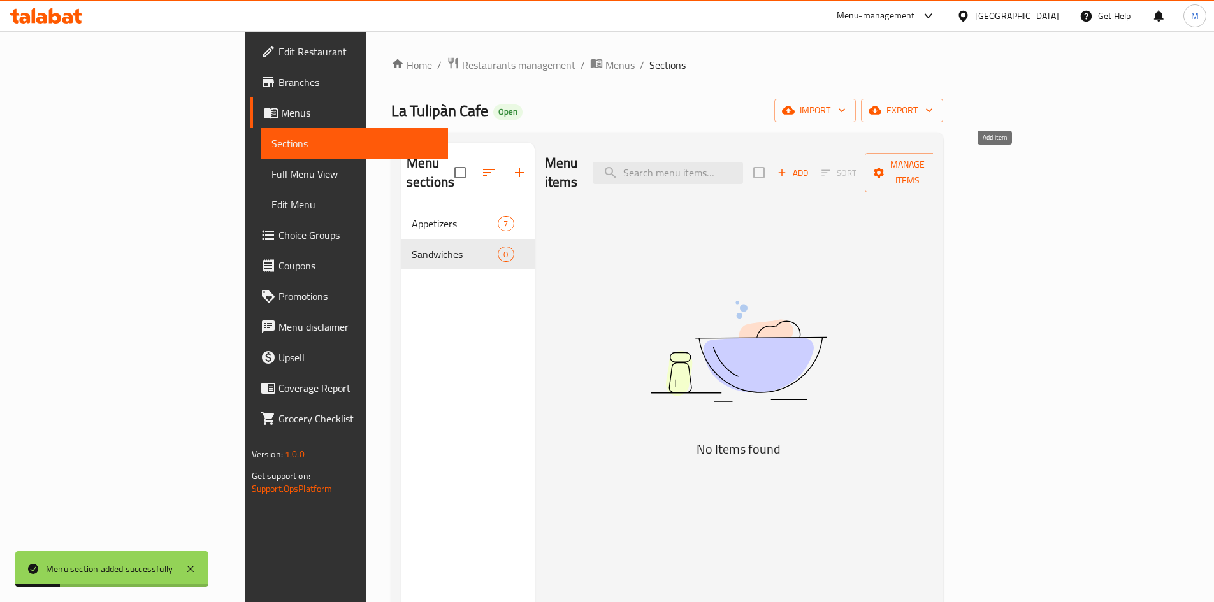
click at [810, 167] on span "Add" at bounding box center [793, 173] width 34 height 15
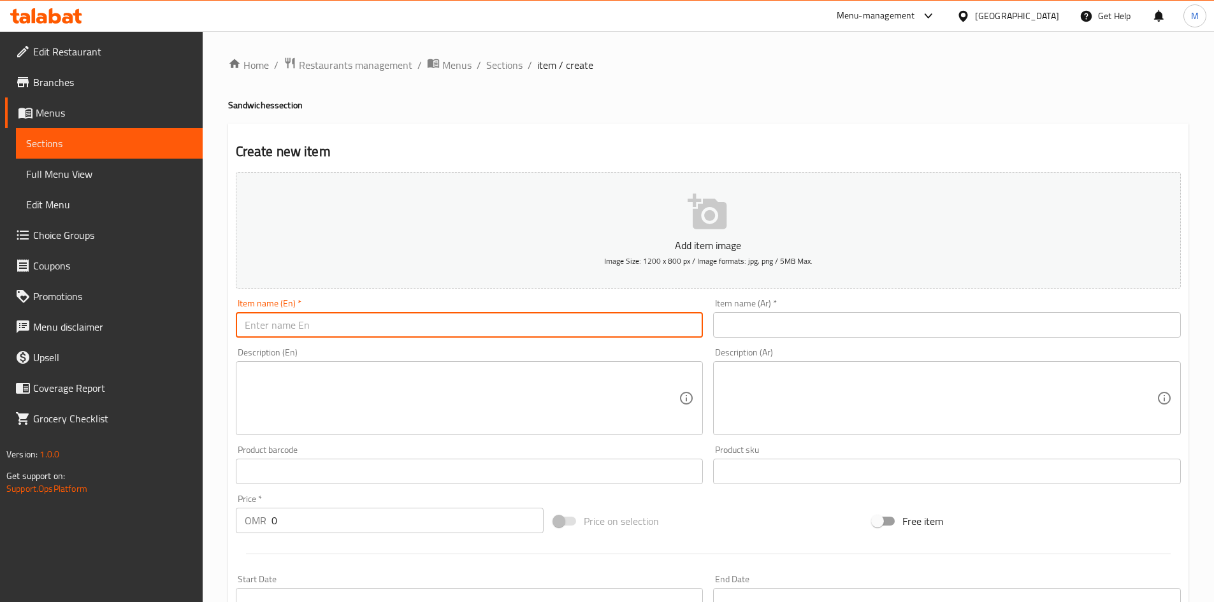
click at [451, 326] on input "text" at bounding box center [470, 324] width 468 height 25
type input "ٍ"
type input "S"
click at [262, 323] on input "Egg Sandwich" at bounding box center [470, 324] width 468 height 25
click at [319, 330] on input "Sandwich" at bounding box center [470, 324] width 468 height 25
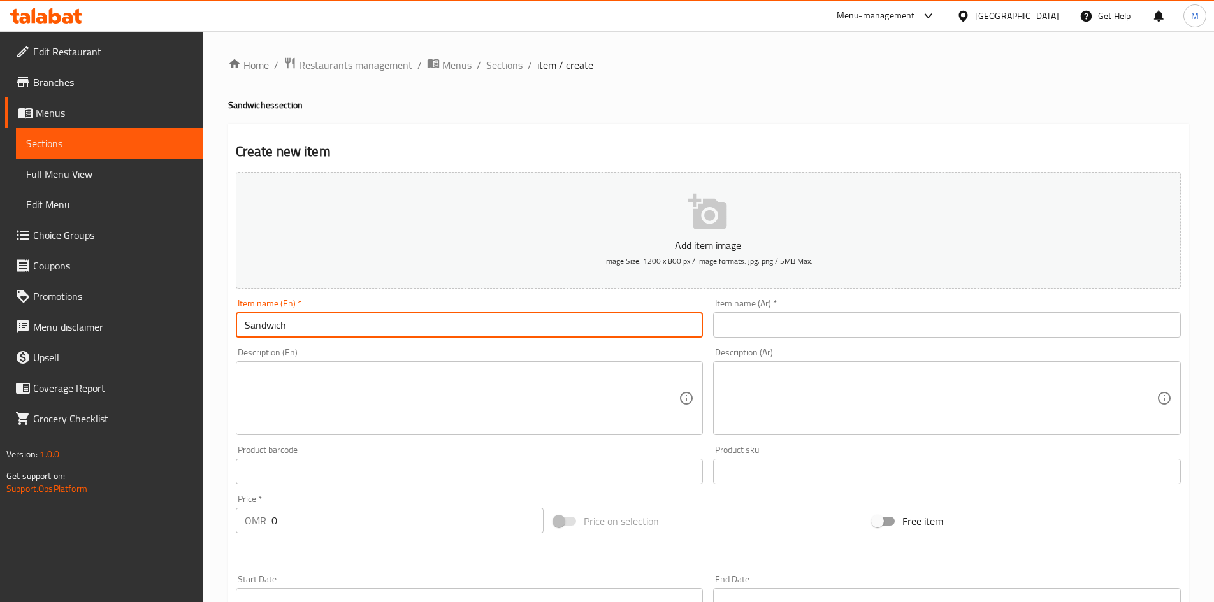
drag, startPoint x: 245, startPoint y: 318, endPoint x: 304, endPoint y: 318, distance: 59.3
click at [245, 318] on input "Sandwich" at bounding box center [470, 324] width 468 height 25
type input "Egg Sandwich"
click at [379, 358] on div "Description (En) Description (En)" at bounding box center [470, 391] width 468 height 87
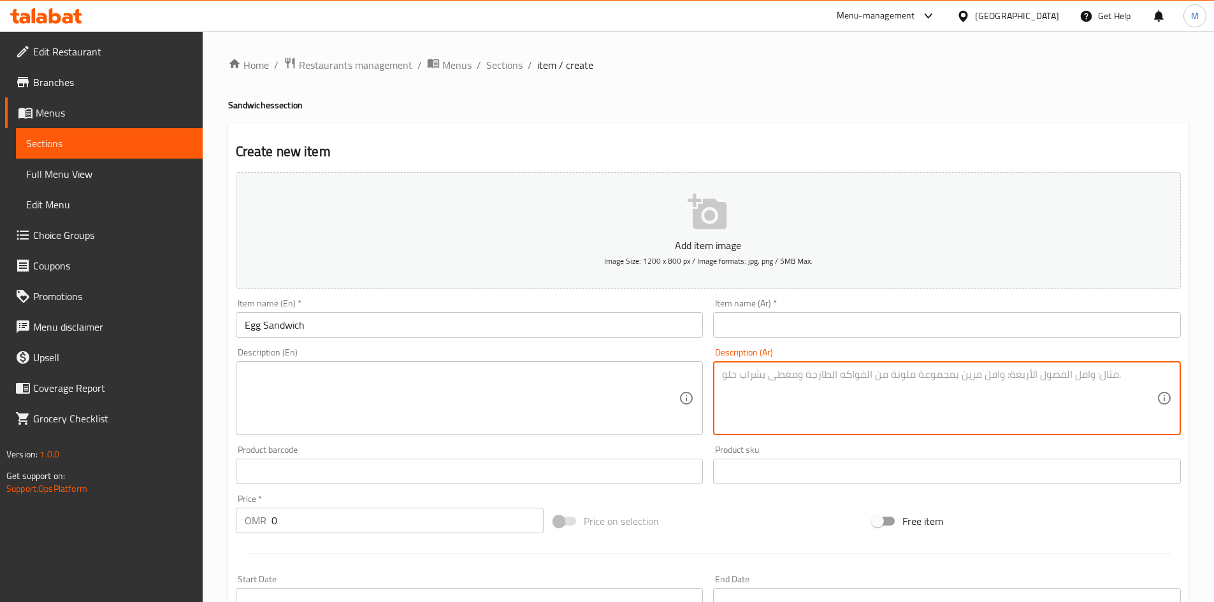
click at [880, 388] on textarea at bounding box center [939, 398] width 435 height 61
paste textarea "يقدم ساخن مع صلصه خاصه"
type textarea "يقدم ساخن مع صلصه خاصه"
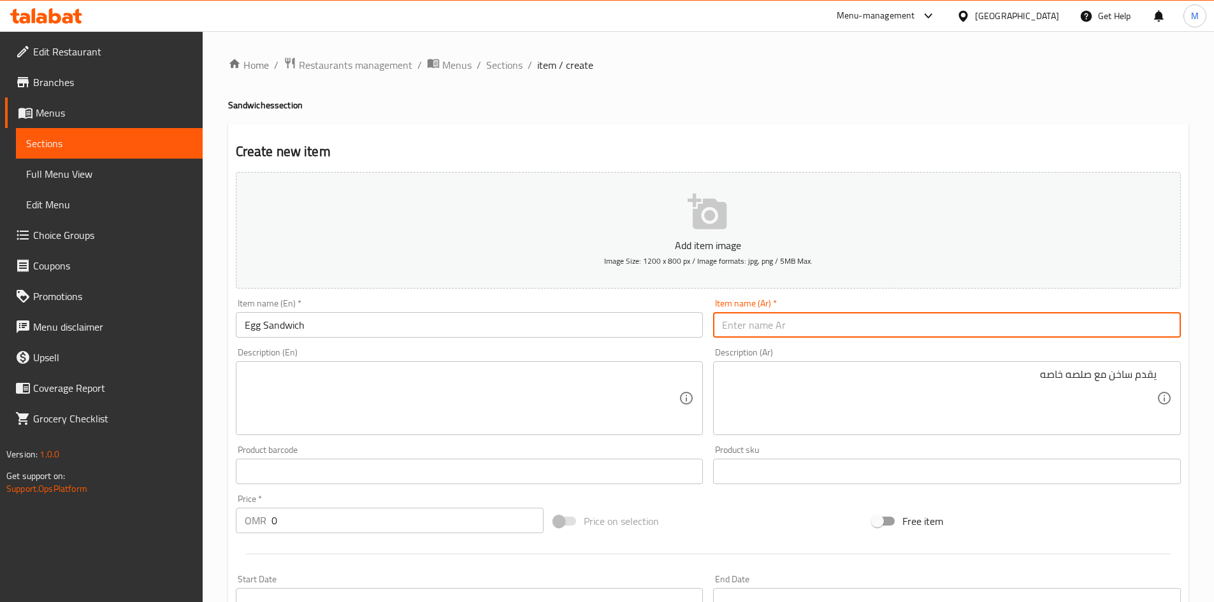
click at [841, 329] on input "text" at bounding box center [947, 324] width 468 height 25
type input "ساندويتش بيض"
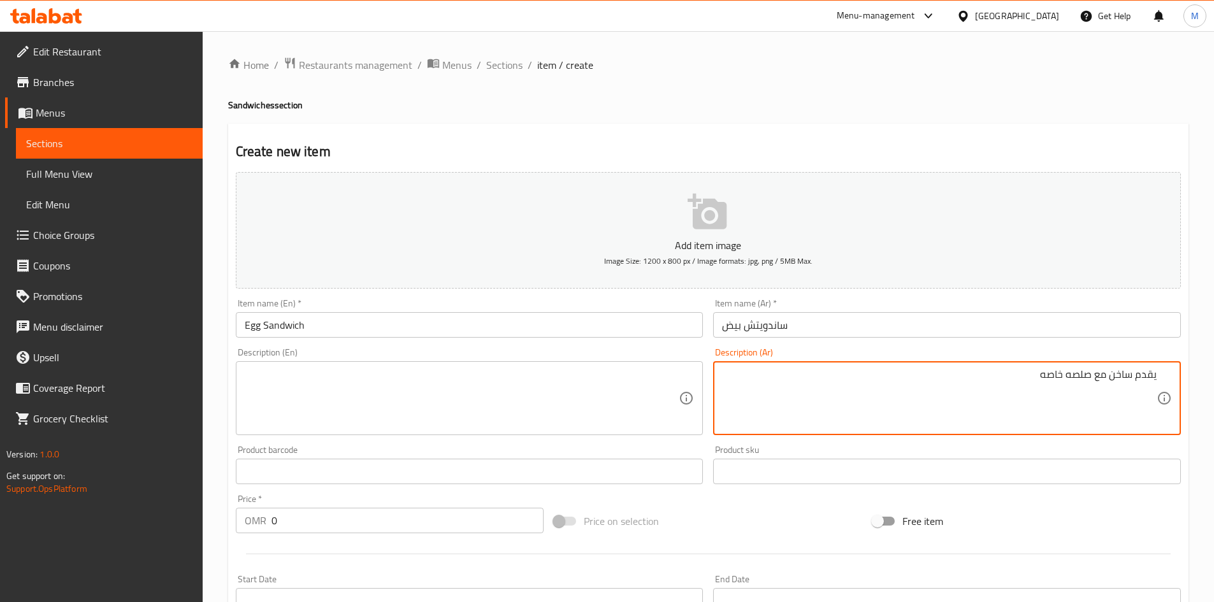
click at [1122, 376] on textarea "يقدم ساخن مع صلصه خاصه" at bounding box center [939, 398] width 435 height 61
click at [412, 377] on textarea at bounding box center [462, 398] width 435 height 61
paste textarea "Served hot with special sauce"
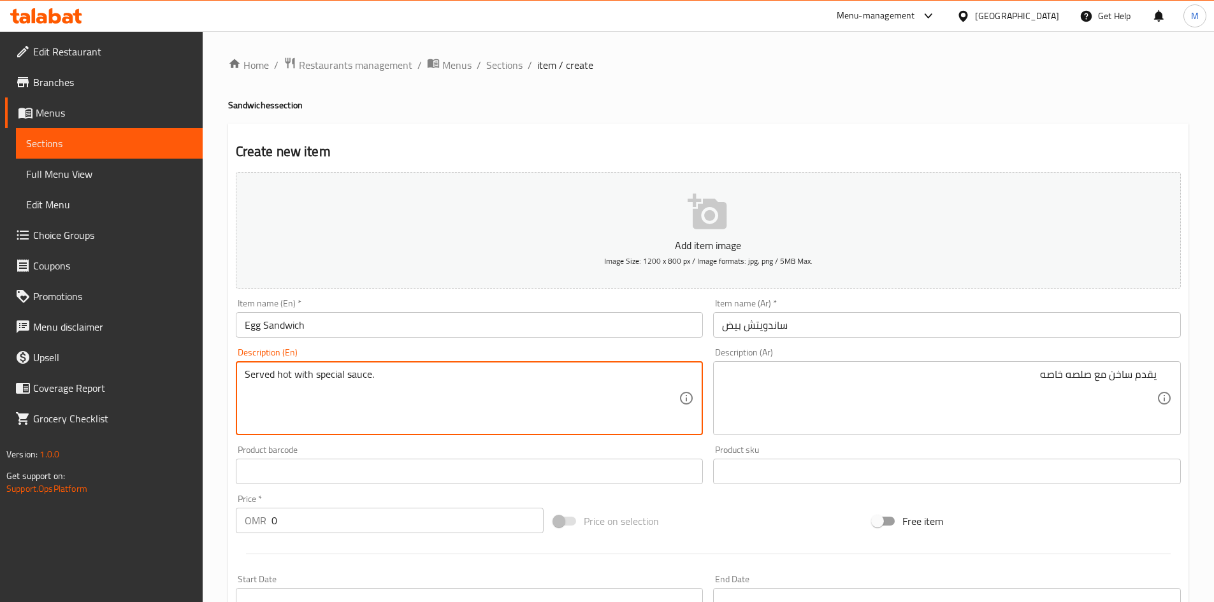
type textarea "Served hot with special sauce."
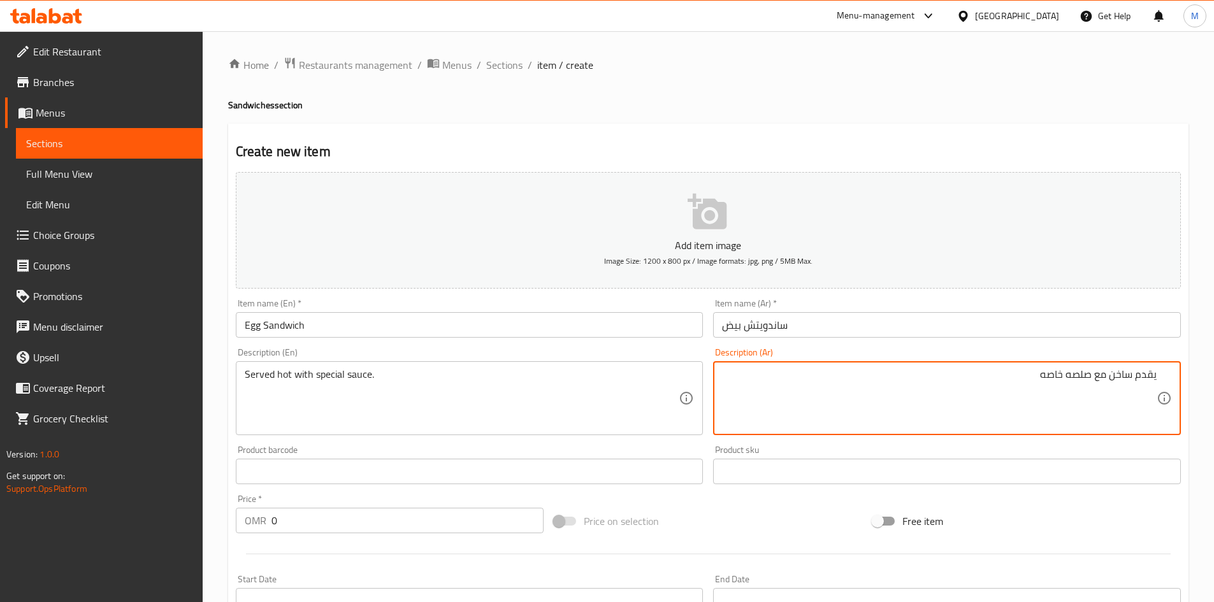
click at [929, 391] on textarea "يقدم ساخن مع صلصه خاصه" at bounding box center [939, 398] width 435 height 61
click at [973, 380] on textarea "يقدم ساخن مع صلصه خاصه" at bounding box center [939, 398] width 435 height 61
type textarea "يقدم ساخن مع صلصه خاصه."
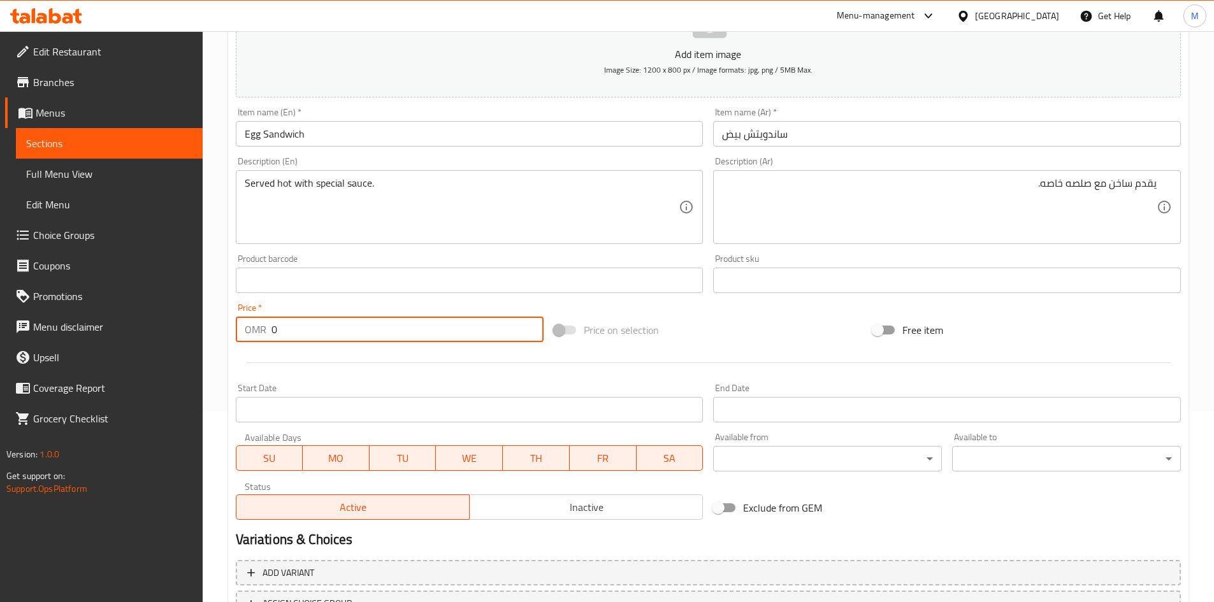
click at [220, 327] on div "Home / Restaurants management / Menus / Sections / item / create Sandwiches sec…" at bounding box center [708, 274] width 1011 height 869
type input "0.700"
click at [323, 359] on div at bounding box center [708, 362] width 955 height 31
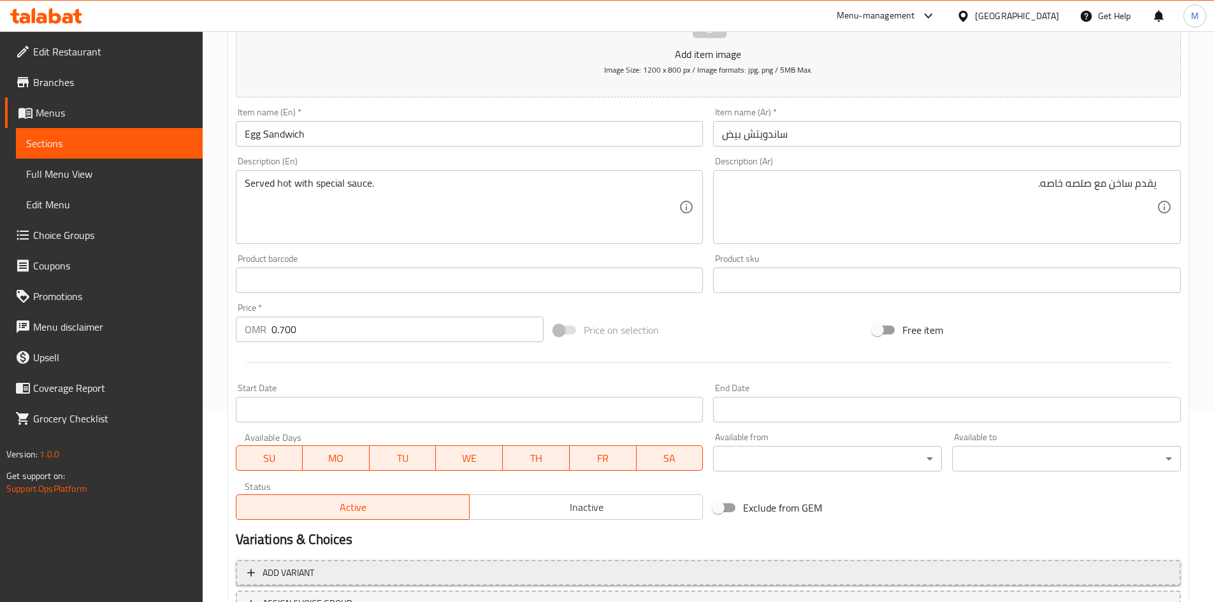
scroll to position [298, 0]
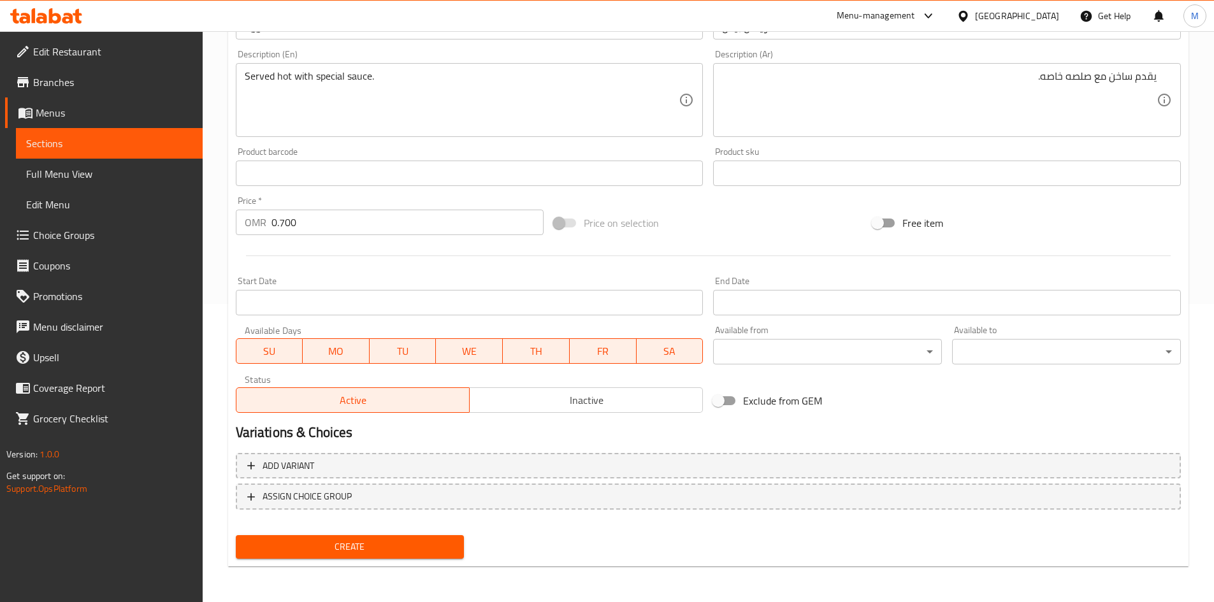
click at [421, 544] on span "Create" at bounding box center [350, 547] width 208 height 16
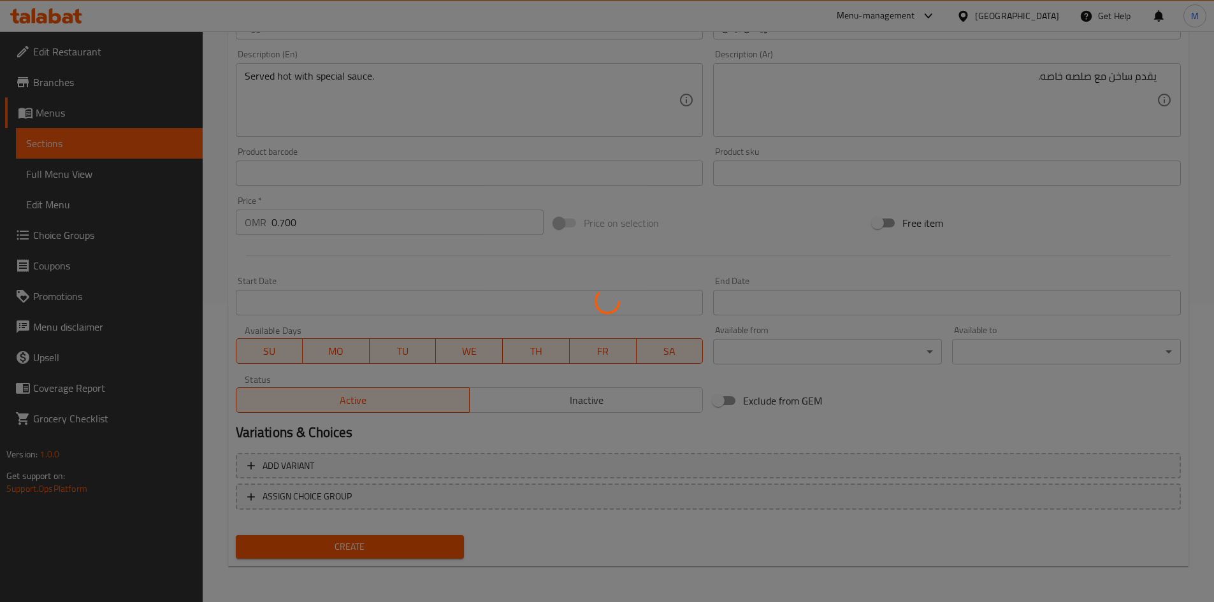
type input "0"
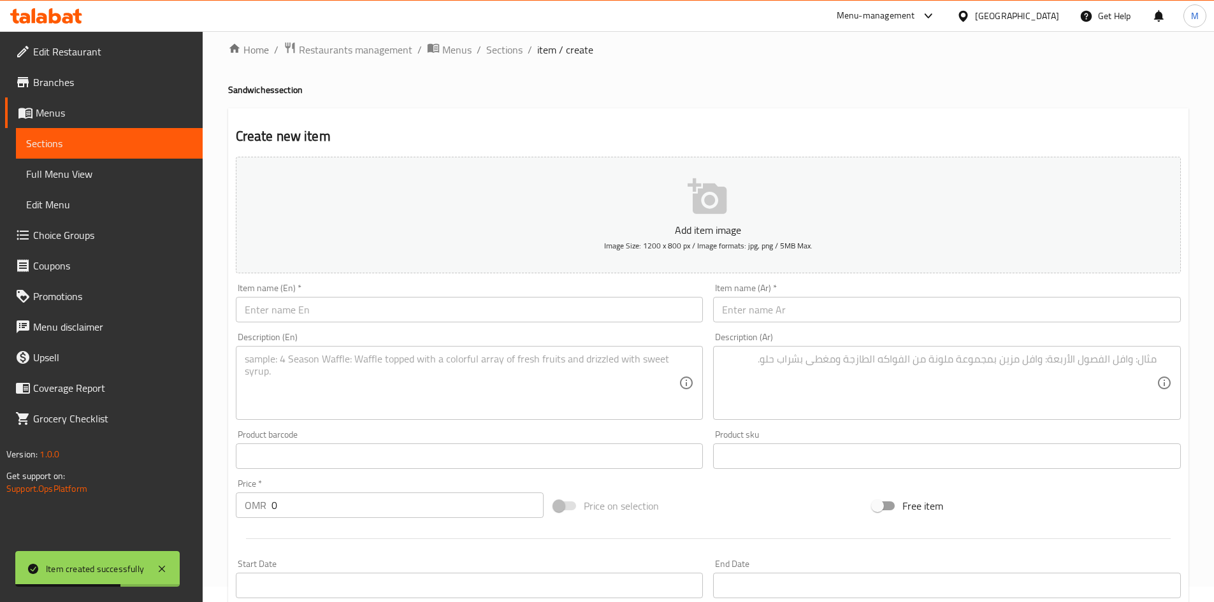
scroll to position [0, 0]
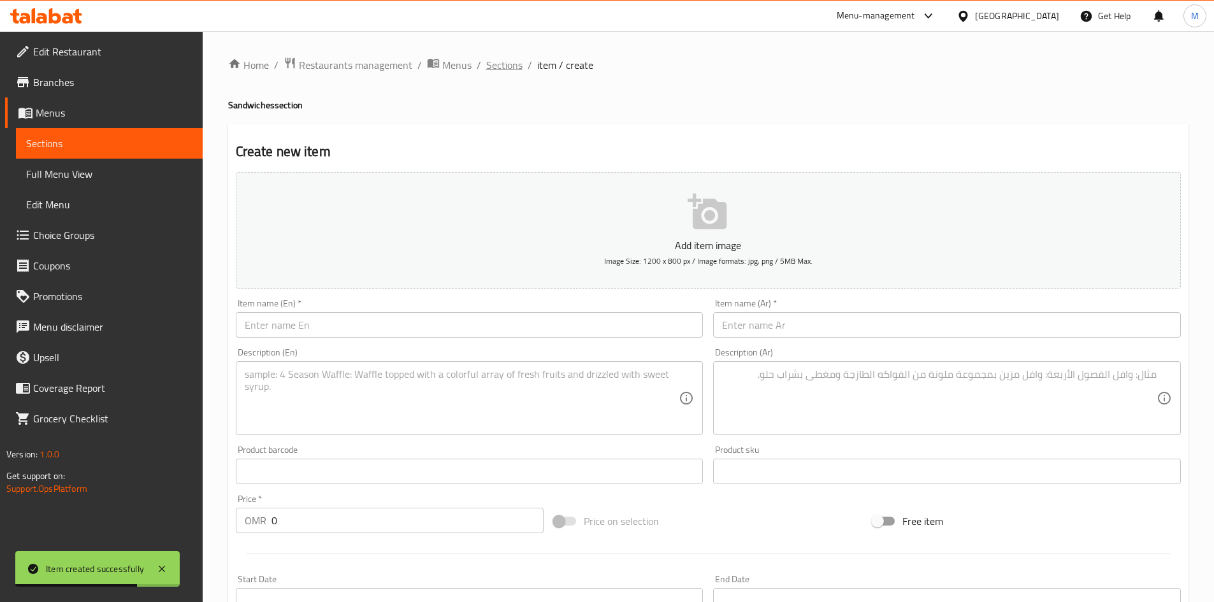
click at [493, 67] on span "Sections" at bounding box center [504, 64] width 36 height 15
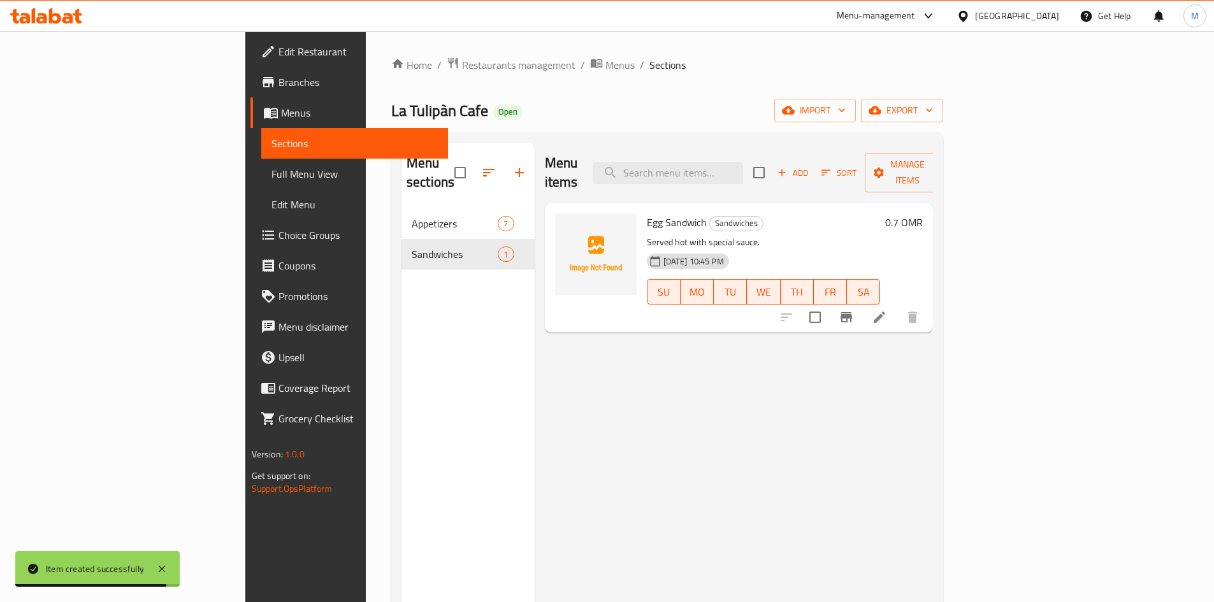
click at [810, 166] on span "Add" at bounding box center [793, 173] width 34 height 15
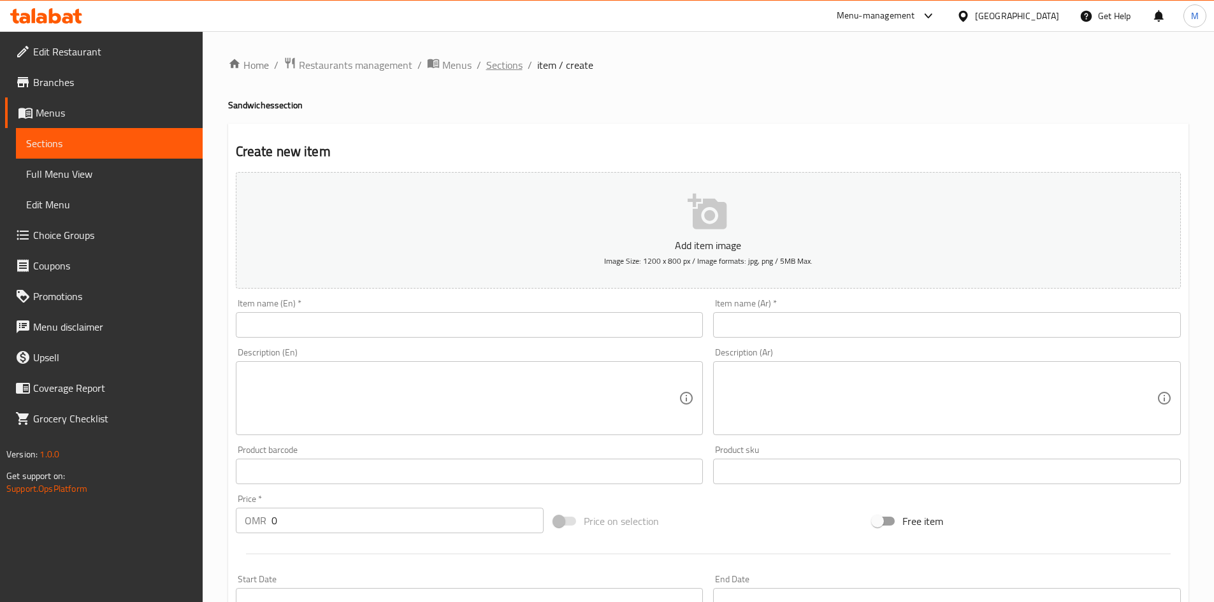
click at [514, 63] on span "Sections" at bounding box center [504, 64] width 36 height 15
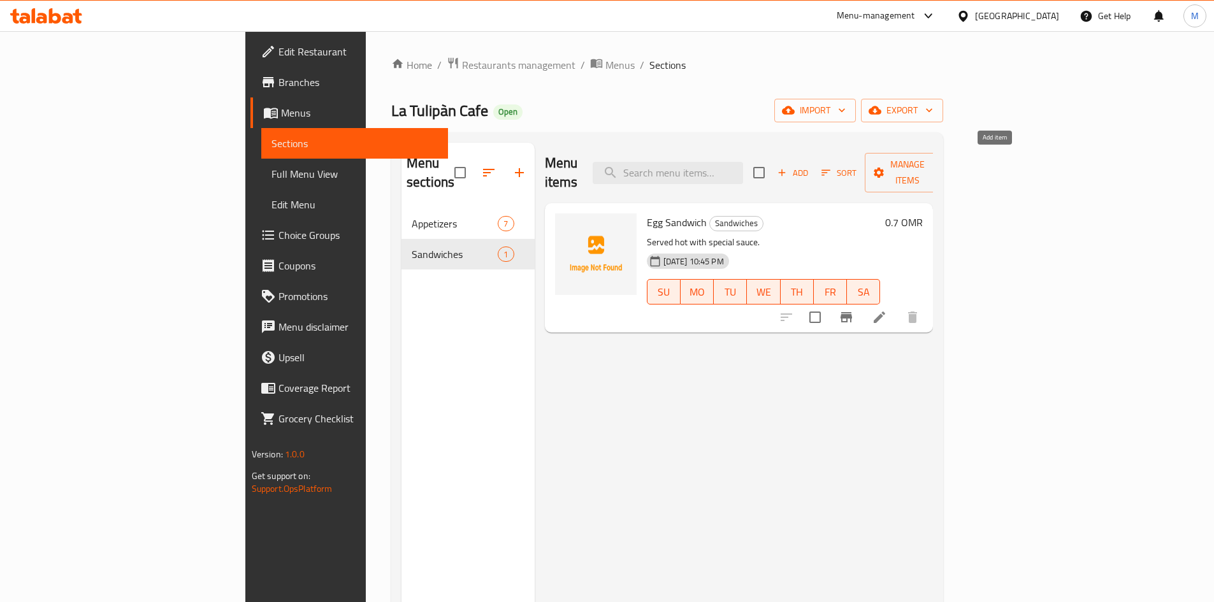
click at [810, 166] on span "Add" at bounding box center [793, 173] width 34 height 15
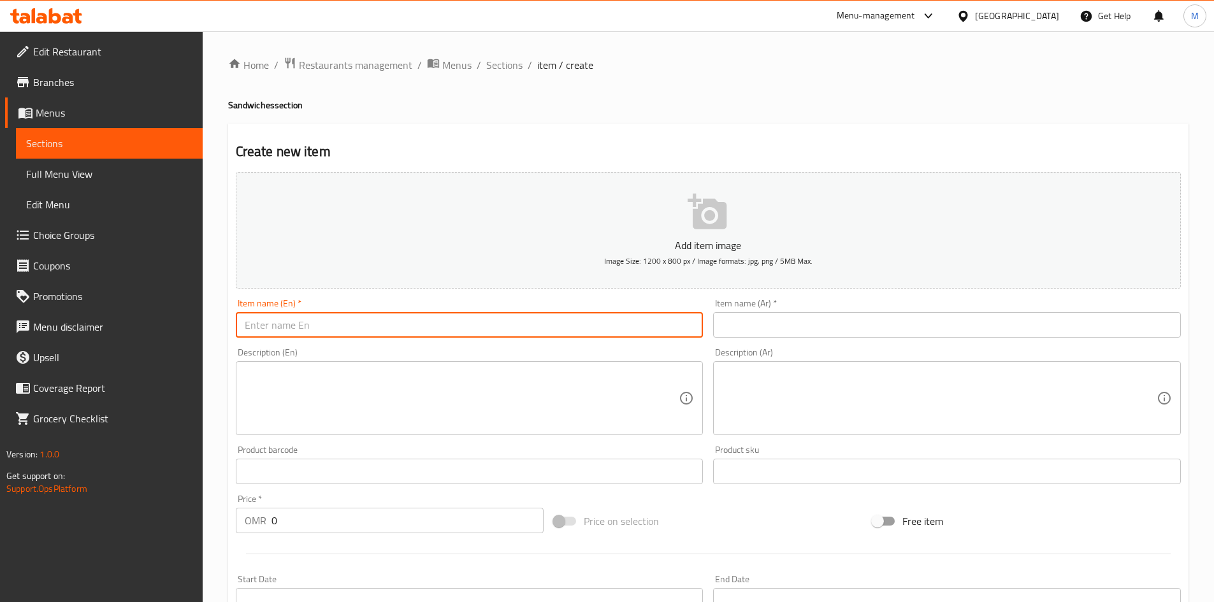
click at [371, 323] on input "text" at bounding box center [470, 324] width 468 height 25
type input "أ"
type input "Hot Dog Sandwich"
click at [808, 325] on input "text" at bounding box center [947, 324] width 468 height 25
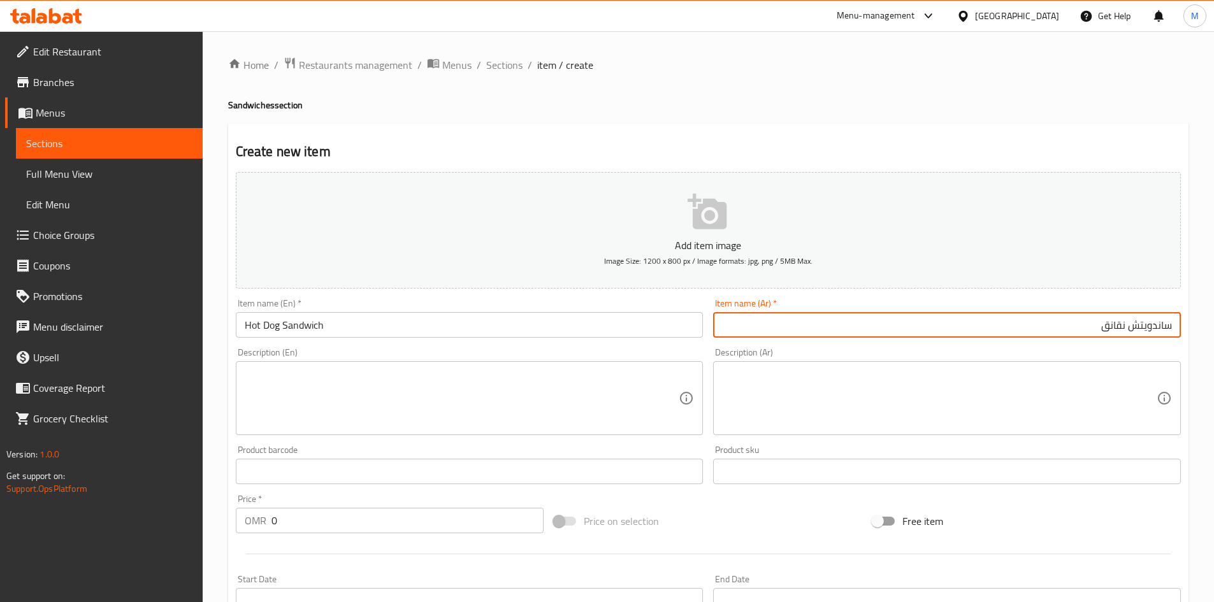
type input "ساندويتش نقانق"
click at [859, 379] on textarea at bounding box center [939, 398] width 435 height 61
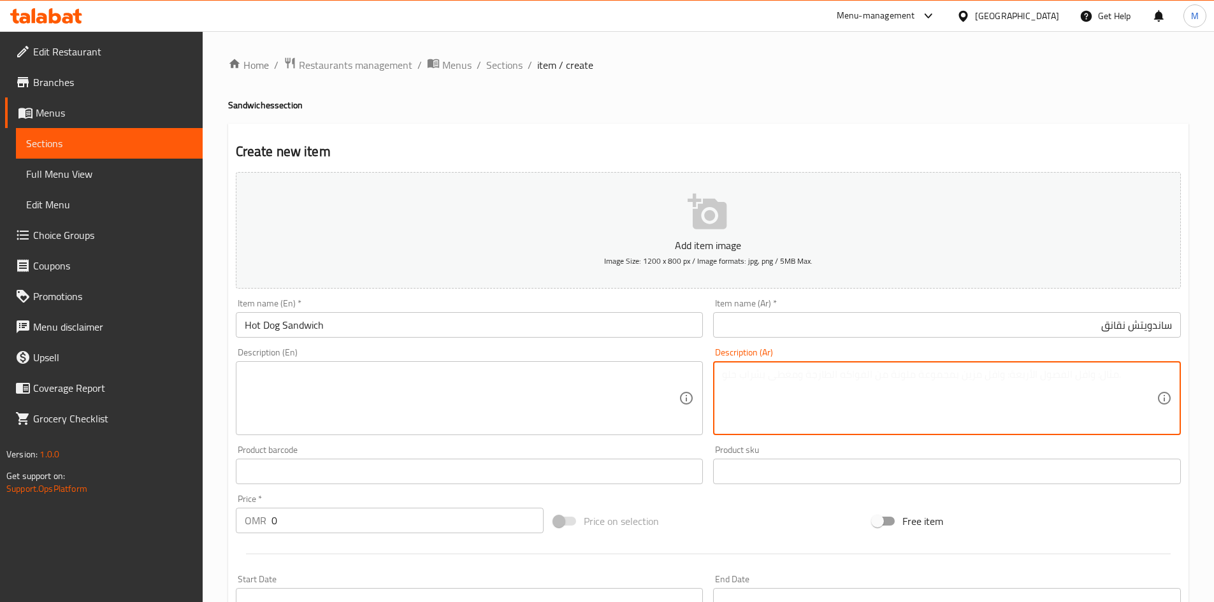
paste textarea "يقدم ساخن مع صلصه خاصه"
click at [1034, 380] on textarea "يقدم ساخن مع صلصه خاصه" at bounding box center [939, 398] width 435 height 61
click at [1078, 383] on textarea "يقدم ساخن مع صلصه خاصه" at bounding box center [939, 398] width 435 height 61
click at [1080, 381] on textarea "يقدم ساخن مع صلصه خاصه" at bounding box center [939, 398] width 435 height 61
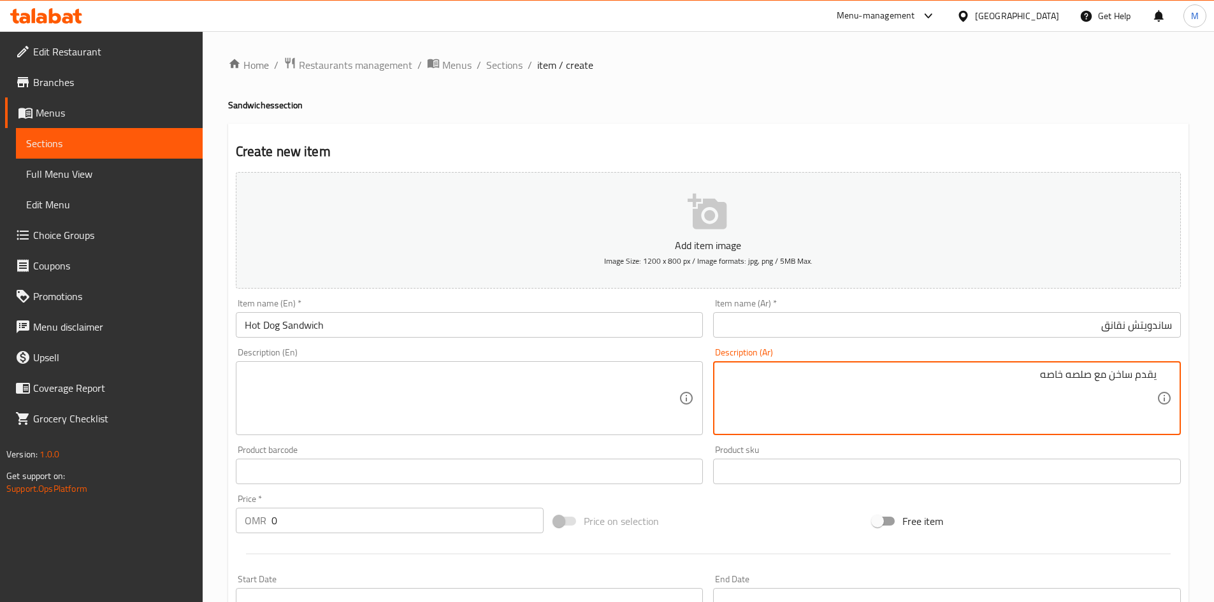
click at [1080, 381] on textarea "يقدم ساخن مع صلصه خاصه" at bounding box center [939, 398] width 435 height 61
click at [1080, 375] on textarea "يقدم ساخن مع صلصه خاصه" at bounding box center [939, 398] width 435 height 61
type textarea "يقدم ساخن مع صلصه خاصه"
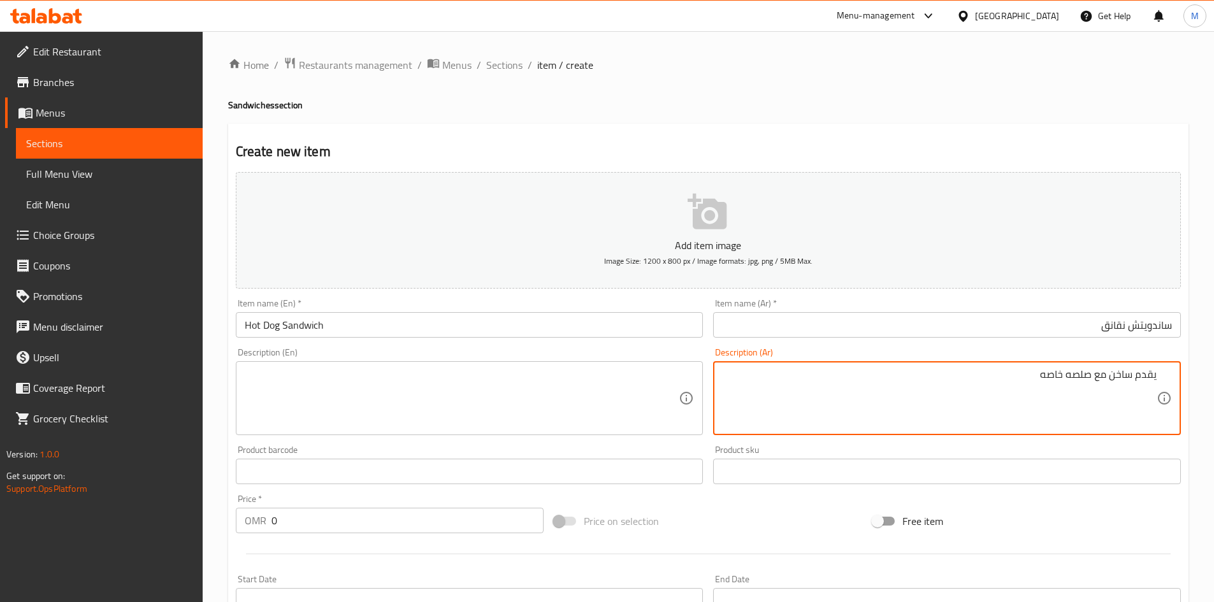
click at [393, 379] on textarea at bounding box center [462, 398] width 435 height 61
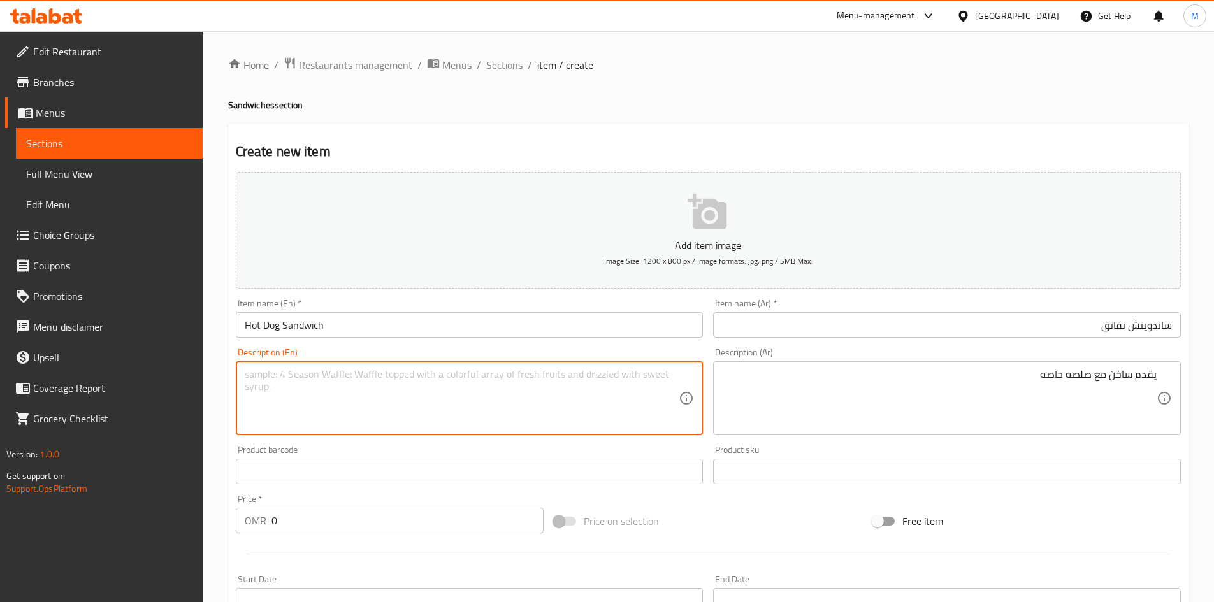
paste textarea "Served hot with special sauce"
type textarea "Served hot with special sauce."
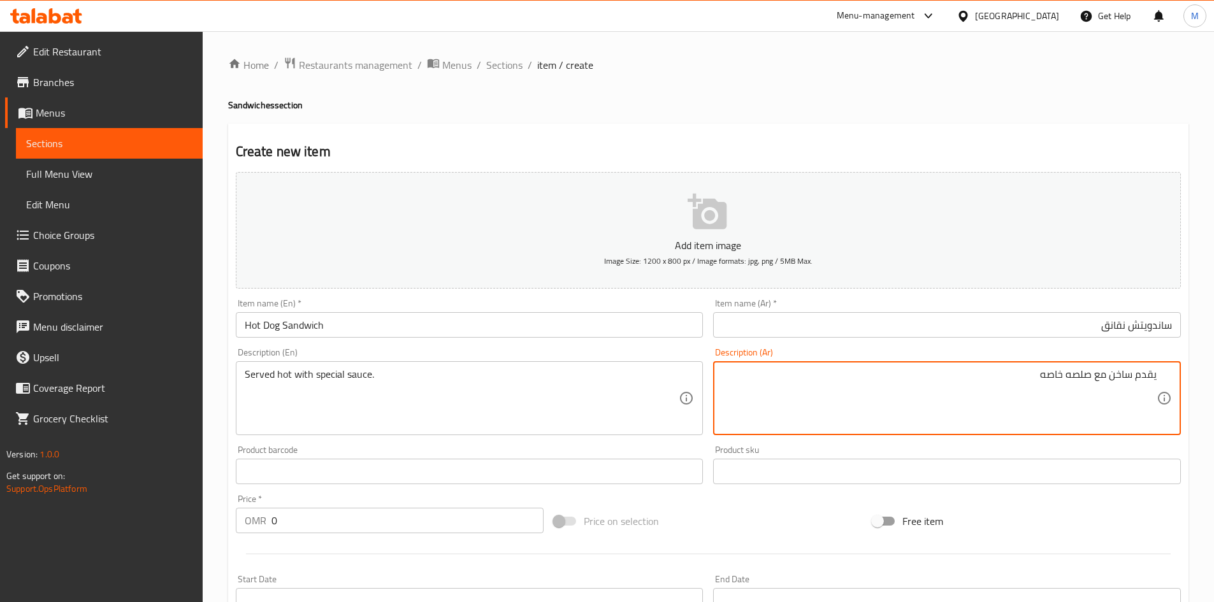
drag, startPoint x: 860, startPoint y: 386, endPoint x: 871, endPoint y: 382, distance: 11.5
click at [867, 383] on textarea "يقدم ساخن مع صلصه خاصه" at bounding box center [939, 398] width 435 height 61
drag, startPoint x: 885, startPoint y: 379, endPoint x: 943, endPoint y: 372, distance: 58.3
click at [886, 376] on textarea "يقدم ساخن مع صلصه خاصه" at bounding box center [939, 398] width 435 height 61
type textarea "يقدم ساخن مع صلصه خاصه ."
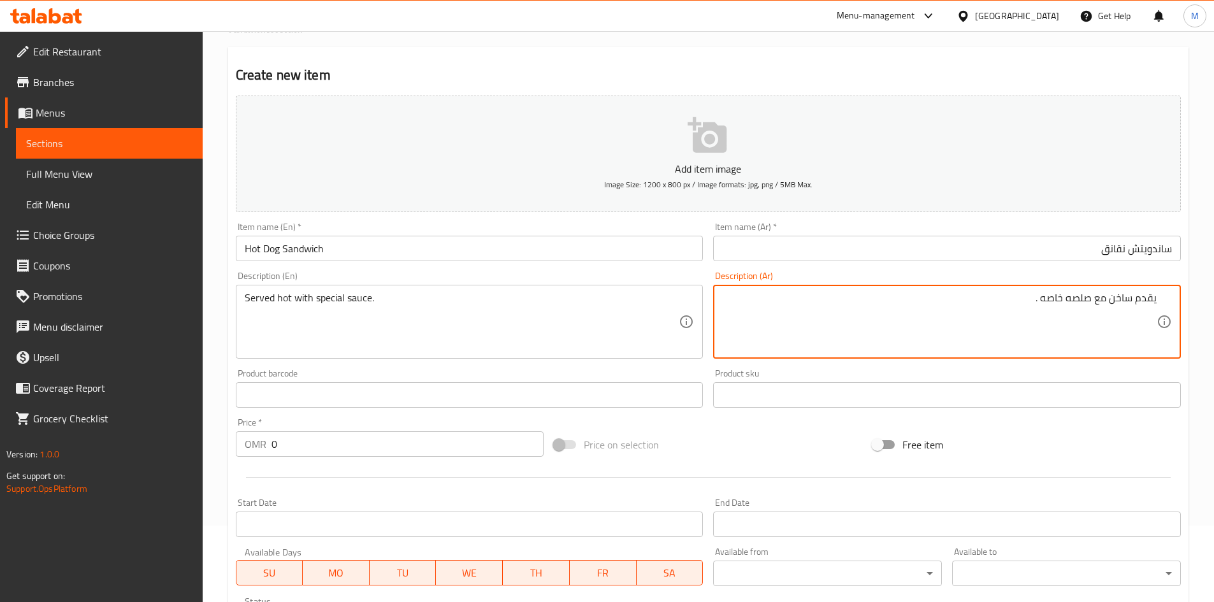
scroll to position [191, 0]
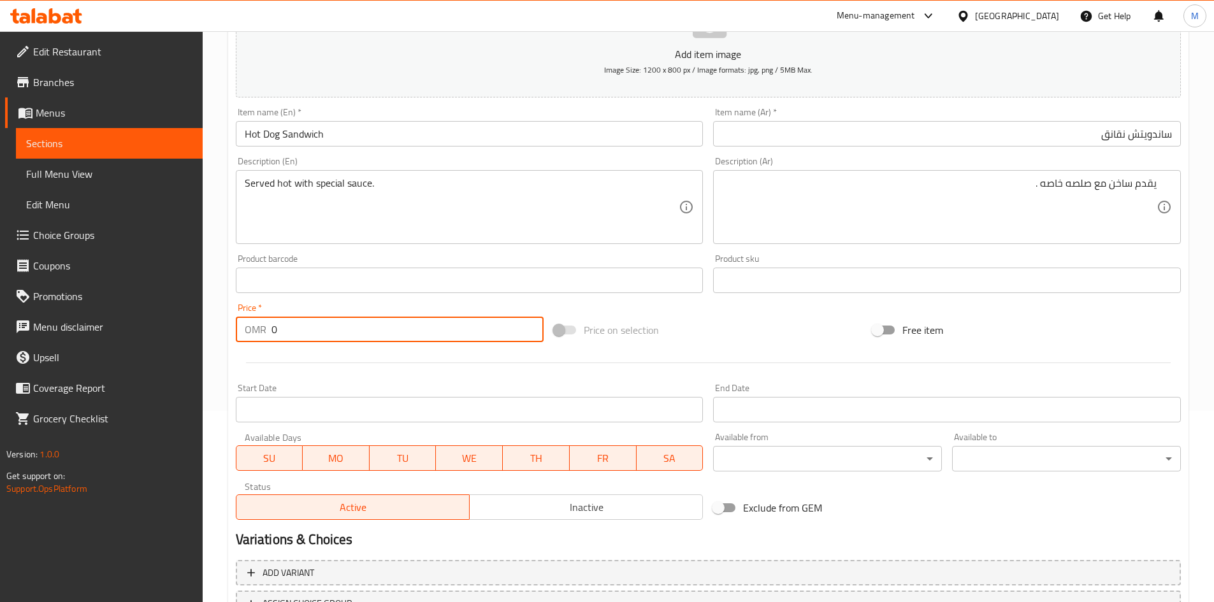
drag, startPoint x: 296, startPoint y: 340, endPoint x: 243, endPoint y: 342, distance: 52.9
click at [243, 342] on div "OMR 0 Price *" at bounding box center [390, 329] width 308 height 25
type input "0.700"
click at [356, 382] on div "Start Date Start Date" at bounding box center [470, 403] width 478 height 49
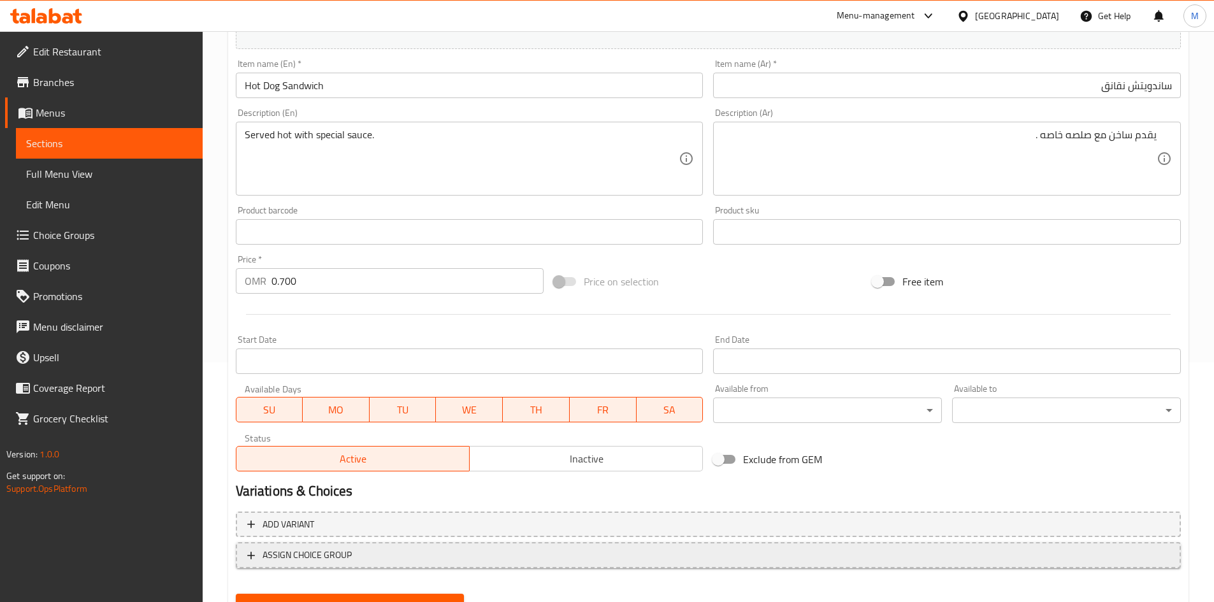
scroll to position [298, 0]
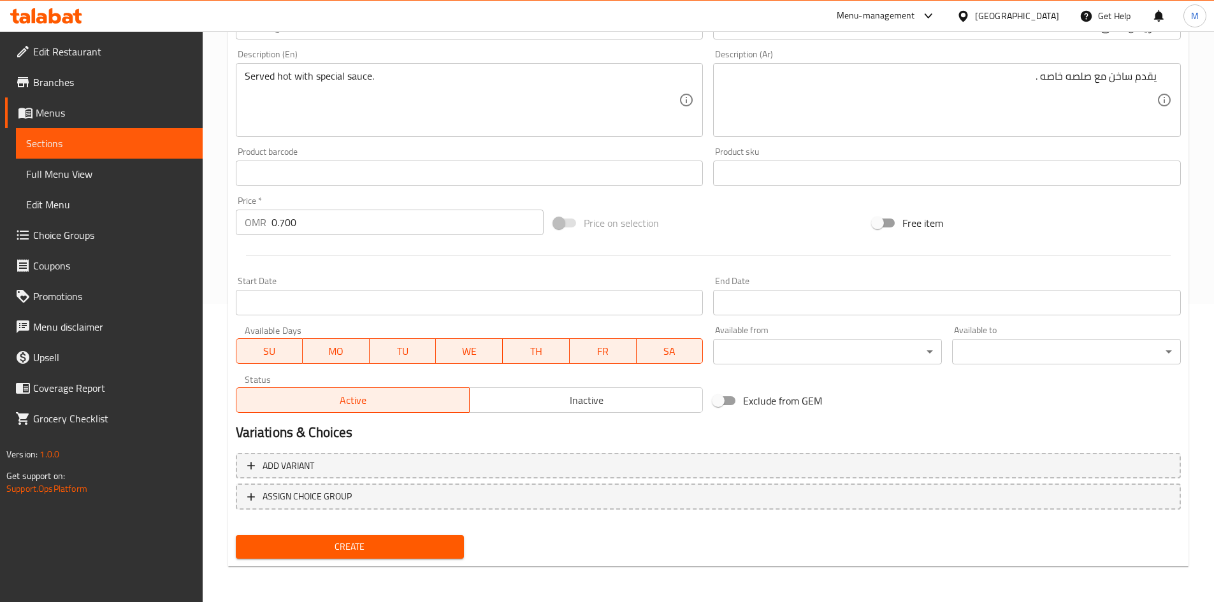
click at [425, 538] on button "Create" at bounding box center [350, 547] width 229 height 24
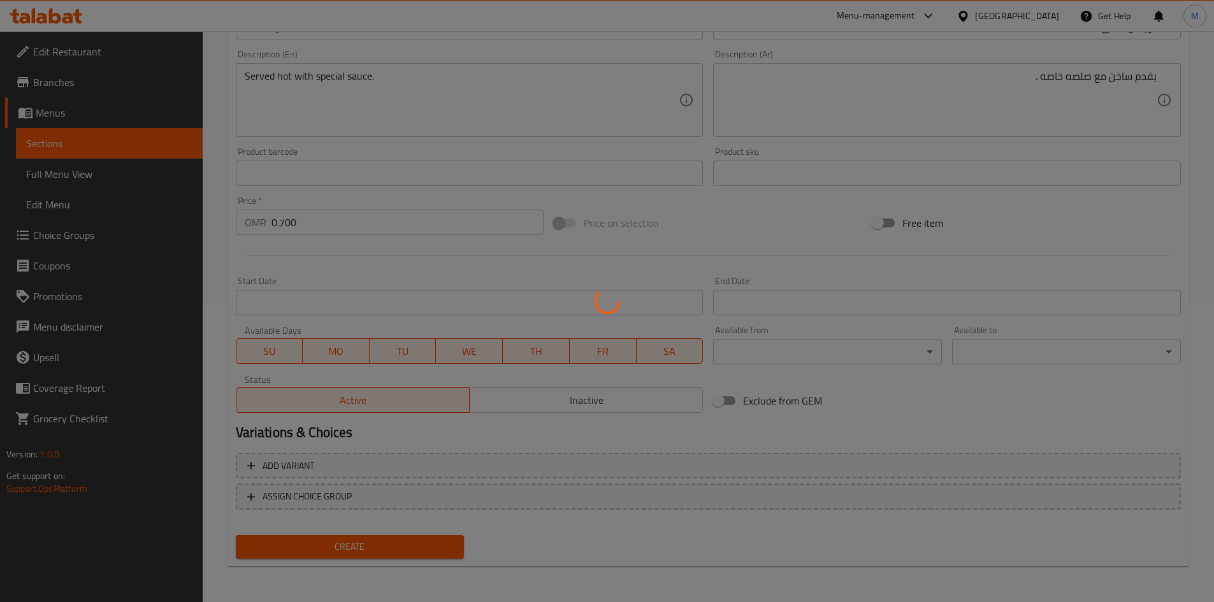
type input "0"
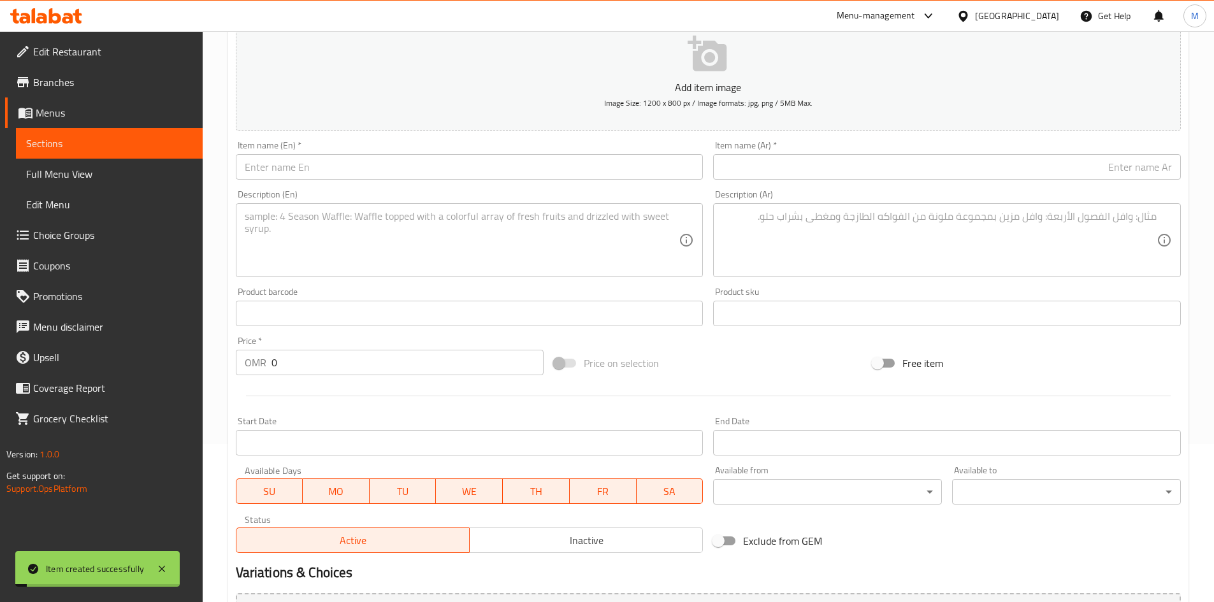
scroll to position [0, 0]
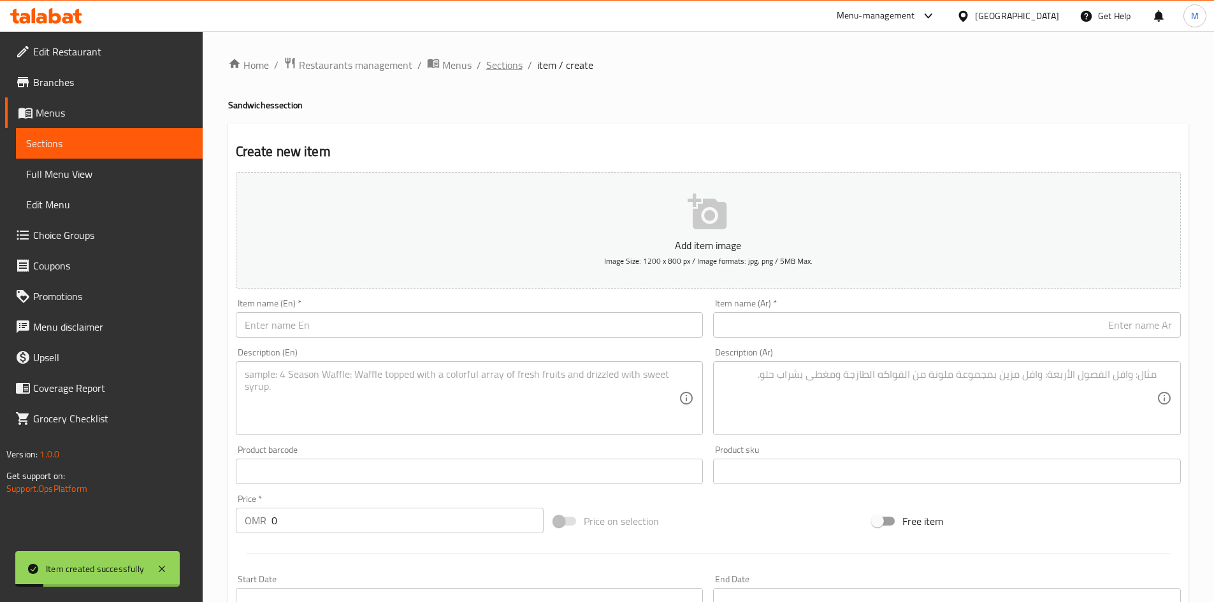
click at [511, 68] on span "Sections" at bounding box center [504, 64] width 36 height 15
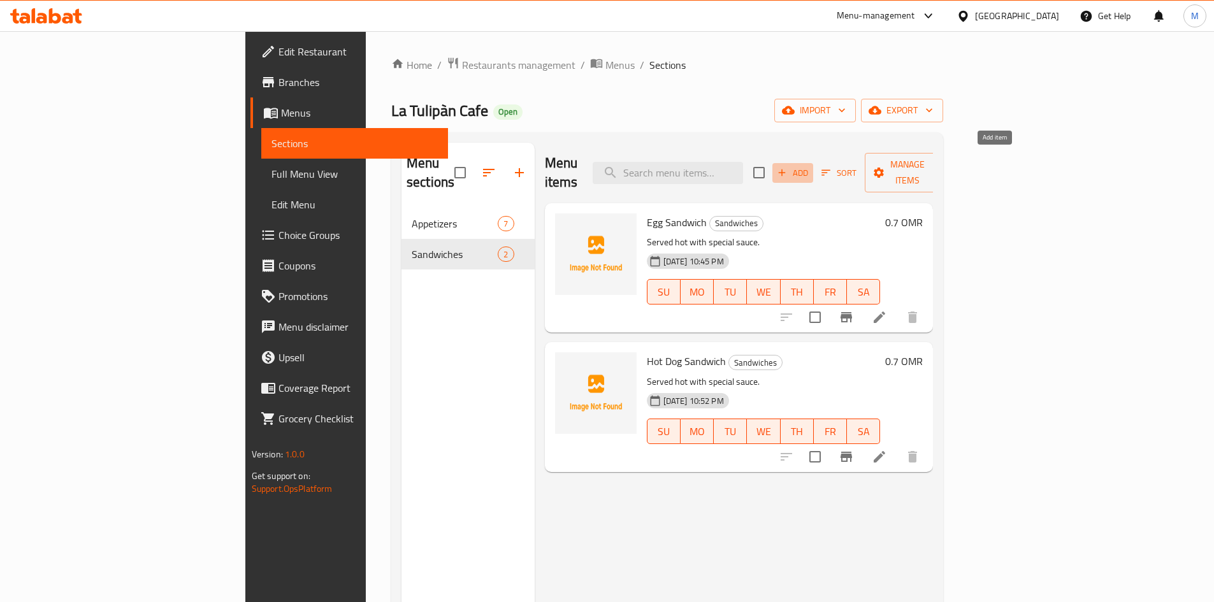
click at [810, 166] on span "Add" at bounding box center [793, 173] width 34 height 15
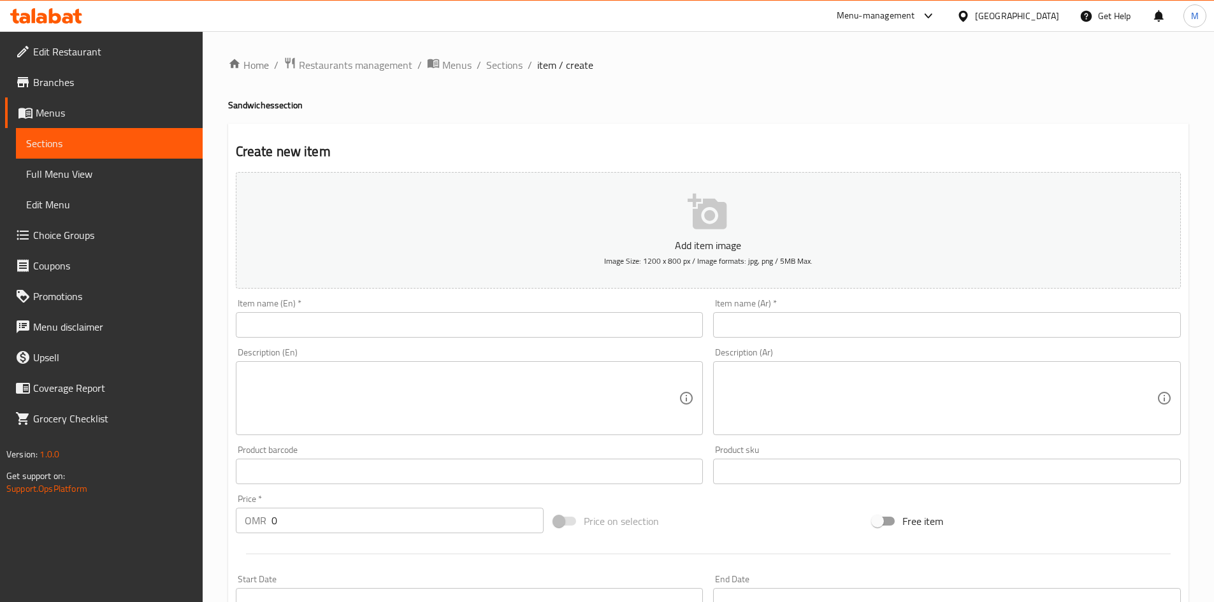
click at [787, 323] on input "text" at bounding box center [947, 324] width 468 height 25
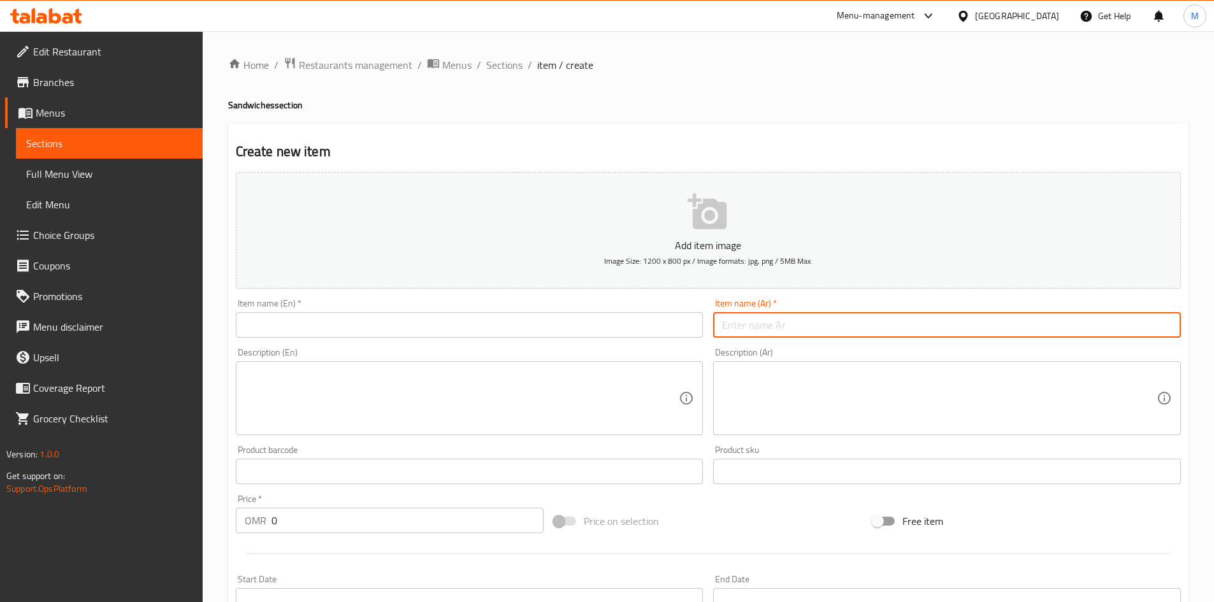
paste input "ساندويتش دجاج\"
click at [1036, 320] on input "ساندويتش دجاج" at bounding box center [947, 324] width 468 height 25
click at [1041, 331] on input "ساندويتش دجاج" at bounding box center [947, 324] width 468 height 25
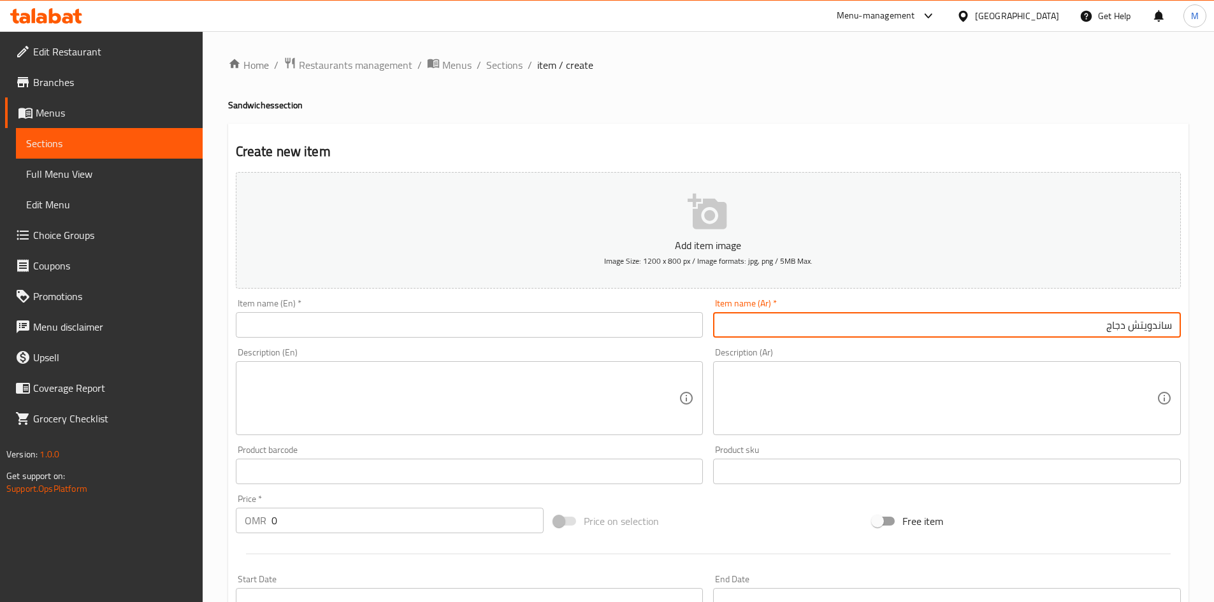
click at [1041, 331] on input "ساندويتش دجاج" at bounding box center [947, 324] width 468 height 25
type input "ساندويتش دجاج"
click at [405, 331] on input "text" at bounding box center [470, 324] width 468 height 25
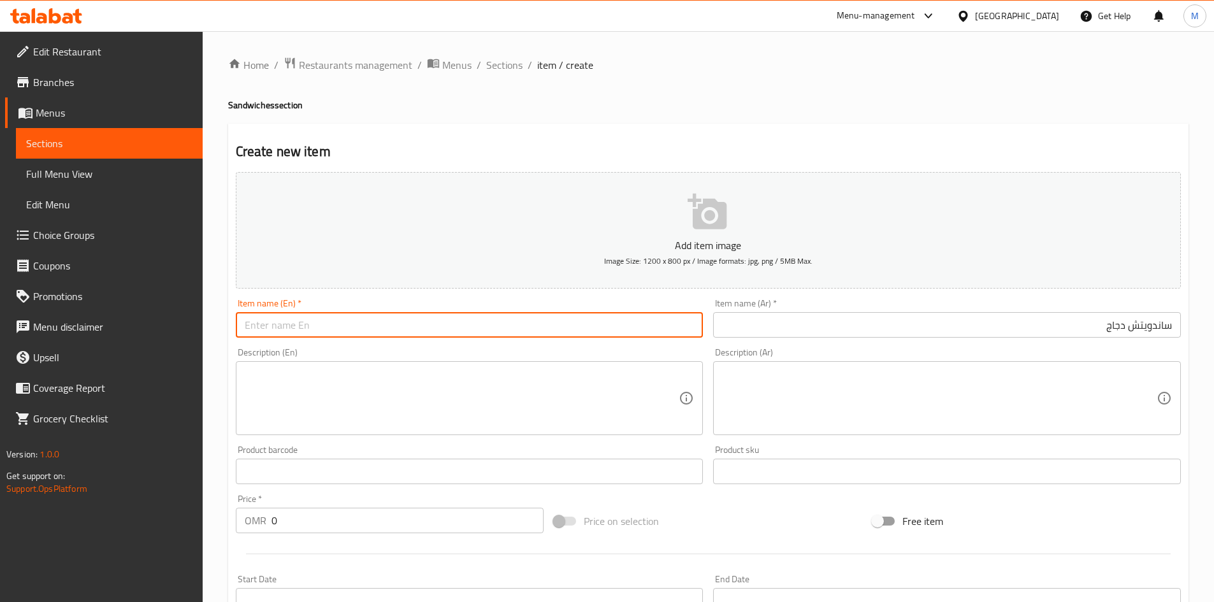
paste input "chicken sandwich"
click at [400, 328] on input "chicken sandwich" at bounding box center [470, 324] width 468 height 25
type input "Chicken Sandwich"
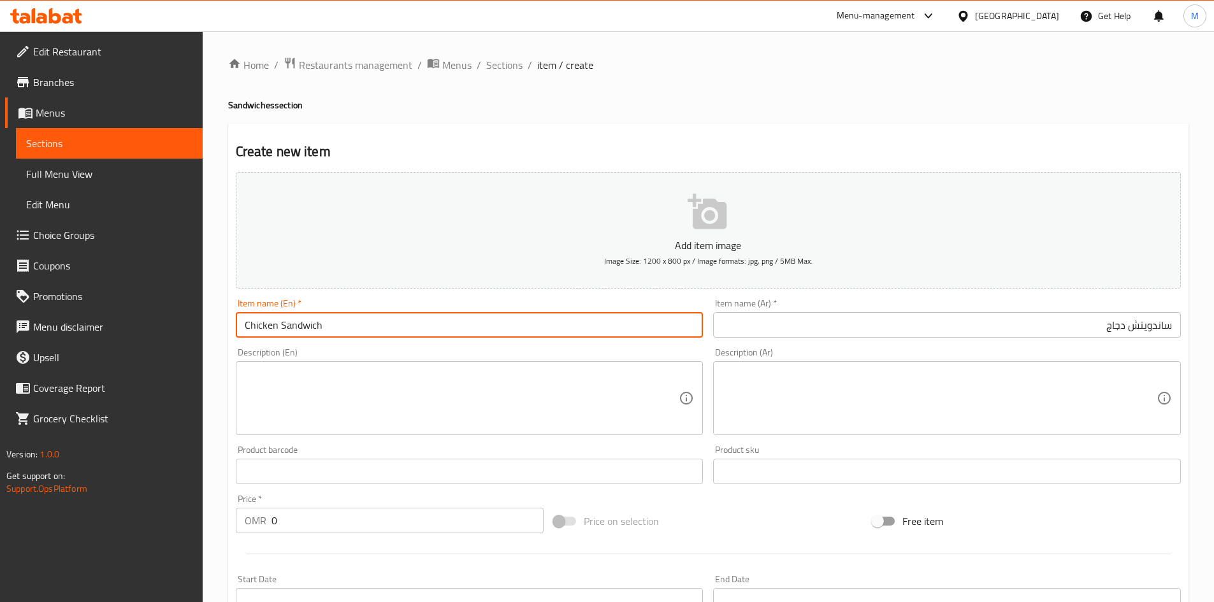
click at [396, 343] on div "Description (En) Description (En)" at bounding box center [470, 392] width 478 height 98
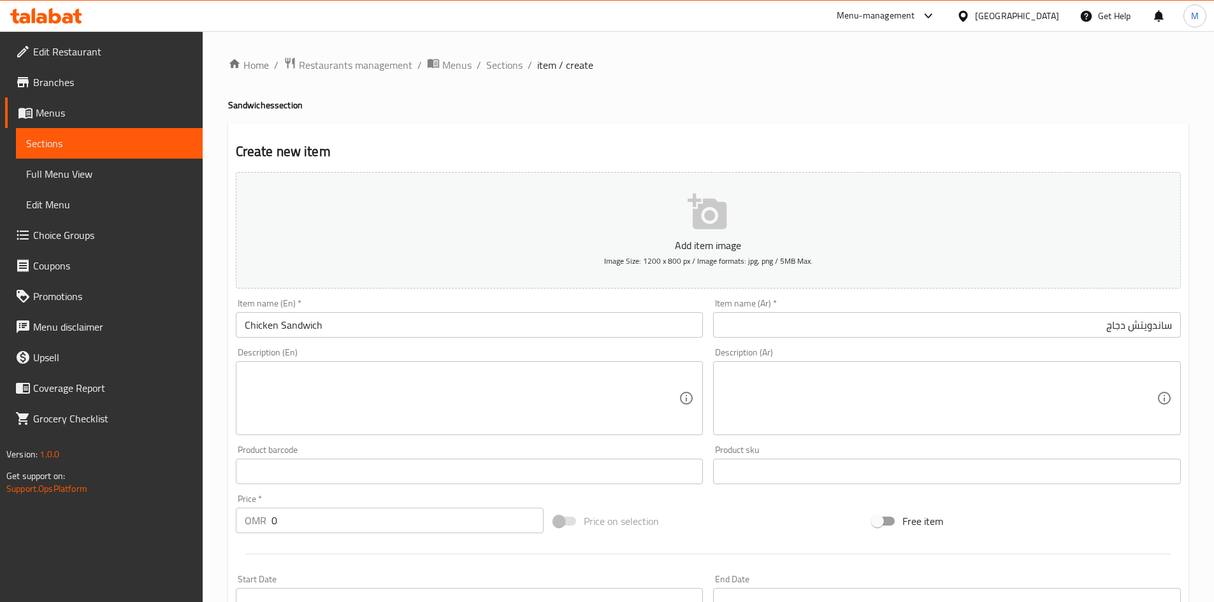
click at [415, 370] on textarea at bounding box center [462, 398] width 435 height 61
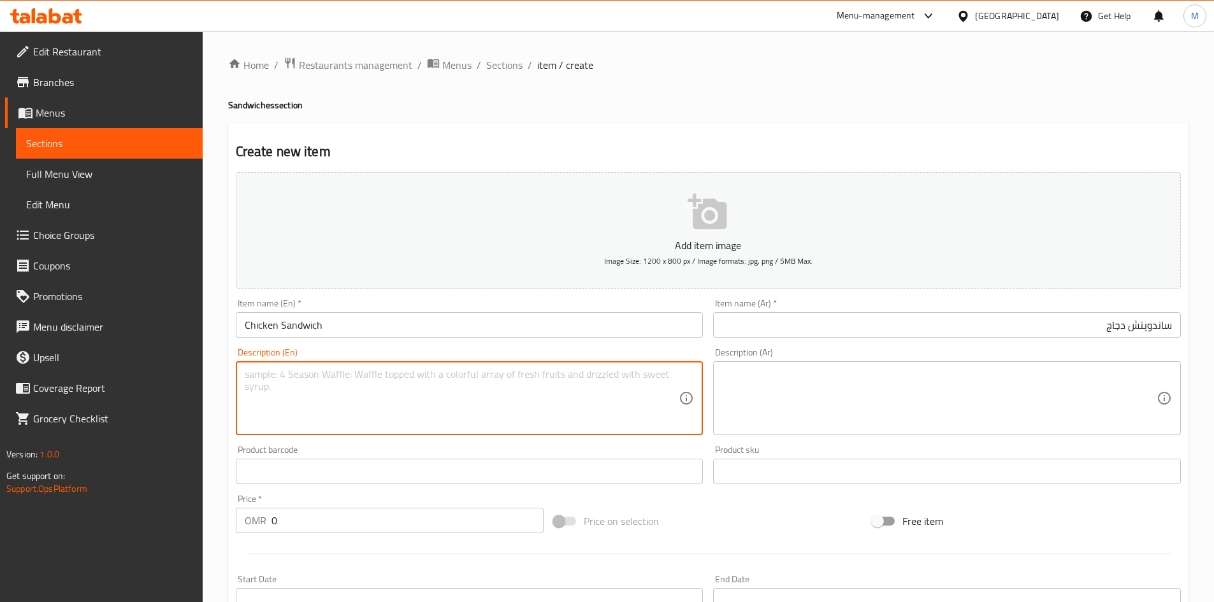
paste textarea "Served hot and toasted with [PERSON_NAME] special sauce."
type textarea "Served hot and toasted with [PERSON_NAME] special sauce."
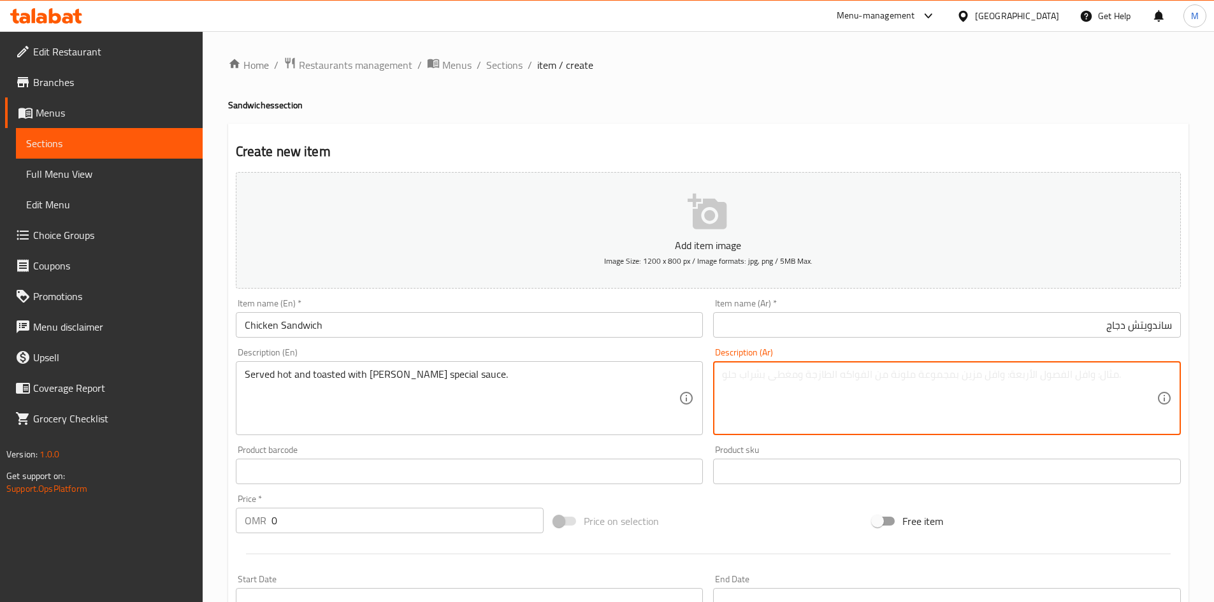
click at [788, 393] on textarea at bounding box center [939, 398] width 435 height 61
click at [901, 386] on textarea at bounding box center [939, 398] width 435 height 61
paste textarea "يقدم ساخن محمص مع صلصة خاصه ب ڤيتامو"
type textarea "يقدم ساخن محمص مع صلصة خاصه ب ڤيتامو"
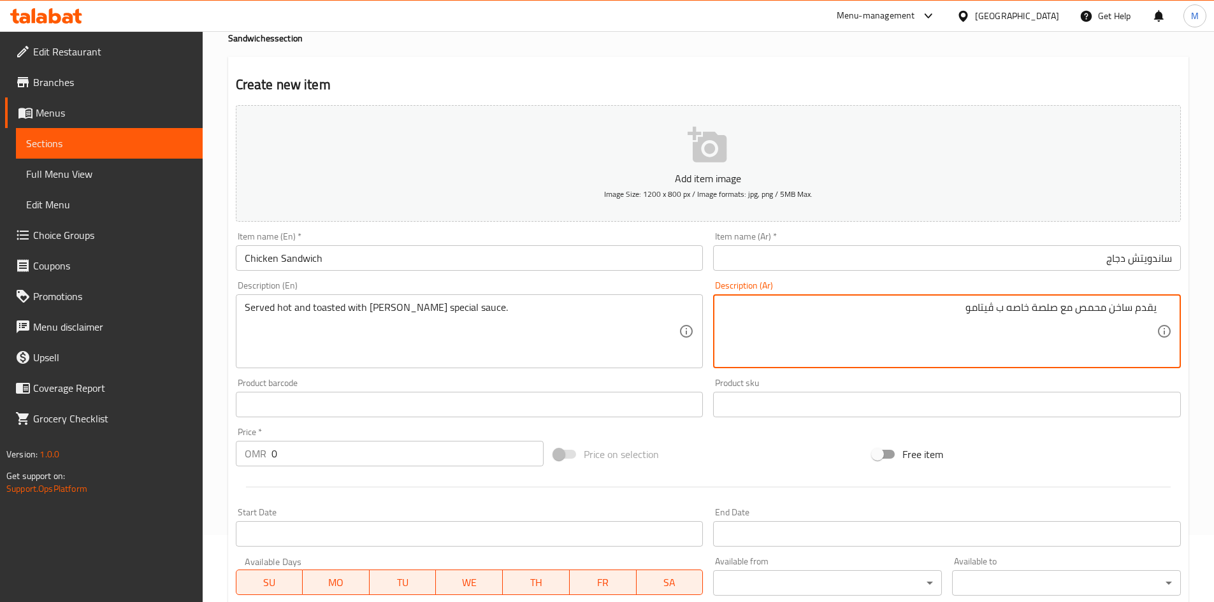
scroll to position [255, 0]
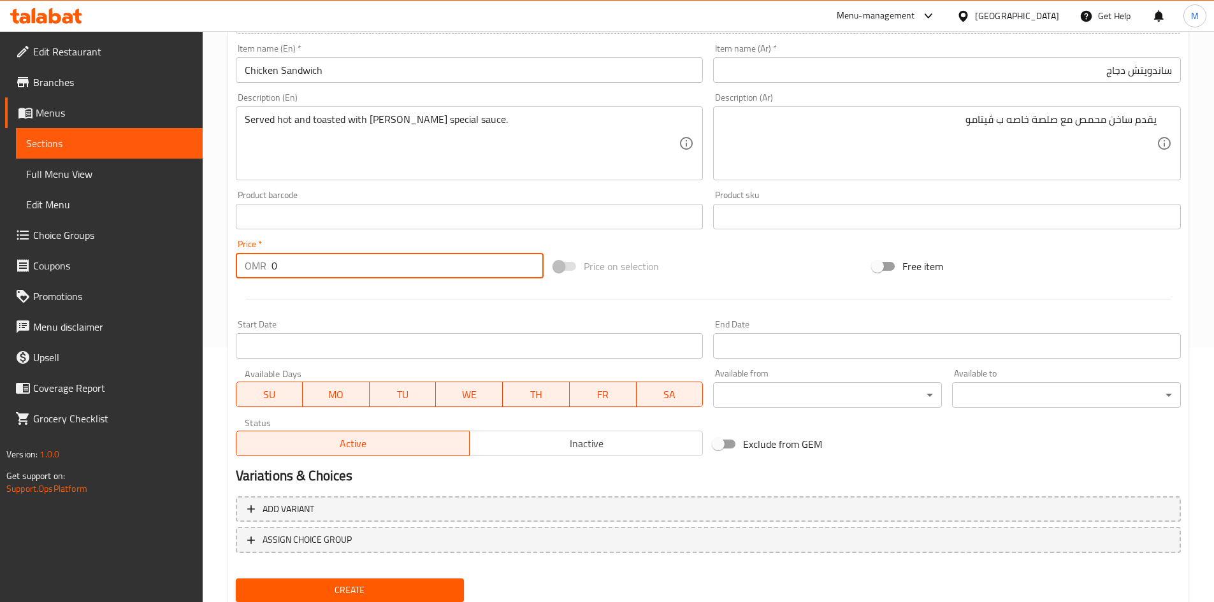
drag, startPoint x: 294, startPoint y: 268, endPoint x: 266, endPoint y: 271, distance: 28.9
click at [266, 271] on div "OMR 0 Price *" at bounding box center [390, 265] width 308 height 25
type input "0.900"
click at [353, 301] on div at bounding box center [708, 299] width 955 height 31
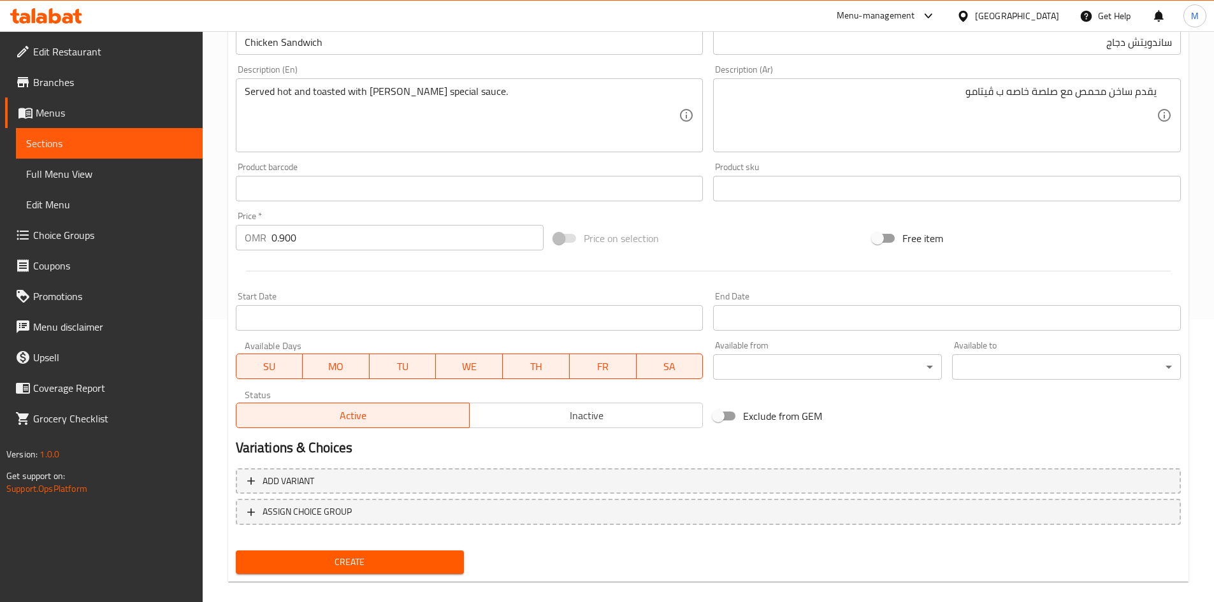
scroll to position [298, 0]
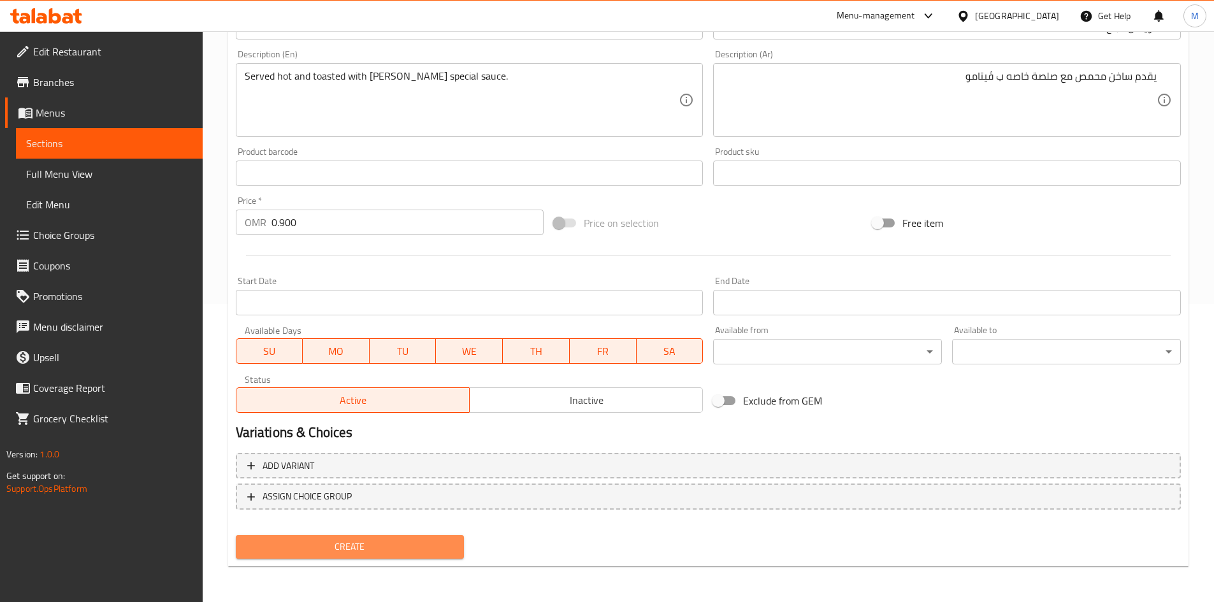
click at [402, 554] on span "Create" at bounding box center [350, 547] width 208 height 16
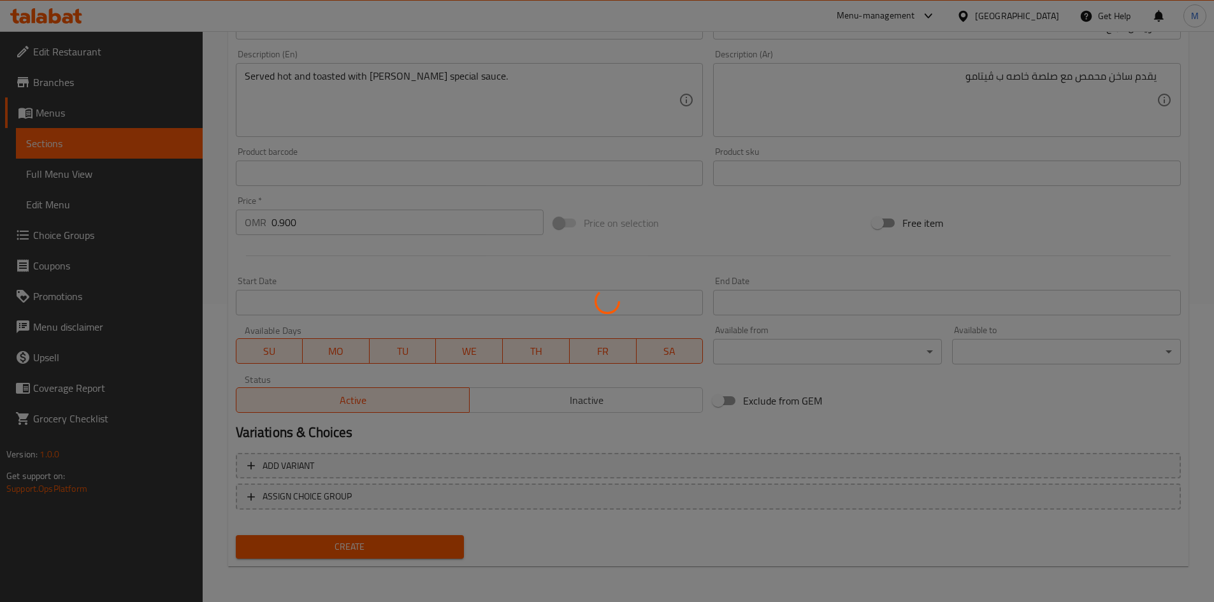
type input "0"
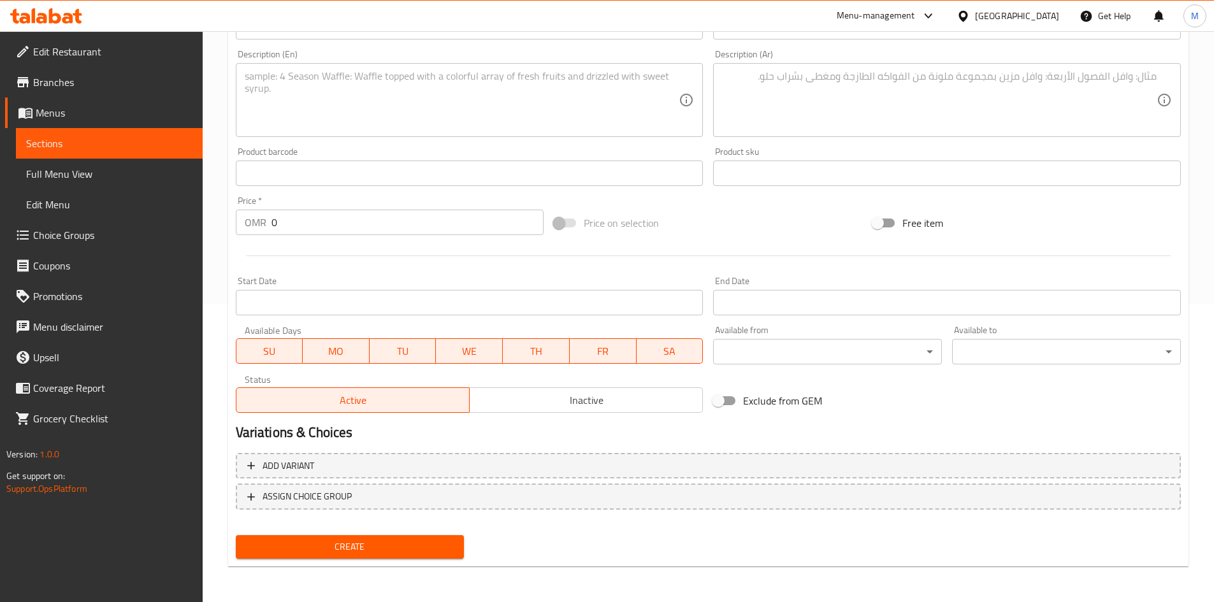
scroll to position [107, 0]
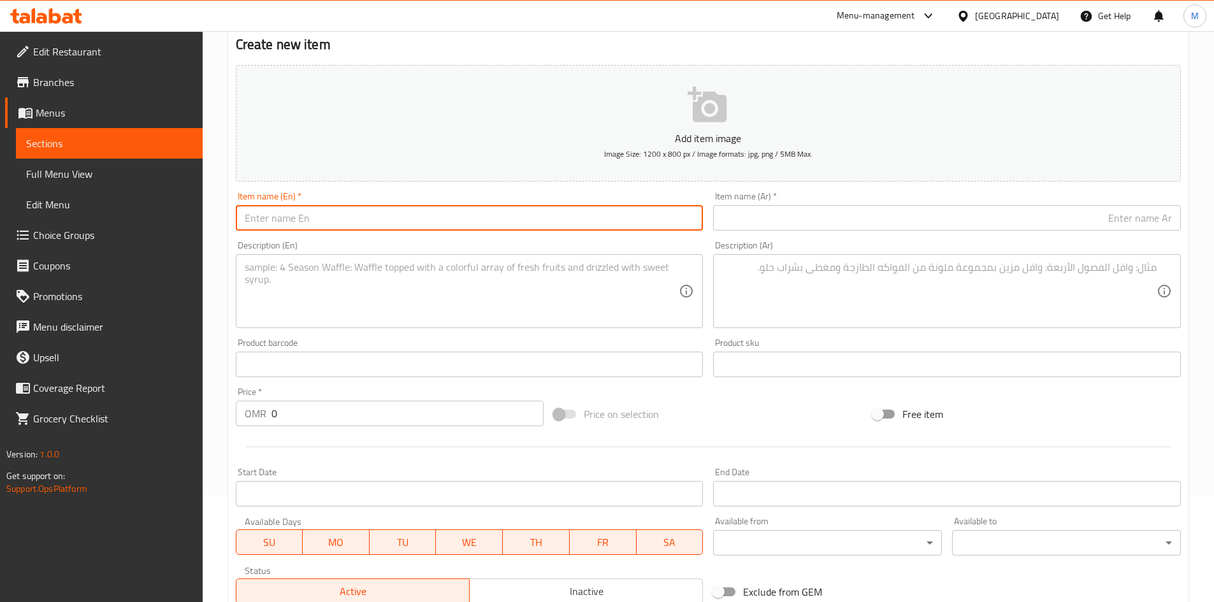
click at [415, 226] on input "text" at bounding box center [470, 217] width 468 height 25
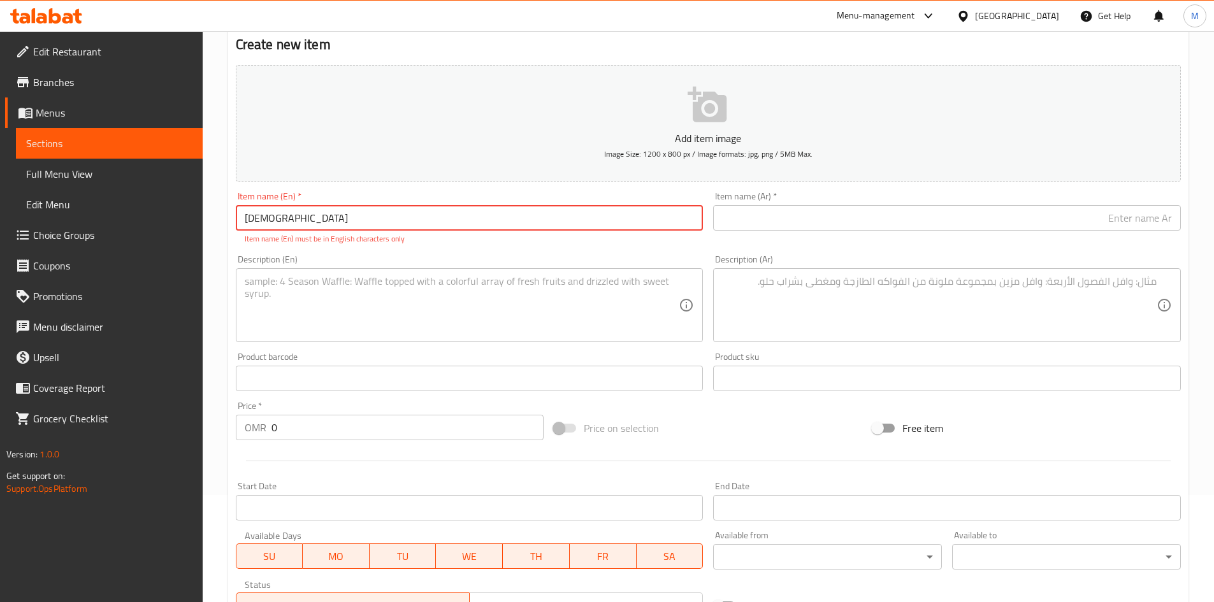
type input "ل"
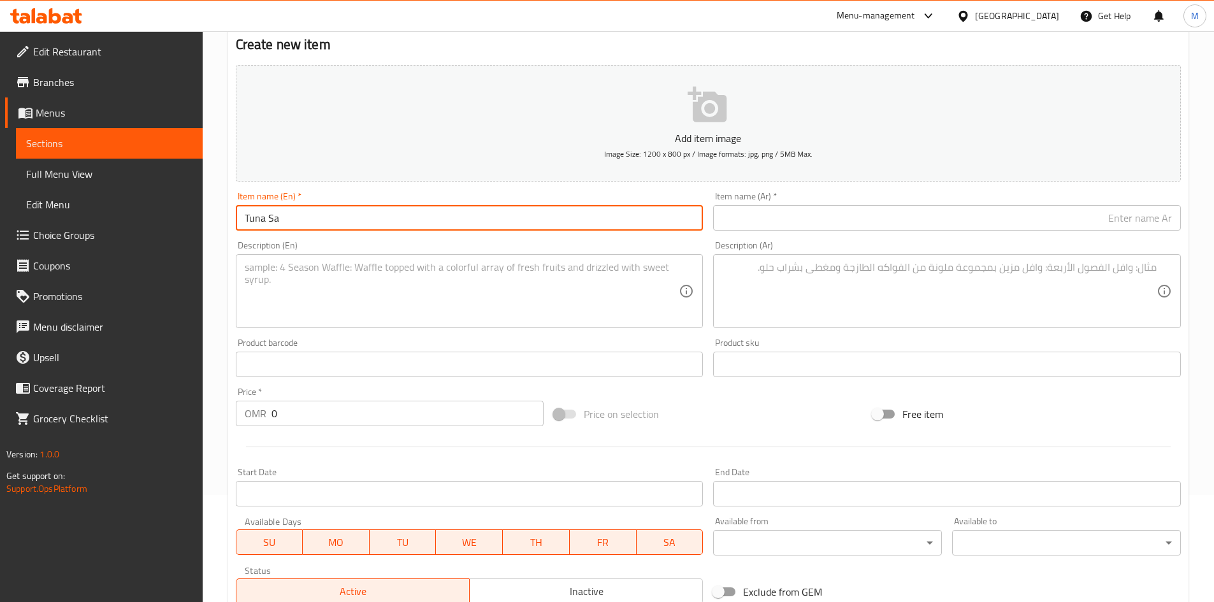
type input "Tuna Sandwich"
click at [842, 217] on input "text" at bounding box center [947, 217] width 468 height 25
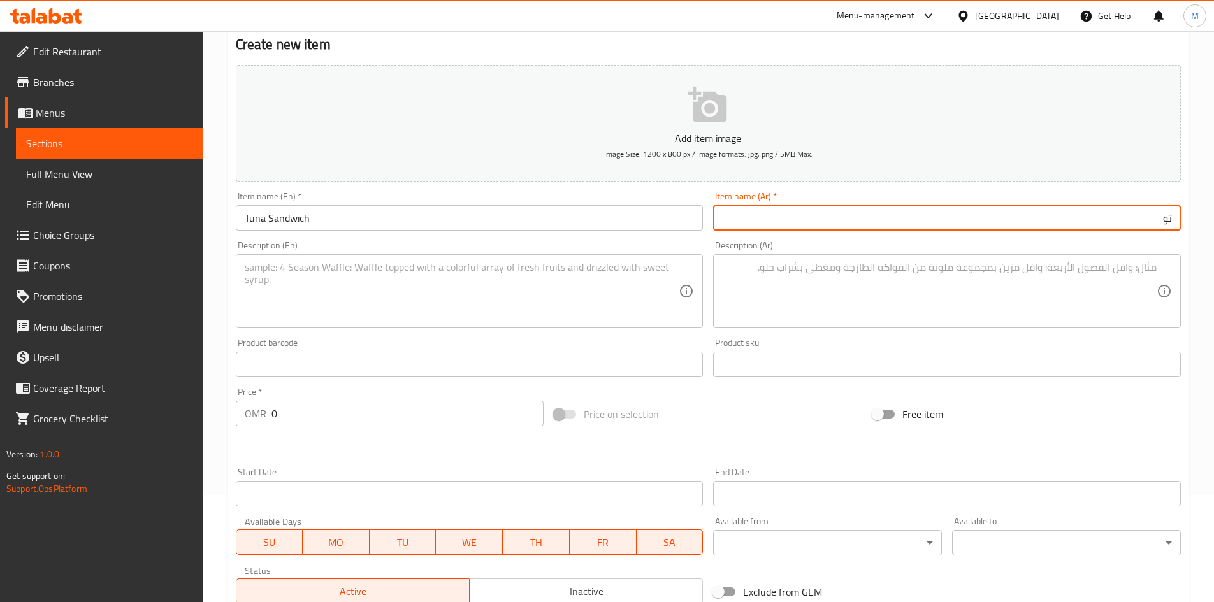
type input "ت"
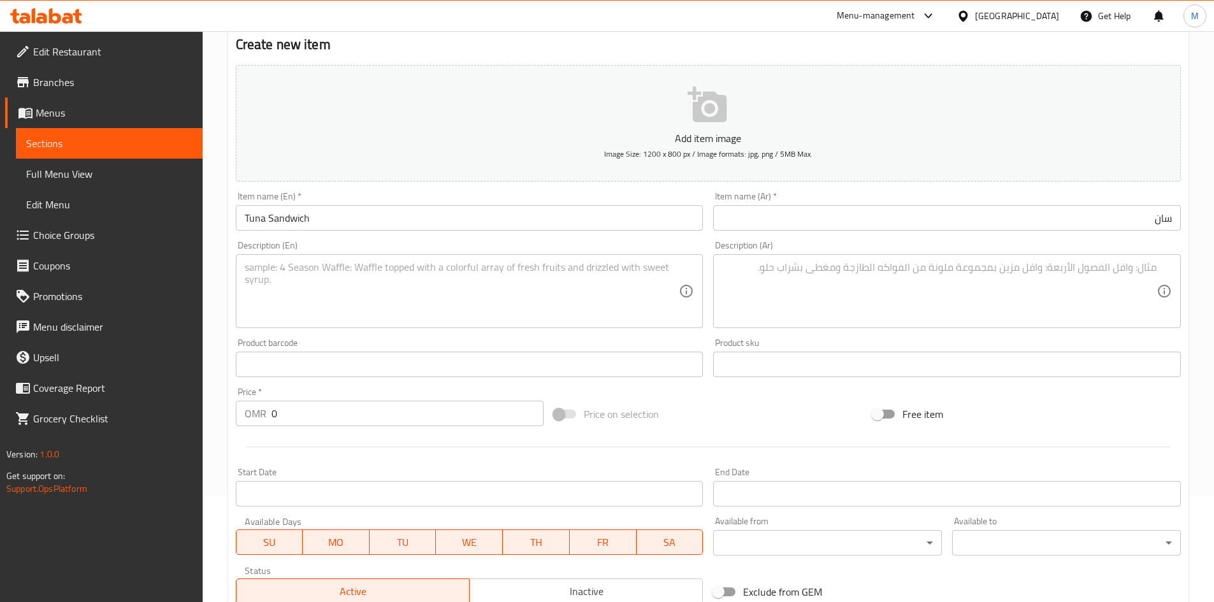
click at [497, 231] on div "Item name (En)   * Tuna Sandwich Item name (En) *" at bounding box center [470, 211] width 478 height 49
click at [499, 213] on input "Tuna Sandwich" at bounding box center [470, 217] width 468 height 25
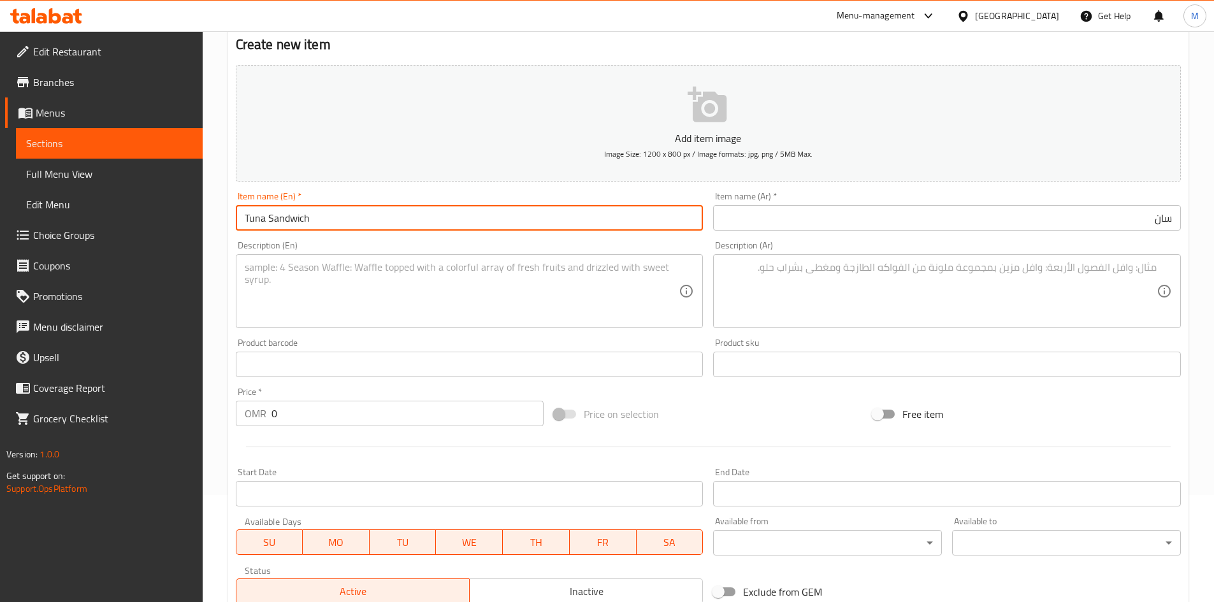
click at [499, 213] on input "Tuna Sandwich" at bounding box center [470, 217] width 468 height 25
click at [837, 231] on input "سان" at bounding box center [947, 217] width 468 height 25
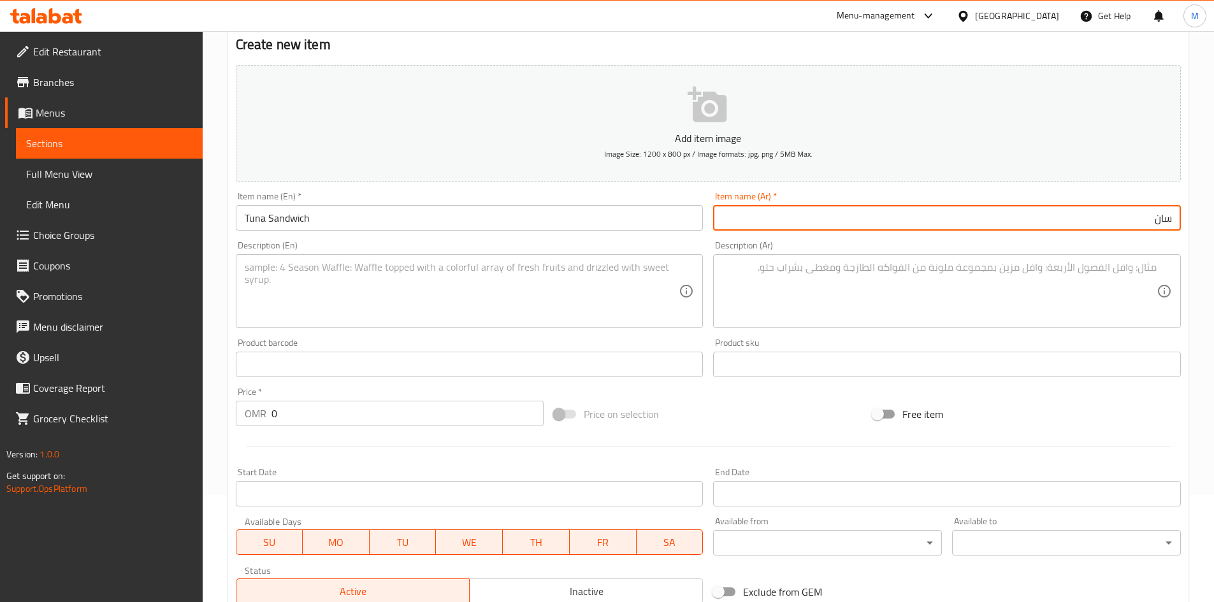
click at [834, 215] on input "سان" at bounding box center [947, 217] width 468 height 25
paste input "ساندويتش التونة"
drag, startPoint x: 1157, startPoint y: 219, endPoint x: 1223, endPoint y: 230, distance: 66.5
click at [1214, 228] on html "​ Menu-management [GEOGRAPHIC_DATA] Get Help M Edit Restaurant Branches Menus S…" at bounding box center [607, 194] width 1214 height 602
click at [1119, 224] on input "ساندويتش التونة" at bounding box center [947, 217] width 468 height 25
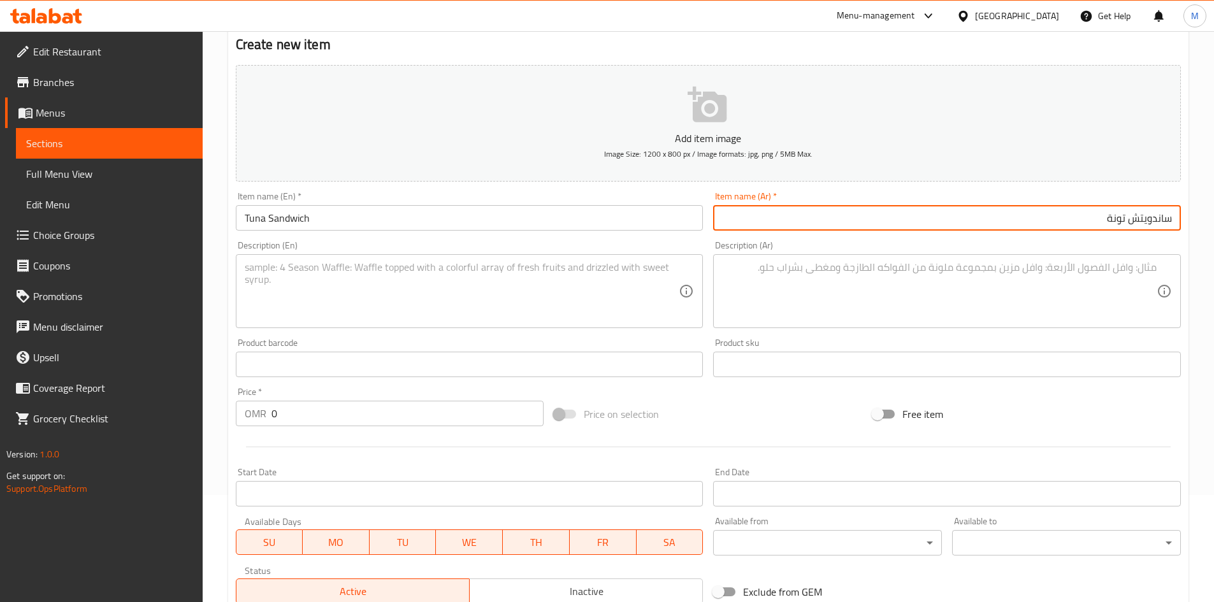
type input "ساندويتش تونة"
click at [551, 282] on textarea at bounding box center [462, 291] width 435 height 61
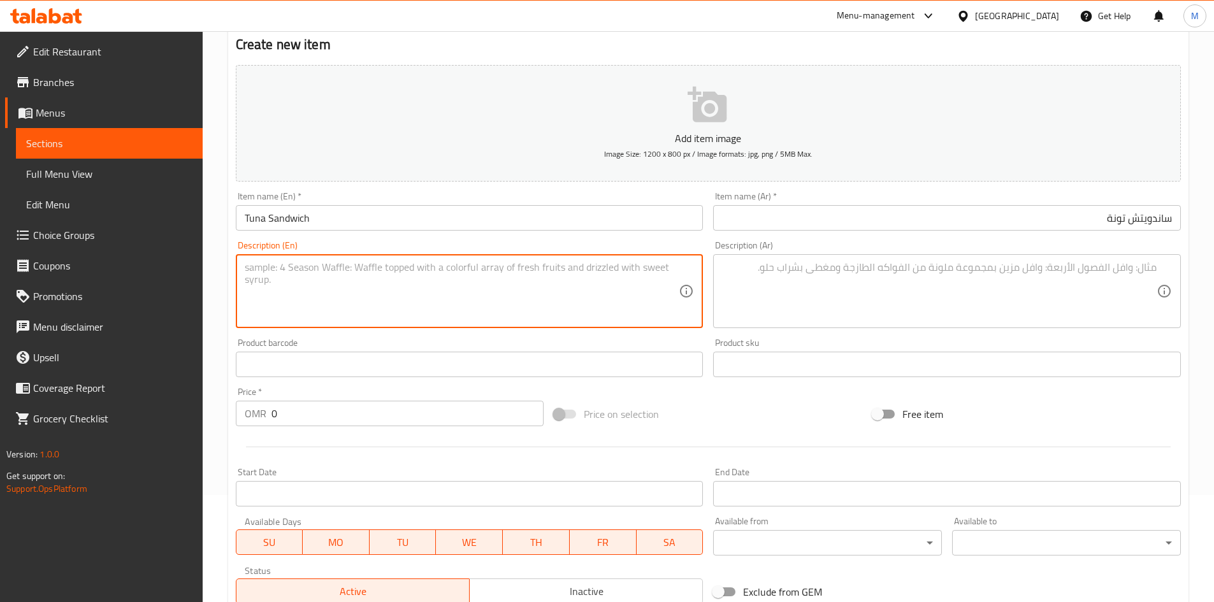
click at [419, 275] on textarea at bounding box center [462, 291] width 435 height 61
paste textarea "Served hot and toasted with [PERSON_NAME] special sauce."
type textarea "Served hot and toasted with [PERSON_NAME] special sauce."
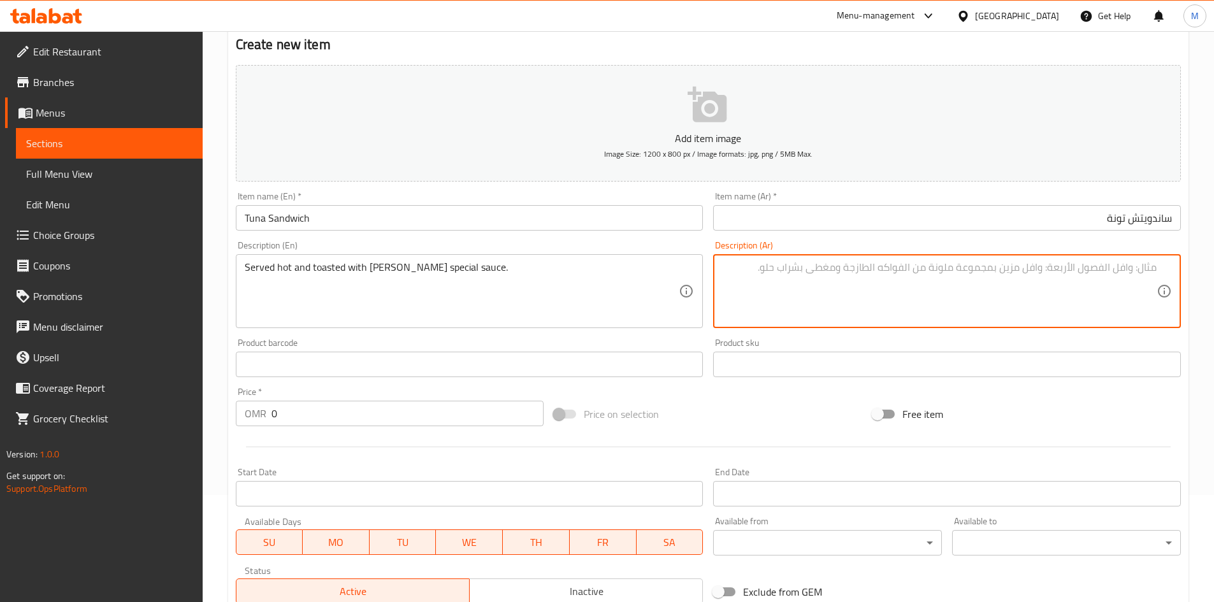
click at [904, 287] on textarea at bounding box center [939, 291] width 435 height 61
paste textarea "يقدم ساخن محمص مع صلصة خاصه ب ڤيتامو"
type textarea "يقدم ساخن محمص مع صلصة خاصه ب ڤيتامو"
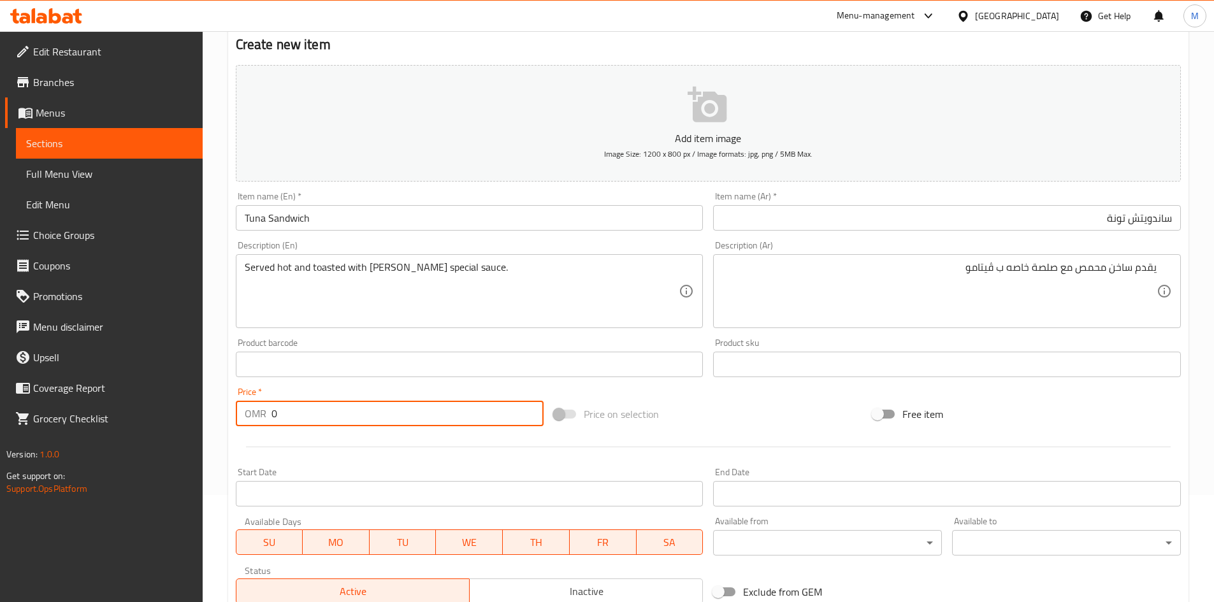
drag, startPoint x: 325, startPoint y: 414, endPoint x: 224, endPoint y: 409, distance: 101.5
click at [224, 409] on div "Home / Restaurants management / Menus / Sections / item / create Sandwiches sec…" at bounding box center [708, 358] width 1011 height 869
type input "0.900"
click at [292, 434] on div at bounding box center [708, 446] width 955 height 31
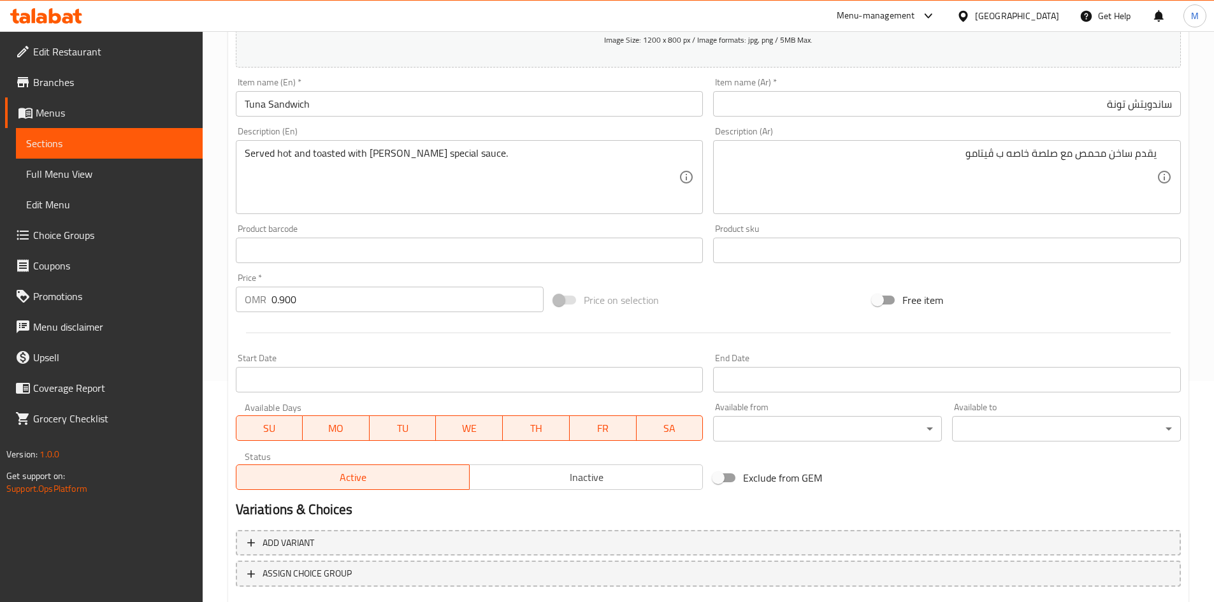
scroll to position [298, 0]
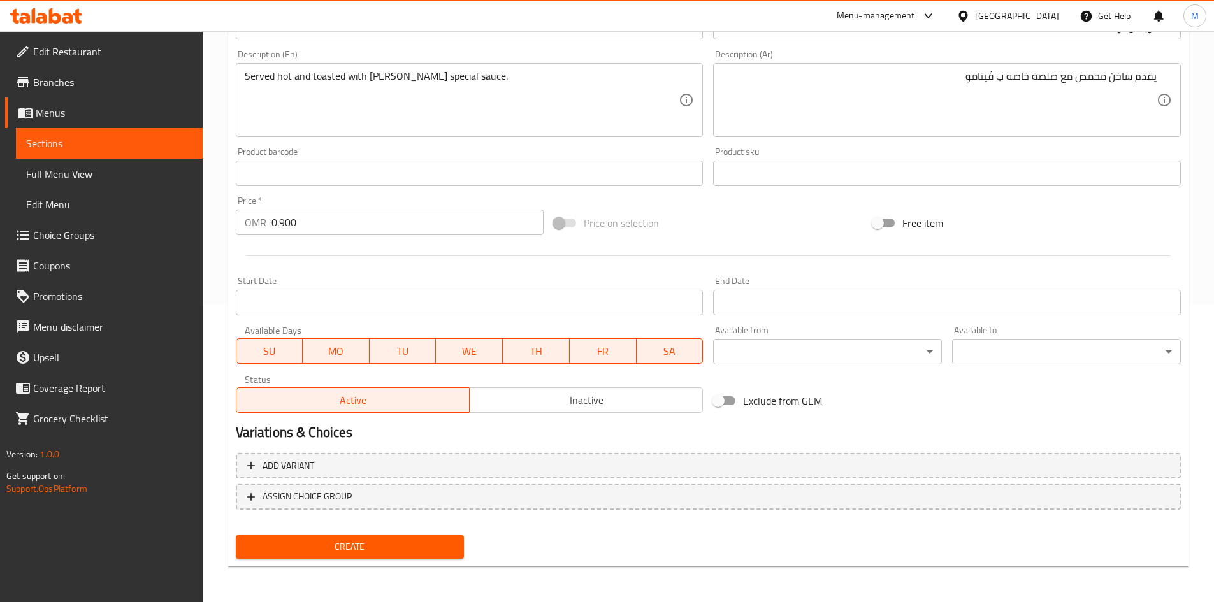
click at [327, 541] on span "Create" at bounding box center [350, 547] width 208 height 16
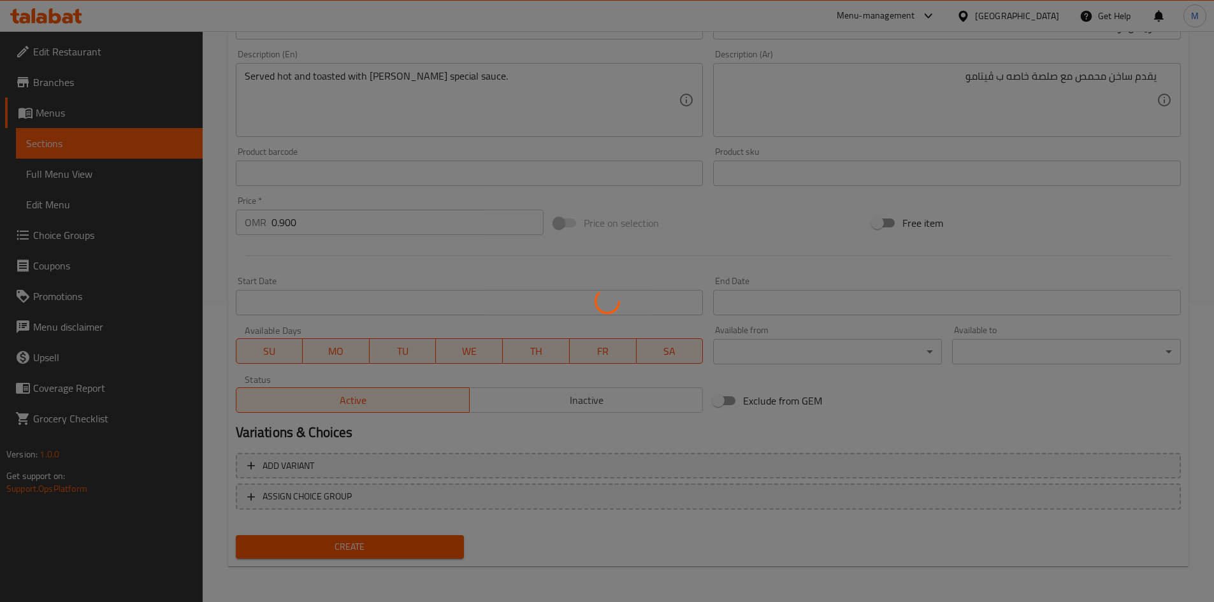
type input "0"
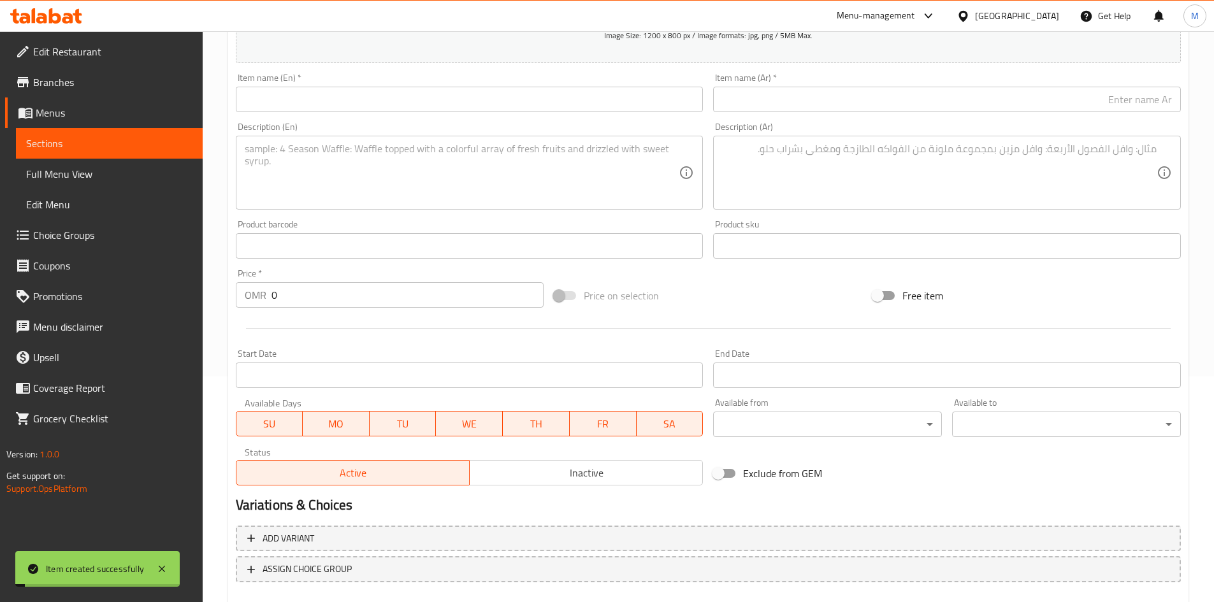
scroll to position [0, 0]
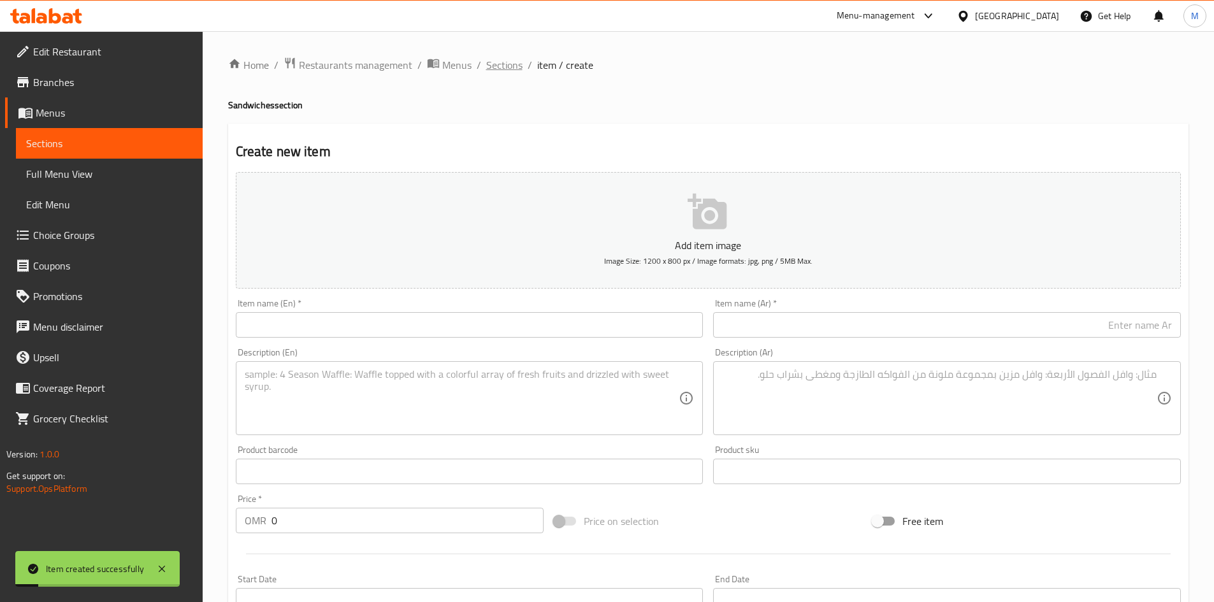
click at [502, 64] on span "Sections" at bounding box center [504, 64] width 36 height 15
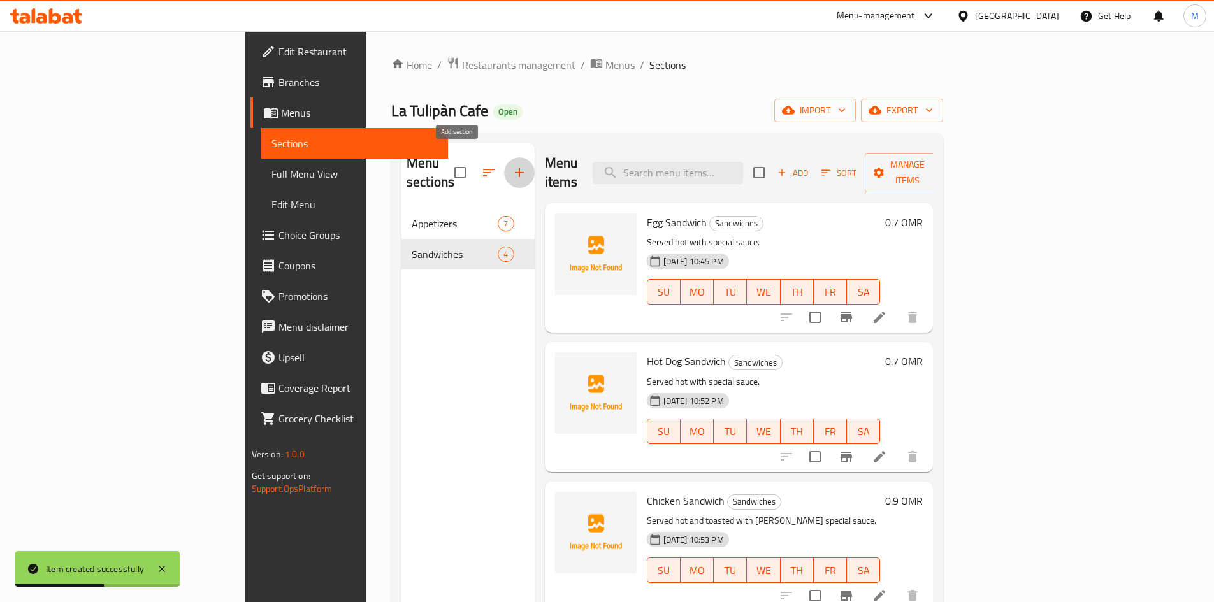
click at [504, 161] on button "button" at bounding box center [519, 172] width 31 height 31
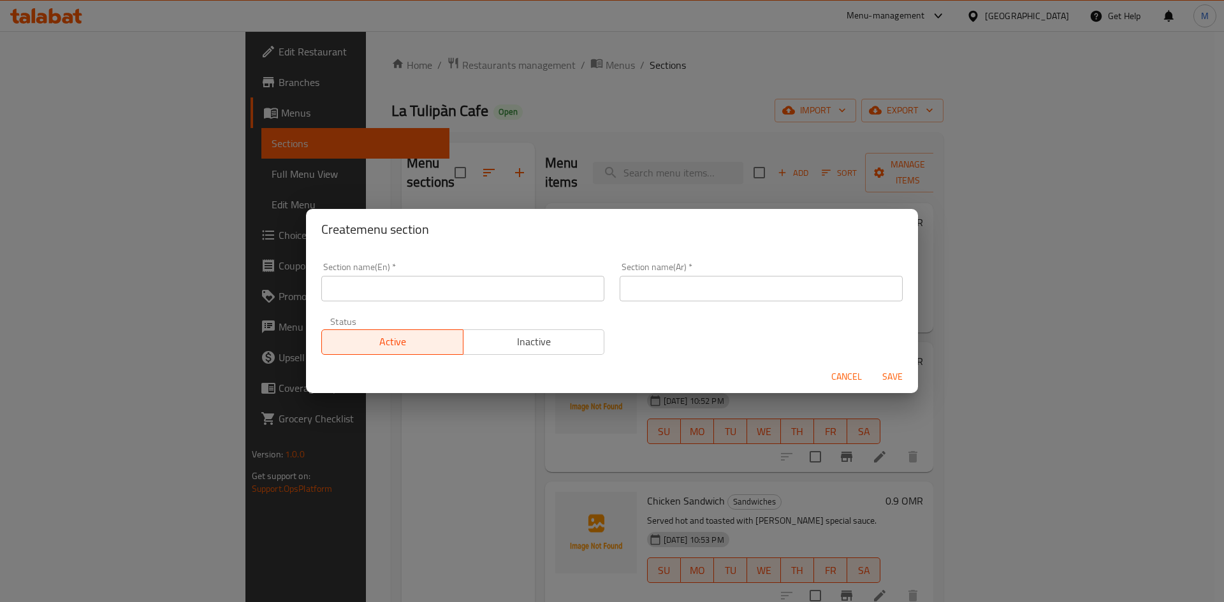
click at [850, 369] on span "Cancel" at bounding box center [846, 377] width 31 height 16
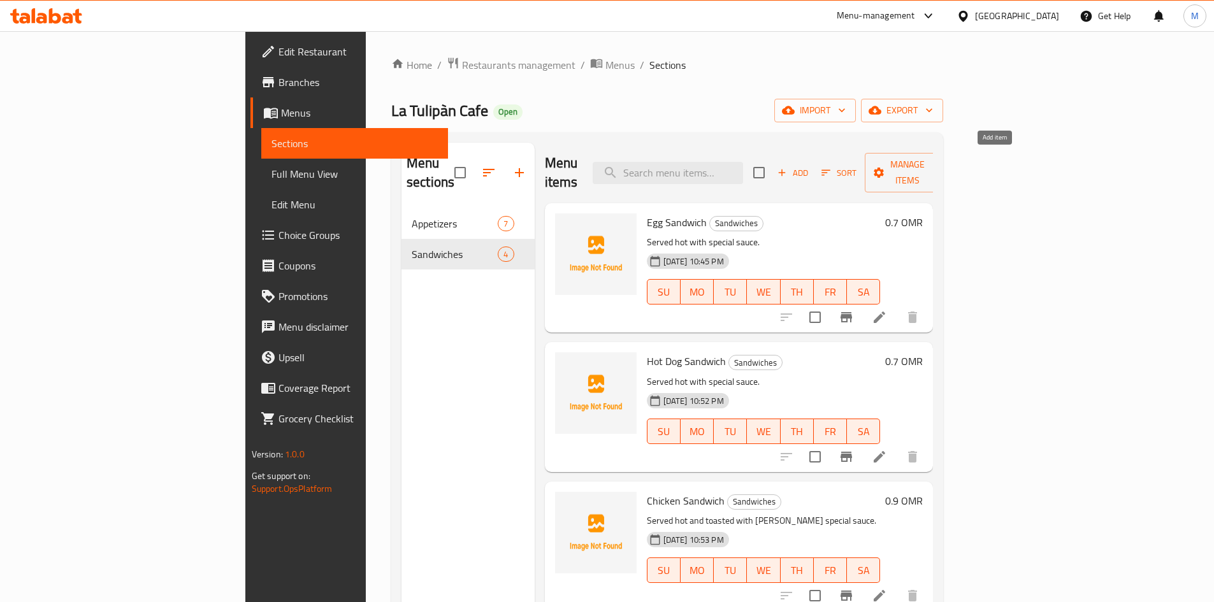
click at [810, 166] on span "Add" at bounding box center [793, 173] width 34 height 15
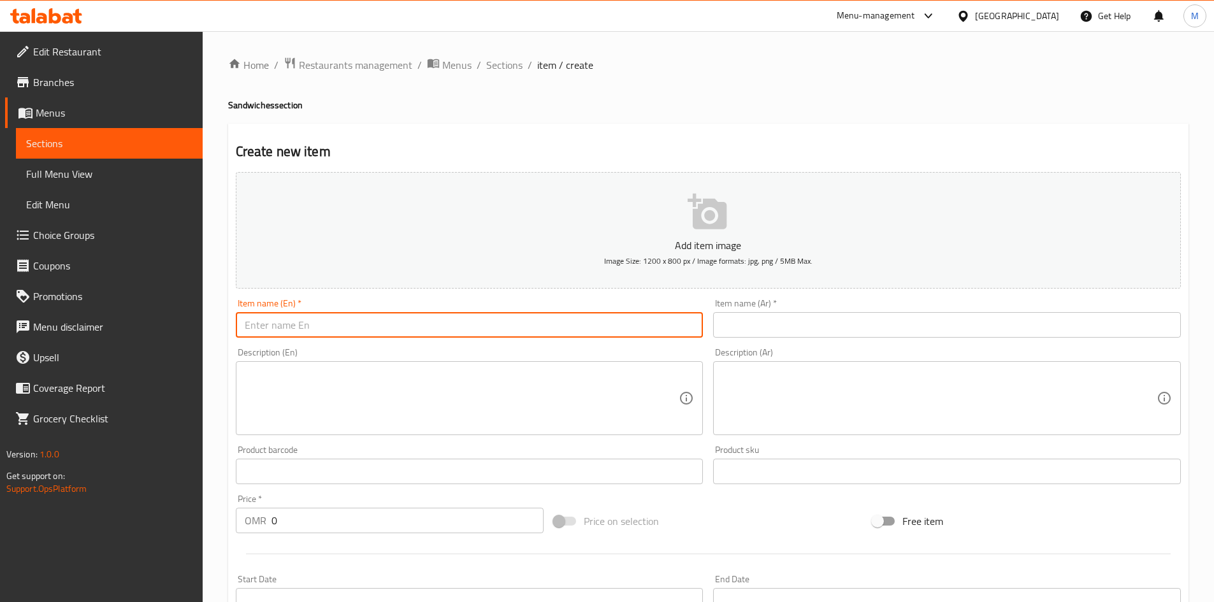
click at [600, 317] on input "text" at bounding box center [470, 324] width 468 height 25
type input "’"
type input "Mandzy"
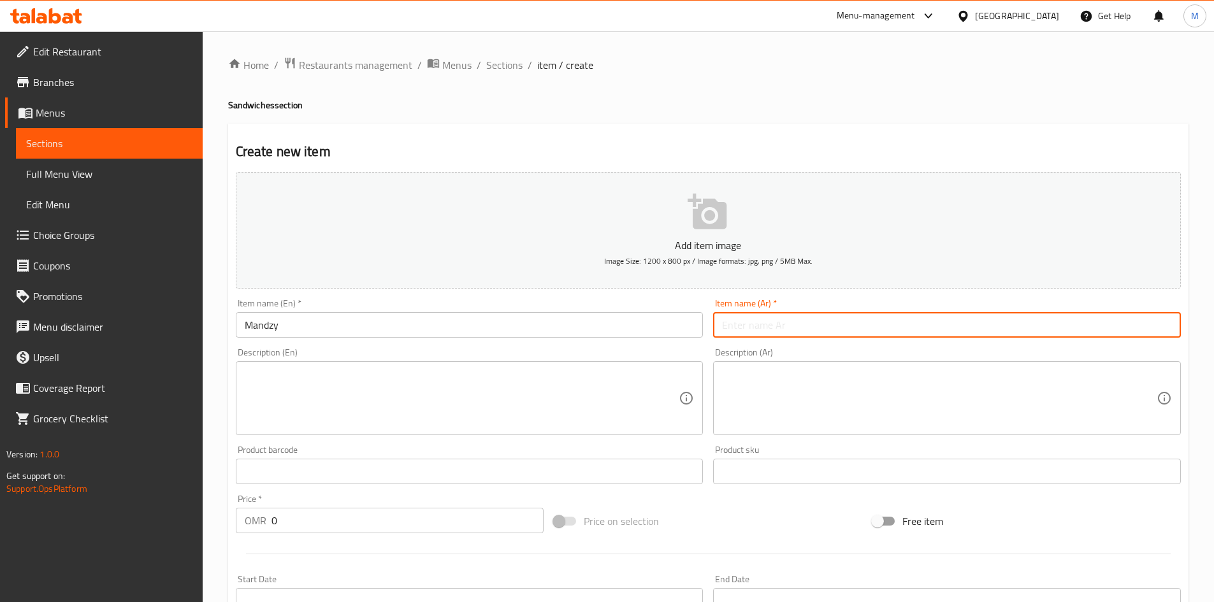
drag, startPoint x: 786, startPoint y: 326, endPoint x: 493, endPoint y: 312, distance: 293.5
click at [744, 337] on input "text" at bounding box center [947, 324] width 468 height 25
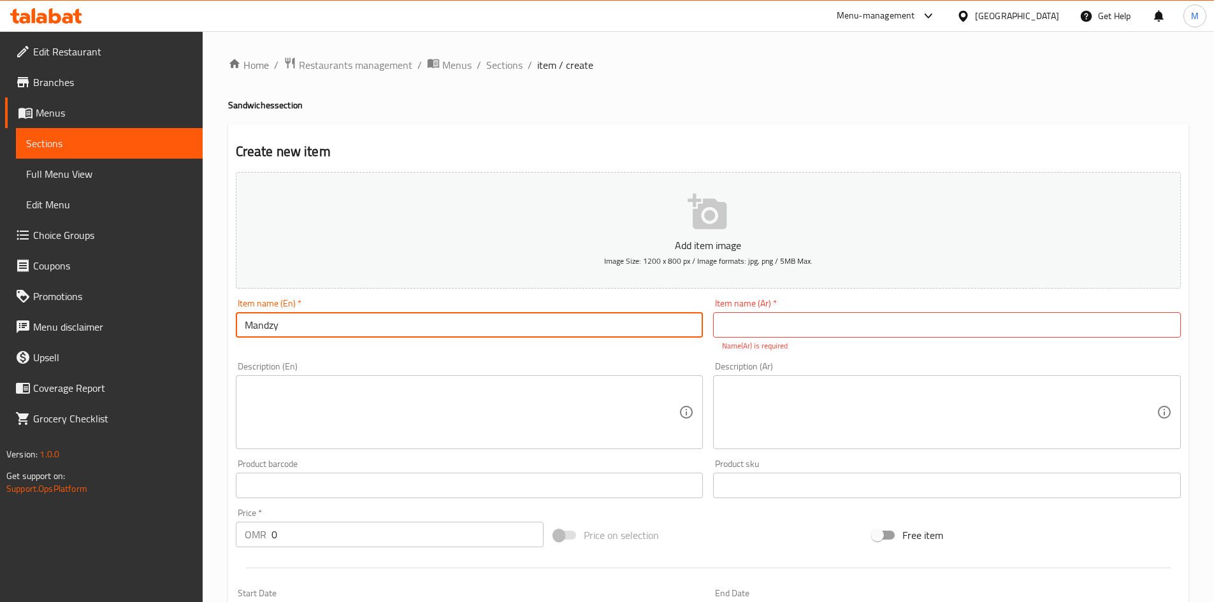
drag, startPoint x: 272, startPoint y: 324, endPoint x: 822, endPoint y: 324, distance: 550.7
click at [822, 324] on input "text" at bounding box center [947, 324] width 468 height 25
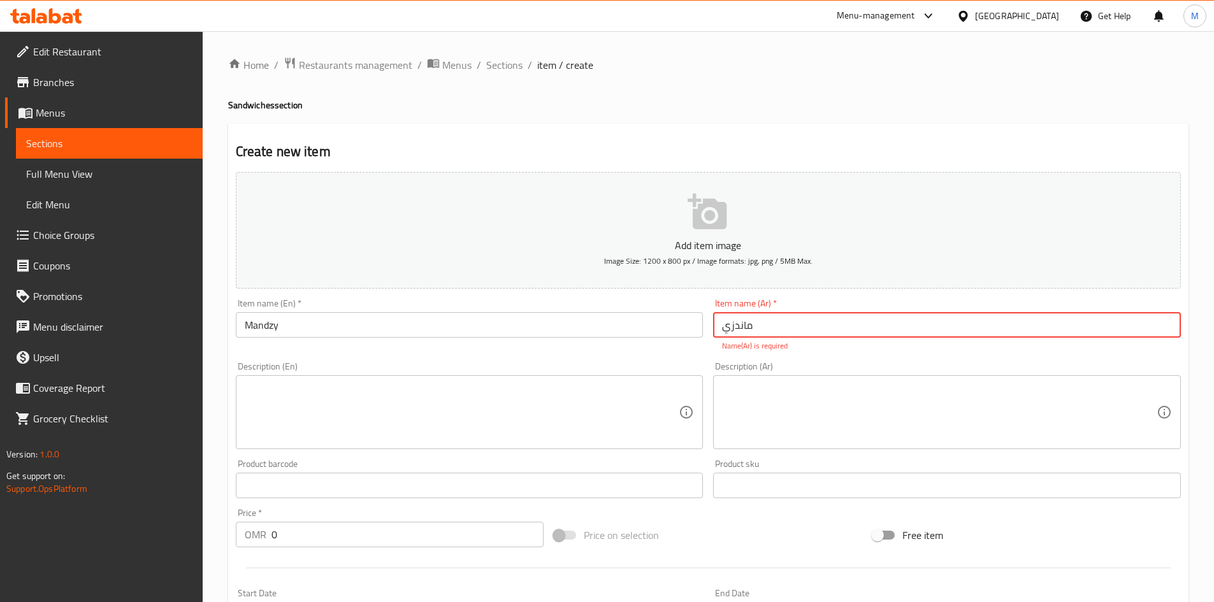
type input "ماندزي"
click at [437, 328] on input "Mandzy" at bounding box center [470, 324] width 468 height 25
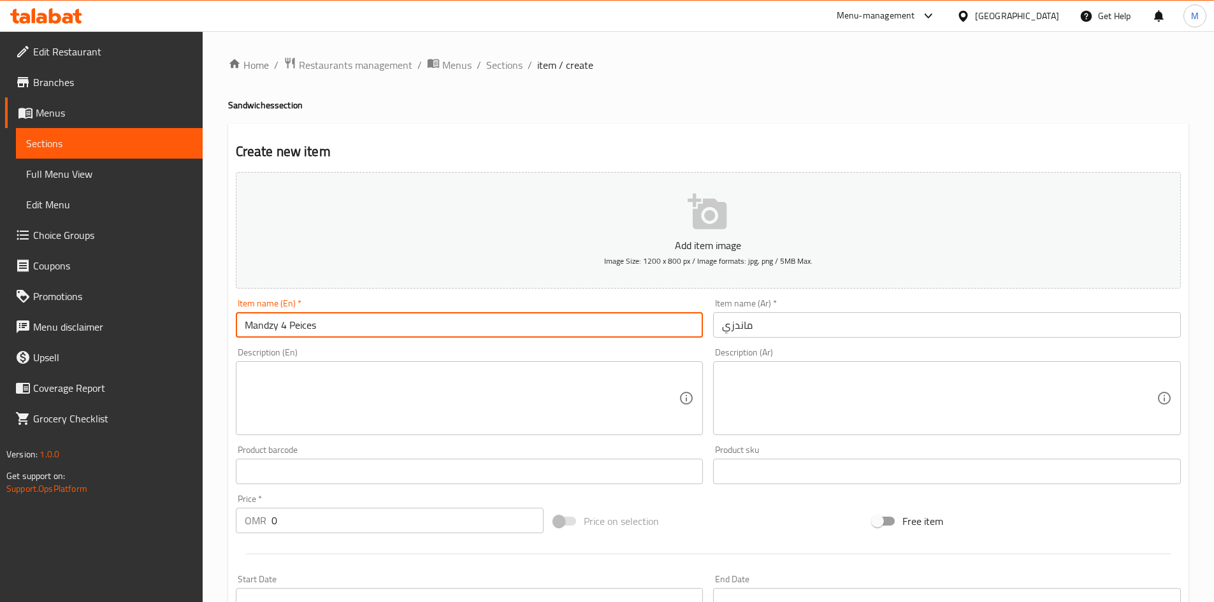
type input "Mandzy 4 Peices"
click at [829, 330] on input "ماندزي" at bounding box center [947, 324] width 468 height 25
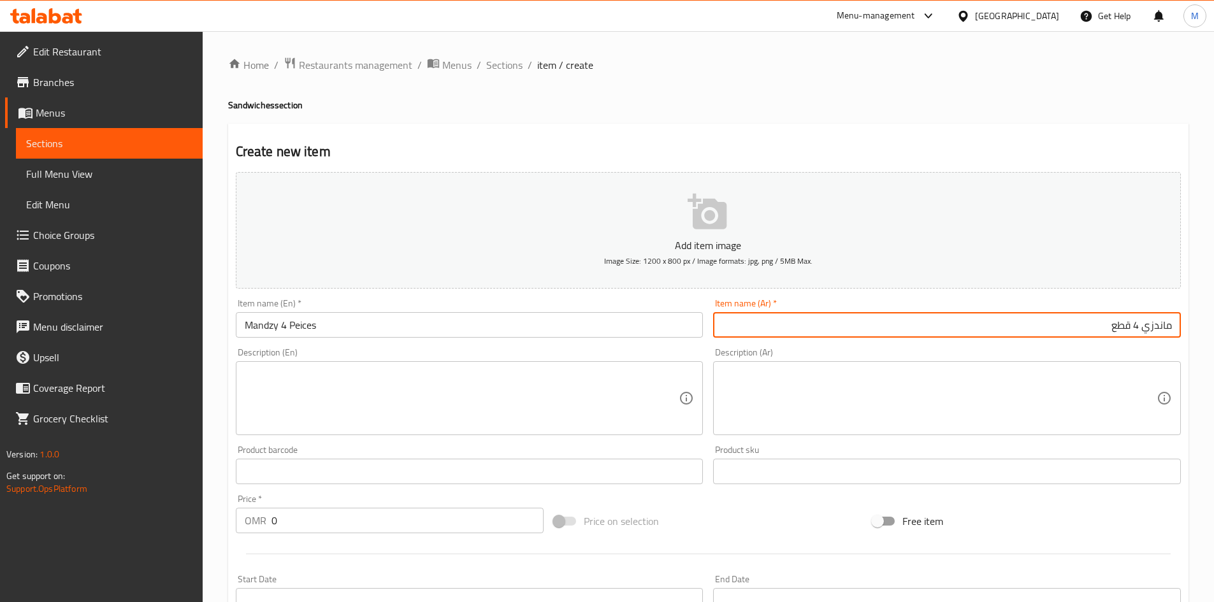
click at [1157, 330] on input "ماندزي 4 قطع" at bounding box center [947, 324] width 468 height 25
drag, startPoint x: 1164, startPoint y: 324, endPoint x: 1170, endPoint y: 328, distance: 7.4
click at [1166, 325] on input "ماندازي 4 قطع" at bounding box center [947, 324] width 468 height 25
type input "مندازي 4 قطع"
drag, startPoint x: 272, startPoint y: 330, endPoint x: 282, endPoint y: 329, distance: 10.9
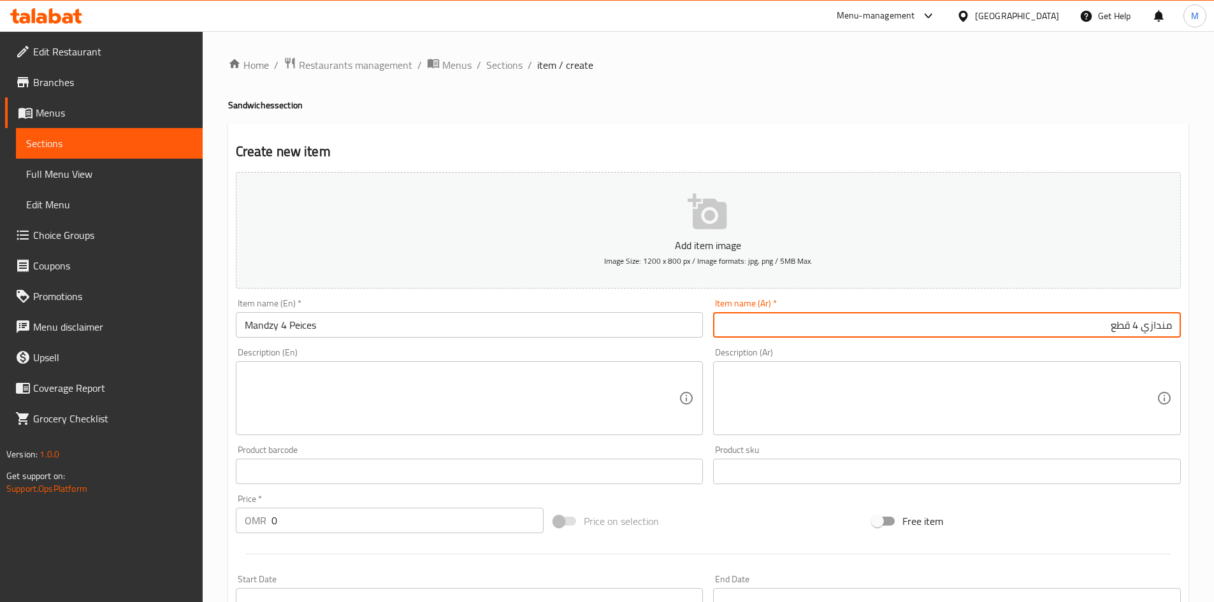
click at [272, 329] on input "Mandzy 4 Peices" at bounding box center [470, 324] width 468 height 25
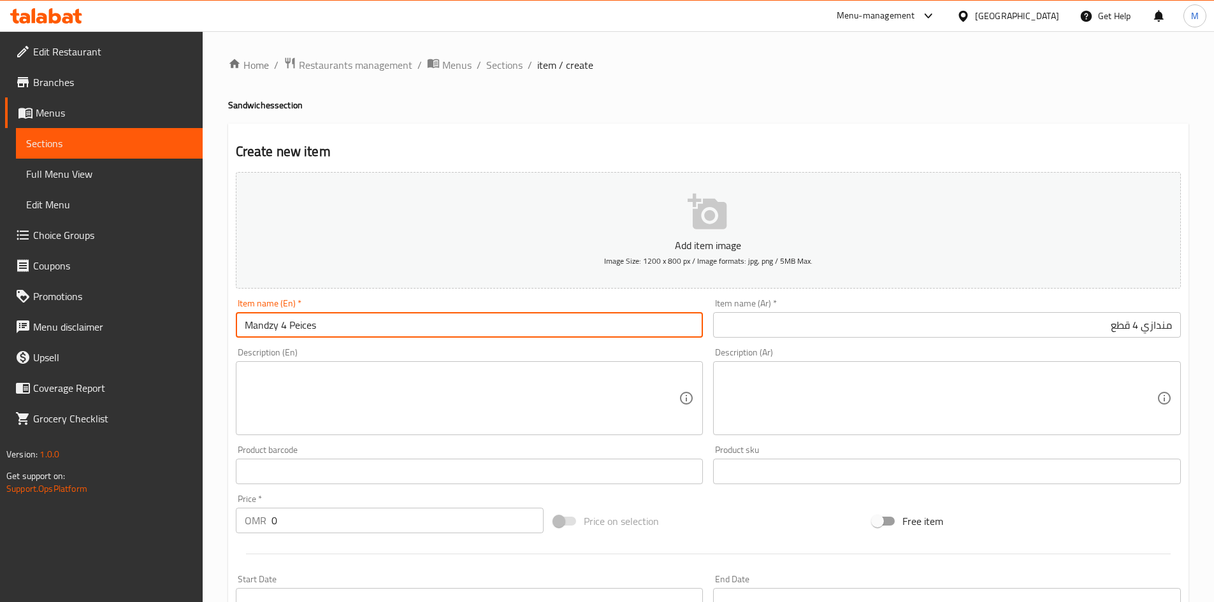
click at [265, 324] on input "Mandzy 4 Peices" at bounding box center [470, 324] width 468 height 25
click at [279, 327] on input "Manadzy 4 Peices" at bounding box center [470, 324] width 468 height 25
type input "Manadzay 4 Peices"
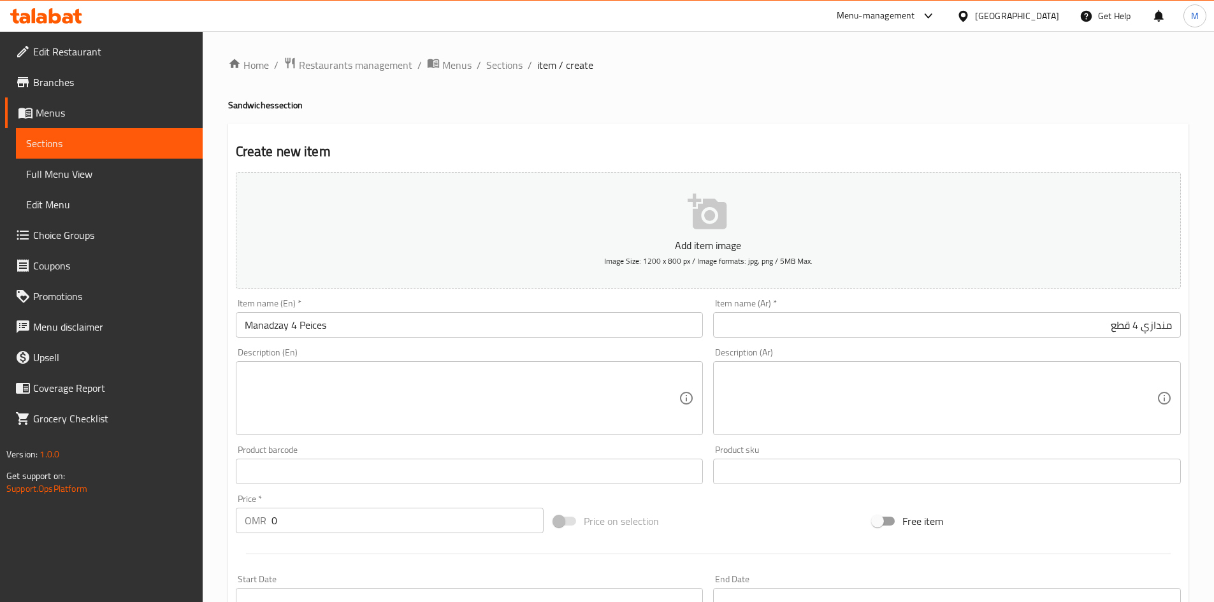
click at [339, 349] on div "Description (En) Description (En)" at bounding box center [470, 391] width 468 height 87
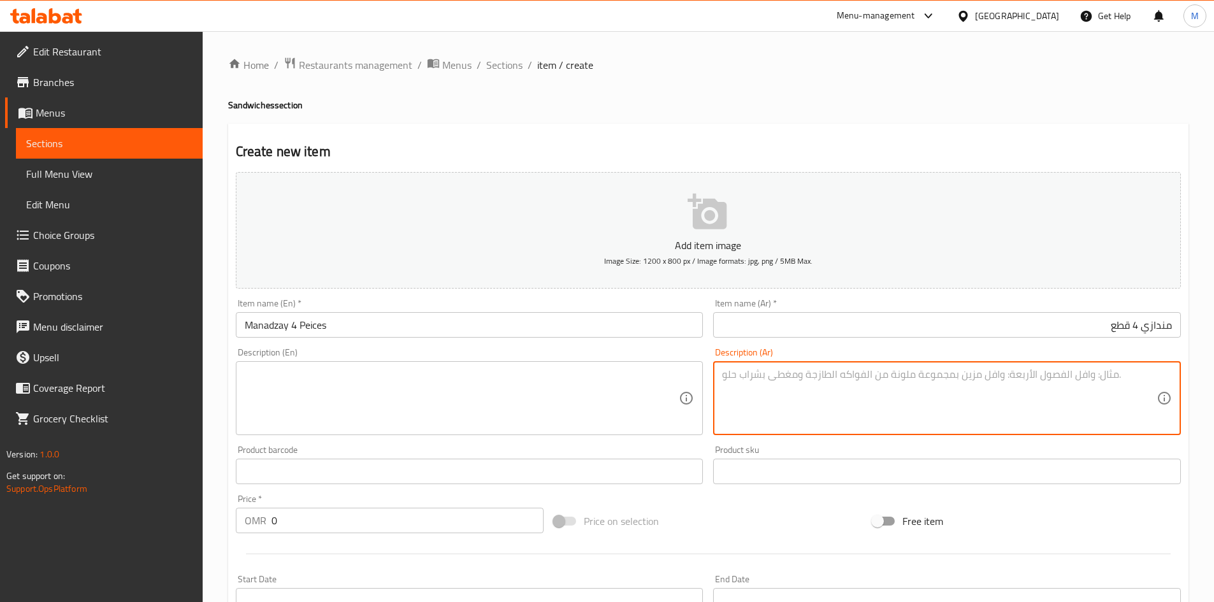
click at [1014, 401] on textarea at bounding box center [939, 398] width 435 height 61
paste textarea "مندازي شهي ساخن"
type textarea "مندازي شهي ساخن"
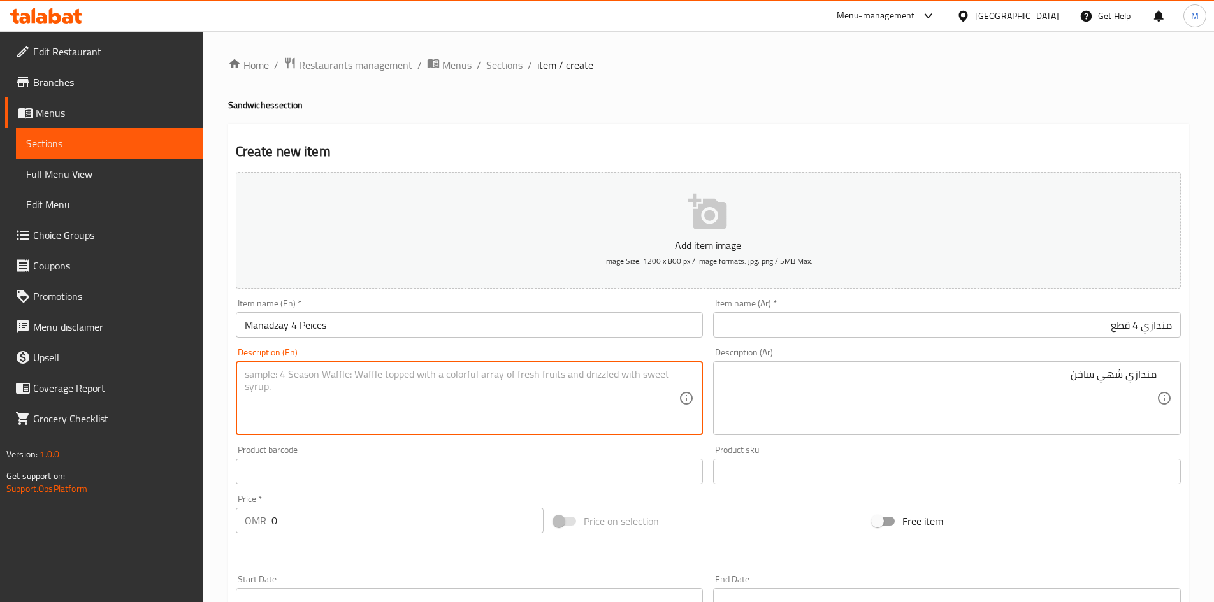
click at [339, 376] on textarea at bounding box center [462, 398] width 435 height 61
paste textarea "Delicious hot mandazi"
type textarea "Delicious hot mandazi"
click at [287, 324] on input "Manadzay 4 Peices" at bounding box center [470, 324] width 468 height 25
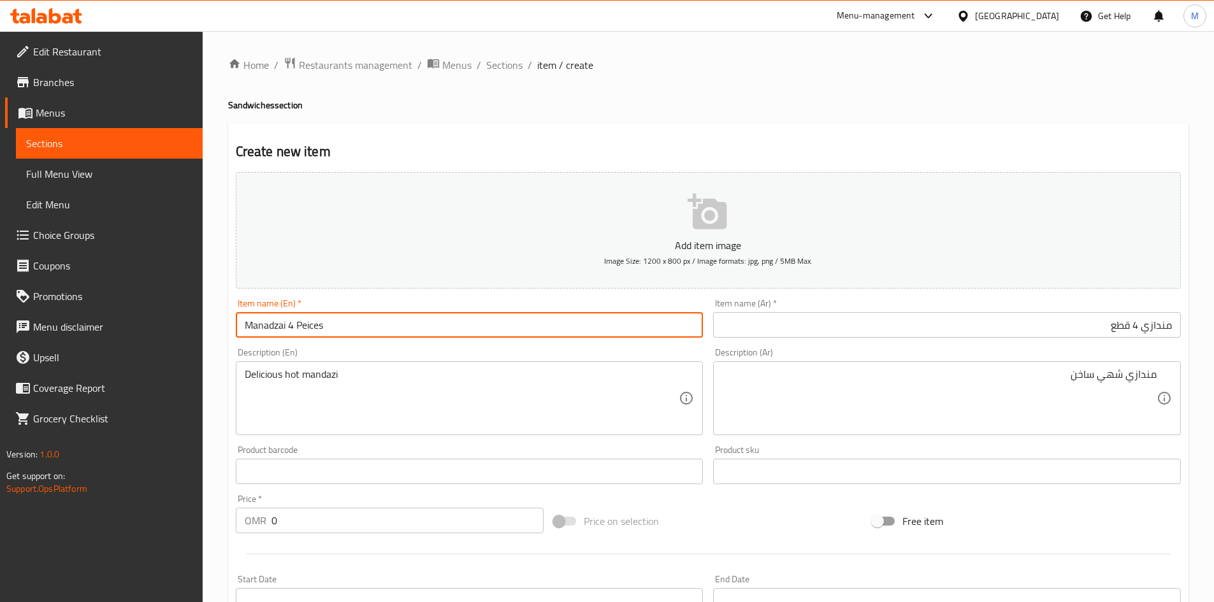
click at [270, 326] on input "Manadzai 4 Peices" at bounding box center [470, 324] width 468 height 25
type input "Mandzai 4 Peices"
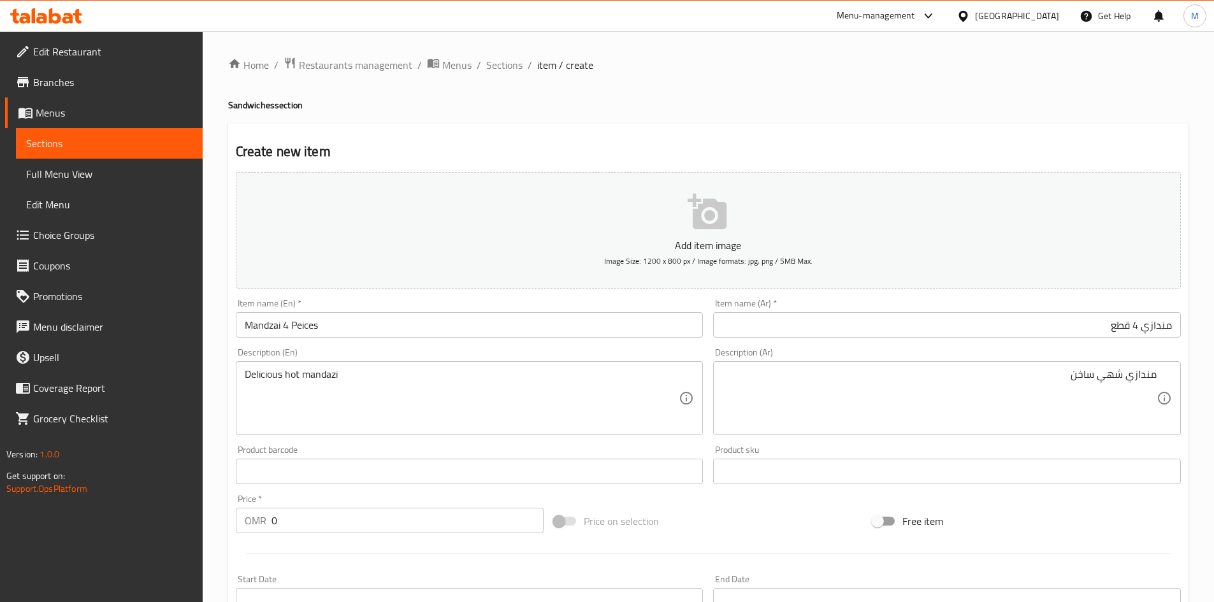
click at [402, 352] on div "Description (En) Delicious hot mandazi Description (En)" at bounding box center [470, 391] width 468 height 87
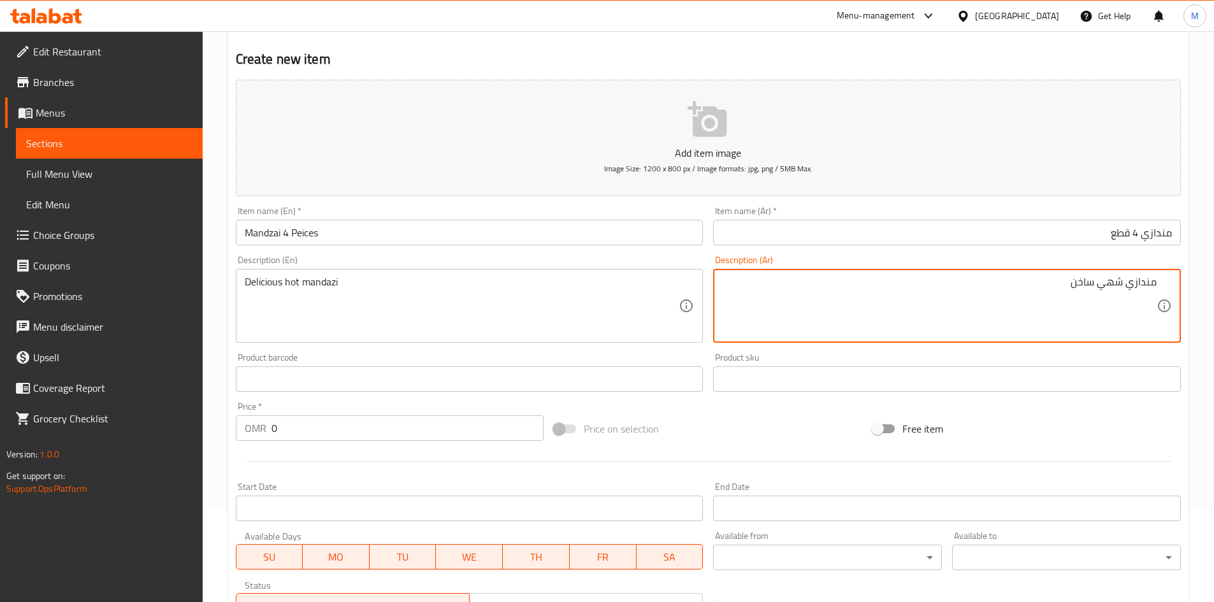
scroll to position [191, 0]
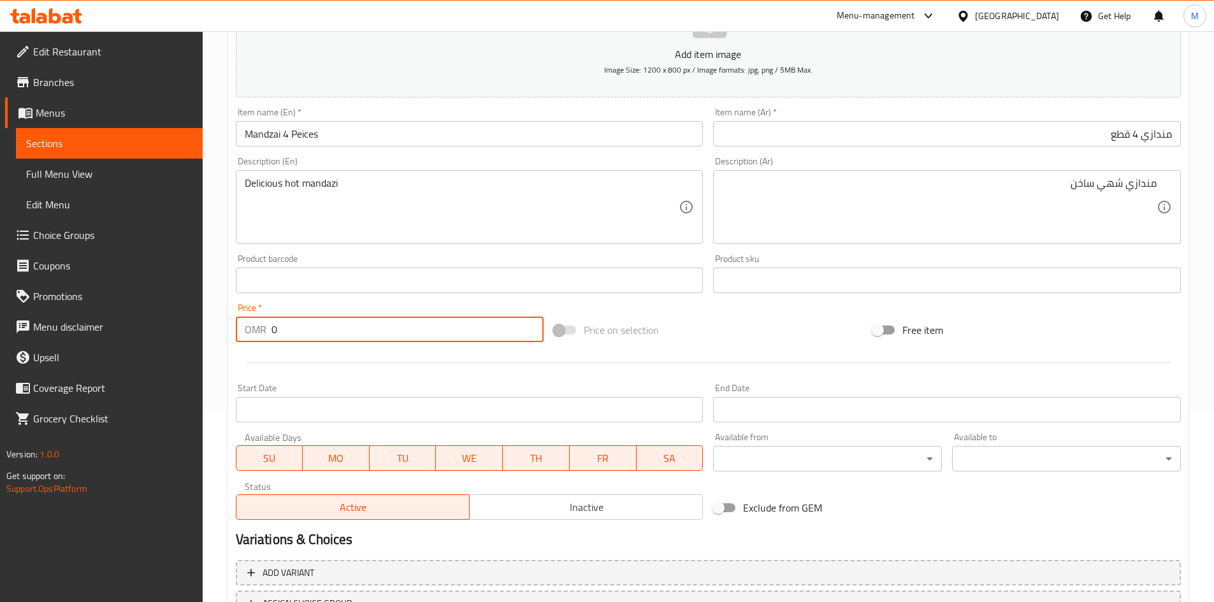
drag, startPoint x: 286, startPoint y: 330, endPoint x: 228, endPoint y: 331, distance: 58.0
click at [228, 332] on div "Create new item Add item image Image Size: 1200 x 800 px / Image formats: jpg, …" at bounding box center [708, 303] width 960 height 742
type input "0.400"
click at [488, 359] on div at bounding box center [708, 362] width 955 height 31
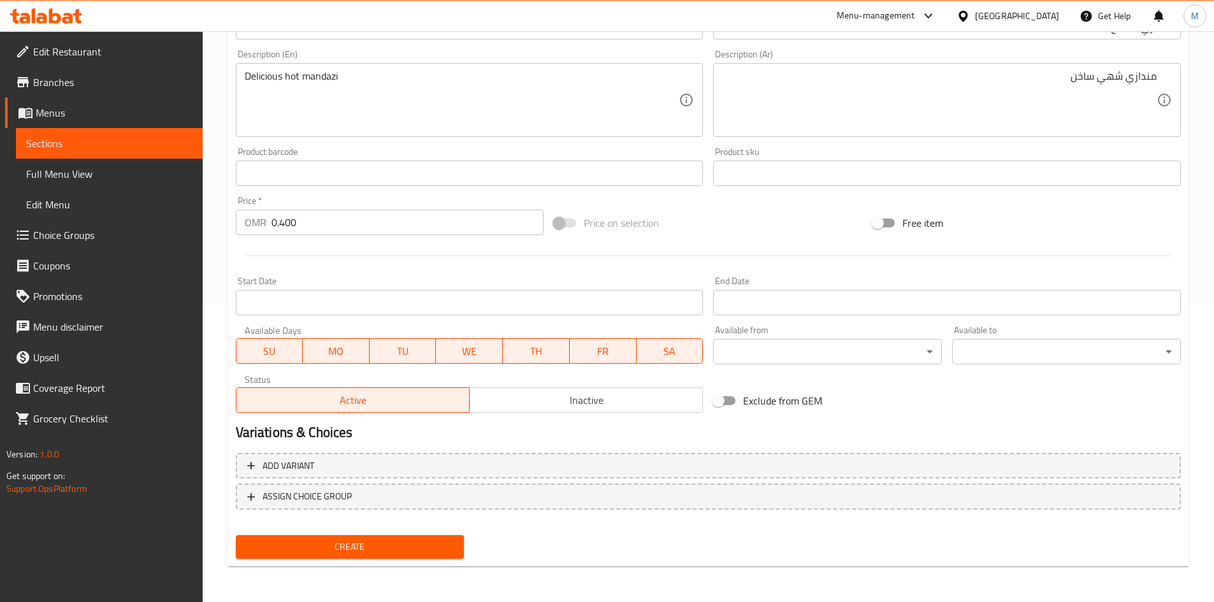
click at [415, 533] on div "Create" at bounding box center [350, 547] width 239 height 34
click at [414, 537] on button "Create" at bounding box center [350, 547] width 229 height 24
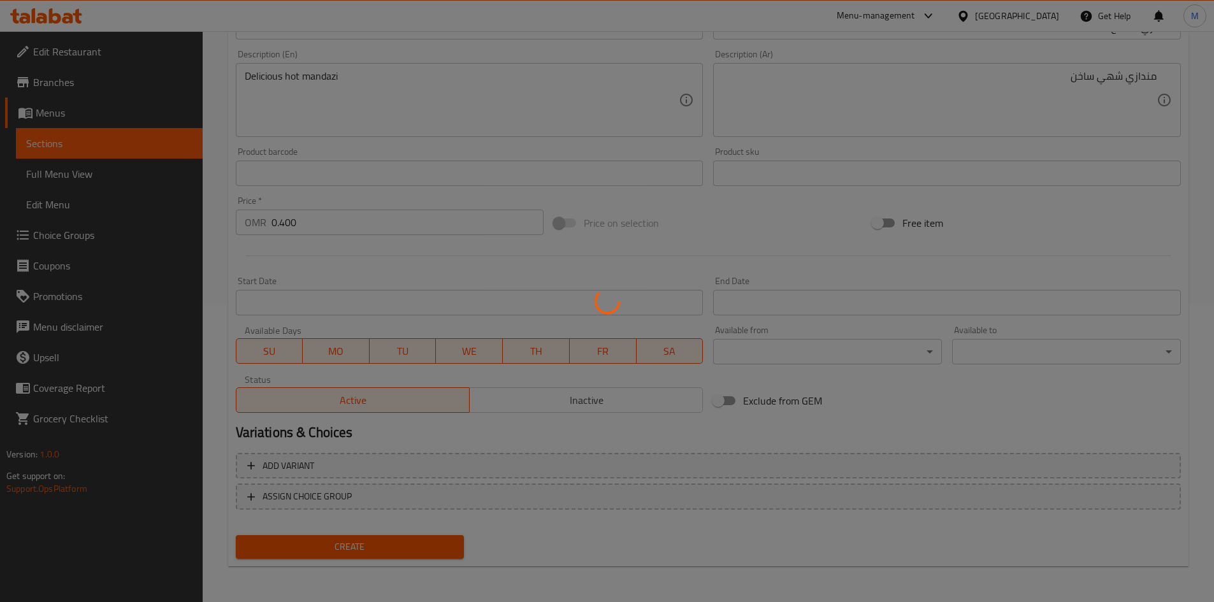
type input "0"
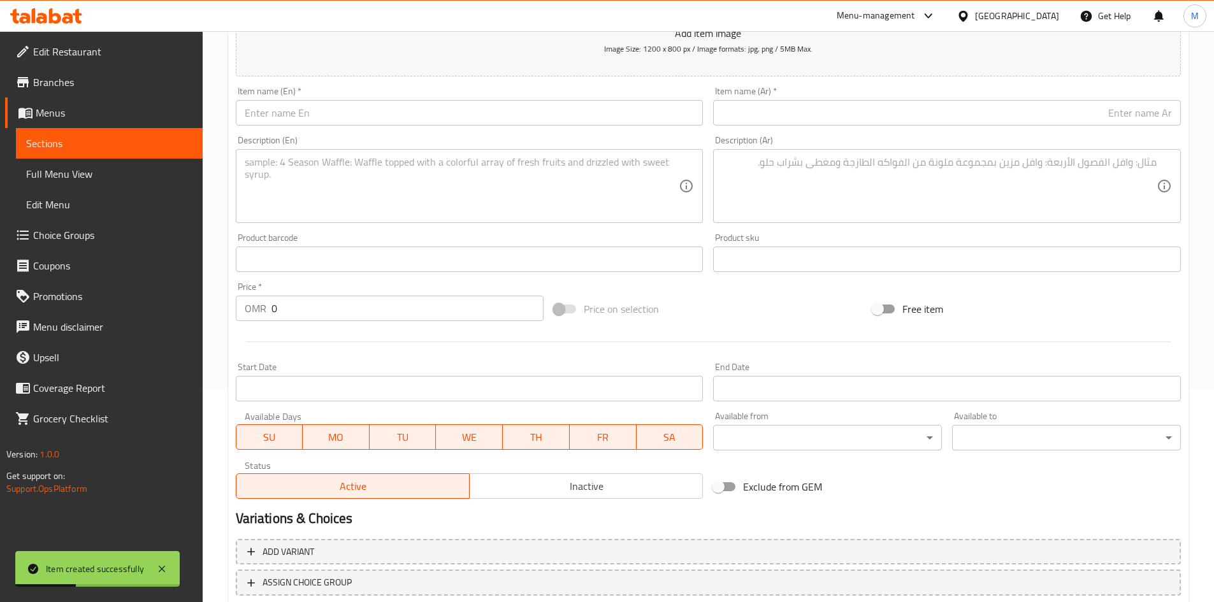
scroll to position [0, 0]
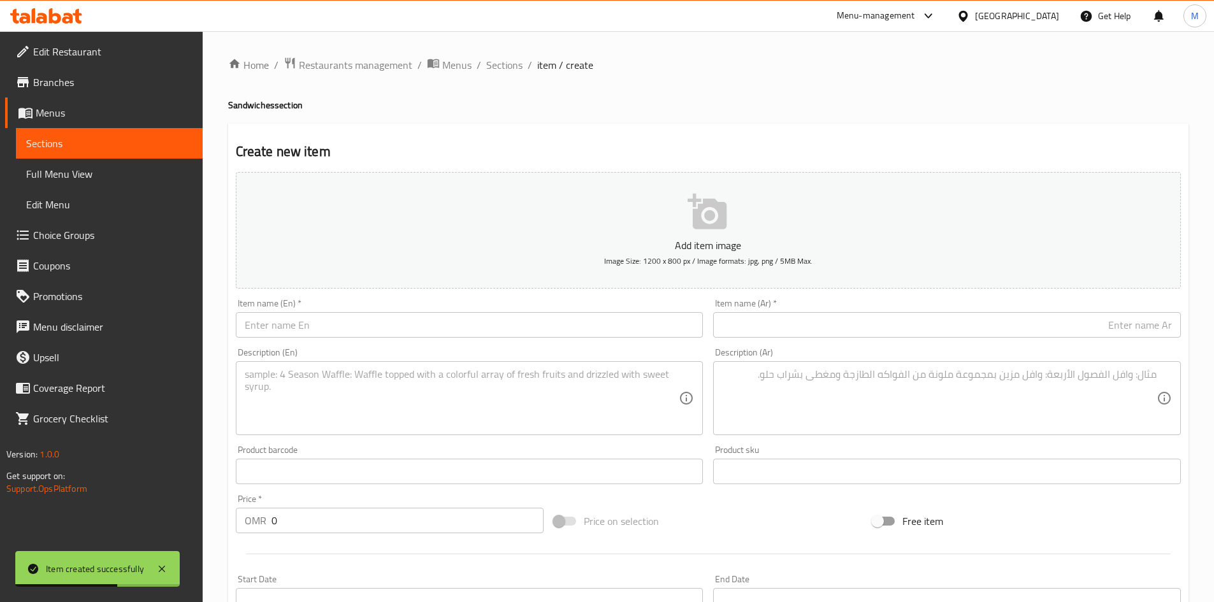
click at [335, 314] on input "text" at bounding box center [470, 324] width 468 height 25
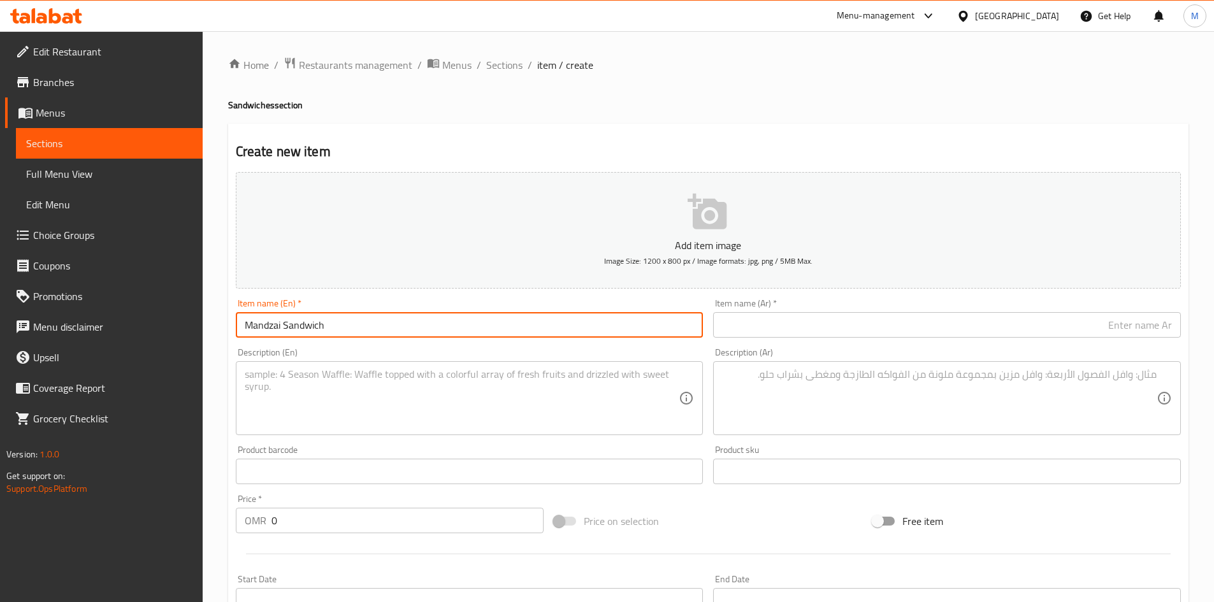
type input "Mandzai Sandwich"
click at [723, 305] on div "Item name (Ar)   * Item name (Ar) *" at bounding box center [947, 318] width 468 height 39
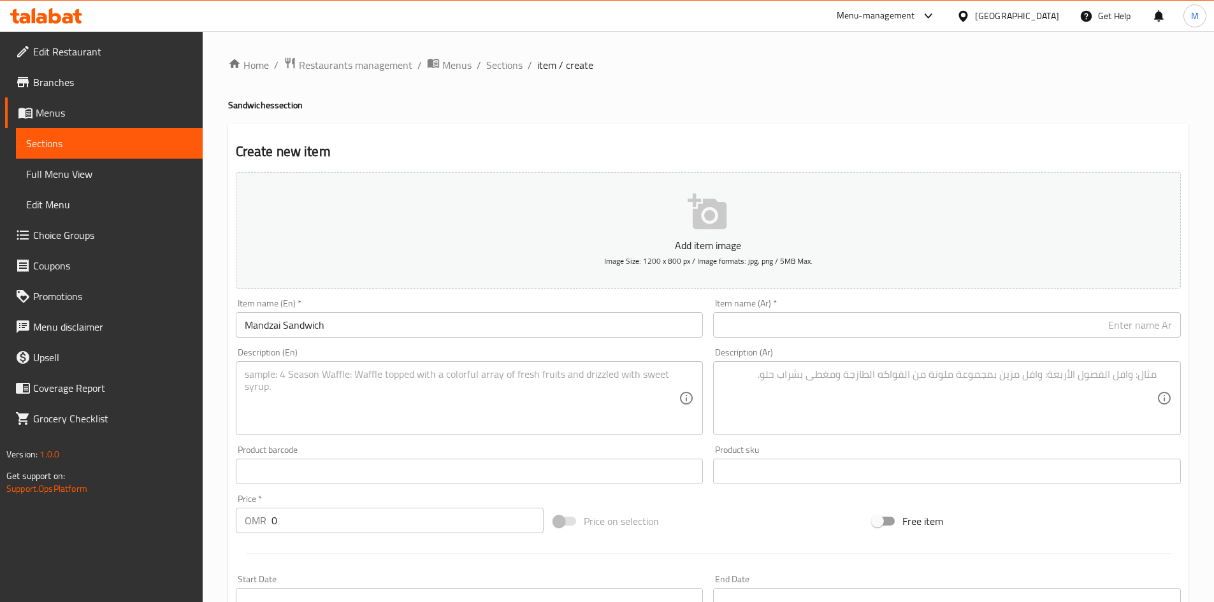
click at [741, 319] on input "text" at bounding box center [947, 324] width 468 height 25
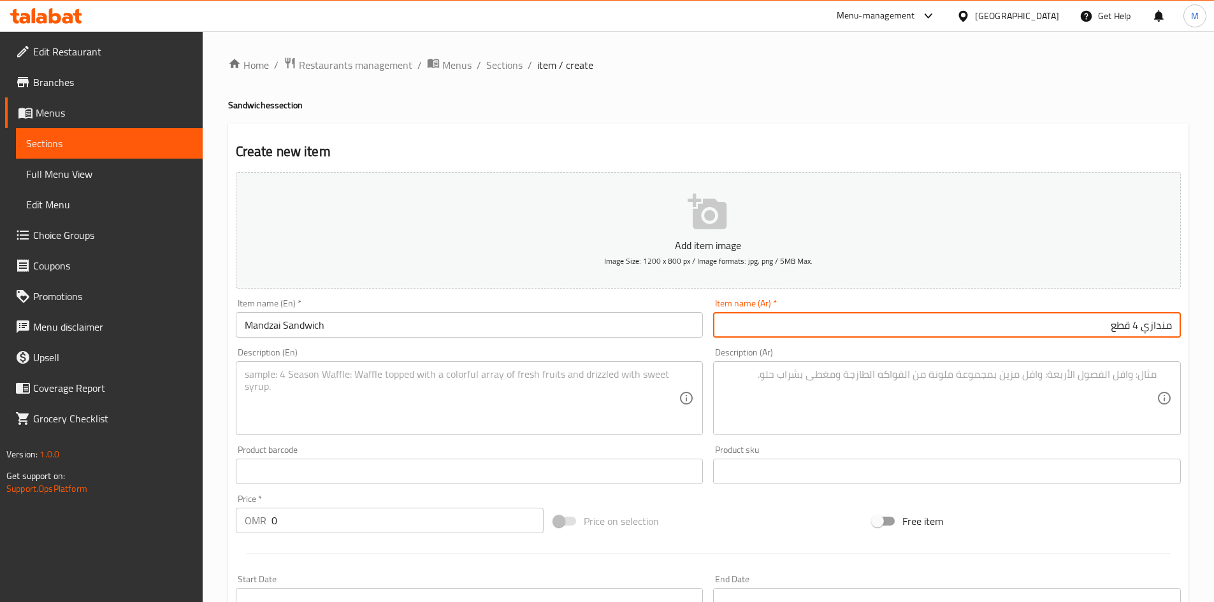
click at [1072, 338] on input "مندازي 4 قطع" at bounding box center [947, 324] width 468 height 25
type input "مندازي ساندويتش"
click at [794, 380] on textarea at bounding box center [939, 398] width 435 height 61
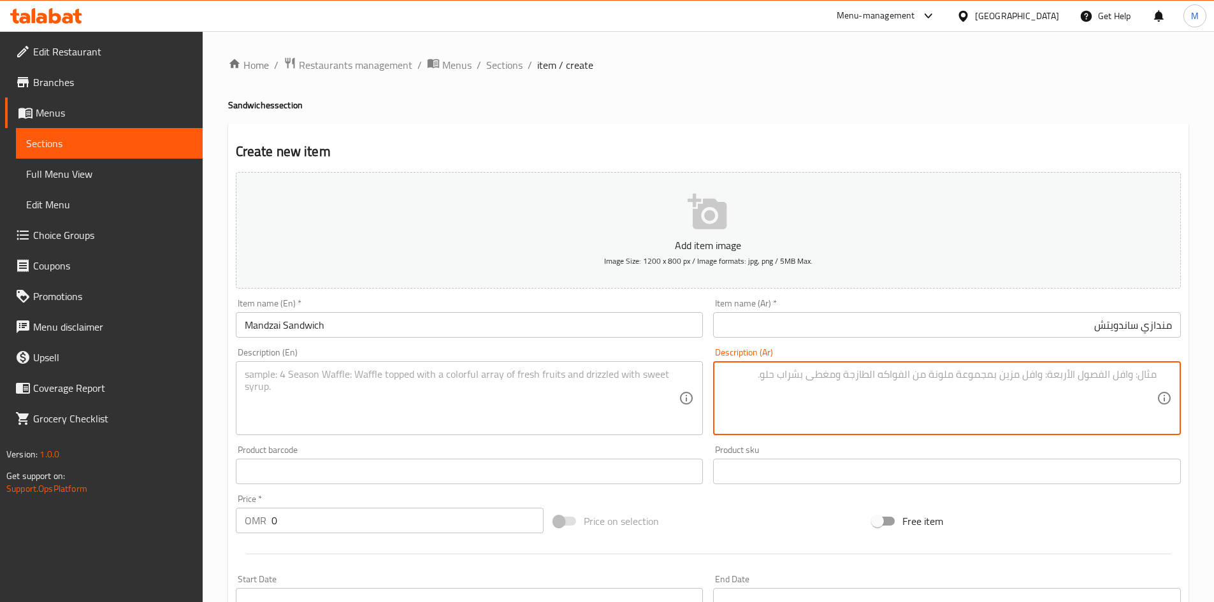
paste textarea "مندازي ساندويتش يقدم ساخن مع حشوه مختاره"
type textarea "مندازي ساندويتش يقدم ساخن مع حشوه مختاره."
click at [625, 395] on textarea at bounding box center [462, 398] width 435 height 61
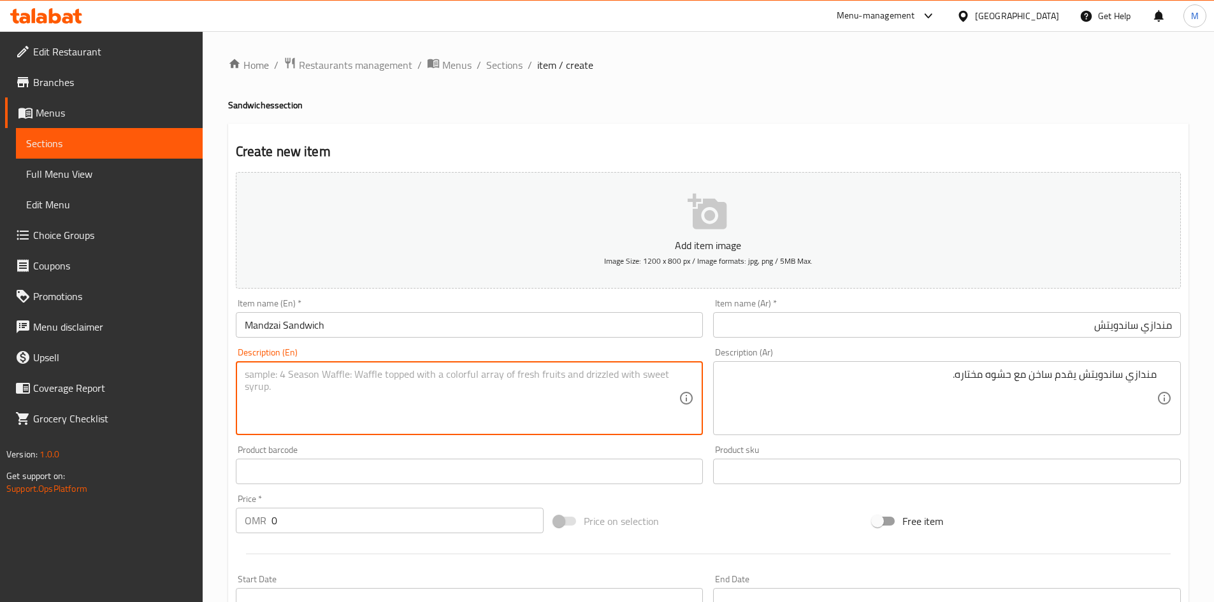
click at [350, 380] on textarea at bounding box center [462, 398] width 435 height 61
paste textarea "Mandazi sandwich served hot with your choice of filling."
type textarea "Mandazi sandwich served hot with your choice of filling."
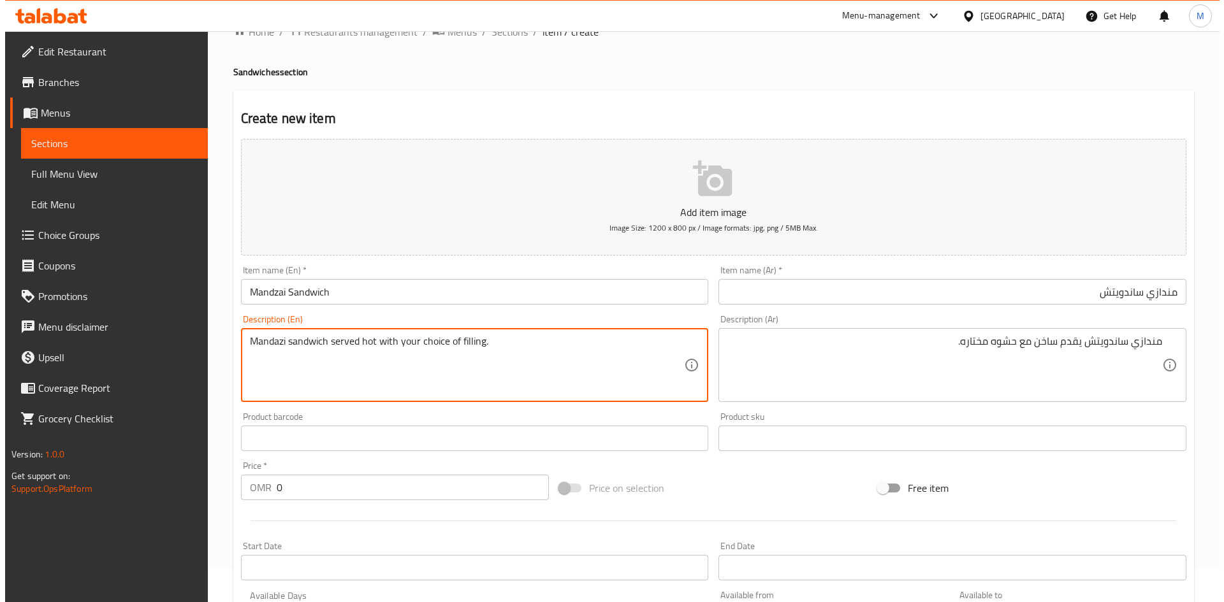
scroll to position [64, 0]
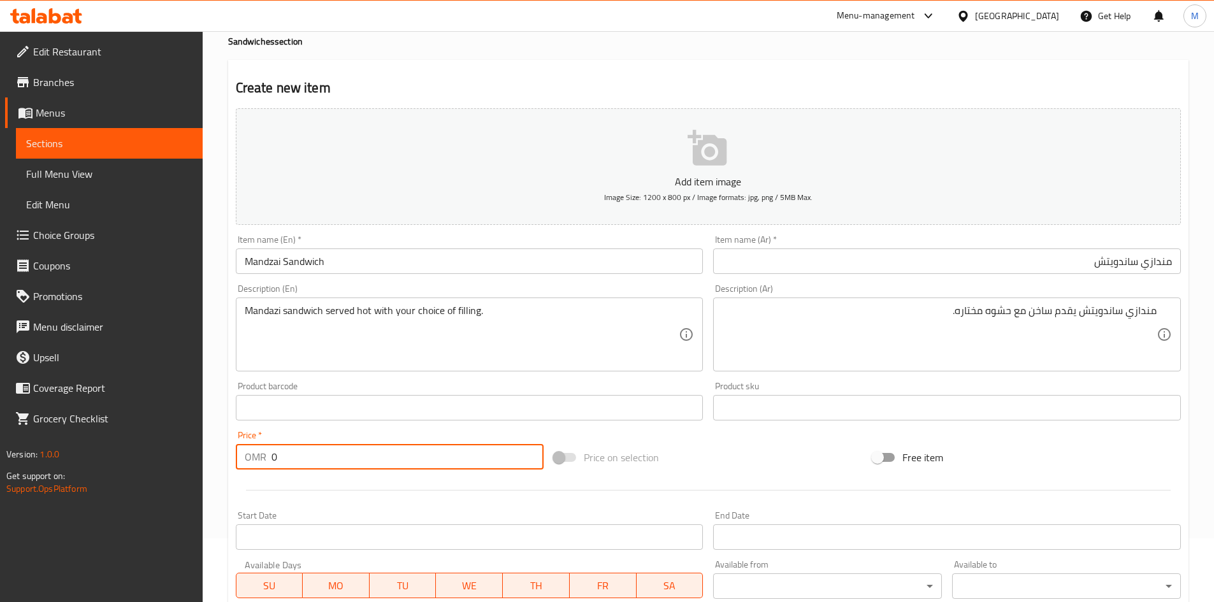
drag, startPoint x: 296, startPoint y: 456, endPoint x: 254, endPoint y: 456, distance: 42.1
click at [254, 456] on div "OMR 0 Price *" at bounding box center [390, 456] width 308 height 25
type input "0.700"
click at [358, 513] on div "Start Date Start Date" at bounding box center [470, 530] width 468 height 39
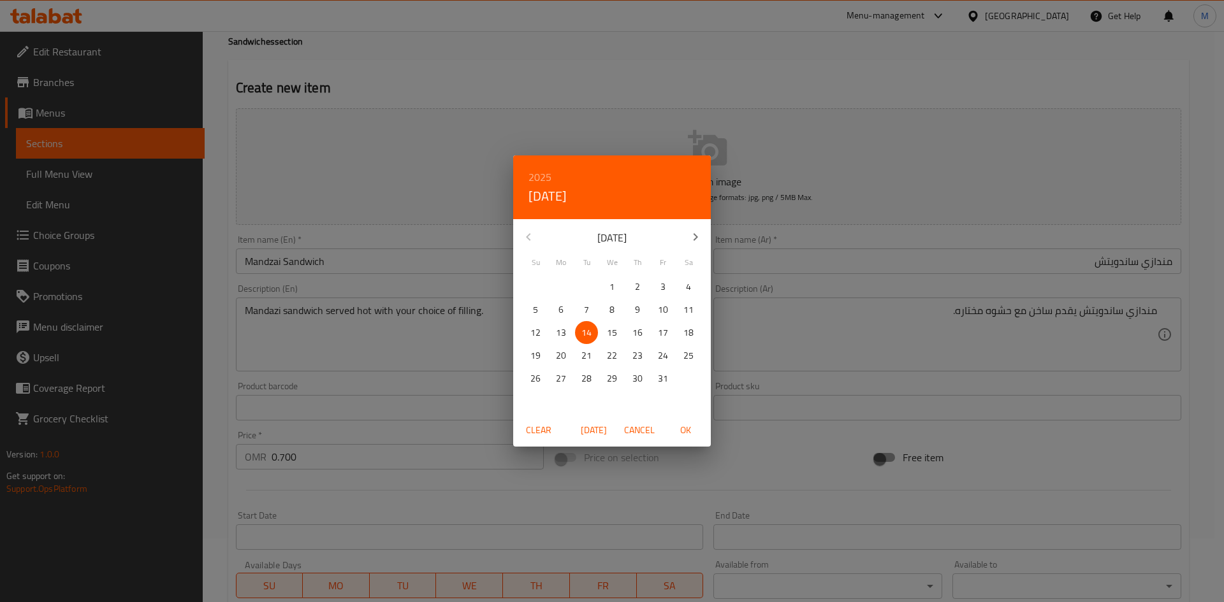
click at [769, 445] on div "2025 Tue, Oct [DATE] Mo Tu We Th Fr Sa 28 29 30 1 2 3 4 5 6 7 8 9 10 11 12 13 1…" at bounding box center [612, 301] width 1224 height 602
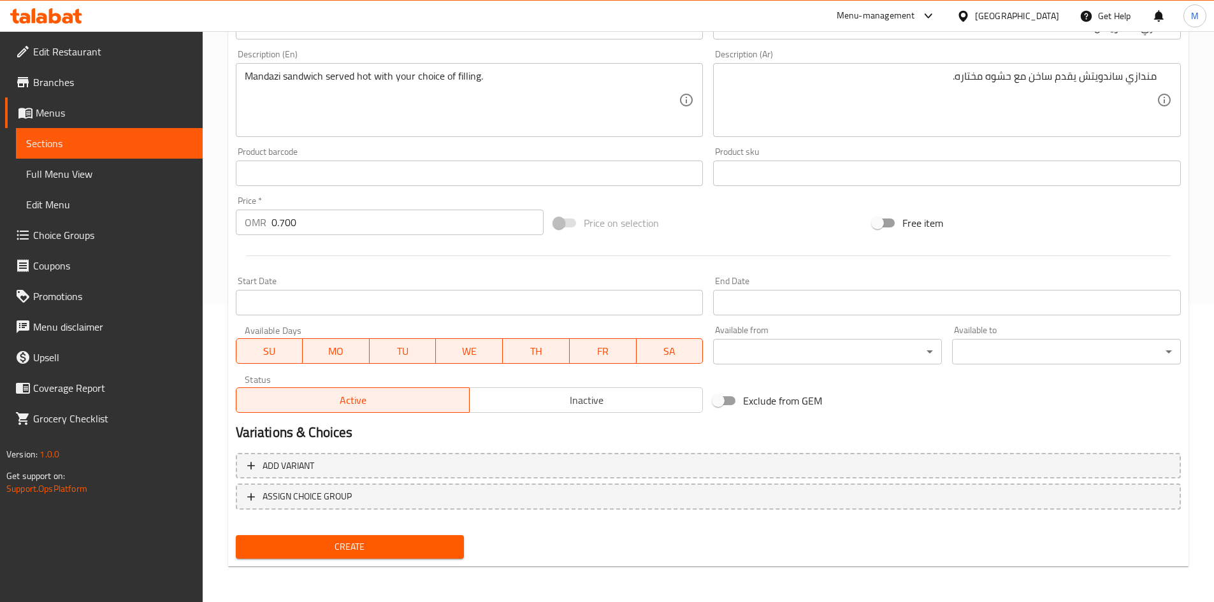
click at [438, 547] on span "Create" at bounding box center [350, 547] width 208 height 16
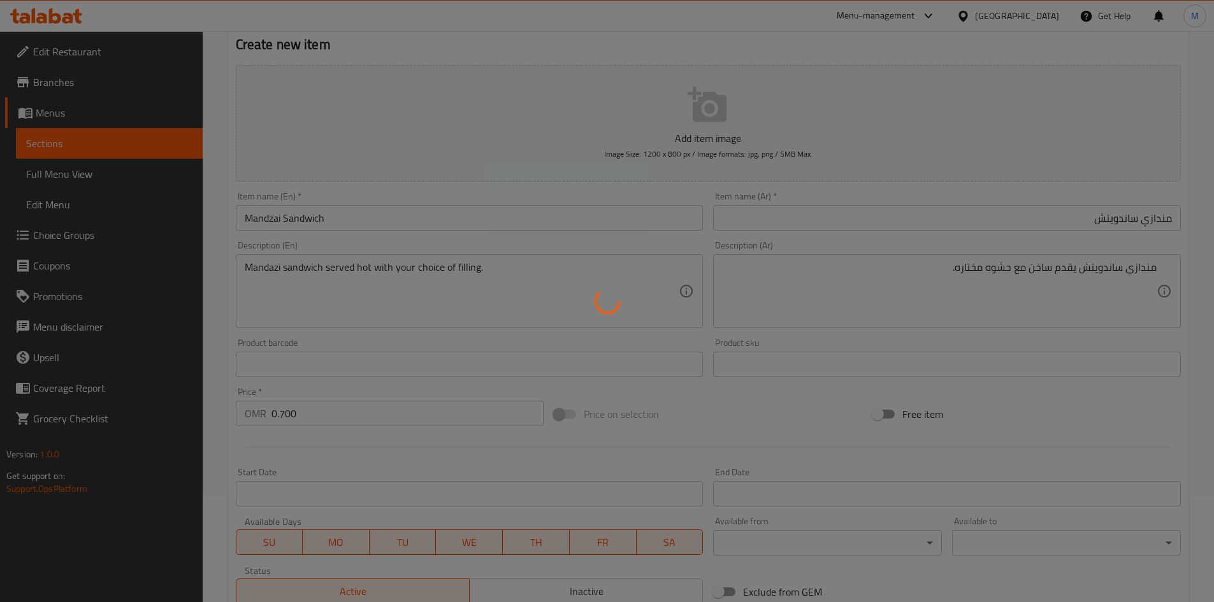
type input "0"
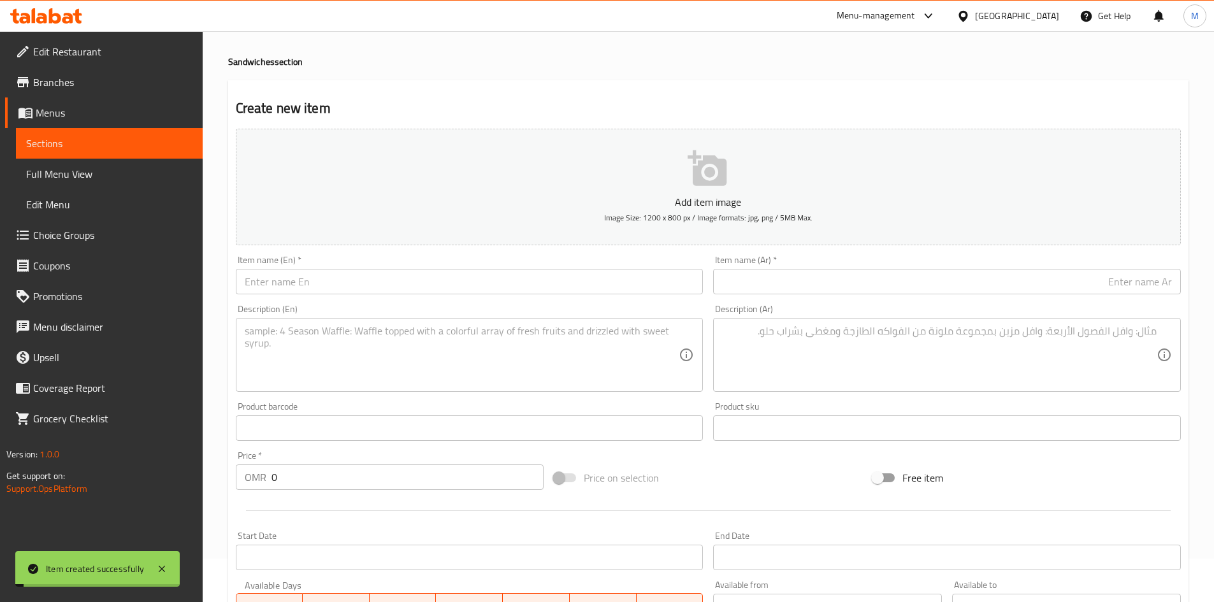
scroll to position [0, 0]
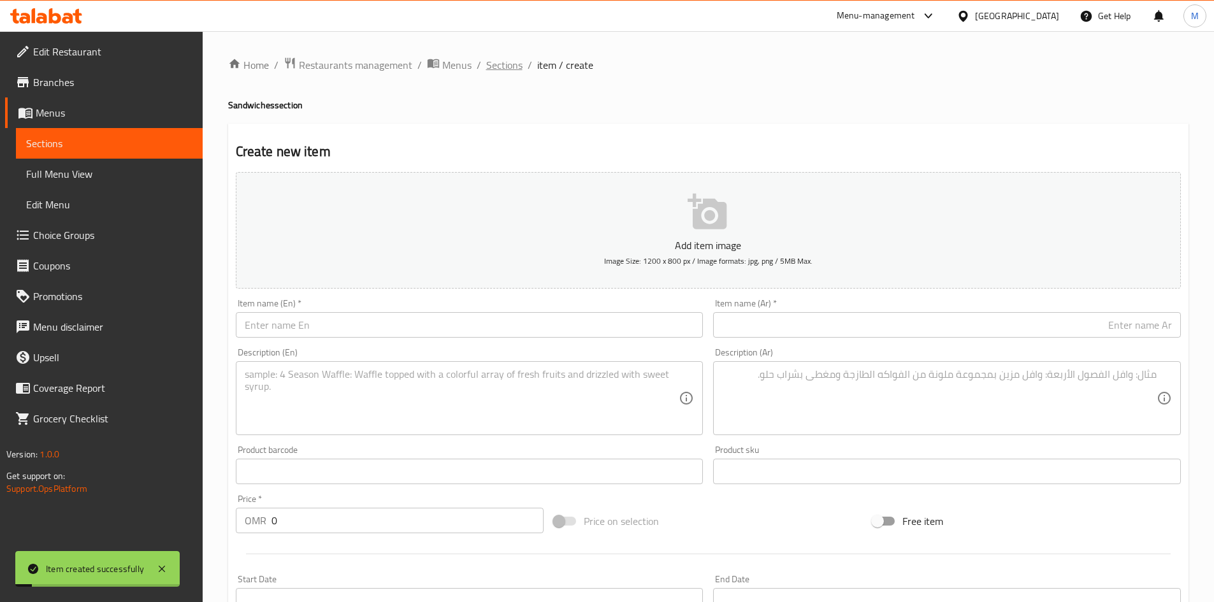
click at [507, 60] on span "Sections" at bounding box center [504, 64] width 36 height 15
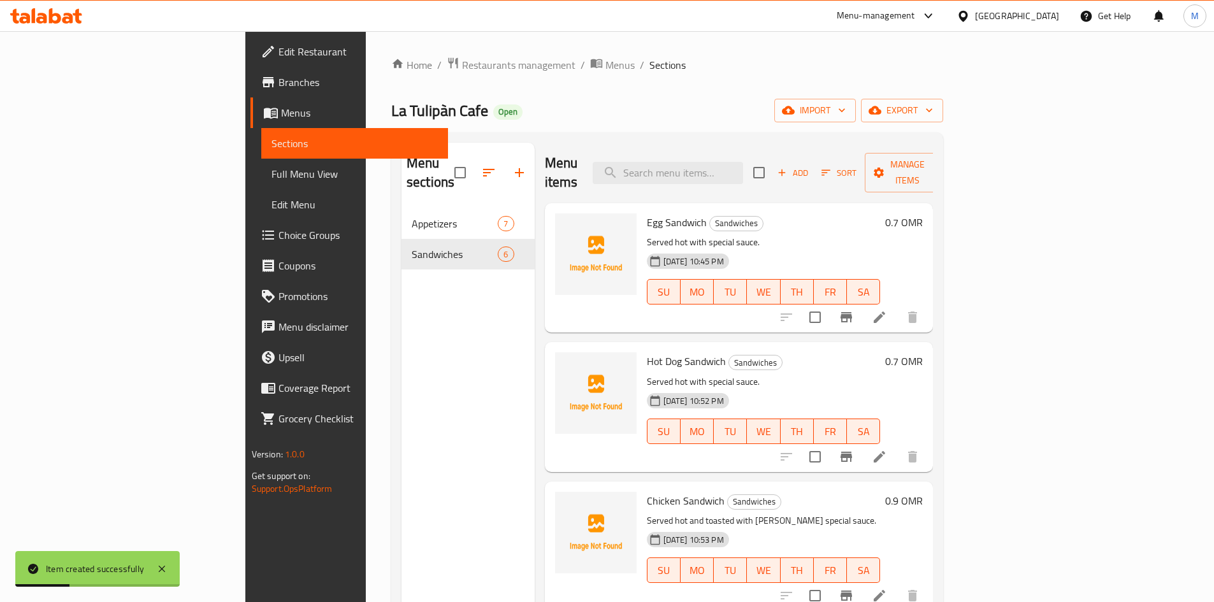
click at [279, 231] on span "Choice Groups" at bounding box center [358, 235] width 159 height 15
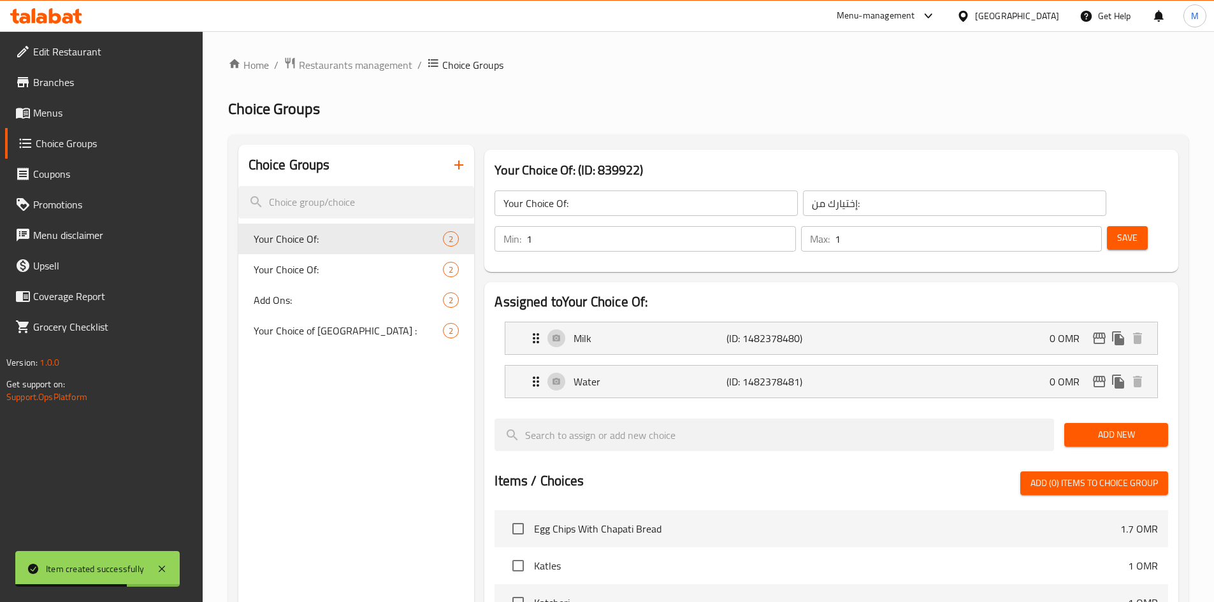
click at [454, 163] on icon "button" at bounding box center [458, 164] width 15 height 15
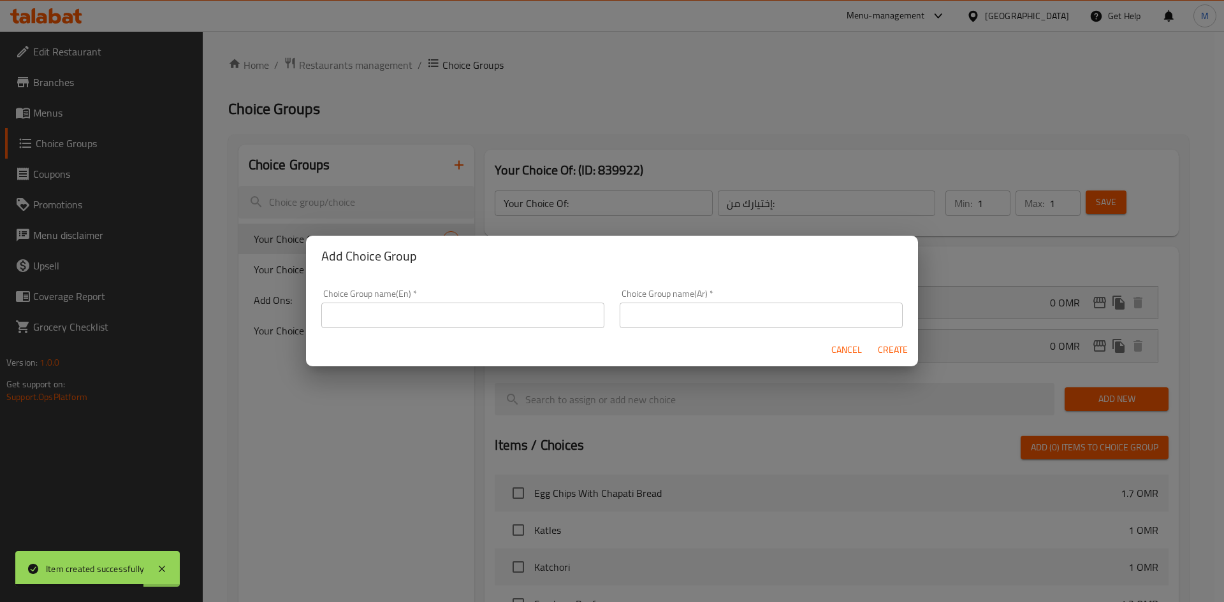
click at [353, 301] on div "Choice Group name(En)   * Choice Group name(En) *" at bounding box center [462, 308] width 283 height 39
click at [360, 310] on input "text" at bounding box center [462, 315] width 283 height 25
type input "إ"
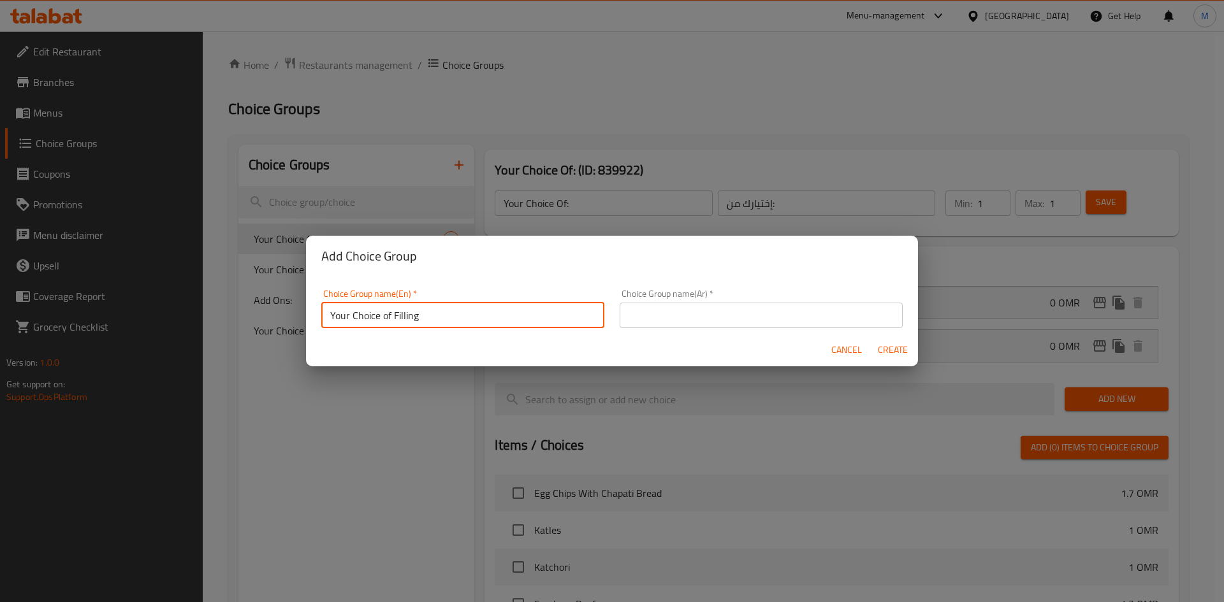
type input "Your Choice of Filling"
click at [620, 308] on input "text" at bounding box center [761, 315] width 283 height 25
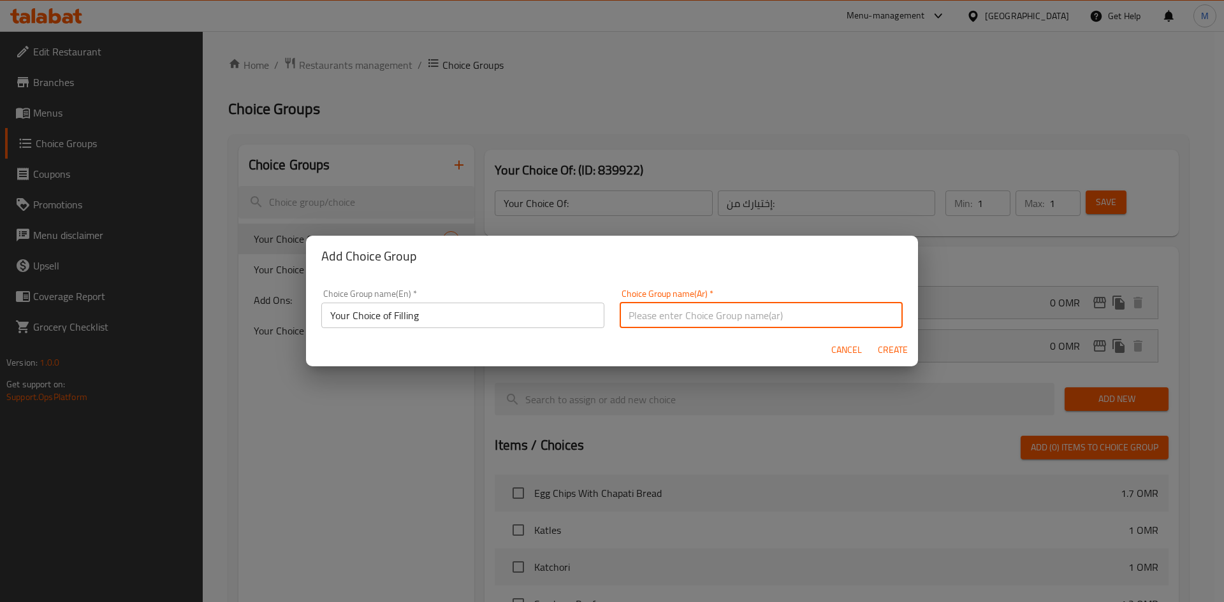
click at [630, 308] on input "text" at bounding box center [761, 315] width 283 height 25
type input "اختيارك من الحشوة :"
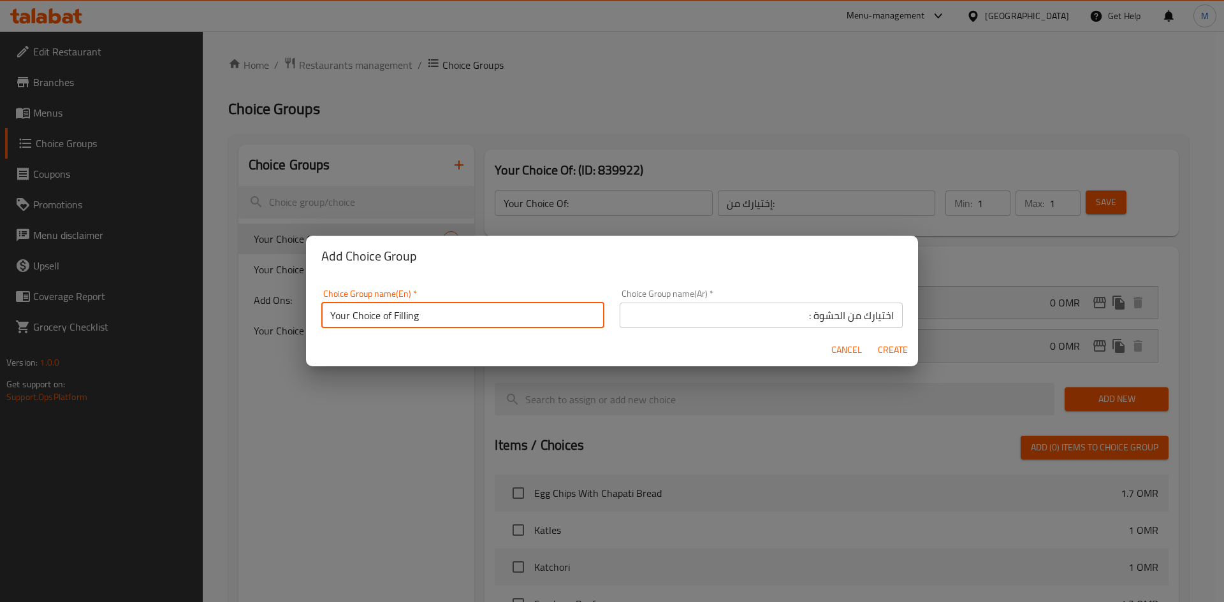
click at [435, 314] on input "Your Choice of Filling" at bounding box center [462, 315] width 283 height 25
type input "Your Choice of Filling :"
click at [901, 354] on span "Create" at bounding box center [892, 350] width 31 height 16
type input "Your Choice of Filling :"
type input "اختيارك من الحشوة :"
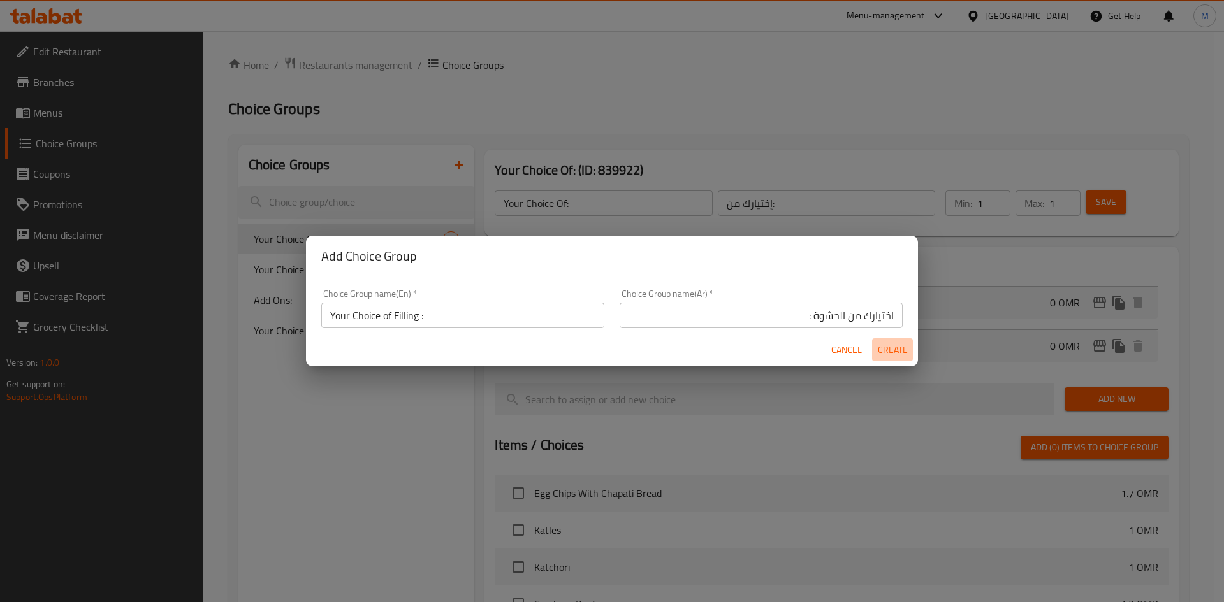
type input "0"
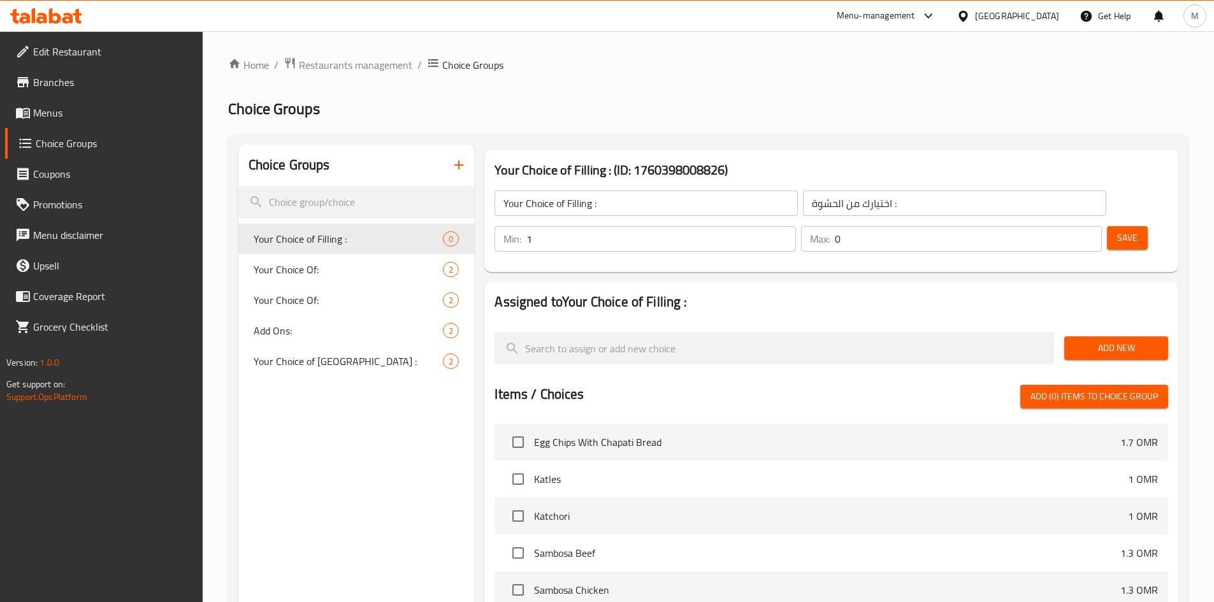
type input "1"
click at [795, 226] on input "1" at bounding box center [660, 238] width 269 height 25
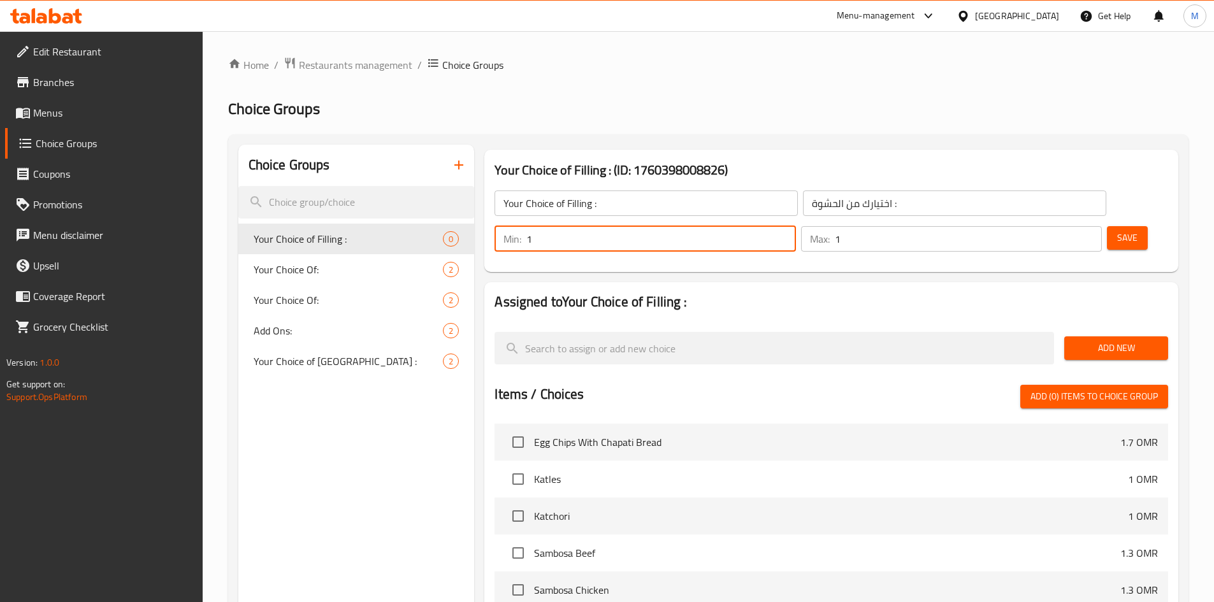
type input "1"
click at [1067, 226] on input "1" at bounding box center [968, 238] width 267 height 25
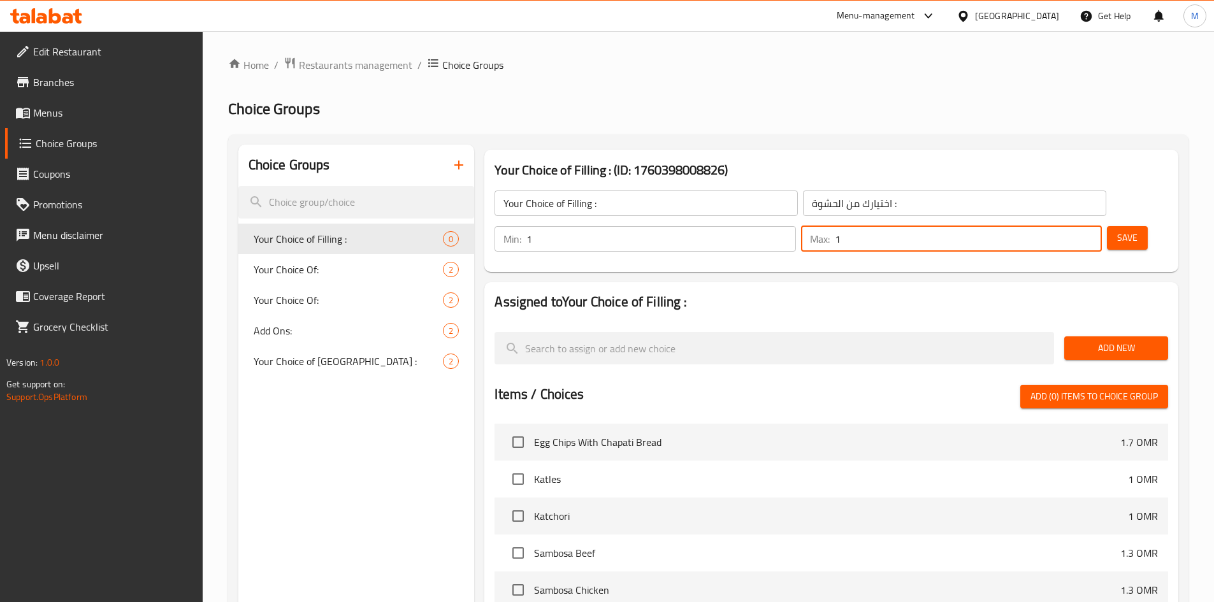
click at [1117, 230] on span "Save" at bounding box center [1127, 238] width 20 height 16
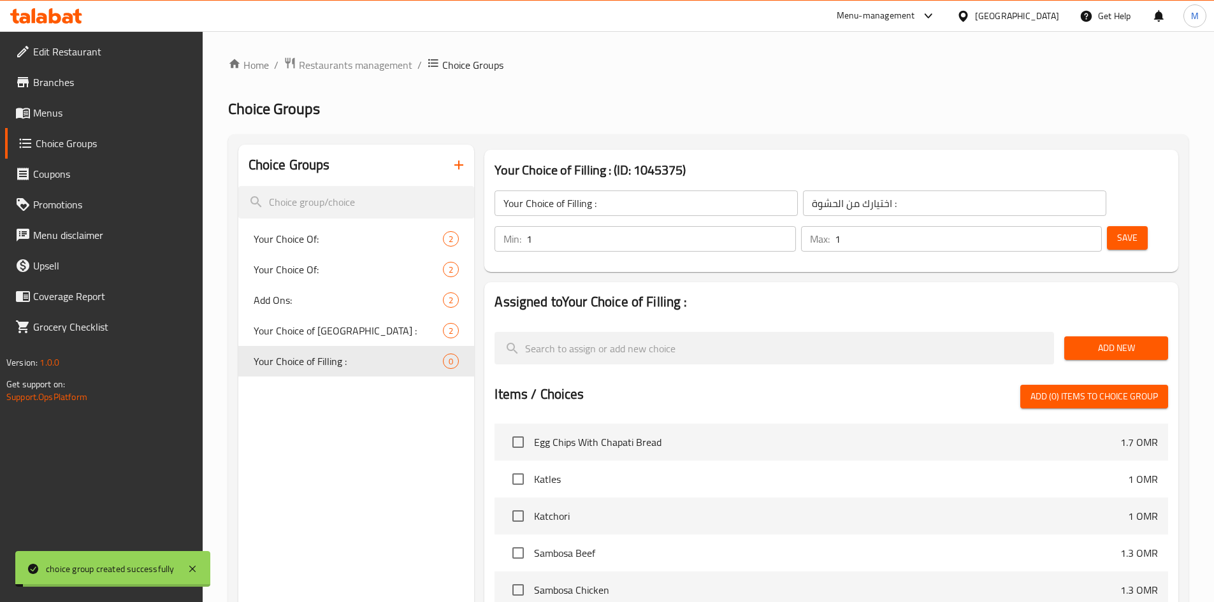
click at [1105, 340] on span "Add New" at bounding box center [1116, 348] width 83 height 16
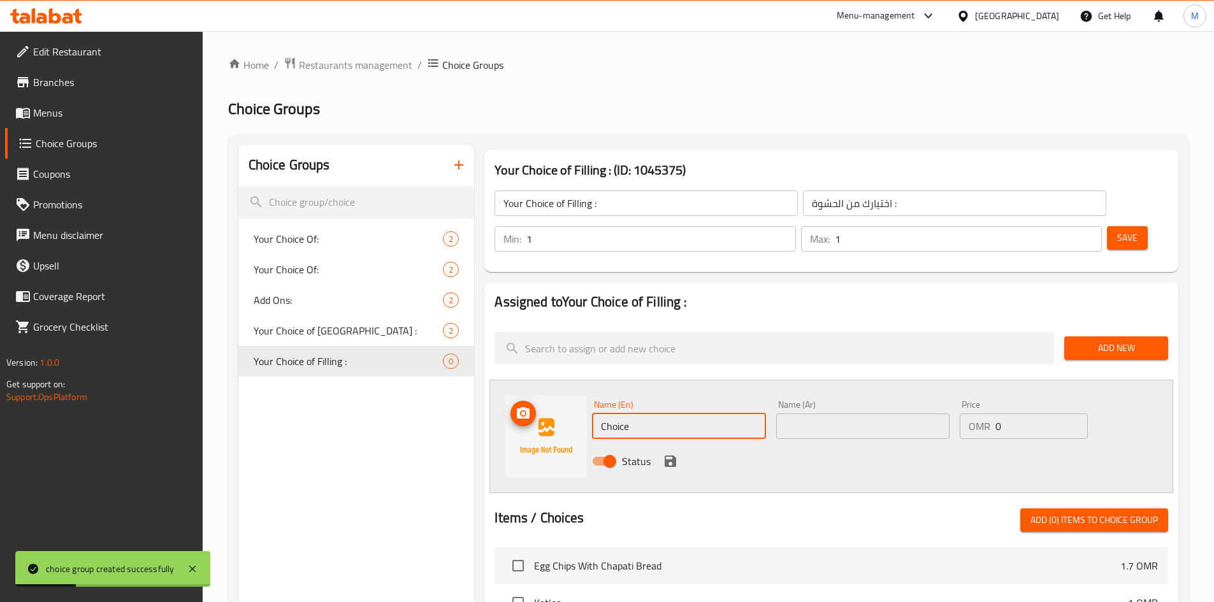
drag, startPoint x: 637, startPoint y: 385, endPoint x: 556, endPoint y: 380, distance: 81.7
click at [556, 380] on div "Name (En) Choice Name (En) Name (Ar) Name (Ar) Price OMR 0 Price Status" at bounding box center [831, 436] width 684 height 113
type input "ُ"
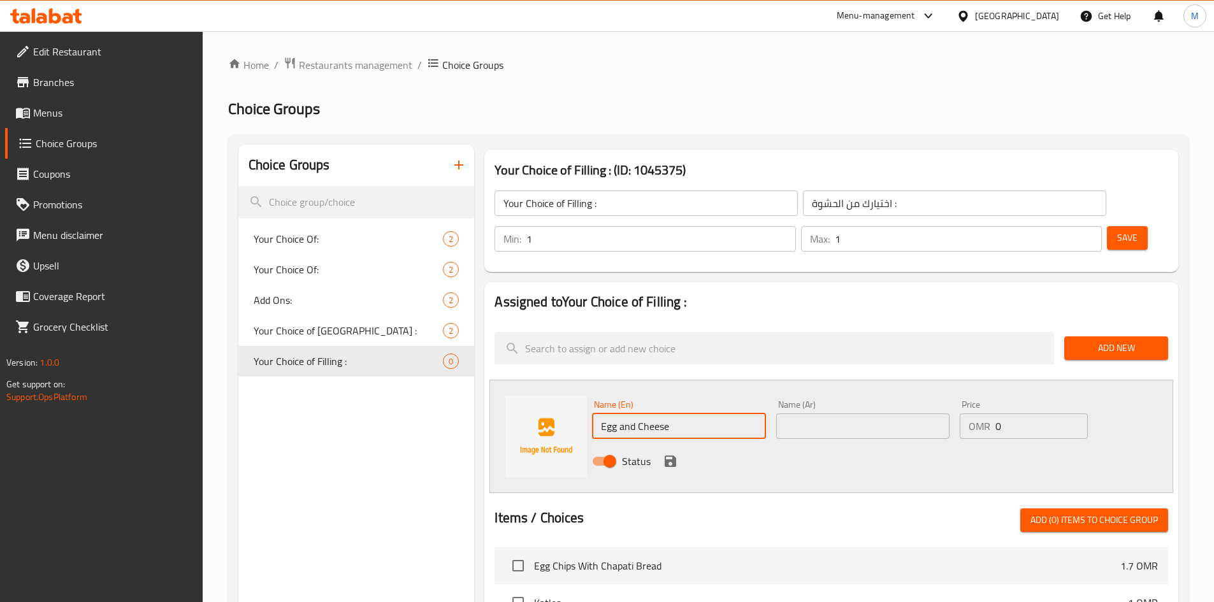
type input "Egg and Cheese"
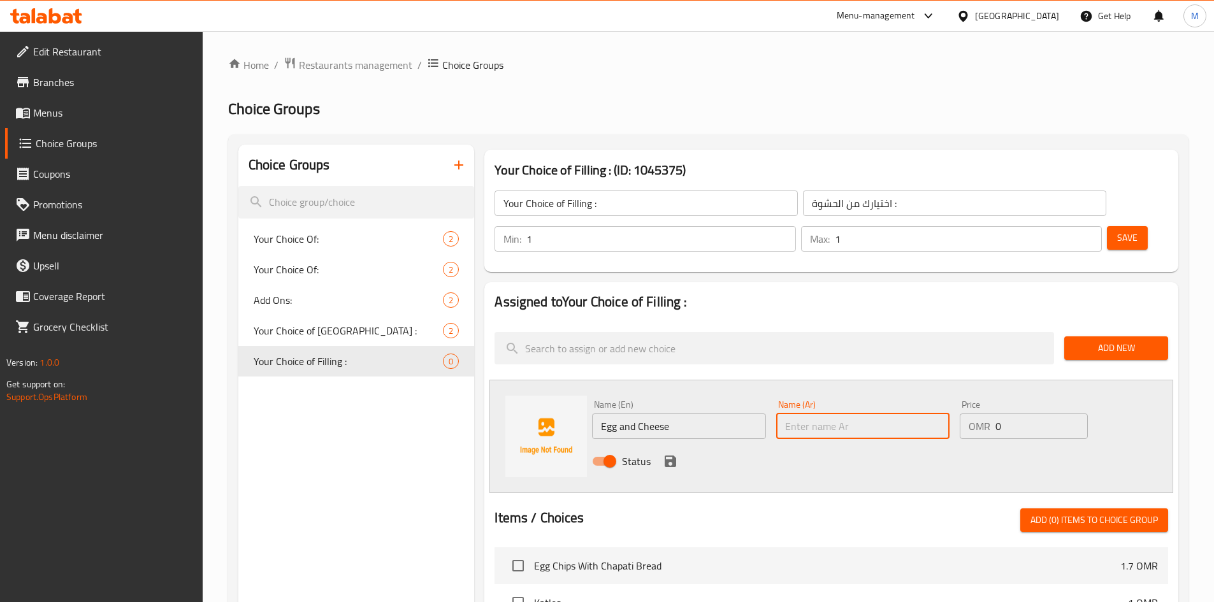
click at [858, 414] on input "text" at bounding box center [862, 426] width 173 height 25
type input "بيض جبن"
click at [667, 454] on icon "save" at bounding box center [670, 461] width 15 height 15
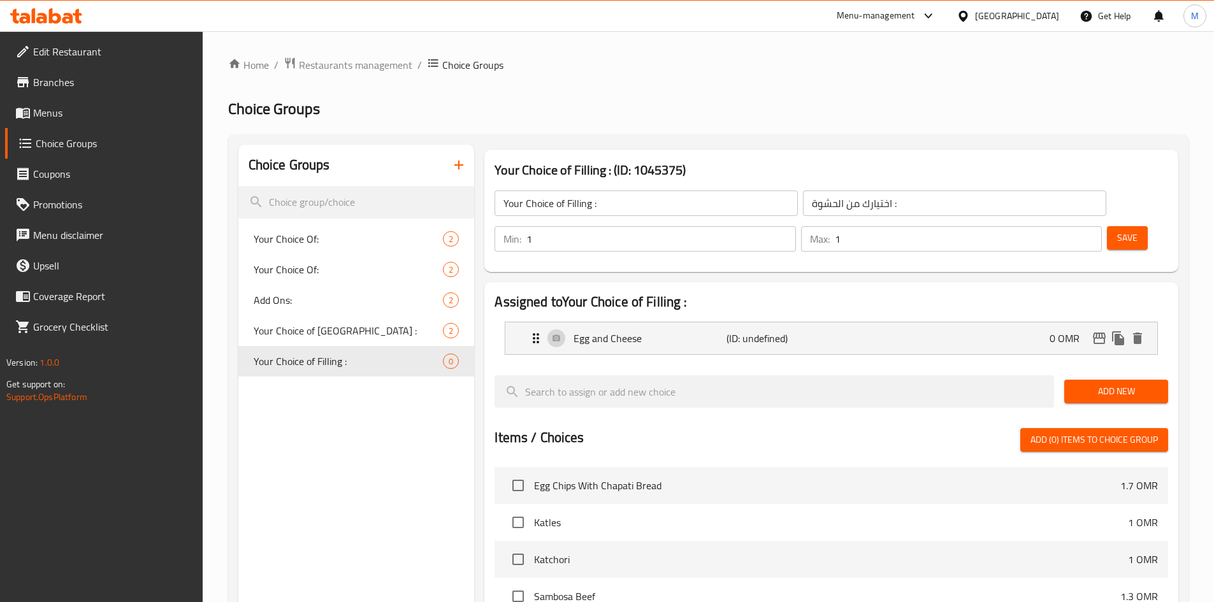
click at [1078, 384] on span "Add New" at bounding box center [1116, 392] width 83 height 16
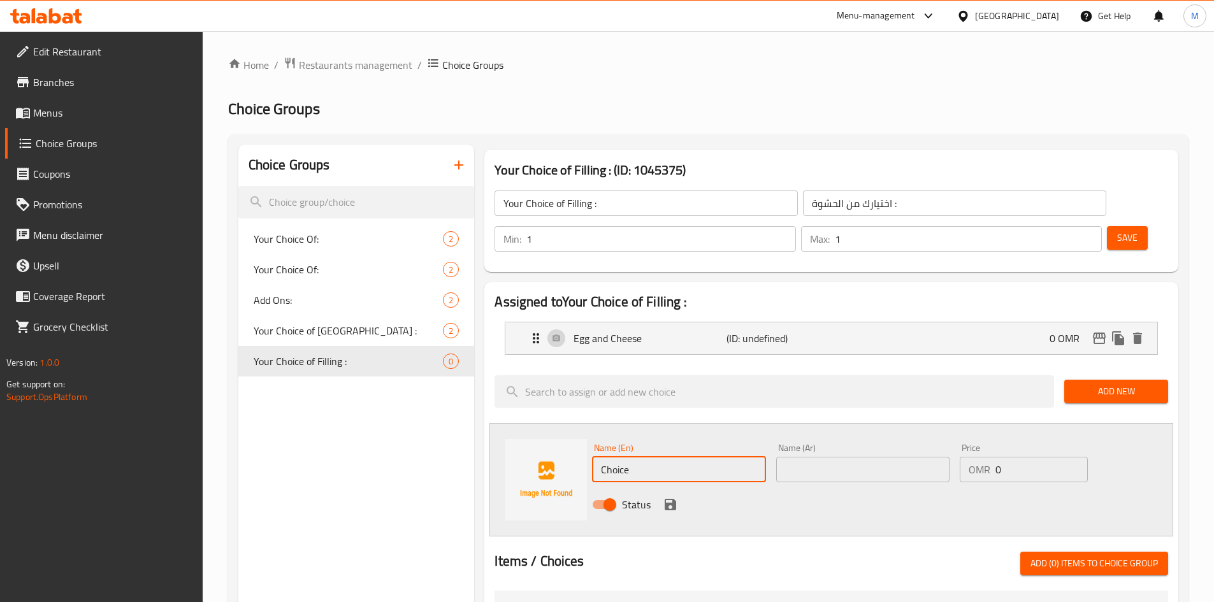
drag, startPoint x: 632, startPoint y: 435, endPoint x: 582, endPoint y: 438, distance: 50.5
click at [582, 438] on div "Name (En) Choice Name (En) Name (Ar) Name (Ar) Price OMR 0 Price Status" at bounding box center [831, 479] width 684 height 113
type input "}"
type input "C"
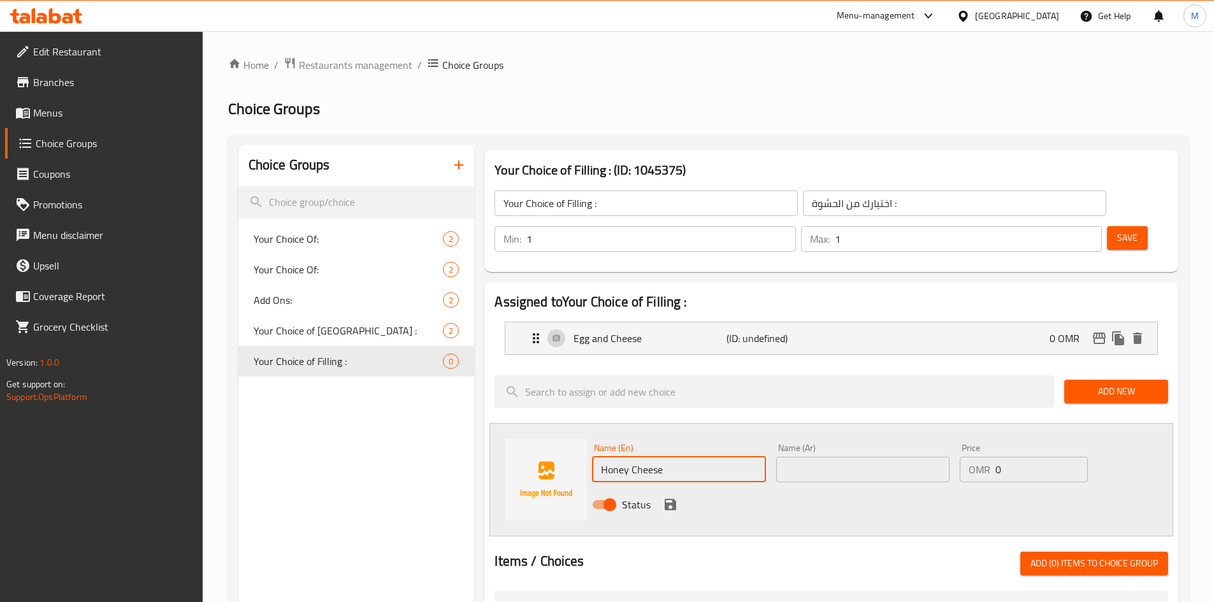
type input "Honey Cheese"
click at [824, 457] on input "text" at bounding box center [862, 469] width 173 height 25
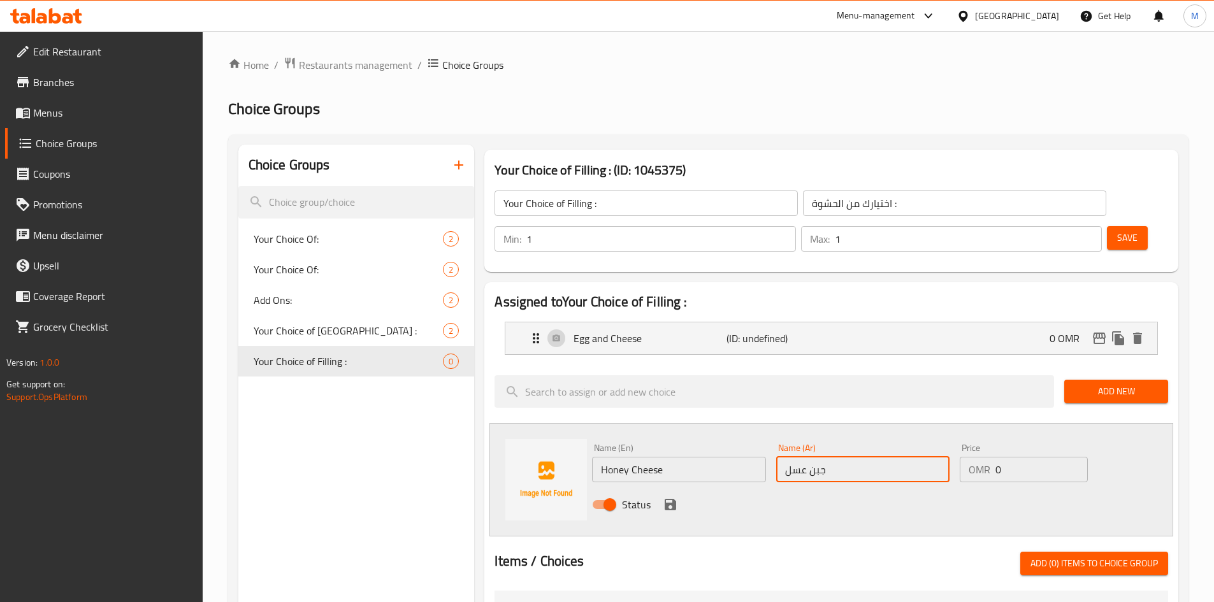
type input "جبن عسل"
click at [675, 497] on icon "save" at bounding box center [670, 504] width 15 height 15
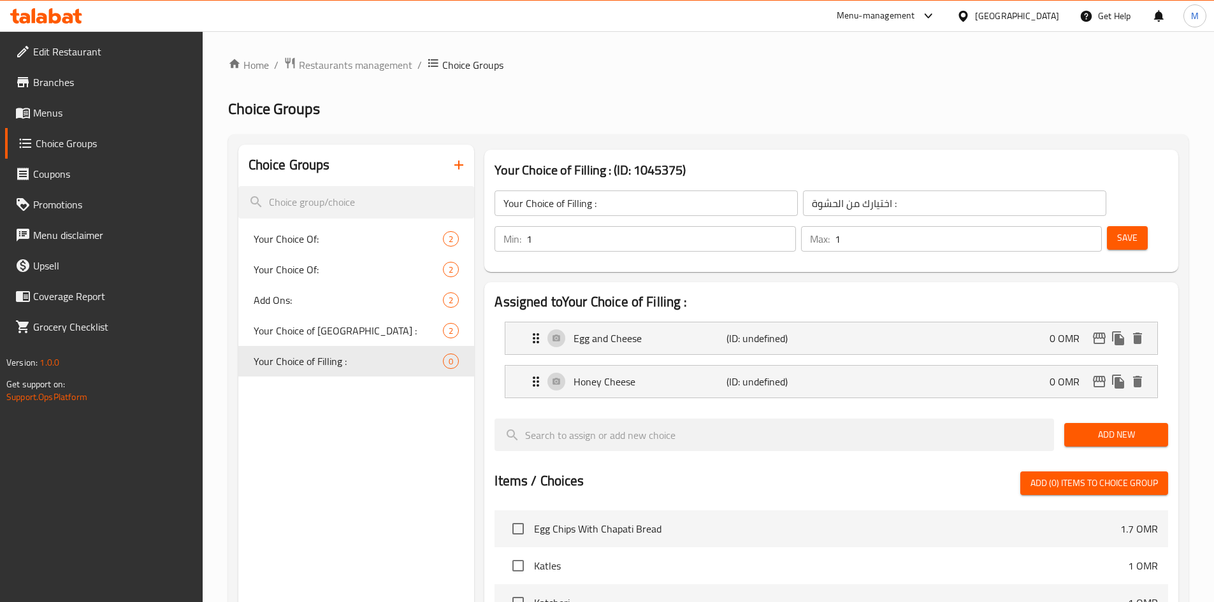
click at [1106, 427] on span "Add New" at bounding box center [1116, 435] width 83 height 16
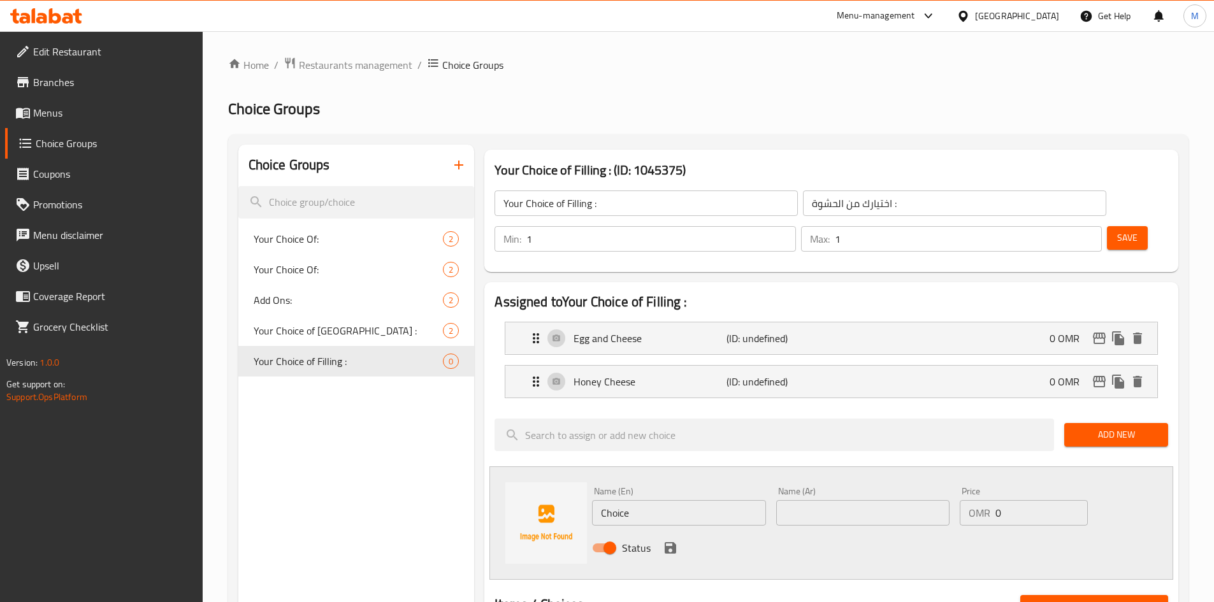
click at [643, 500] on input "Choice" at bounding box center [678, 512] width 173 height 25
type input "}"
click at [643, 500] on input "text" at bounding box center [678, 512] width 173 height 25
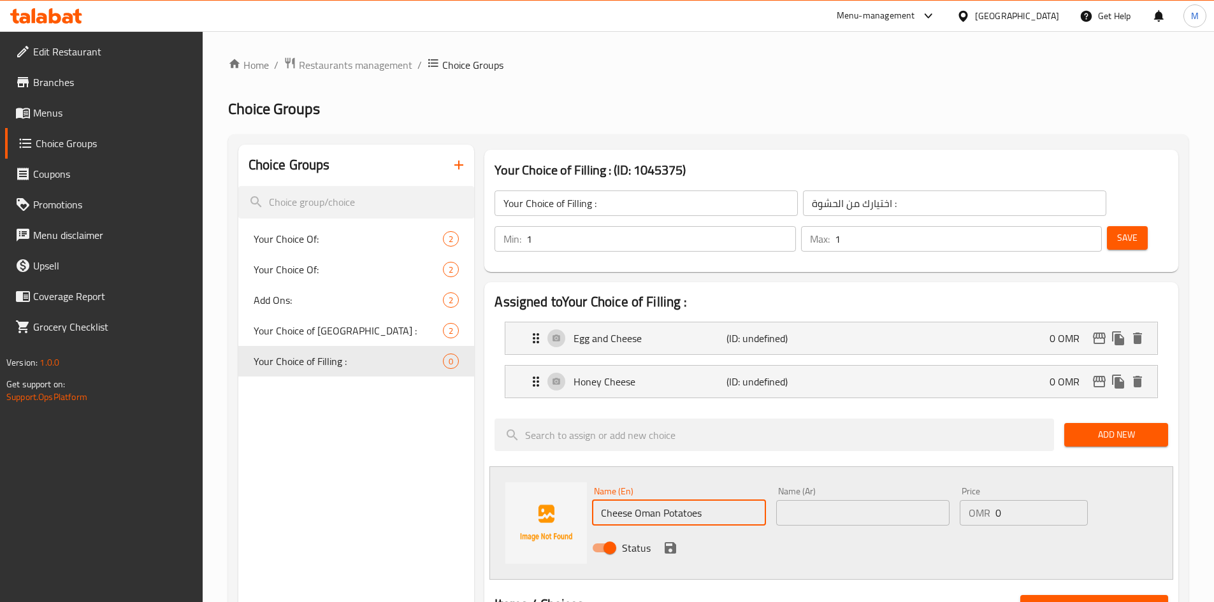
type input "Cheese Oman Potatoes"
click at [774, 482] on div "Name (Ar) Name (Ar)" at bounding box center [863, 506] width 184 height 49
drag, startPoint x: 775, startPoint y: 472, endPoint x: 785, endPoint y: 470, distance: 9.9
click at [785, 482] on div "Name (Ar) Name (Ar)" at bounding box center [863, 506] width 184 height 49
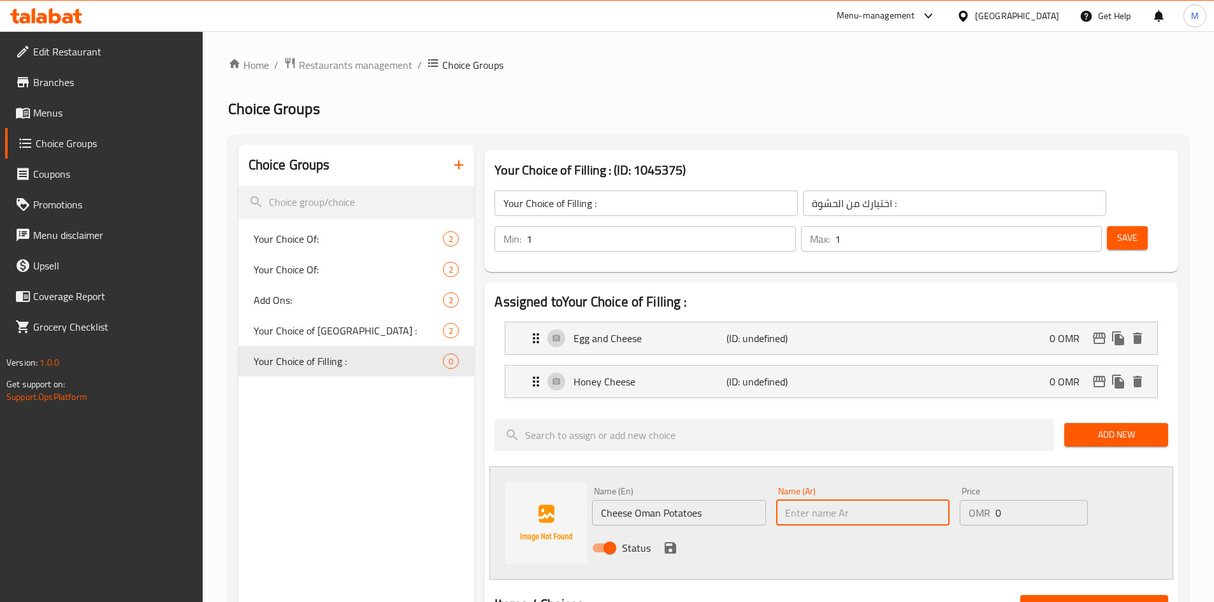
click at [785, 500] on input "text" at bounding box center [862, 512] width 173 height 25
click at [915, 500] on input "text" at bounding box center [862, 512] width 173 height 25
paste input "جبن بطاطس [GEOGRAPHIC_DATA]"
type input "جبن بطاطس [GEOGRAPHIC_DATA]"
click at [665, 542] on icon "save" at bounding box center [670, 547] width 11 height 11
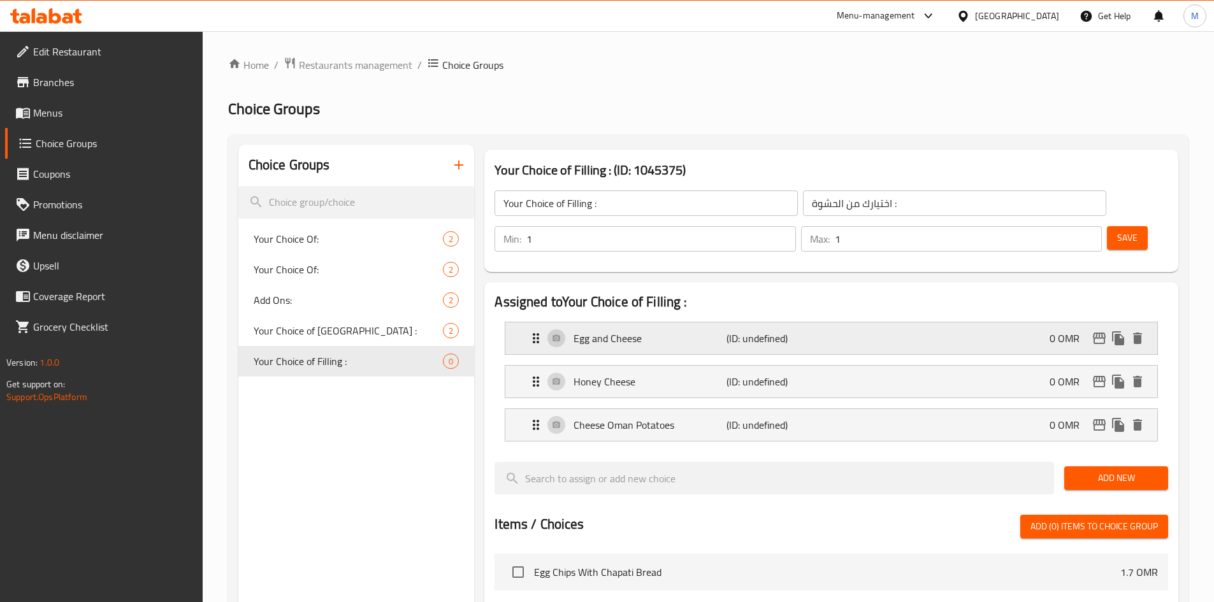
click at [639, 323] on div "Egg and Cheese (ID: undefined) 0 OMR" at bounding box center [835, 339] width 614 height 32
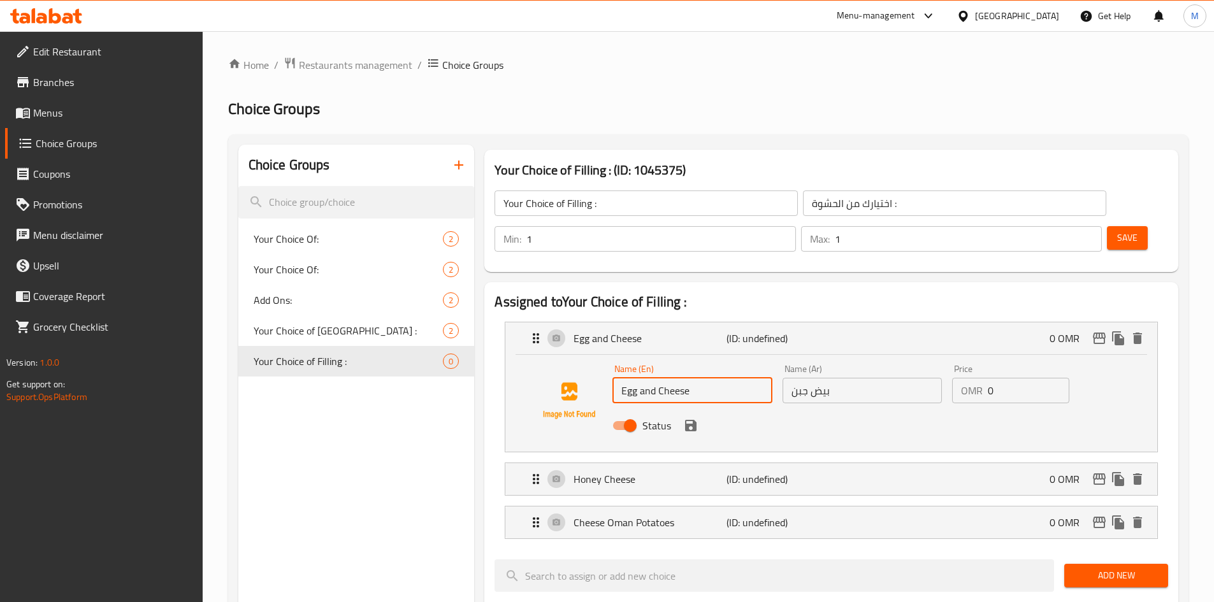
drag, startPoint x: 655, startPoint y: 359, endPoint x: 641, endPoint y: 361, distance: 13.4
click at [641, 378] on input "Egg and Cheese" at bounding box center [691, 390] width 159 height 25
click at [690, 418] on icon "save" at bounding box center [690, 425] width 15 height 15
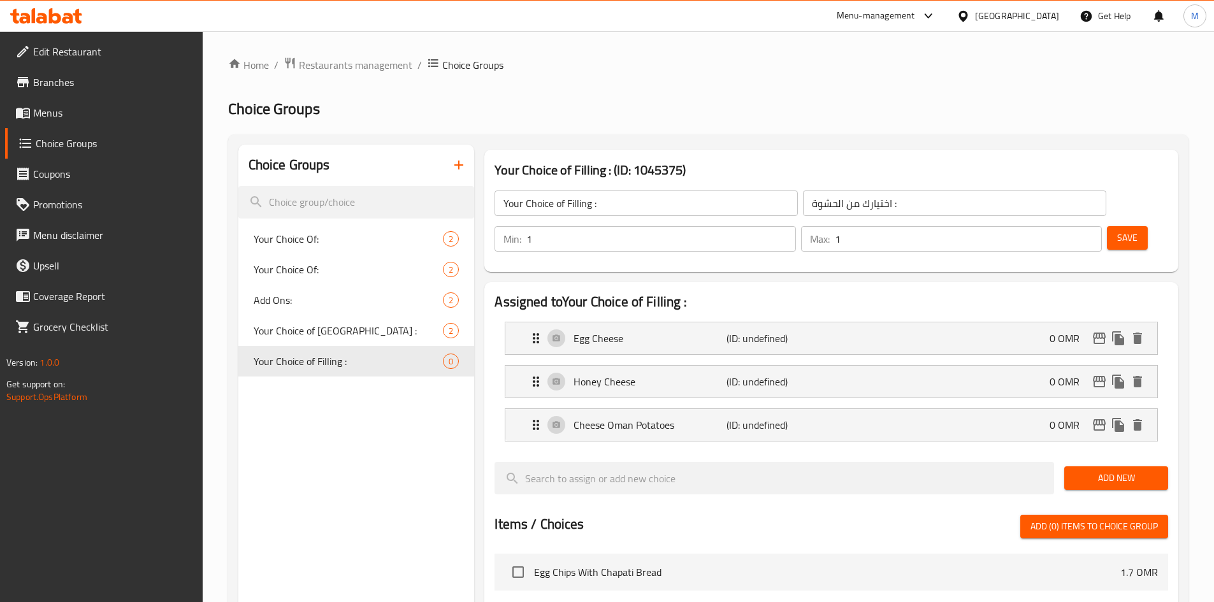
type input "Egg Cheese"
click at [1093, 470] on span "Add New" at bounding box center [1116, 478] width 83 height 16
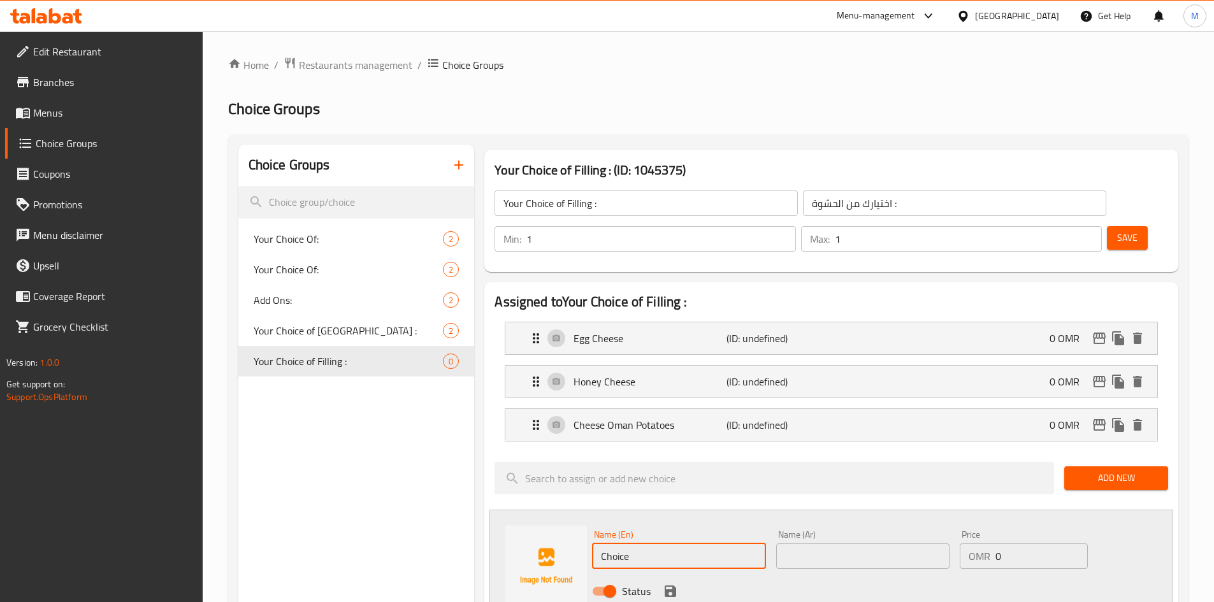
click at [662, 544] on input "Choice" at bounding box center [678, 556] width 173 height 25
click at [848, 574] on div "Status" at bounding box center [863, 591] width 552 height 34
click at [855, 544] on input "text" at bounding box center [862, 556] width 173 height 25
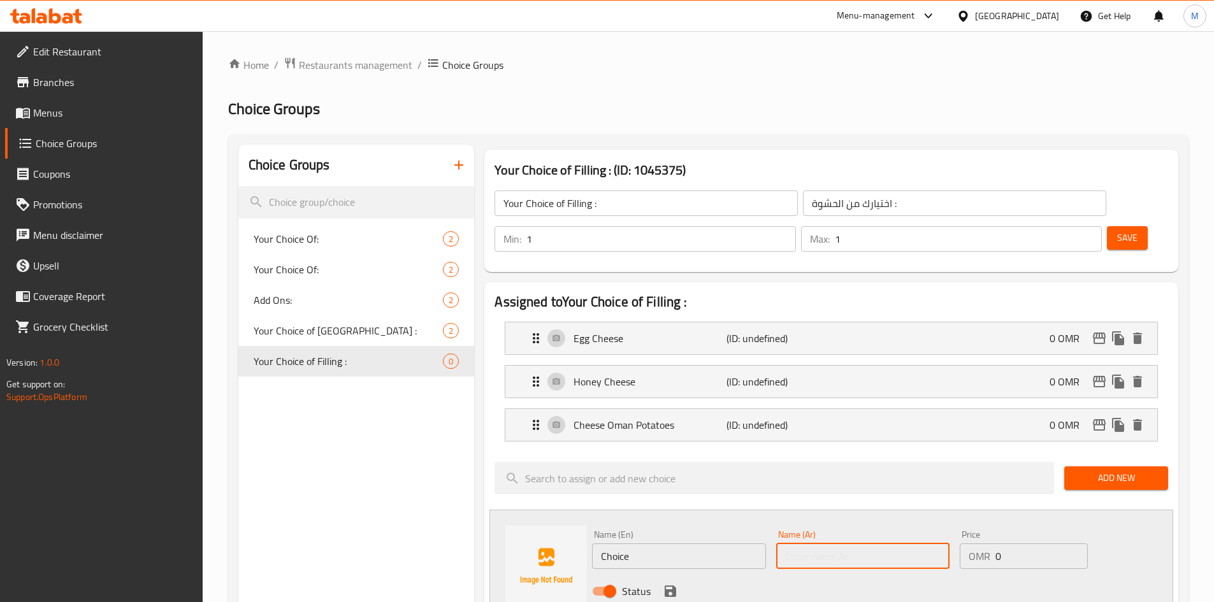
click at [855, 544] on input "text" at bounding box center [862, 556] width 173 height 25
paste input "جبن نقانق"
type input "جبن نقانق"
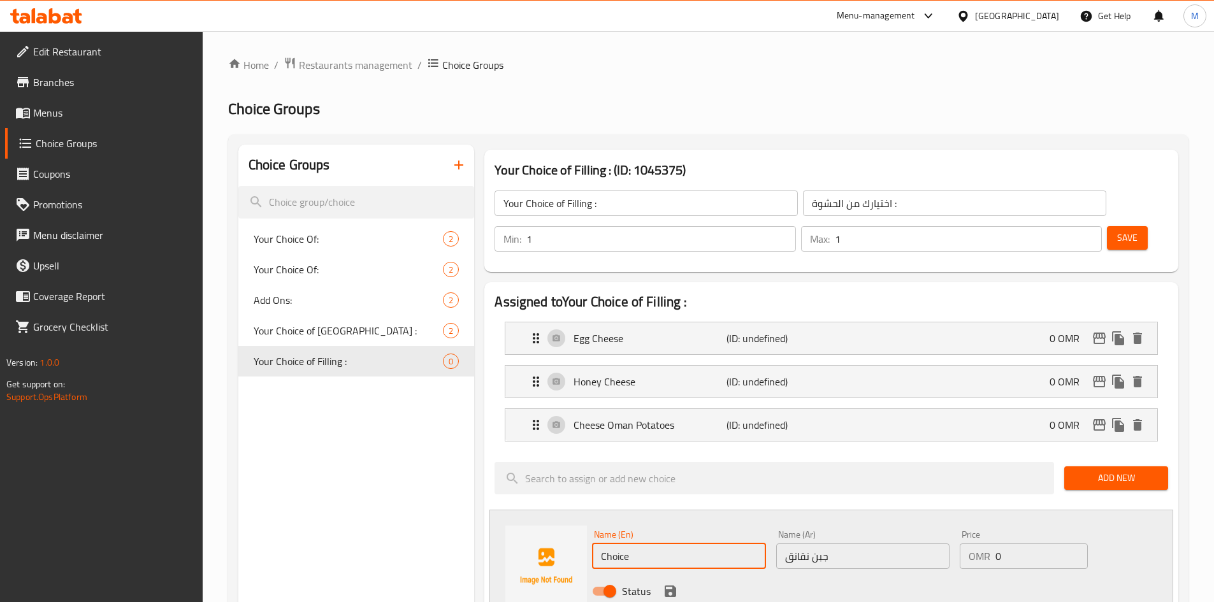
drag, startPoint x: 678, startPoint y: 517, endPoint x: 602, endPoint y: 518, distance: 76.5
click at [602, 544] on input "Choice" at bounding box center [678, 556] width 173 height 25
type input "أ"
type input "Hotdog Cheese"
click at [670, 584] on icon "save" at bounding box center [670, 591] width 15 height 15
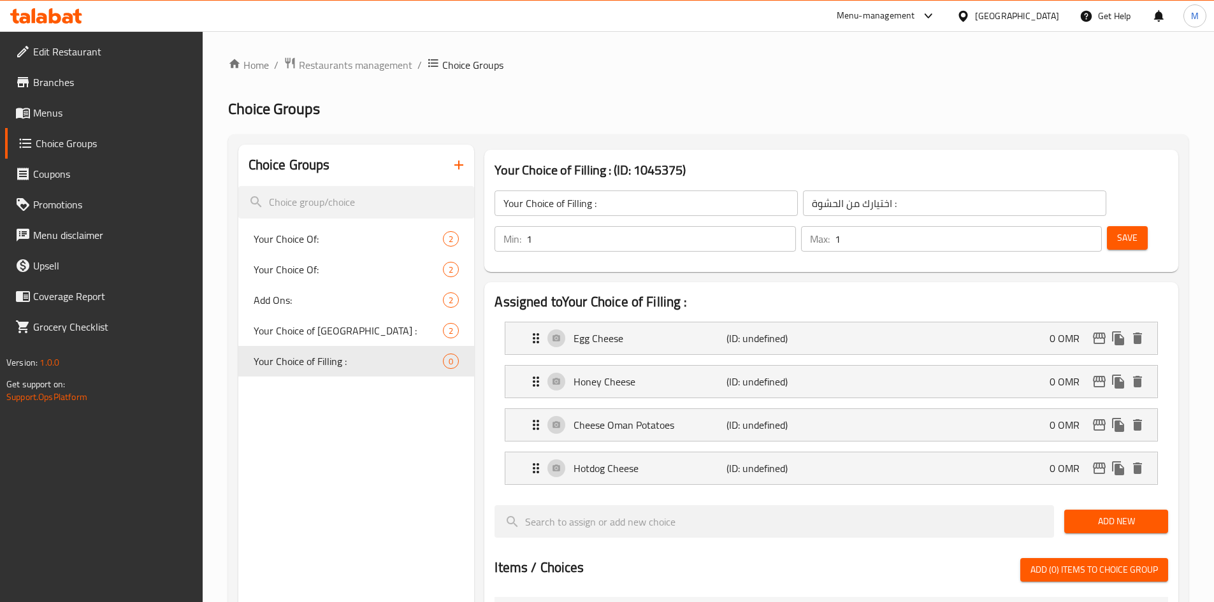
click at [1107, 226] on button "Save" at bounding box center [1127, 238] width 41 height 24
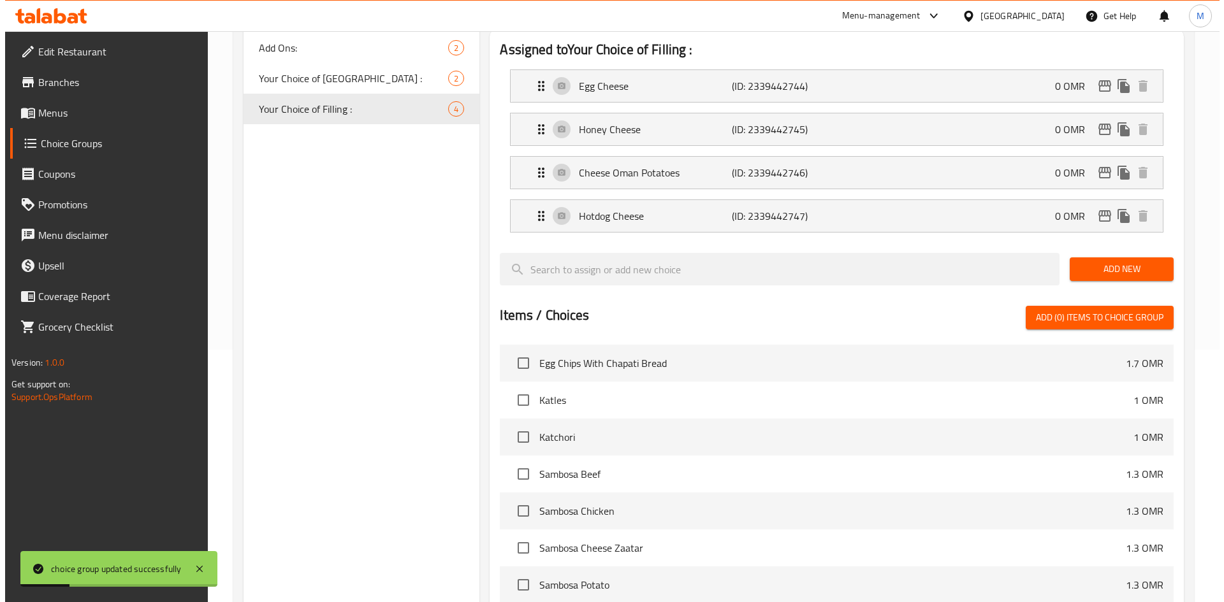
scroll to position [446, 0]
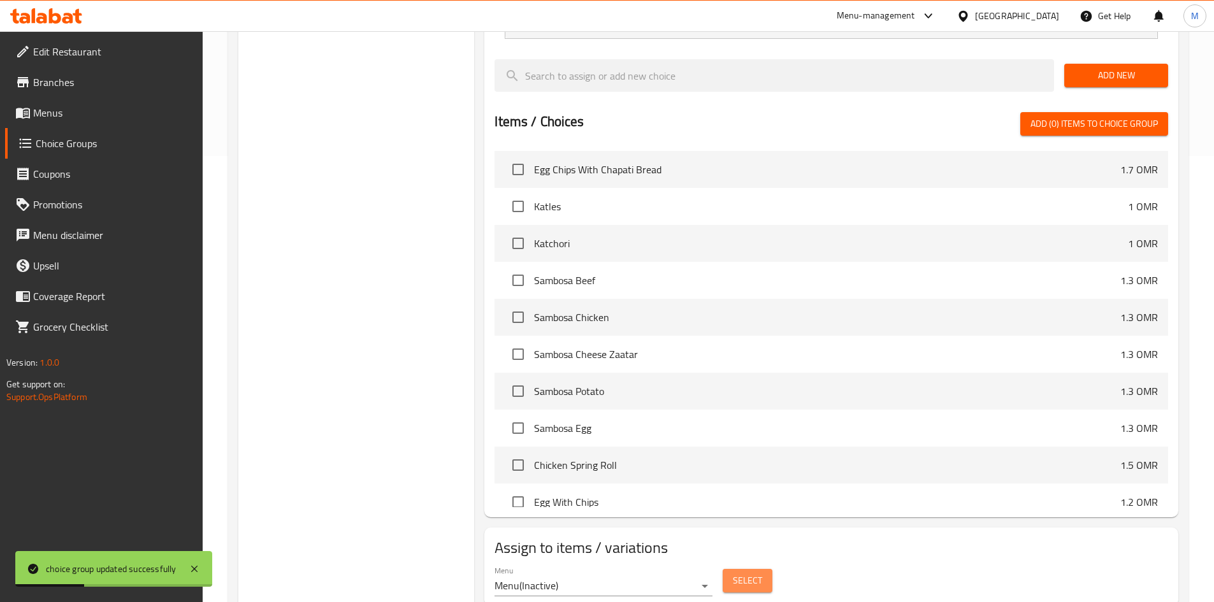
click at [736, 573] on span "Select" at bounding box center [747, 581] width 29 height 16
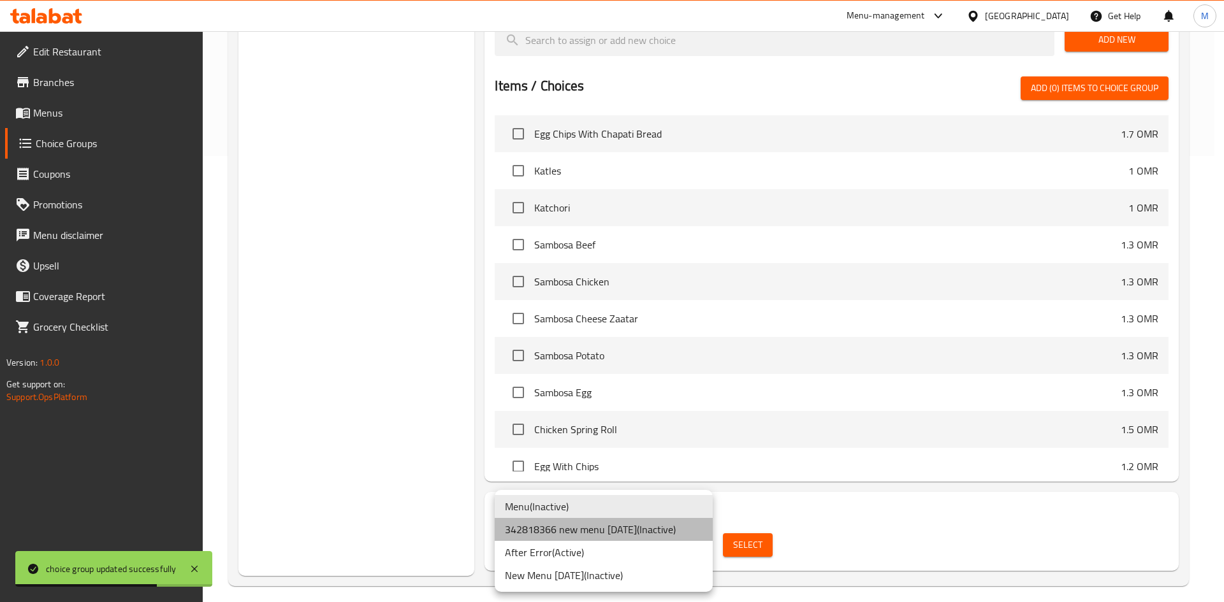
click at [648, 526] on li "342818366 new menu [DATE] ( Inactive )" at bounding box center [604, 529] width 218 height 23
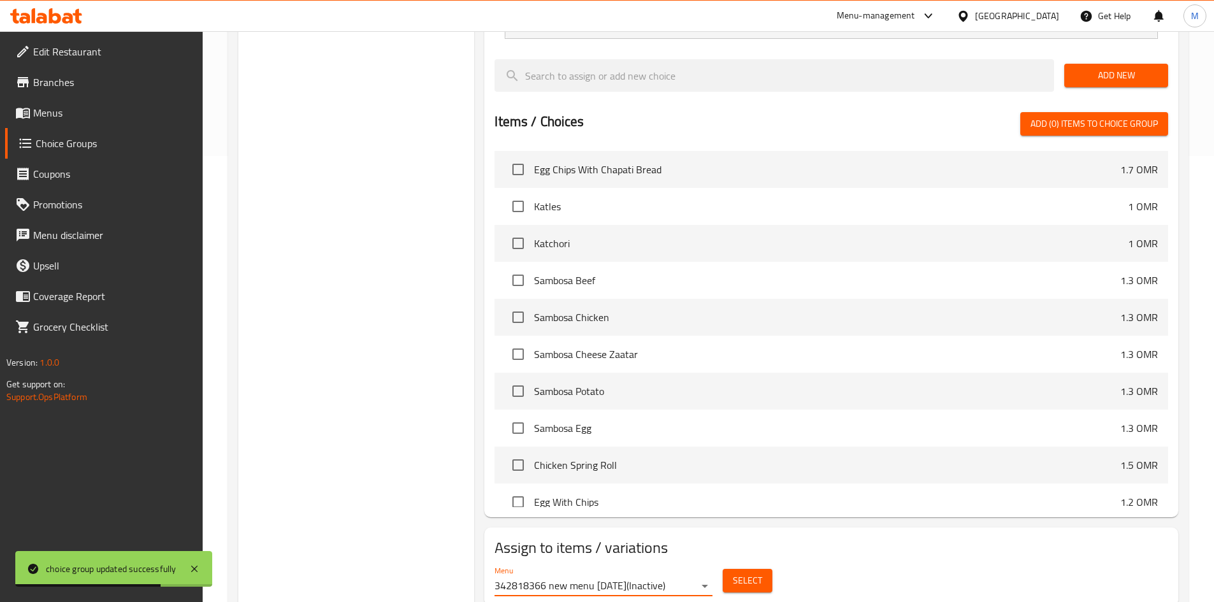
click at [751, 573] on span "Select" at bounding box center [747, 581] width 29 height 16
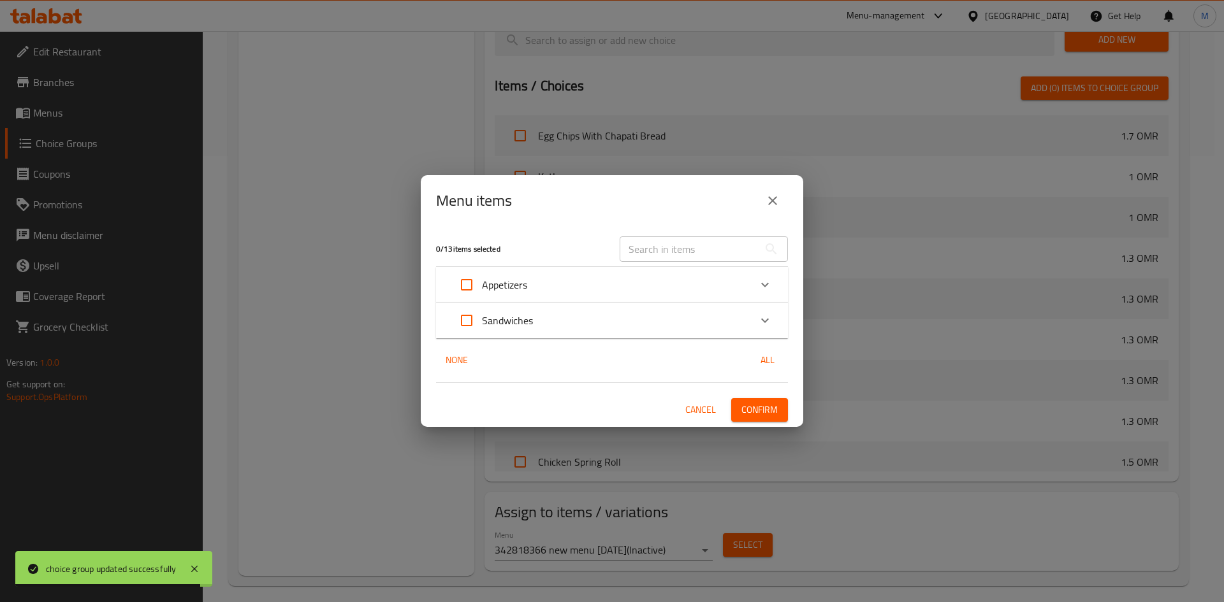
click at [657, 318] on div "Sandwiches" at bounding box center [600, 320] width 298 height 31
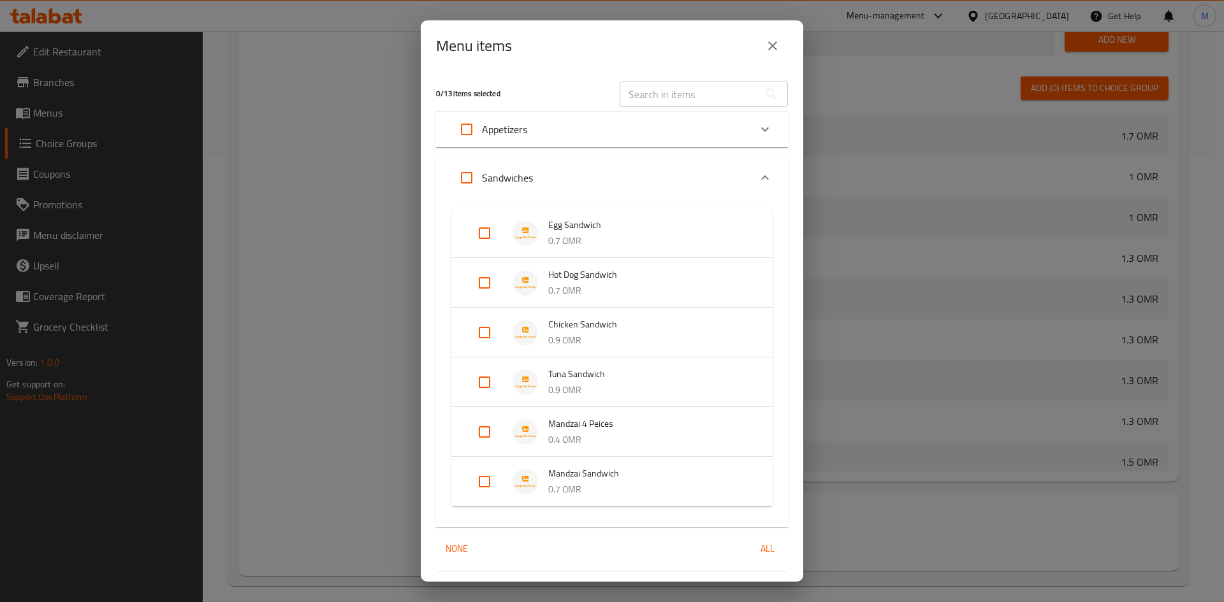
click at [488, 479] on input "Expand" at bounding box center [484, 482] width 31 height 31
checkbox input "true"
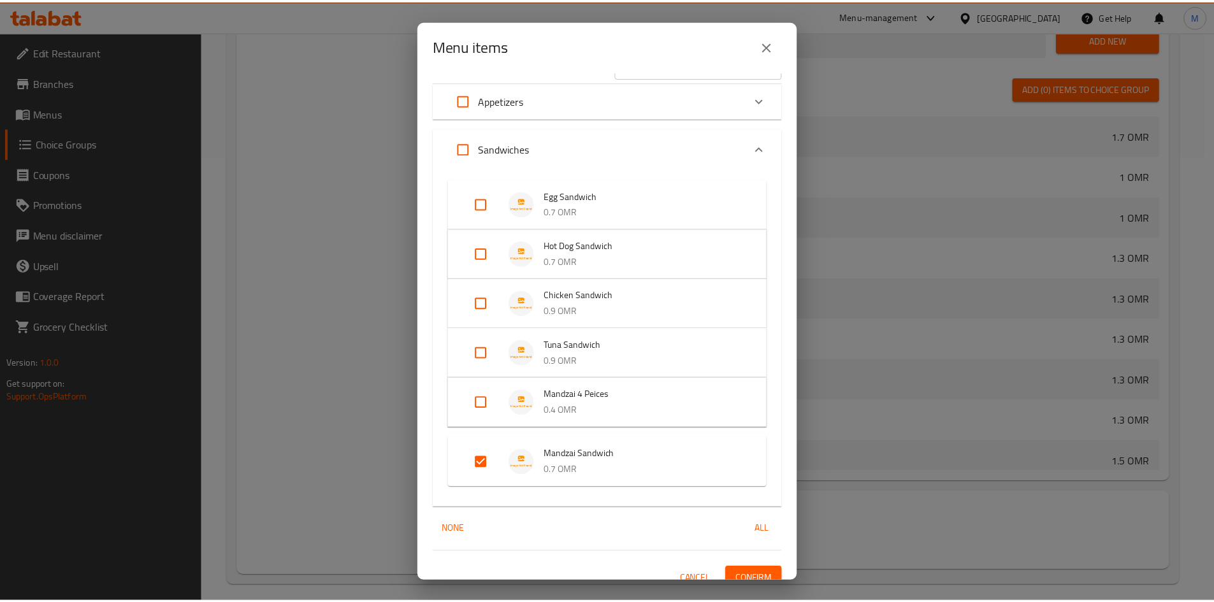
scroll to position [44, 0]
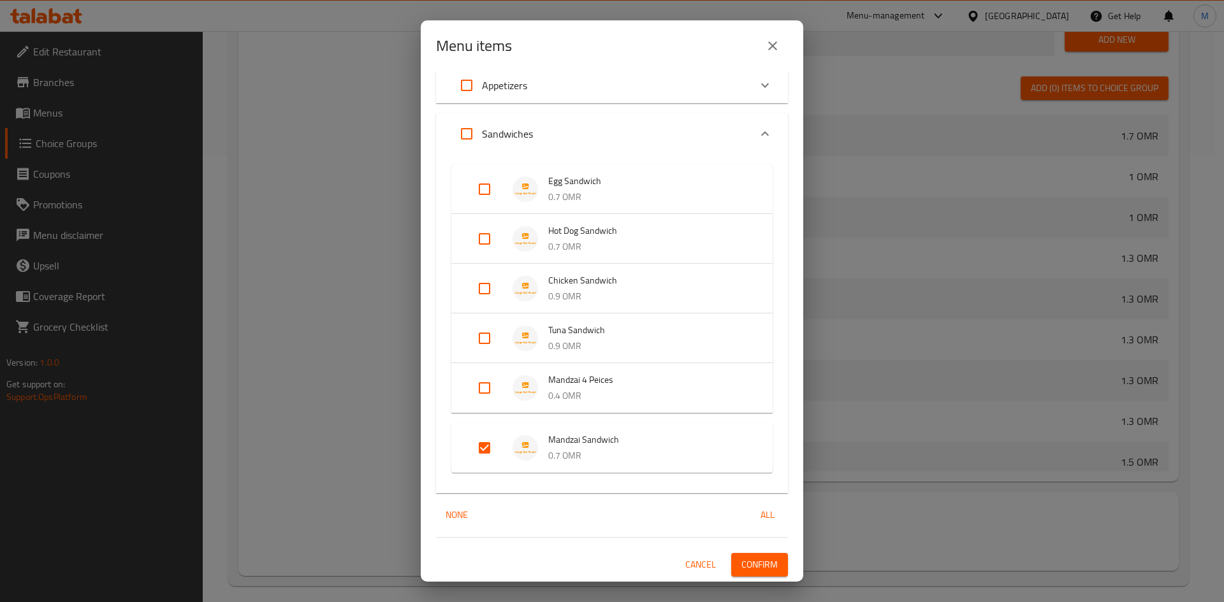
click at [746, 563] on span "Confirm" at bounding box center [759, 565] width 36 height 16
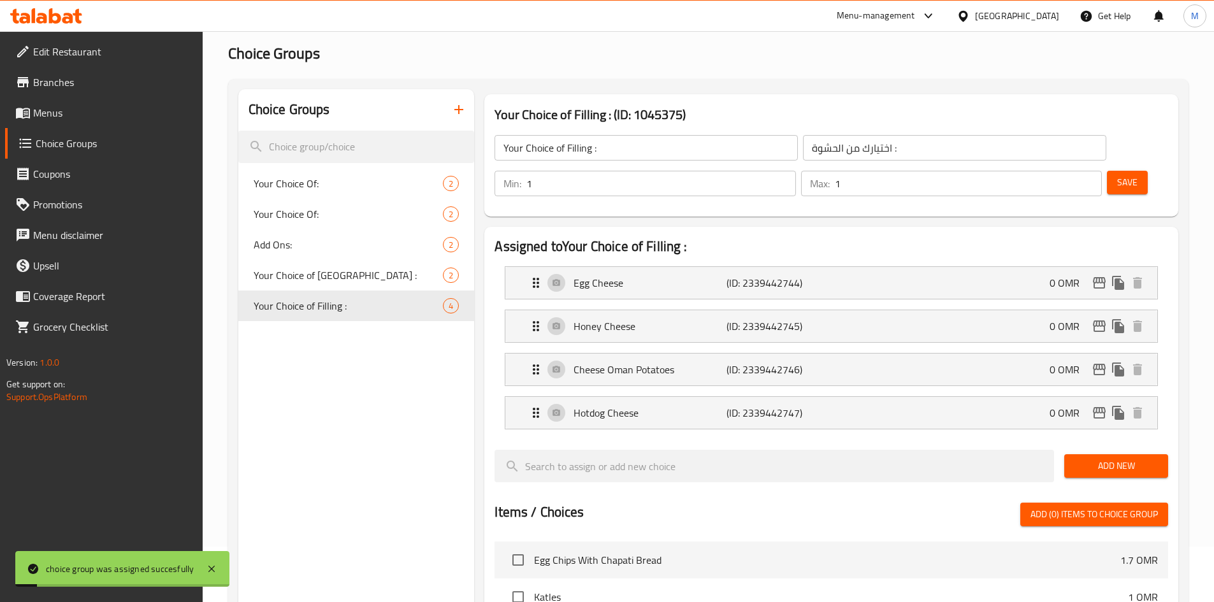
scroll to position [0, 0]
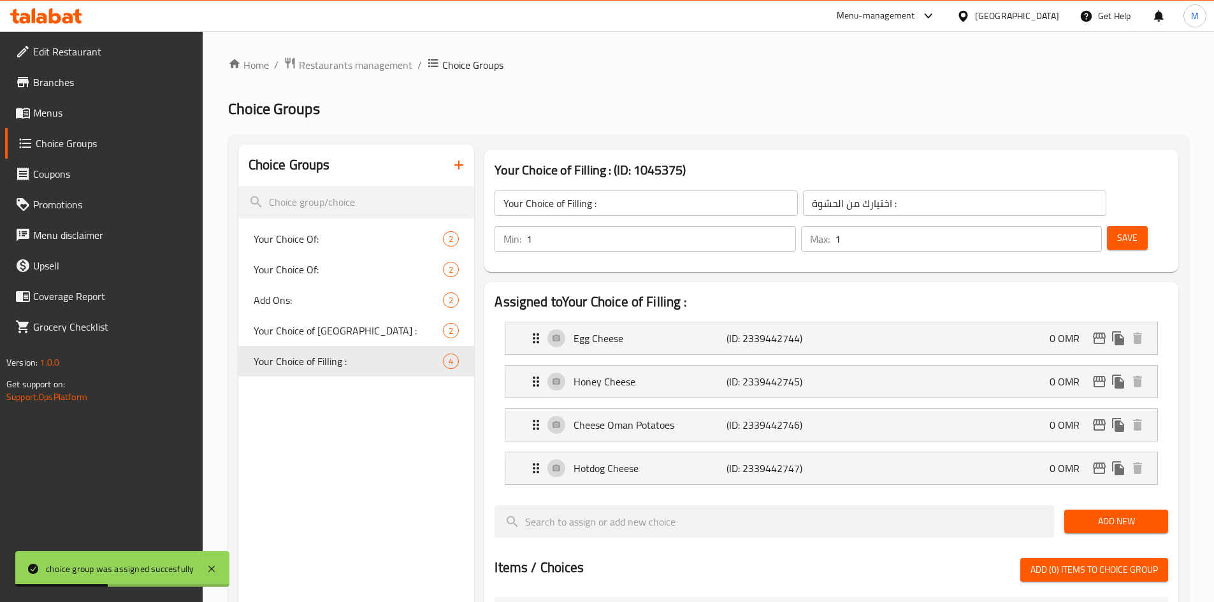
click at [112, 119] on span "Menus" at bounding box center [112, 112] width 159 height 15
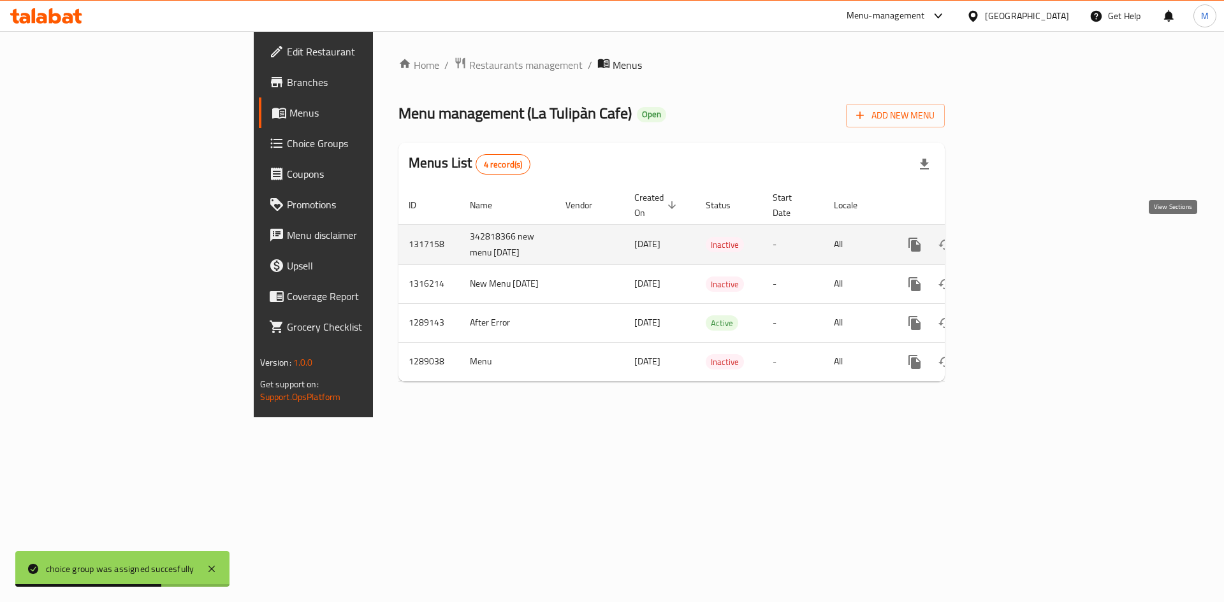
click at [1014, 237] on icon "enhanced table" at bounding box center [1006, 244] width 15 height 15
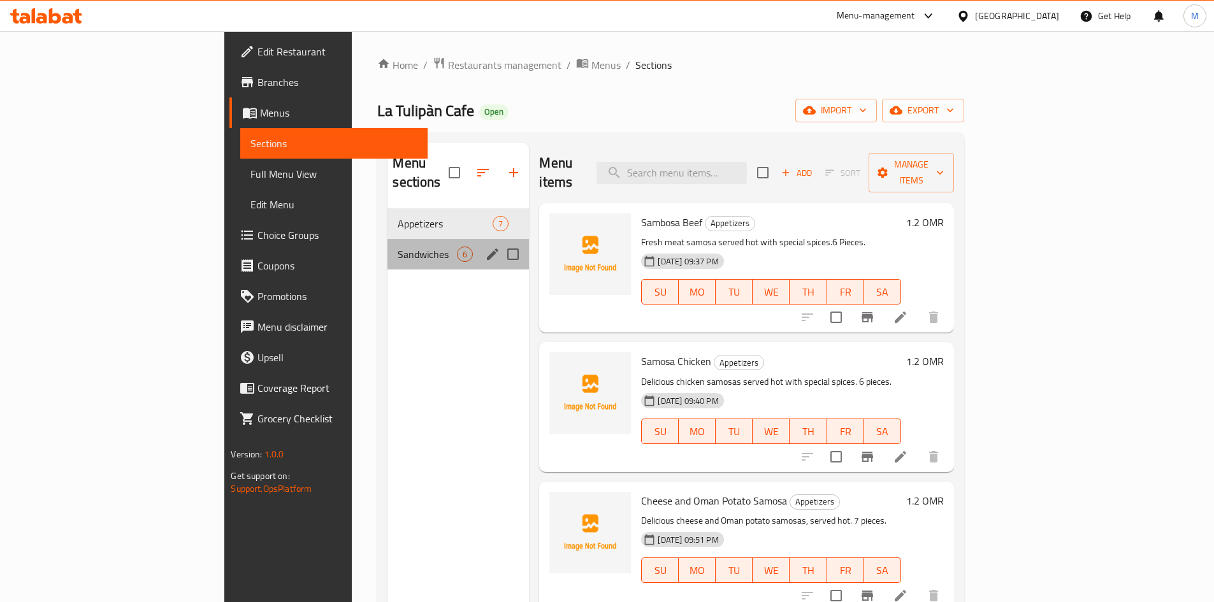
click at [388, 239] on div "Sandwiches 6" at bounding box center [458, 254] width 141 height 31
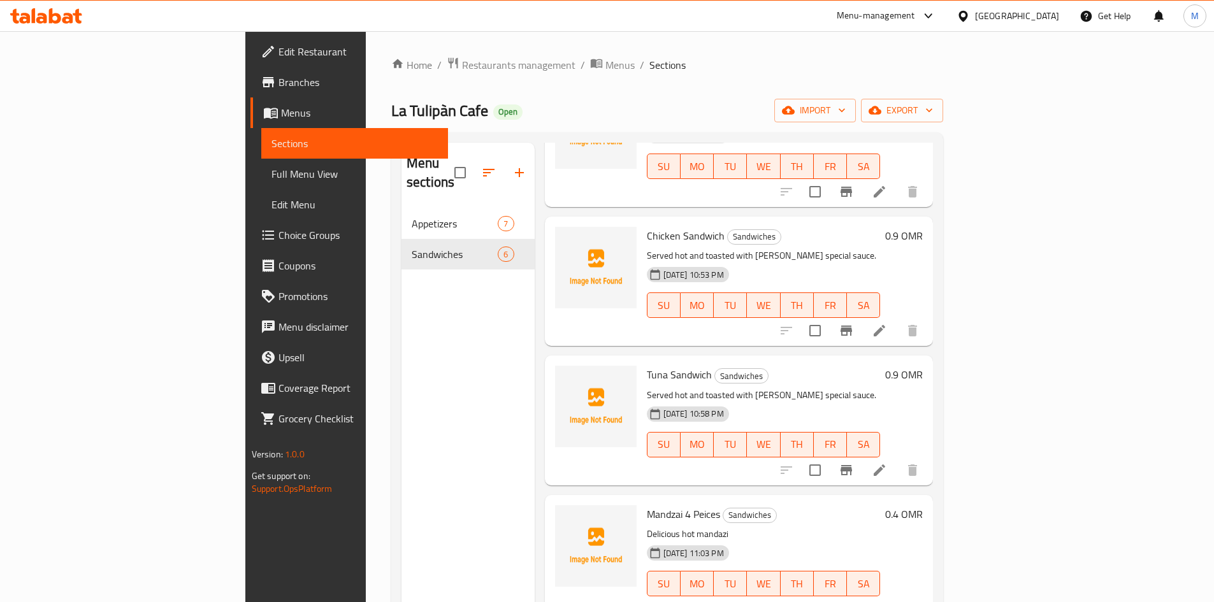
click at [512, 165] on icon "button" at bounding box center [519, 172] width 15 height 15
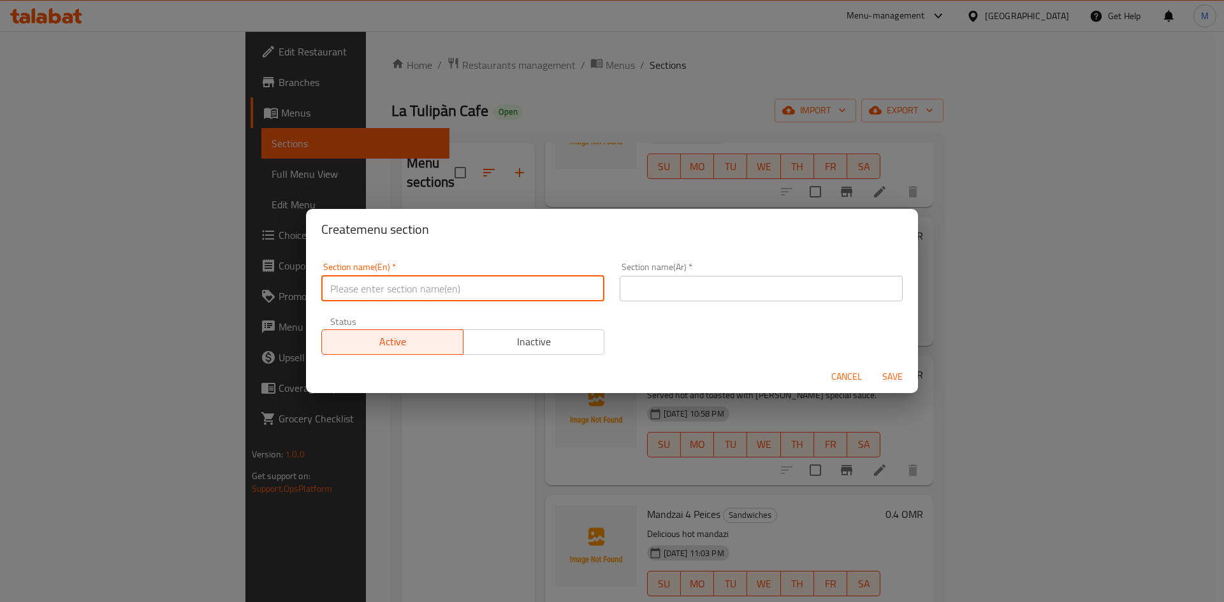
click at [467, 293] on input "text" at bounding box center [462, 288] width 283 height 25
type input "Noodles"
click at [676, 300] on input "text" at bounding box center [761, 288] width 283 height 25
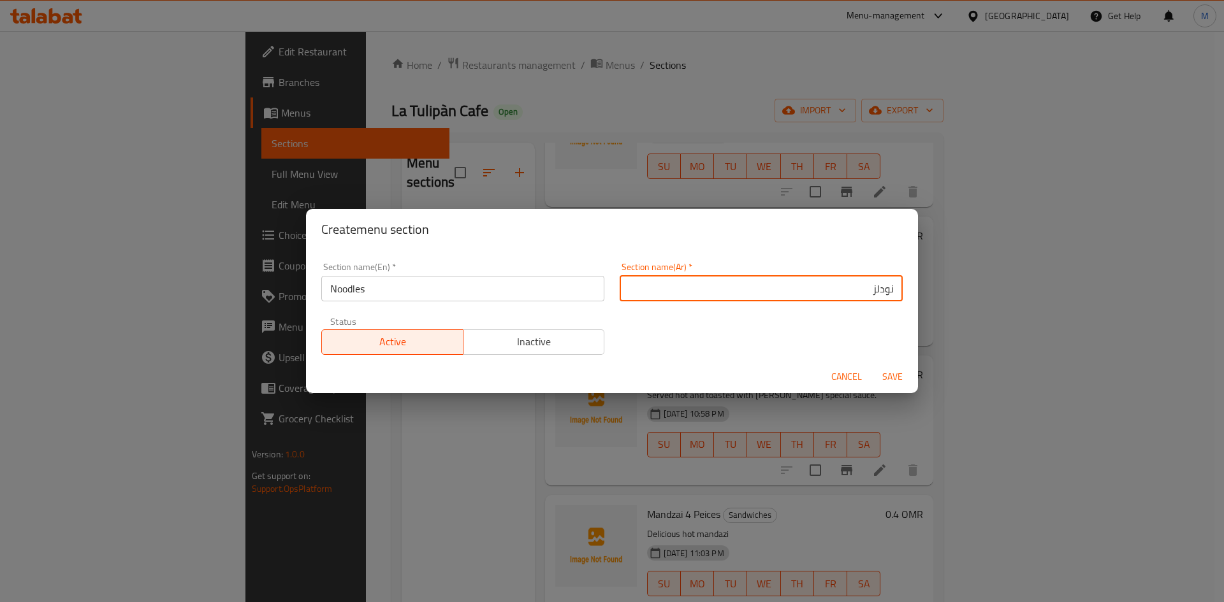
type input "نودلز"
click at [898, 368] on button "Save" at bounding box center [892, 377] width 41 height 24
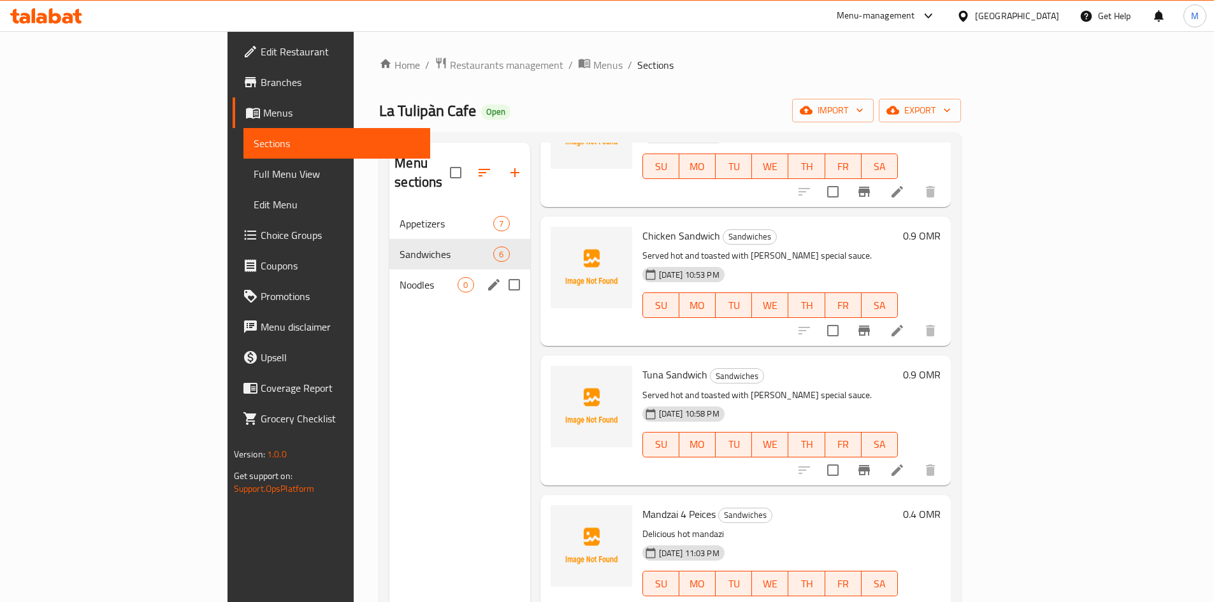
click at [389, 275] on div "Noodles 0" at bounding box center [459, 285] width 140 height 31
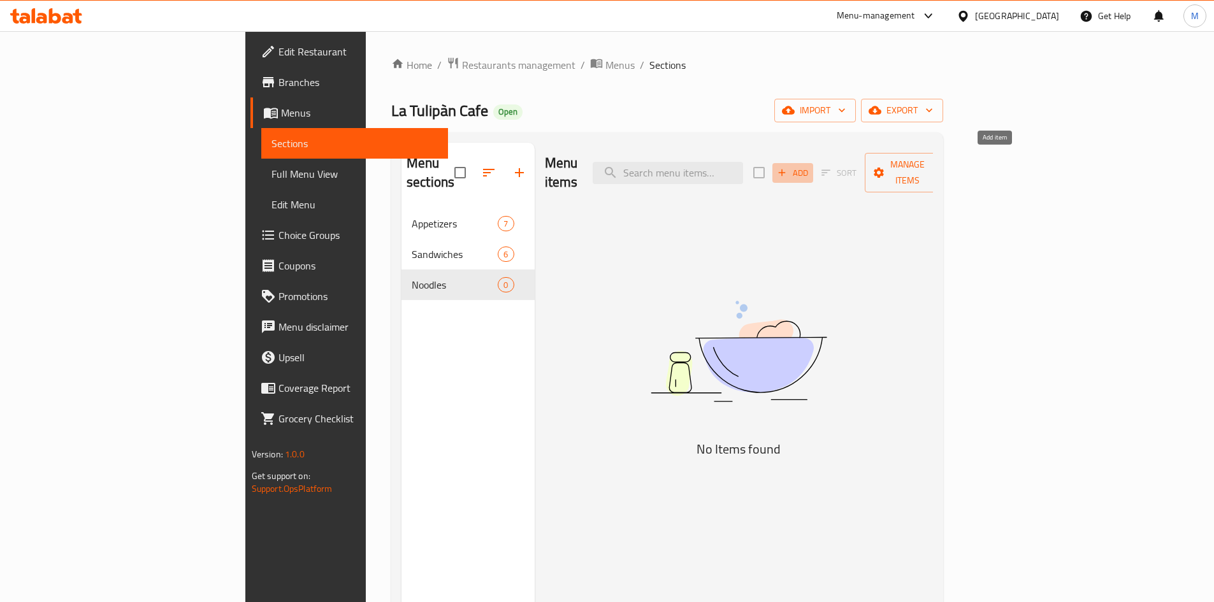
click at [810, 166] on span "Add" at bounding box center [793, 173] width 34 height 15
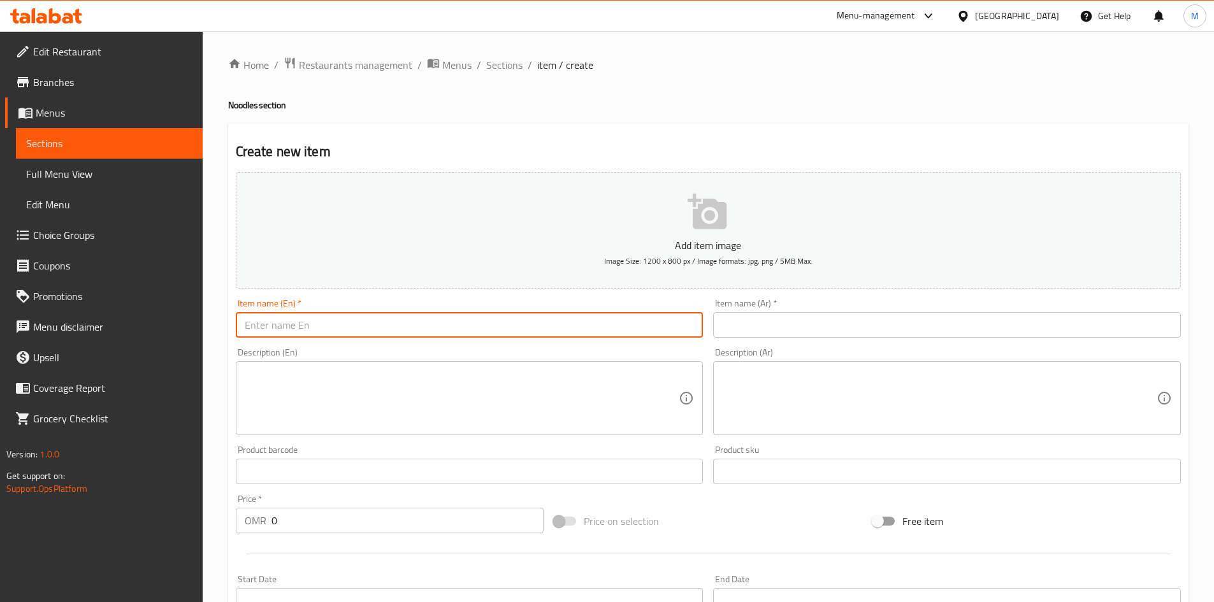
click at [549, 323] on input "text" at bounding box center [470, 324] width 468 height 25
type input "k"
type input "نودلز خضار"
click at [556, 326] on input "نودلز خضار" at bounding box center [470, 324] width 468 height 25
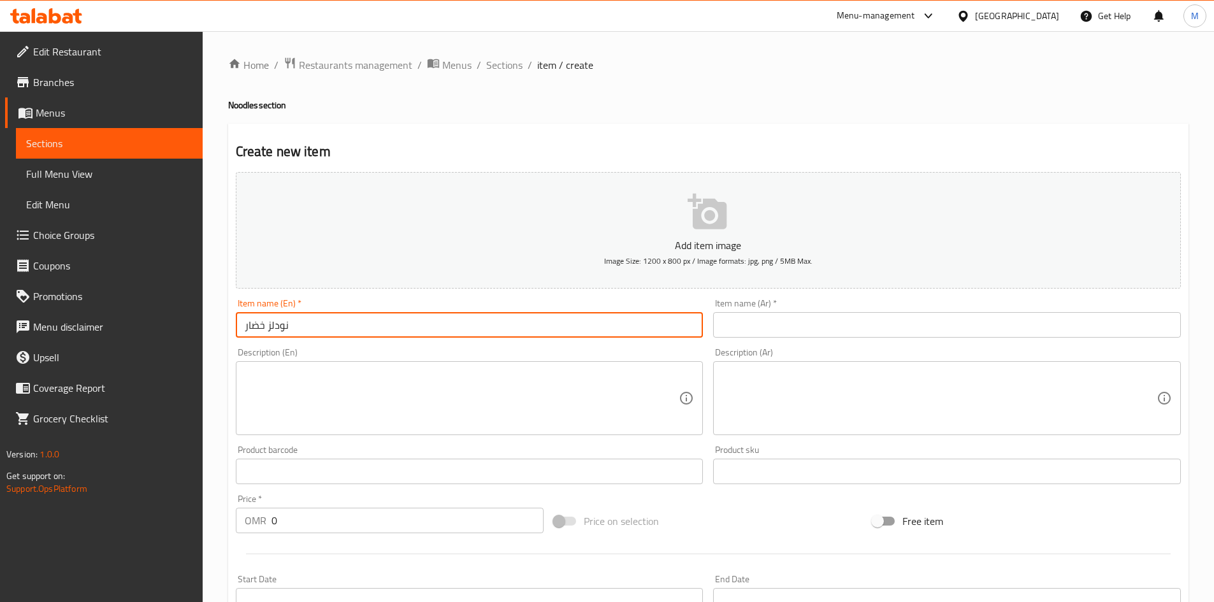
click at [556, 326] on input "نودلز خضار" at bounding box center [470, 324] width 468 height 25
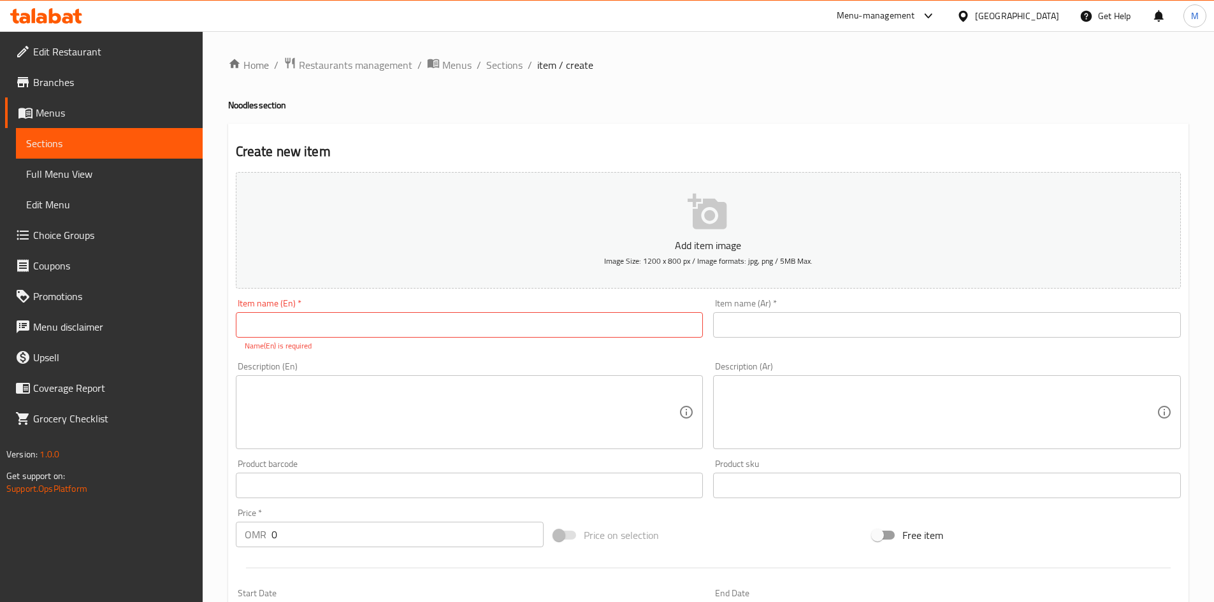
click at [894, 343] on div "Add item image Image Size: 1200 x 800 px / Image formats: jpg, png / 5MB Max. I…" at bounding box center [708, 448] width 955 height 563
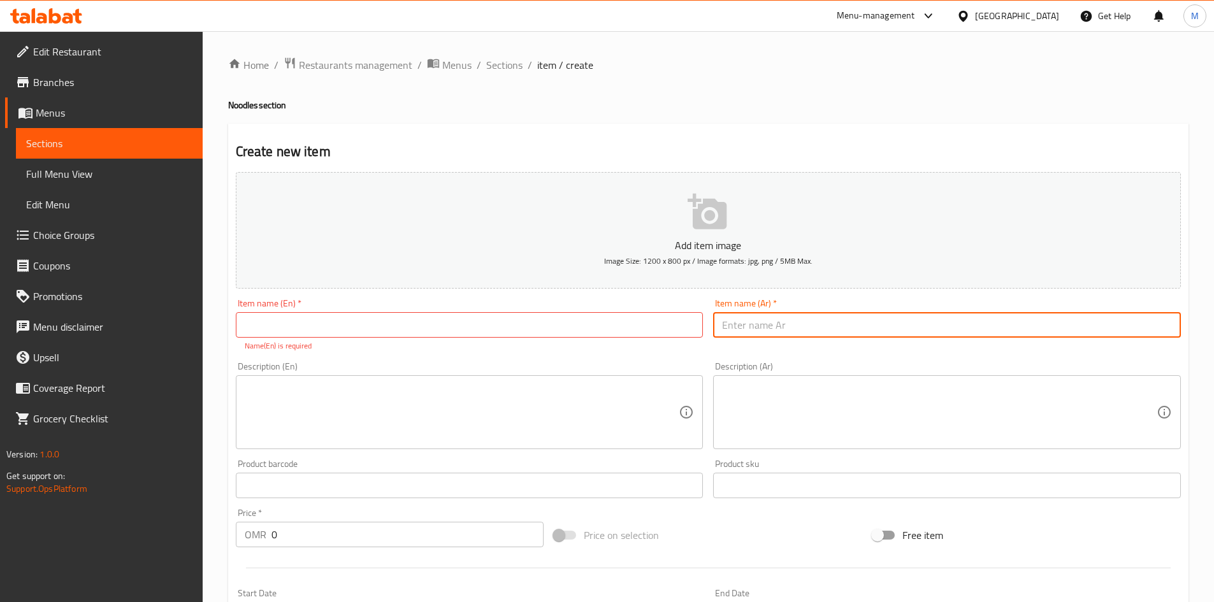
click at [889, 326] on input "text" at bounding box center [947, 324] width 468 height 25
paste input "نودلز خضار"
type input "نودلز خضار"
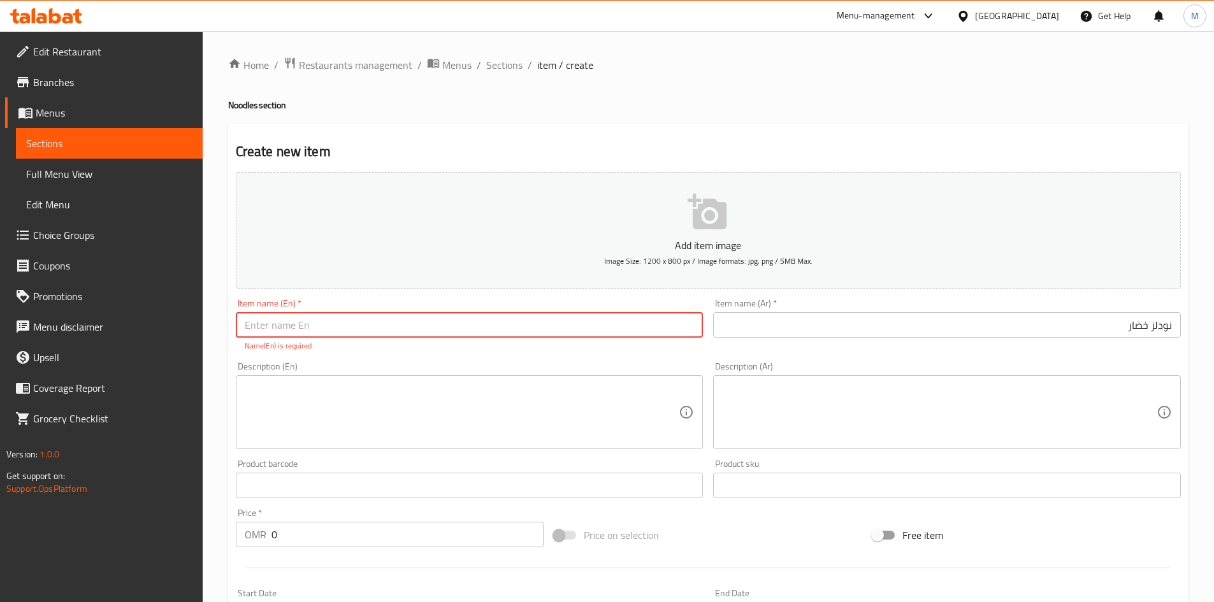
click at [622, 323] on input "text" at bounding box center [470, 324] width 468 height 25
drag, startPoint x: 479, startPoint y: 328, endPoint x: 305, endPoint y: 321, distance: 174.2
click at [305, 321] on input "Vegetables with mushroom Sauce Kumpir Potatoes" at bounding box center [470, 324] width 468 height 25
type input "Vegetables Noodles"
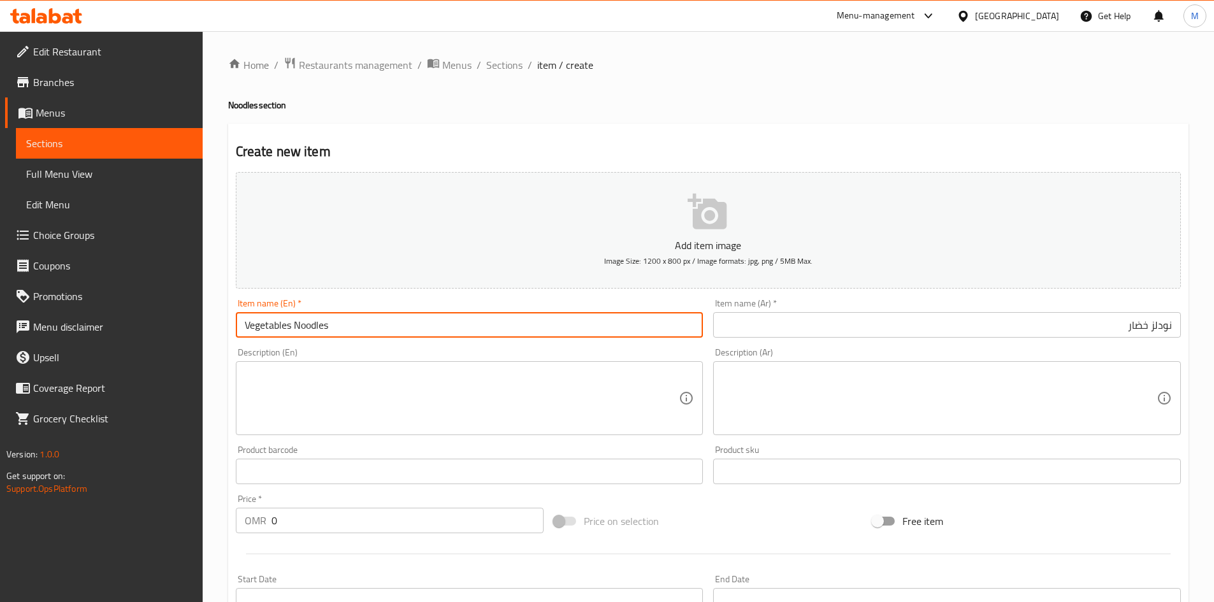
scroll to position [191, 0]
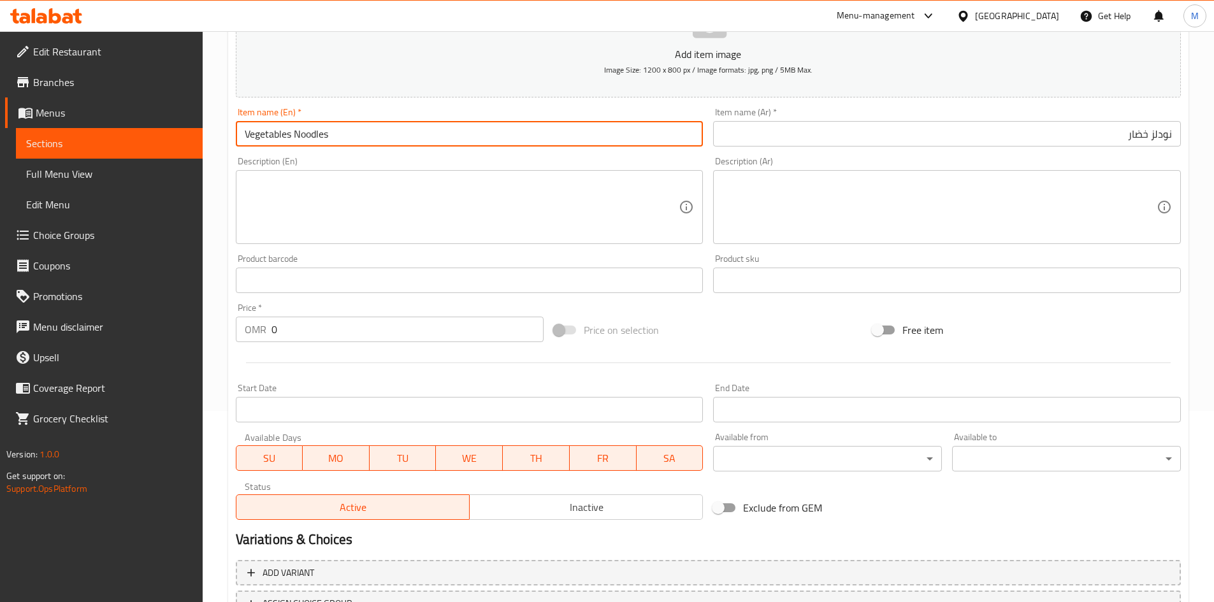
drag, startPoint x: 282, startPoint y: 326, endPoint x: 245, endPoint y: 326, distance: 37.0
click at [245, 326] on div "OMR 0 Price *" at bounding box center [390, 329] width 308 height 25
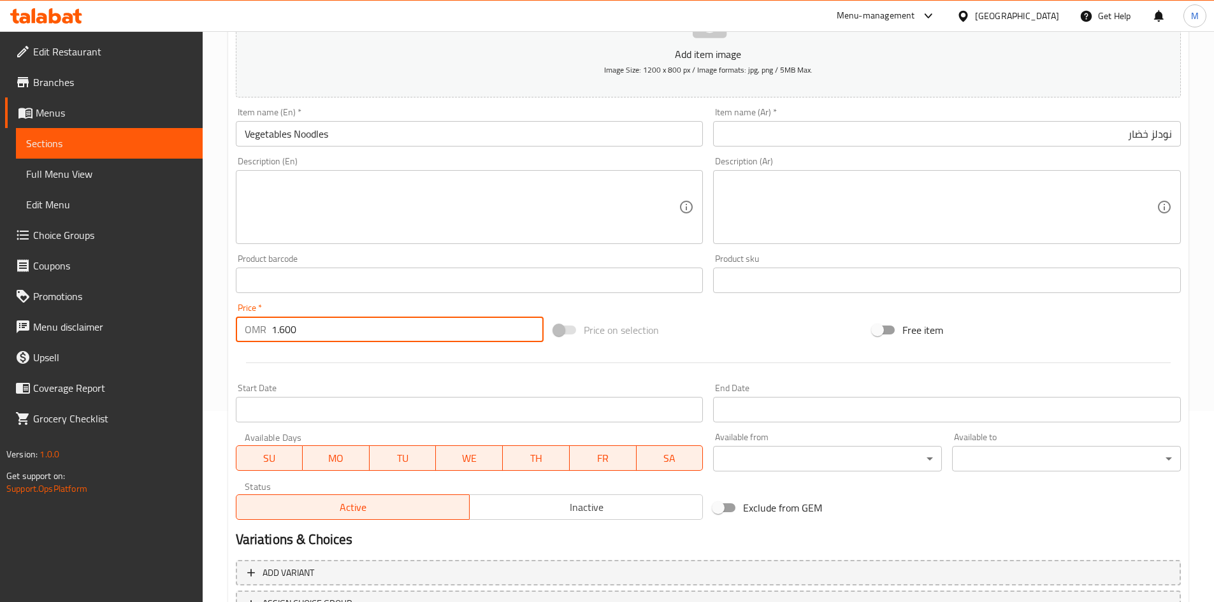
type input "1.600"
click at [308, 370] on div at bounding box center [708, 362] width 955 height 31
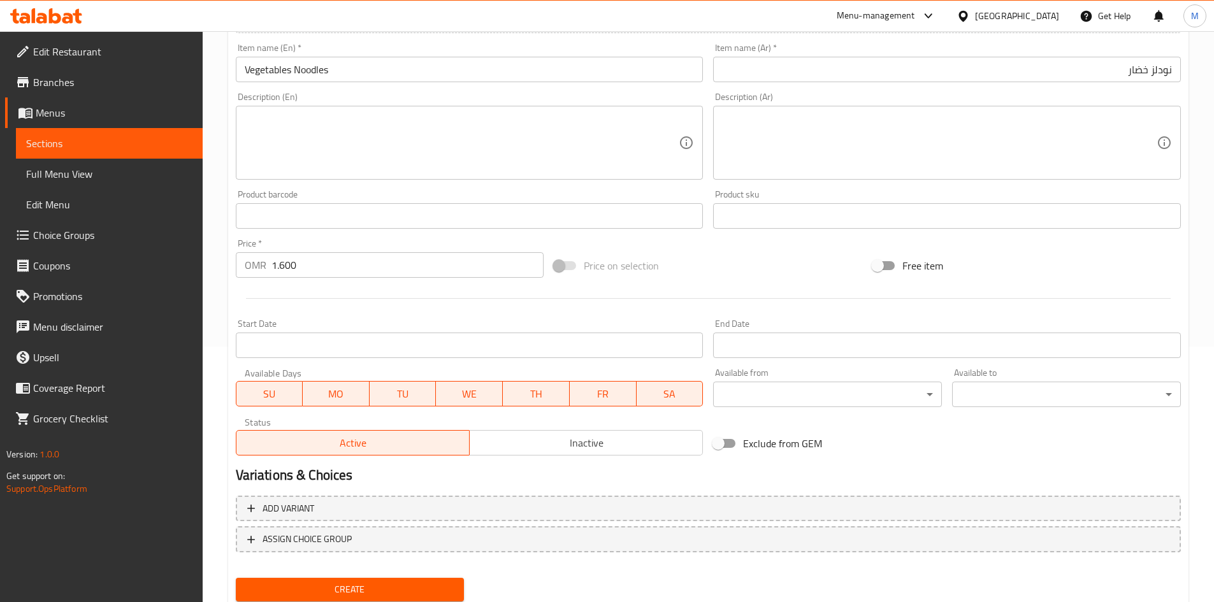
scroll to position [298, 0]
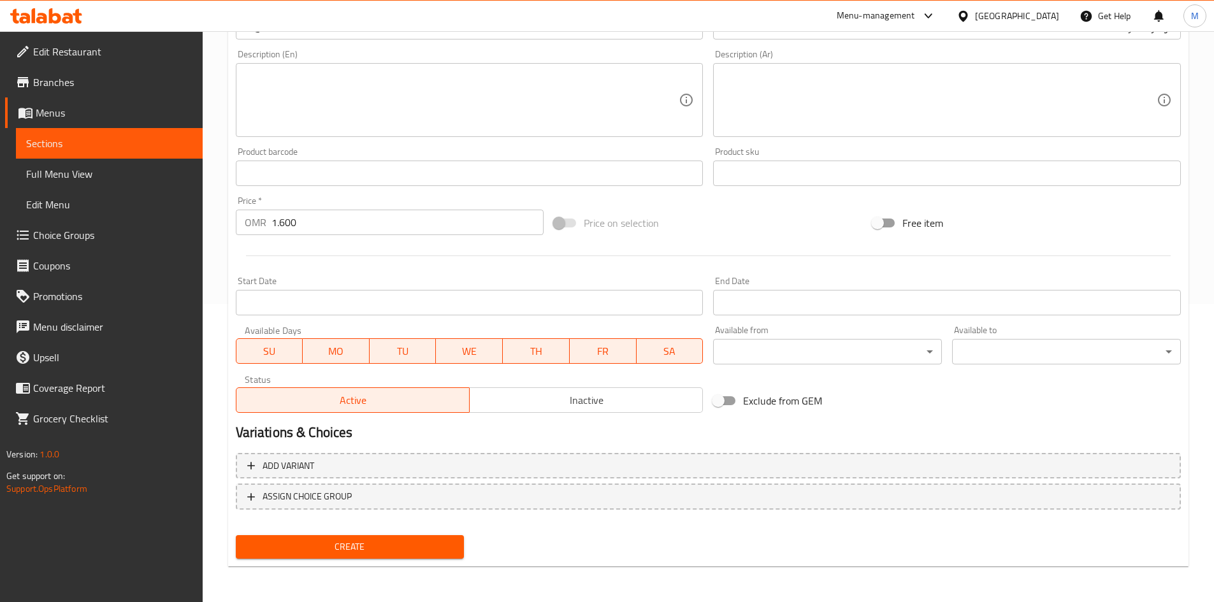
click at [446, 540] on span "Create" at bounding box center [350, 547] width 208 height 16
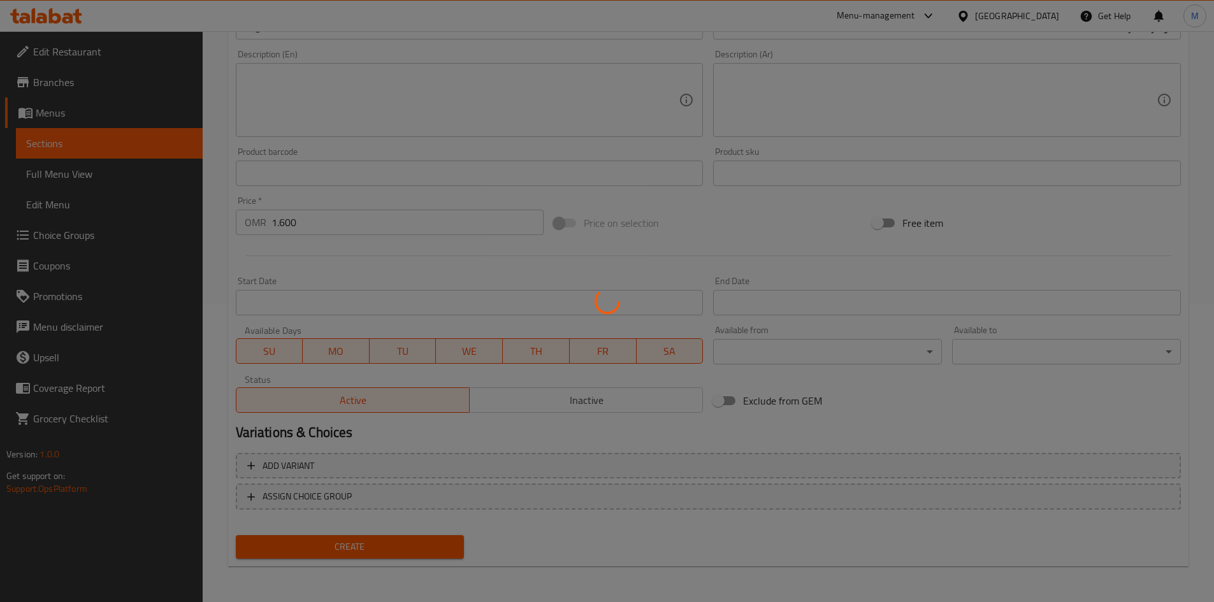
type input "0"
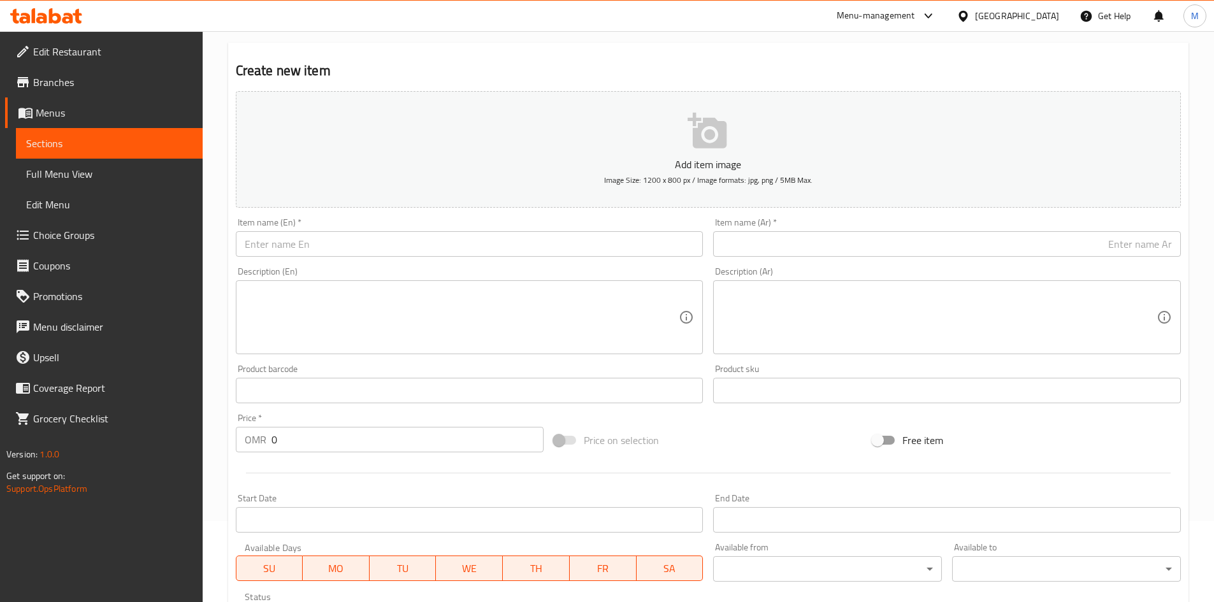
scroll to position [0, 0]
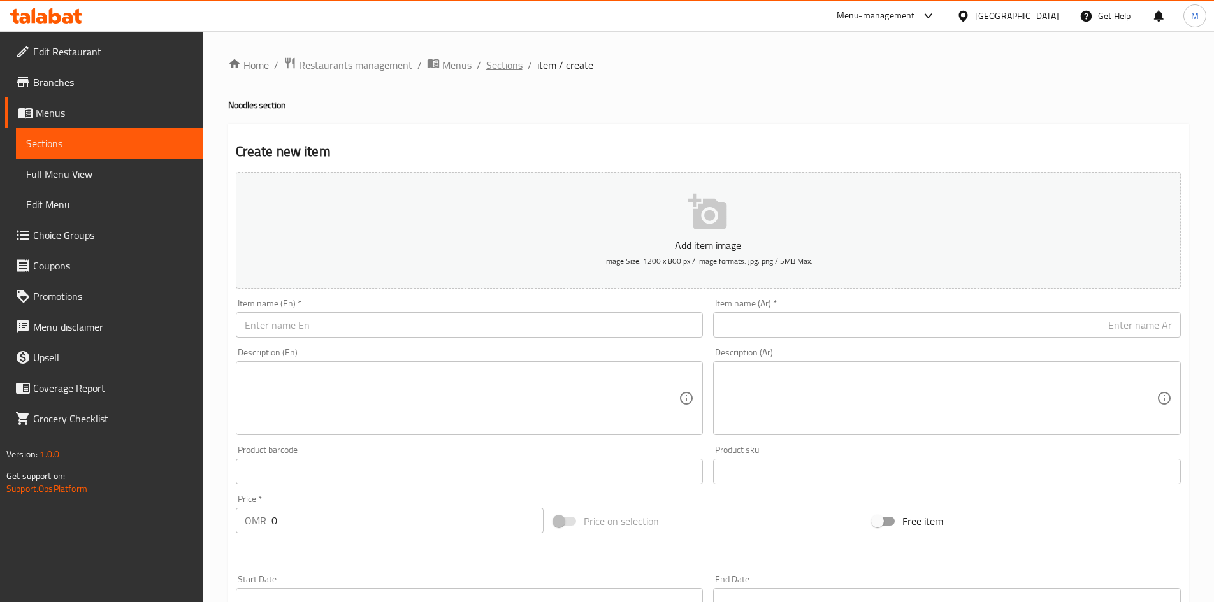
click at [492, 69] on span "Sections" at bounding box center [504, 64] width 36 height 15
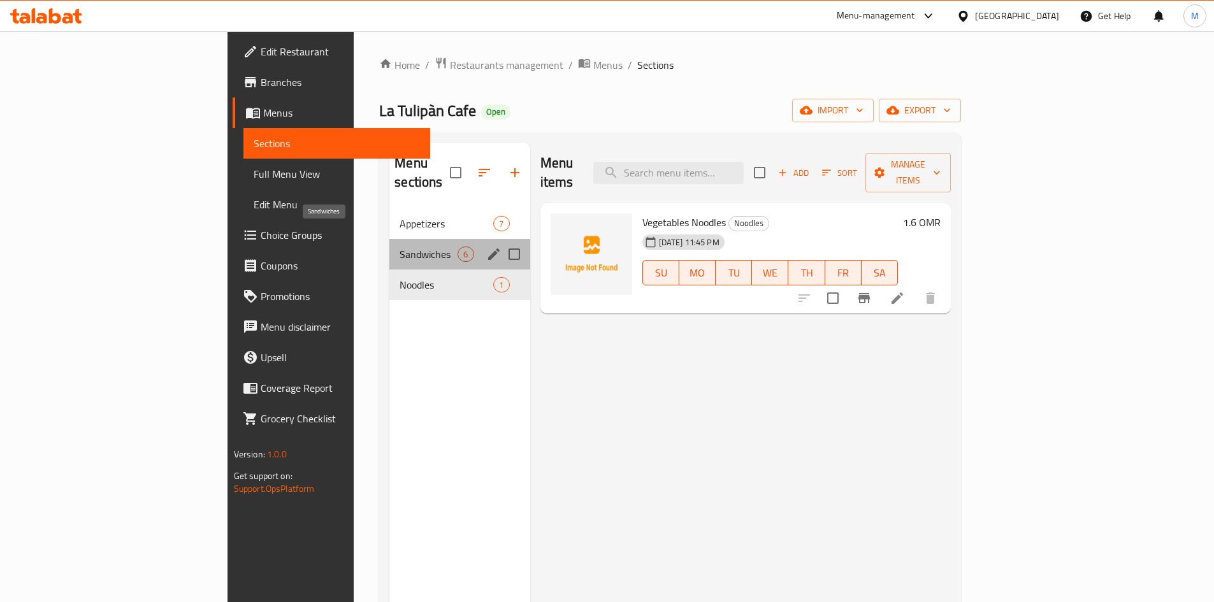
click at [400, 247] on span "Sandwiches" at bounding box center [429, 254] width 58 height 15
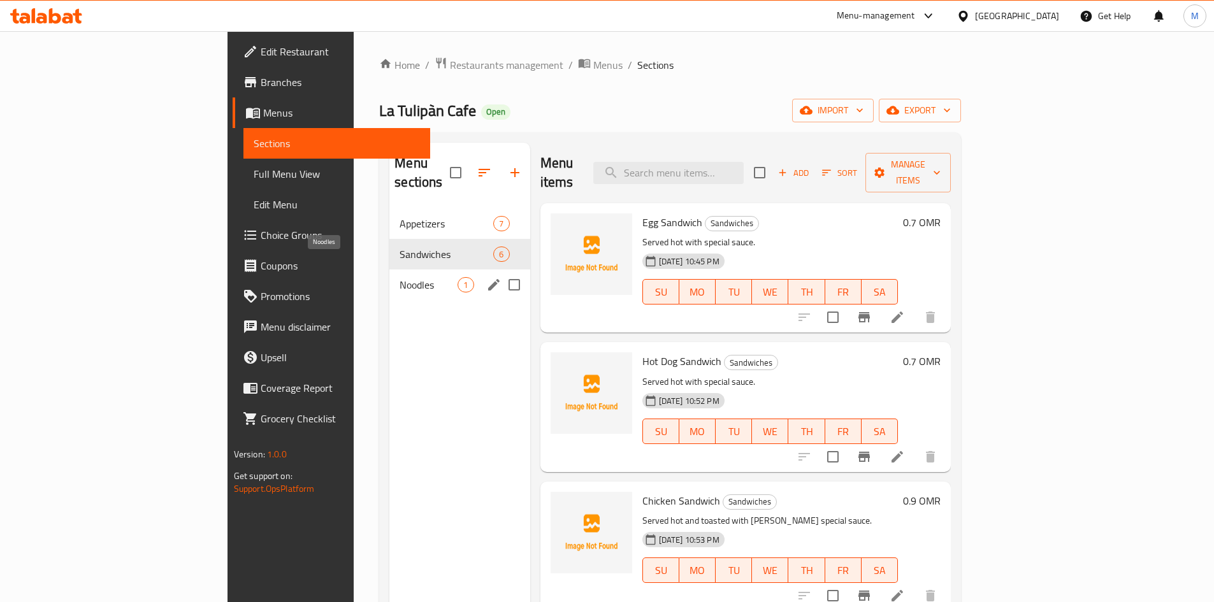
click at [400, 277] on span "Noodles" at bounding box center [429, 284] width 58 height 15
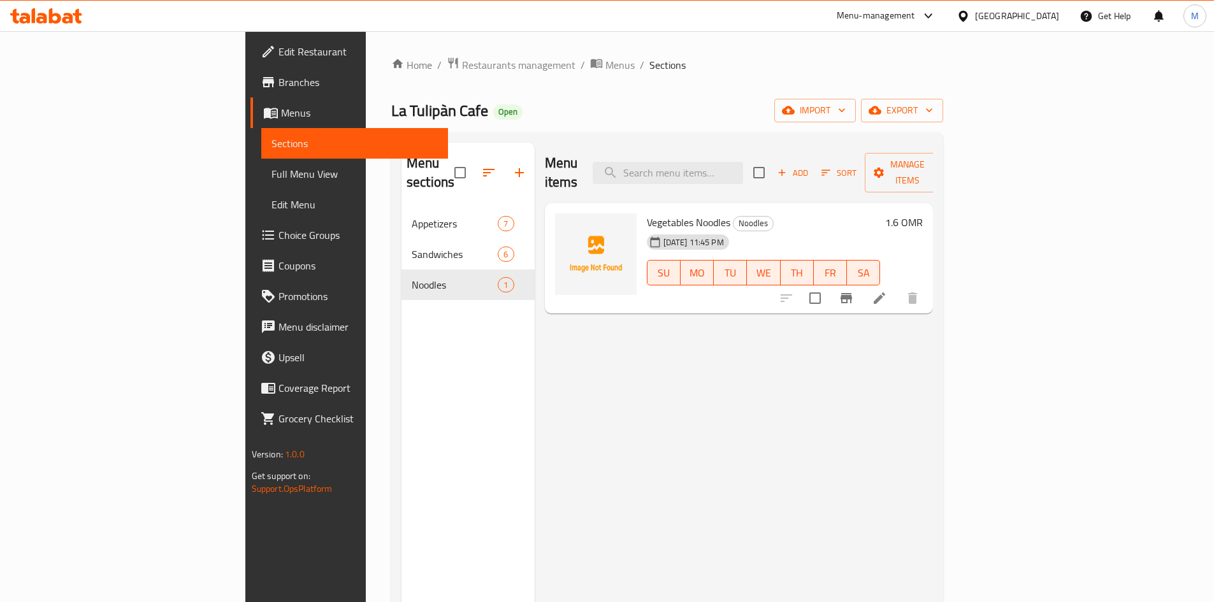
click at [810, 168] on span "Add" at bounding box center [793, 173] width 34 height 15
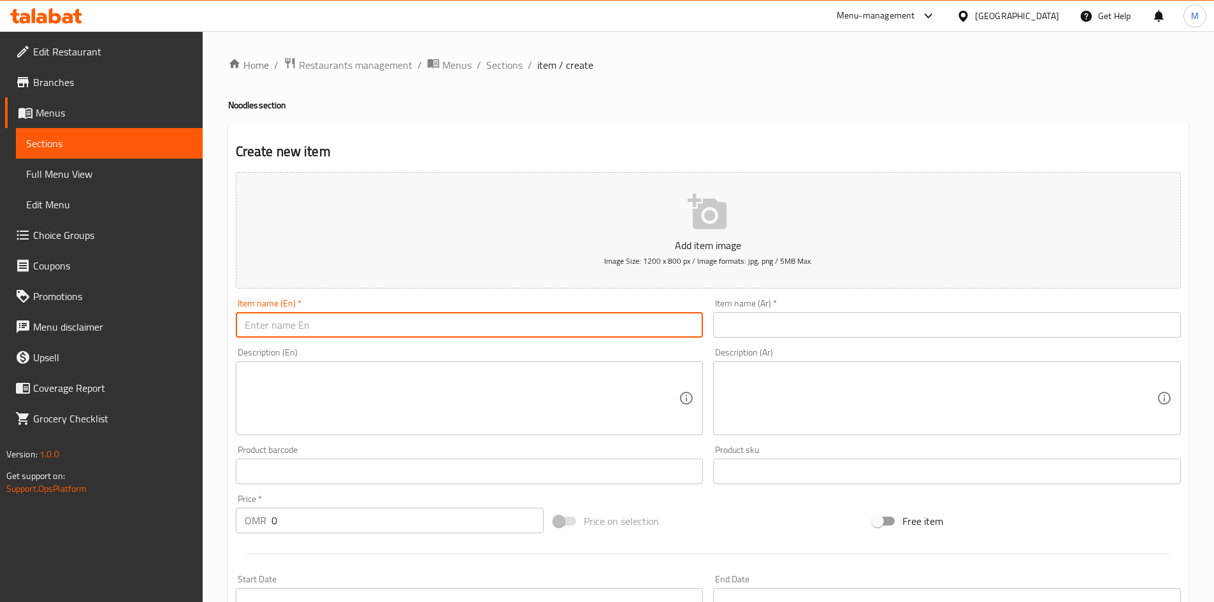
click at [465, 332] on input "text" at bounding box center [470, 324] width 468 height 25
type input "Seafood Noodles"
click at [881, 408] on textarea at bounding box center [939, 398] width 435 height 61
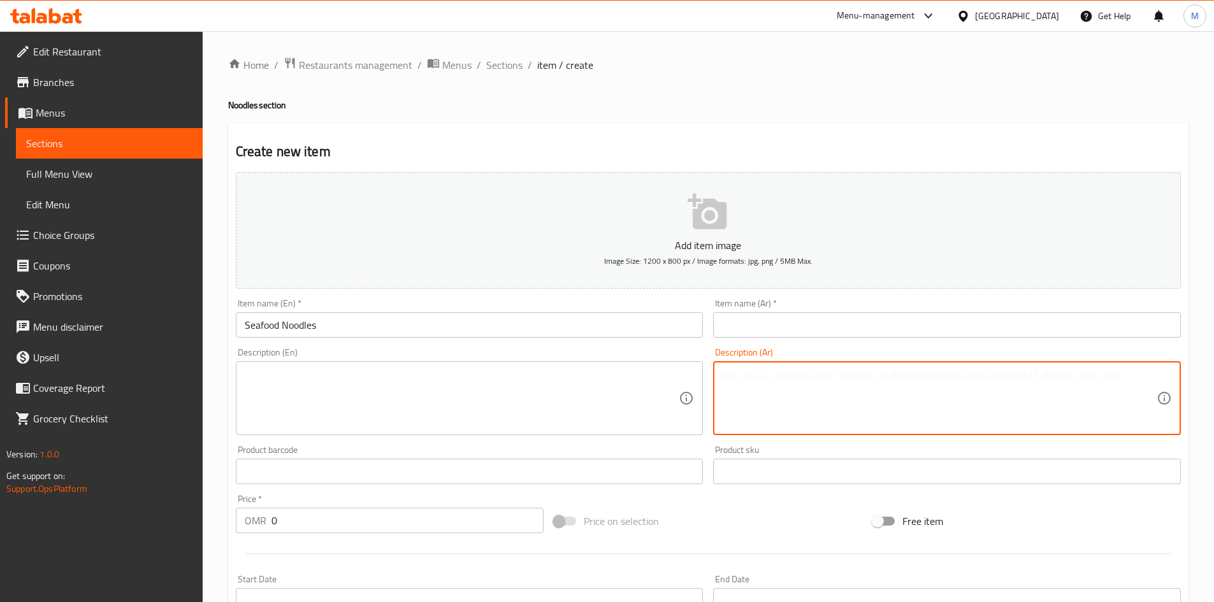
paste textarea "نودلز بحري يقدم ساخن مع ماكوالت بحريه مكس"
type textarea "نودلز بحري يقدم ساخن مع ماكوالت بحريه مكس"
click at [327, 331] on input "Seafood Noodles" at bounding box center [470, 324] width 468 height 25
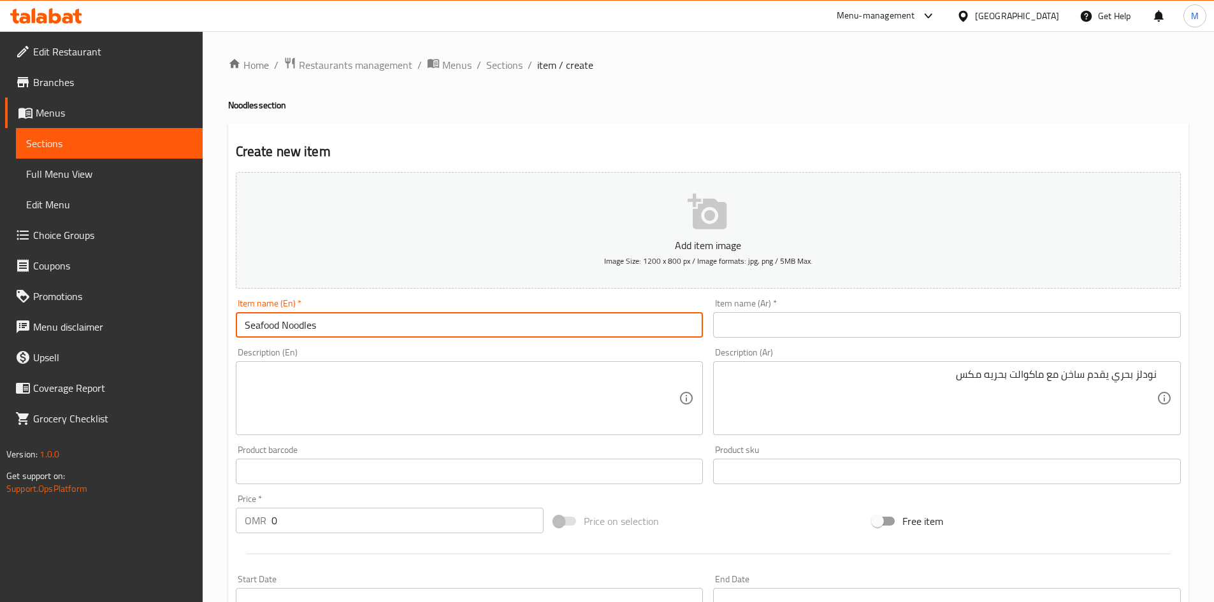
click at [327, 331] on input "Seafood Noodles" at bounding box center [470, 324] width 468 height 25
click at [833, 306] on div "Item name (Ar)   * Item name (Ar) *" at bounding box center [947, 318] width 468 height 39
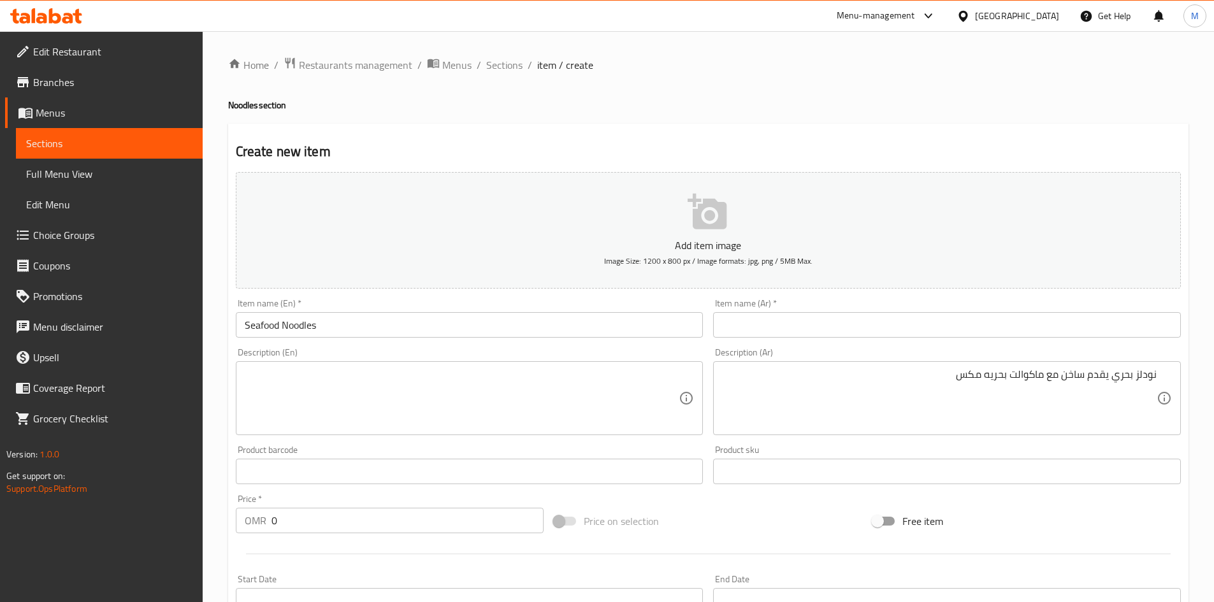
click at [833, 312] on input "text" at bounding box center [947, 324] width 468 height 25
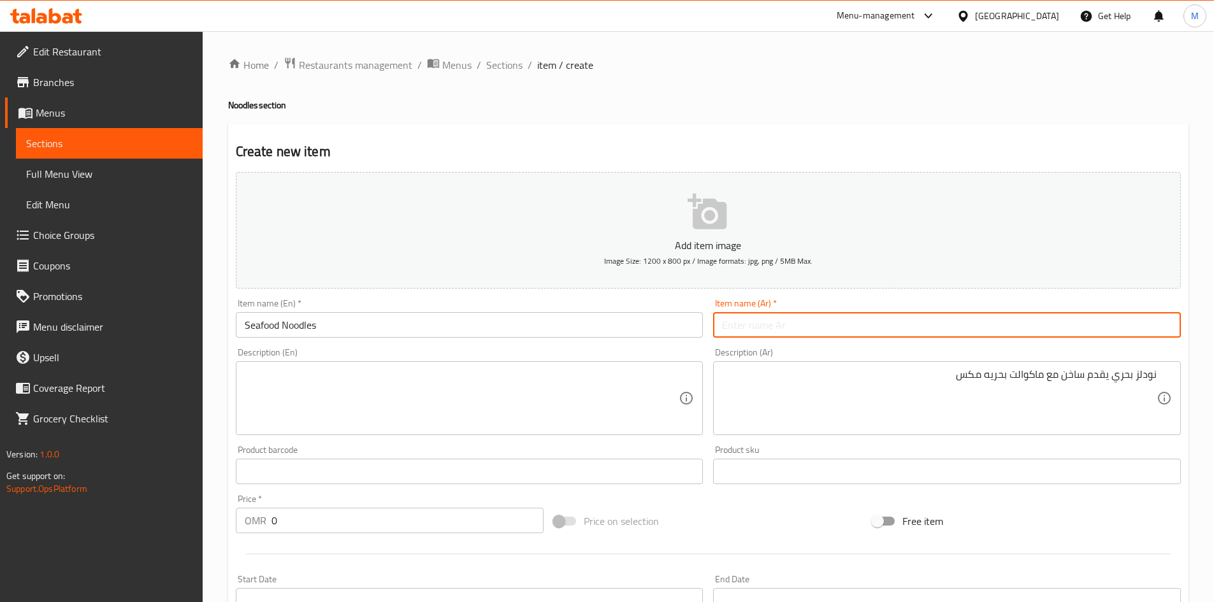
paste input "نودلز المأكولات البحرية"
type input "نودلز المأكولات البحرية"
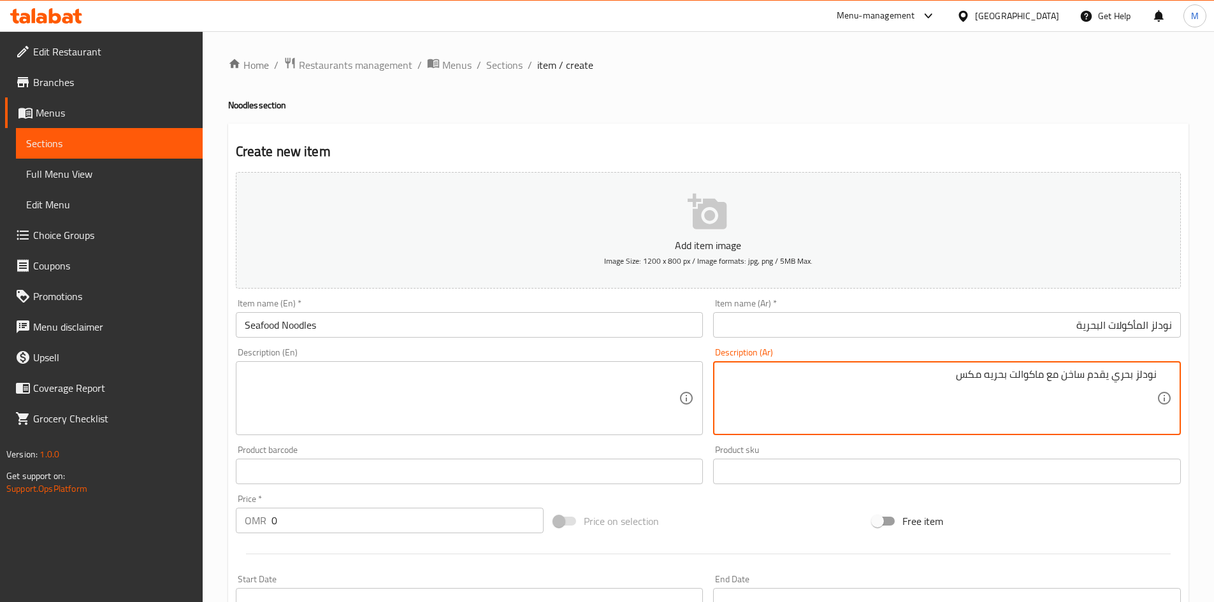
click at [997, 375] on textarea "نودلز بحري يقدم ساخن مع ماكوالت بحريه مكس" at bounding box center [939, 398] width 435 height 61
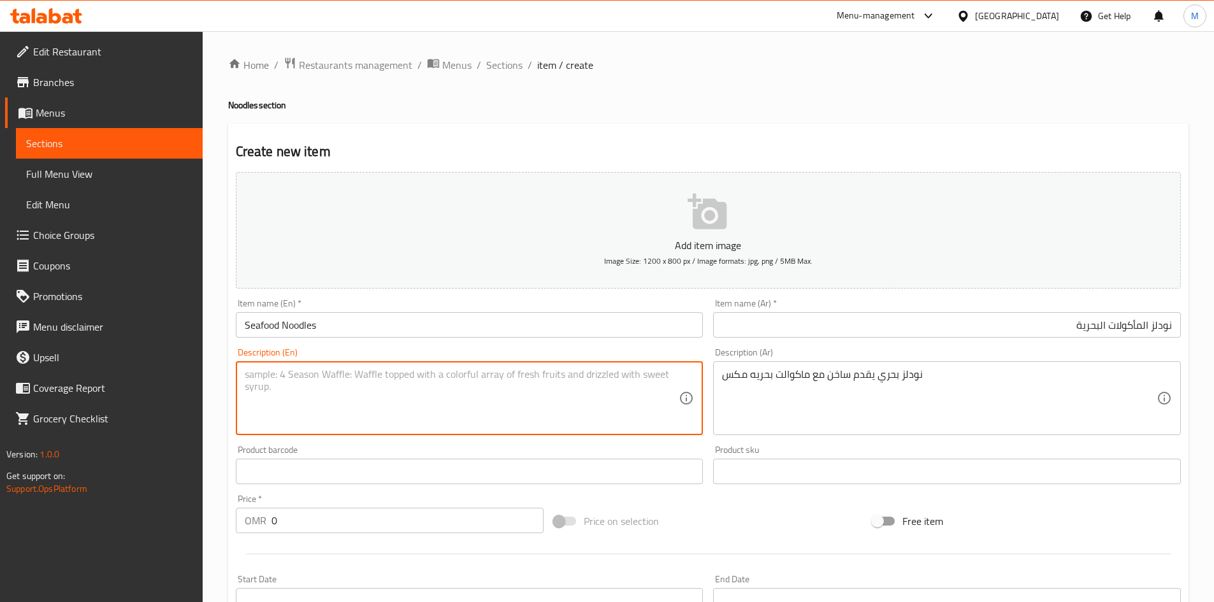
click at [438, 414] on textarea at bounding box center [462, 398] width 435 height 61
paste textarea "Seafood noodles served hot with mixed seafood"
type textarea "Seafood noodles served hot with mixed seafood"
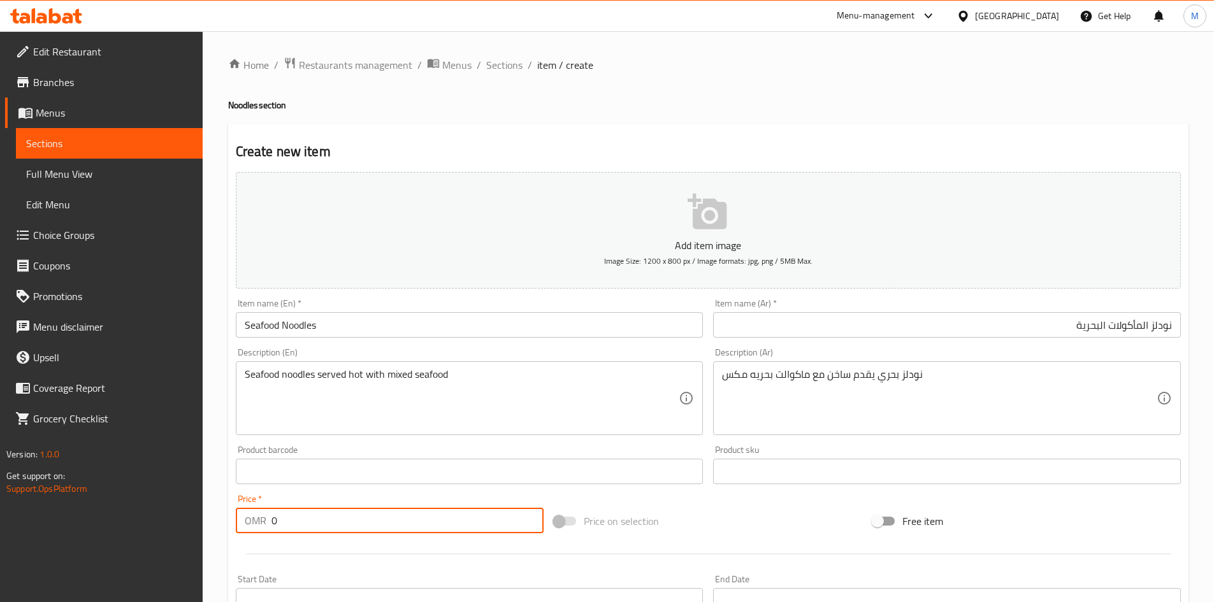
drag, startPoint x: 323, startPoint y: 515, endPoint x: 240, endPoint y: 514, distance: 82.9
click at [240, 514] on div "OMR 0 Price *" at bounding box center [390, 520] width 308 height 25
type input "2.100"
click at [637, 510] on label "Price on selection" at bounding box center [603, 521] width 112 height 24
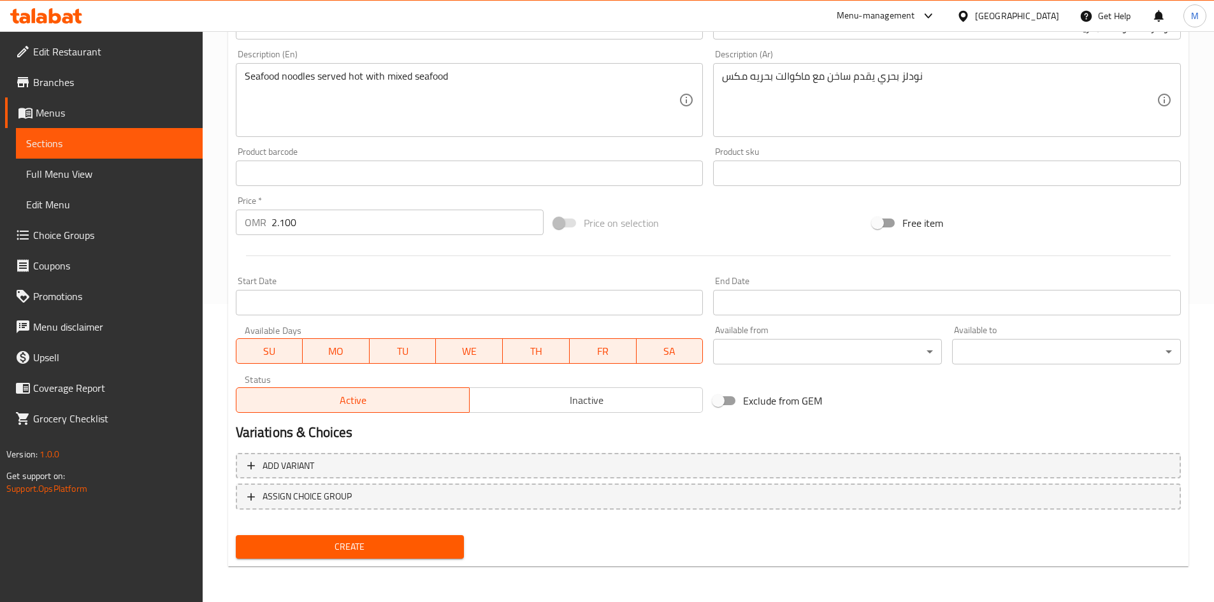
click at [445, 543] on span "Create" at bounding box center [350, 547] width 208 height 16
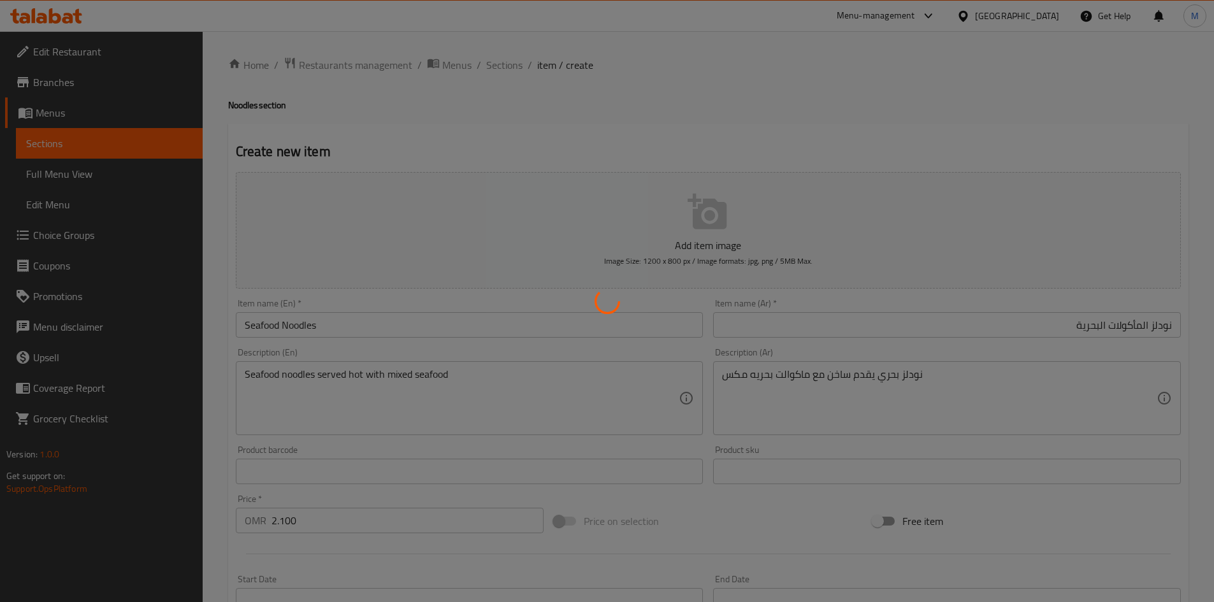
type input "0"
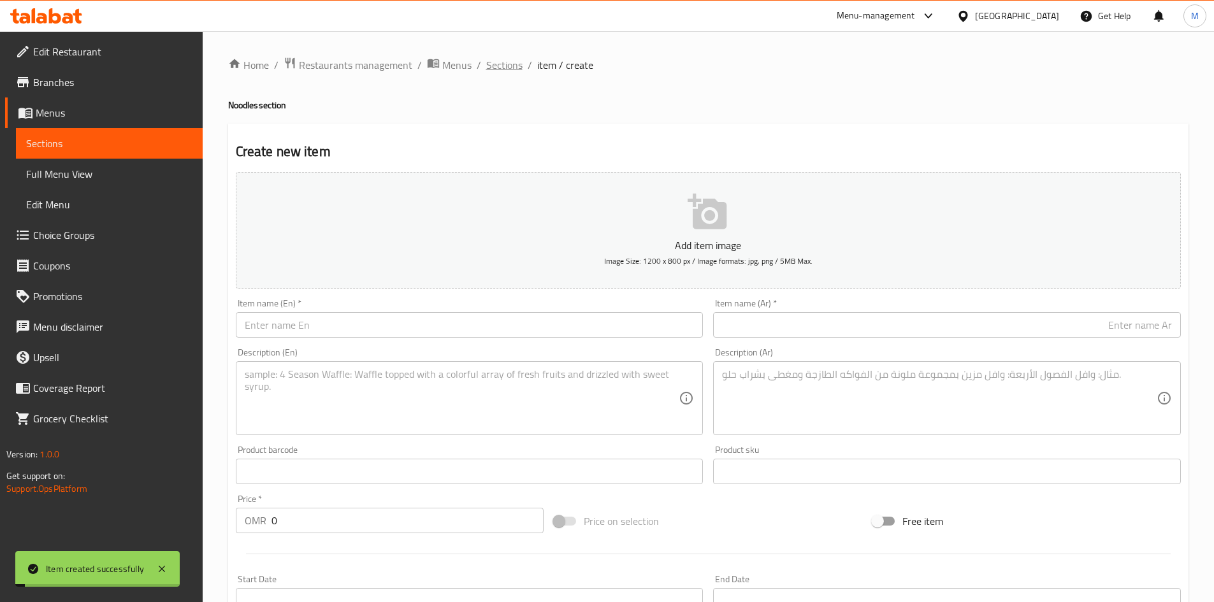
click at [507, 68] on span "Sections" at bounding box center [504, 64] width 36 height 15
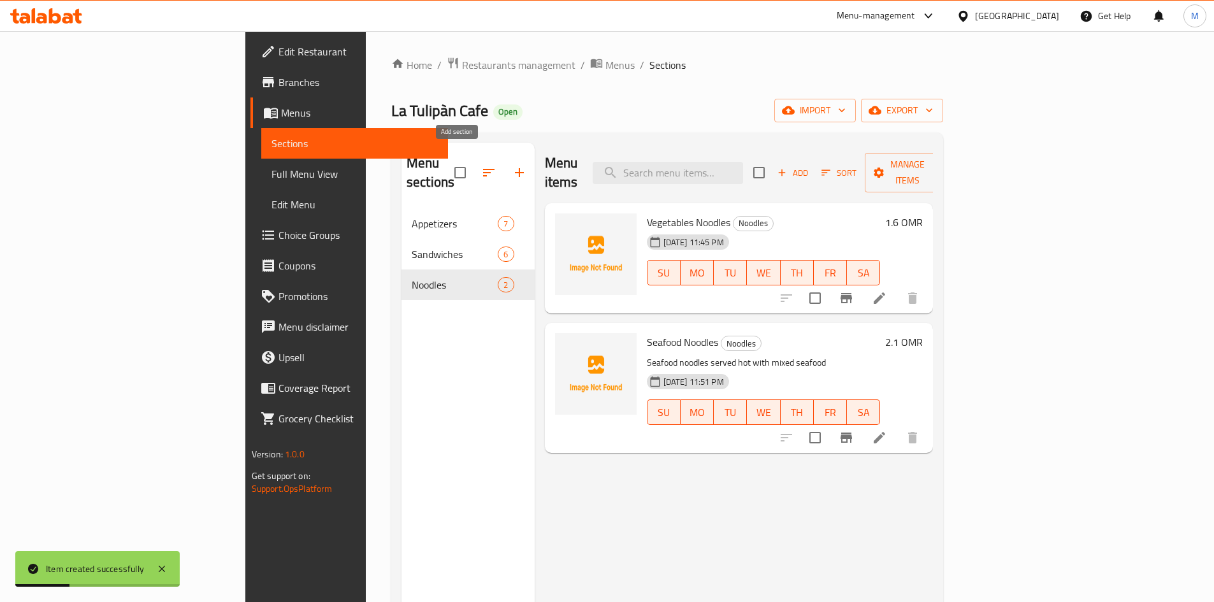
click at [512, 165] on icon "button" at bounding box center [519, 172] width 15 height 15
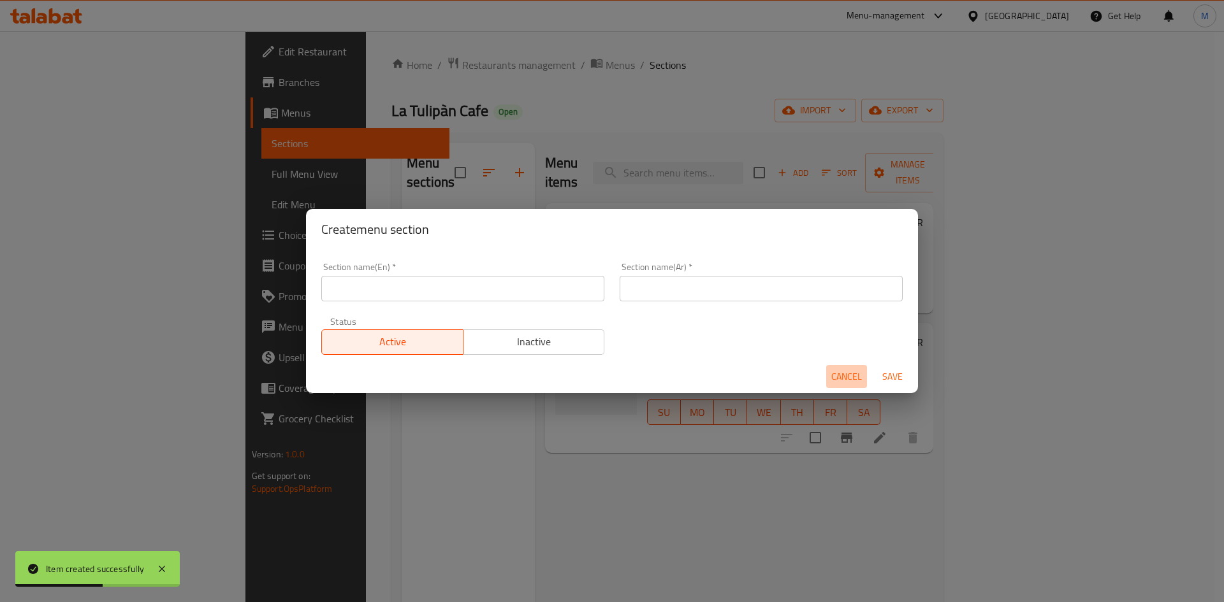
click at [828, 371] on button "Cancel" at bounding box center [846, 377] width 41 height 24
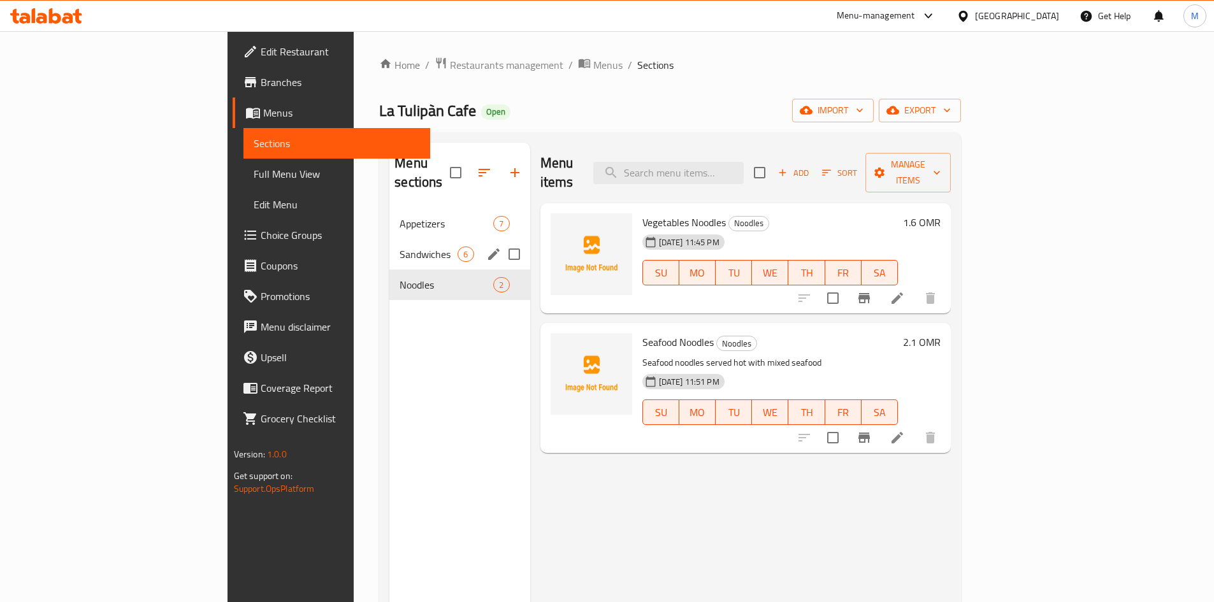
click at [389, 243] on div "Sandwiches 6" at bounding box center [459, 254] width 140 height 31
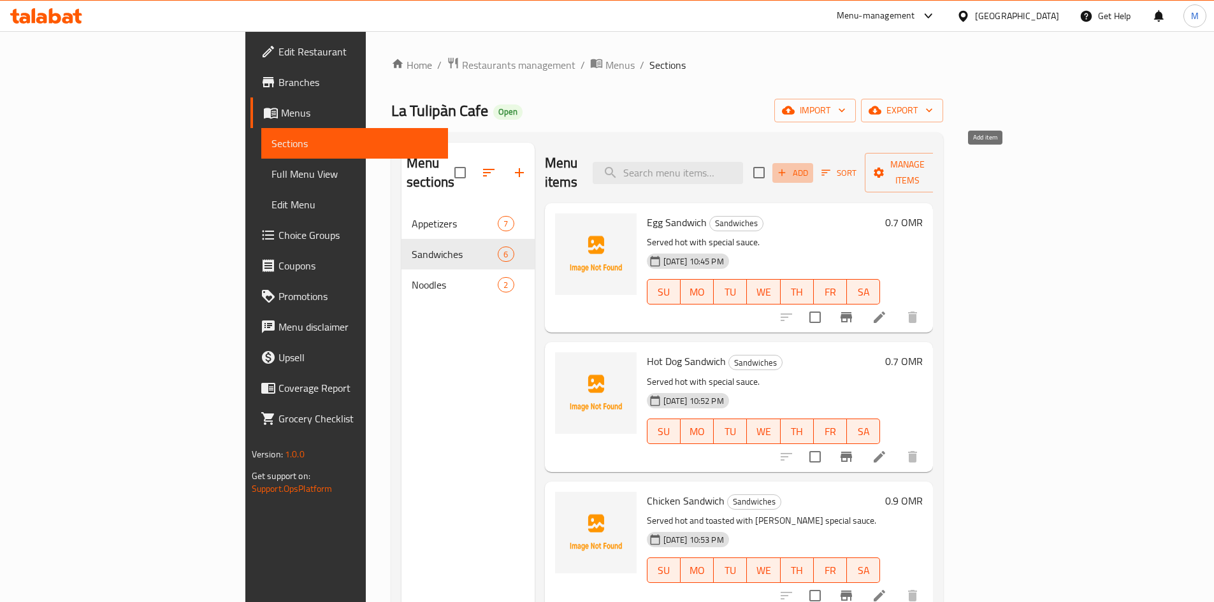
click at [810, 166] on span "Add" at bounding box center [793, 173] width 34 height 15
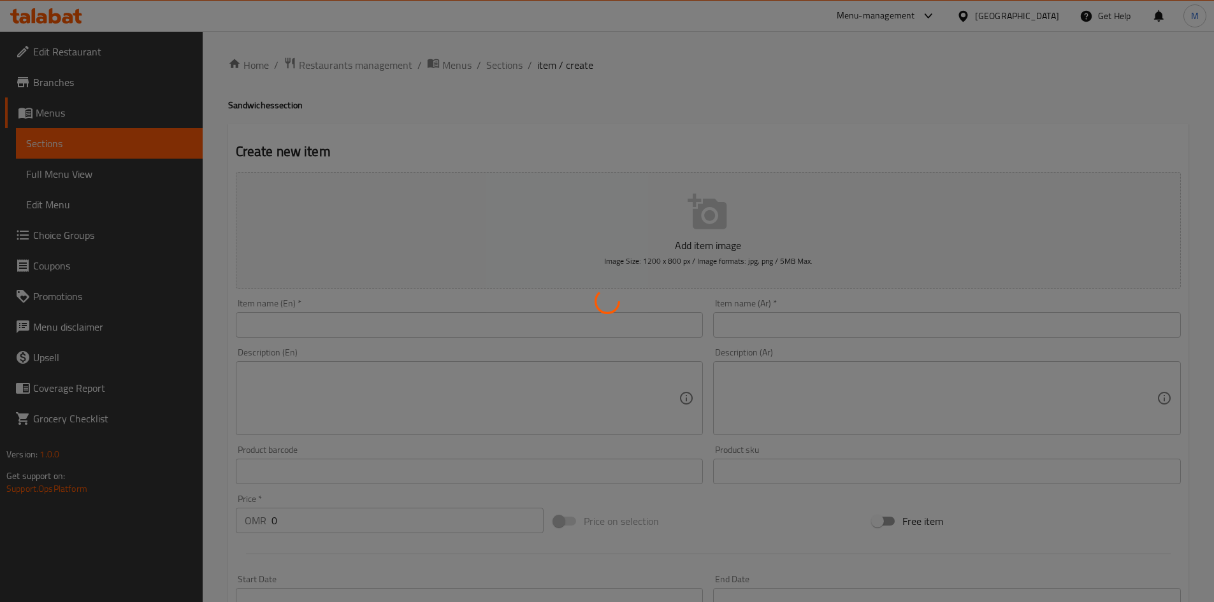
click at [444, 339] on div at bounding box center [607, 301] width 1214 height 602
click at [440, 331] on div at bounding box center [607, 301] width 1214 height 602
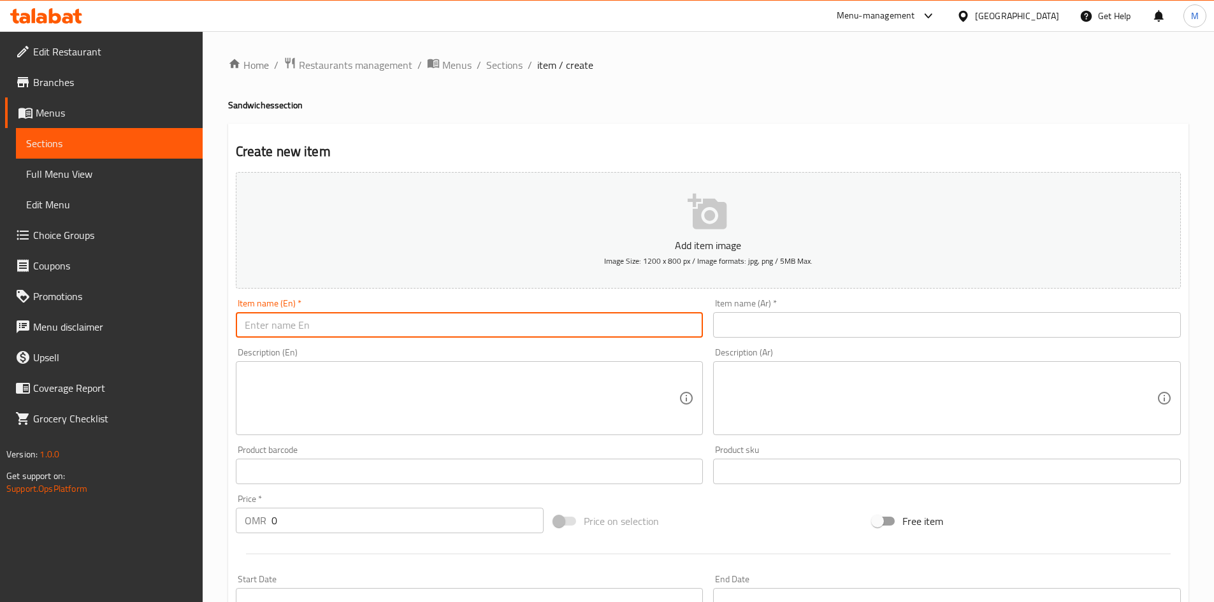
click at [362, 324] on input "text" at bounding box center [470, 324] width 468 height 25
type input "Beef Burger Combo"
click at [760, 320] on input "text" at bounding box center [947, 324] width 468 height 25
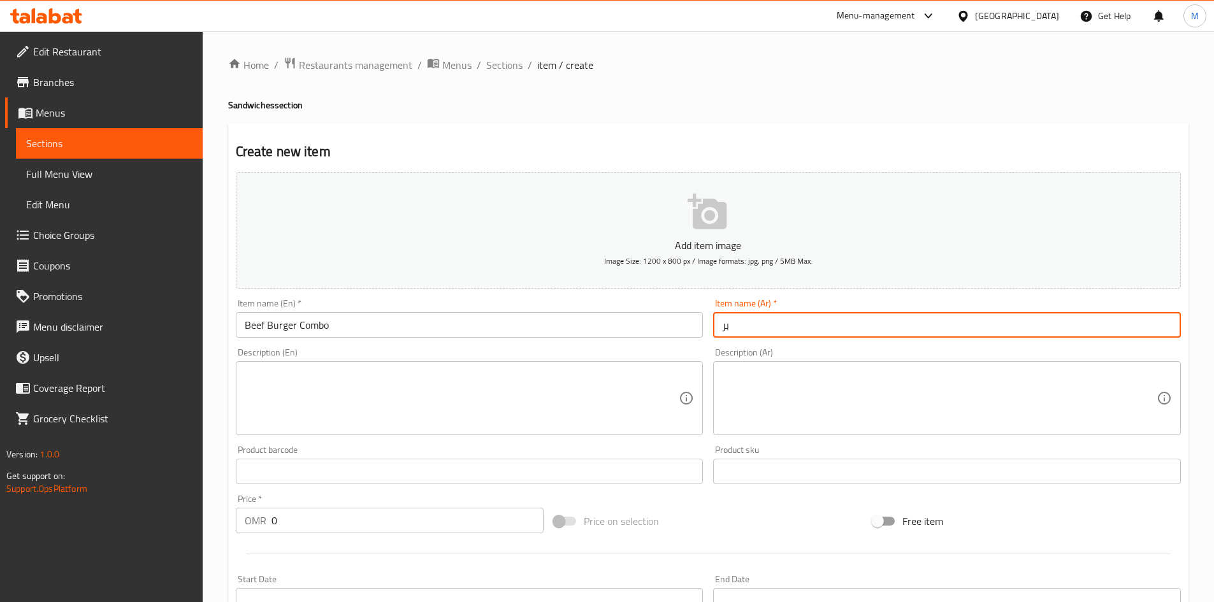
type input "ب"
type input "كومبو برجر لحم"
click at [820, 383] on textarea at bounding box center [939, 398] width 435 height 61
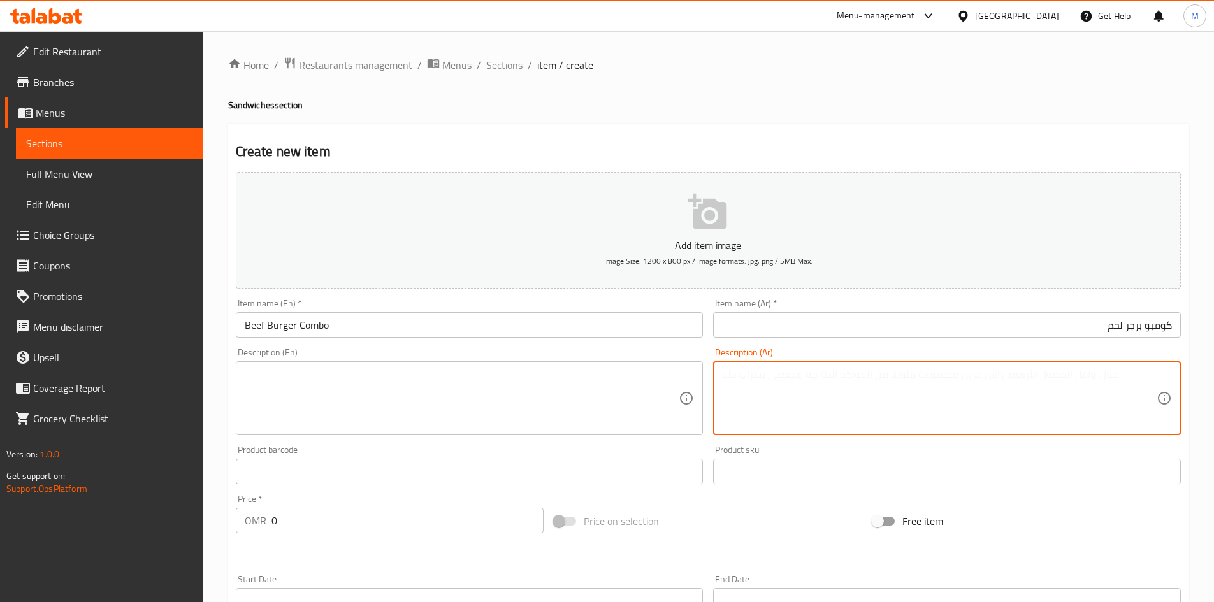
paste textarea "برجر لحم طازج يقدم ساخن مع مشروب وبطاط"
drag, startPoint x: 1003, startPoint y: 380, endPoint x: 1032, endPoint y: 380, distance: 28.7
click at [1032, 380] on textarea "برجر لحم طازج يقدم ساخن مع مشروب وبطاط" at bounding box center [939, 398] width 435 height 61
type textarea "برجر لحم طازج يقدم ساخن مع كينزا وبطاط"
click at [773, 373] on textarea "برجر لحم طازج يقدم ساخن مع كينزا وبطاط" at bounding box center [939, 398] width 435 height 61
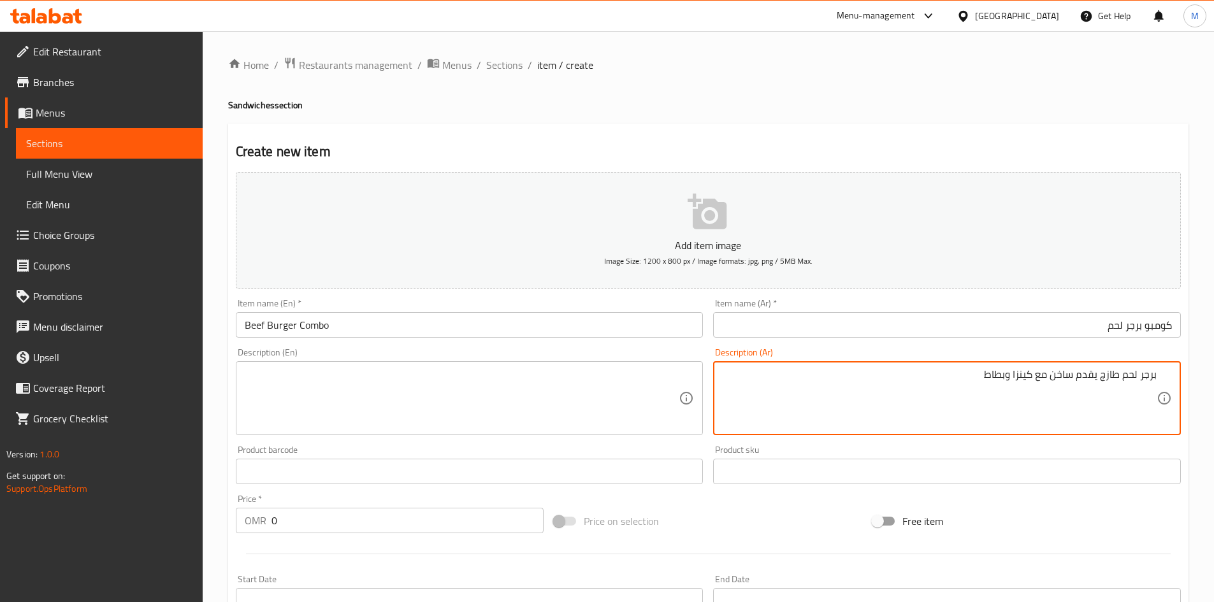
click at [570, 390] on textarea at bounding box center [462, 398] width 435 height 61
click at [939, 382] on textarea "برجر لحم طازج يقدم ساخن مع كينزا وبطاط" at bounding box center [939, 398] width 435 height 61
click at [393, 362] on div "Description (En)" at bounding box center [470, 398] width 468 height 74
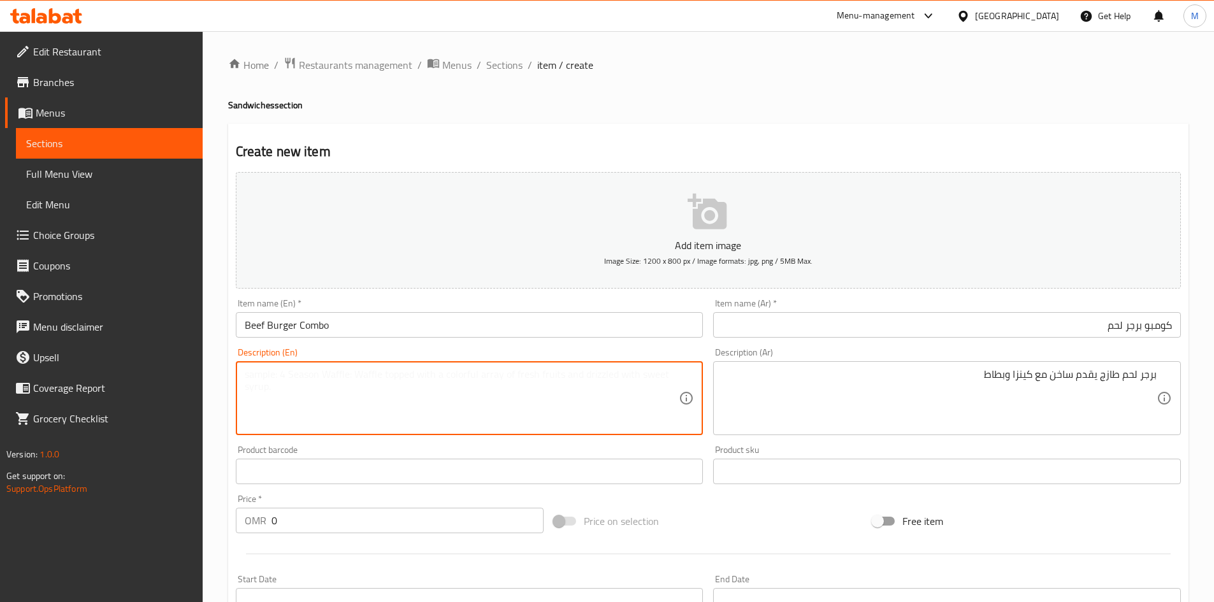
paste textarea "Fresh beef burger served hot with a drink and fries."
type textarea "Fresh beef burger served hot with a drink and fries."
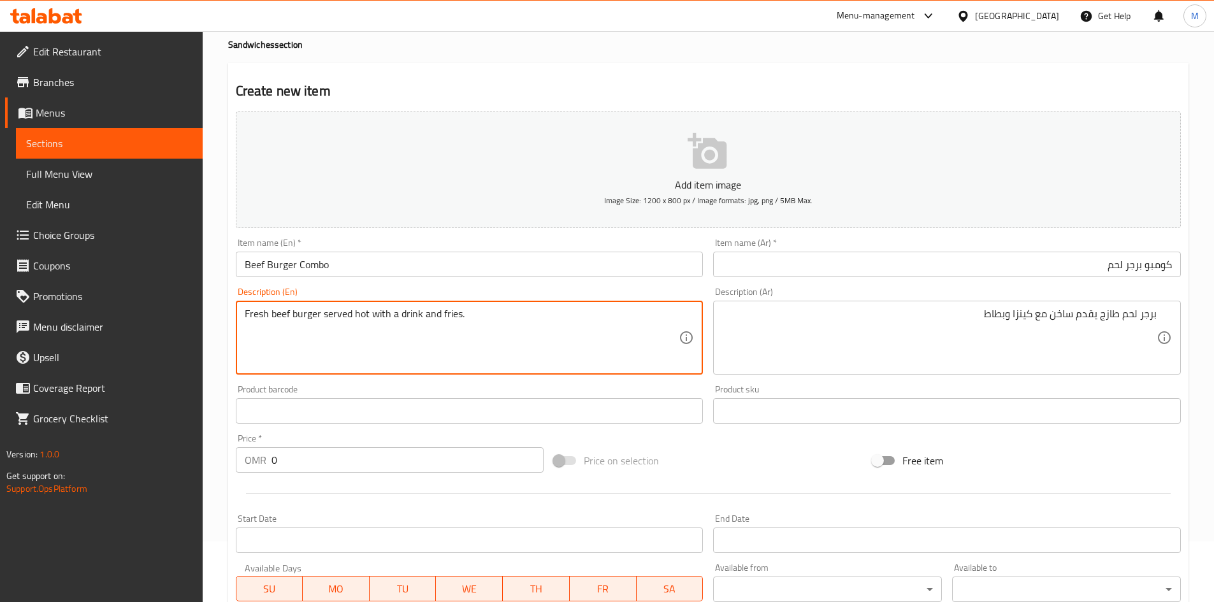
scroll to position [127, 0]
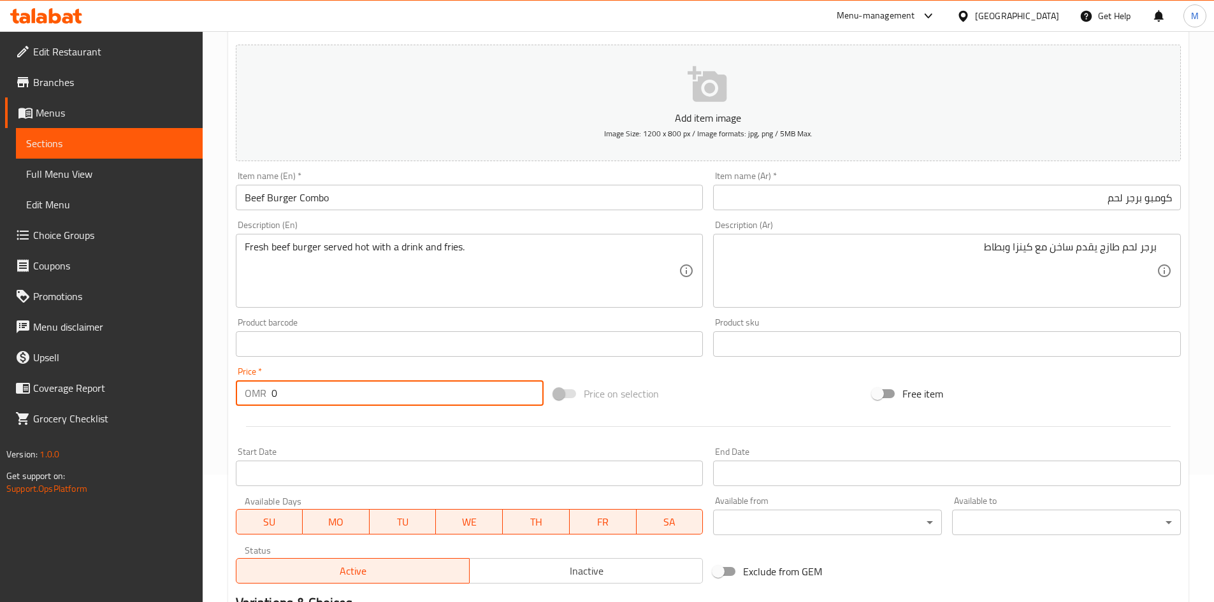
drag, startPoint x: 284, startPoint y: 399, endPoint x: 267, endPoint y: 398, distance: 17.3
click at [267, 398] on div "OMR 0 Price *" at bounding box center [390, 392] width 308 height 25
type input "1.900"
click at [744, 398] on div "Price on selection" at bounding box center [708, 394] width 319 height 34
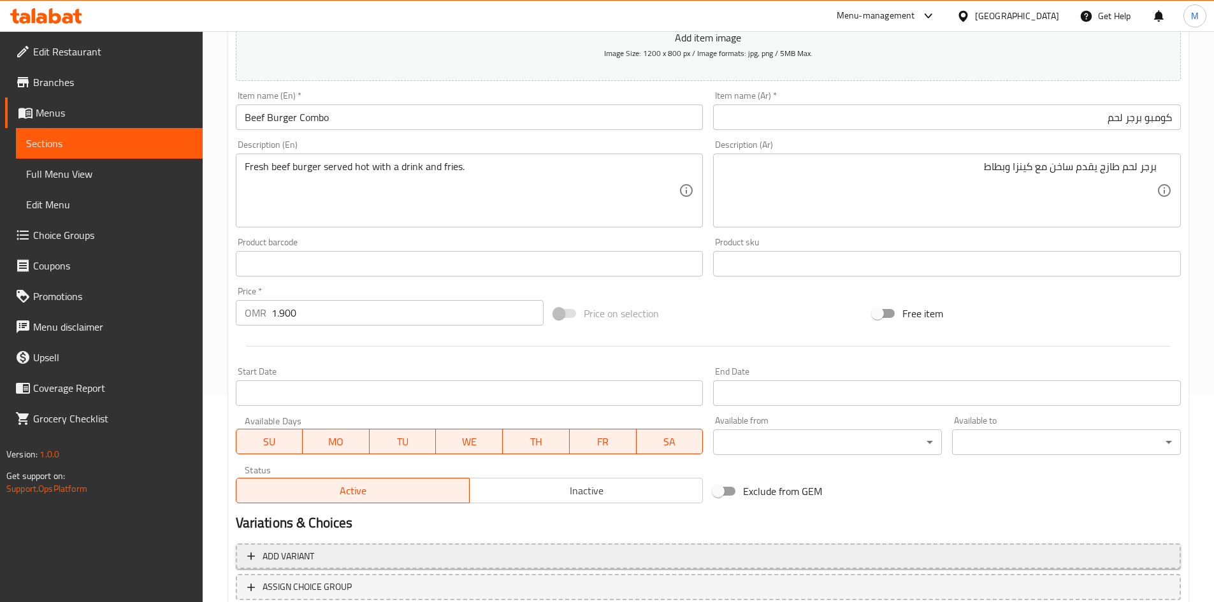
scroll to position [298, 0]
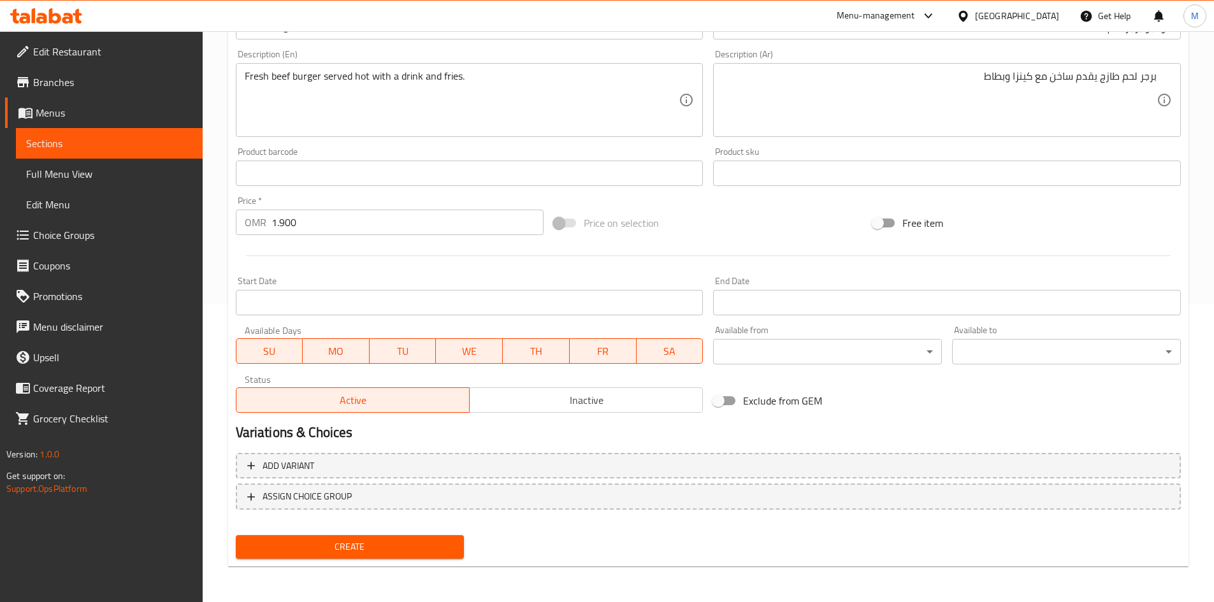
click at [444, 547] on span "Create" at bounding box center [350, 547] width 208 height 16
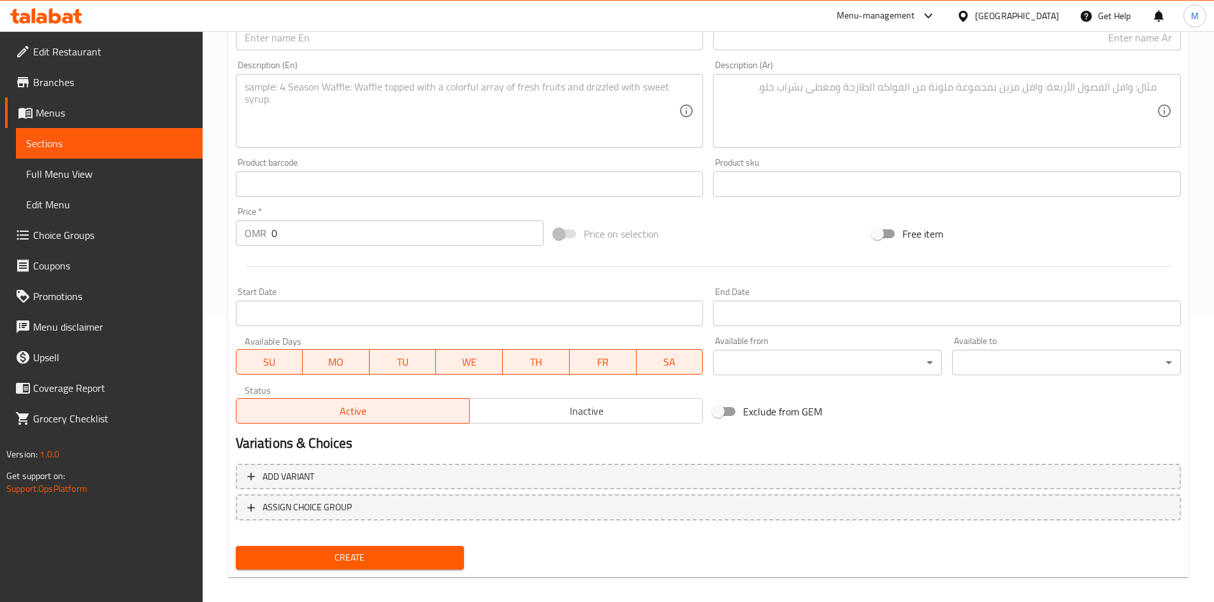
scroll to position [0, 0]
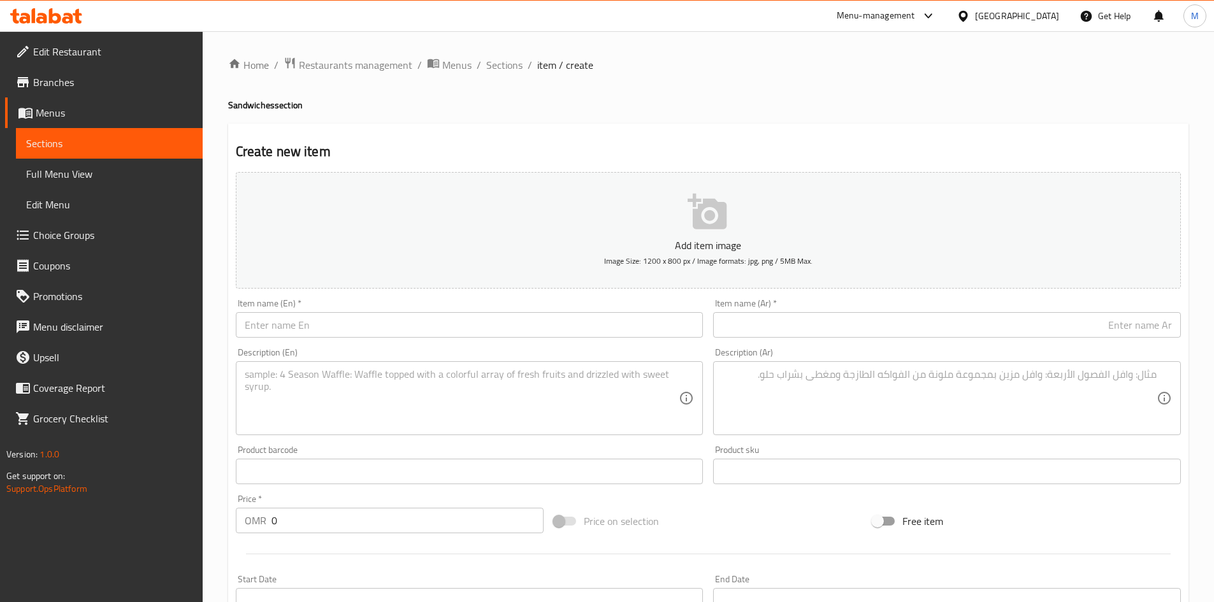
click at [340, 331] on input "text" at bounding box center [470, 324] width 468 height 25
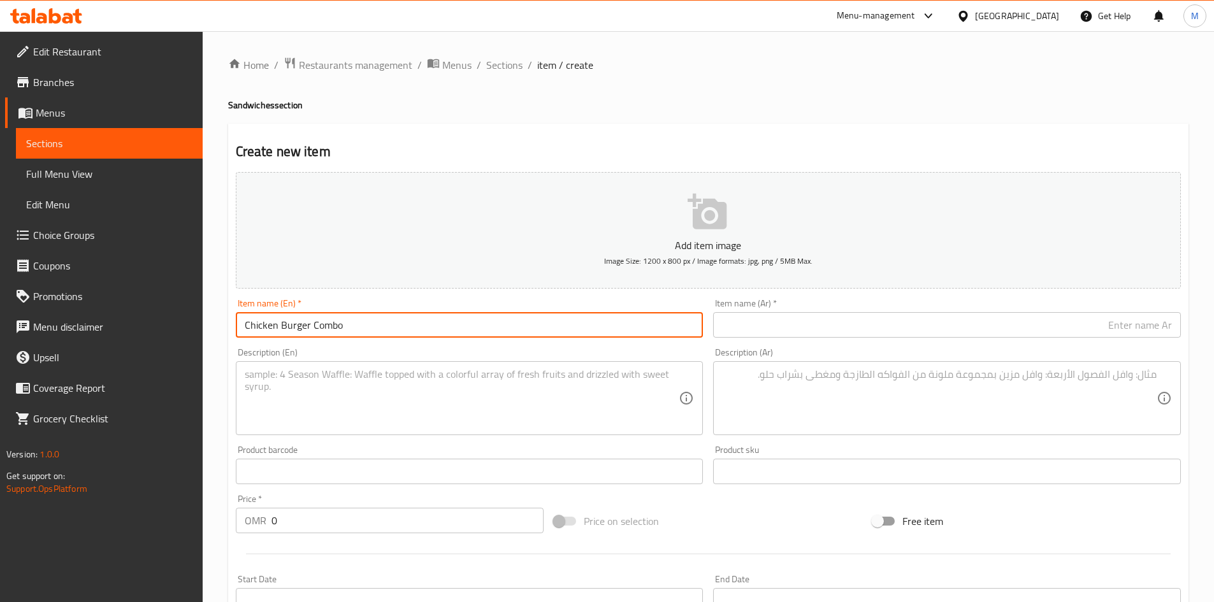
click at [741, 317] on input "text" at bounding box center [947, 324] width 468 height 25
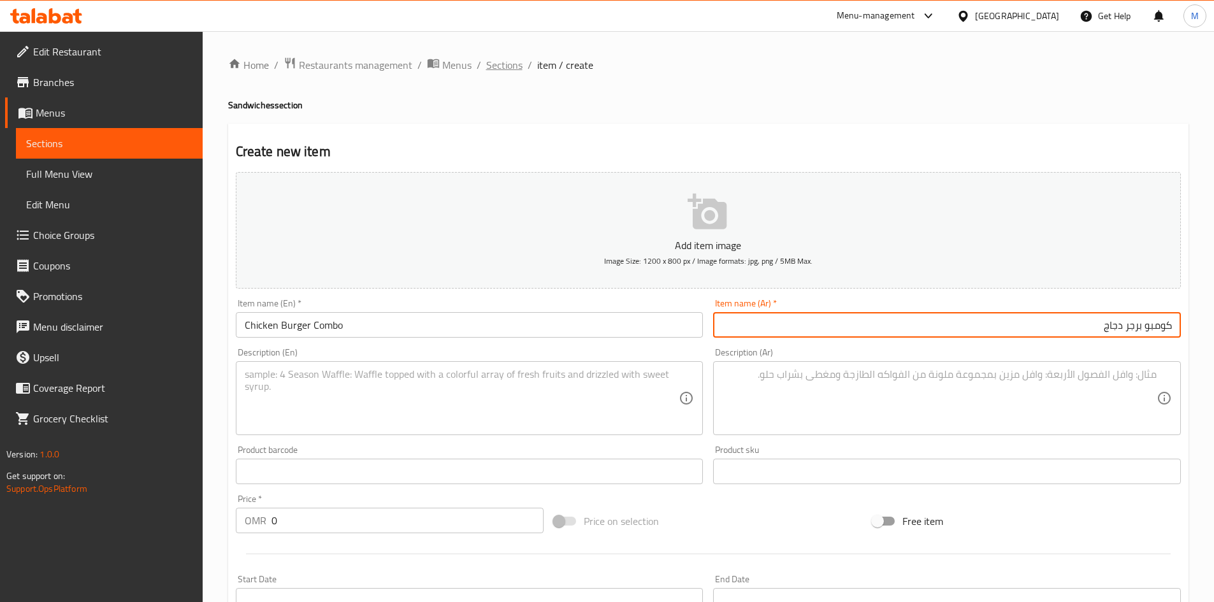
click at [498, 69] on span "Sections" at bounding box center [504, 64] width 36 height 15
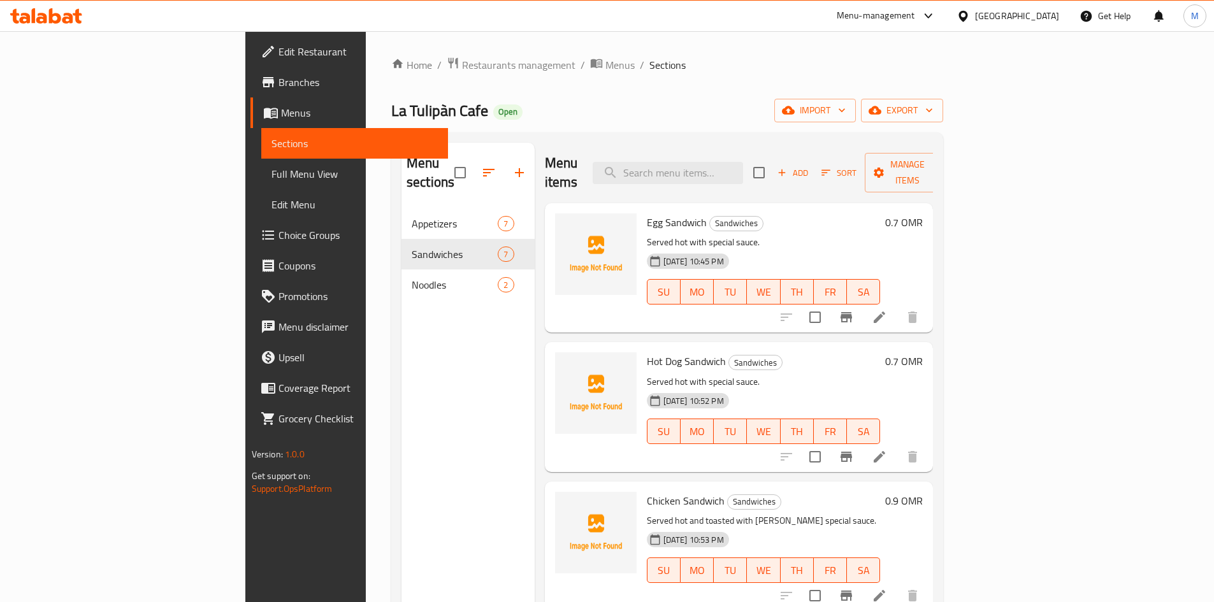
click at [815, 235] on p "Served hot with special sauce." at bounding box center [764, 243] width 234 height 16
click at [504, 168] on button "button" at bounding box center [519, 172] width 31 height 31
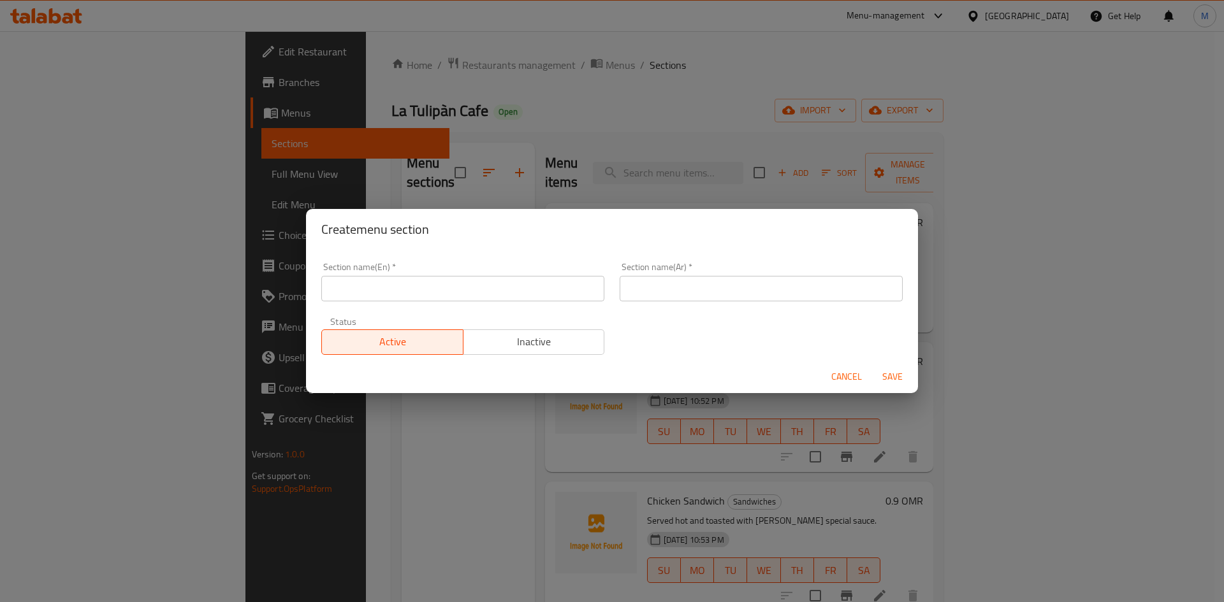
click at [396, 298] on input "text" at bounding box center [462, 288] width 283 height 25
click at [663, 295] on input "text" at bounding box center [761, 288] width 283 height 25
click at [876, 368] on button "Save" at bounding box center [892, 377] width 41 height 24
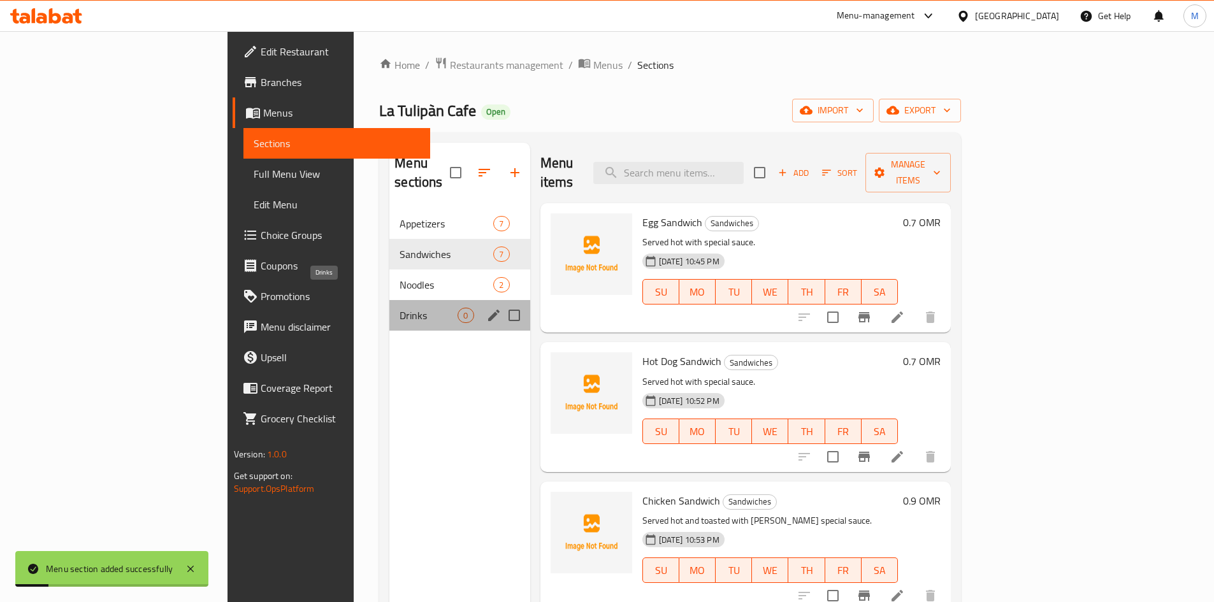
click at [400, 308] on span "Drinks" at bounding box center [429, 315] width 58 height 15
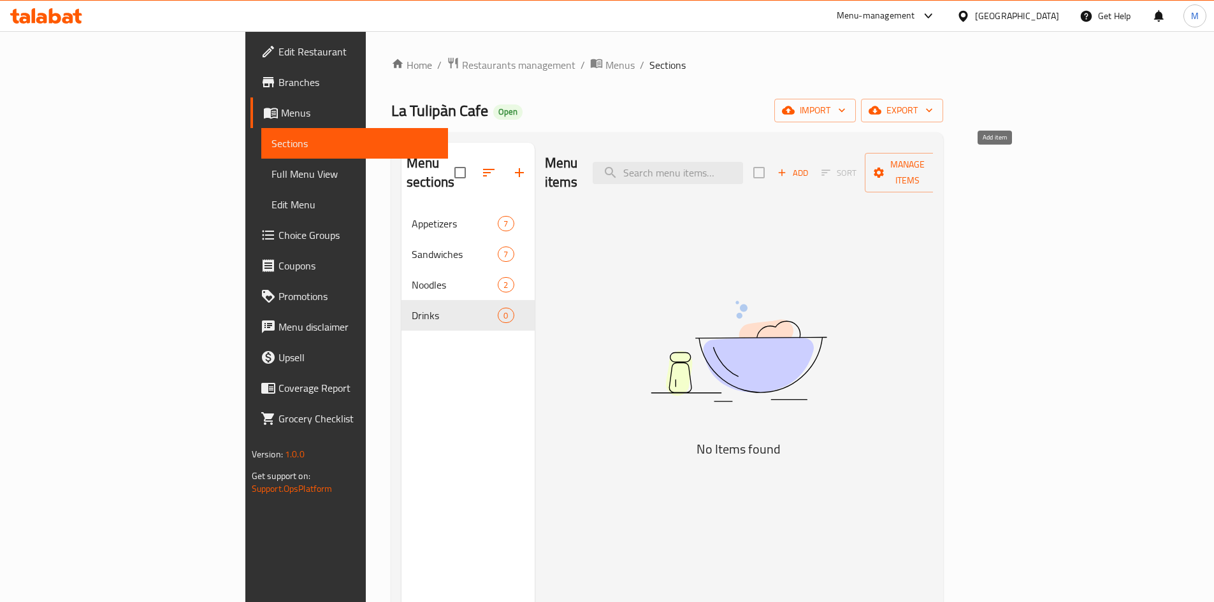
click at [786, 170] on icon "button" at bounding box center [782, 173] width 7 height 7
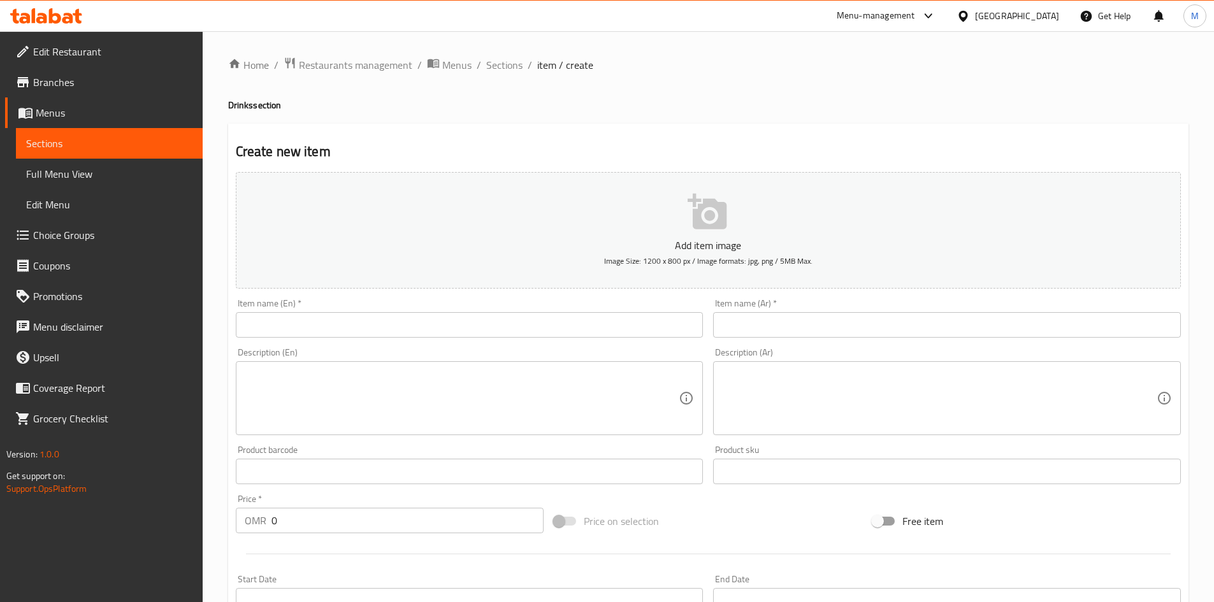
click at [577, 309] on div "Item name (En)   * Item name (En) *" at bounding box center [470, 318] width 468 height 39
click at [559, 324] on input "text" at bounding box center [470, 324] width 468 height 25
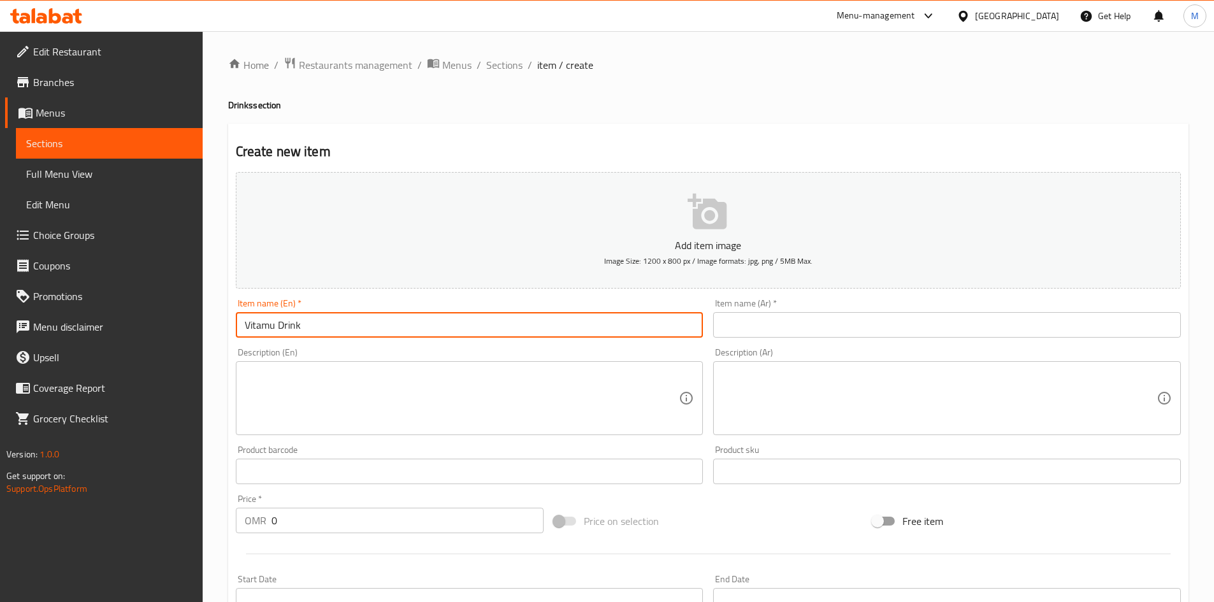
click at [746, 315] on input "text" at bounding box center [947, 324] width 468 height 25
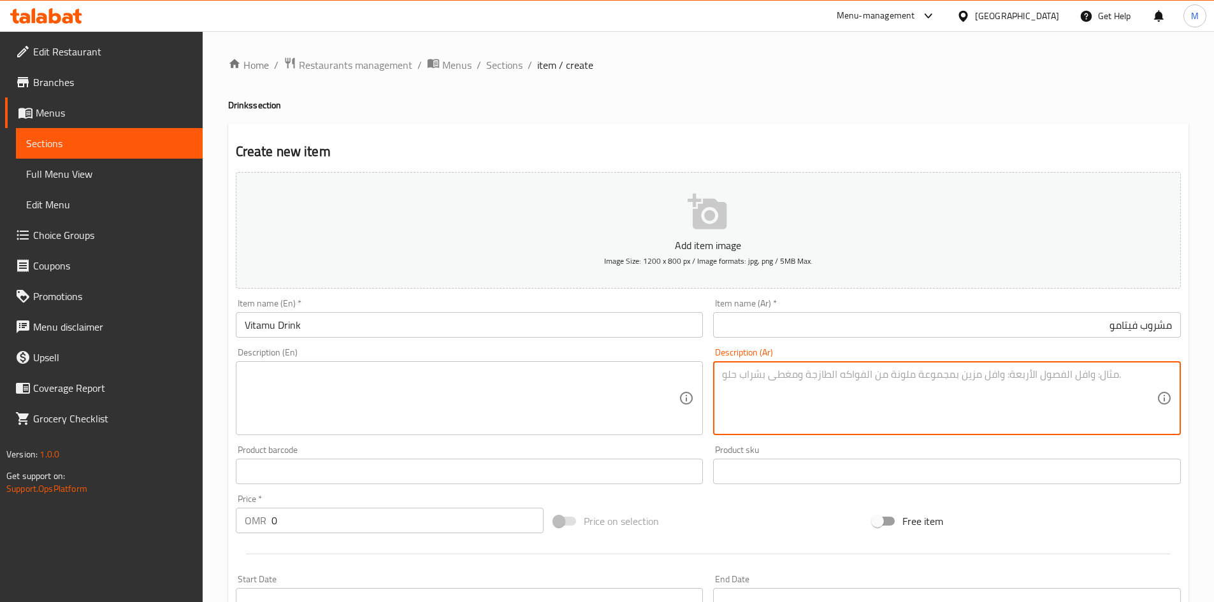
click at [921, 386] on textarea at bounding box center [939, 398] width 435 height 61
paste textarea "يقدم بارد بنكهة ڤانيال و كراميل"
click at [1039, 375] on textarea "يقدم بارد بنكهة ڤانيال و كراميل" at bounding box center [939, 398] width 435 height 61
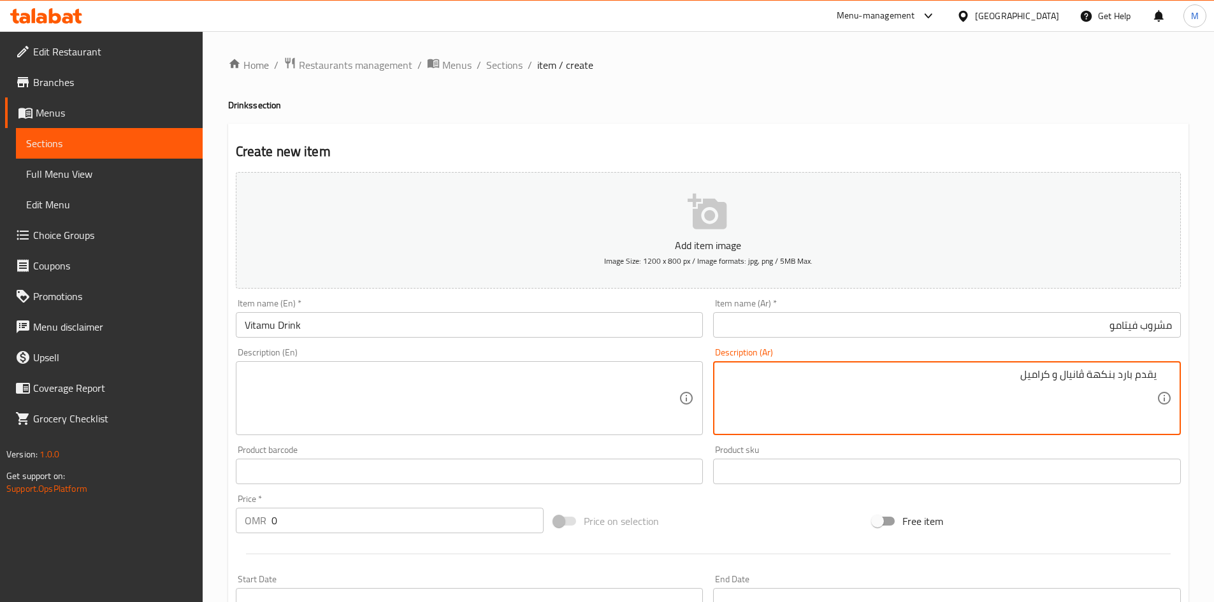
click at [440, 396] on textarea at bounding box center [462, 398] width 435 height 61
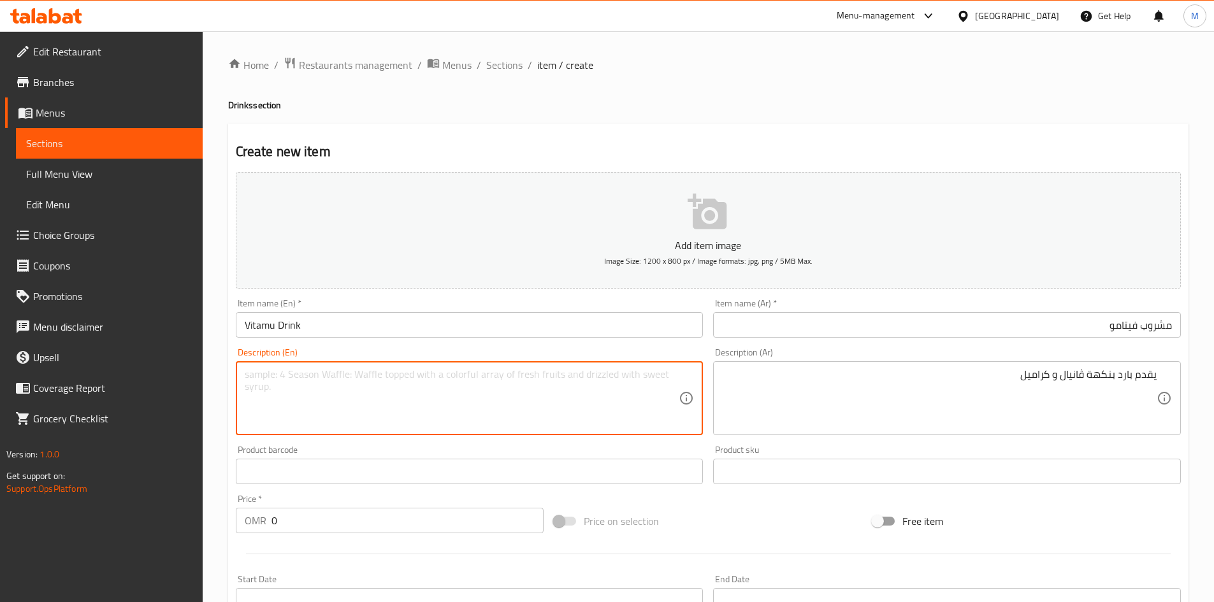
paste textarea "Served cold with vanilla and caramel flavors."
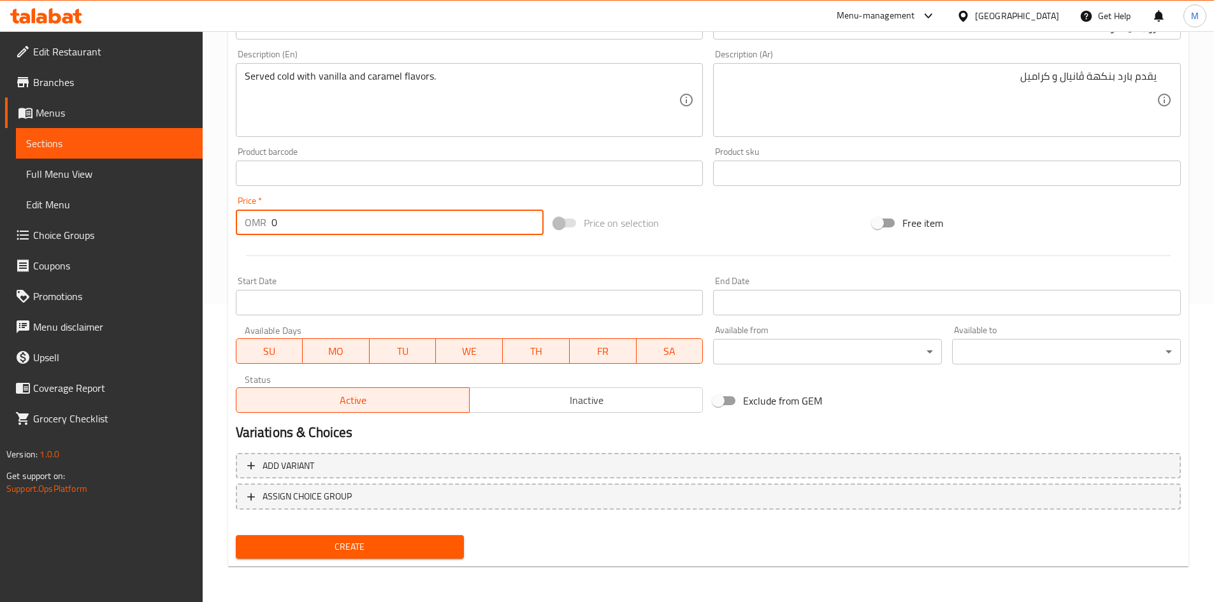
drag, startPoint x: 307, startPoint y: 217, endPoint x: 274, endPoint y: 214, distance: 32.7
click at [274, 214] on input "0" at bounding box center [408, 222] width 273 height 25
drag, startPoint x: 303, startPoint y: 225, endPoint x: 235, endPoint y: 212, distance: 68.8
click at [236, 212] on div "OMR 0 Price *" at bounding box center [390, 222] width 308 height 25
click at [419, 543] on span "Create" at bounding box center [350, 547] width 208 height 16
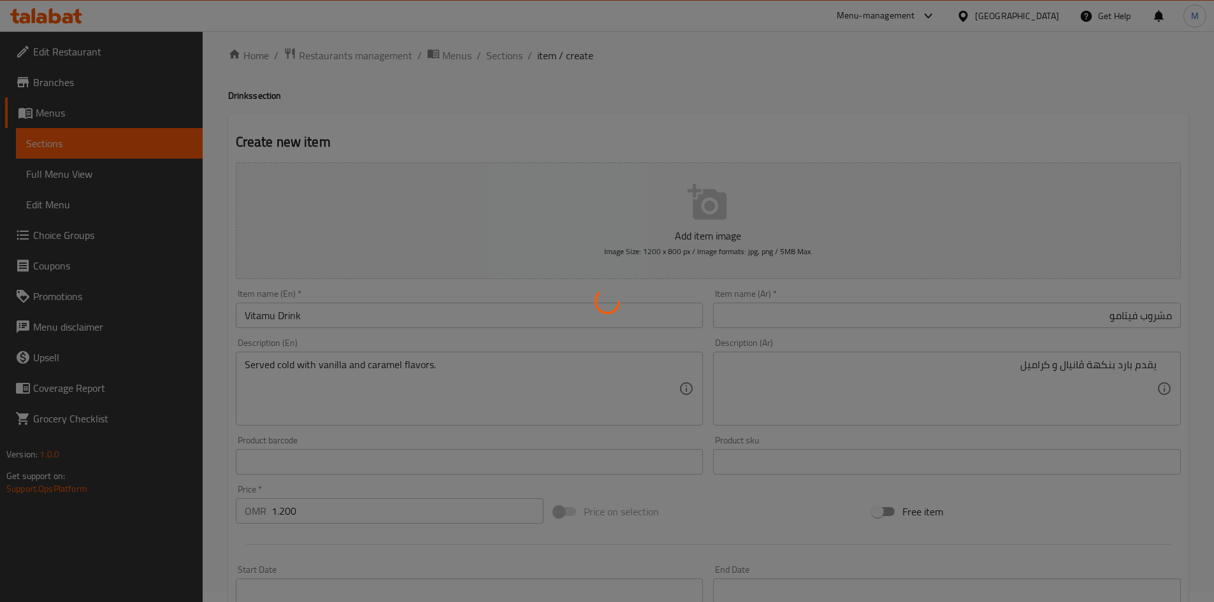
scroll to position [0, 0]
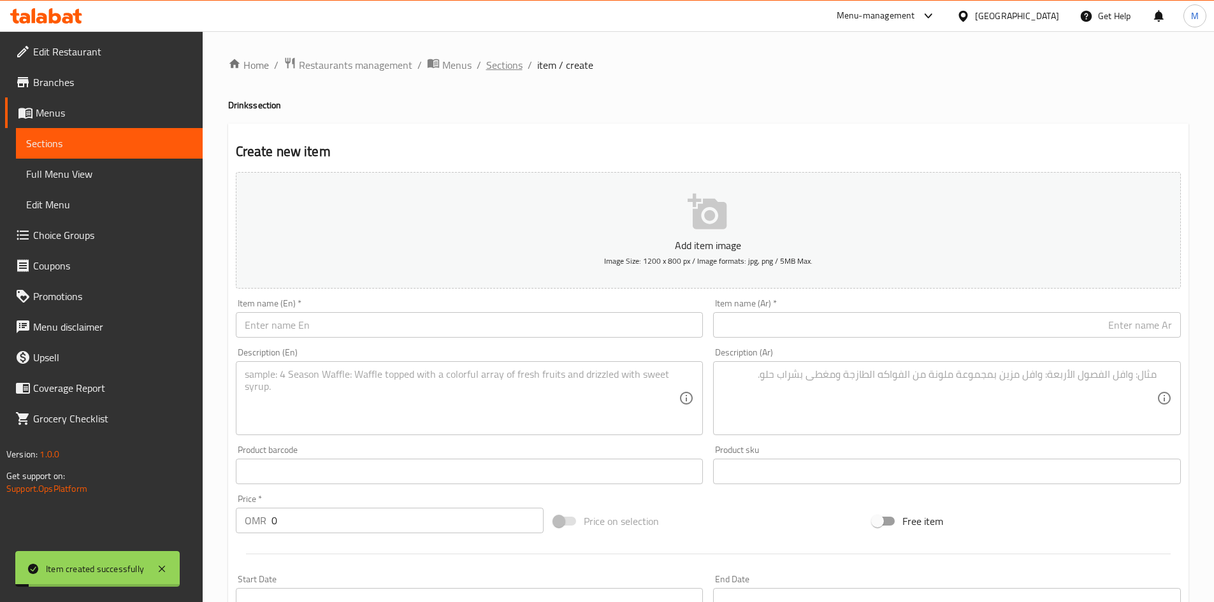
click at [511, 72] on span "Sections" at bounding box center [504, 64] width 36 height 15
